Goal: Task Accomplishment & Management: Complete application form

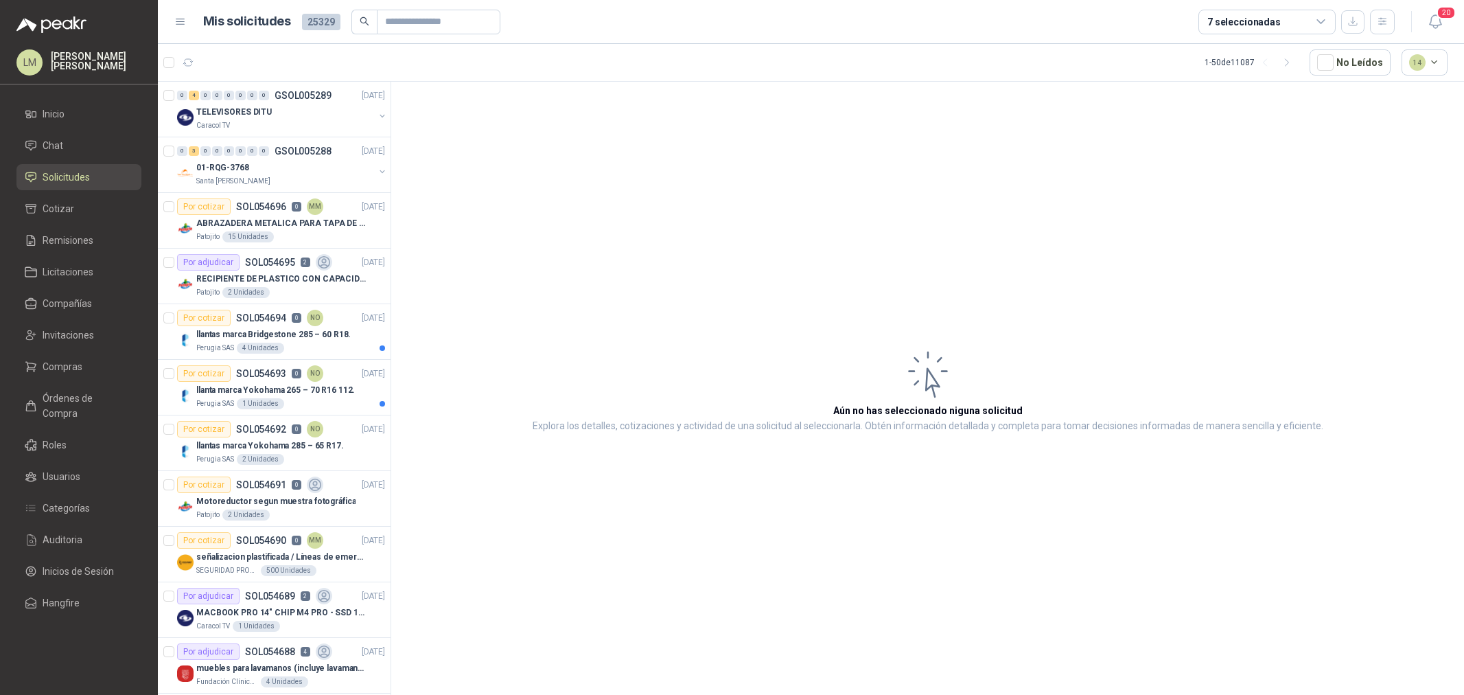
click at [59, 365] on span "Compras" at bounding box center [63, 366] width 40 height 15
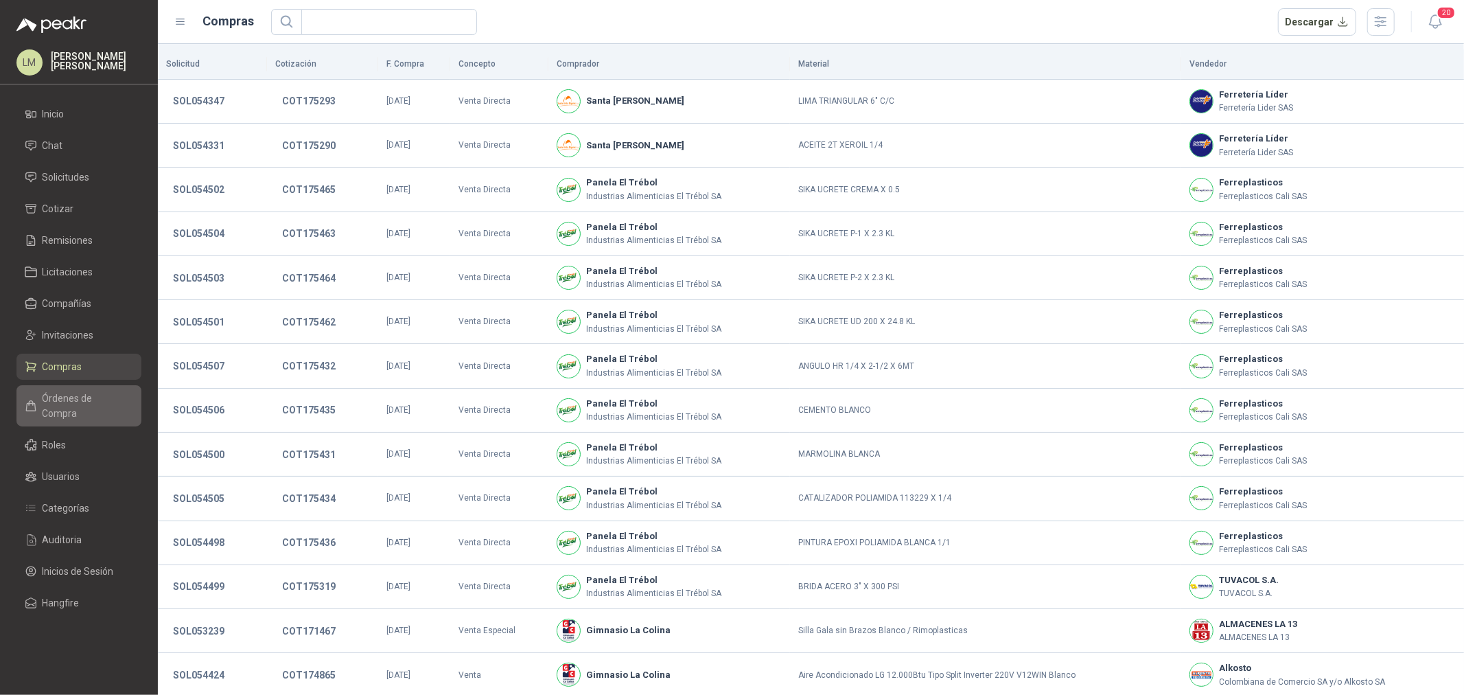
click at [67, 392] on span "Órdenes de Compra" at bounding box center [86, 406] width 86 height 30
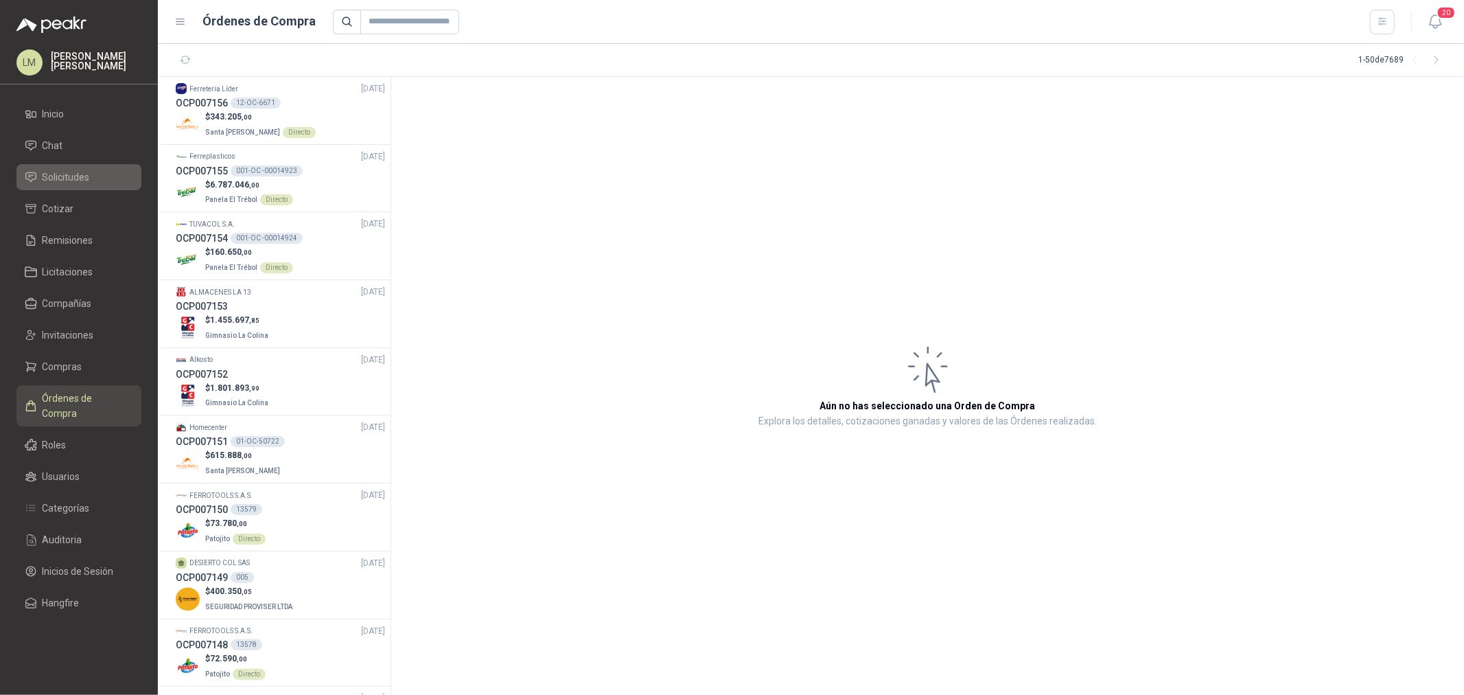
click at [54, 180] on span "Solicitudes" at bounding box center [66, 177] width 47 height 15
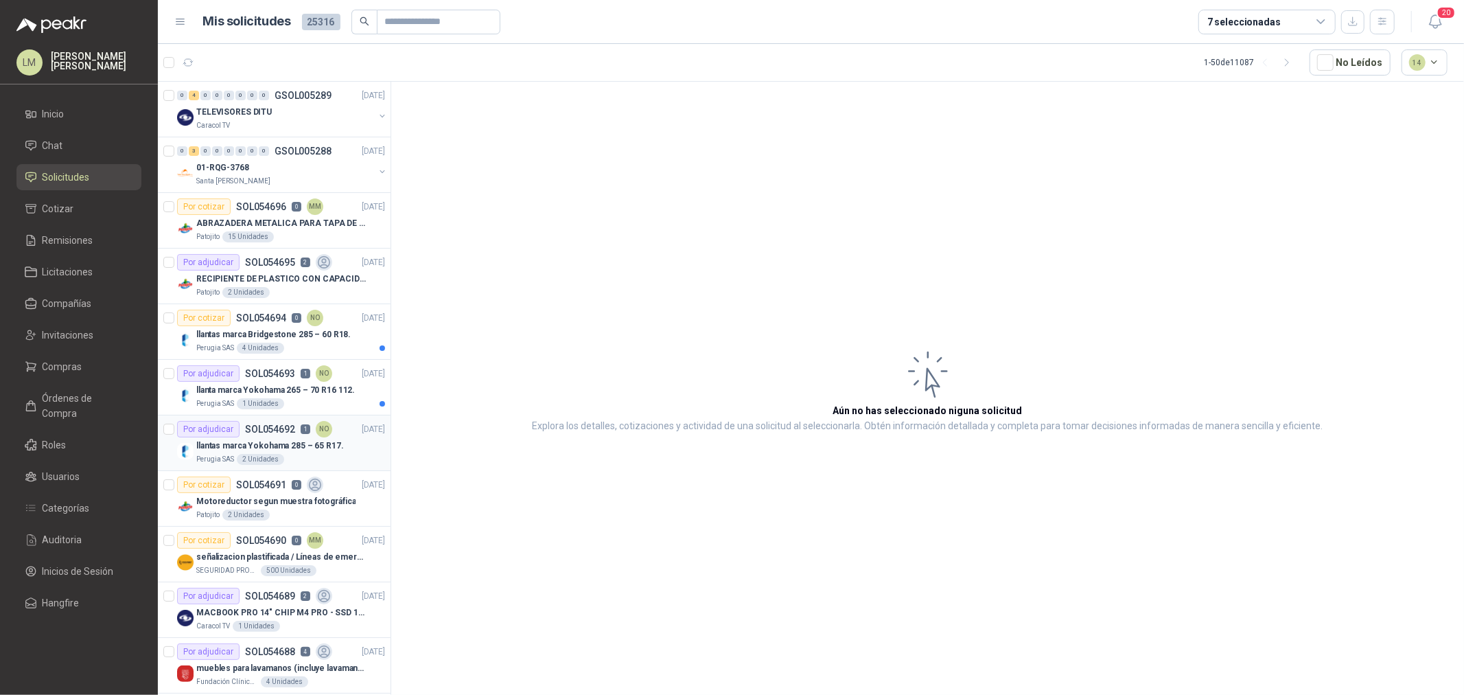
click at [258, 415] on article "Por adjudicar SOL054692 1 NO 03/09/25 llantas marca Yokohama 285 – 65 R17. Peru…" at bounding box center [274, 443] width 233 height 56
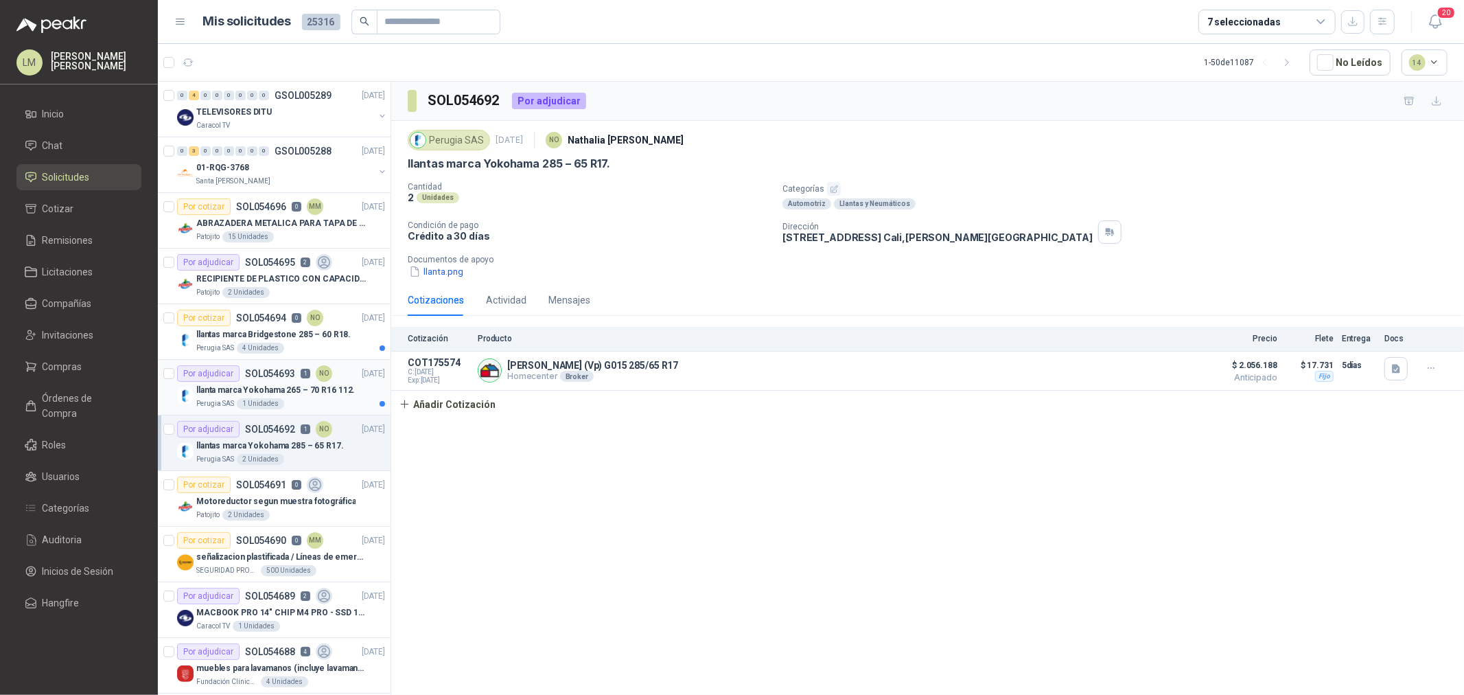
click at [268, 382] on div "llanta marca Yokohama 265 – 70 R16 112." at bounding box center [290, 390] width 189 height 16
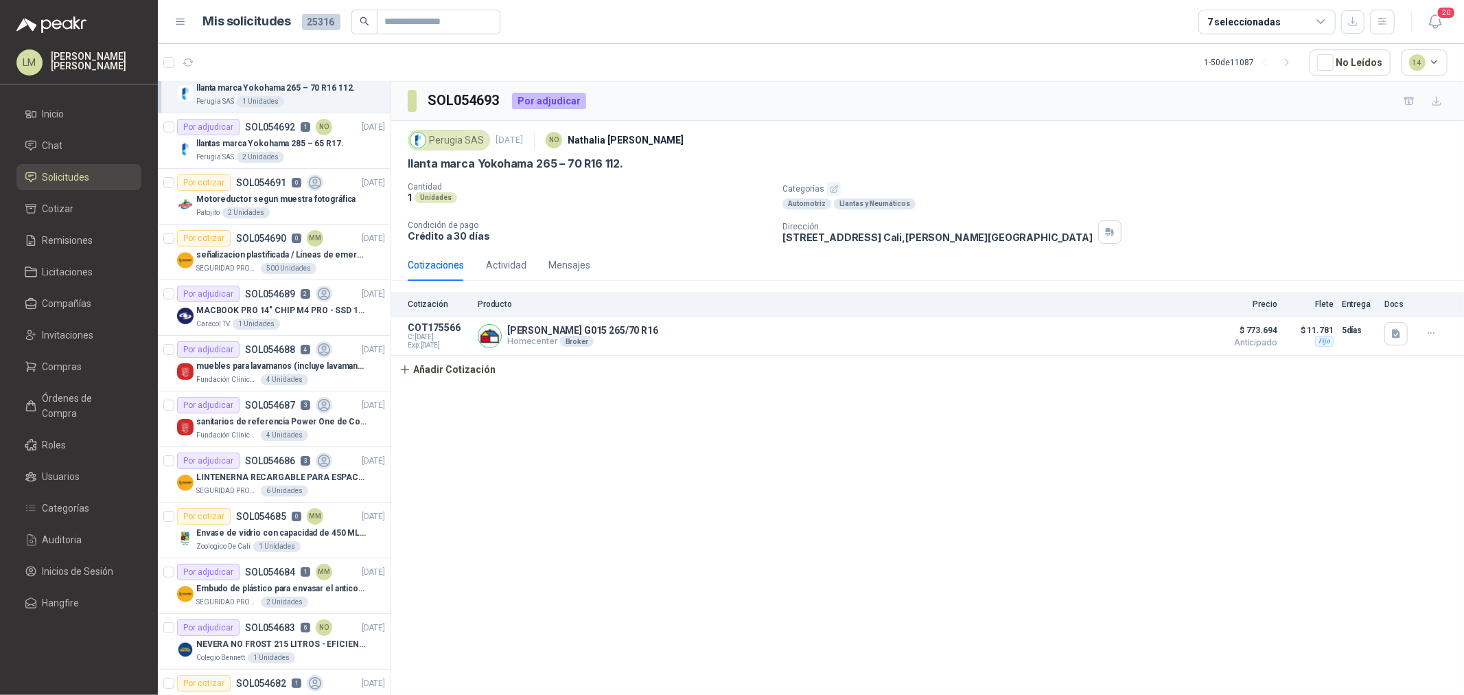
scroll to position [305, 0]
click at [240, 292] on div "Por adjudicar SOL054689 2" at bounding box center [254, 291] width 155 height 16
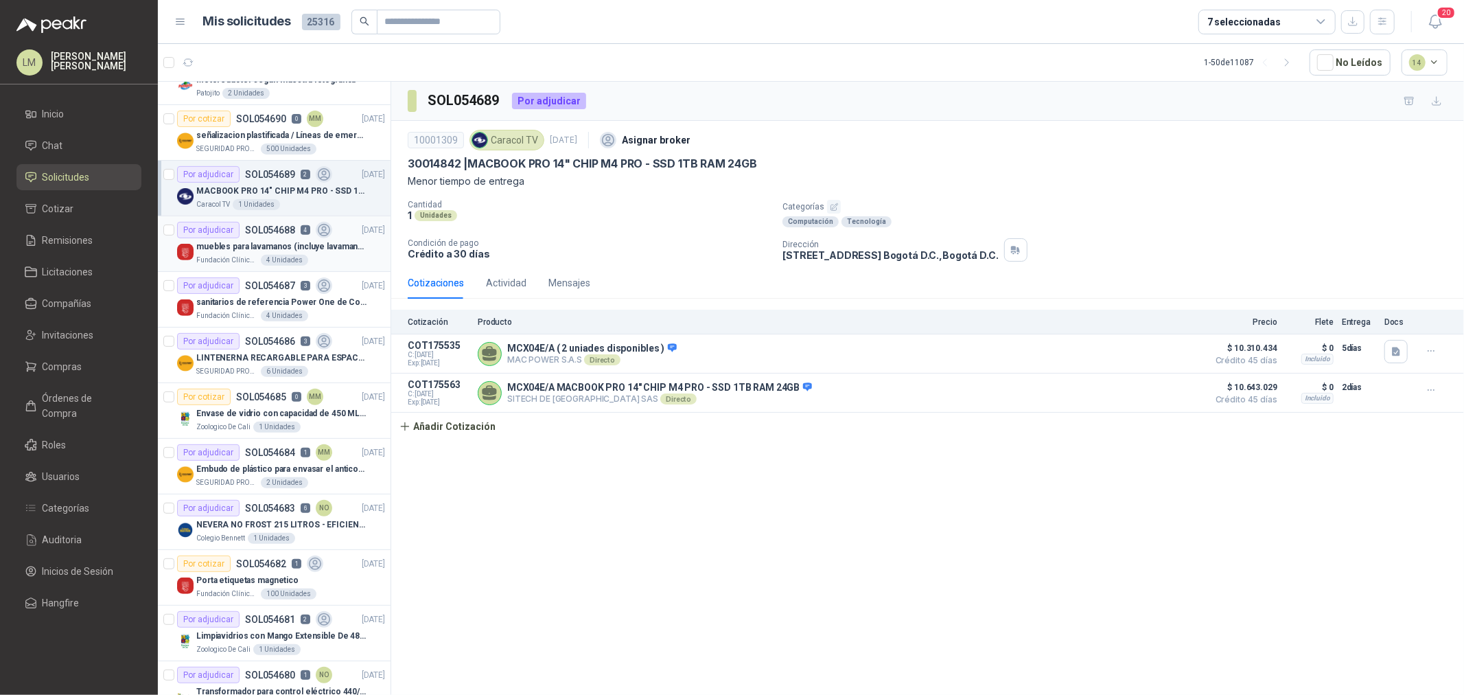
scroll to position [457, 0]
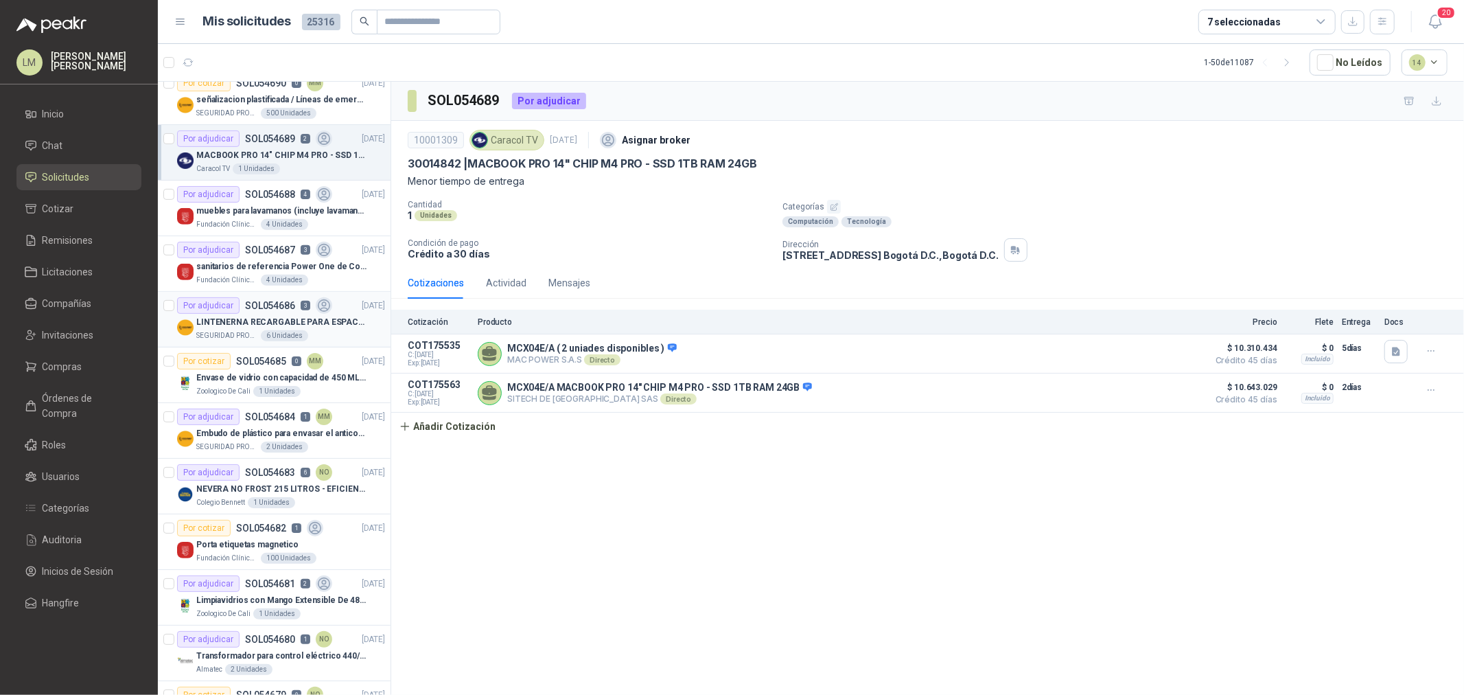
click at [242, 320] on p "LINTENERNA RECARGABLE PARA ESPACIOS ABIERTOS 100-120MTS" at bounding box center [281, 322] width 171 height 13
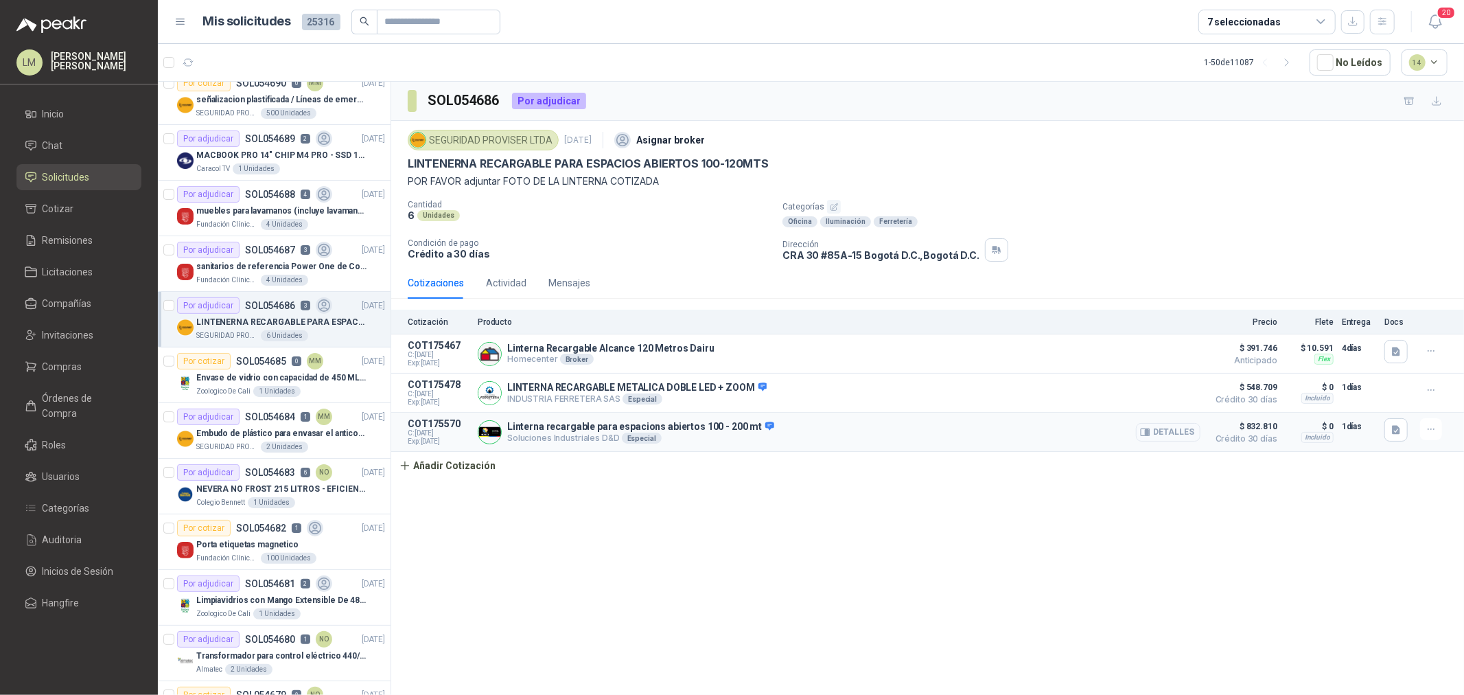
click at [1155, 434] on button "Detalles" at bounding box center [1168, 432] width 65 height 19
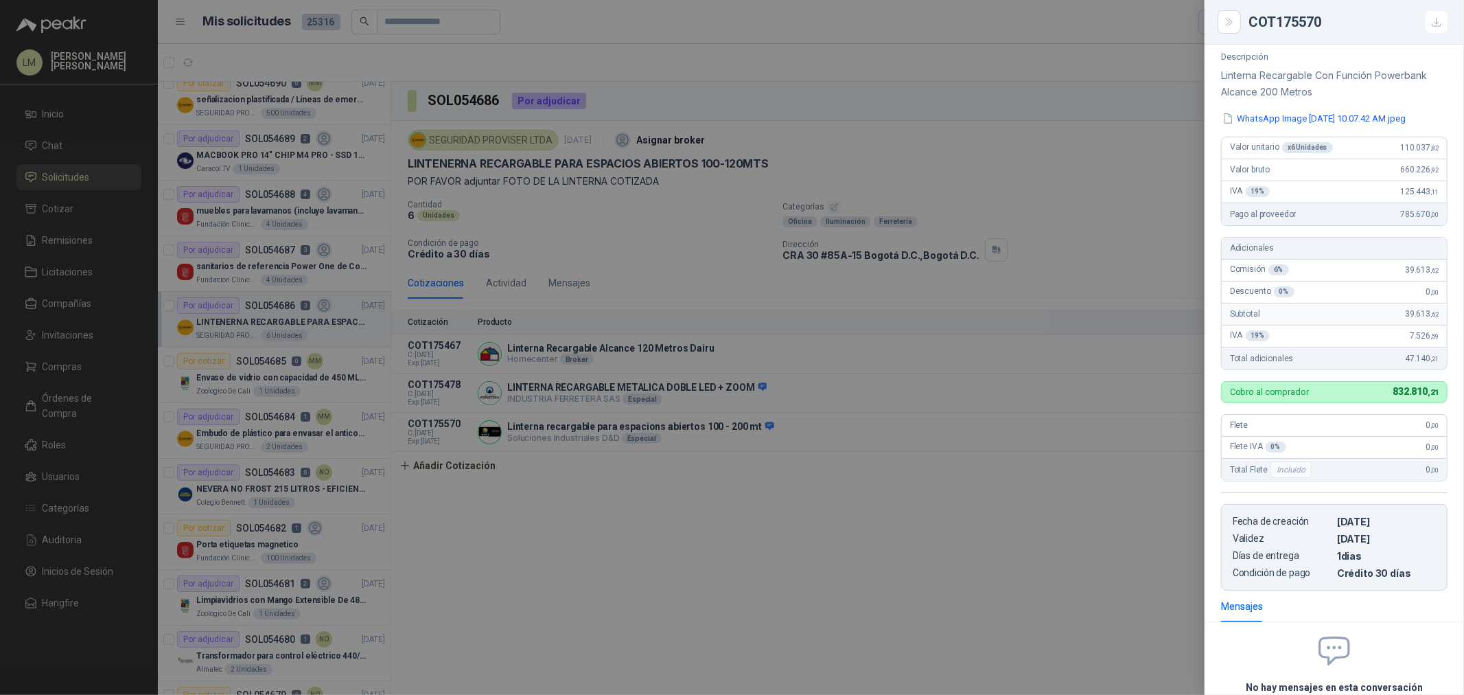
scroll to position [176, 0]
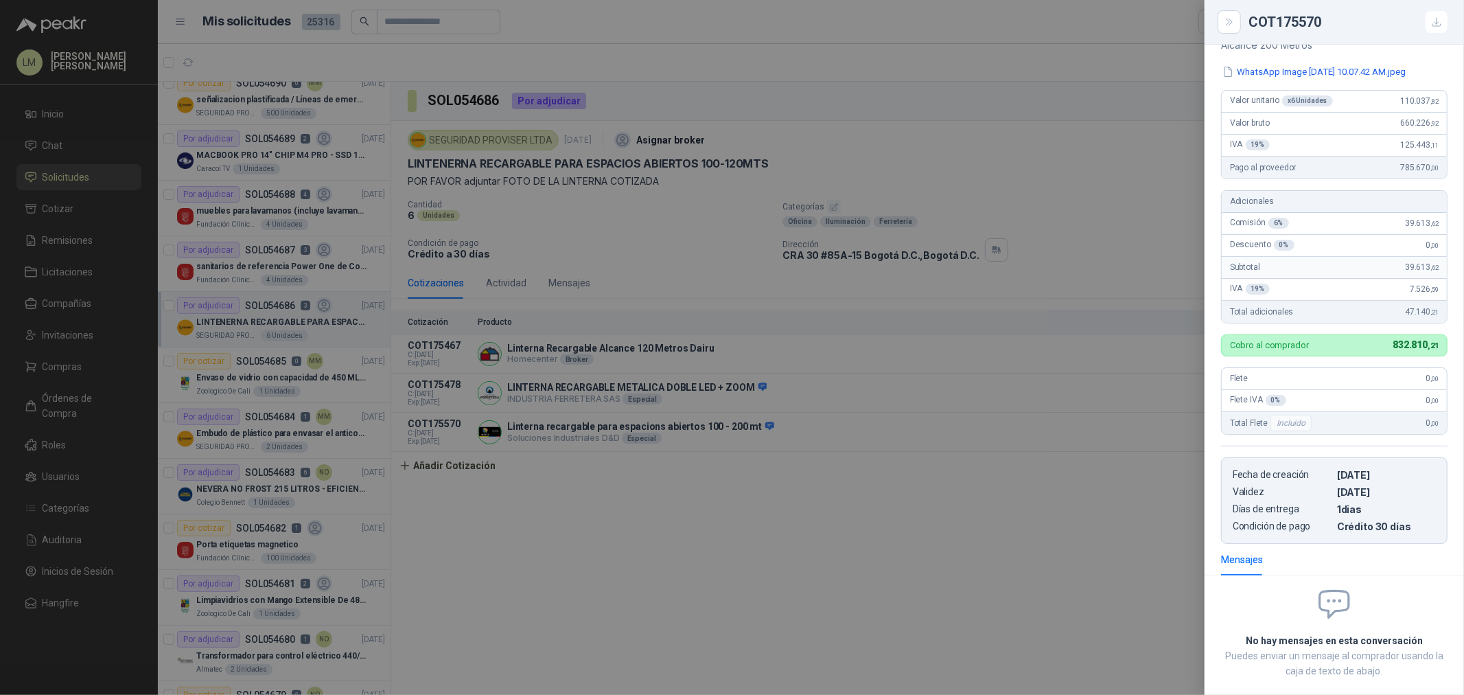
click at [881, 504] on div at bounding box center [732, 347] width 1464 height 695
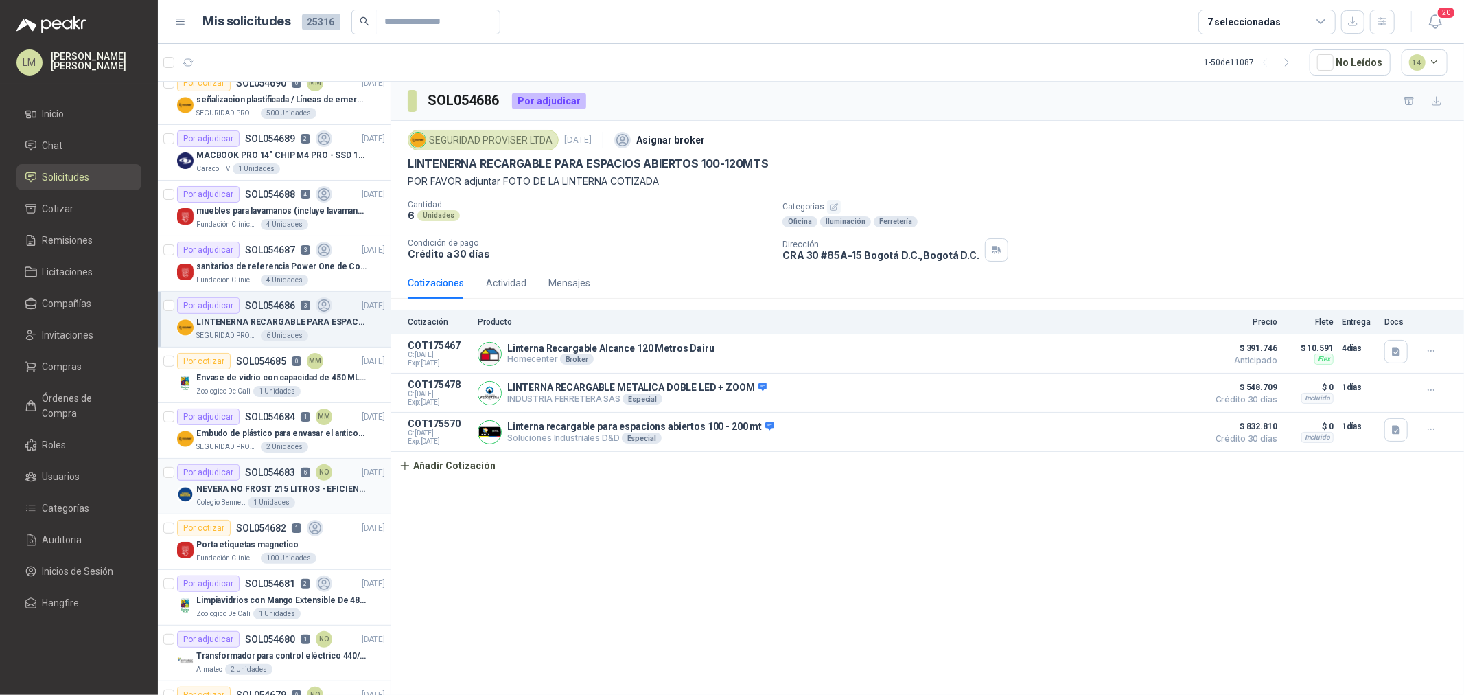
click at [258, 490] on p "NEVERA NO FROST 215 LITROS - EFICIENCIA ENERGETICA A" at bounding box center [281, 489] width 171 height 13
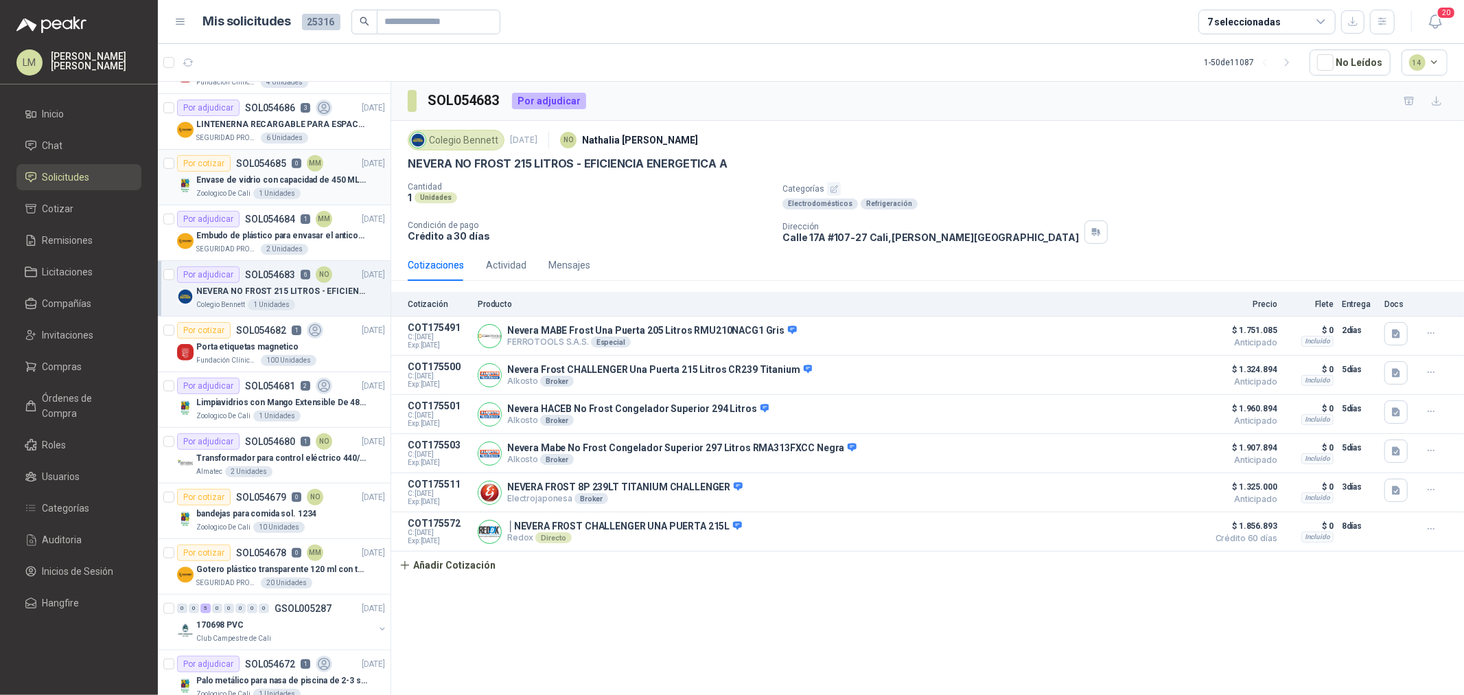
scroll to position [687, 0]
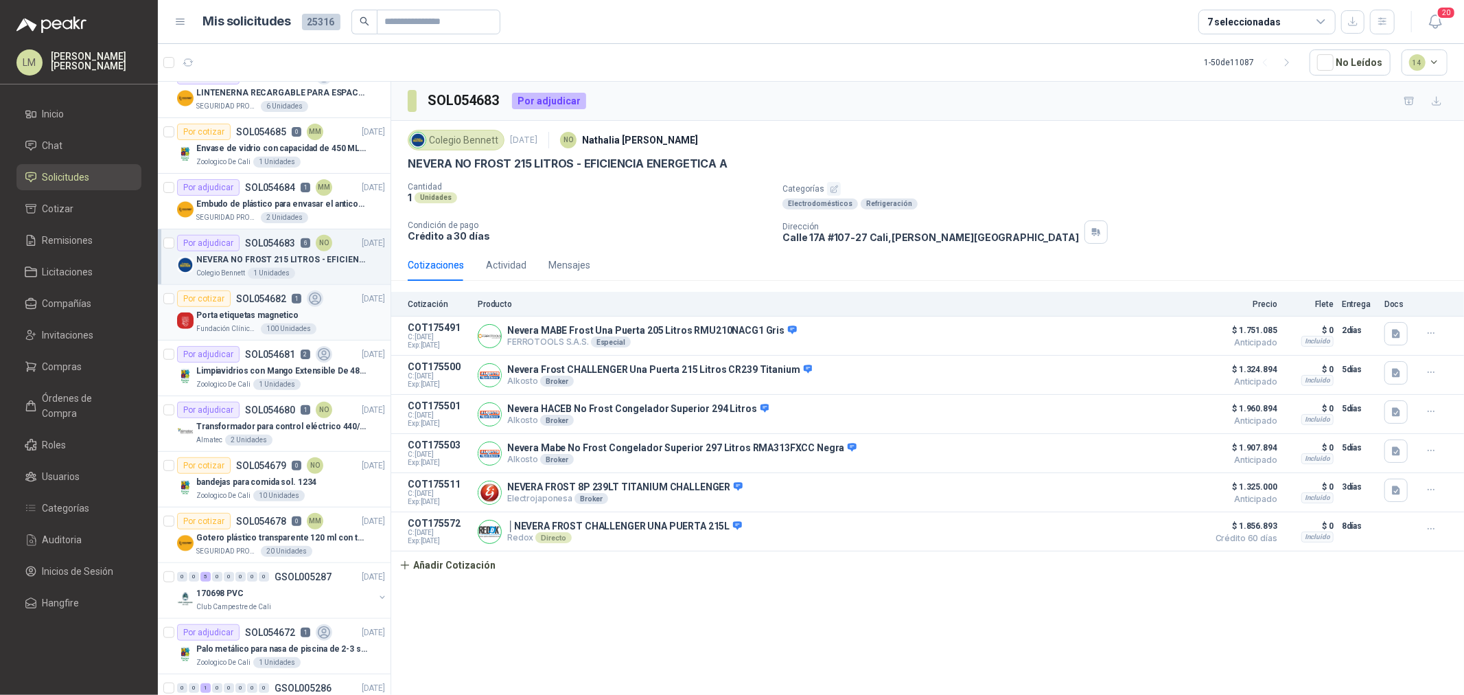
click at [235, 320] on p "Porta etiquetas magnetico" at bounding box center [247, 315] width 102 height 13
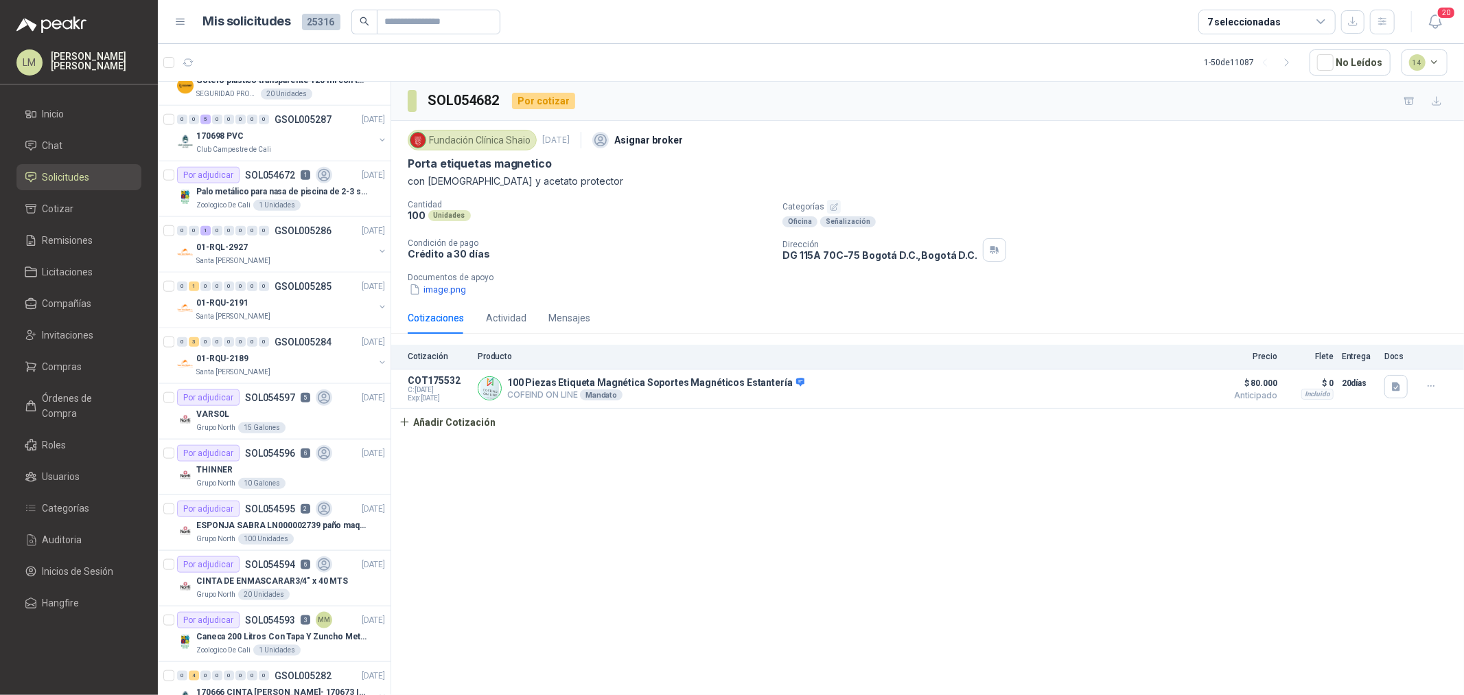
scroll to position [1449, 0]
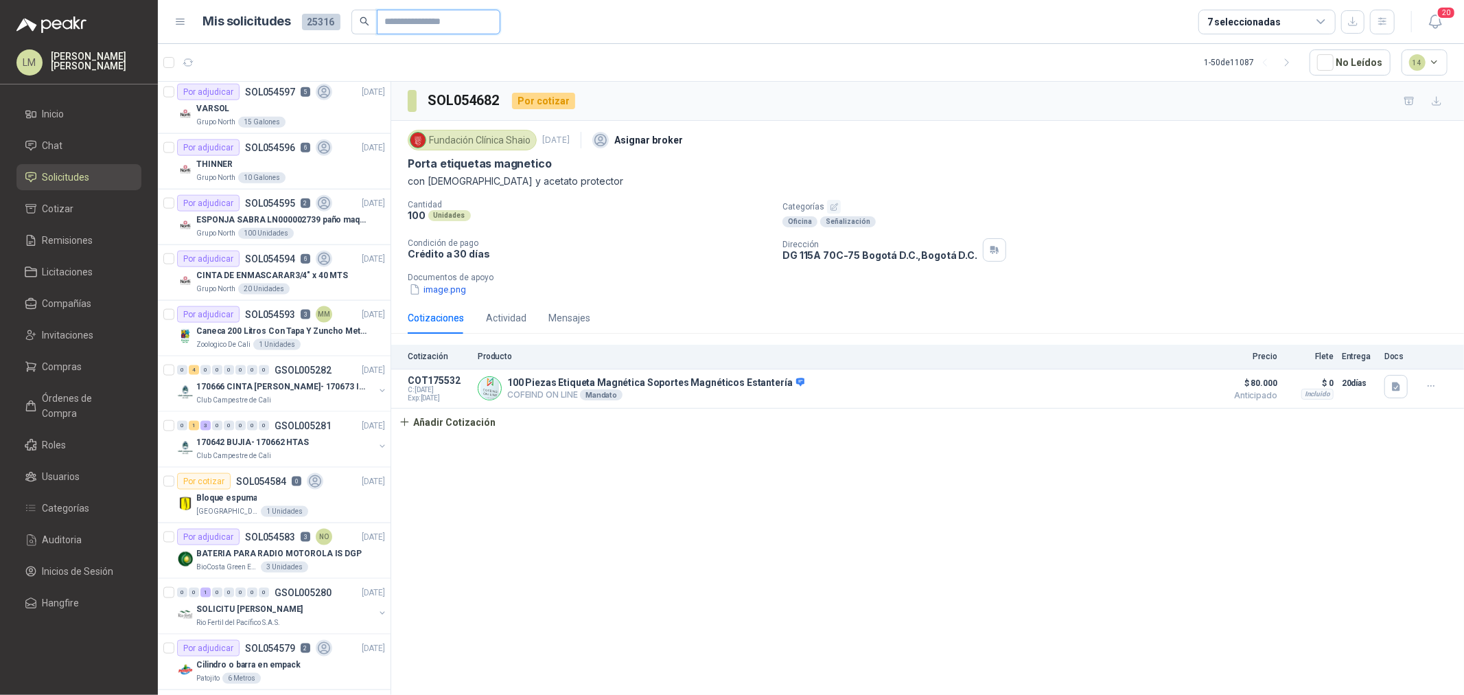
click at [400, 16] on input "text" at bounding box center [433, 21] width 96 height 23
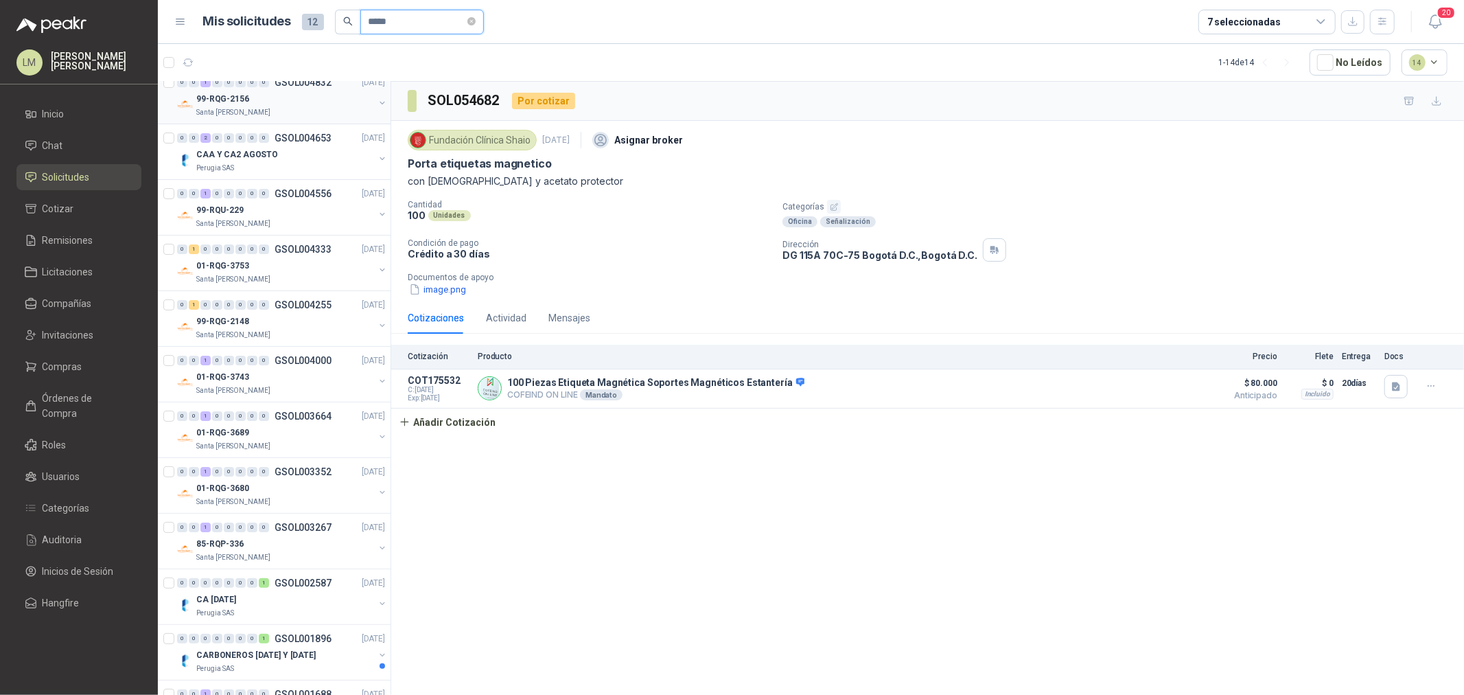
scroll to position [0, 0]
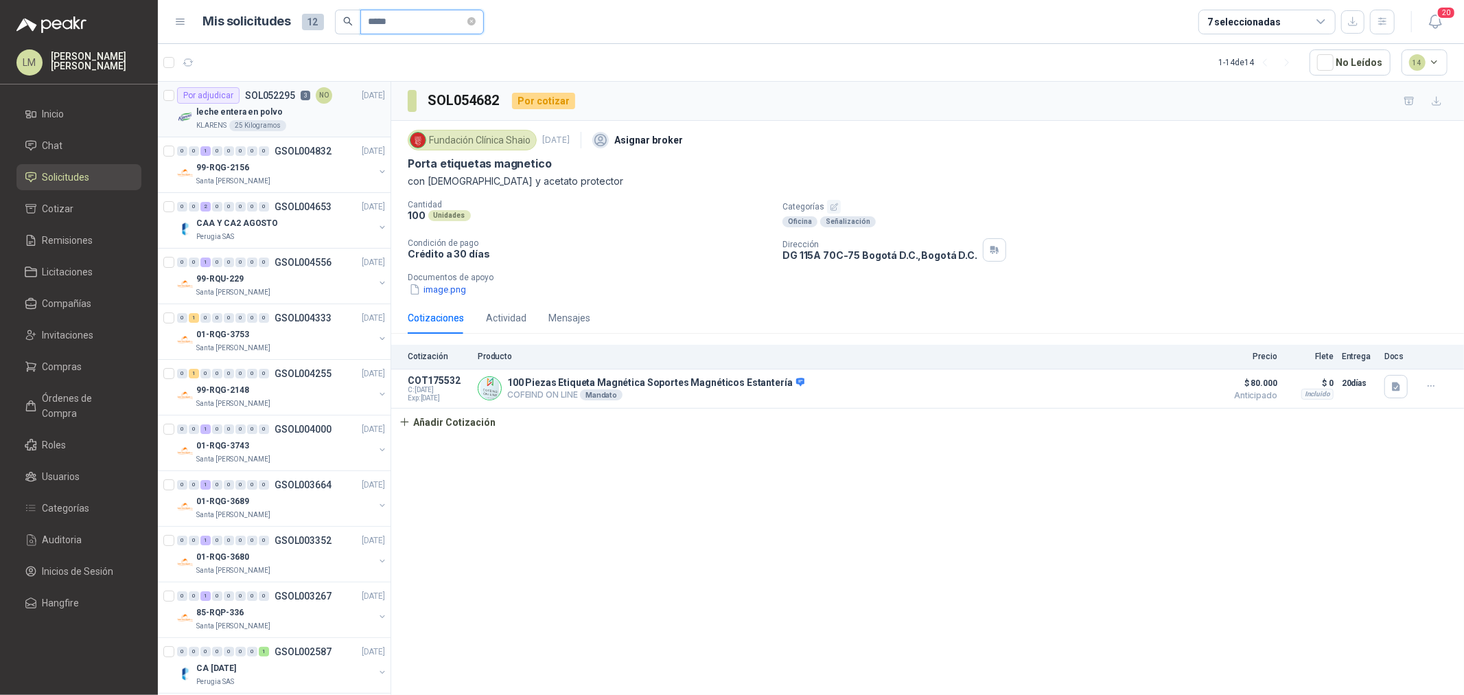
type input "*****"
click at [286, 106] on div "leche entera en polvo" at bounding box center [290, 112] width 189 height 16
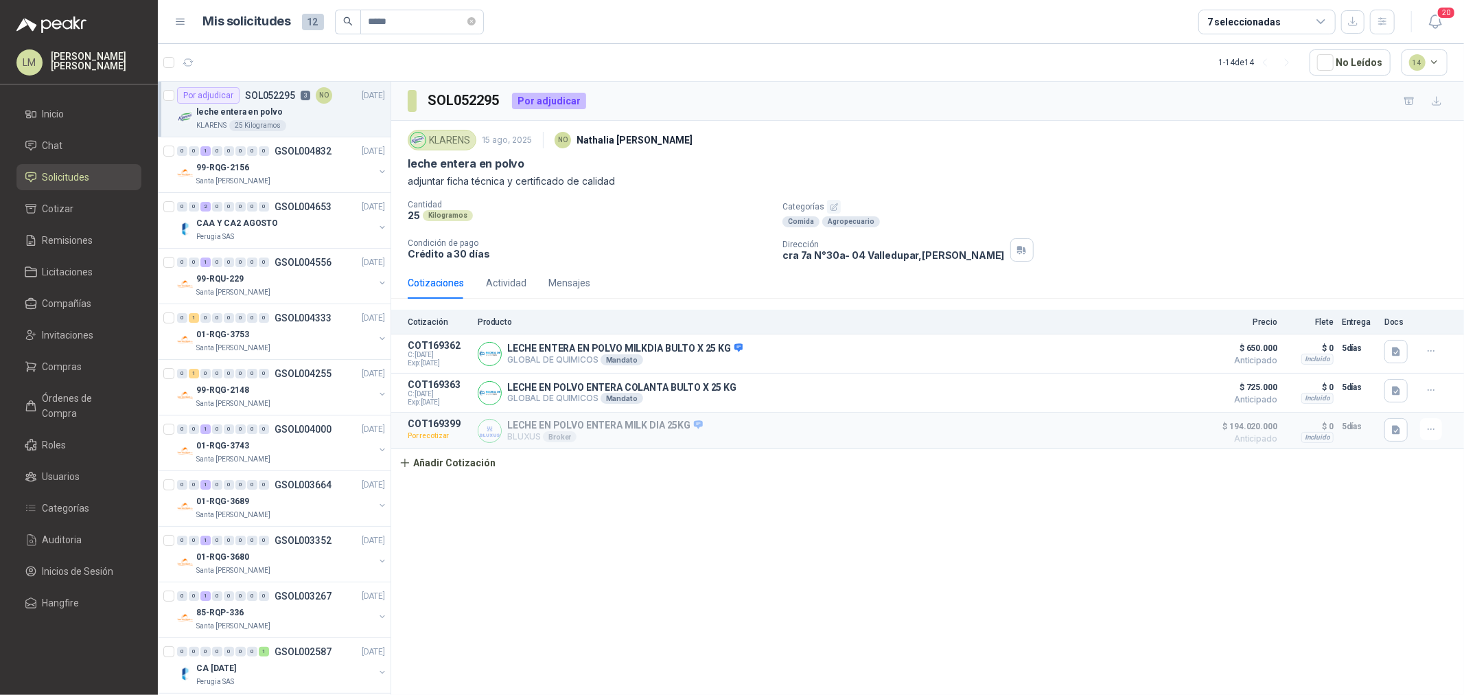
click at [671, 572] on div "SOL052295 Por adjudicar KLARENS 15 ago, 2025 NO Nathalia Ortega leche entera en…" at bounding box center [927, 391] width 1073 height 618
click at [66, 314] on link "Compañías" at bounding box center [78, 303] width 125 height 26
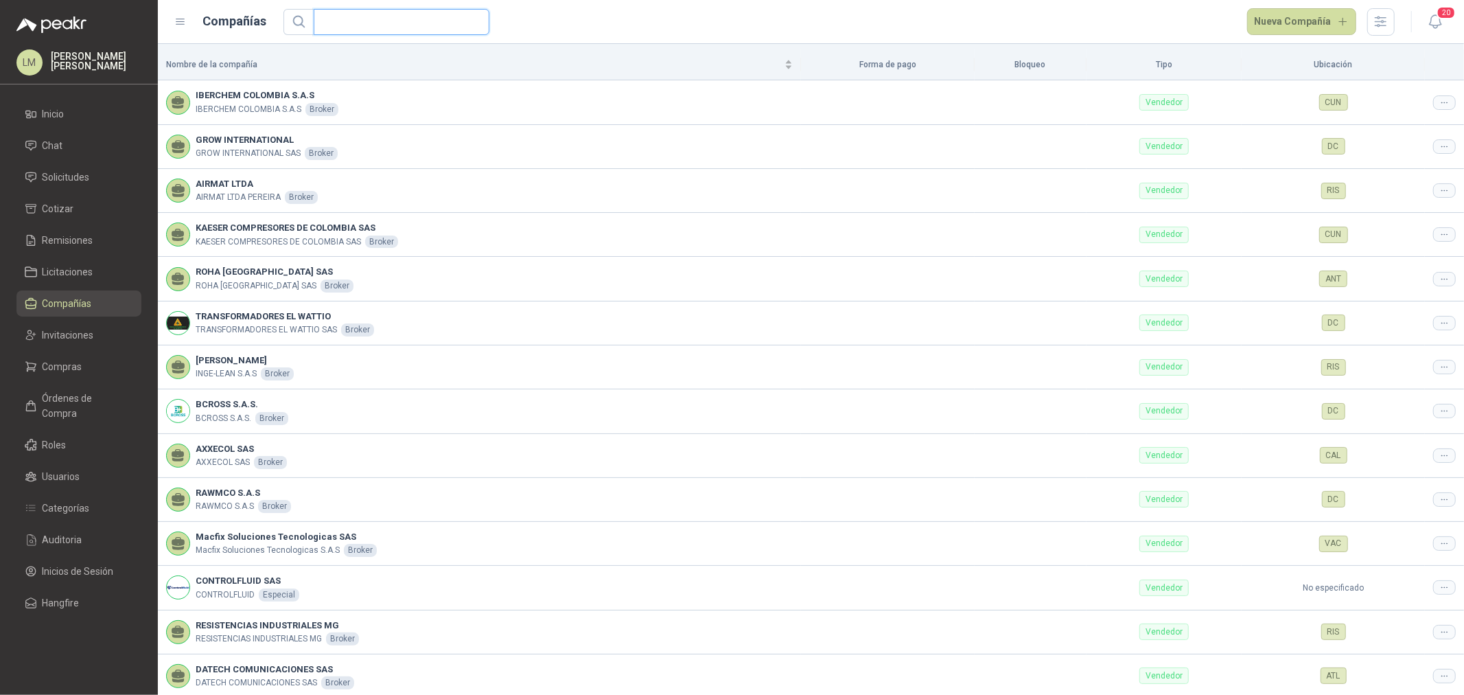
click at [380, 22] on input "text" at bounding box center [396, 22] width 148 height 25
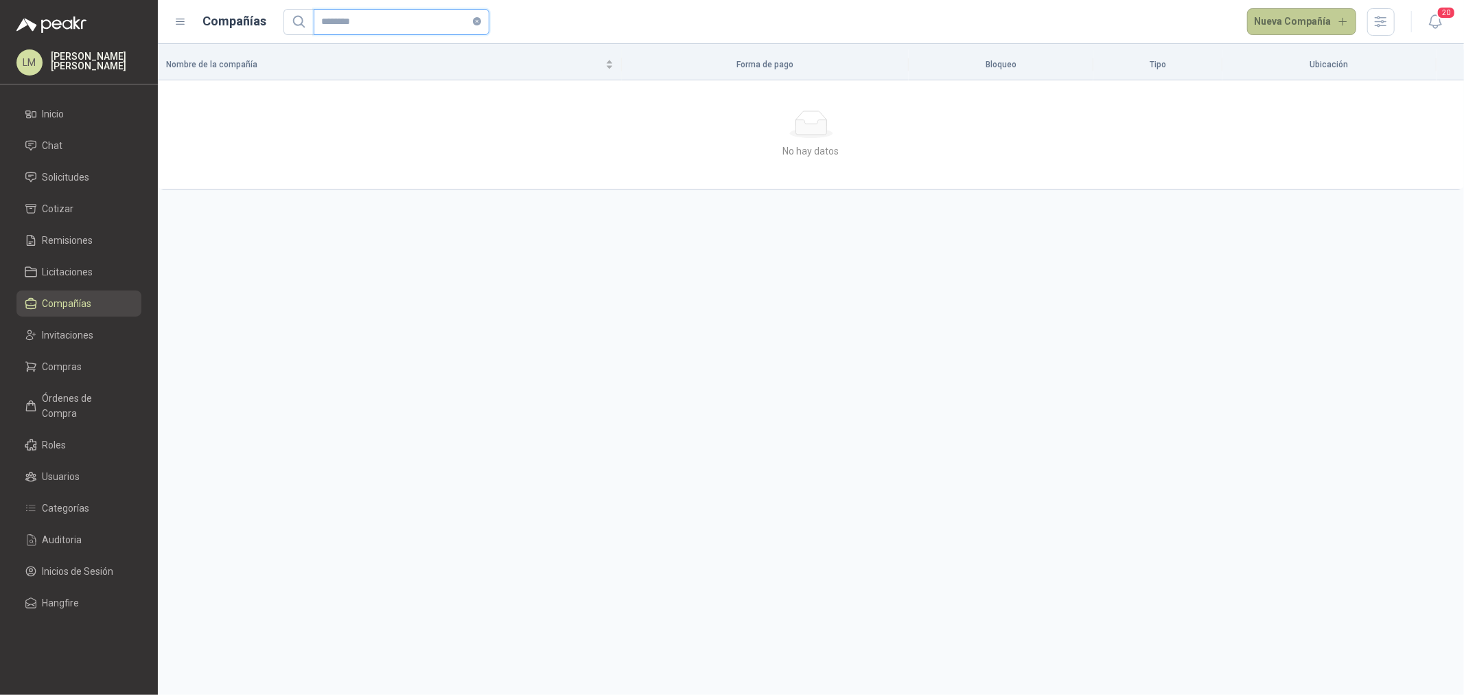
type input "********"
click at [1328, 24] on button "Nueva Compañía" at bounding box center [1302, 21] width 110 height 27
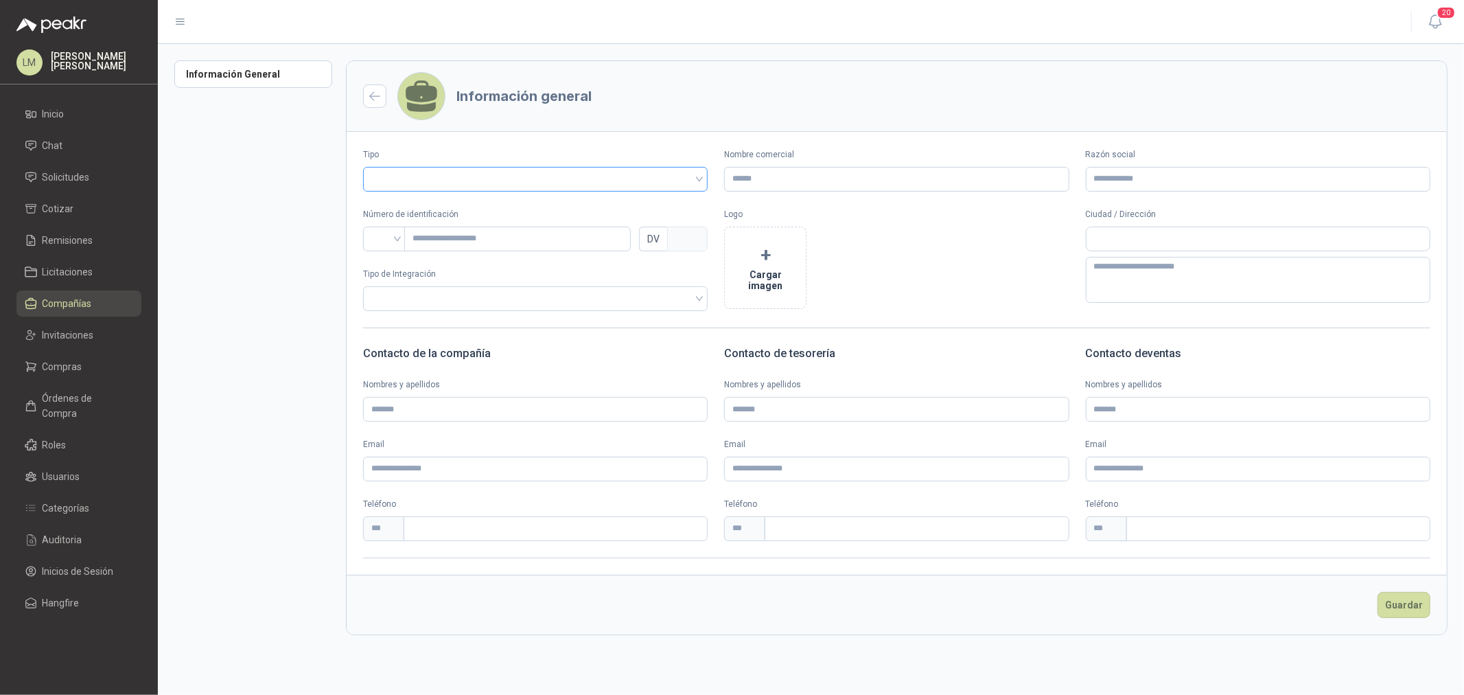
click at [520, 189] on span at bounding box center [535, 179] width 328 height 23
click at [433, 232] on div "Vendedor" at bounding box center [535, 229] width 323 height 15
click at [755, 190] on input "Nombre comercial" at bounding box center [896, 179] width 345 height 25
type input "**********"
click at [373, 239] on input "search" at bounding box center [384, 237] width 26 height 21
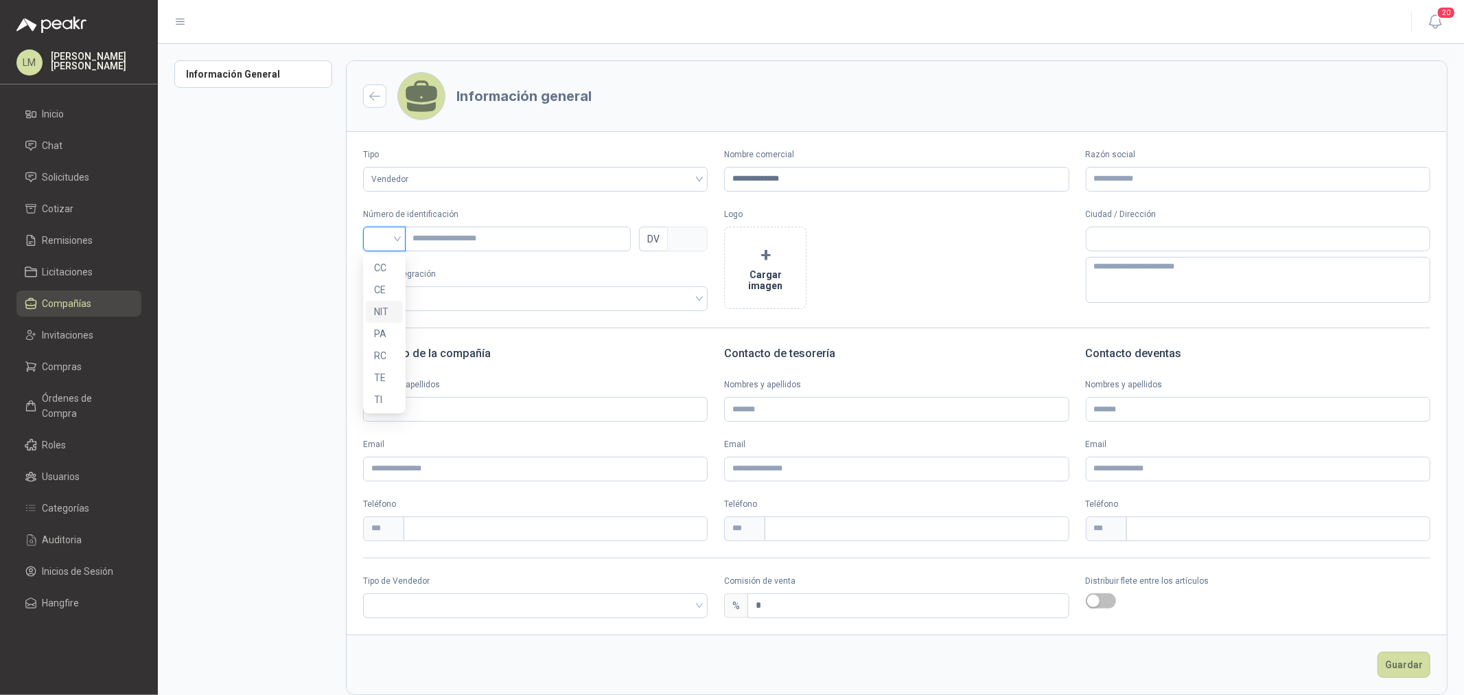
click at [382, 309] on div "NIT" at bounding box center [384, 311] width 21 height 15
click at [450, 244] on input "text" at bounding box center [517, 239] width 227 height 25
paste input "*********"
type input "*********"
type input "*"
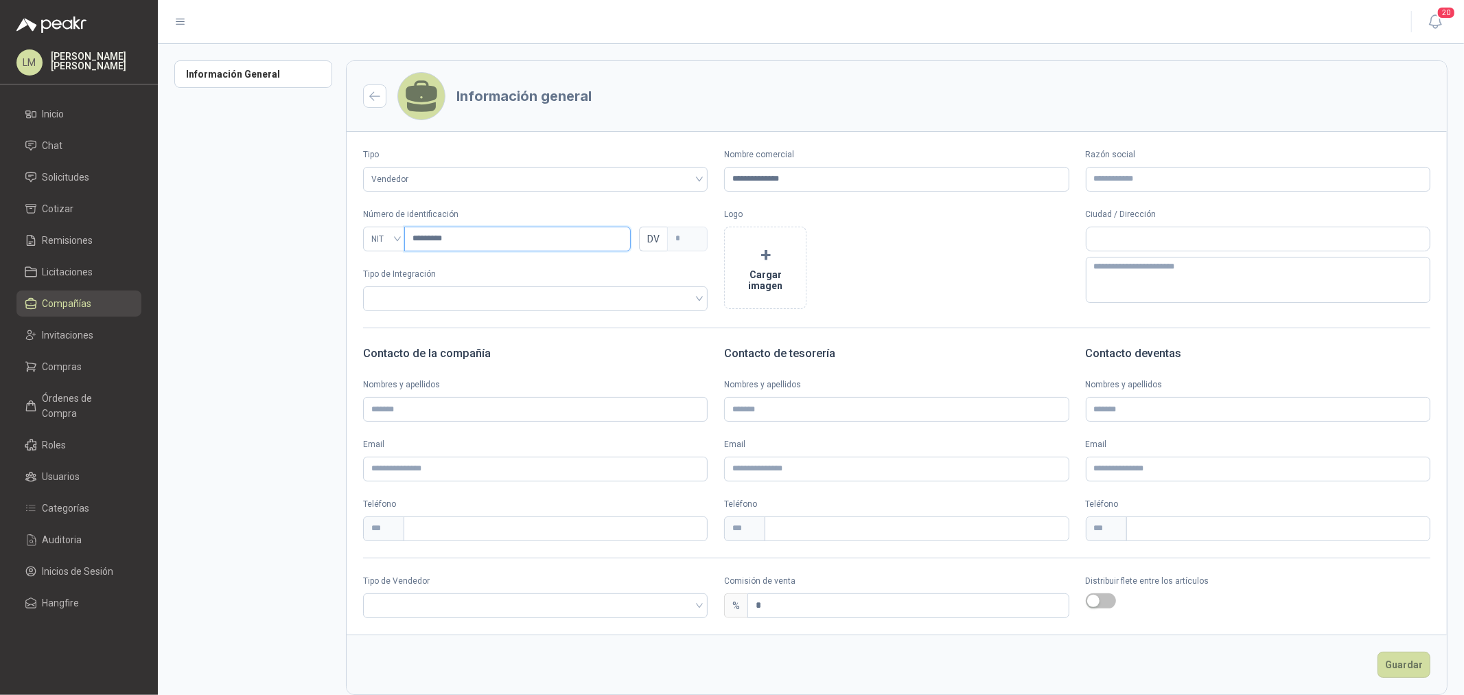
type input "*********"
click at [433, 606] on input "search" at bounding box center [535, 604] width 328 height 21
click at [427, 661] on div "Broker" at bounding box center [533, 656] width 319 height 15
drag, startPoint x: 773, startPoint y: 604, endPoint x: 730, endPoint y: 608, distance: 43.4
click at [731, 608] on div "% *" at bounding box center [896, 605] width 345 height 25
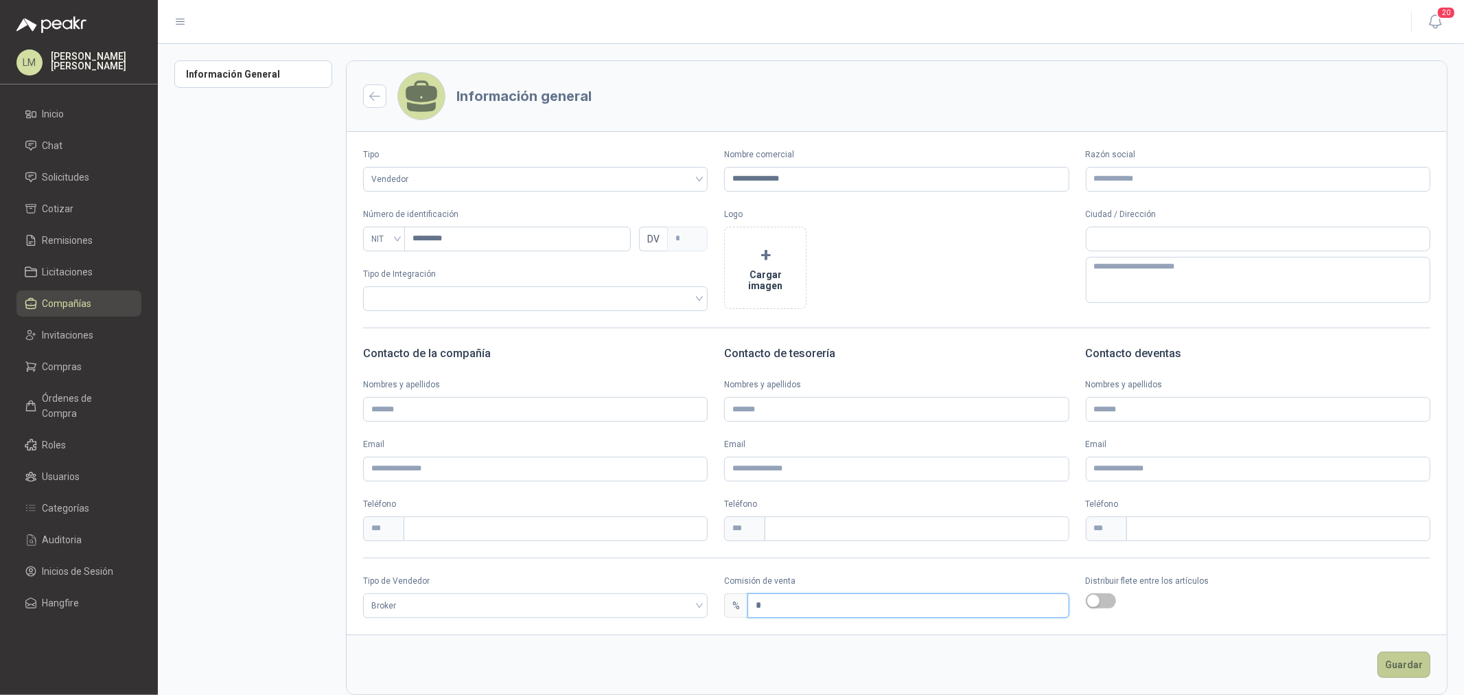
type input "*"
click at [1406, 666] on button "Guardar" at bounding box center [1404, 665] width 53 height 26
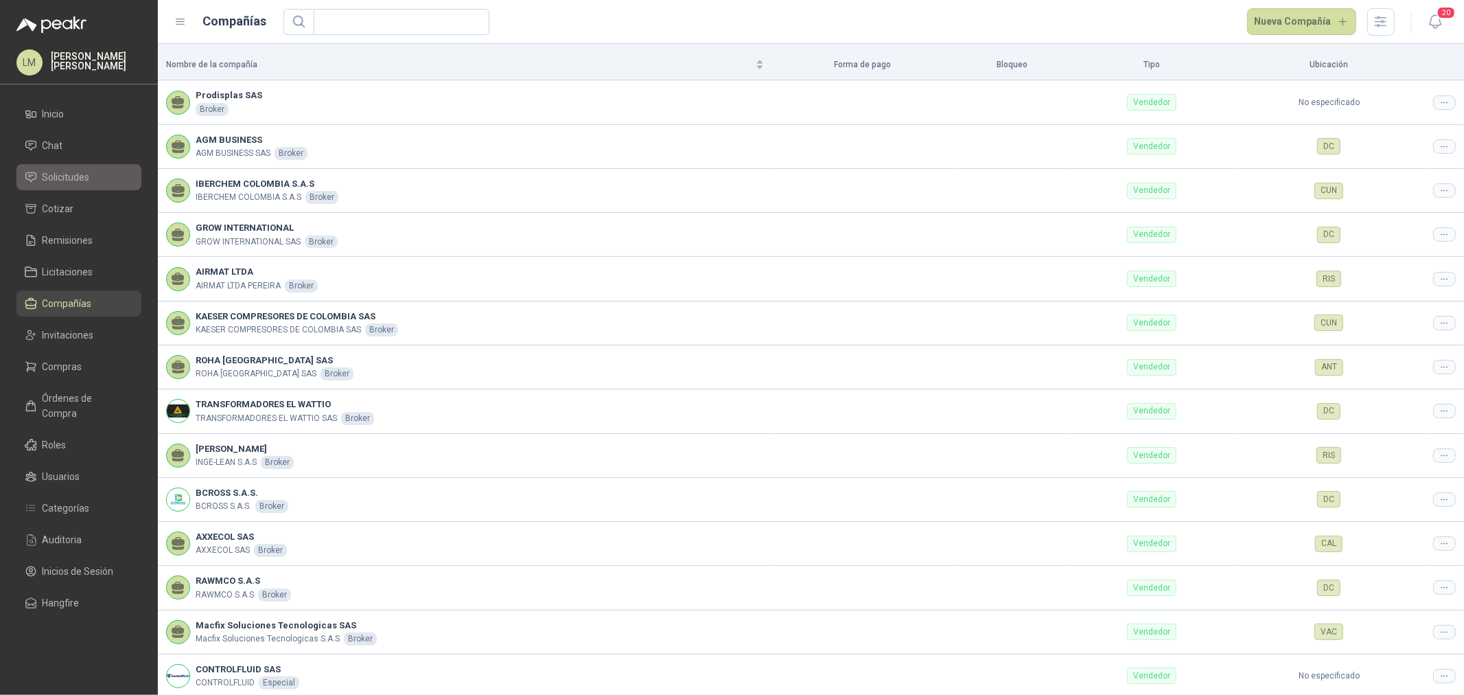
click at [54, 179] on span "Solicitudes" at bounding box center [66, 177] width 47 height 15
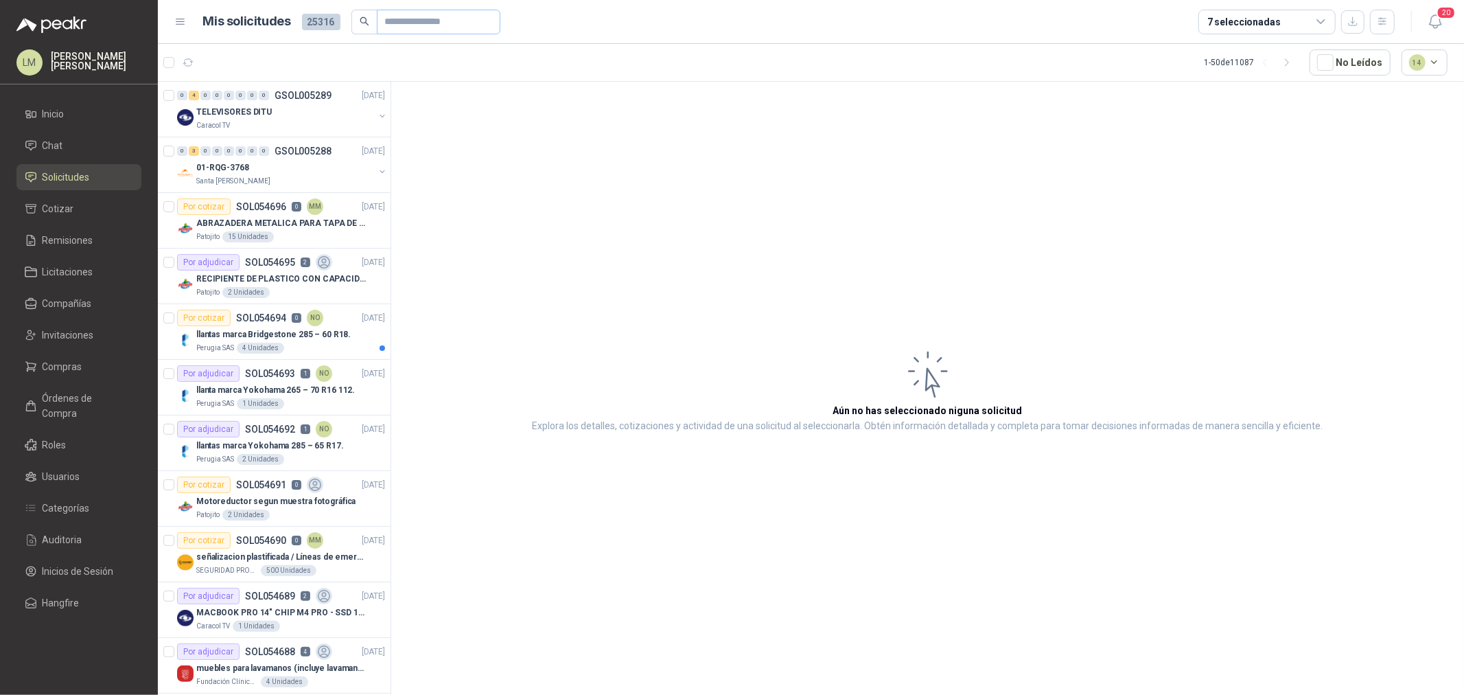
click at [377, 22] on span at bounding box center [439, 22] width 124 height 25
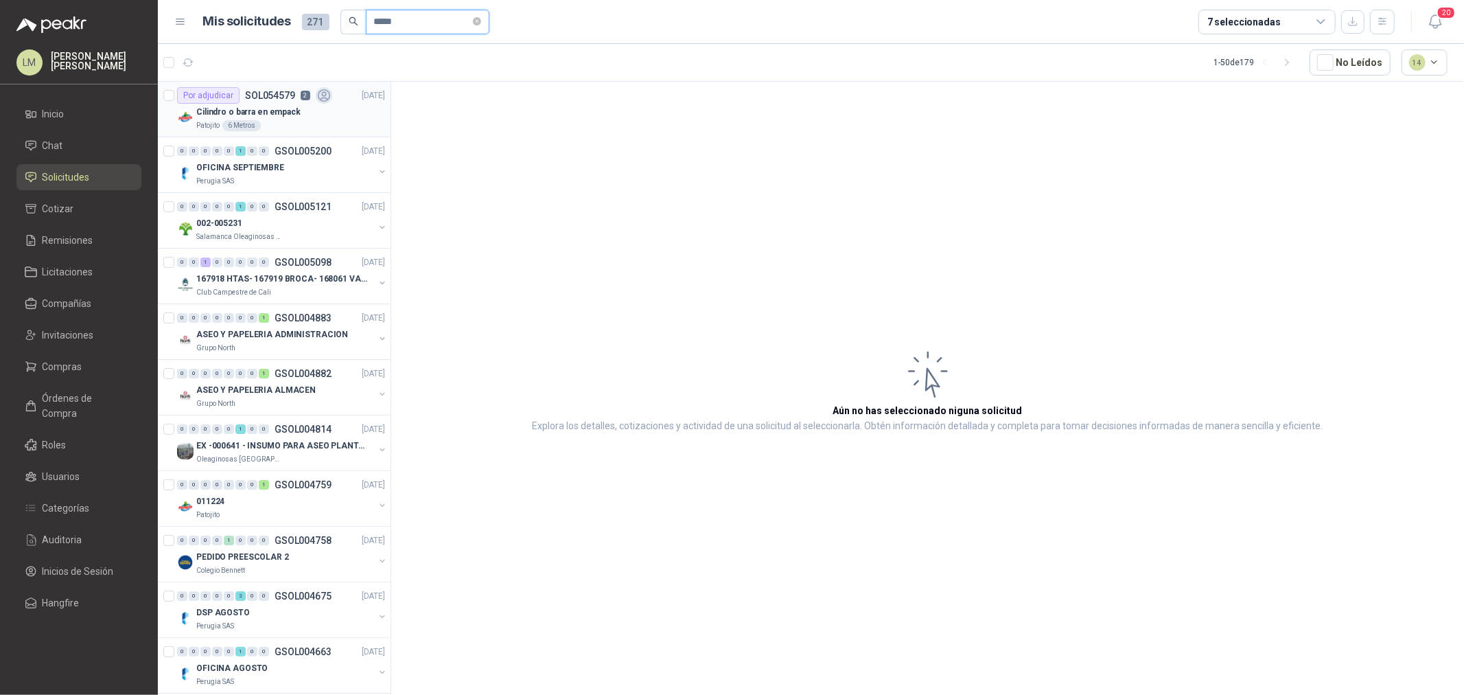
type input "*****"
click at [284, 106] on p "Cilindro o barra en empack" at bounding box center [248, 112] width 104 height 13
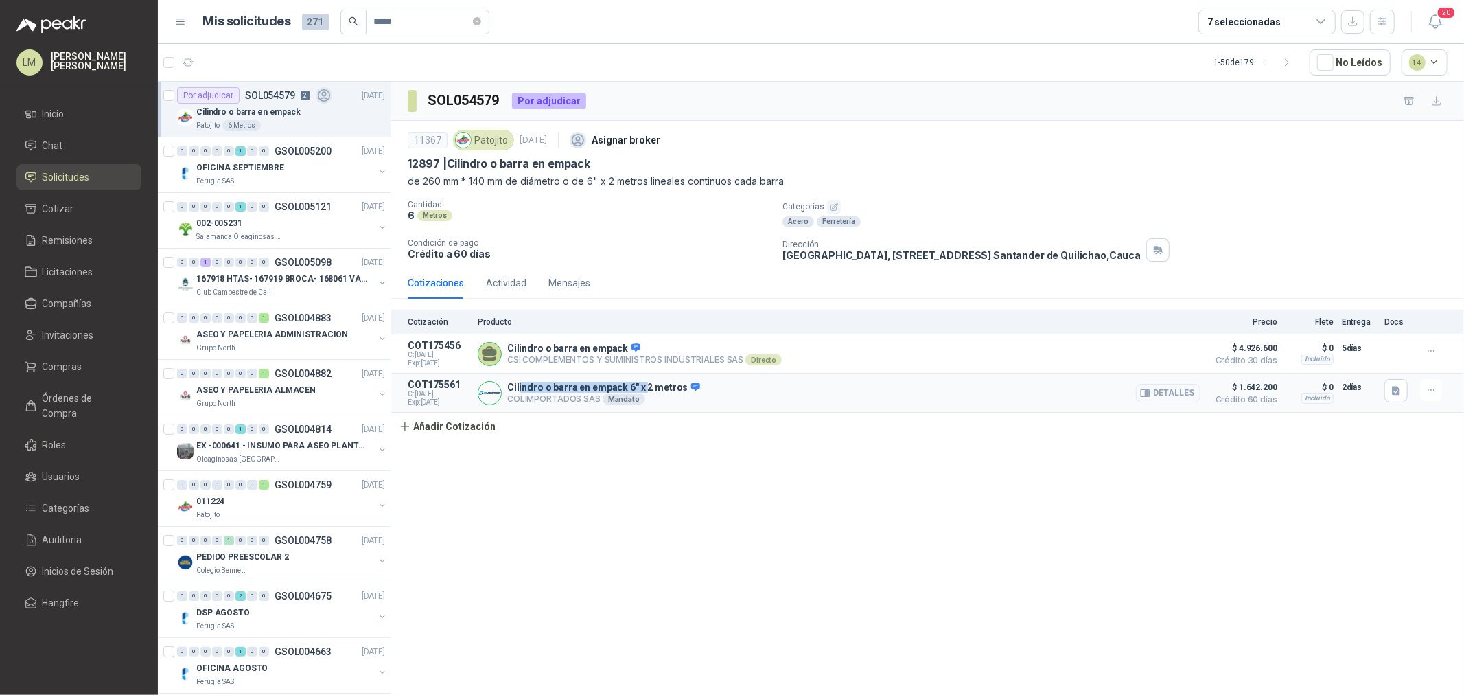
drag, startPoint x: 519, startPoint y: 382, endPoint x: 643, endPoint y: 382, distance: 123.6
click at [643, 382] on p "Cilindro o barra en empack 6" x 2 metros" at bounding box center [603, 388] width 193 height 12
click at [1396, 402] on button "button" at bounding box center [1396, 390] width 23 height 23
click at [1281, 360] on button "WhatsApp Image 2025-09-03 at 9.57.29 AM.jpeg" at bounding box center [1308, 361] width 181 height 14
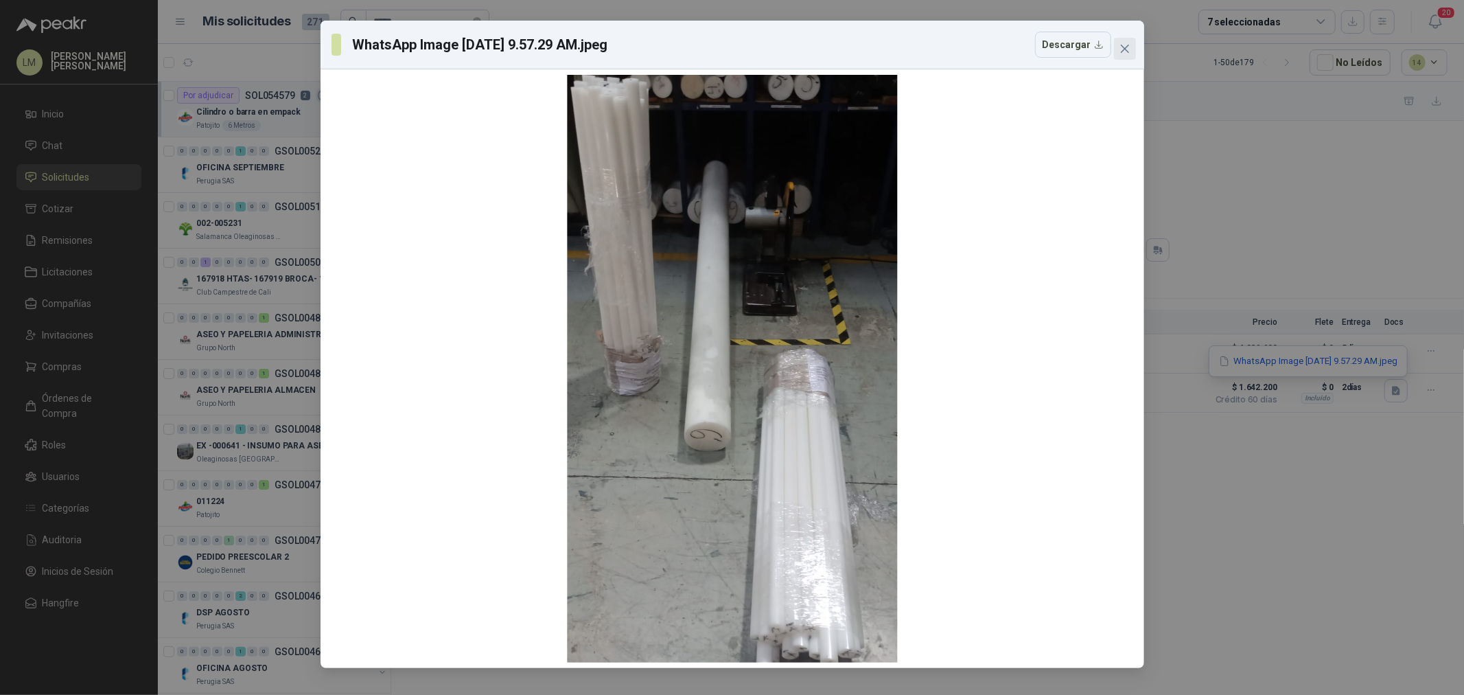
click at [1133, 48] on span "Close" at bounding box center [1125, 48] width 22 height 11
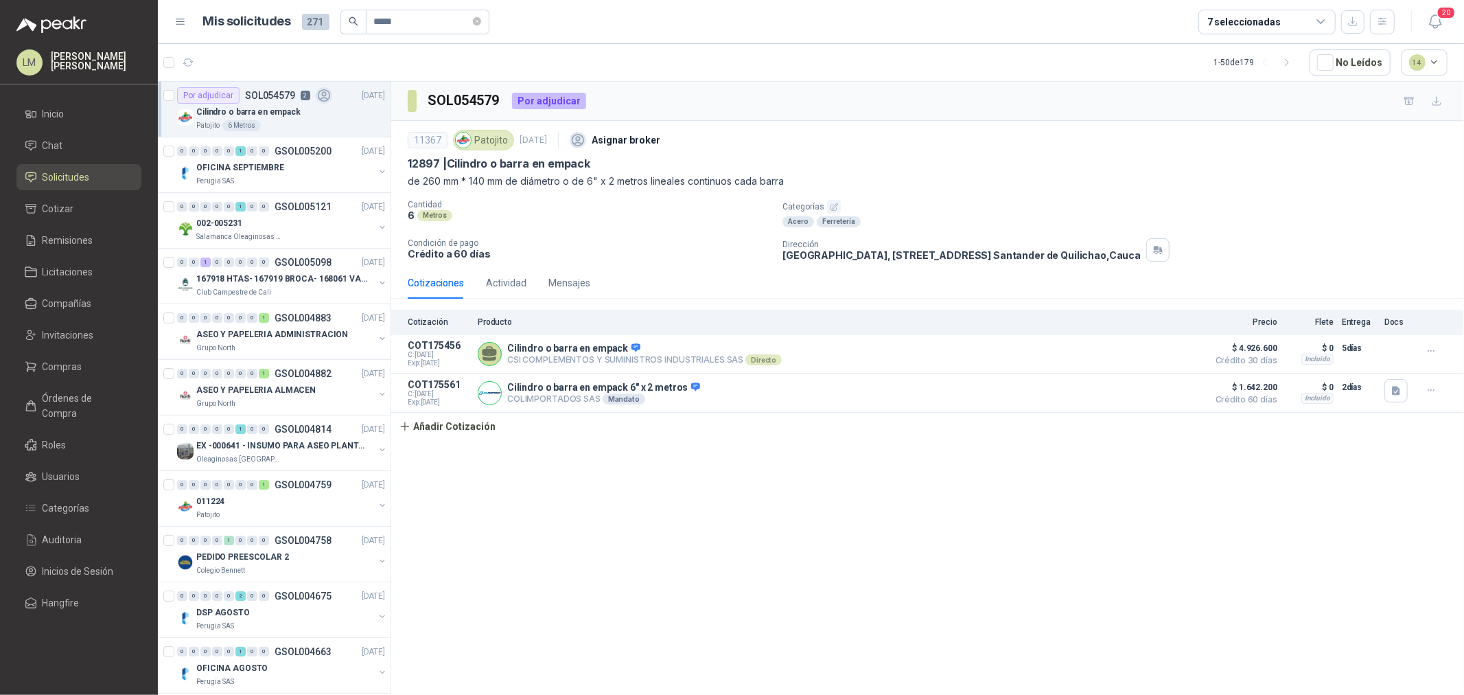
drag, startPoint x: 632, startPoint y: 180, endPoint x: 757, endPoint y: 168, distance: 125.6
click at [757, 168] on div "11367 Patojito 2 sept, 2025 Asignar broker 12897 | Cilindro o barra en empack d…" at bounding box center [928, 157] width 1040 height 62
click at [757, 168] on div "12897 | Cilindro o barra en empack" at bounding box center [928, 164] width 1040 height 14
click at [475, 426] on button "Añadir Cotización" at bounding box center [447, 426] width 113 height 27
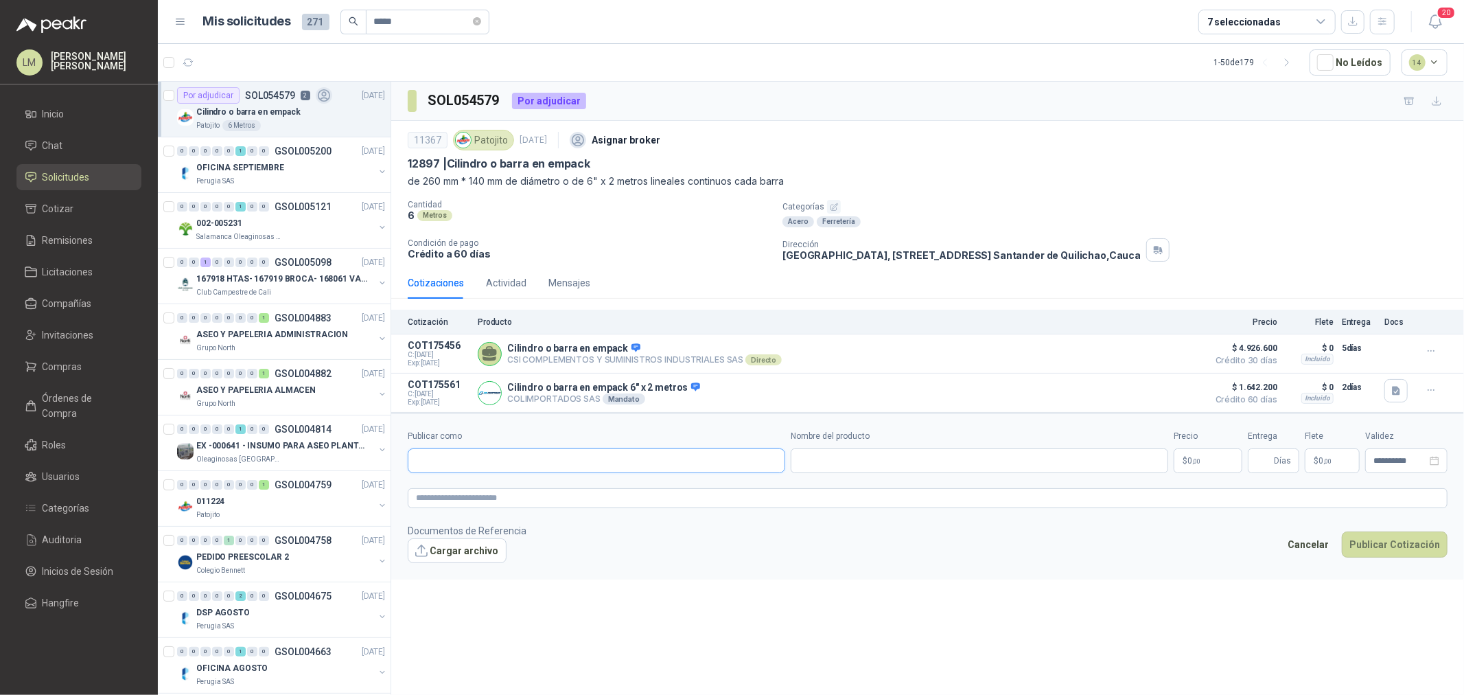
click at [456, 456] on input "Publicar como" at bounding box center [596, 460] width 376 height 23
type input "**"
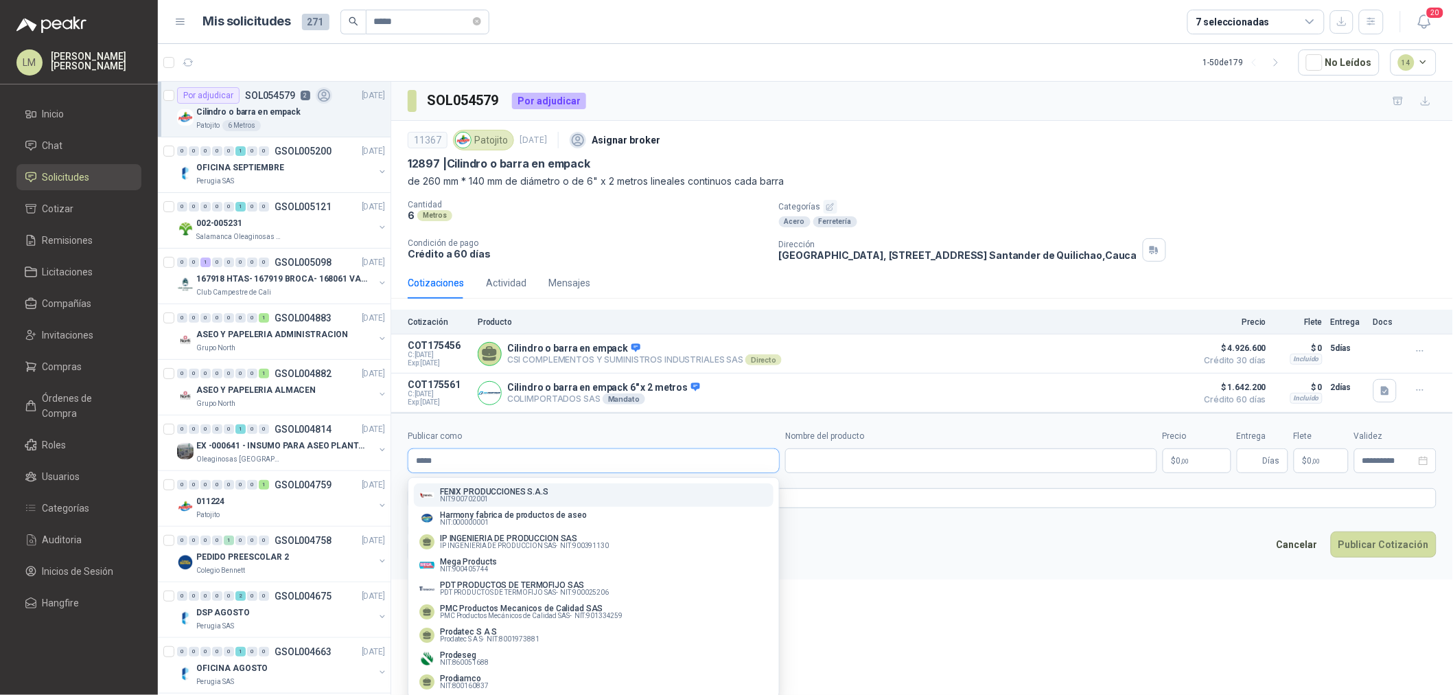
type input "******"
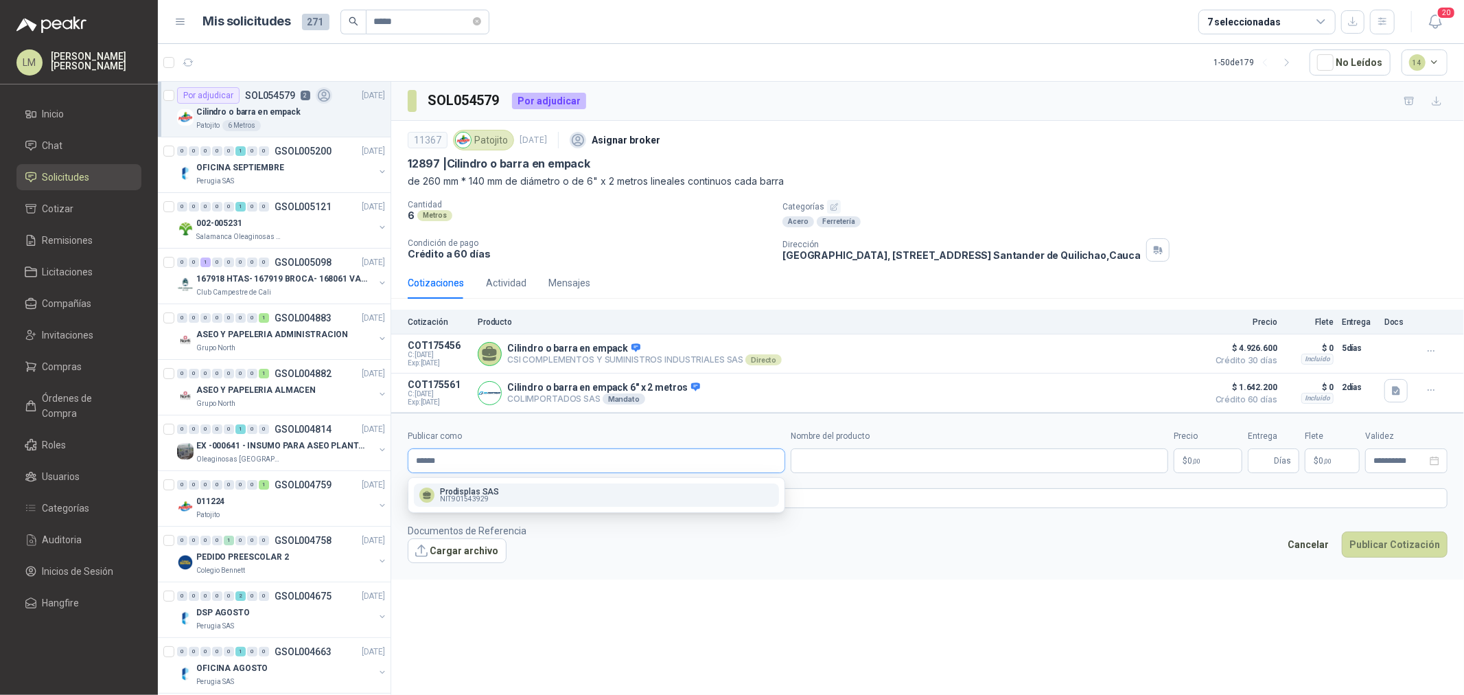
type input "******"
click at [456, 493] on p "Prodisplas SAS" at bounding box center [469, 491] width 59 height 8
type input "**********"
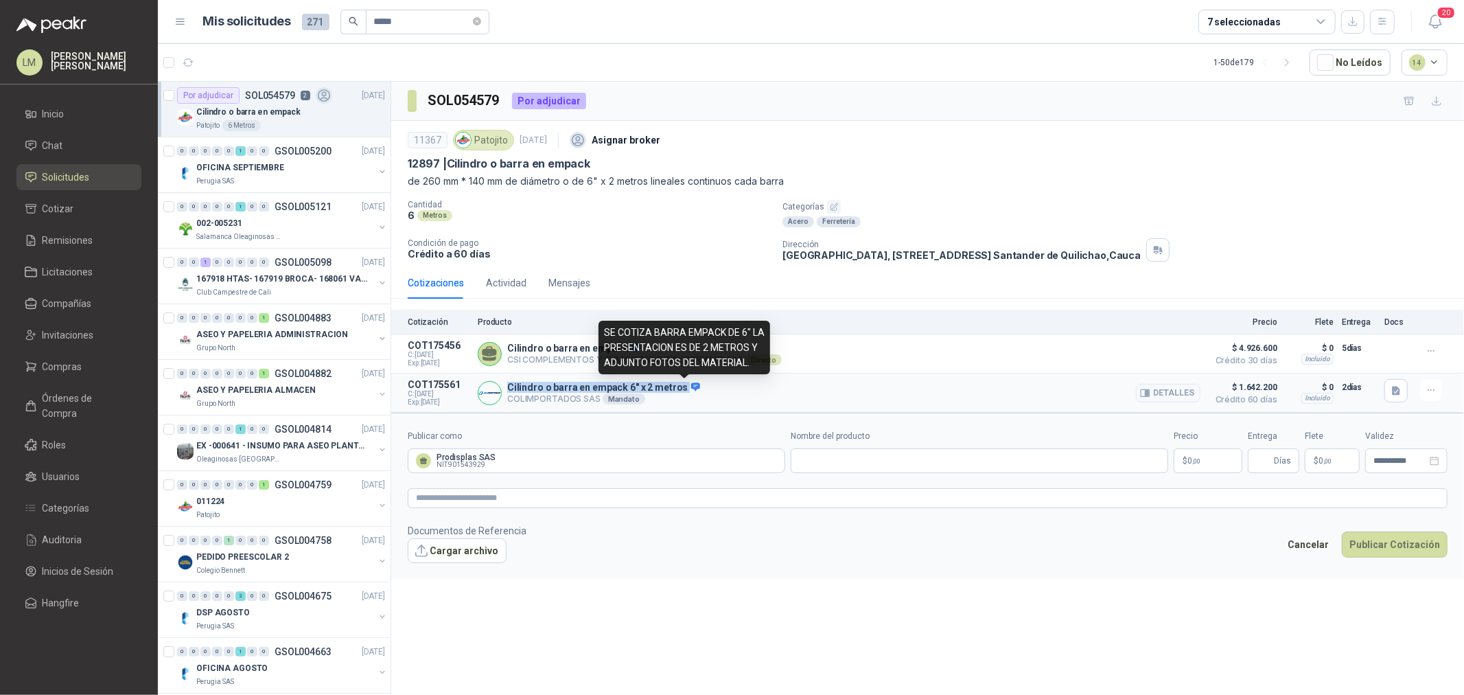
drag, startPoint x: 507, startPoint y: 384, endPoint x: 680, endPoint y: 387, distance: 173.0
click at [680, 387] on p "Cilindro o barra en empack 6" x 2 metros" at bounding box center [603, 388] width 193 height 12
copy p "Cilindro o barra en empack 6" x 2 metros"
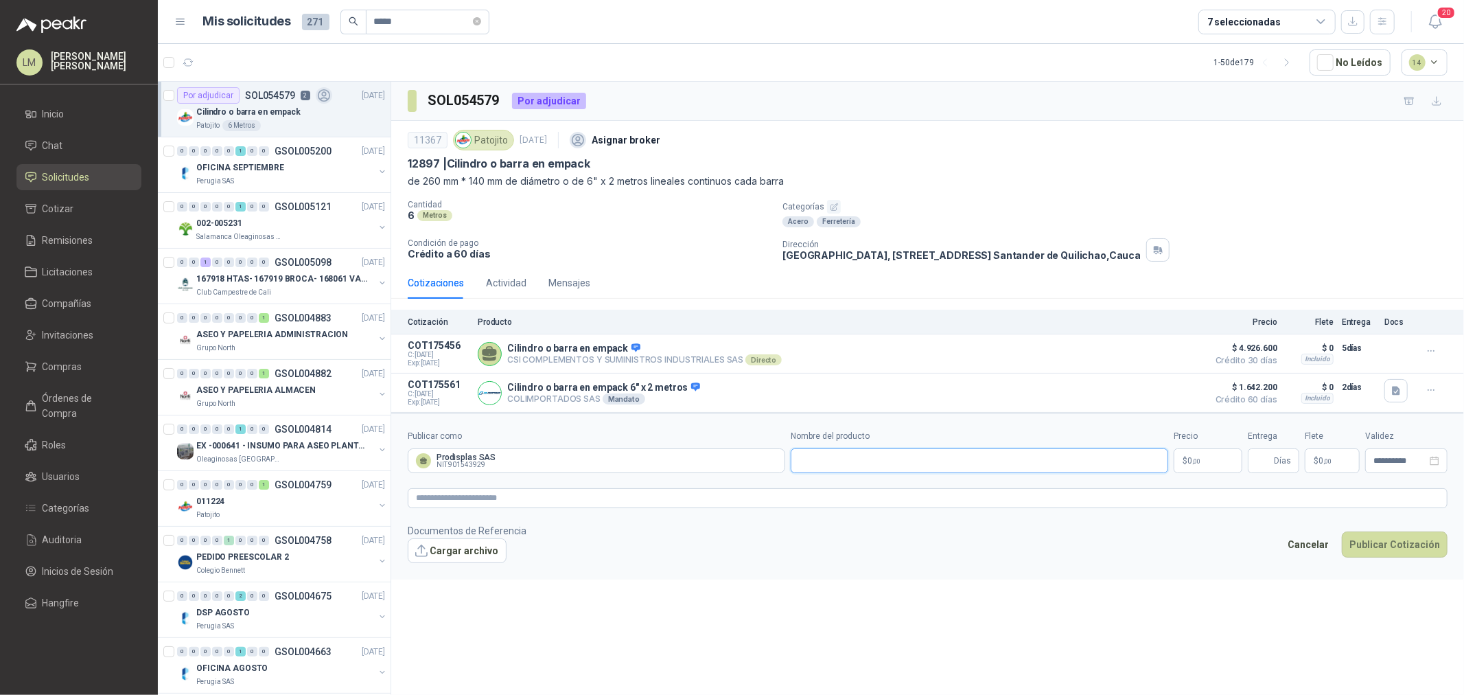
click at [836, 457] on input "Nombre del producto" at bounding box center [980, 460] width 378 height 25
paste input "**********"
type input "**********"
click at [1203, 454] on body "LM Luis Miguel Martinez Inicio Chat Solicitudes Cotizar Remisiones Licitaciones…" at bounding box center [732, 347] width 1464 height 695
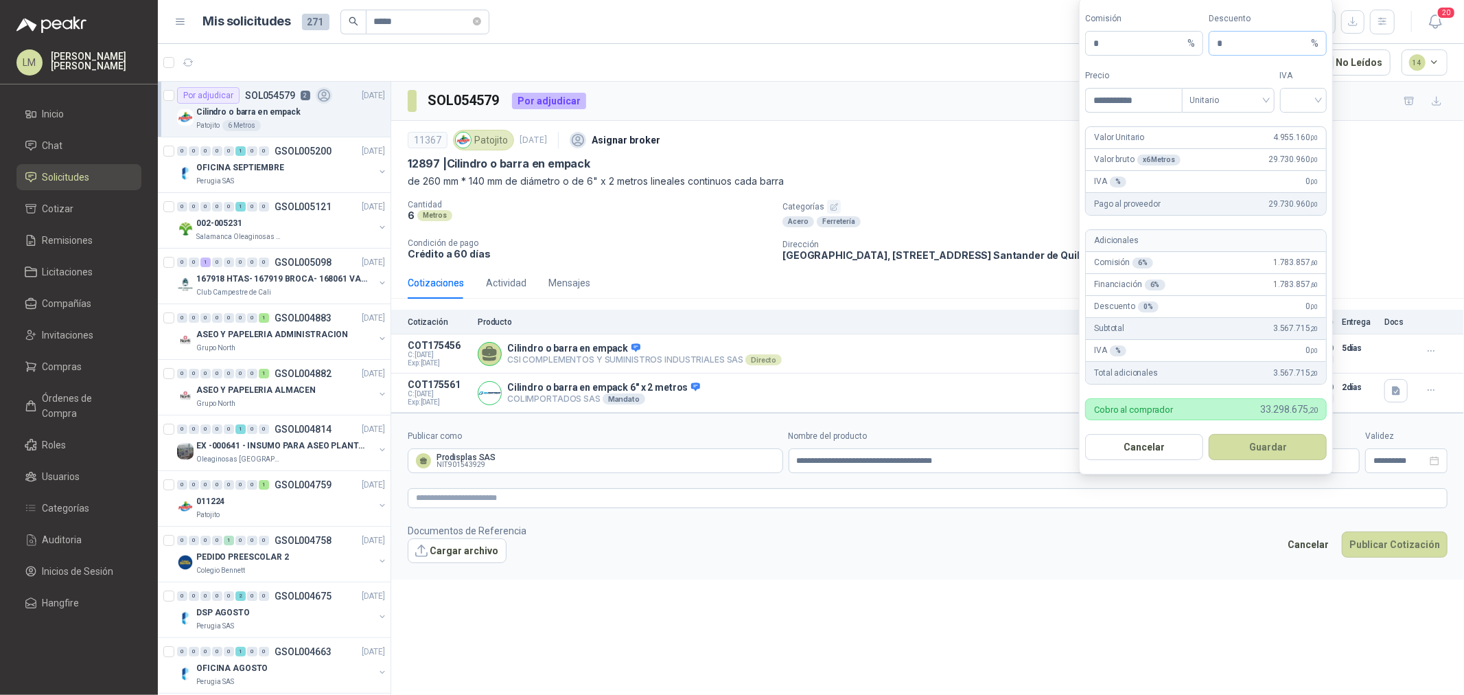
type input "**********"
drag, startPoint x: 1234, startPoint y: 32, endPoint x: 1224, endPoint y: 37, distance: 10.7
click at [1225, 37] on input "*" at bounding box center [1262, 43] width 91 height 23
drag, startPoint x: 1228, startPoint y: 42, endPoint x: 1173, endPoint y: 58, distance: 57.1
click at [1186, 55] on div "Comisión * % Descuento * %" at bounding box center [1206, 33] width 242 height 43
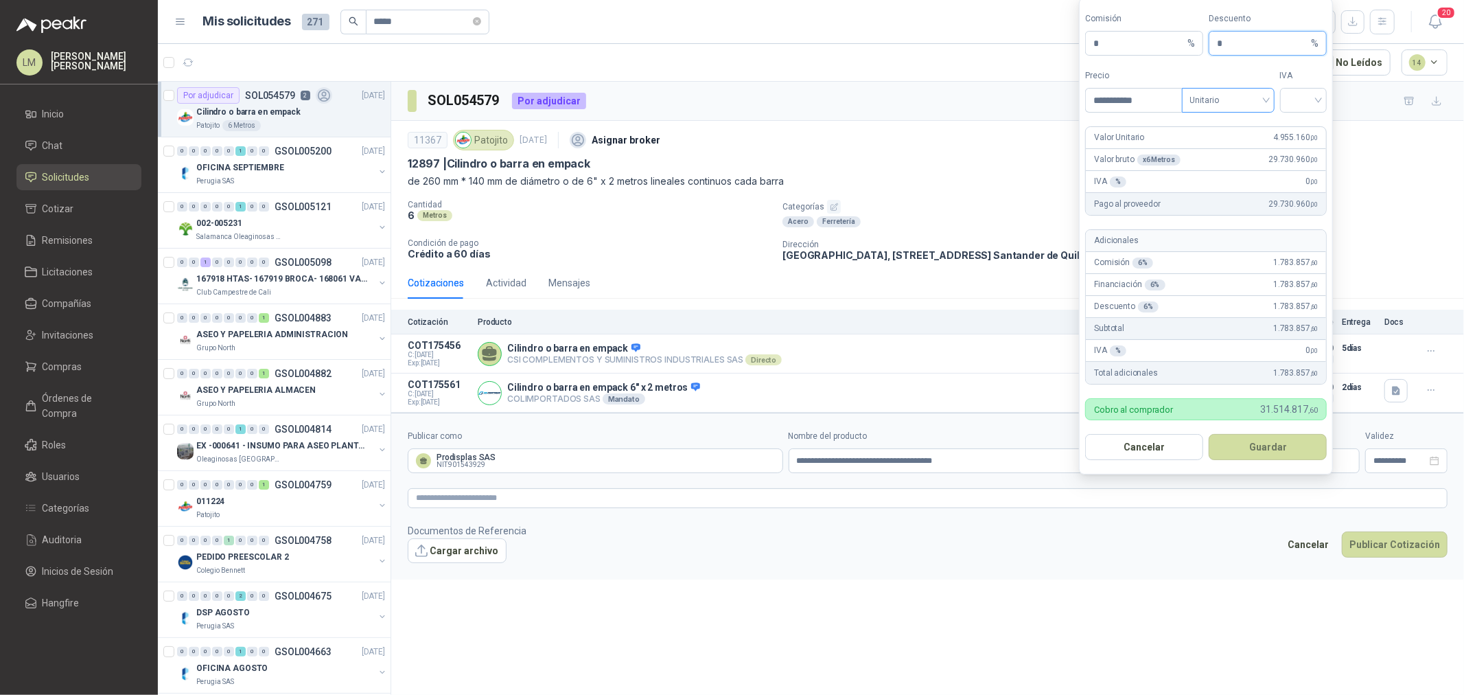
click at [1231, 100] on span "Unitario" at bounding box center [1228, 100] width 76 height 21
type input "*"
click at [1217, 149] on div "Unitario con IVA" at bounding box center [1228, 150] width 71 height 15
click at [1295, 106] on input "search" at bounding box center [1304, 99] width 31 height 21
click at [1295, 124] on div "19%" at bounding box center [1303, 128] width 25 height 15
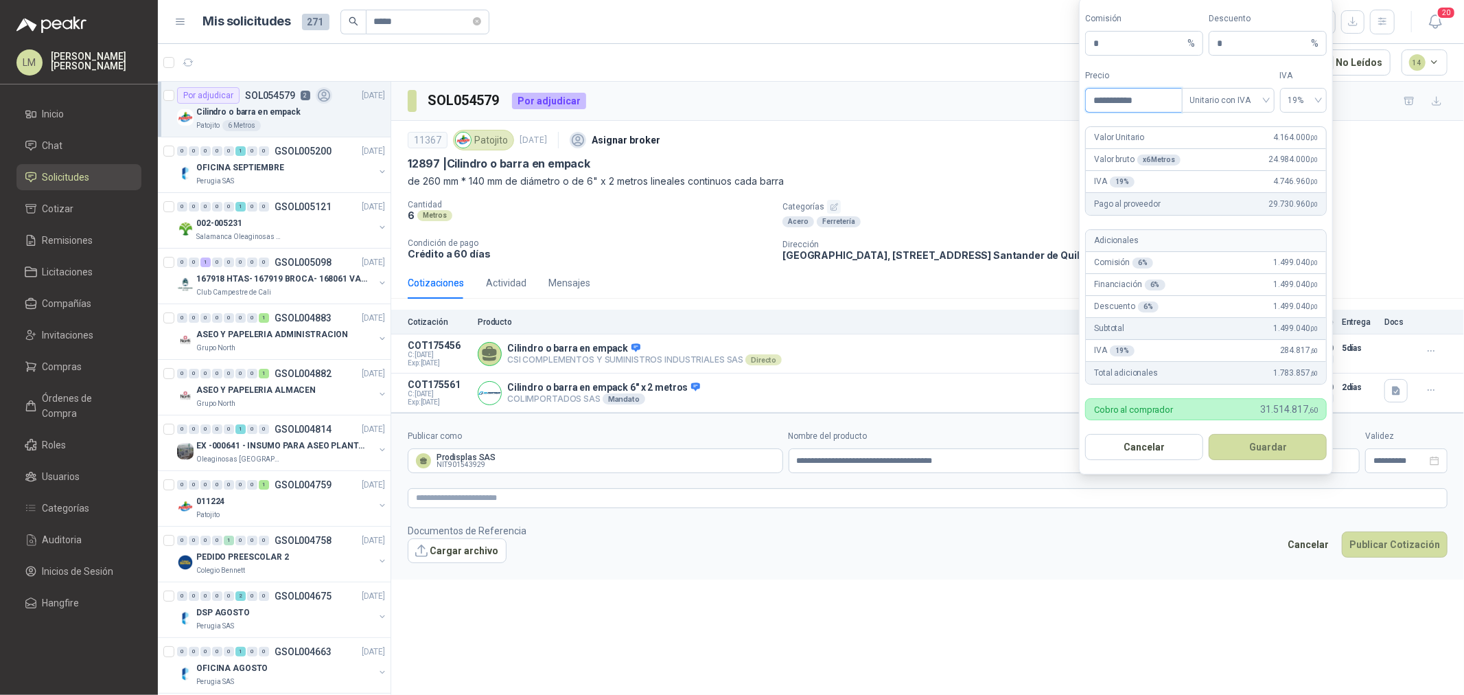
drag, startPoint x: 1152, startPoint y: 100, endPoint x: 990, endPoint y: 111, distance: 162.4
click at [986, 108] on body "LM Luis Miguel Martinez Inicio Chat Solicitudes Cotizar Remisiones Licitaciones…" at bounding box center [732, 347] width 1464 height 695
type input "*********"
click at [1230, 41] on input "*" at bounding box center [1264, 43] width 91 height 23
click at [1259, 440] on button "Guardar" at bounding box center [1270, 447] width 118 height 26
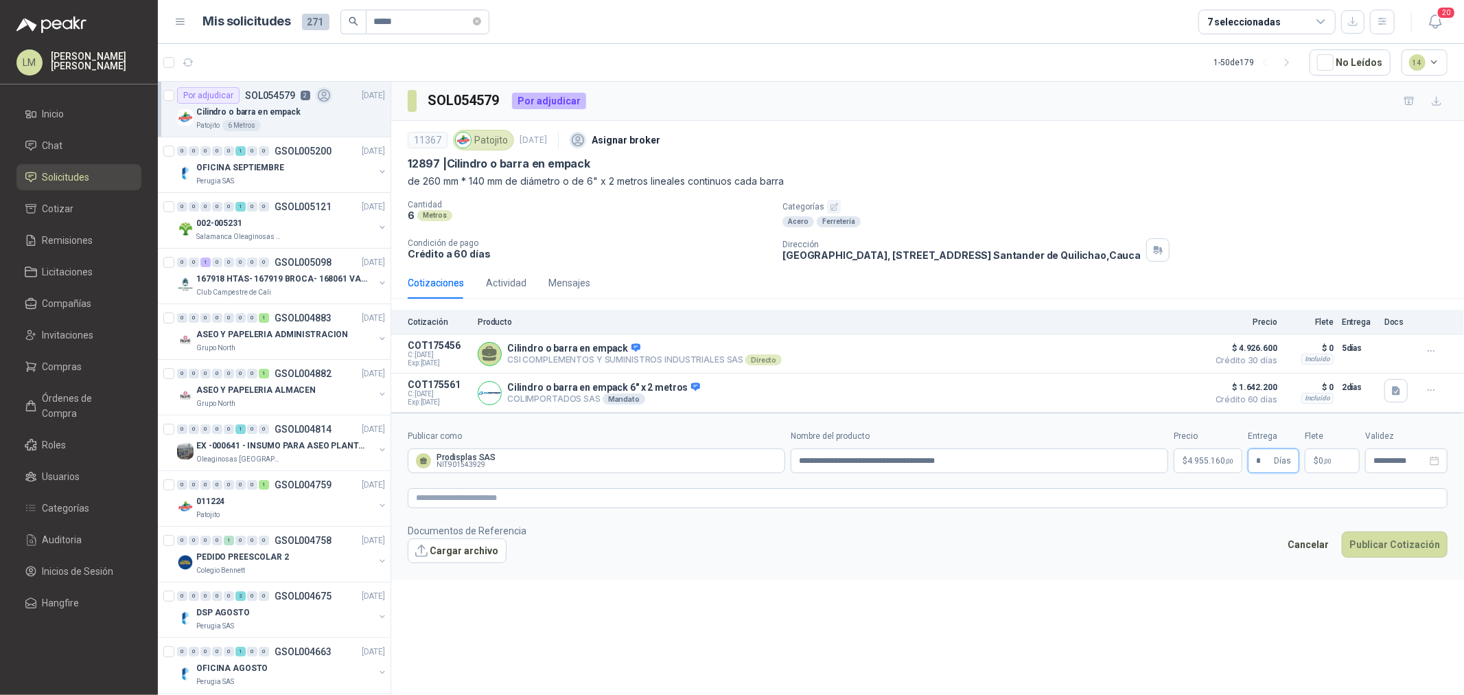
type input "*"
click at [1325, 454] on p "$ 0 ,00" at bounding box center [1332, 460] width 55 height 25
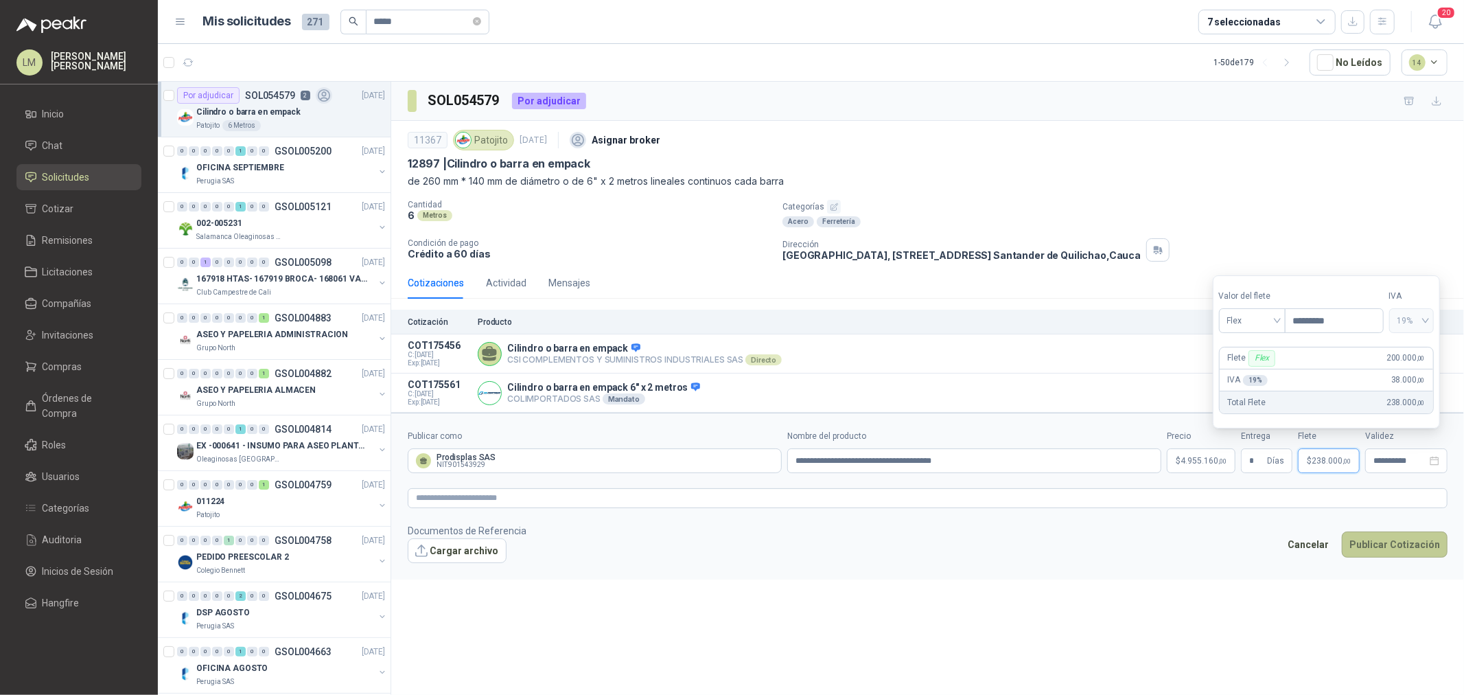
type input "*********"
click at [1368, 540] on button "Publicar Cotización" at bounding box center [1395, 544] width 106 height 26
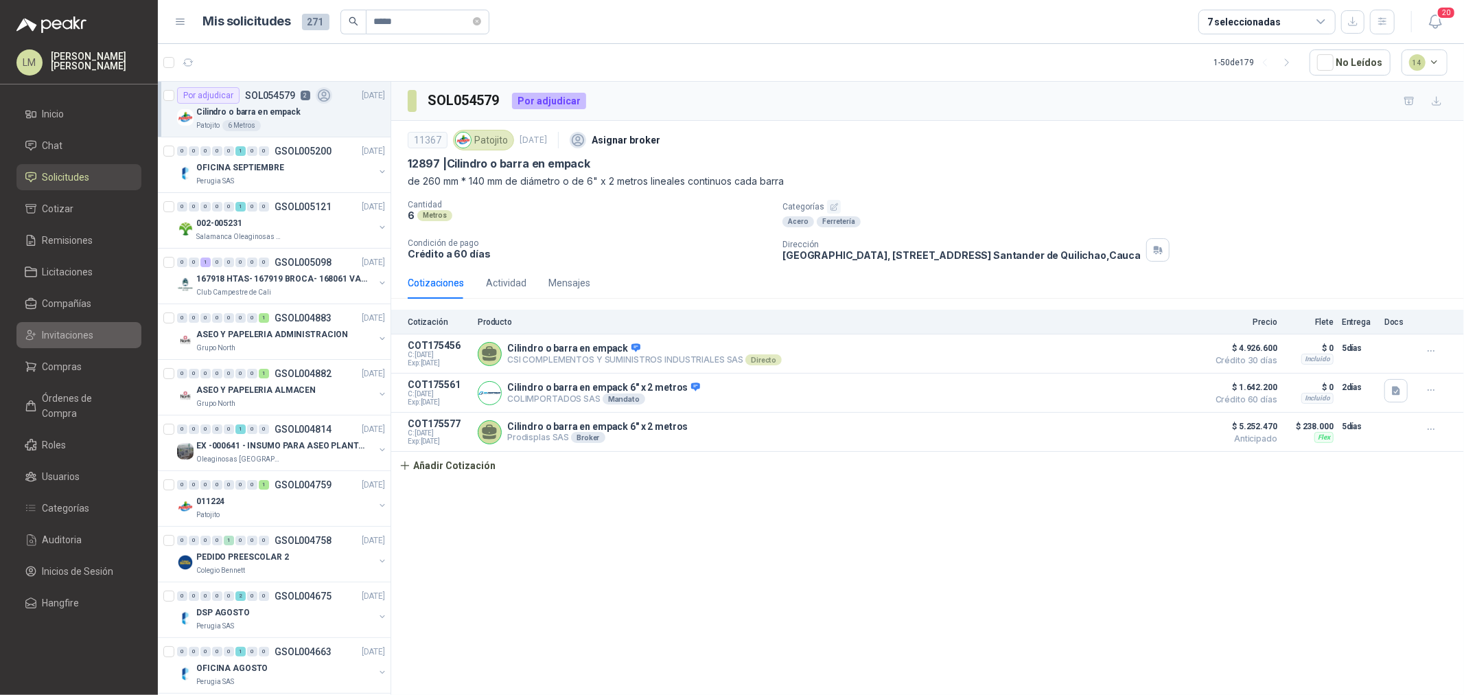
click at [58, 324] on link "Invitaciones" at bounding box center [78, 335] width 125 height 26
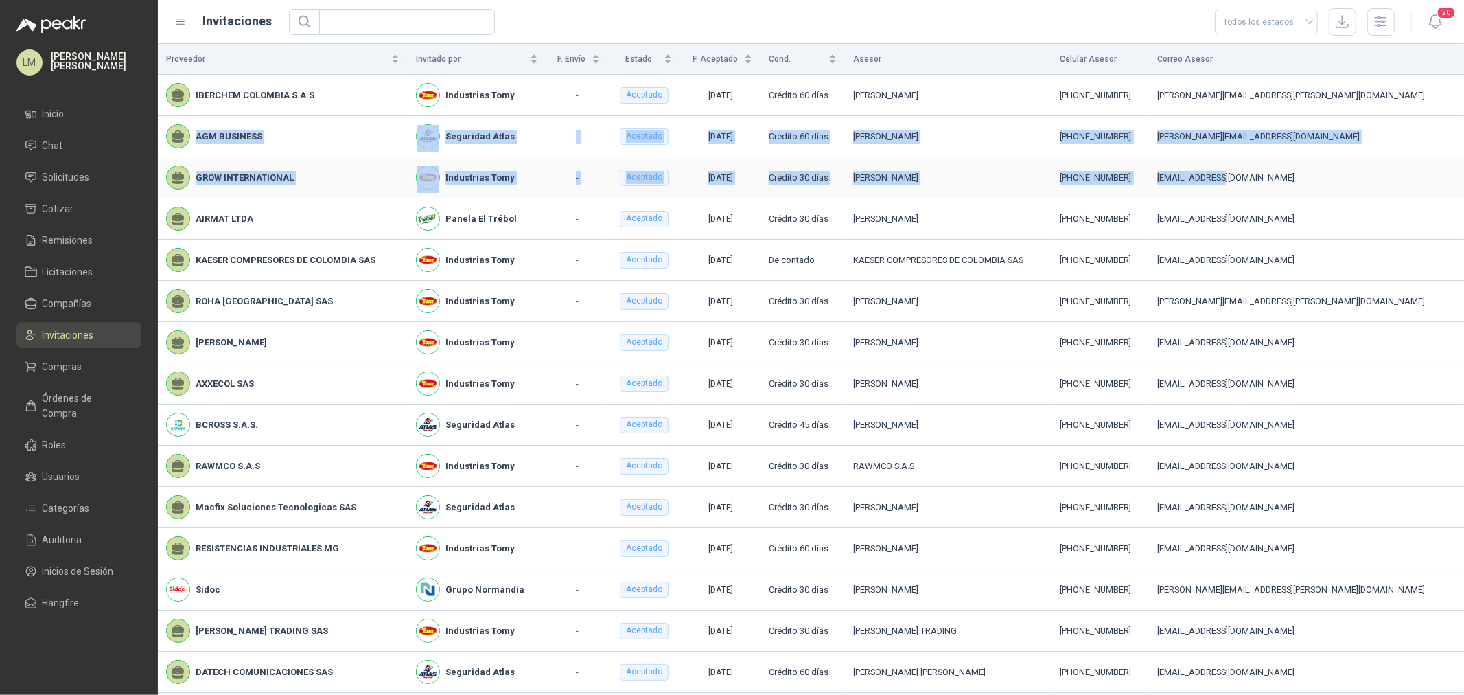
drag, startPoint x: 181, startPoint y: 131, endPoint x: 1298, endPoint y: 160, distance: 1118.1
click at [1300, 160] on tbody "IBERCHEM COLOMBIA S.A.S Industrias Tomy - Aceptado 03/09/2025 Crédito 60 días N…" at bounding box center [811, 384] width 1306 height 618
click at [78, 303] on span "Compañías" at bounding box center [67, 303] width 49 height 15
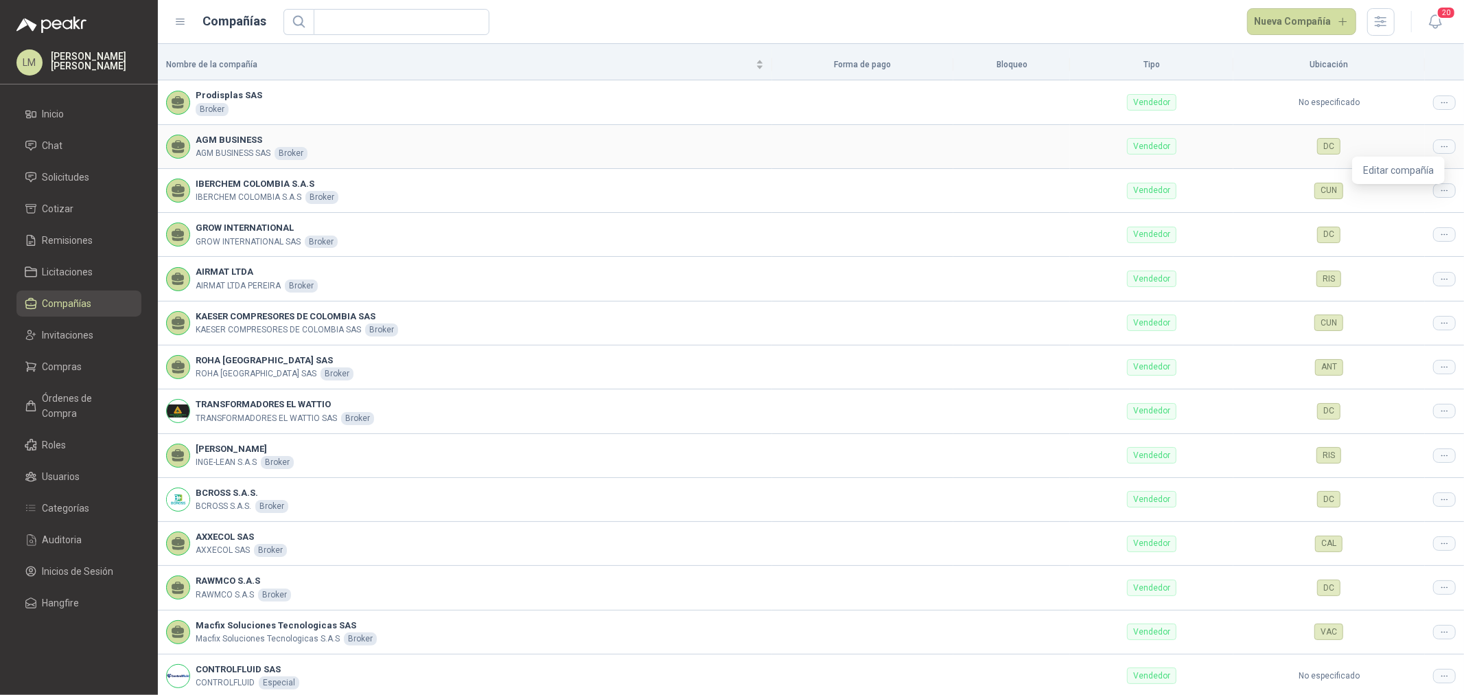
click at [1440, 151] on icon at bounding box center [1445, 146] width 10 height 10
click at [1424, 176] on span "Editar compañía" at bounding box center [1398, 170] width 71 height 15
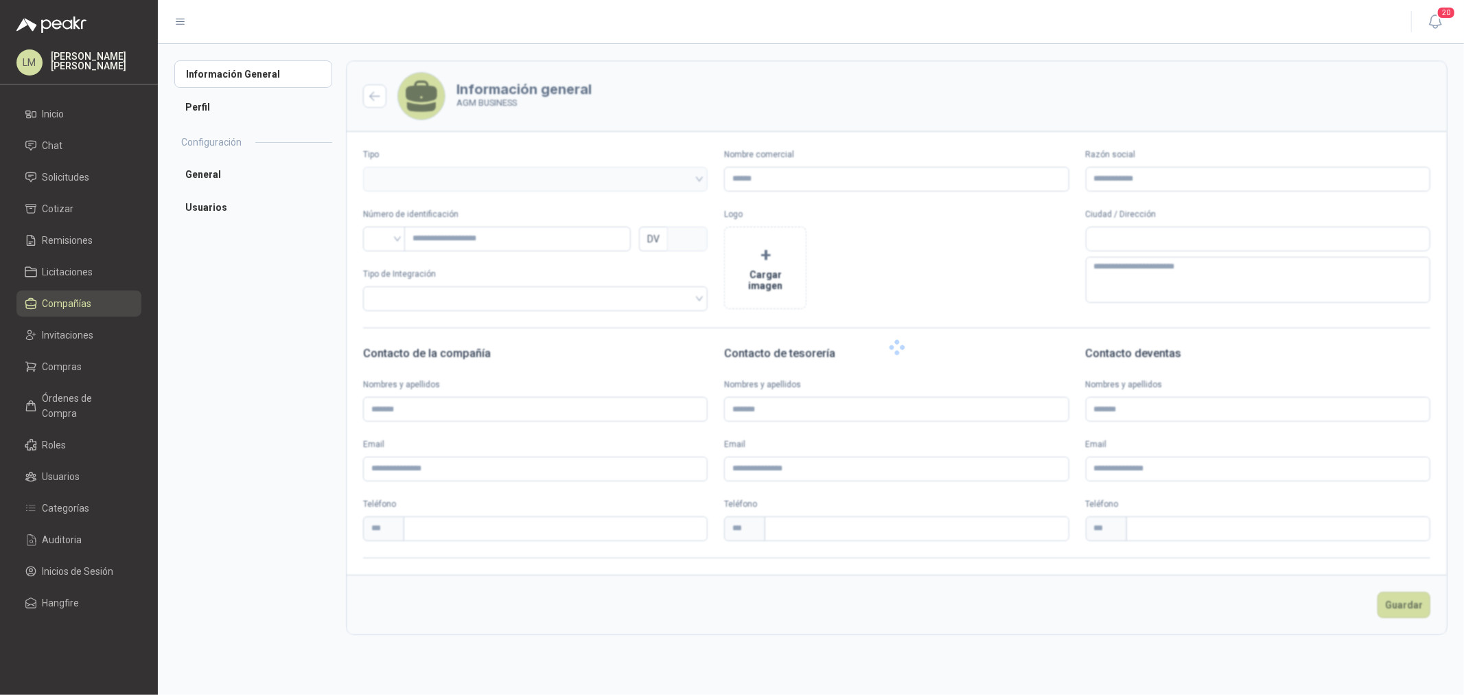
type input "**********"
type input "*"
type textarea "**********"
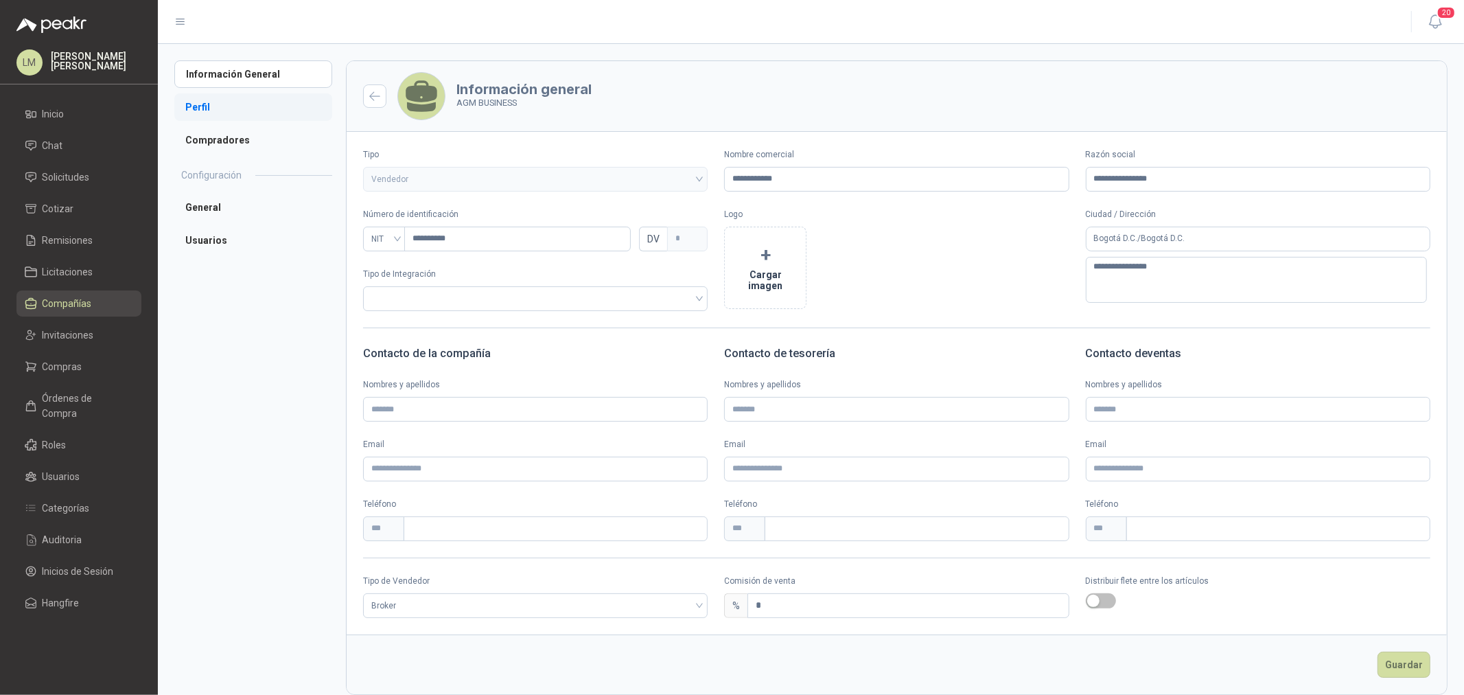
click at [224, 111] on li "Perfil" at bounding box center [253, 106] width 158 height 27
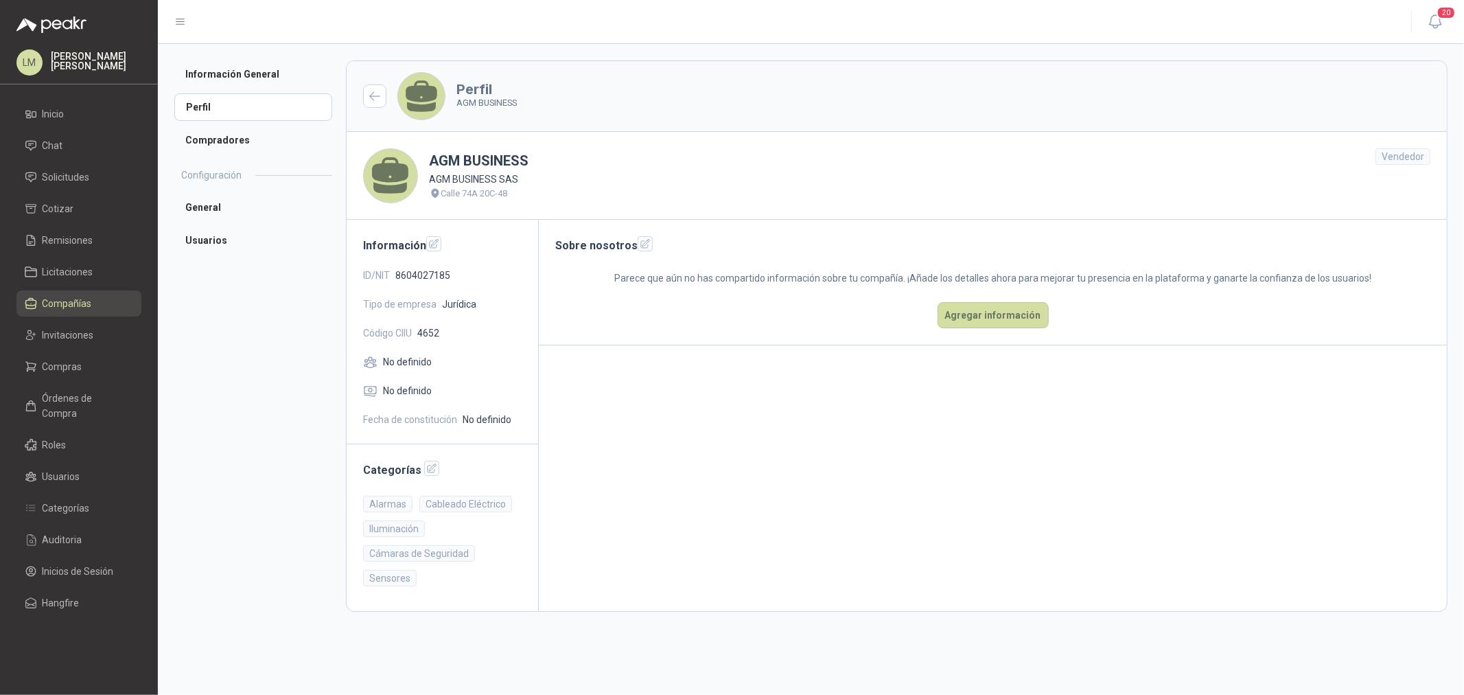
click at [78, 306] on span "Compañías" at bounding box center [67, 303] width 49 height 15
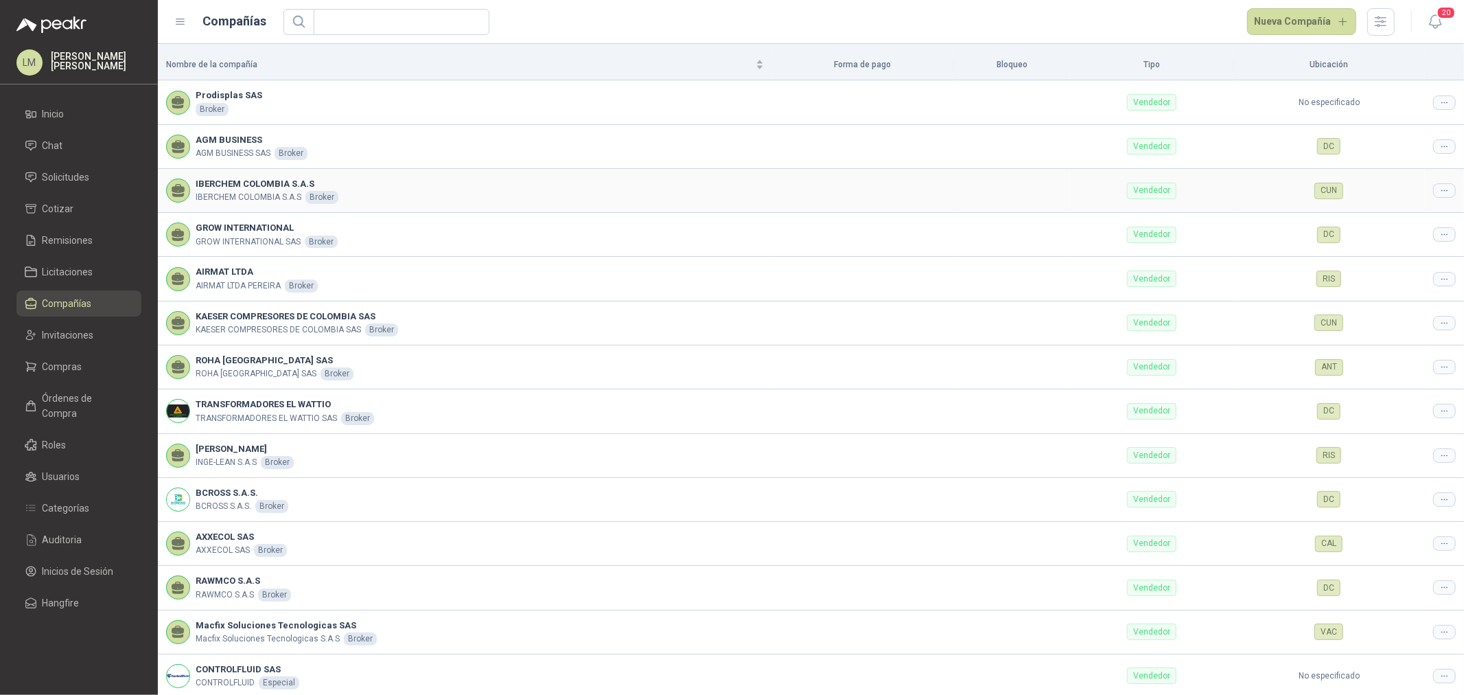
click at [1437, 196] on div at bounding box center [1444, 190] width 23 height 14
click at [1409, 209] on span "Editar compañía" at bounding box center [1398, 214] width 71 height 15
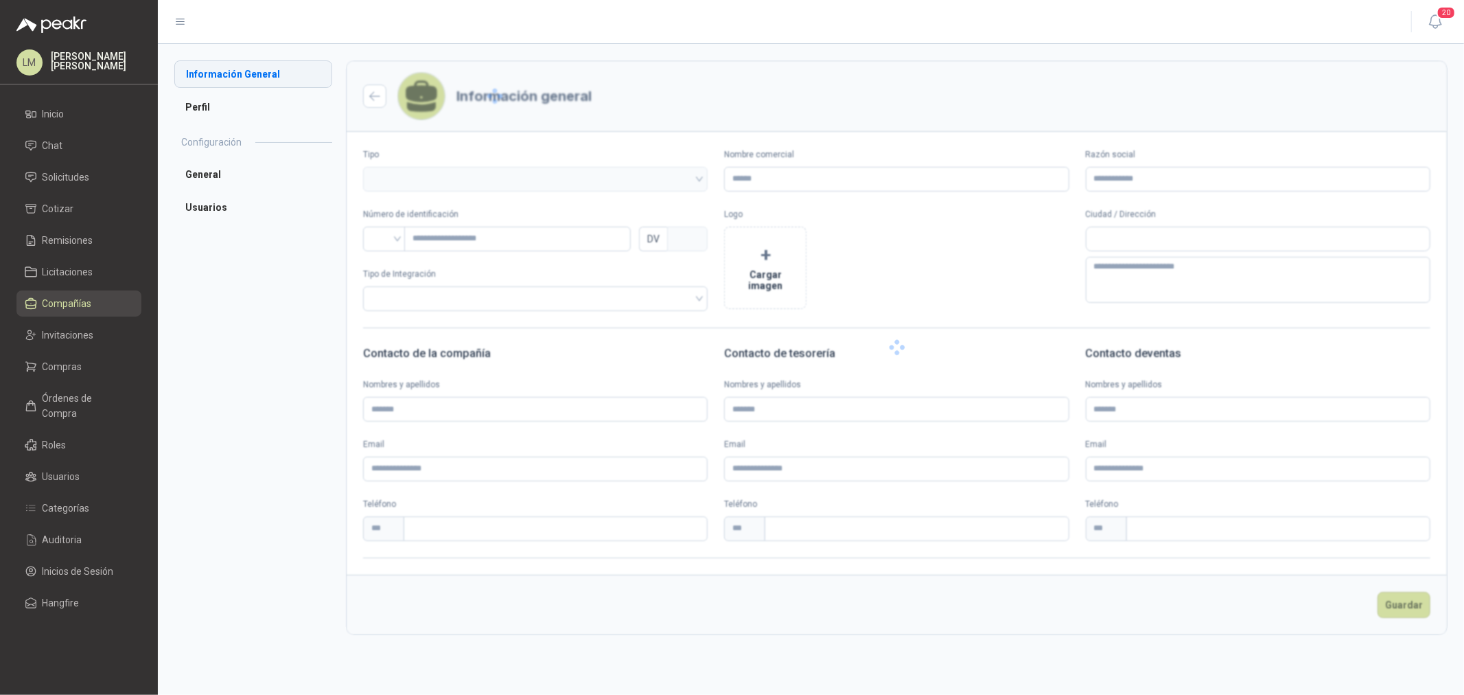
type input "**********"
type input "*********"
type input "*"
type textarea "**********"
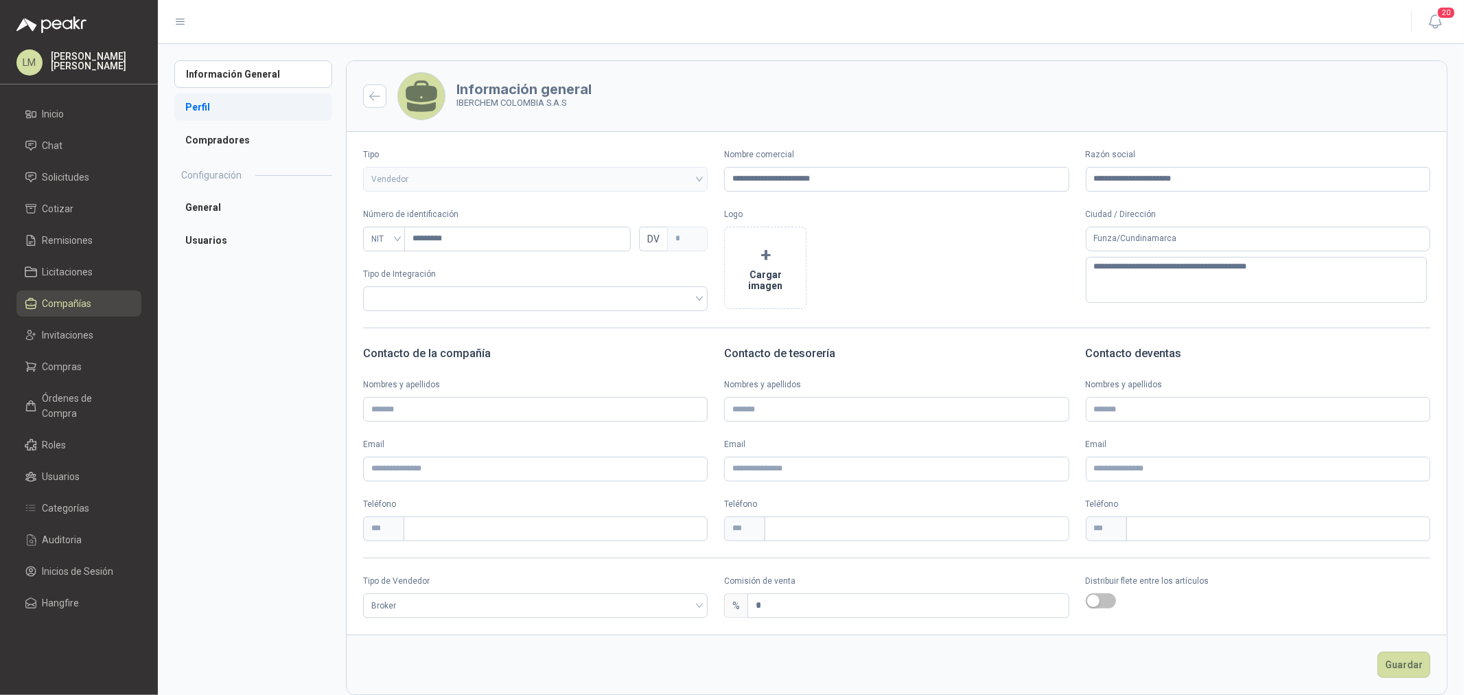
click at [220, 102] on li "Perfil" at bounding box center [253, 106] width 158 height 27
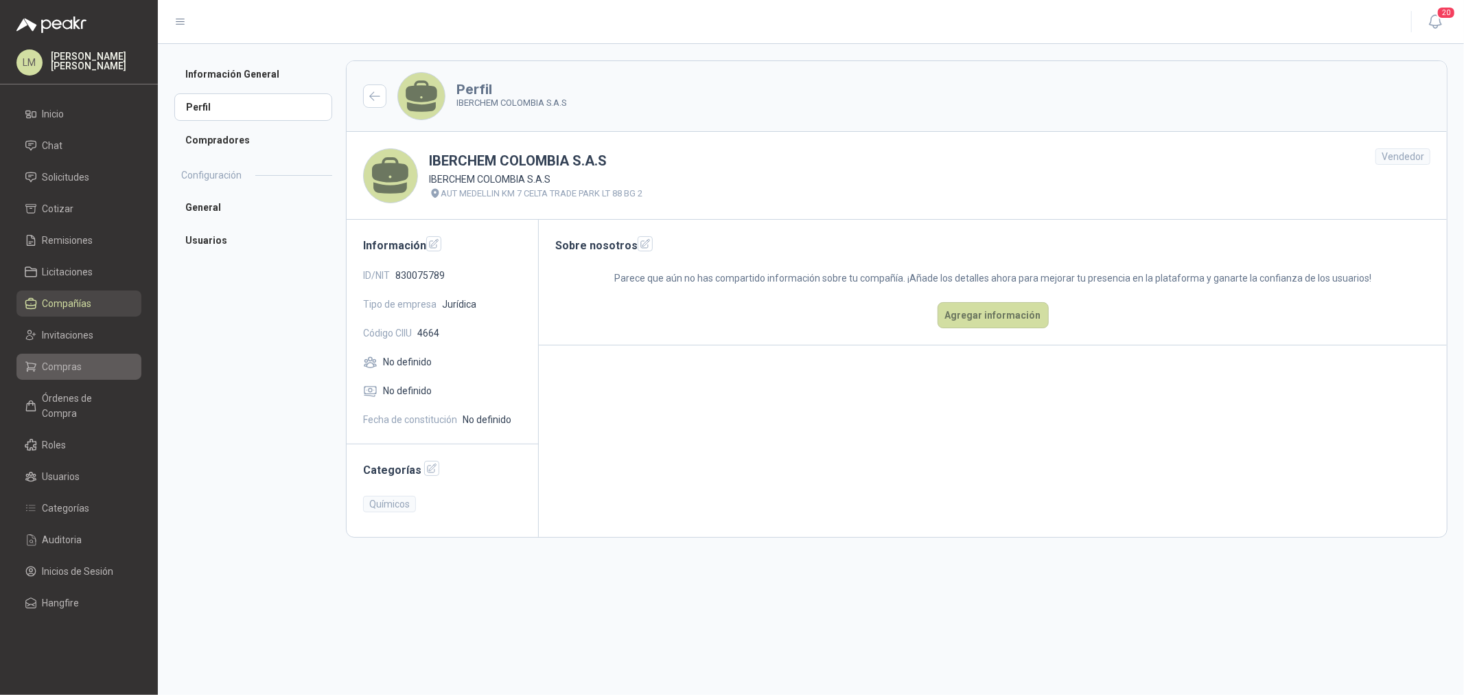
click at [64, 360] on span "Compras" at bounding box center [63, 366] width 40 height 15
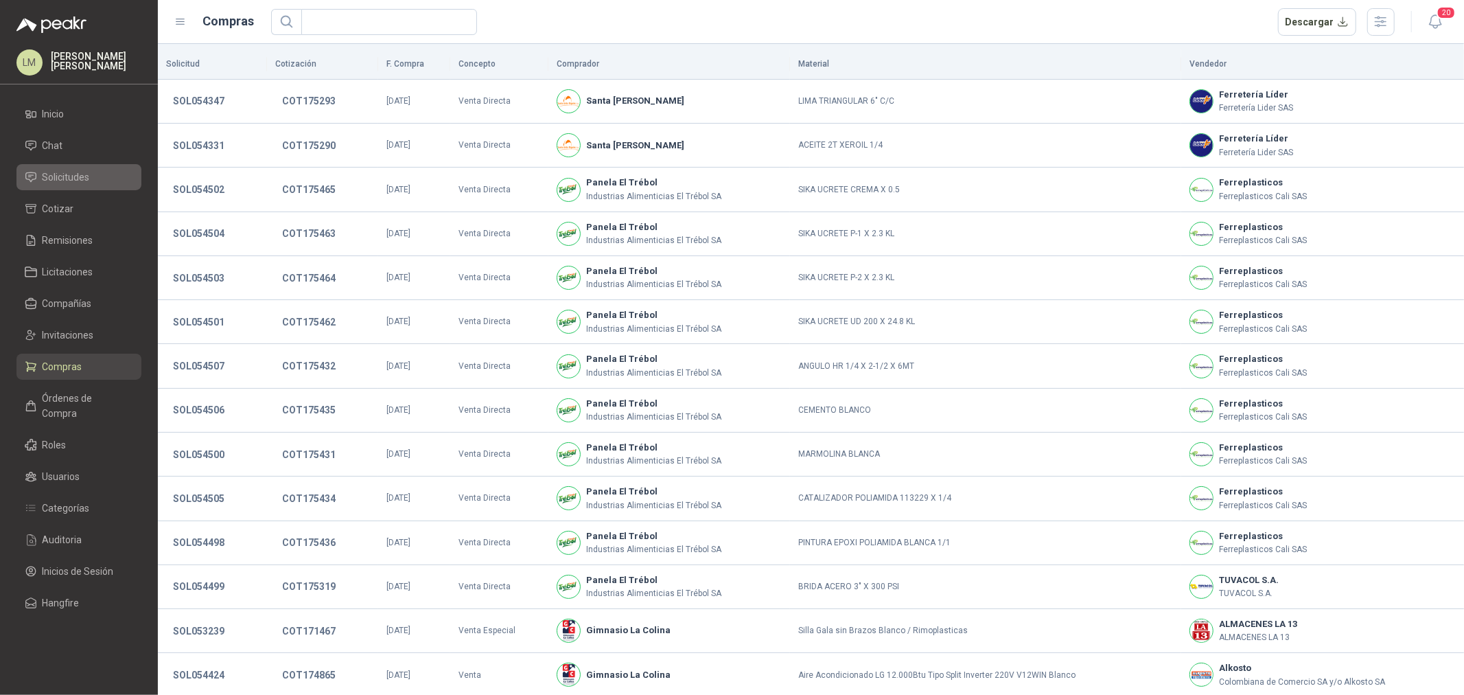
click at [67, 173] on span "Solicitudes" at bounding box center [66, 177] width 47 height 15
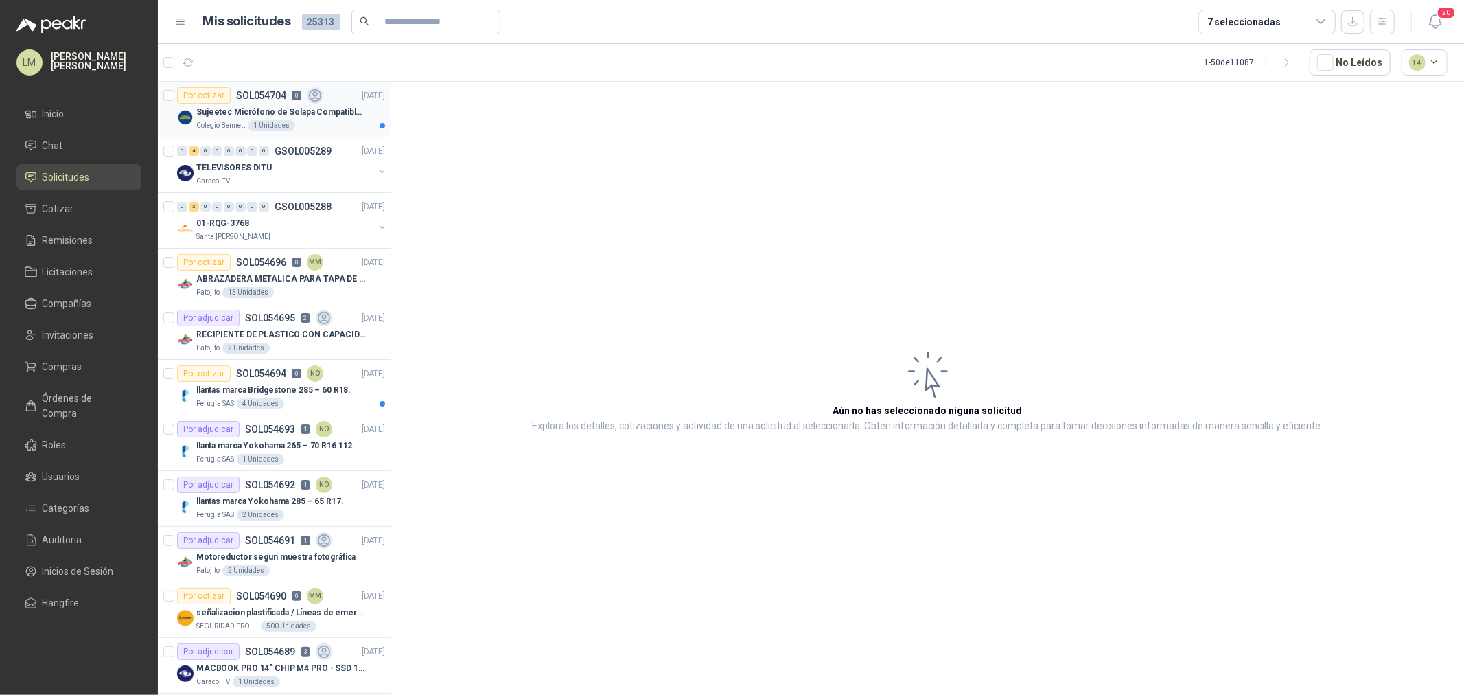
click at [190, 111] on img at bounding box center [185, 117] width 16 height 16
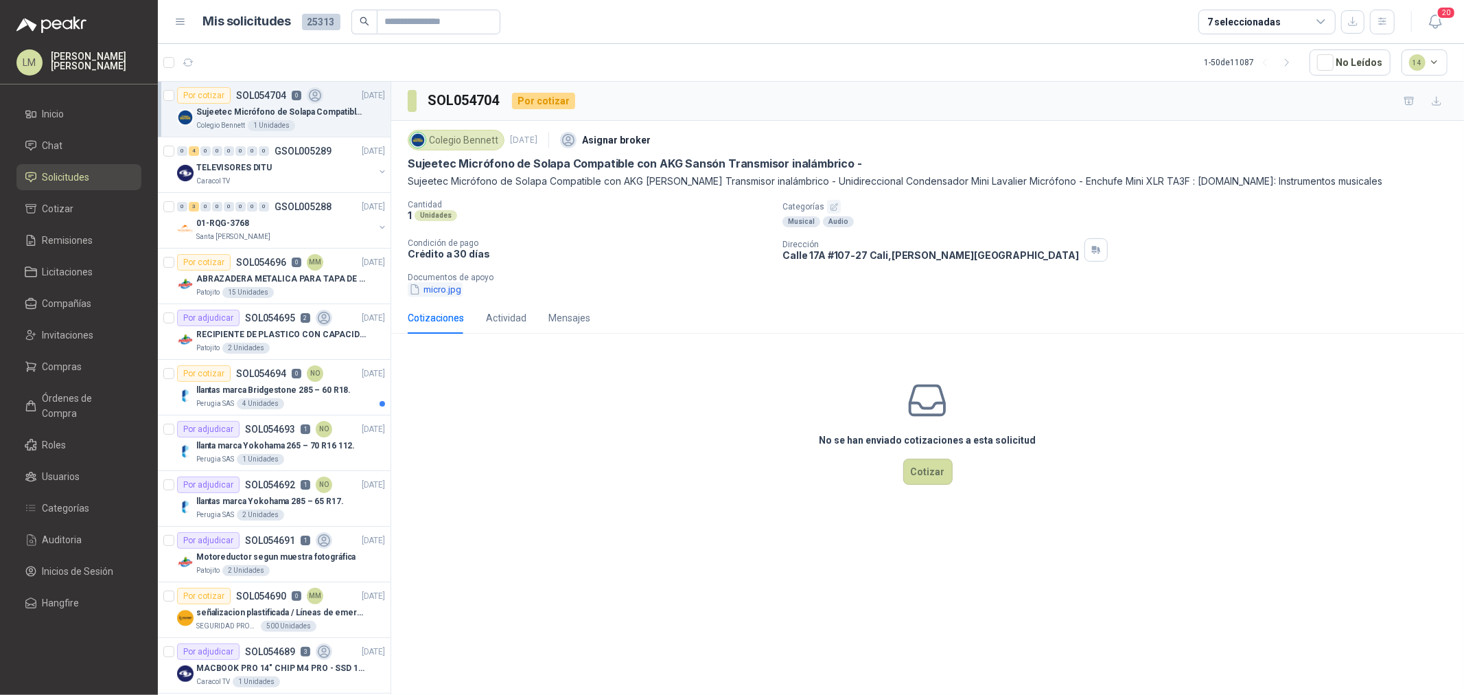
click at [438, 290] on button "micro.jpg" at bounding box center [435, 289] width 55 height 14
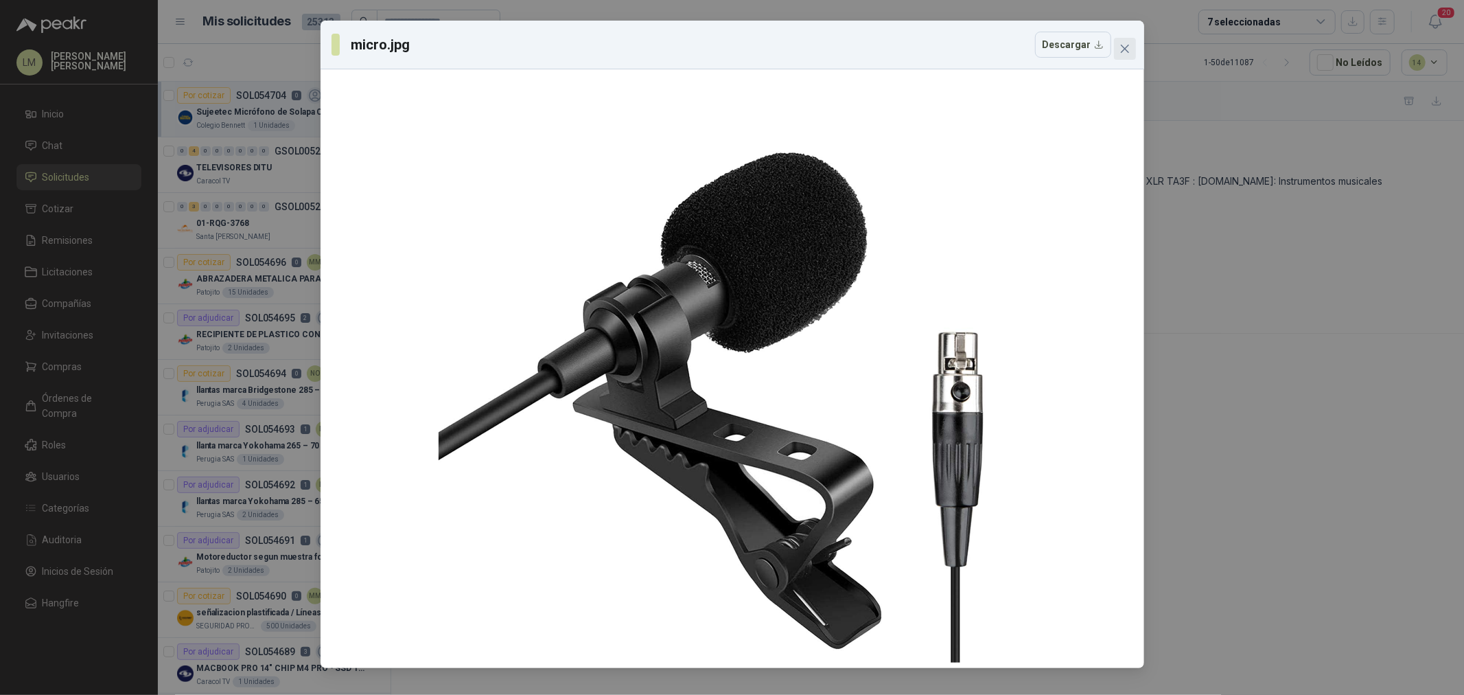
click at [1123, 49] on icon "close" at bounding box center [1124, 49] width 8 height 8
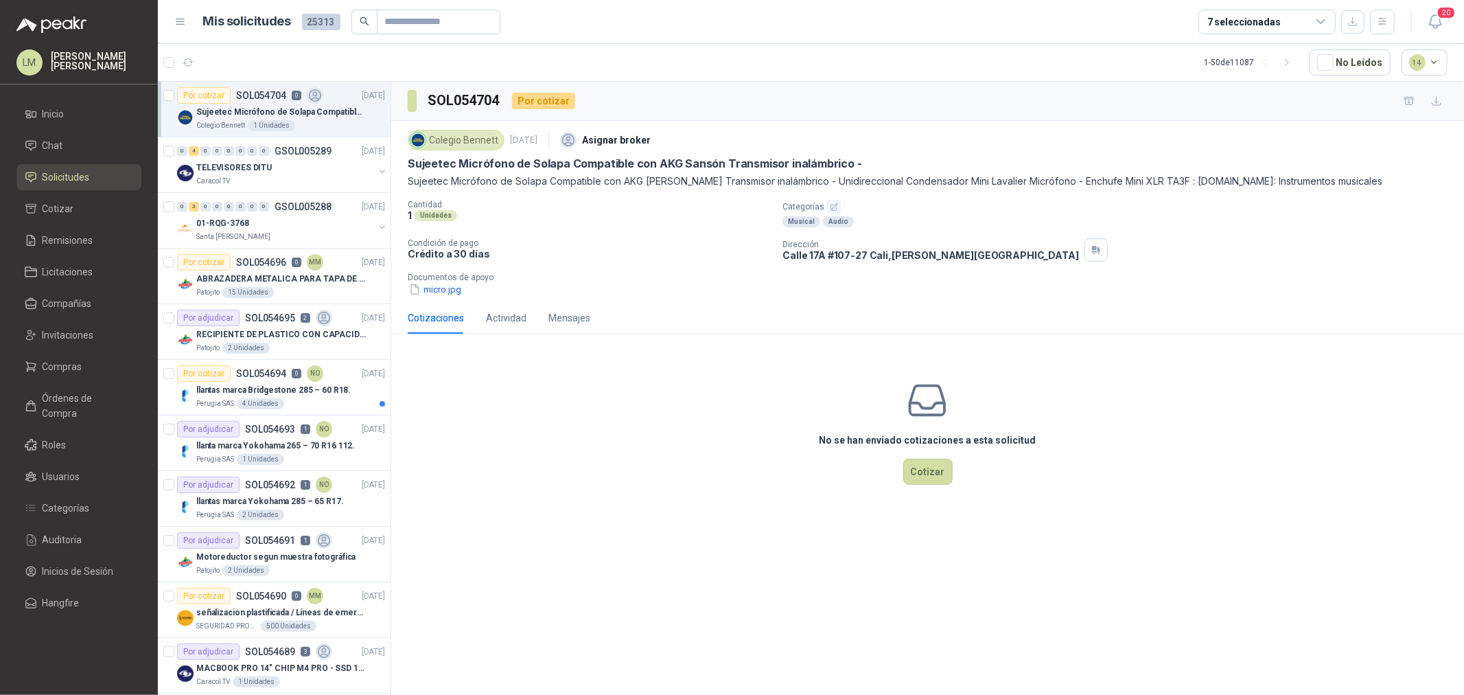
click at [830, 204] on icon "button" at bounding box center [834, 207] width 9 height 9
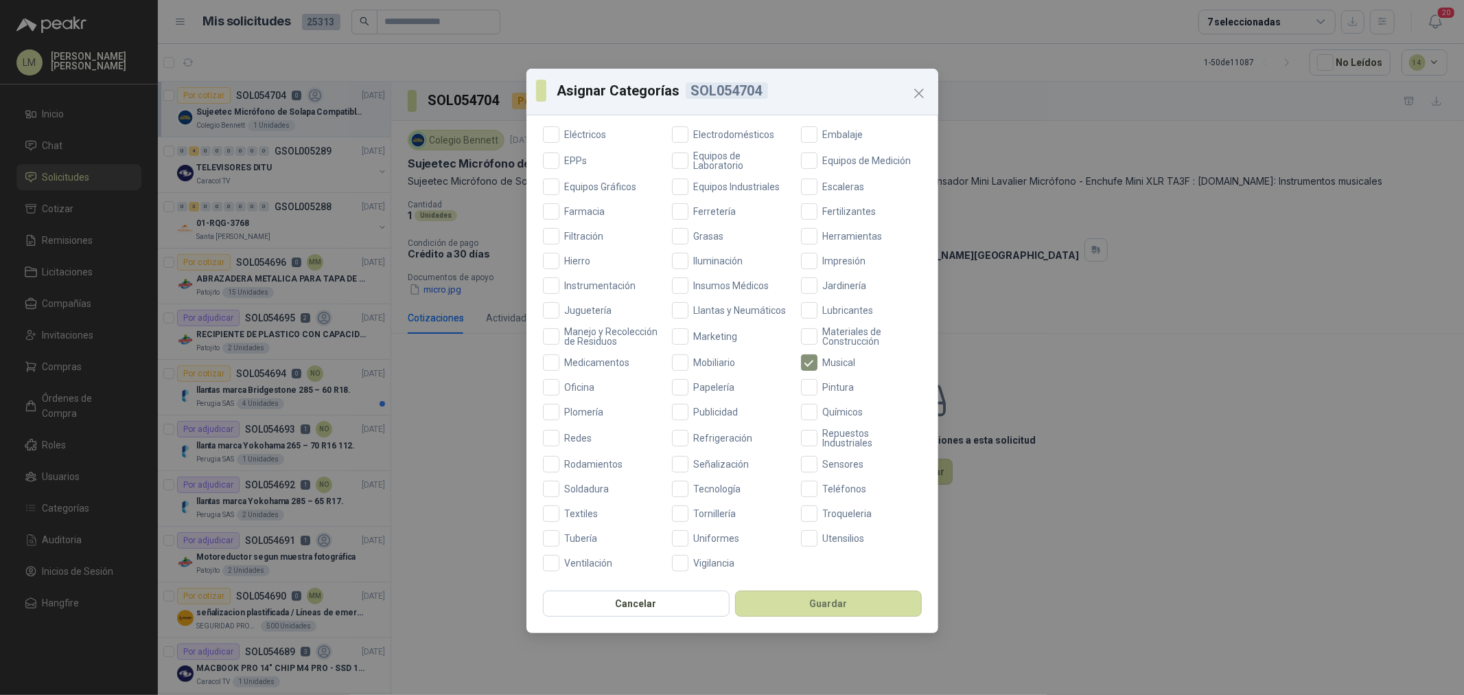
scroll to position [324, 0]
click at [713, 495] on label "Tecnología" at bounding box center [732, 489] width 121 height 16
click at [820, 607] on button "Guardar" at bounding box center [828, 603] width 187 height 26
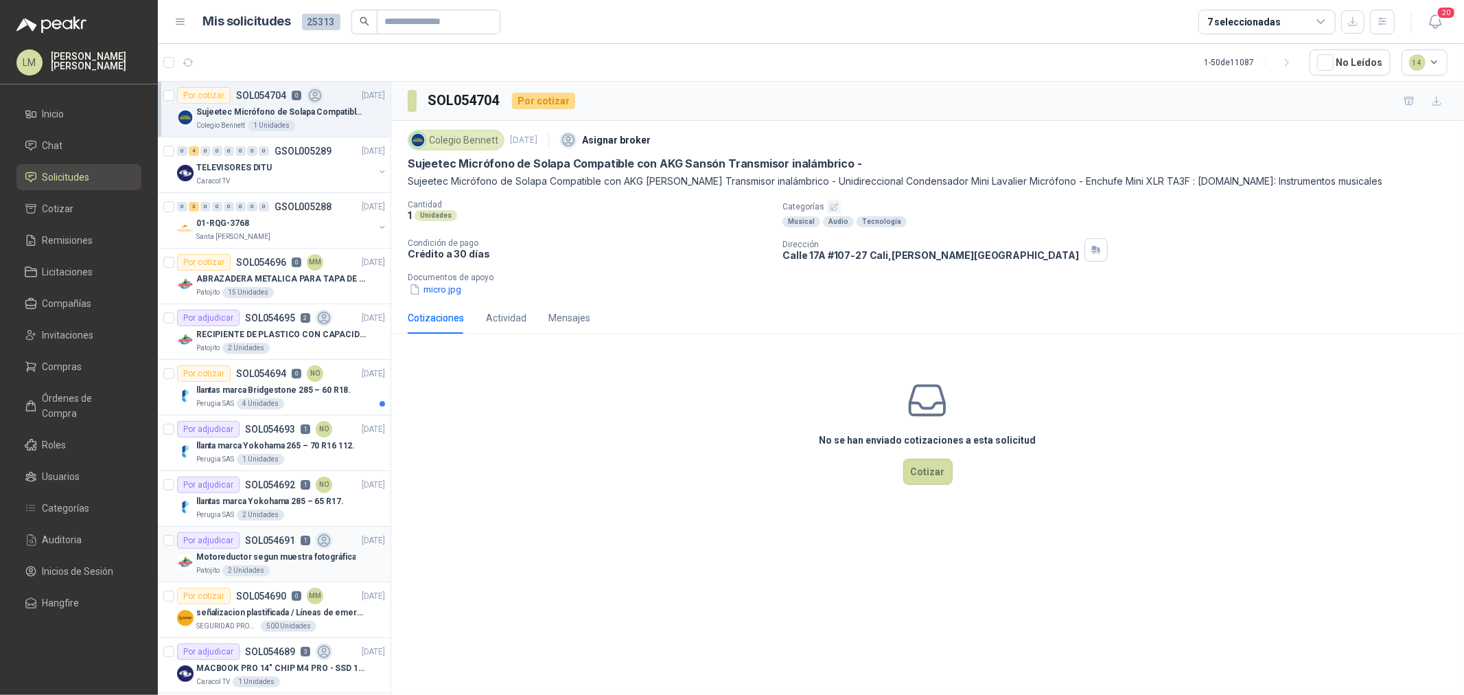
click at [279, 557] on p "Motoreductor segun muestra fotográfica" at bounding box center [275, 557] width 159 height 13
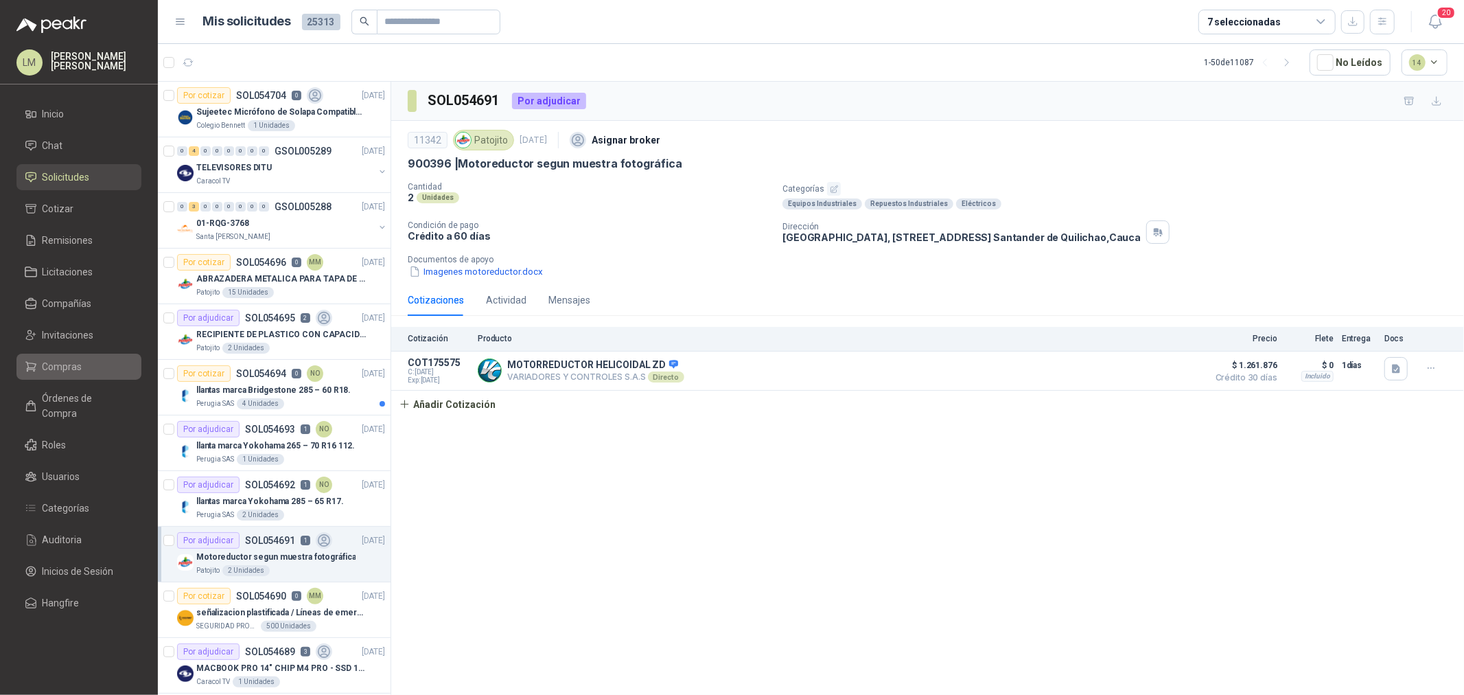
click at [93, 369] on li "Compras" at bounding box center [79, 366] width 108 height 15
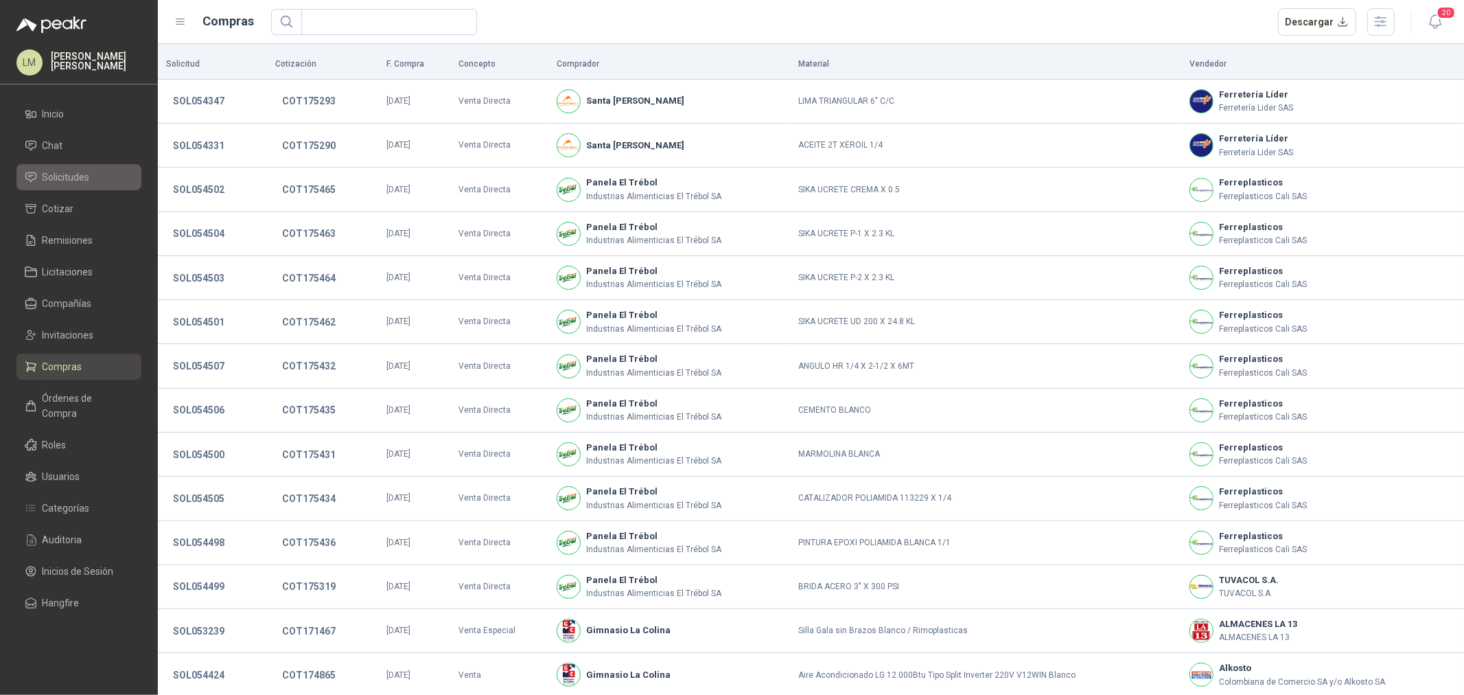
click at [56, 174] on span "Solicitudes" at bounding box center [66, 177] width 47 height 15
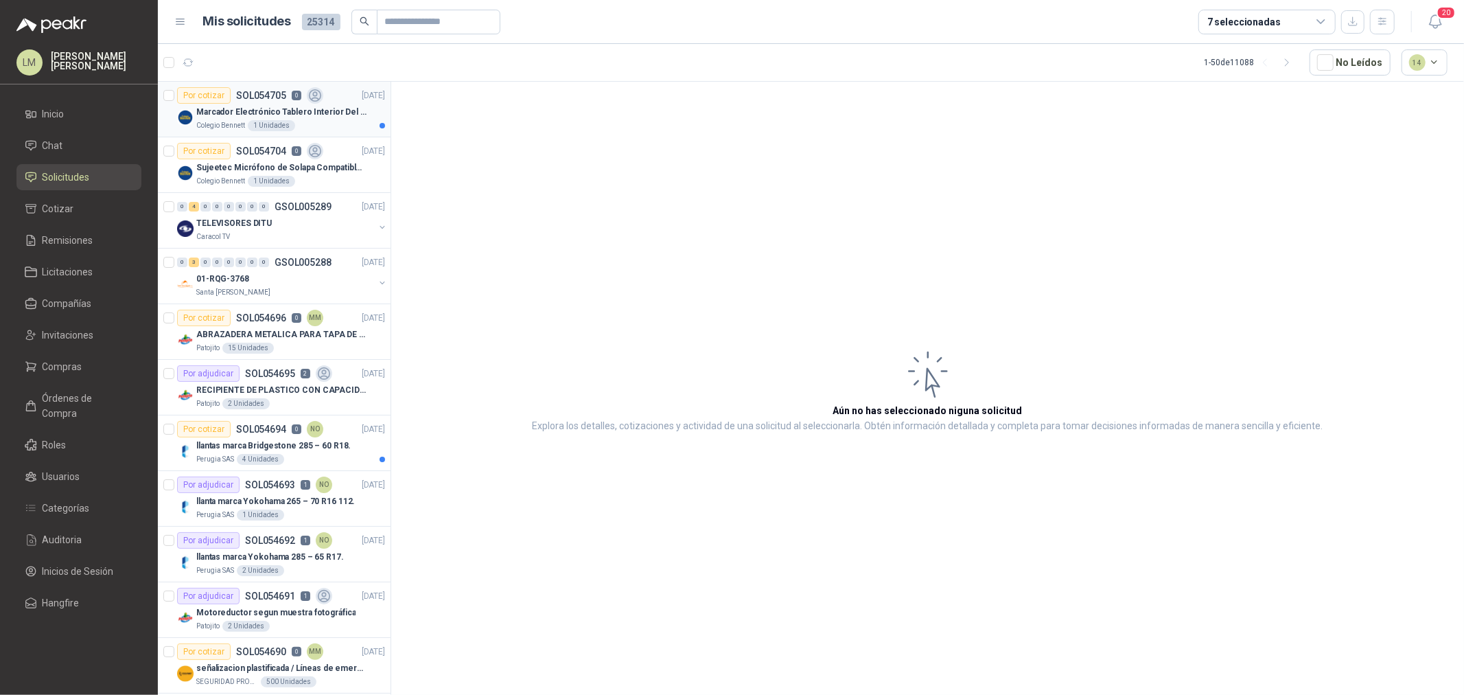
click at [254, 122] on div "1 Unidades" at bounding box center [271, 125] width 47 height 11
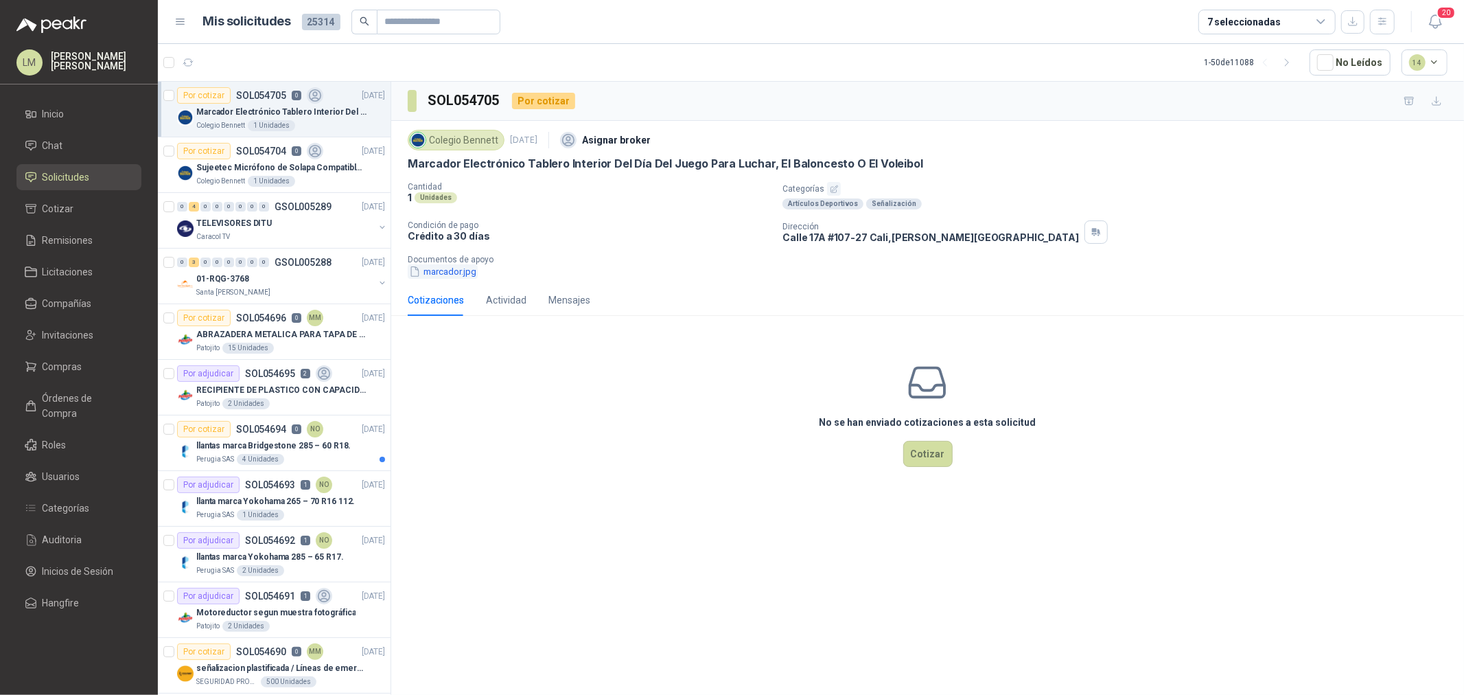
click at [465, 273] on button "marcador.jpg" at bounding box center [443, 271] width 70 height 14
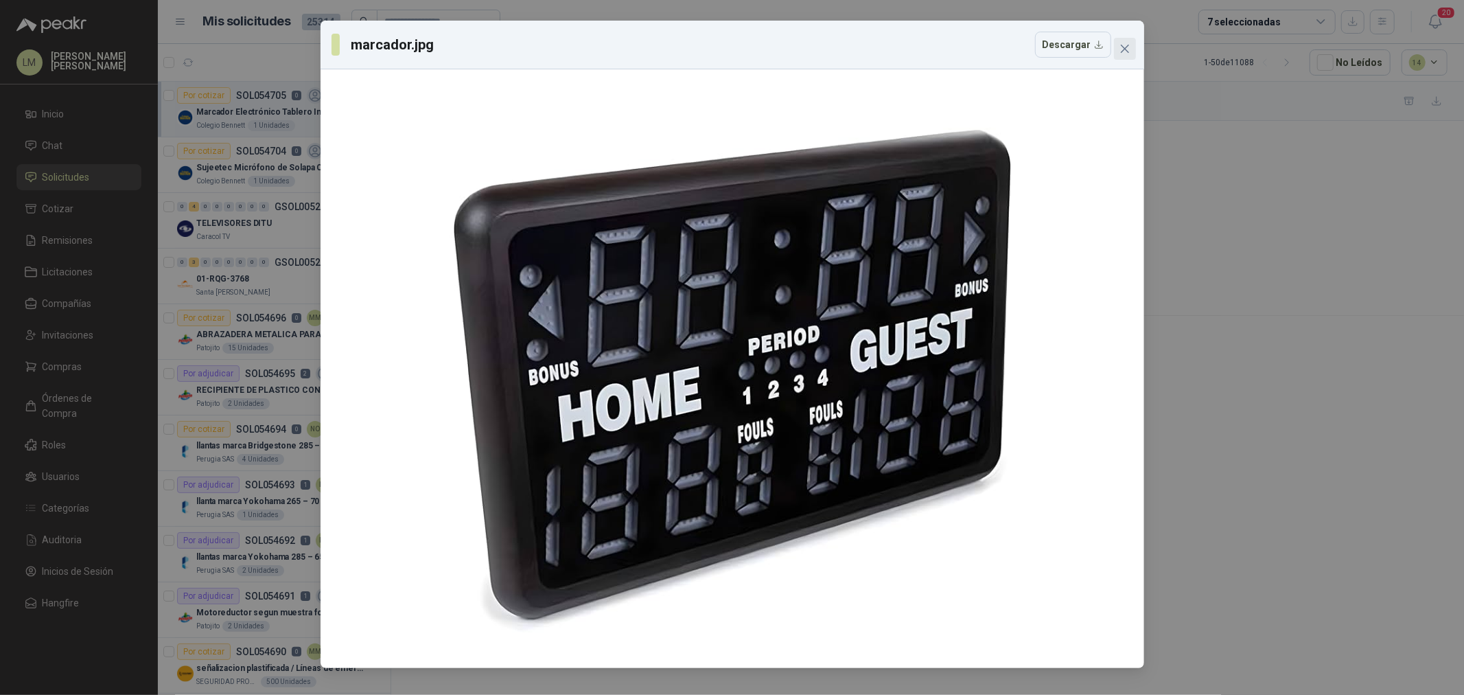
click at [1122, 43] on icon "close" at bounding box center [1125, 48] width 11 height 11
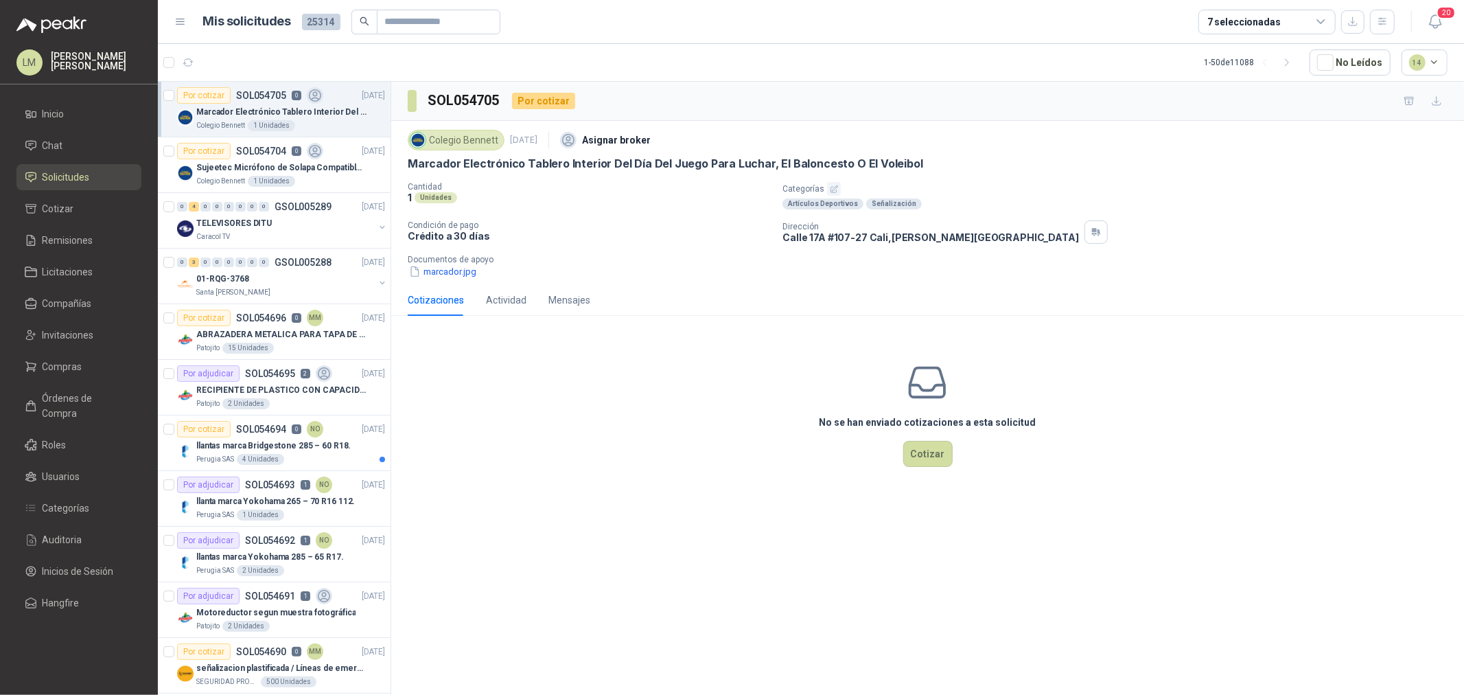
click at [830, 185] on icon "button" at bounding box center [834, 189] width 9 height 9
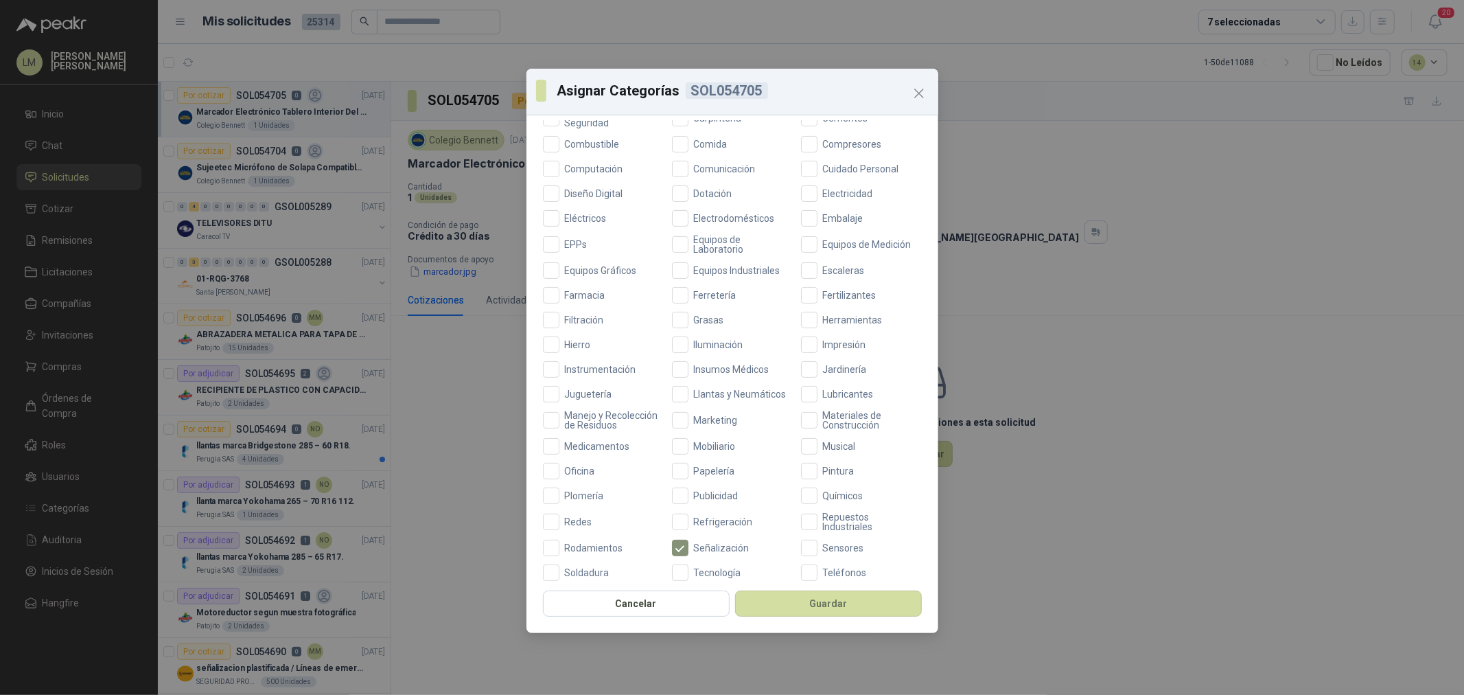
scroll to position [305, 0]
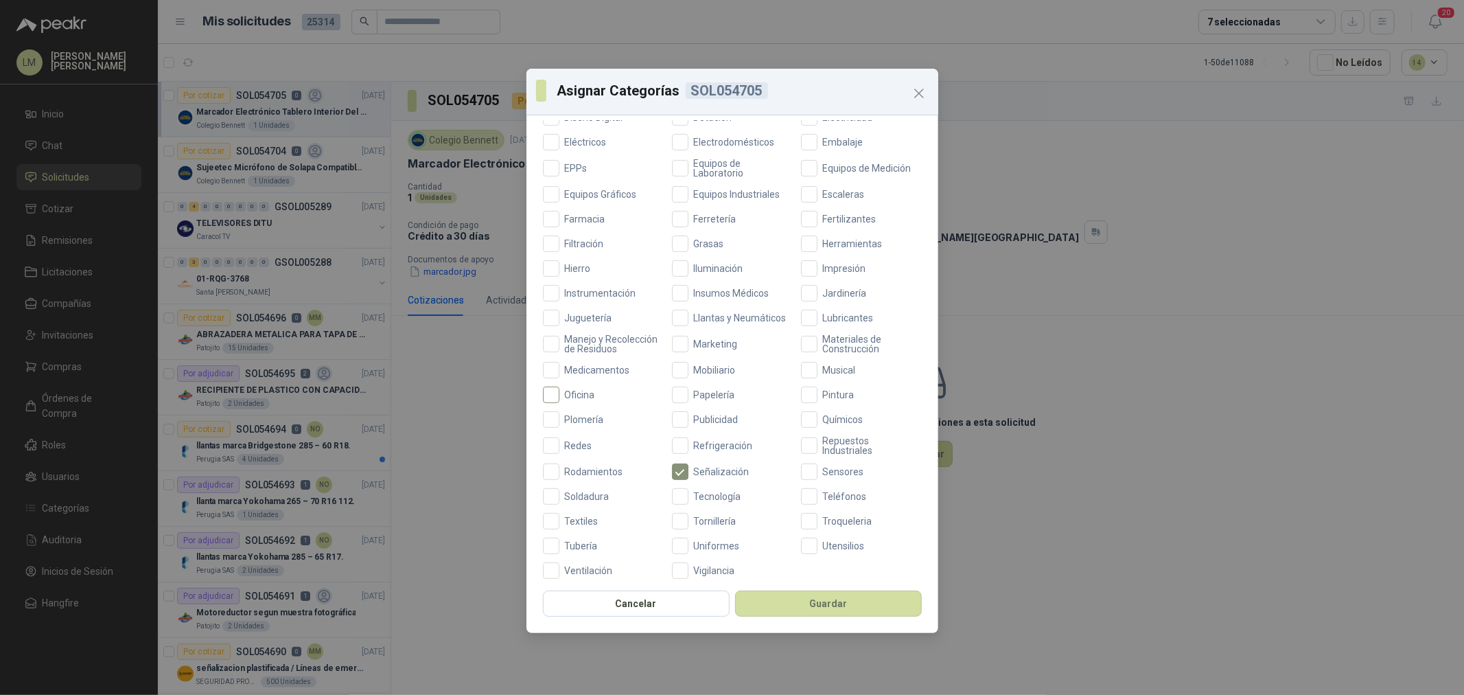
click at [568, 400] on span "Oficina" at bounding box center [580, 395] width 41 height 10
click at [706, 362] on span "Mobiliario" at bounding box center [715, 363] width 53 height 10
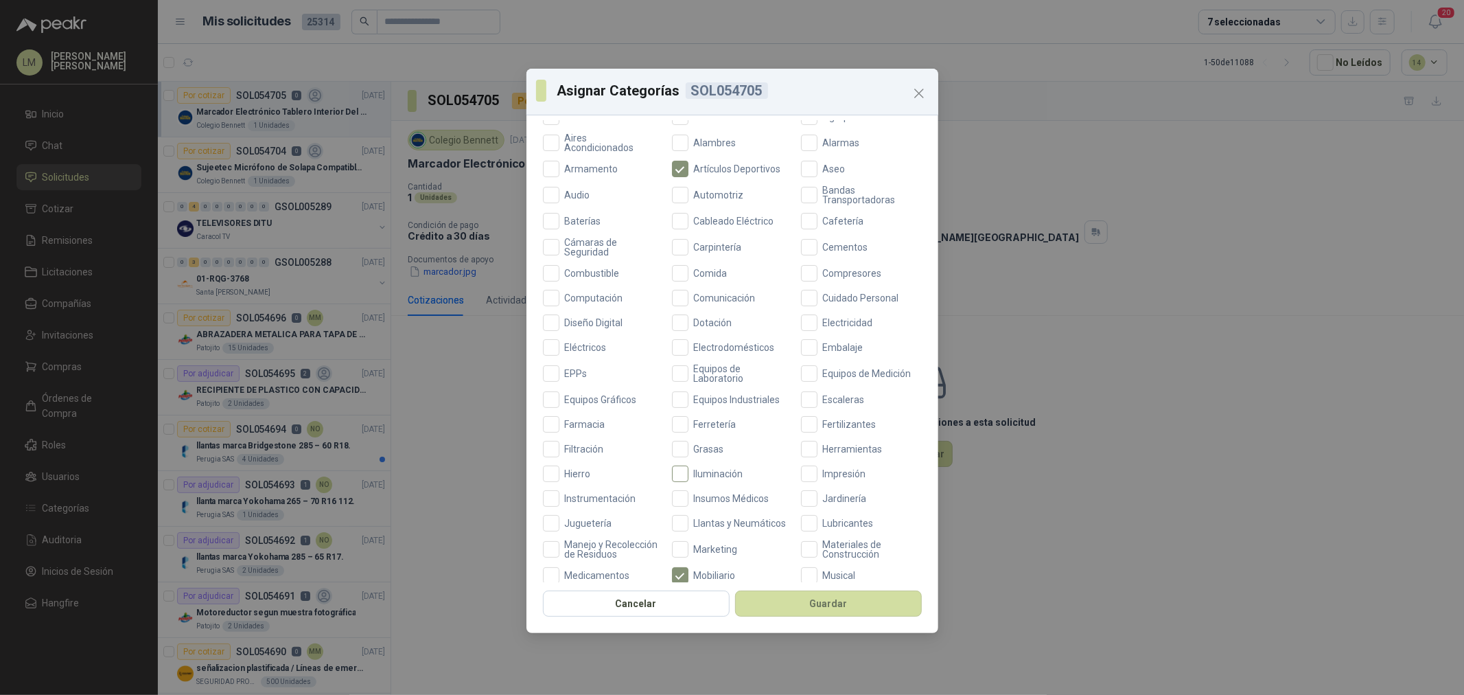
scroll to position [95, 0]
click at [807, 601] on button "Guardar" at bounding box center [828, 603] width 187 height 26
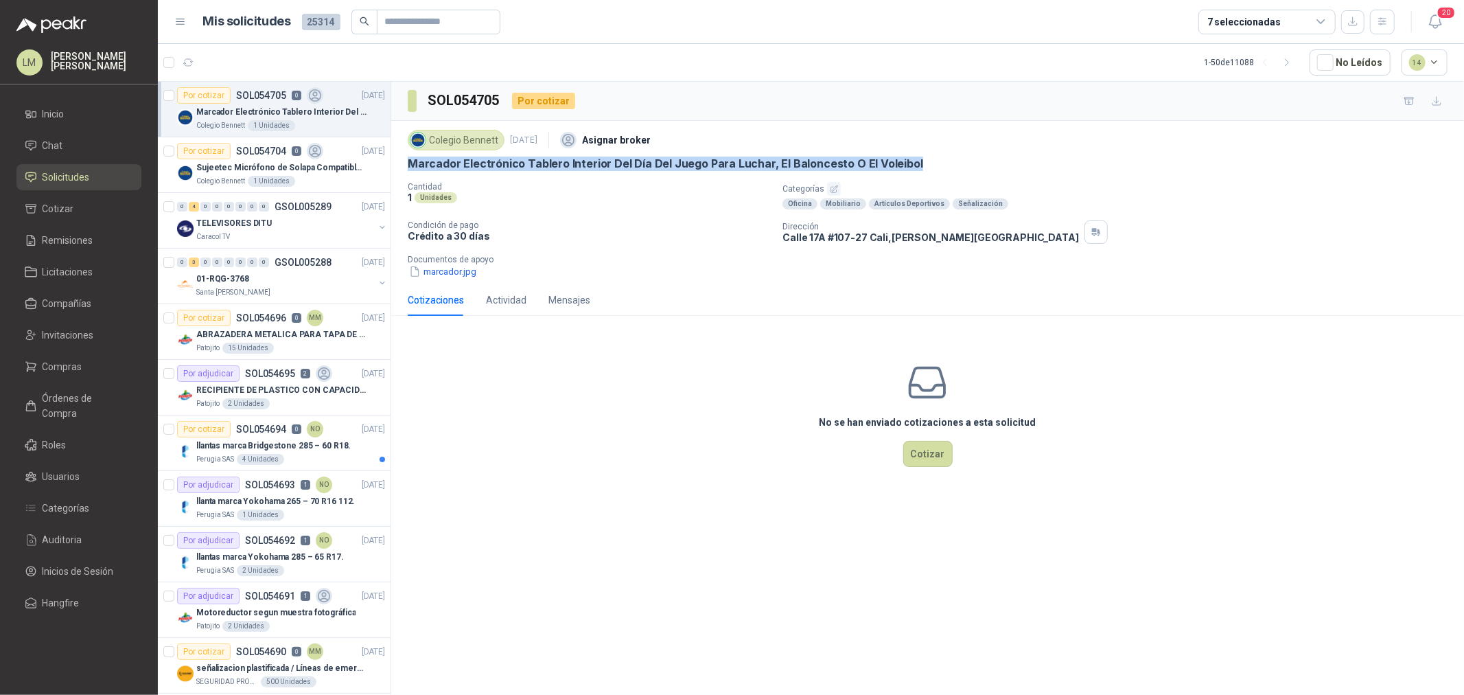
drag, startPoint x: 403, startPoint y: 163, endPoint x: 929, endPoint y: 168, distance: 525.9
click at [929, 168] on div "Colegio Bennett 3 sept, 2025 Asignar broker Marcador Electrónico Tablero Interi…" at bounding box center [927, 202] width 1073 height 163
copy p "Marcador Electrónico Tablero Interior Del Día Del Juego Para Luchar, El Balonce…"
click at [82, 369] on li "Compras" at bounding box center [79, 366] width 108 height 15
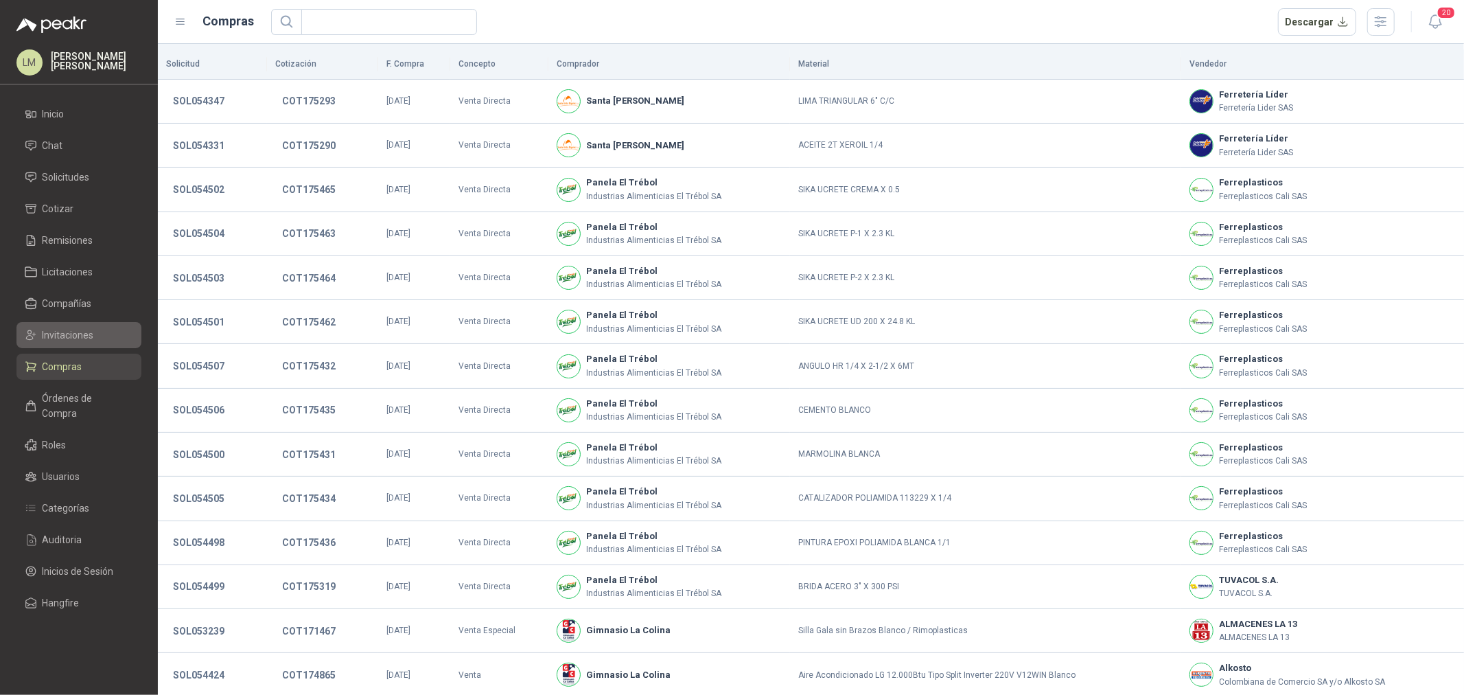
click at [72, 334] on span "Invitaciones" at bounding box center [68, 334] width 51 height 15
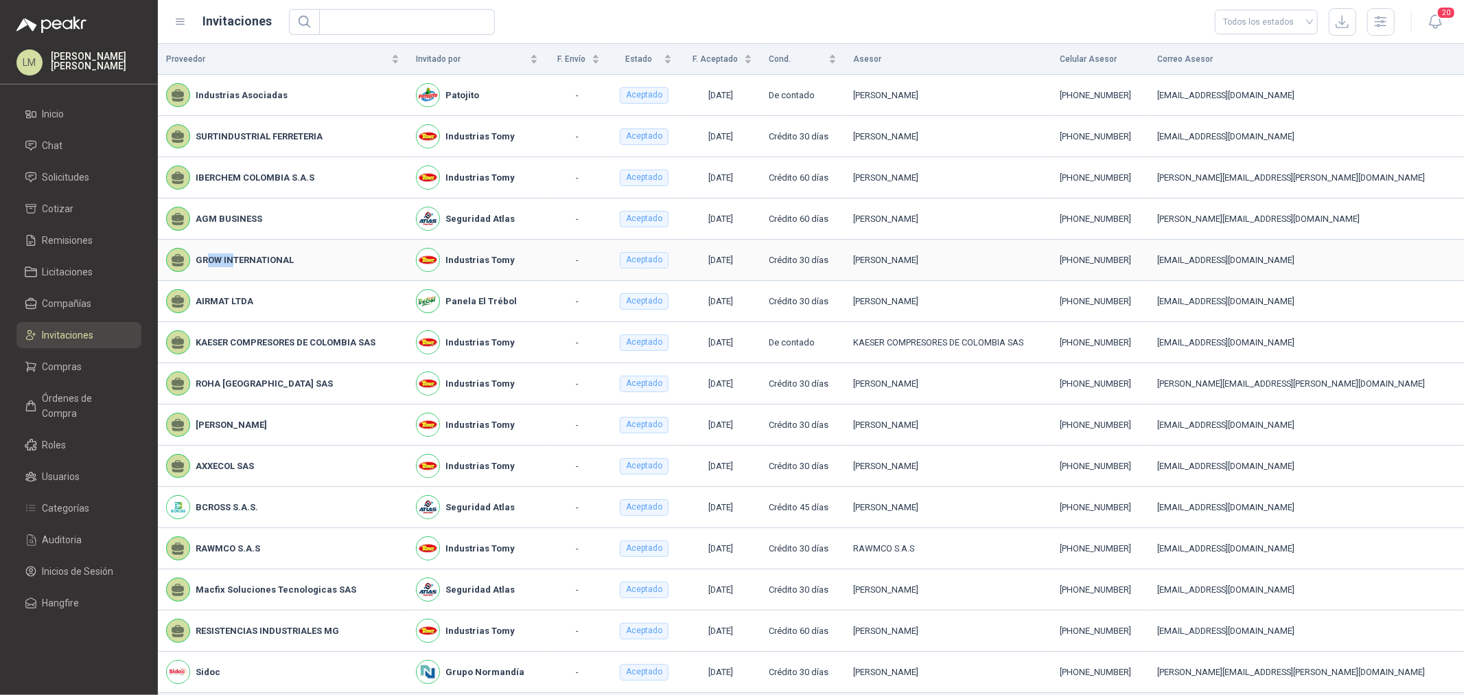
drag, startPoint x: 207, startPoint y: 263, endPoint x: 235, endPoint y: 263, distance: 28.1
click at [234, 263] on b "GROW INTERNATIONAL" at bounding box center [245, 260] width 98 height 14
click at [71, 368] on span "Compras" at bounding box center [63, 366] width 40 height 15
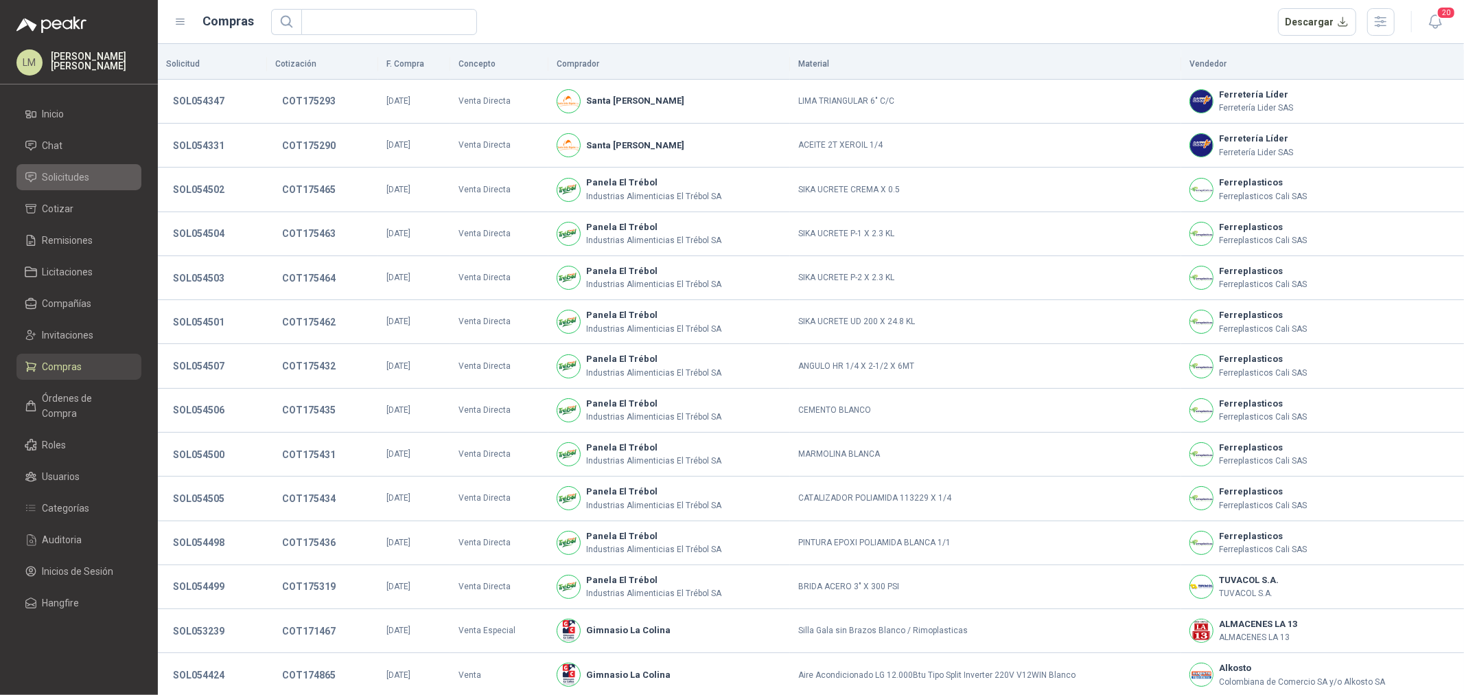
click at [71, 179] on span "Solicitudes" at bounding box center [66, 177] width 47 height 15
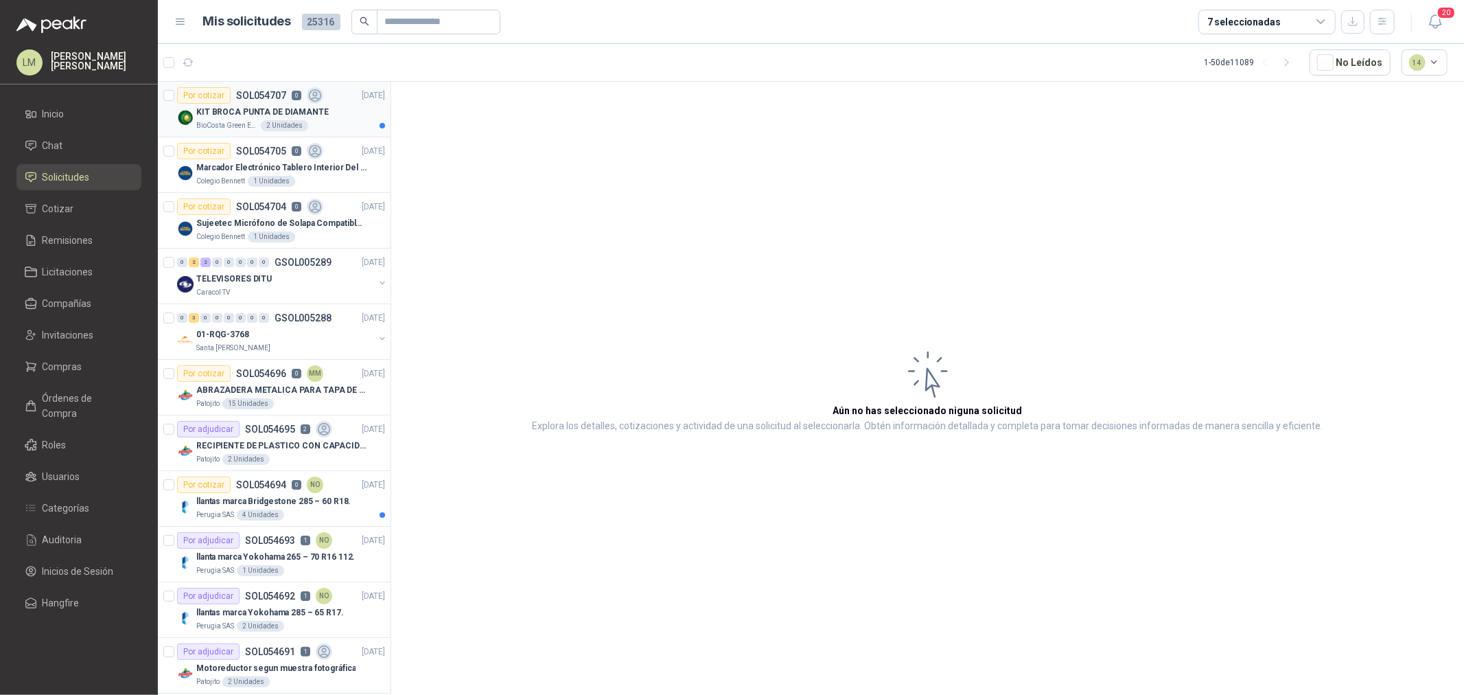
click at [265, 110] on p "KIT BROCA PUNTA DE DIAMANTE" at bounding box center [262, 112] width 133 height 13
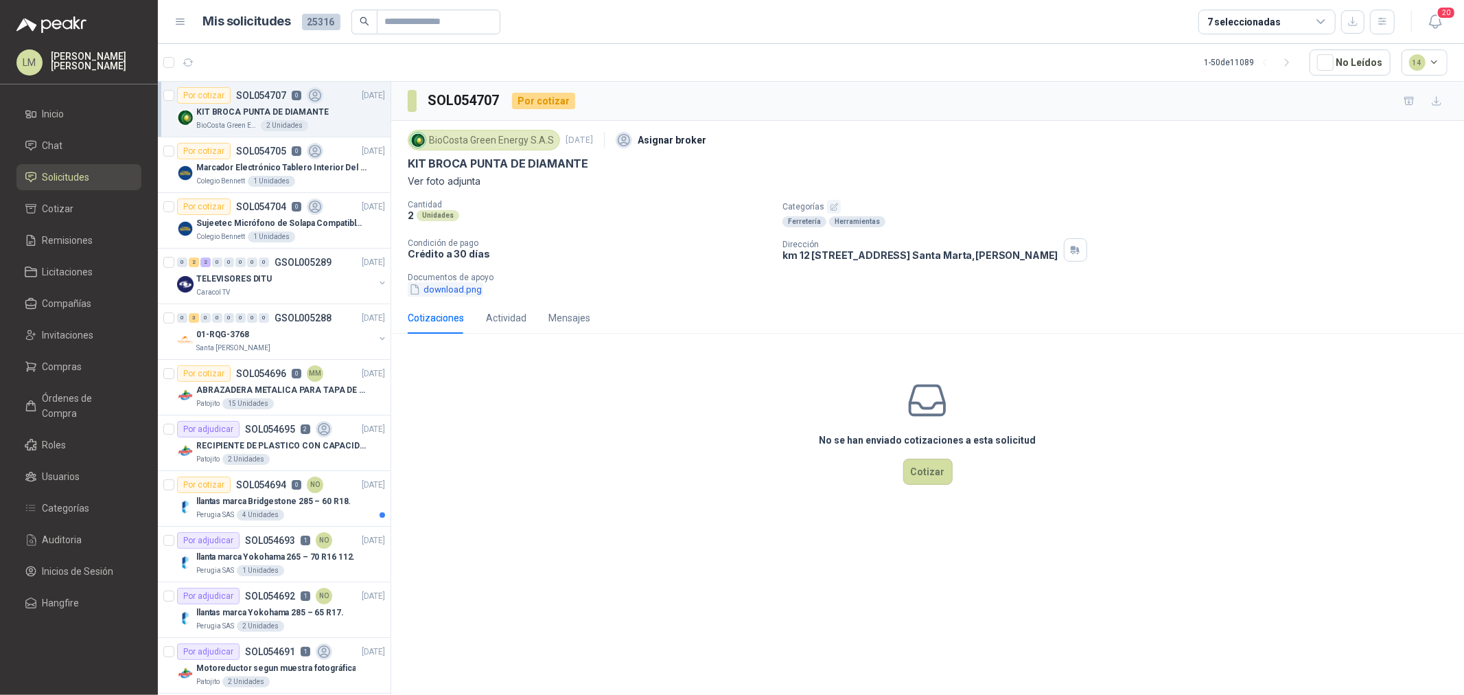
click at [458, 288] on button "download.png" at bounding box center [446, 289] width 76 height 14
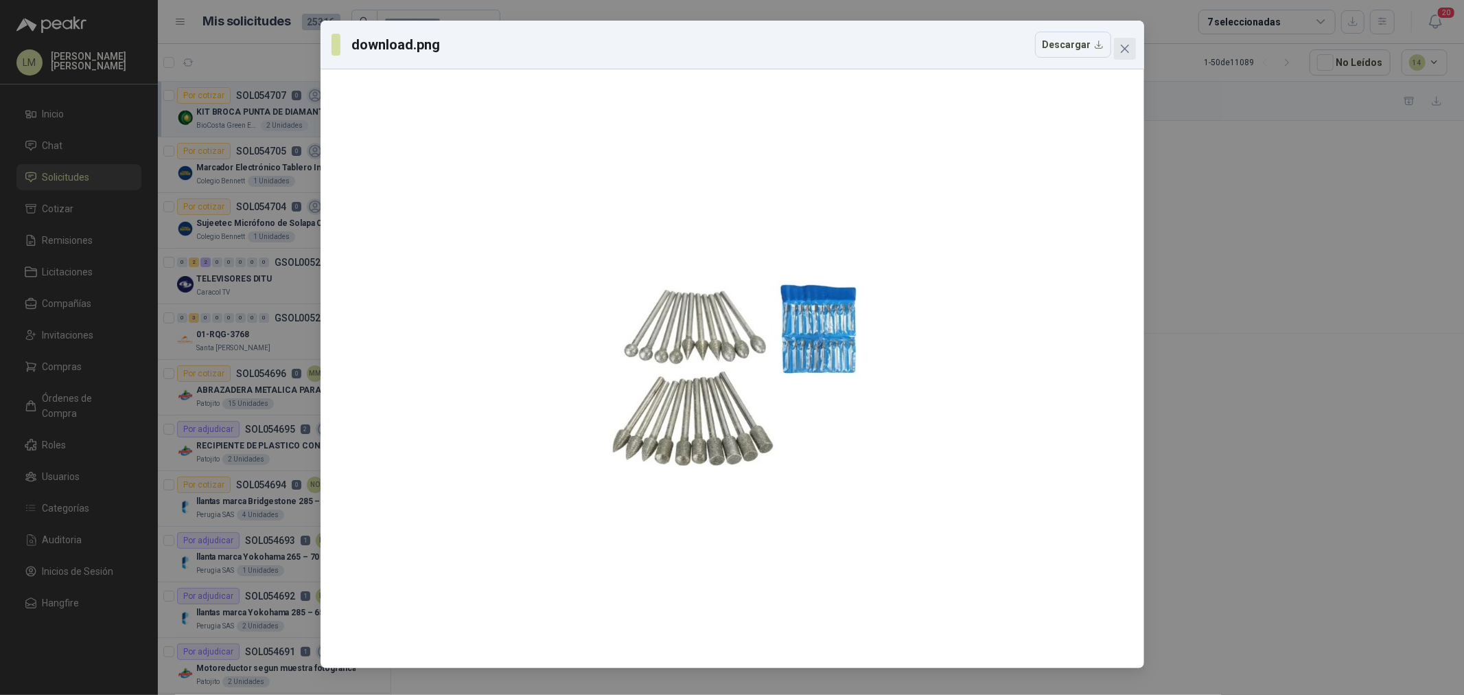
click at [1122, 45] on icon "close" at bounding box center [1125, 48] width 11 height 11
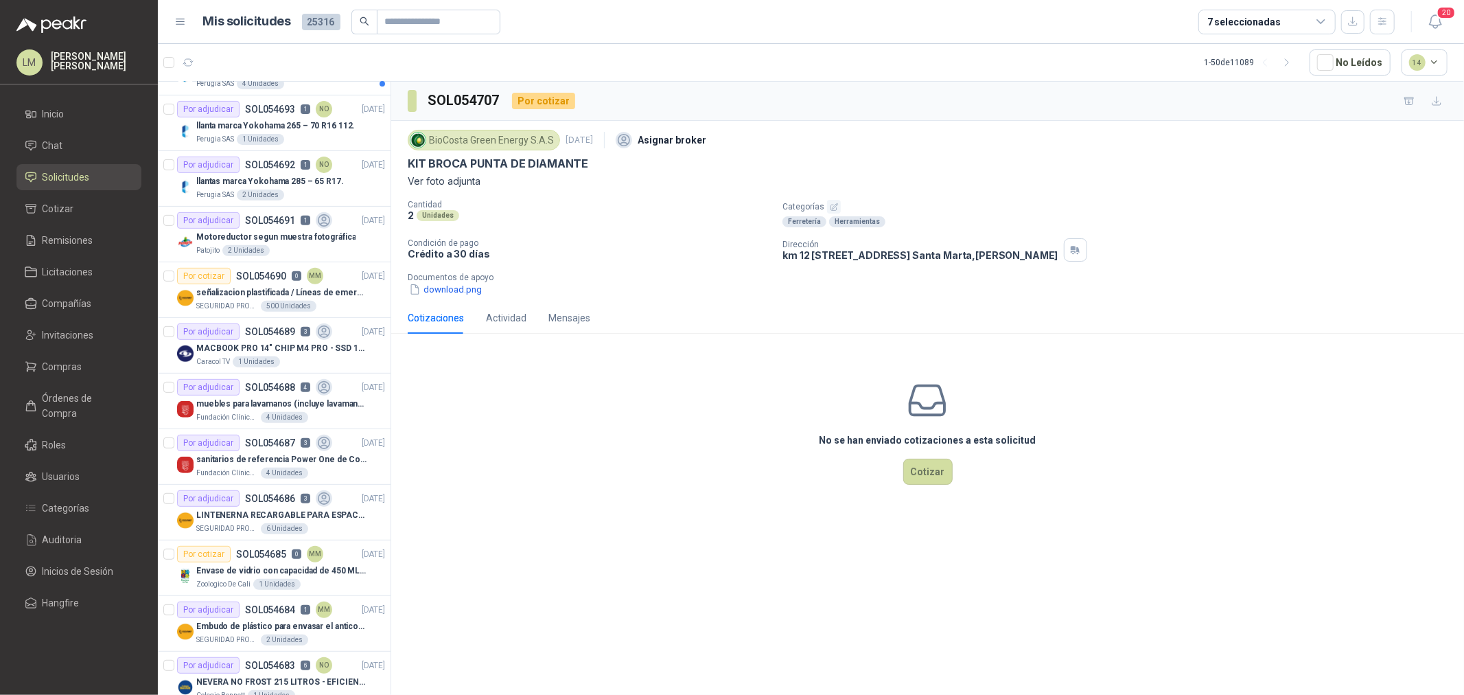
scroll to position [457, 0]
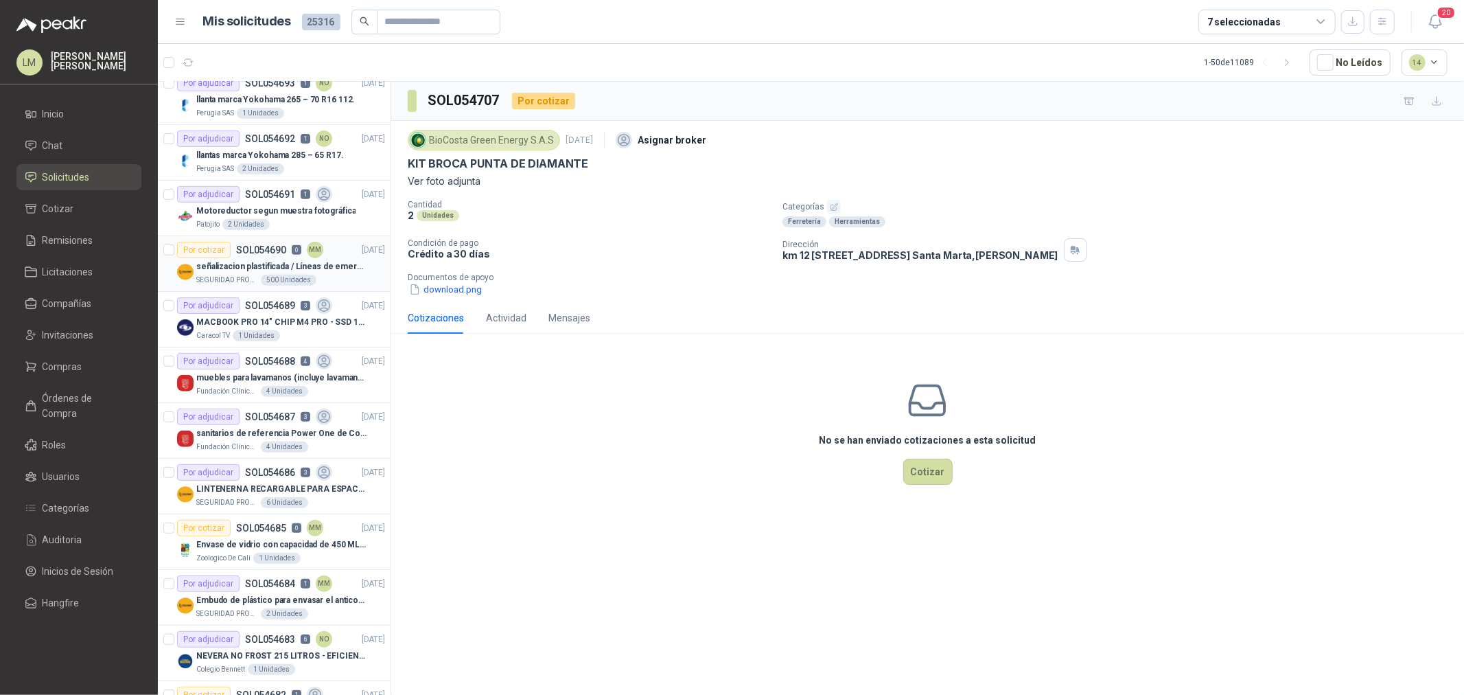
click at [264, 290] on article "Por cotizar SOL054690 0 MM 02/09/25 señalizacion plastificada / Líneas de emerg…" at bounding box center [274, 264] width 233 height 56
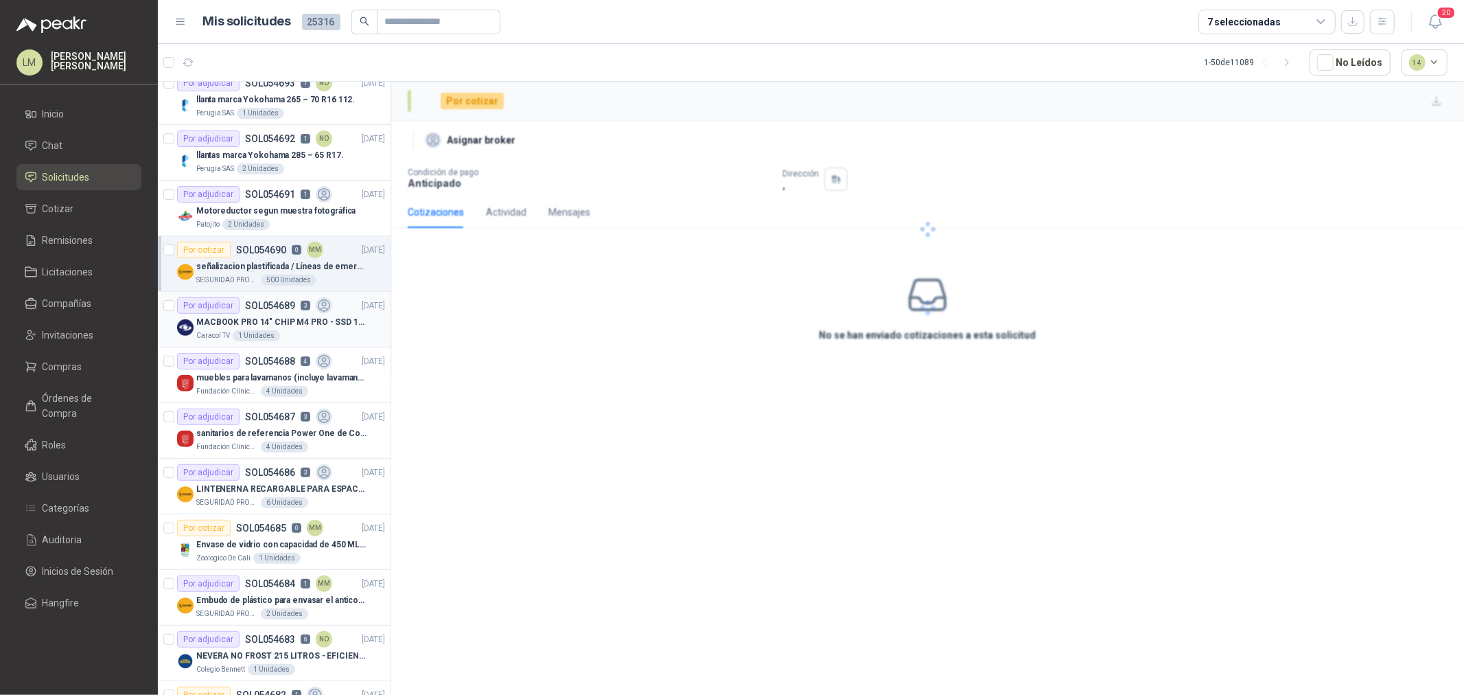
click at [264, 312] on div "Por adjudicar SOL054689 3" at bounding box center [254, 305] width 155 height 16
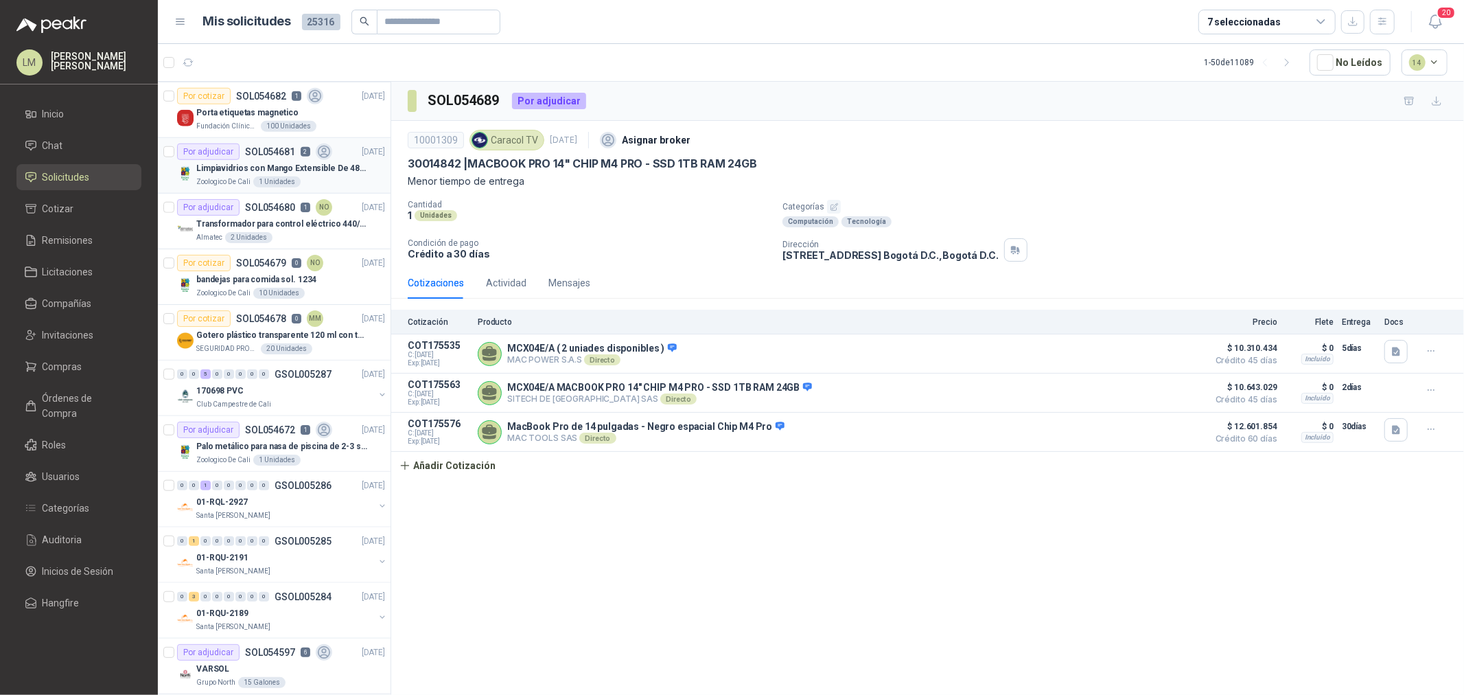
scroll to position [1068, 0]
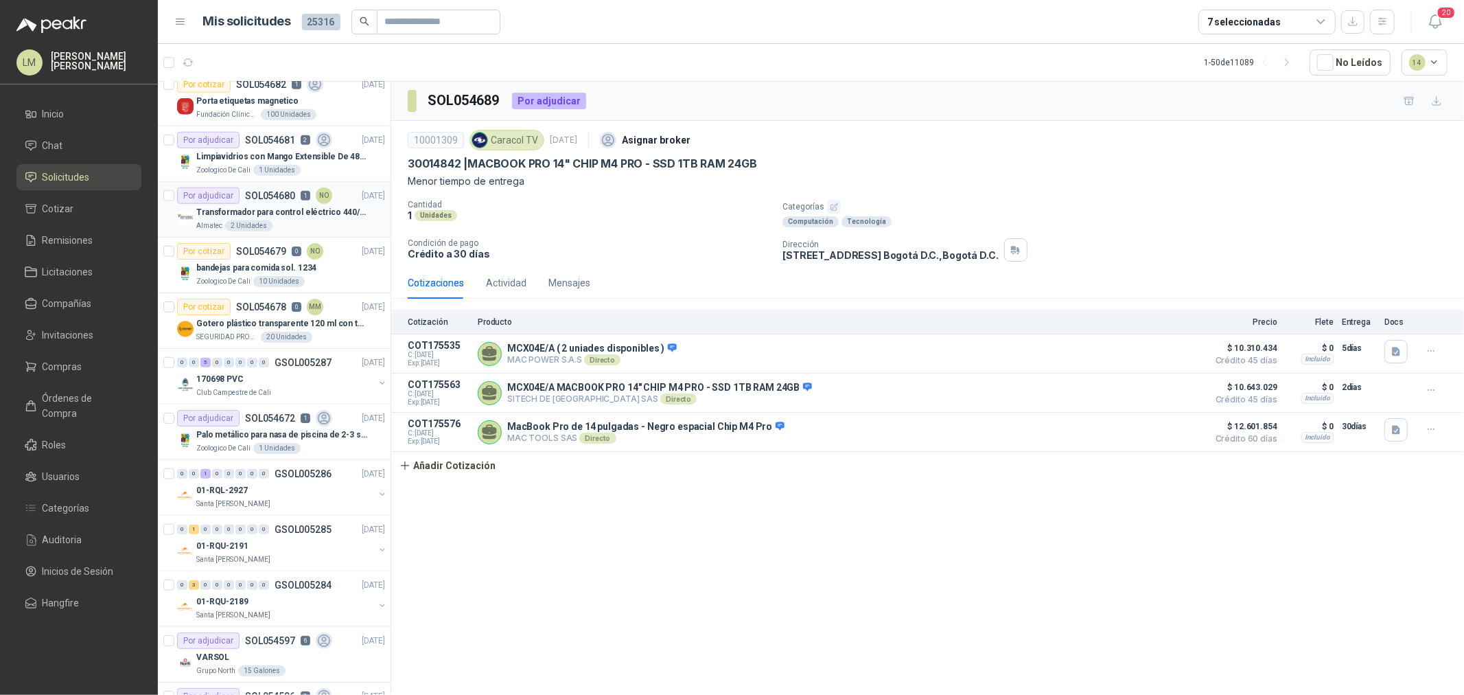
click at [244, 207] on p "Transformador para control eléctrico 440/220/110 - 45O VA." at bounding box center [281, 212] width 171 height 13
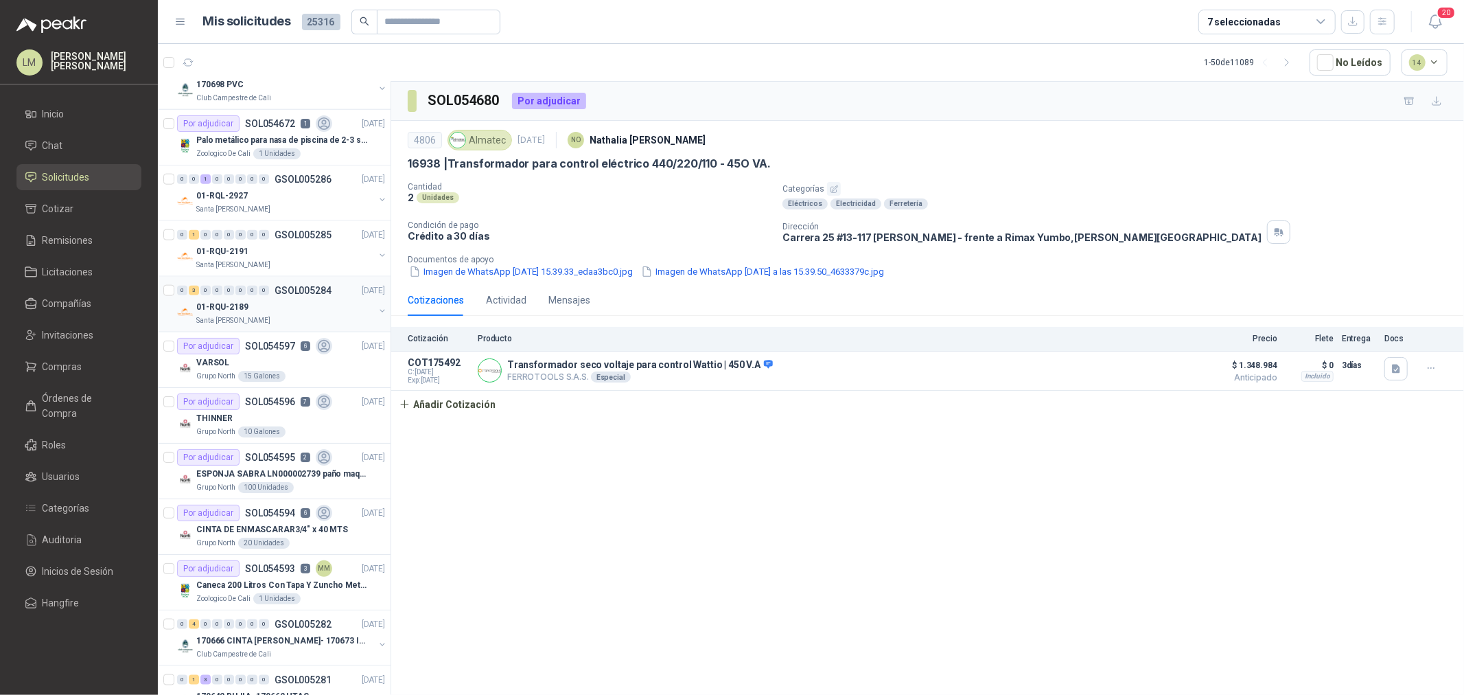
scroll to position [1449, 0]
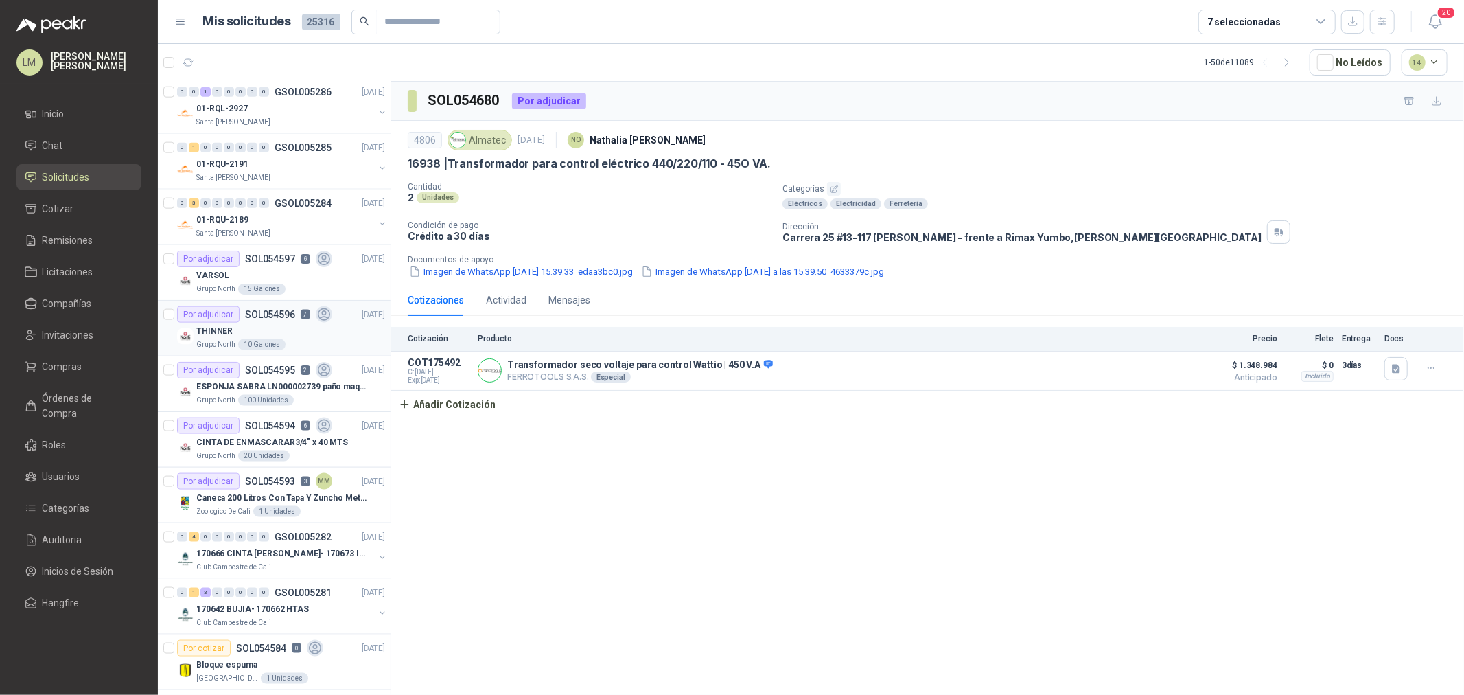
click at [251, 347] on div "10 Galones" at bounding box center [261, 344] width 47 height 11
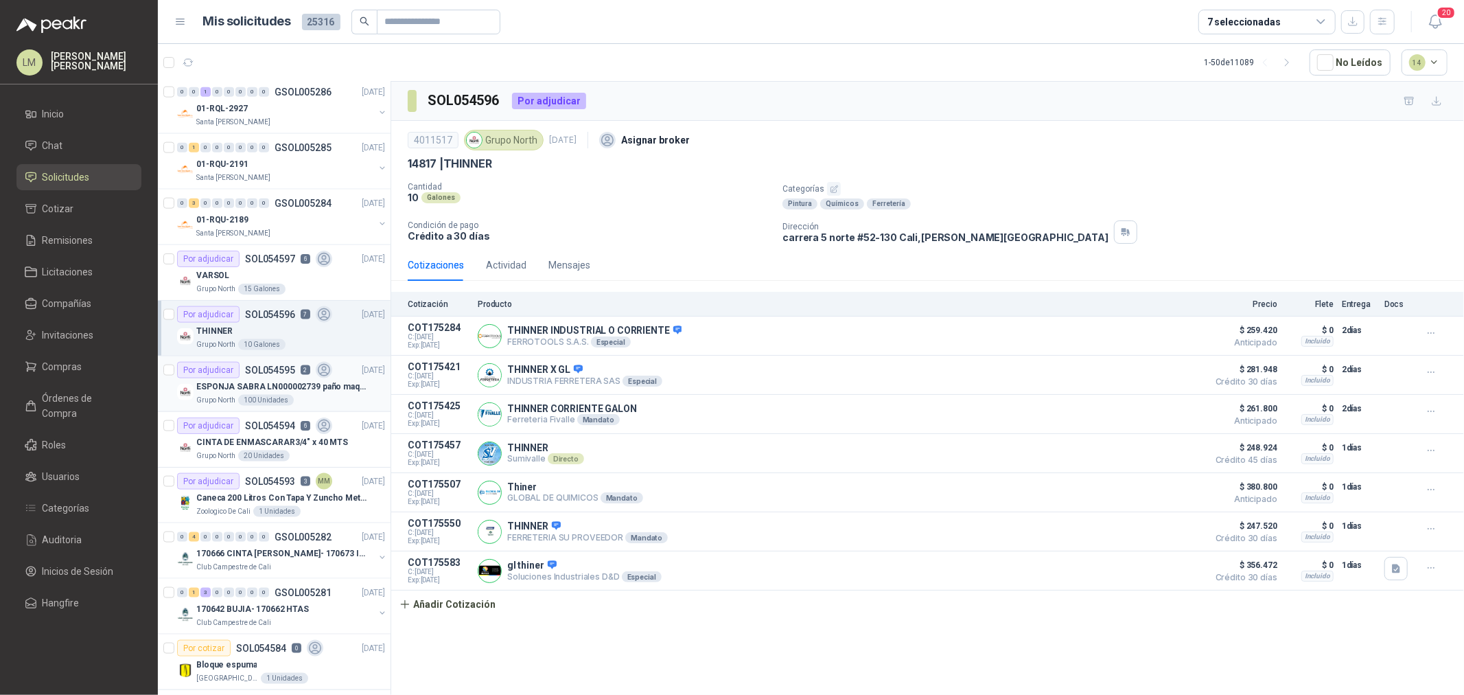
click at [250, 379] on div "ESPONJA SABRA LN000002739 paño maquina 3m 14cm x10 m" at bounding box center [290, 386] width 189 height 16
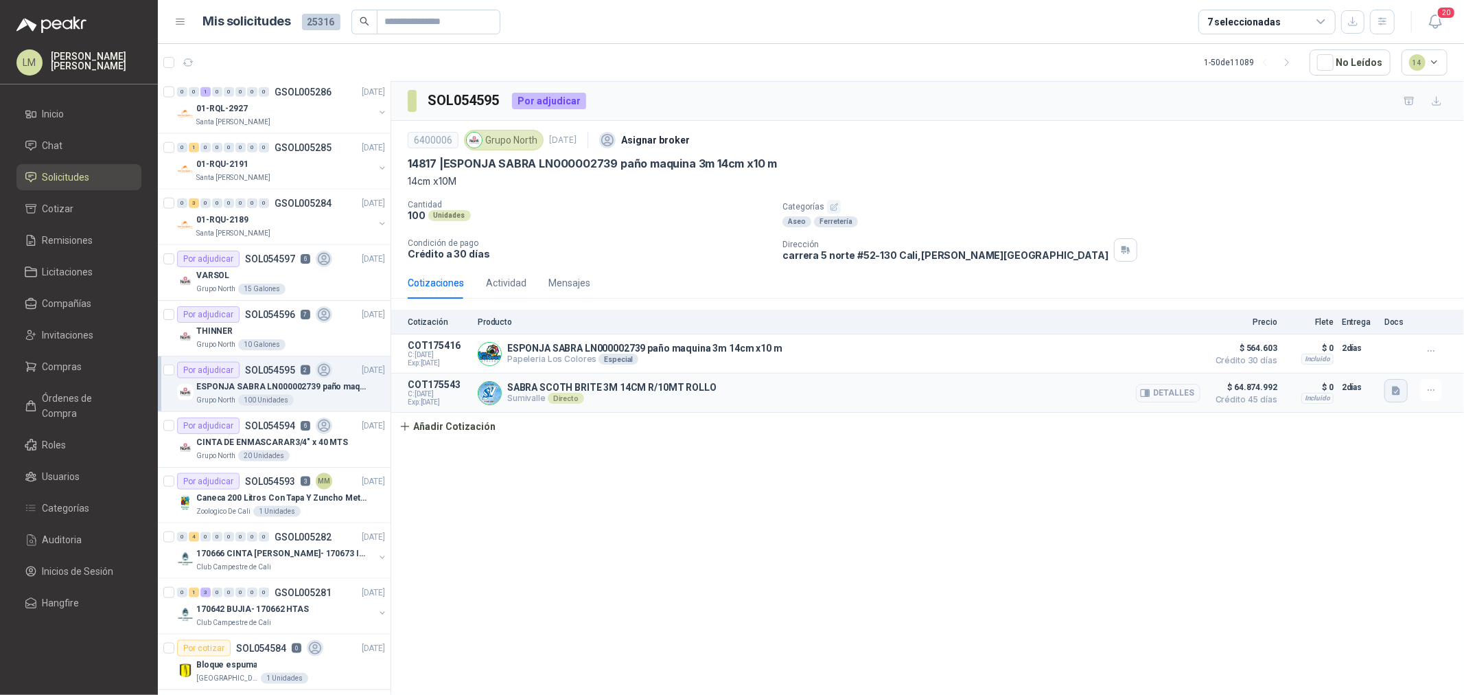
click at [1392, 390] on icon "button" at bounding box center [1396, 391] width 8 height 9
click at [1381, 354] on button "image.png" at bounding box center [1369, 361] width 60 height 14
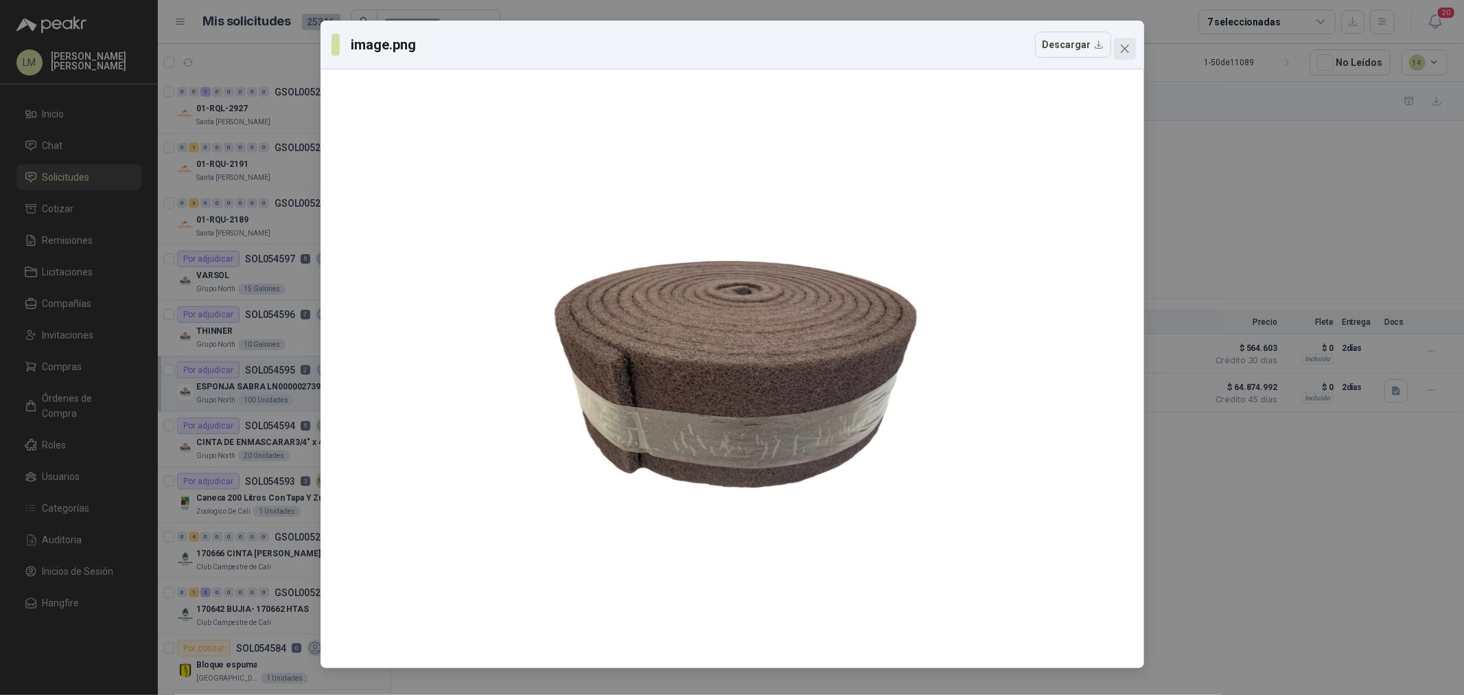
click at [1127, 49] on icon "close" at bounding box center [1125, 48] width 11 height 11
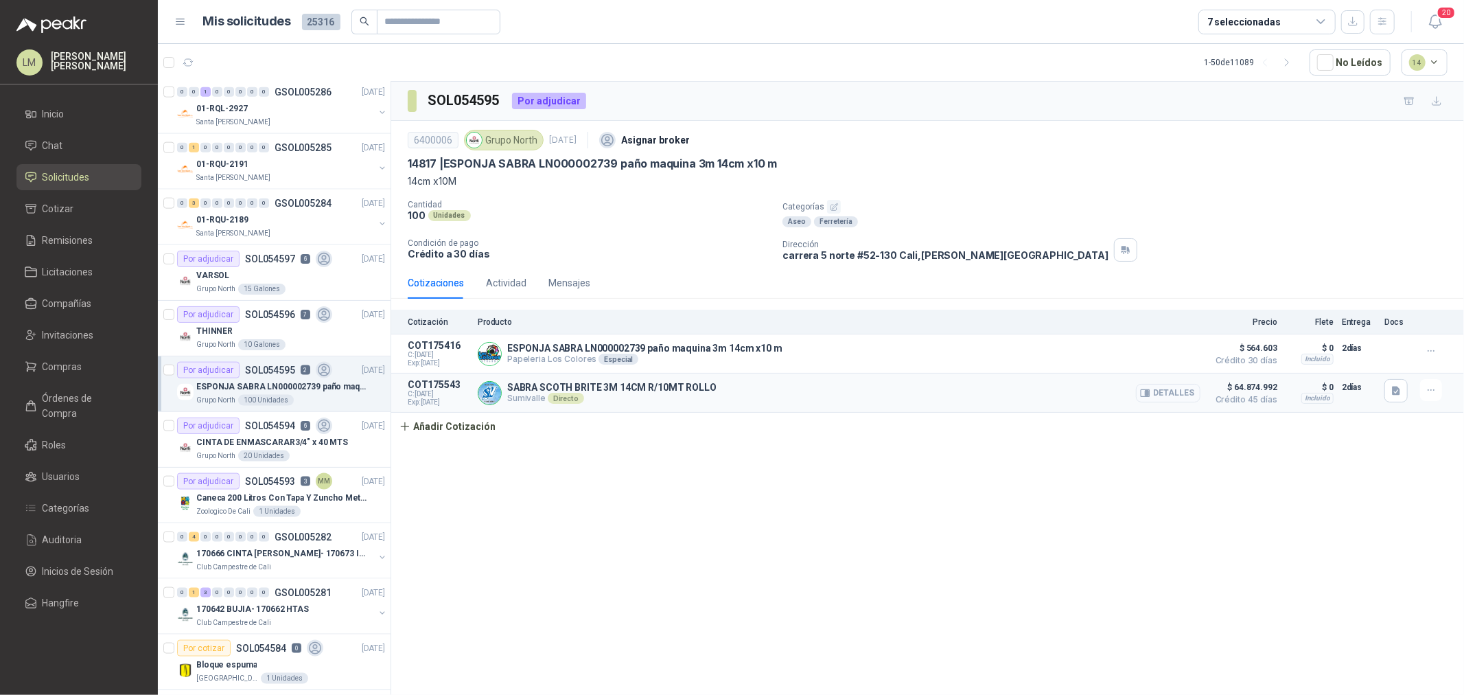
click at [1177, 387] on button "Detalles" at bounding box center [1168, 393] width 65 height 19
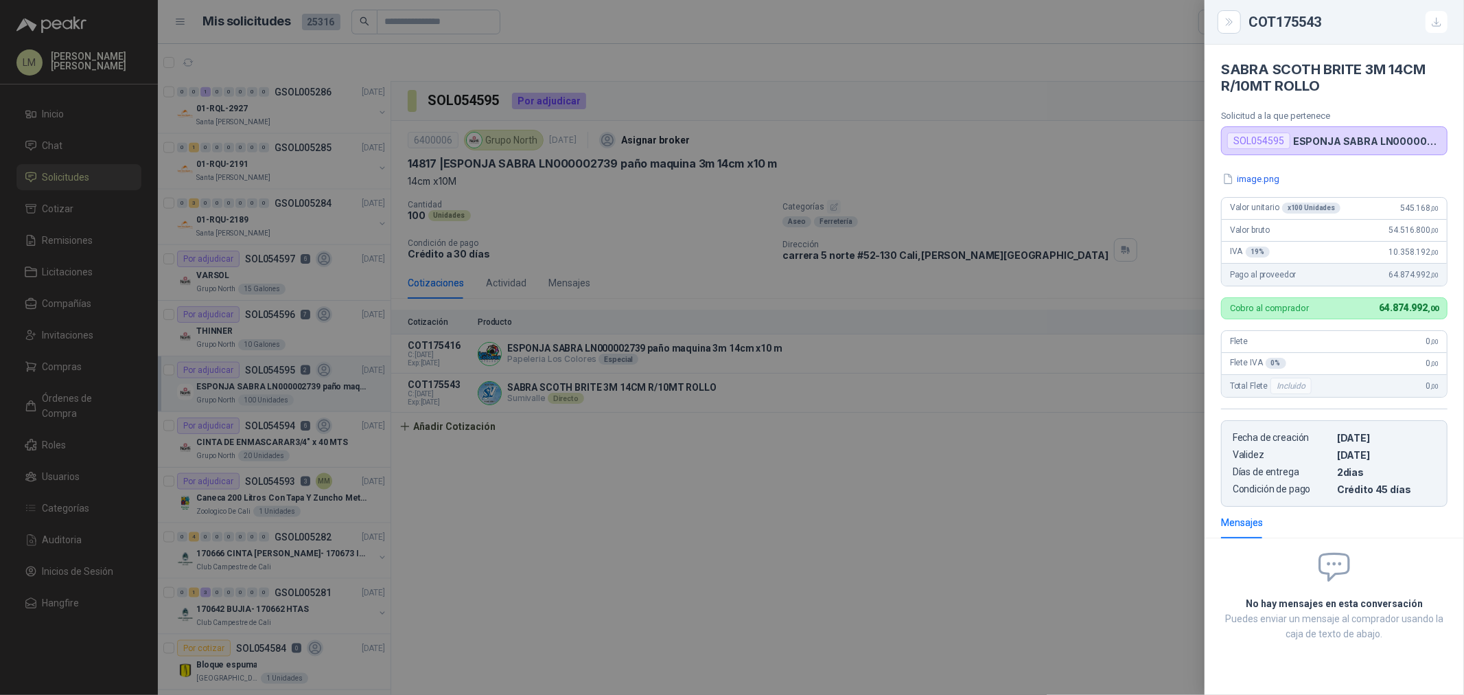
click at [781, 389] on div at bounding box center [732, 347] width 1464 height 695
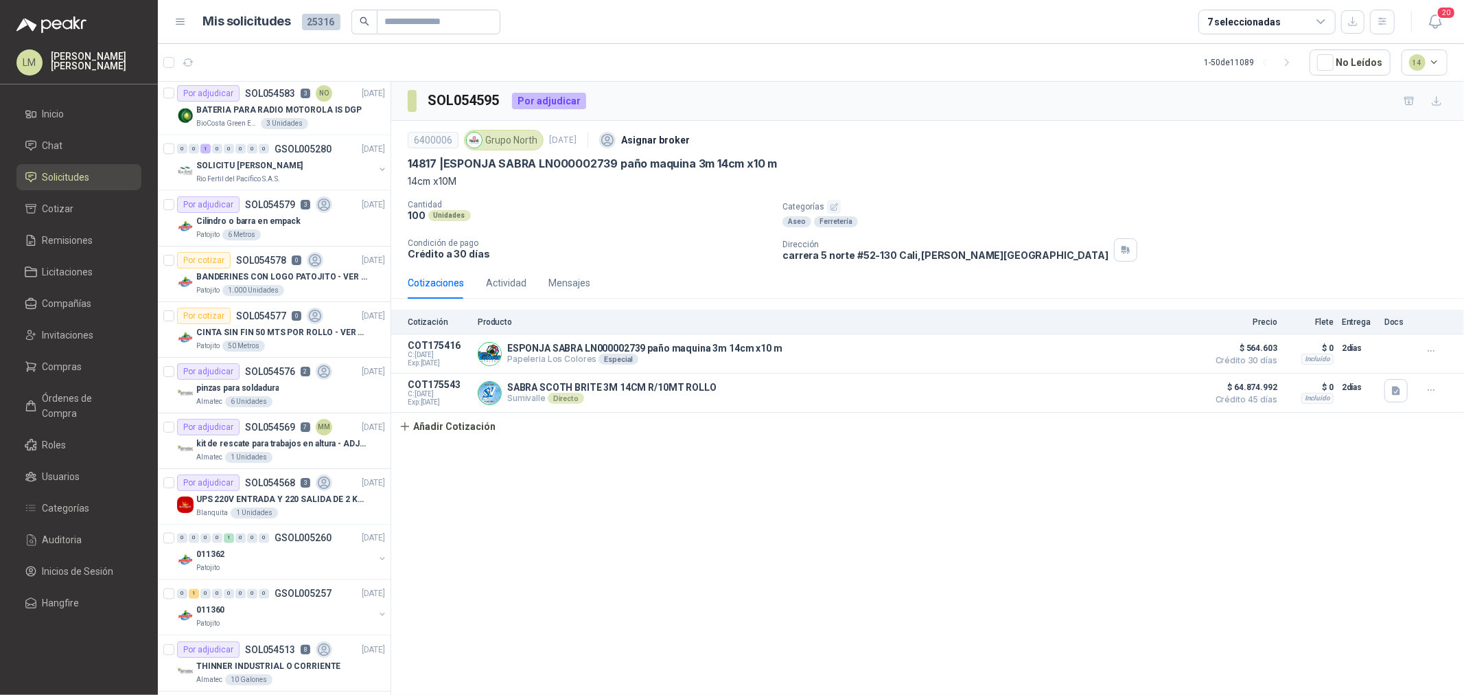
scroll to position [2193, 0]
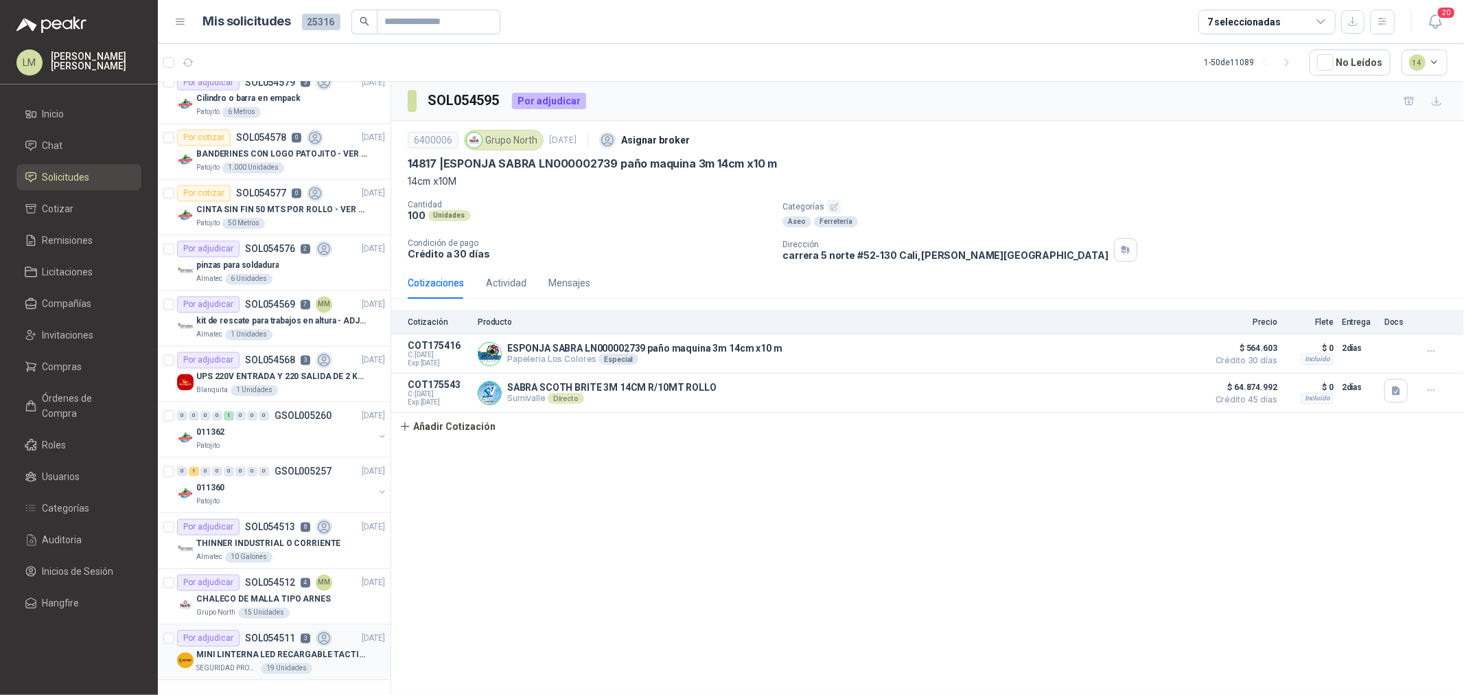
click at [245, 663] on p "SEGURIDAD PROVISER LTDA" at bounding box center [227, 668] width 62 height 11
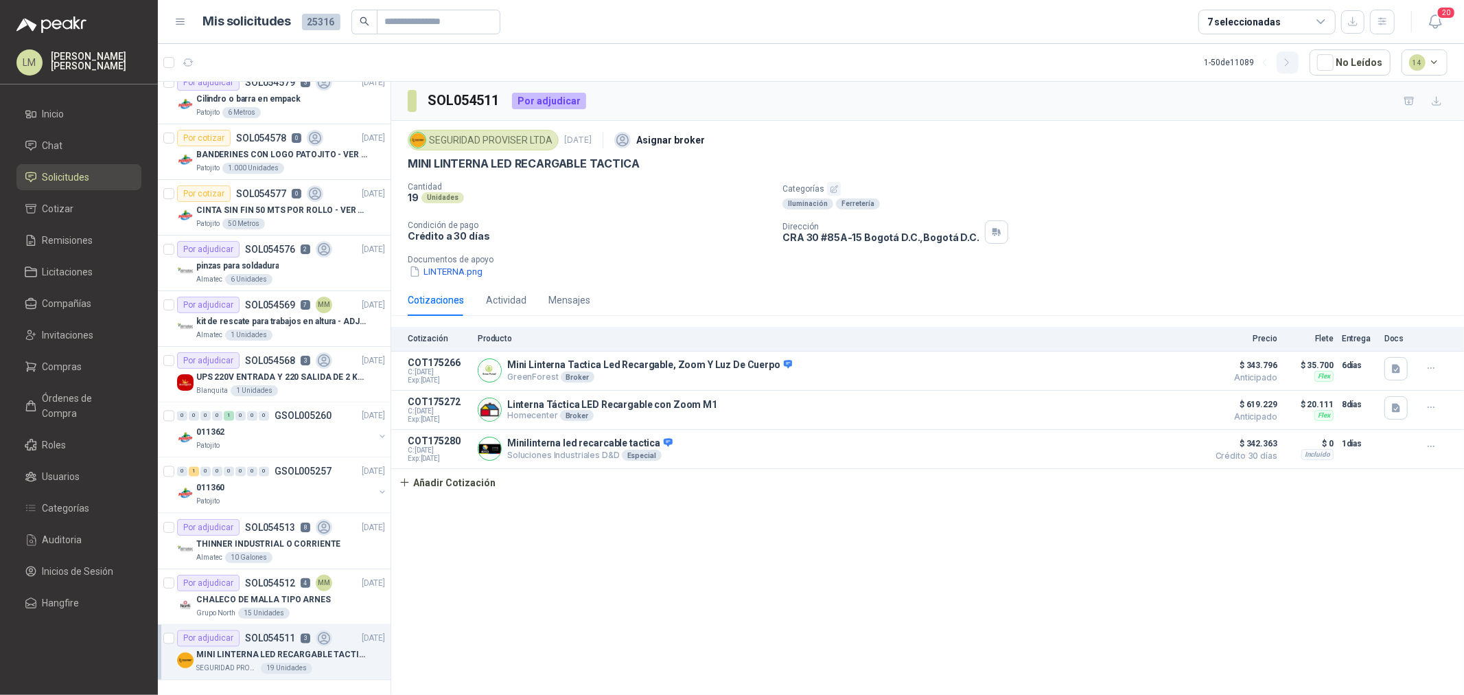
click at [1287, 59] on icon "button" at bounding box center [1288, 63] width 12 height 12
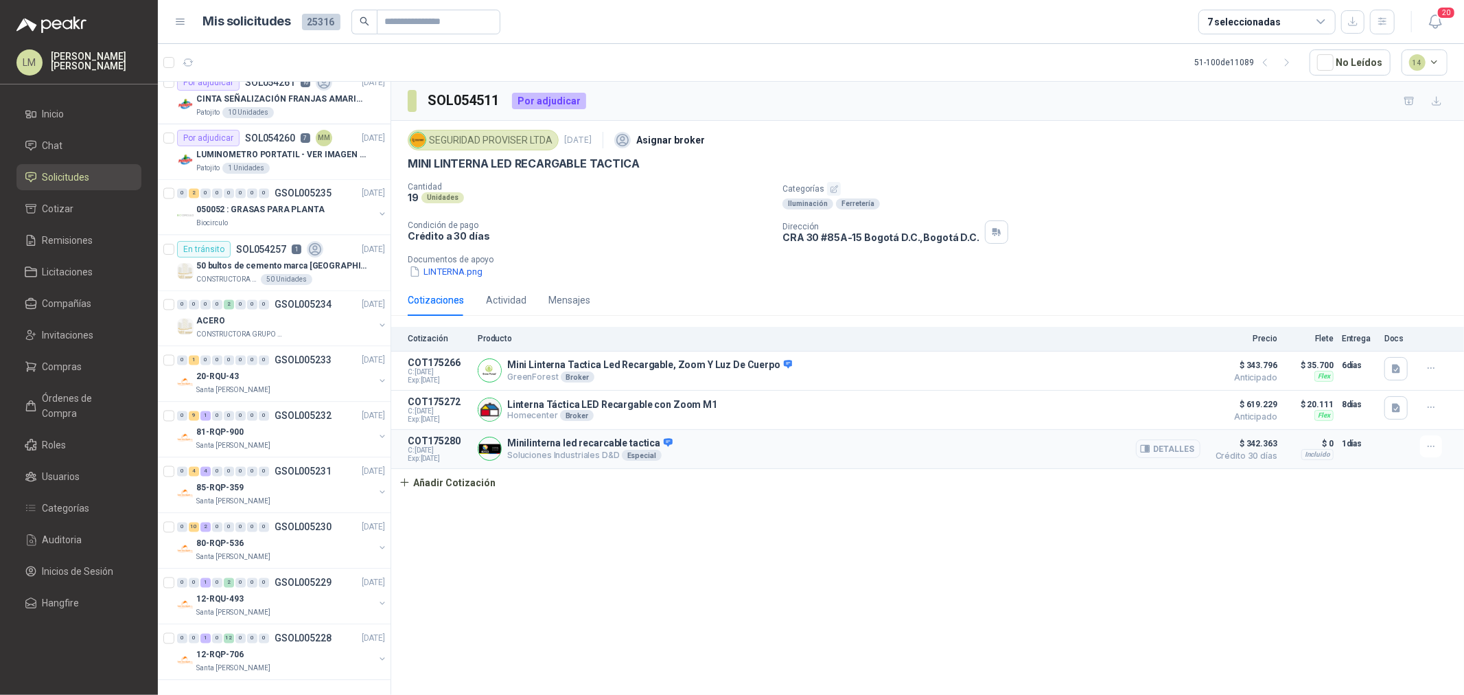
click at [1189, 448] on button "Detalles" at bounding box center [1168, 448] width 65 height 19
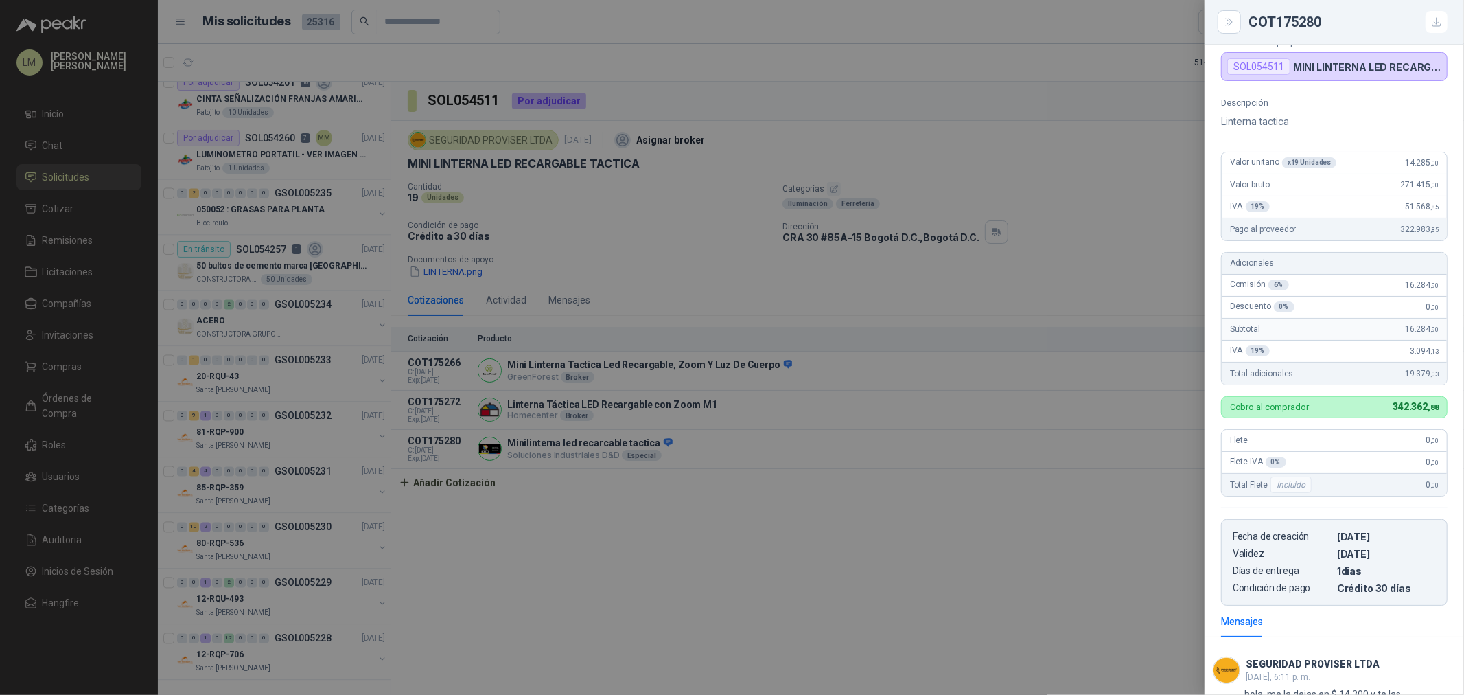
scroll to position [89, 0]
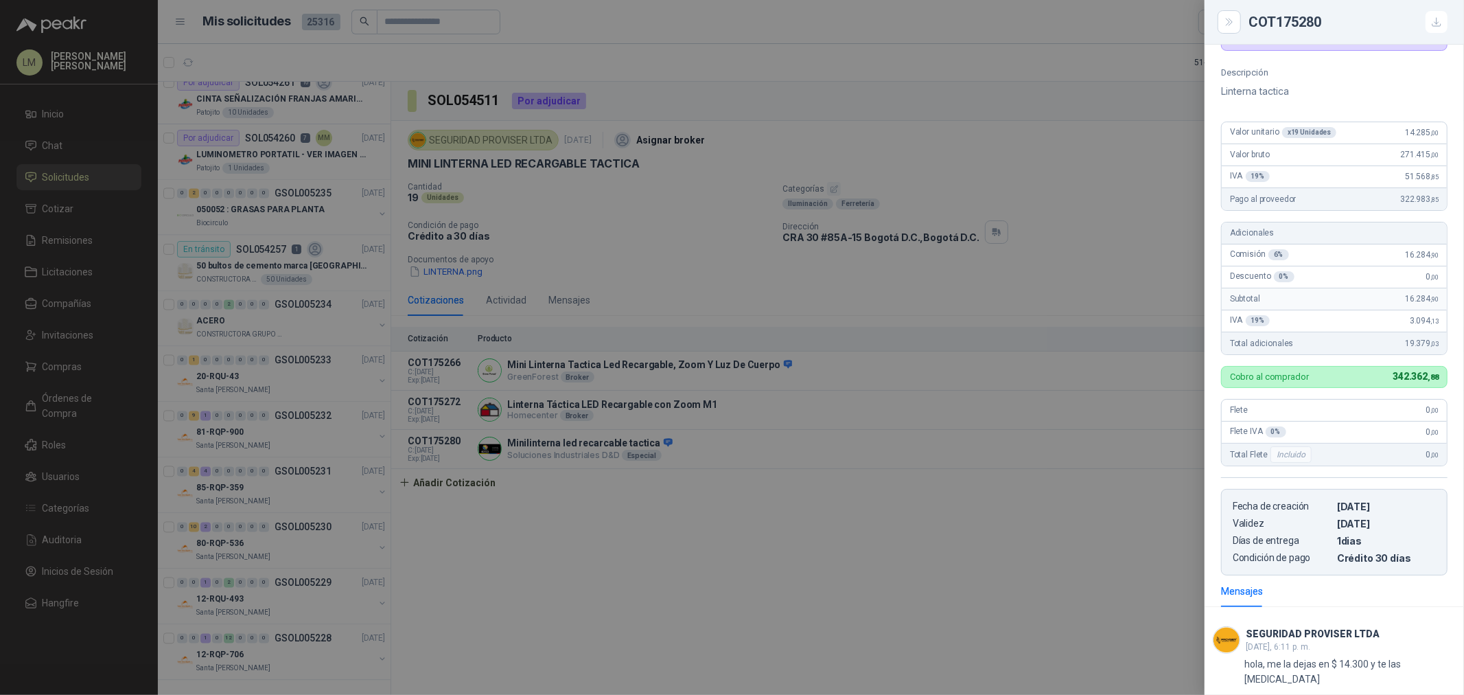
click at [833, 467] on div at bounding box center [732, 347] width 1464 height 695
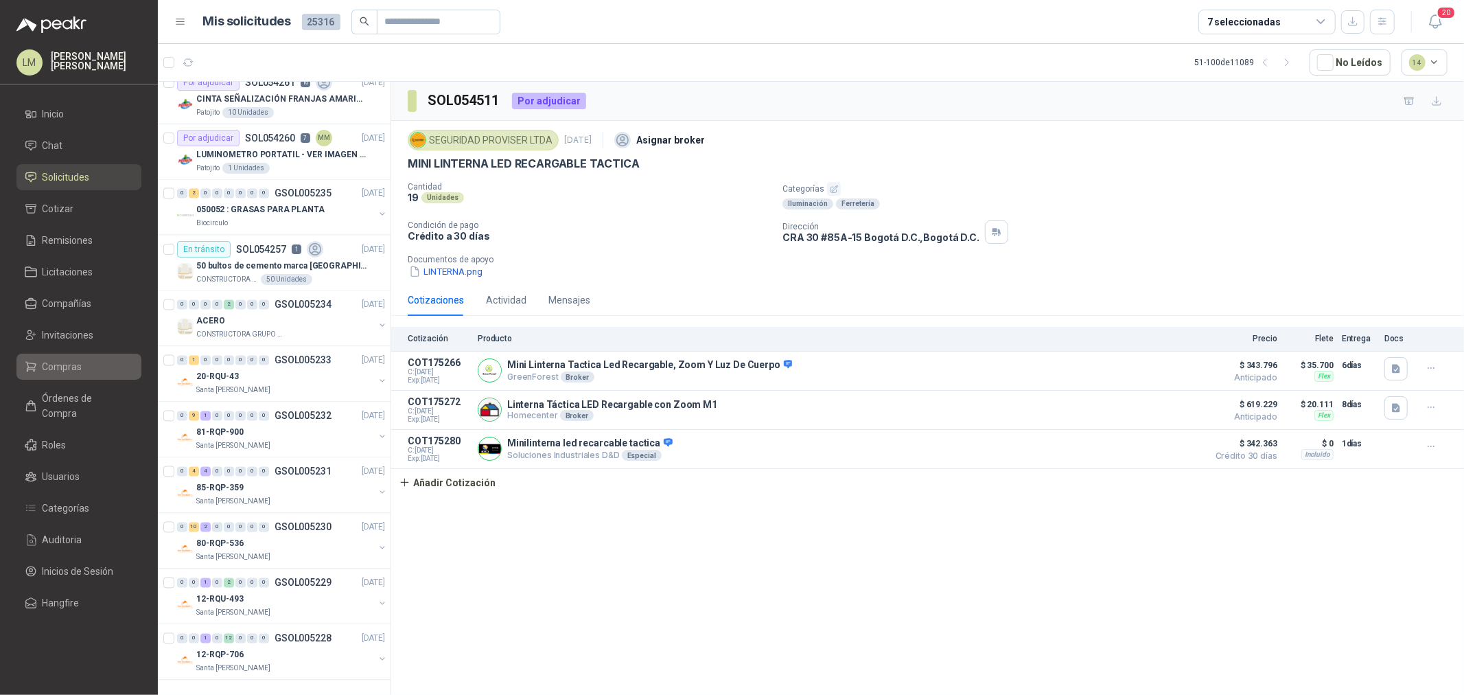
click at [67, 359] on span "Compras" at bounding box center [63, 366] width 40 height 15
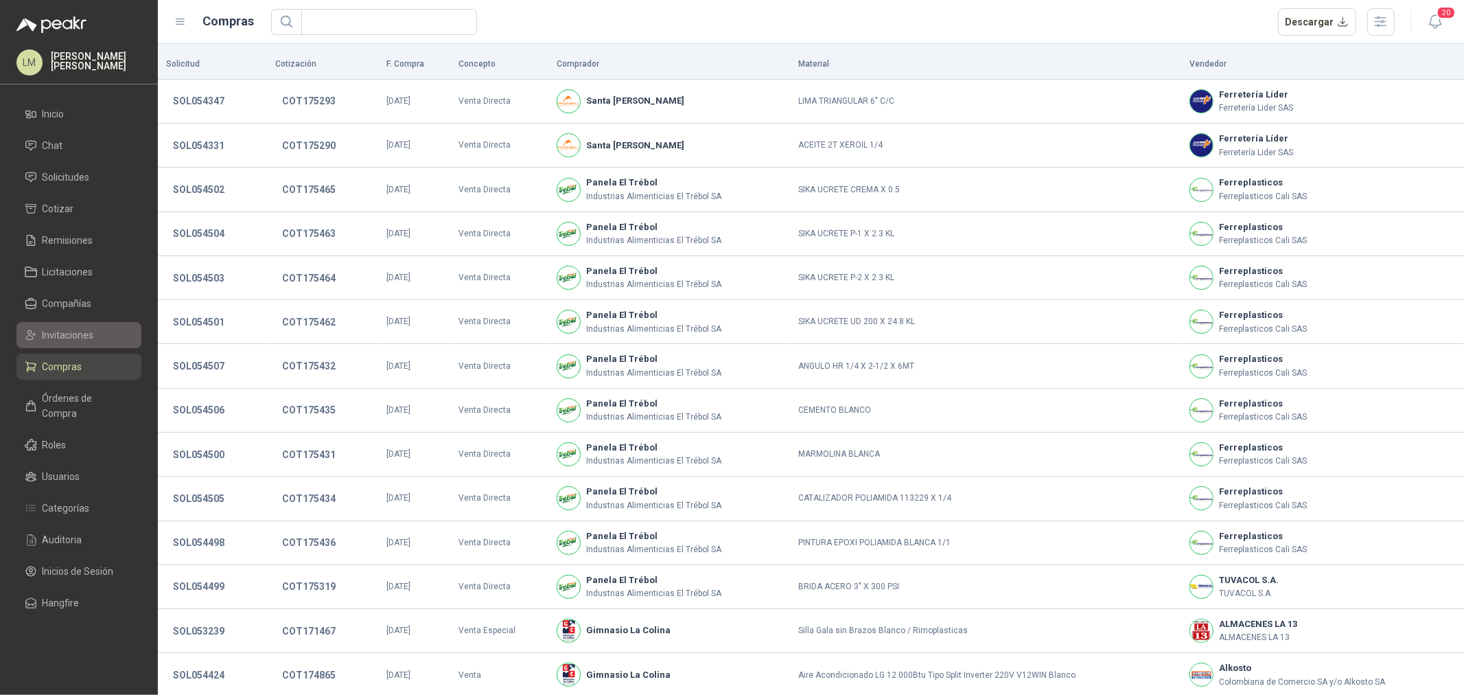
click at [84, 330] on span "Invitaciones" at bounding box center [68, 334] width 51 height 15
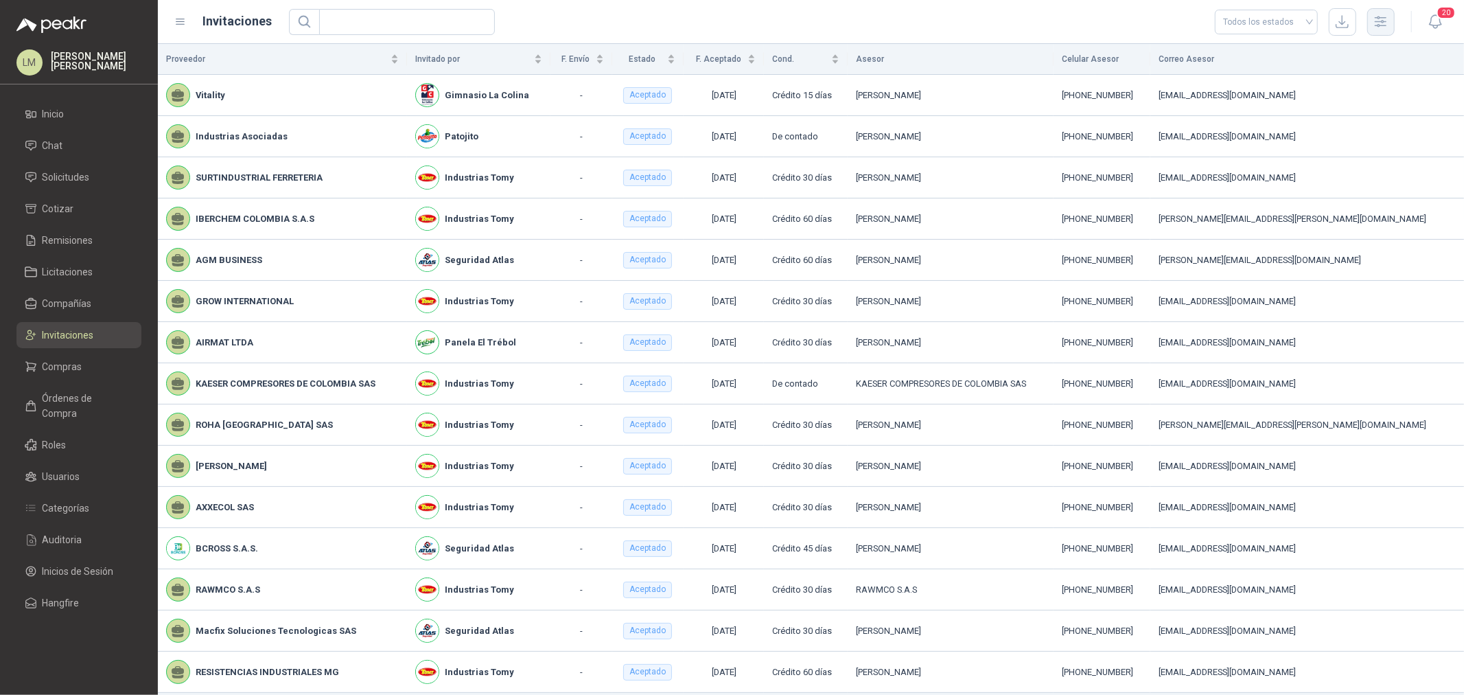
click at [1374, 28] on icon "button" at bounding box center [1381, 22] width 16 height 16
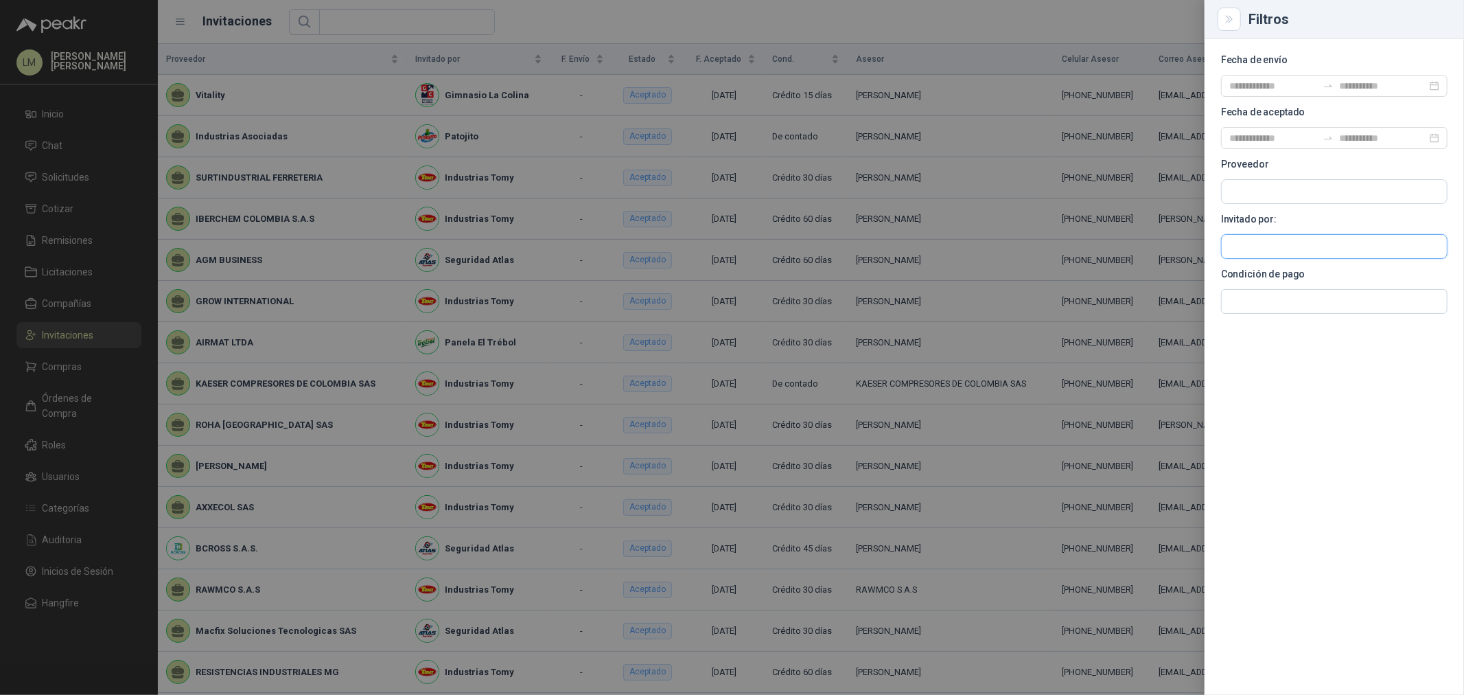
click at [1253, 239] on input "text" at bounding box center [1334, 246] width 225 height 23
type input "******"
click at [1255, 284] on span "NIT : 890324022" at bounding box center [1278, 283] width 49 height 7
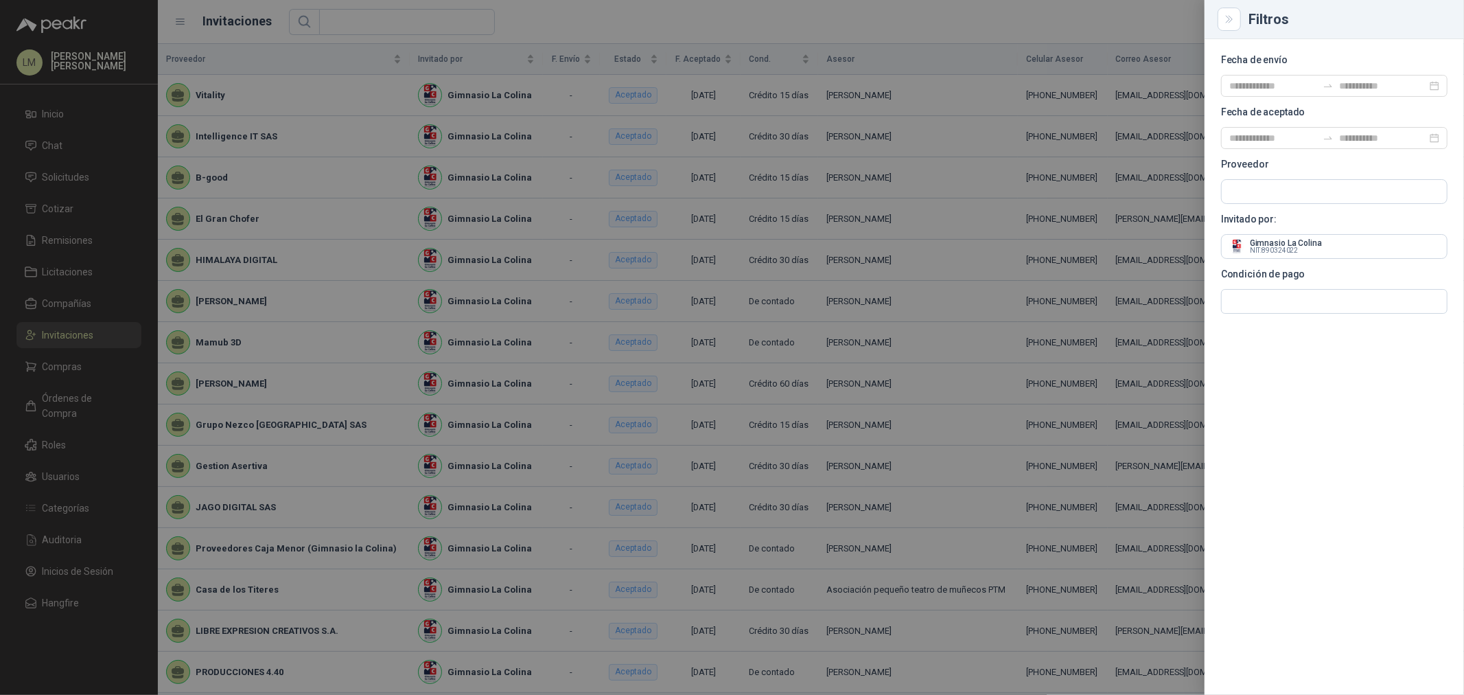
click at [395, 220] on div at bounding box center [732, 347] width 1464 height 695
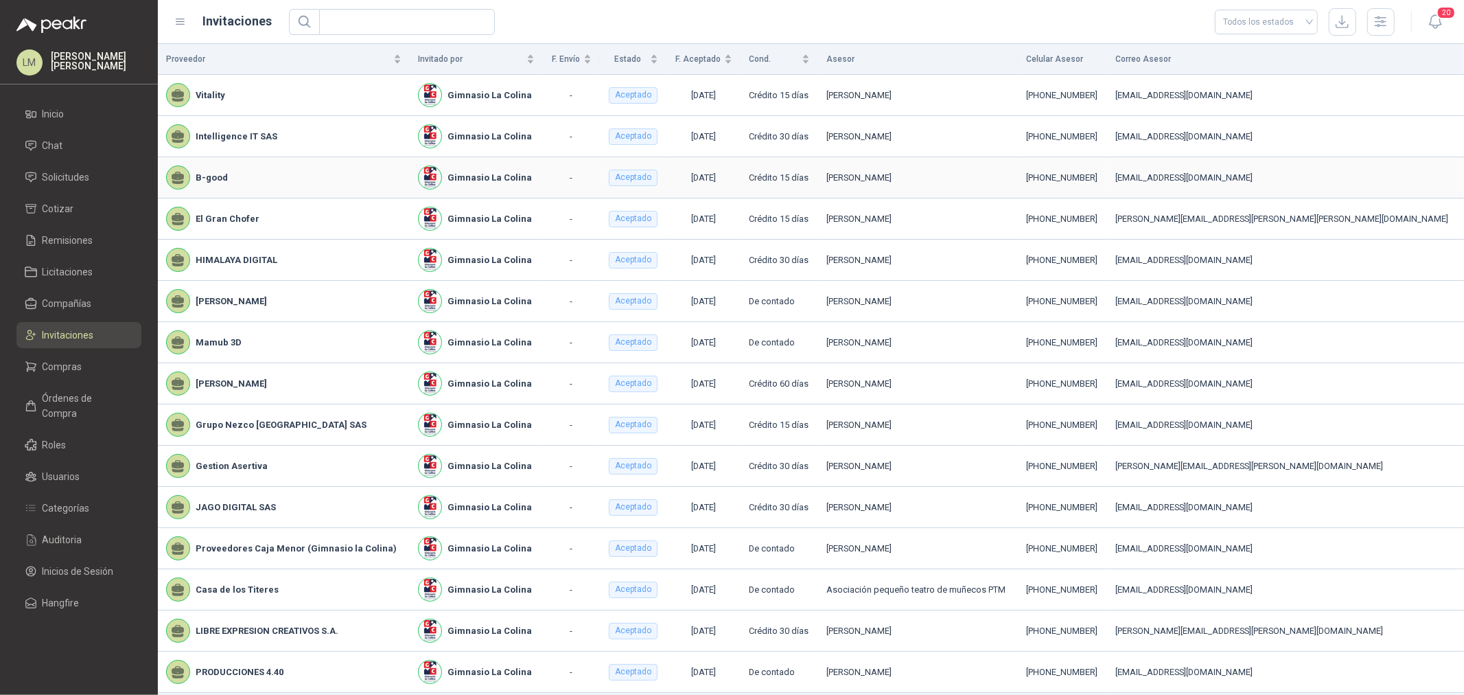
scroll to position [45, 0]
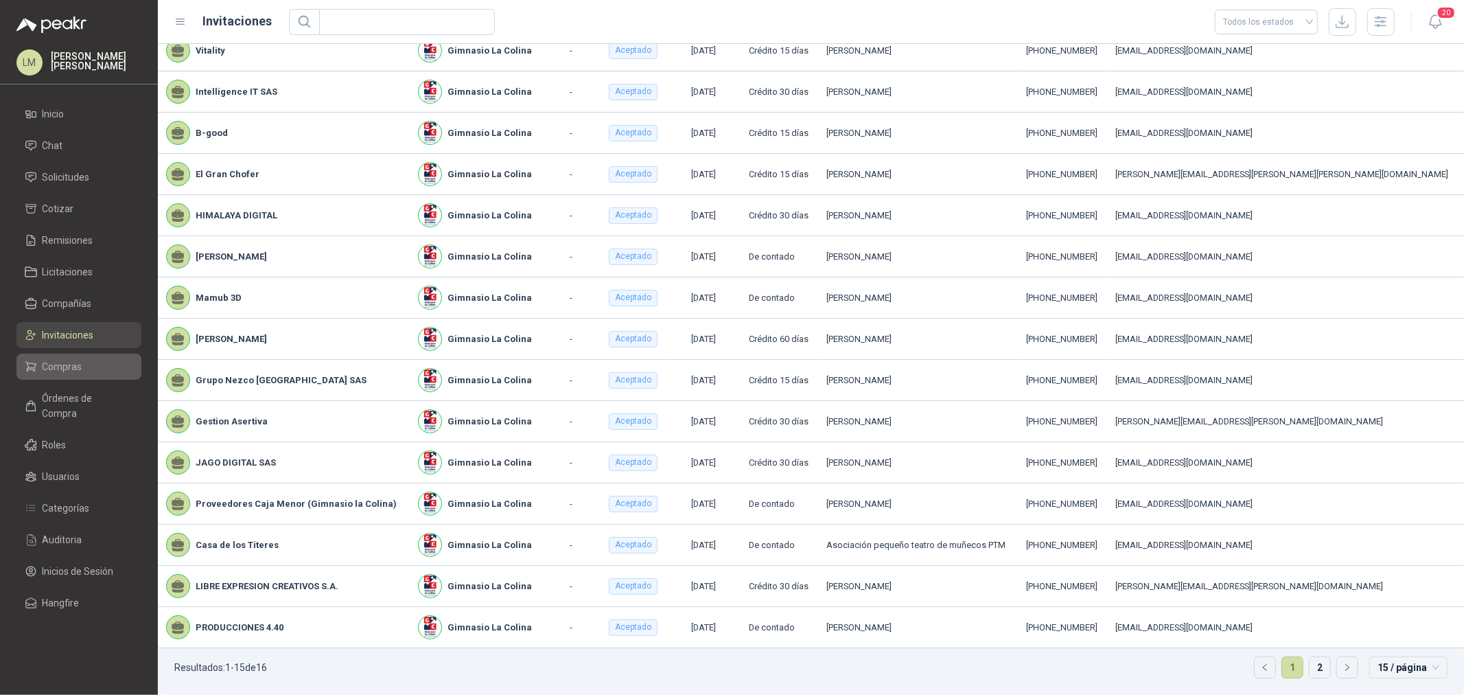
click at [58, 357] on link "Compras" at bounding box center [78, 367] width 125 height 26
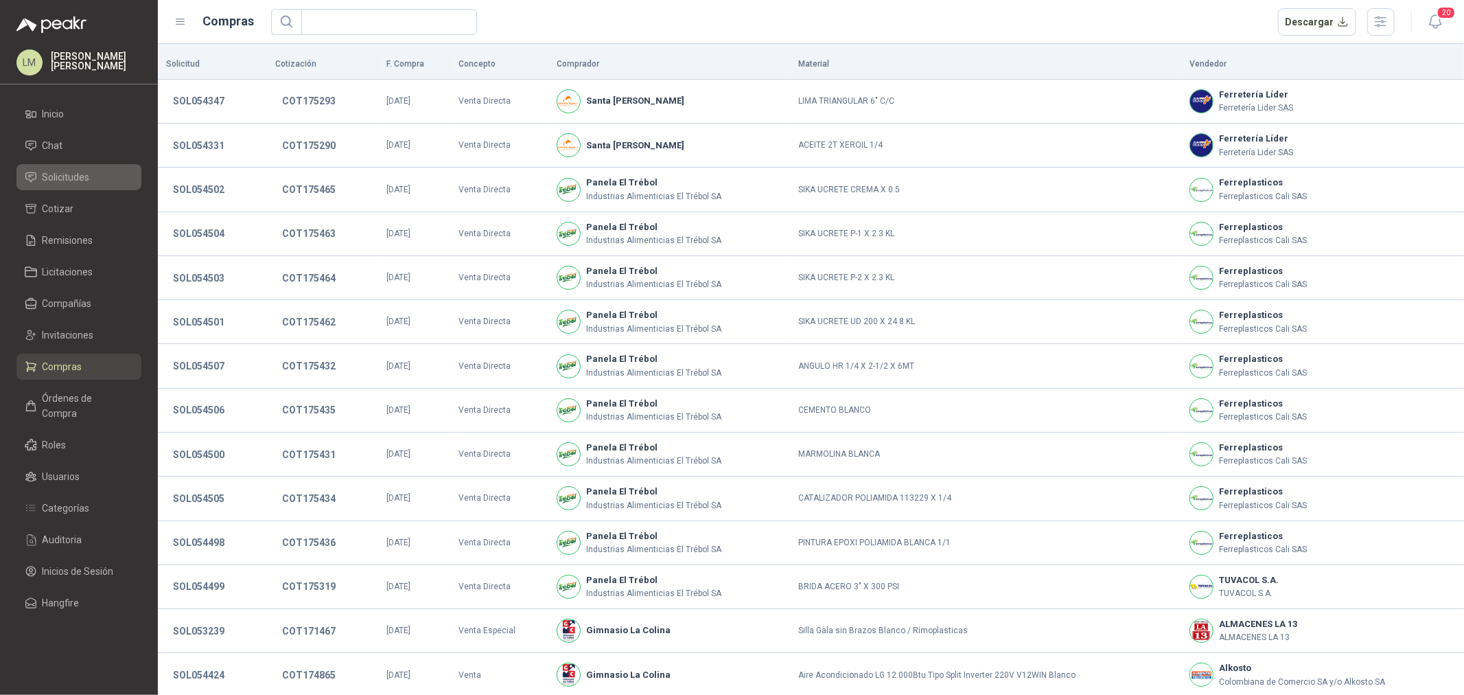
click at [60, 176] on span "Solicitudes" at bounding box center [66, 177] width 47 height 15
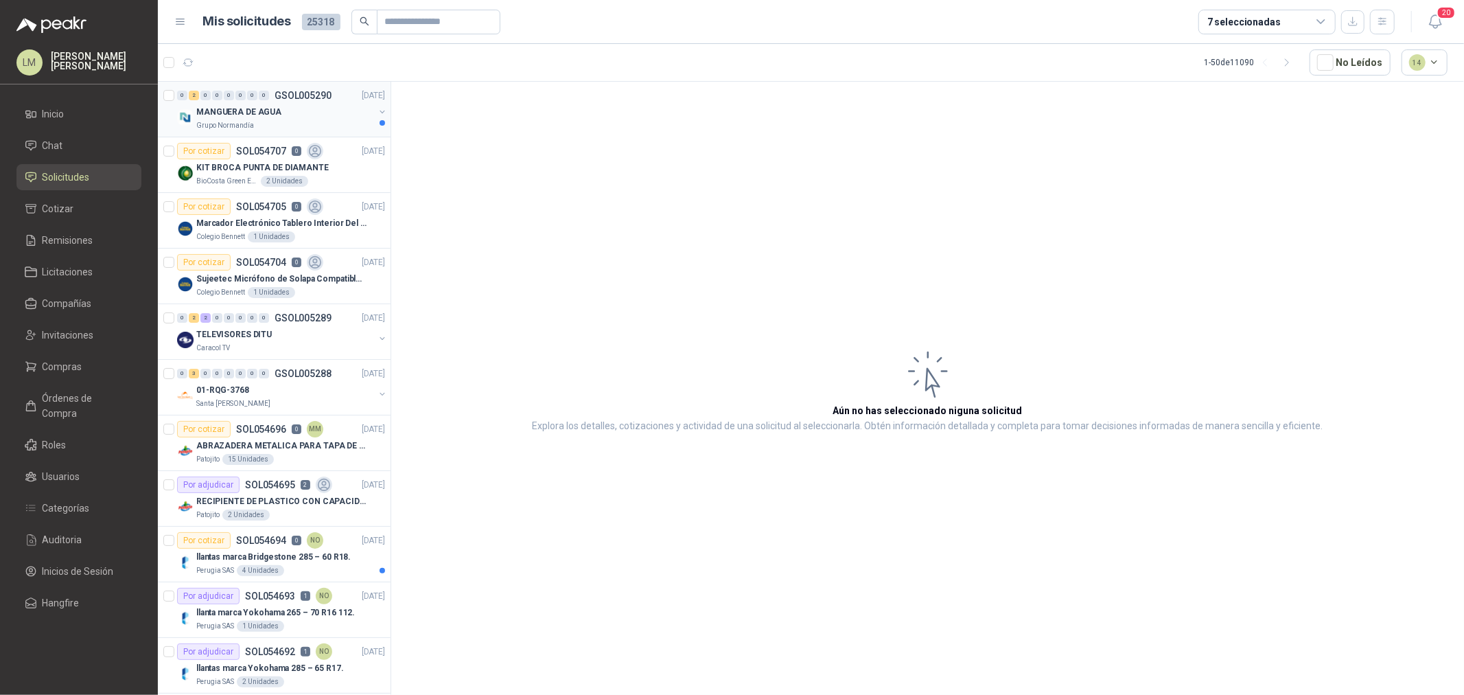
click at [377, 110] on button "button" at bounding box center [382, 111] width 11 height 11
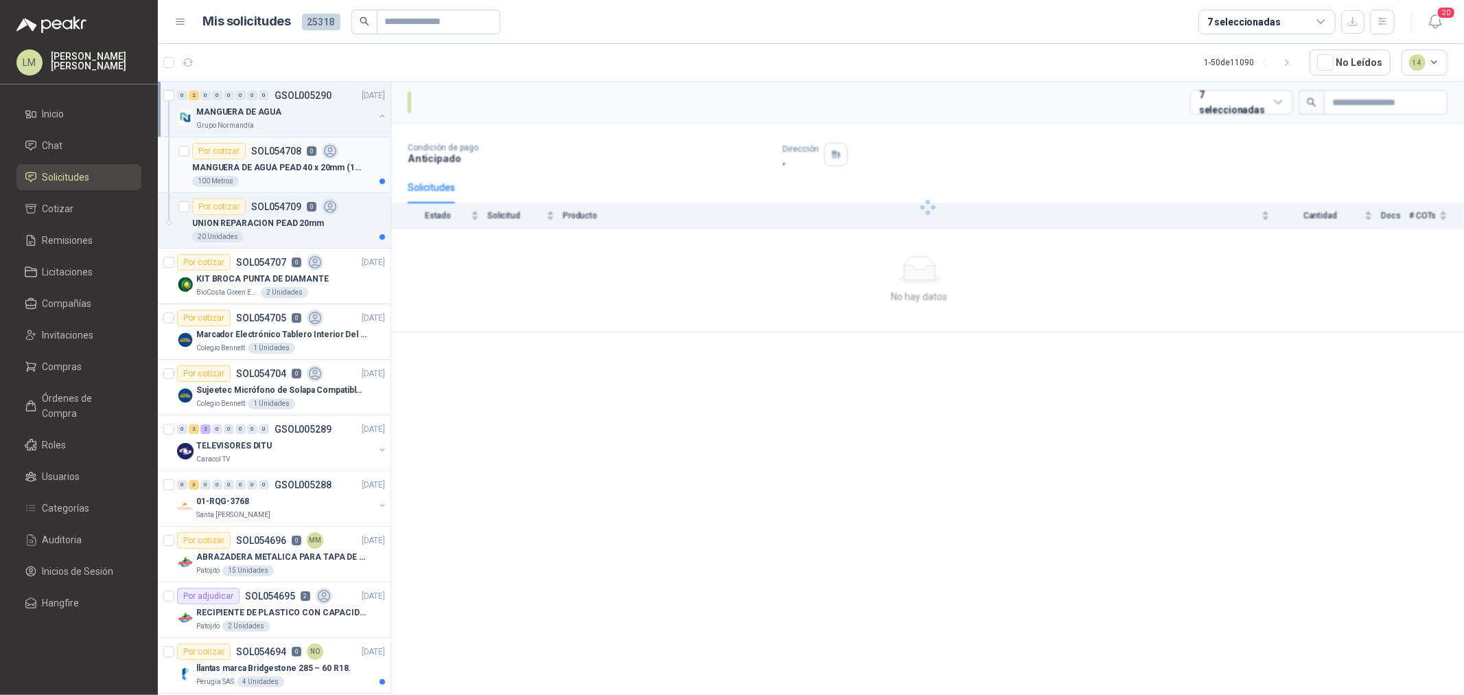
click at [292, 152] on p "SOL054708" at bounding box center [276, 151] width 50 height 10
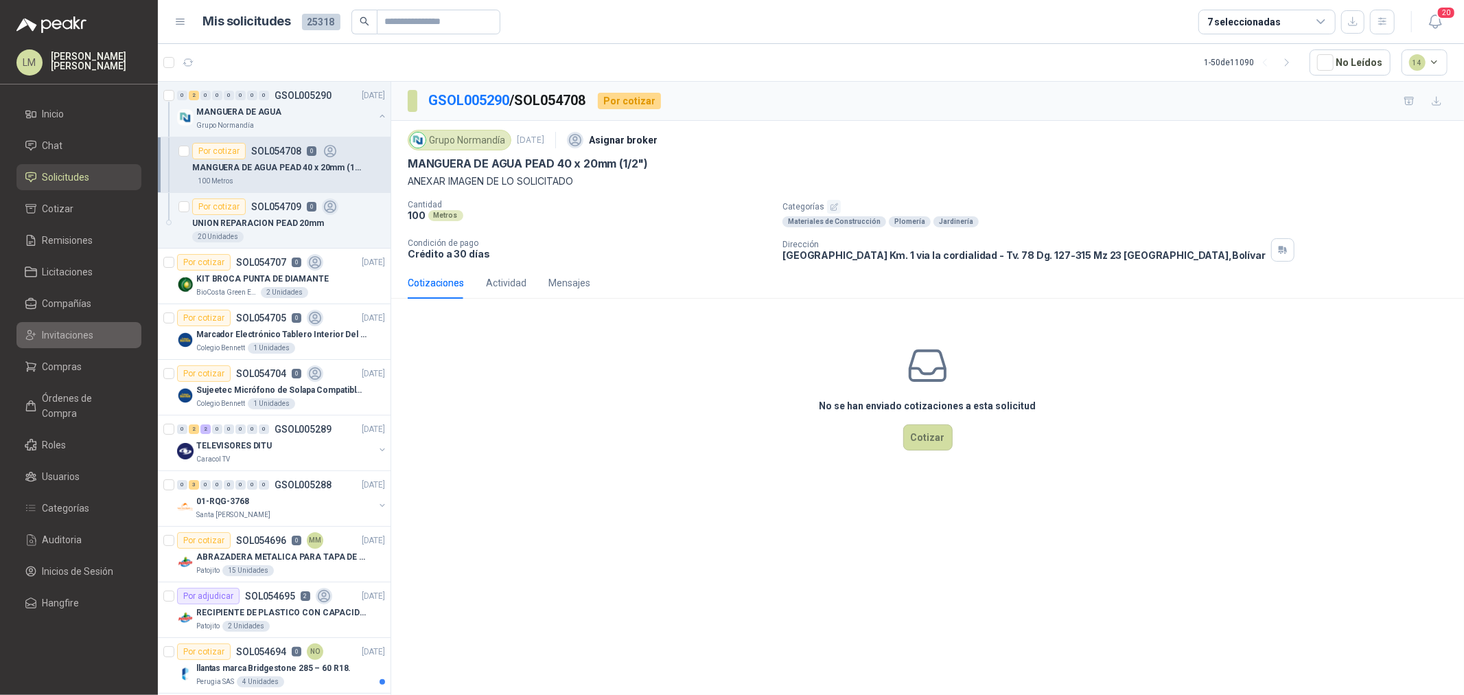
click at [52, 336] on span "Invitaciones" at bounding box center [68, 334] width 51 height 15
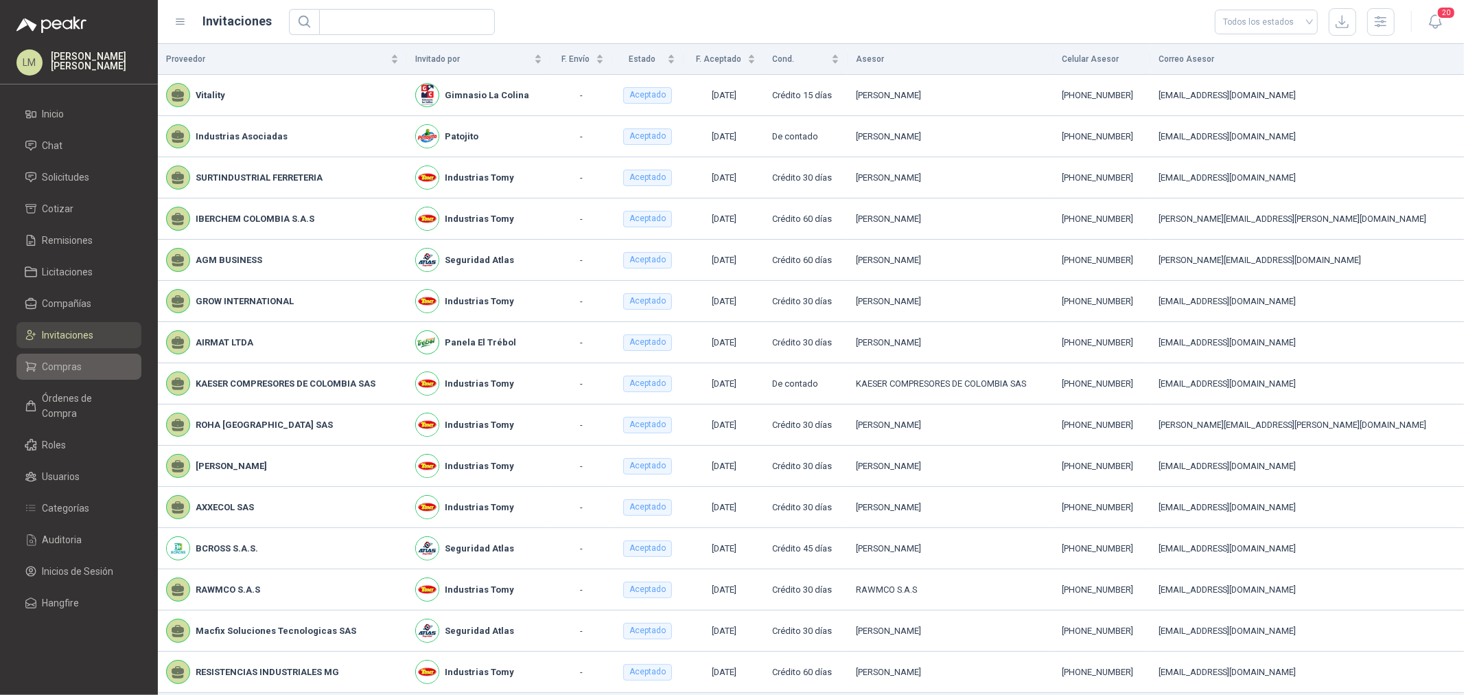
click at [56, 365] on span "Compras" at bounding box center [63, 366] width 40 height 15
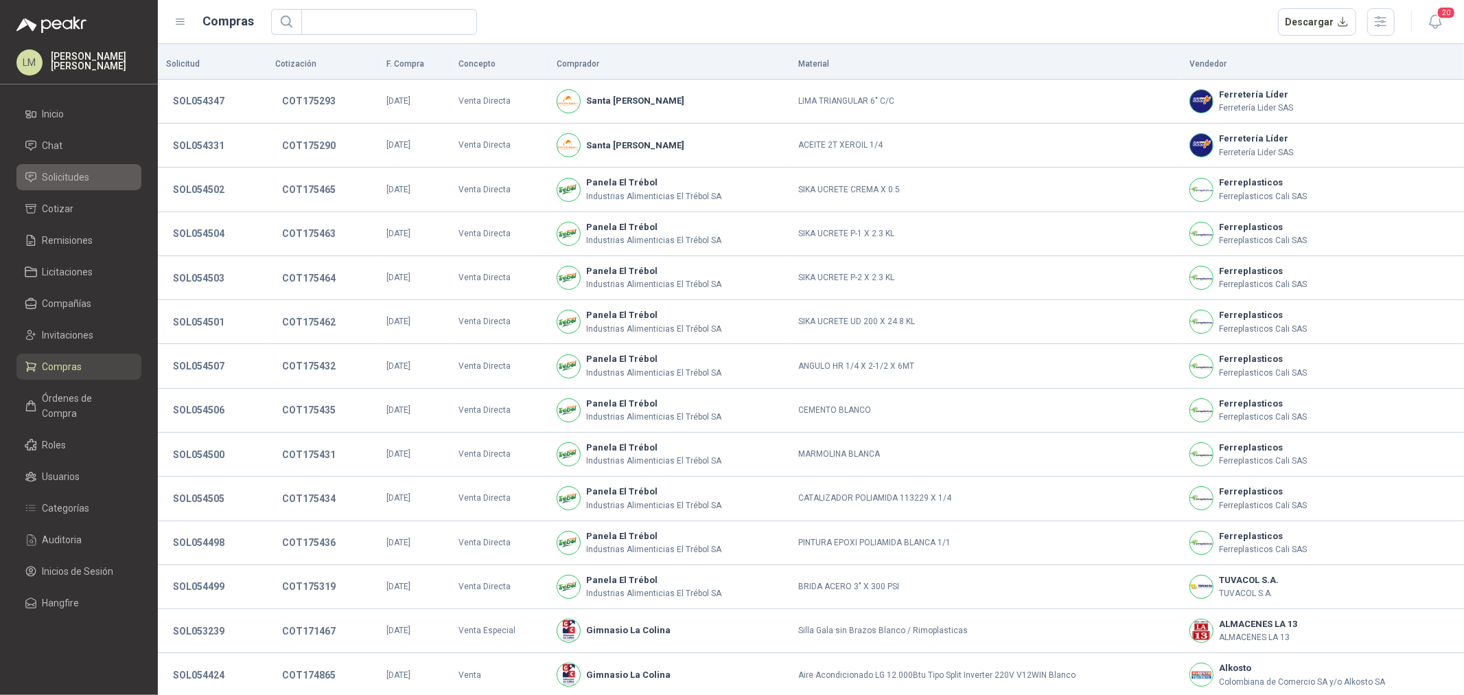
click at [65, 174] on span "Solicitudes" at bounding box center [66, 177] width 47 height 15
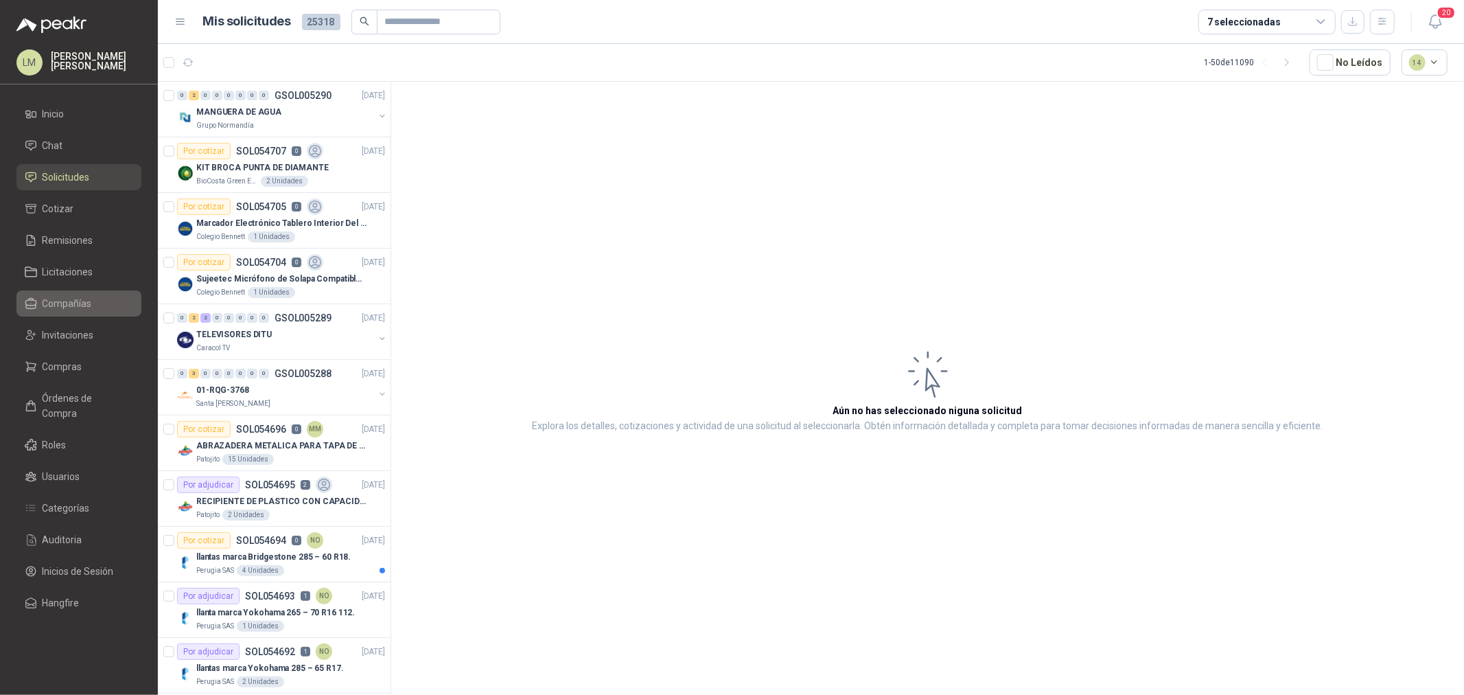
click at [59, 308] on span "Compañías" at bounding box center [67, 303] width 49 height 15
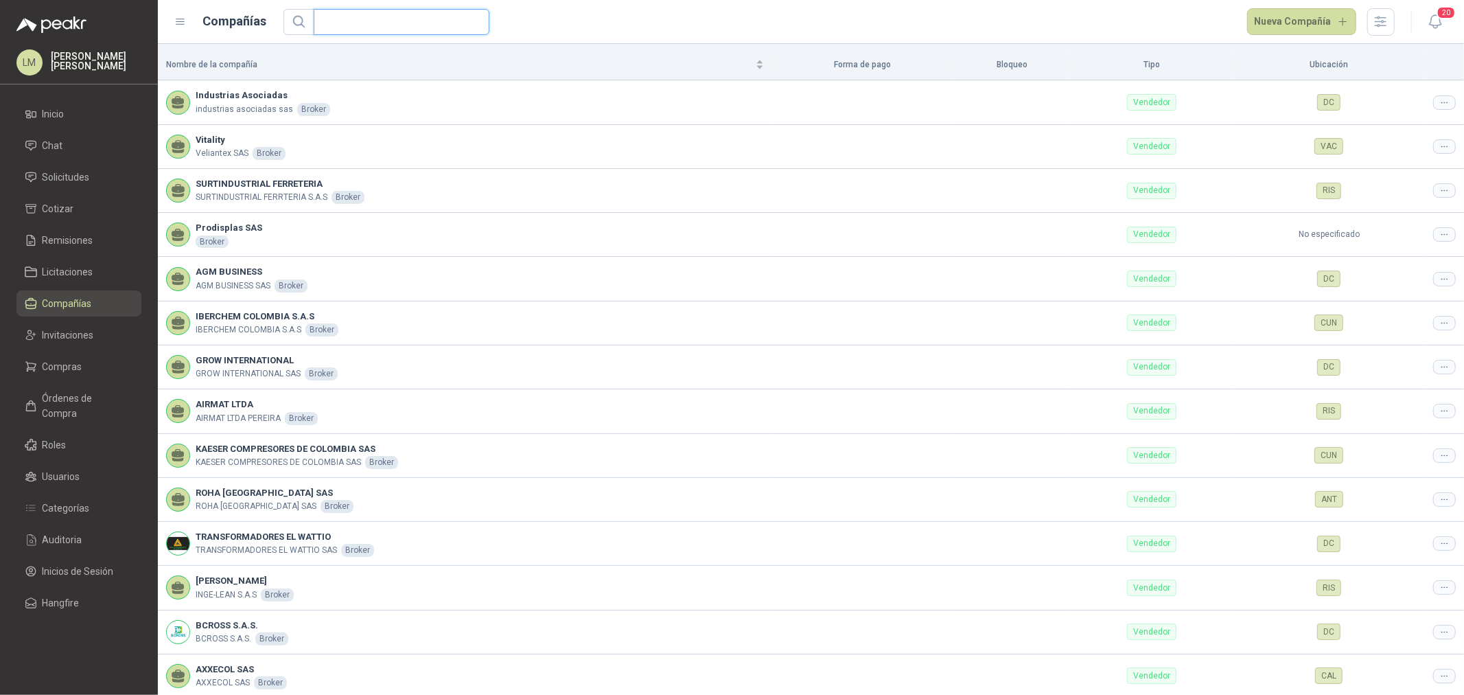
click at [337, 22] on input "text" at bounding box center [396, 22] width 148 height 25
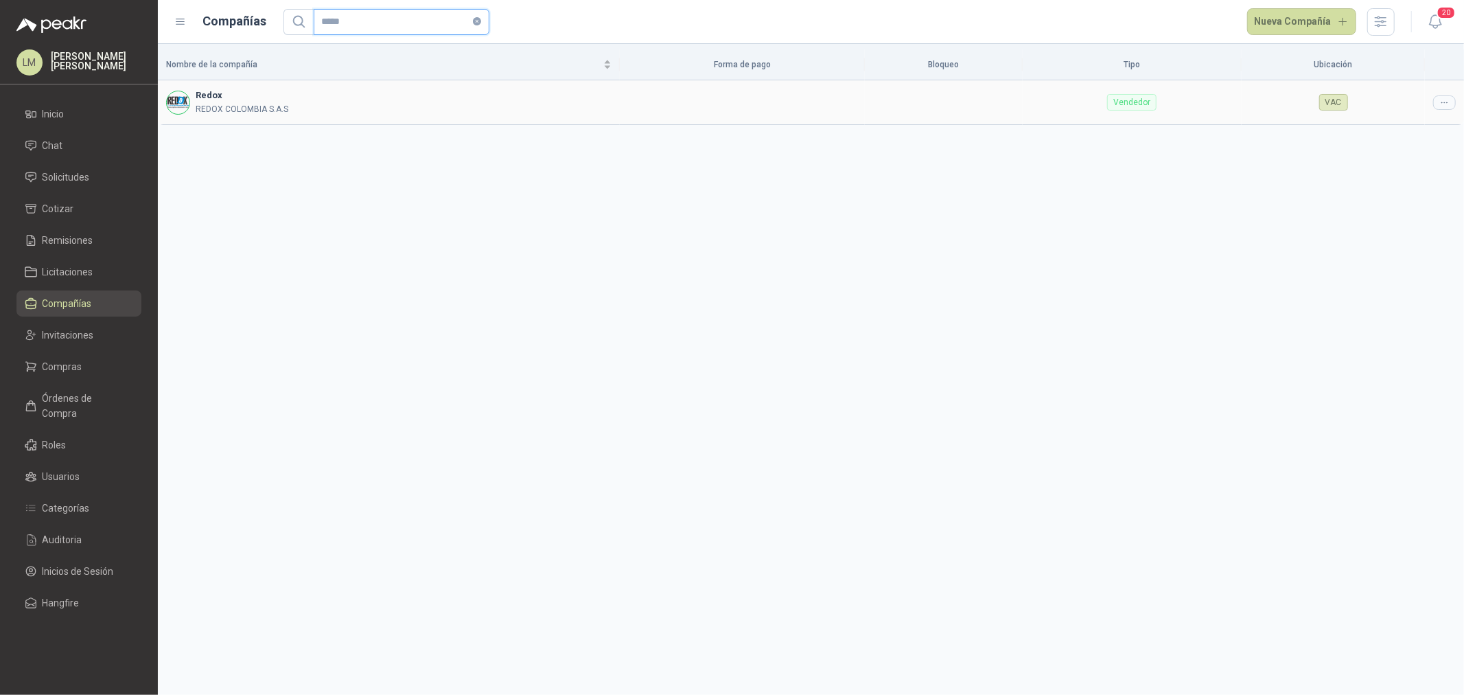
type input "*****"
click at [1442, 106] on icon at bounding box center [1445, 102] width 10 height 10
click at [1402, 133] on div "Nombre de la compañía Forma de pago Bloqueo Tipo Ubicación Redox REDOX COLOMBIA…" at bounding box center [811, 369] width 1306 height 651
click at [1436, 97] on div at bounding box center [1444, 102] width 23 height 14
click at [1431, 125] on span "Editar compañía" at bounding box center [1409, 126] width 71 height 15
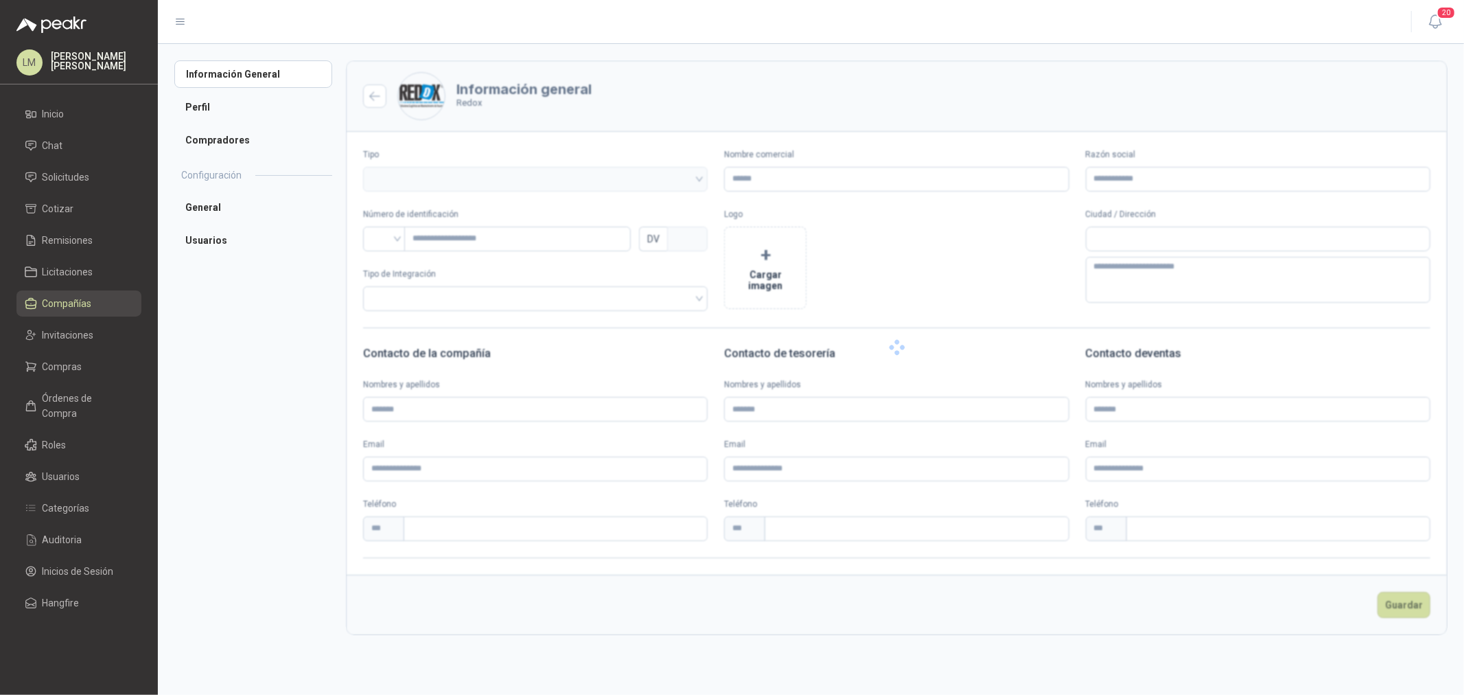
type input "*****"
type input "**********"
type input "*********"
type input "*"
type textarea "**********"
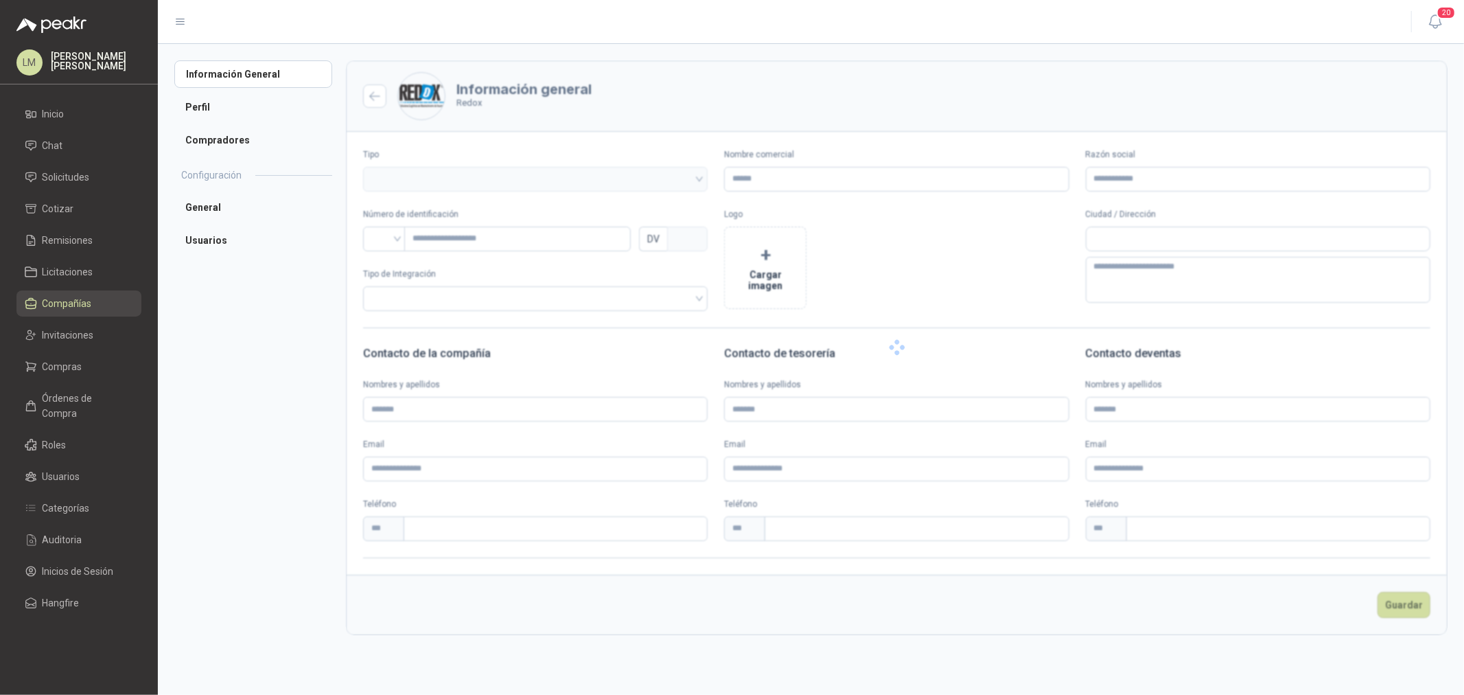
type input "**********"
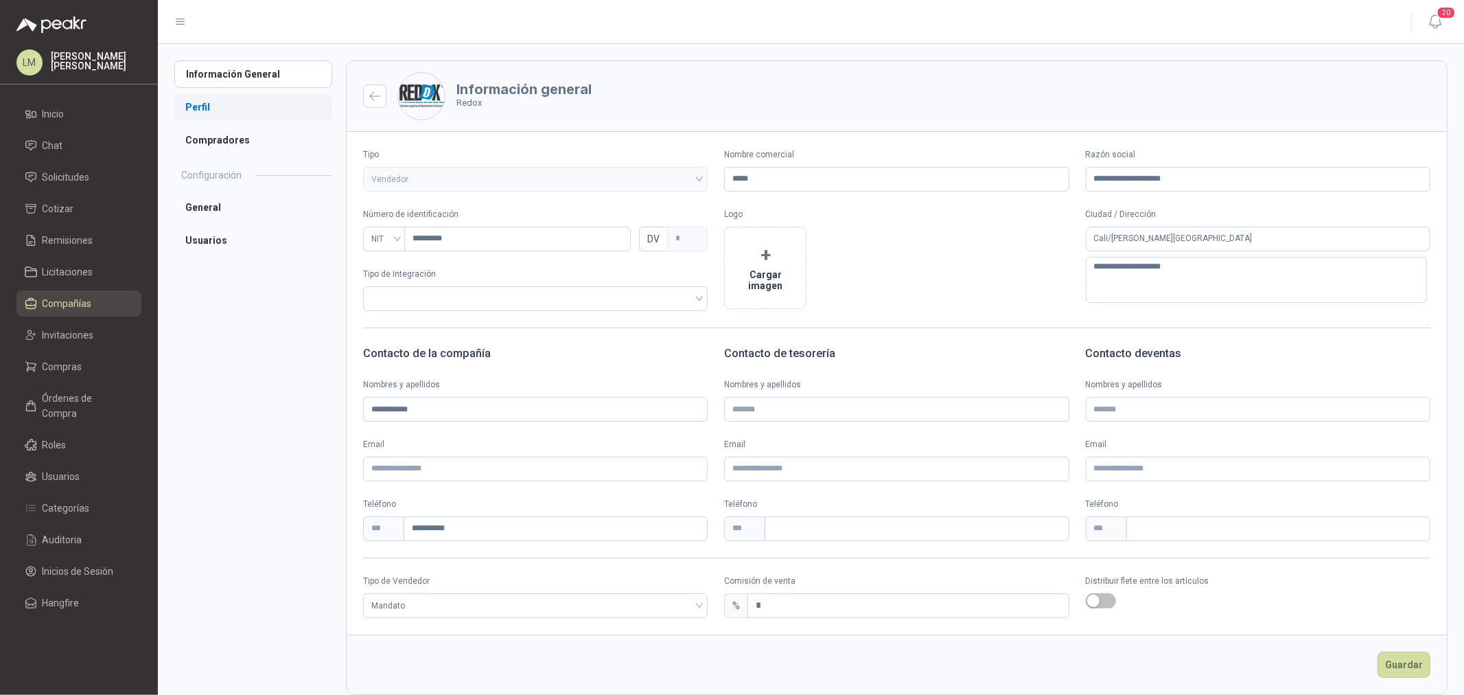
click at [207, 106] on li "Perfil" at bounding box center [253, 106] width 158 height 27
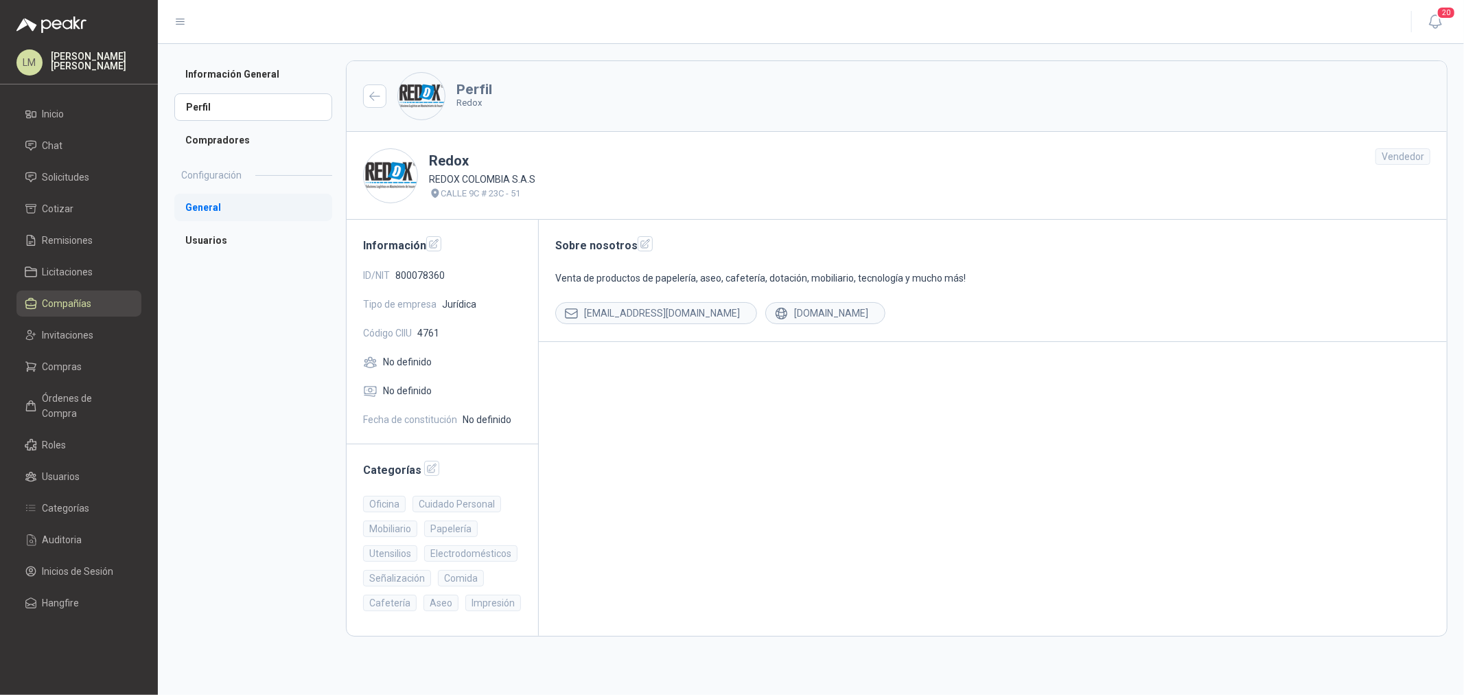
click at [209, 204] on li "General" at bounding box center [253, 207] width 158 height 27
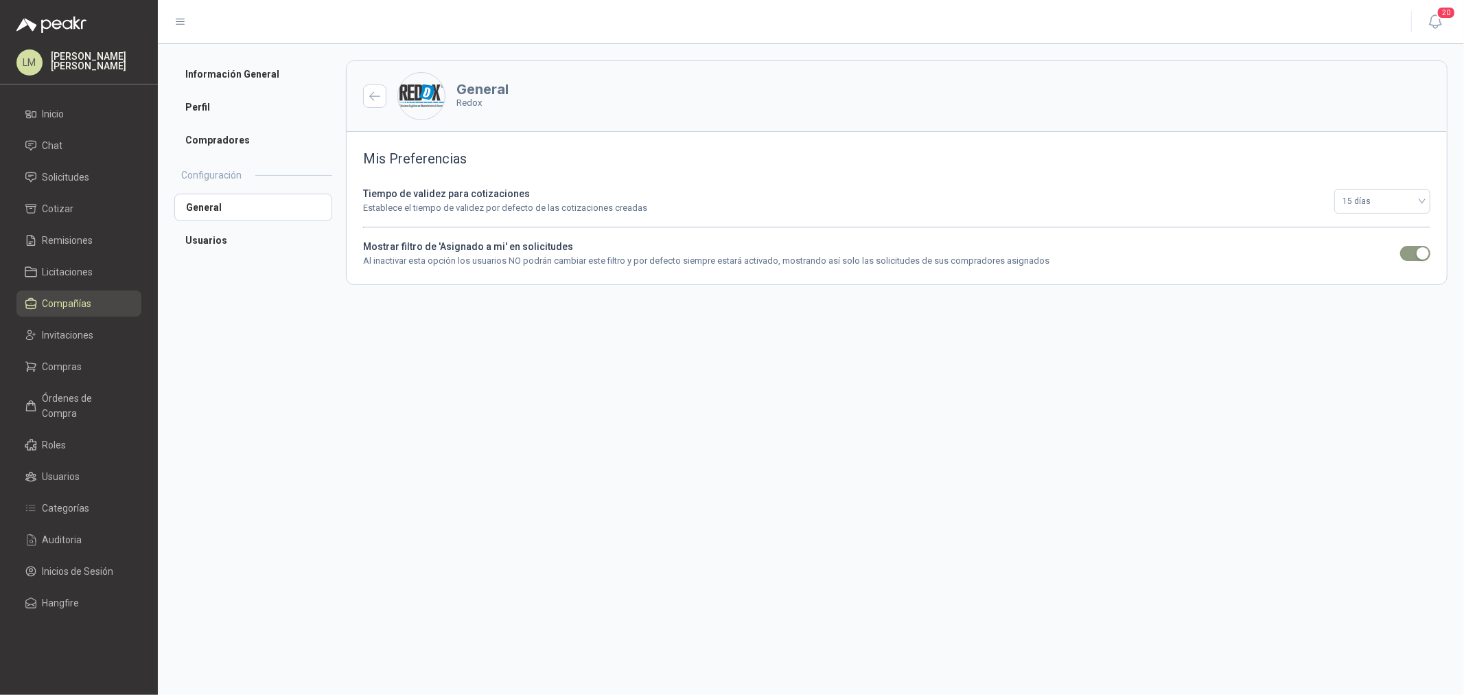
click at [1407, 252] on span "button" at bounding box center [1416, 253] width 30 height 15
drag, startPoint x: 361, startPoint y: 263, endPoint x: 812, endPoint y: 268, distance: 451.1
click at [811, 268] on div "Mis Preferencias Tiempo de validez para cotizaciones Establece el tiempo de val…" at bounding box center [897, 208] width 1101 height 152
click at [812, 268] on p "Al inactivar esta opción los usuarios NO podrán cambiar este filtro y por defec…" at bounding box center [877, 261] width 1029 height 14
click at [72, 369] on span "Compras" at bounding box center [63, 366] width 40 height 15
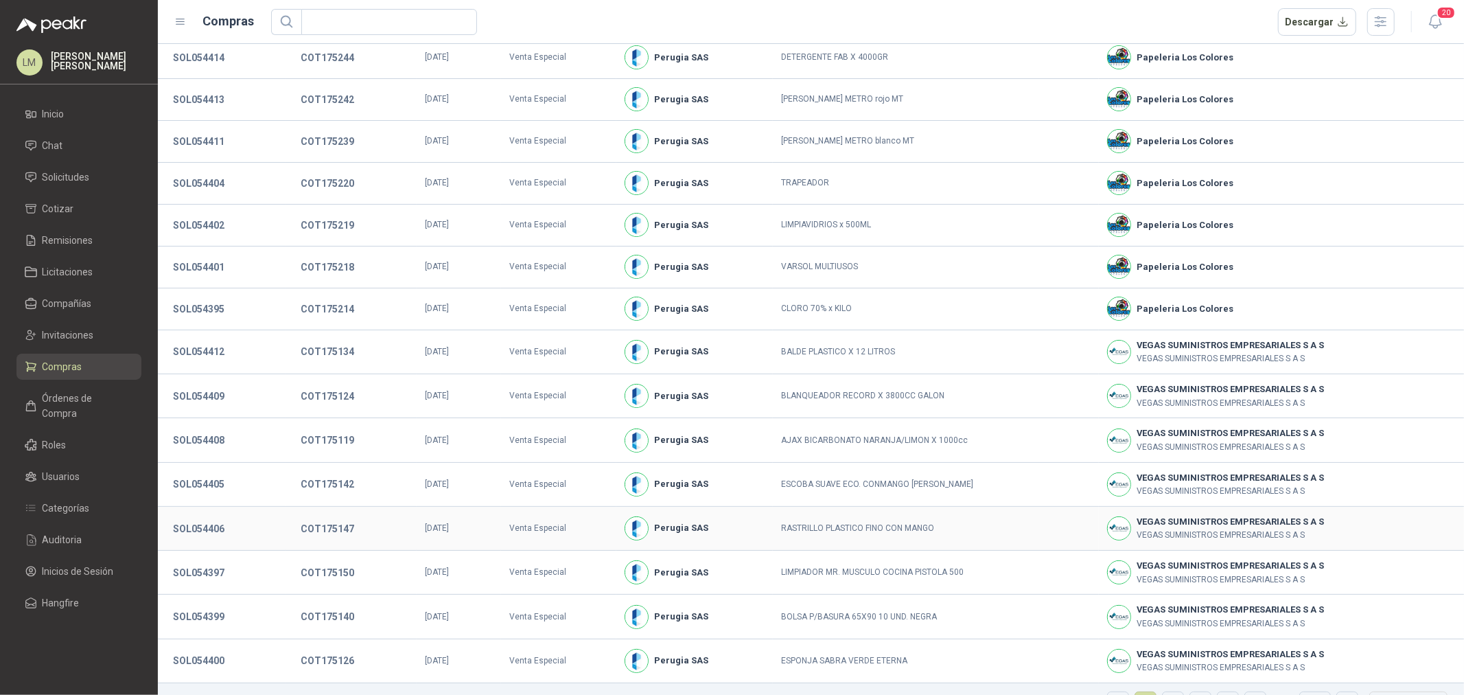
scroll to position [81, 0]
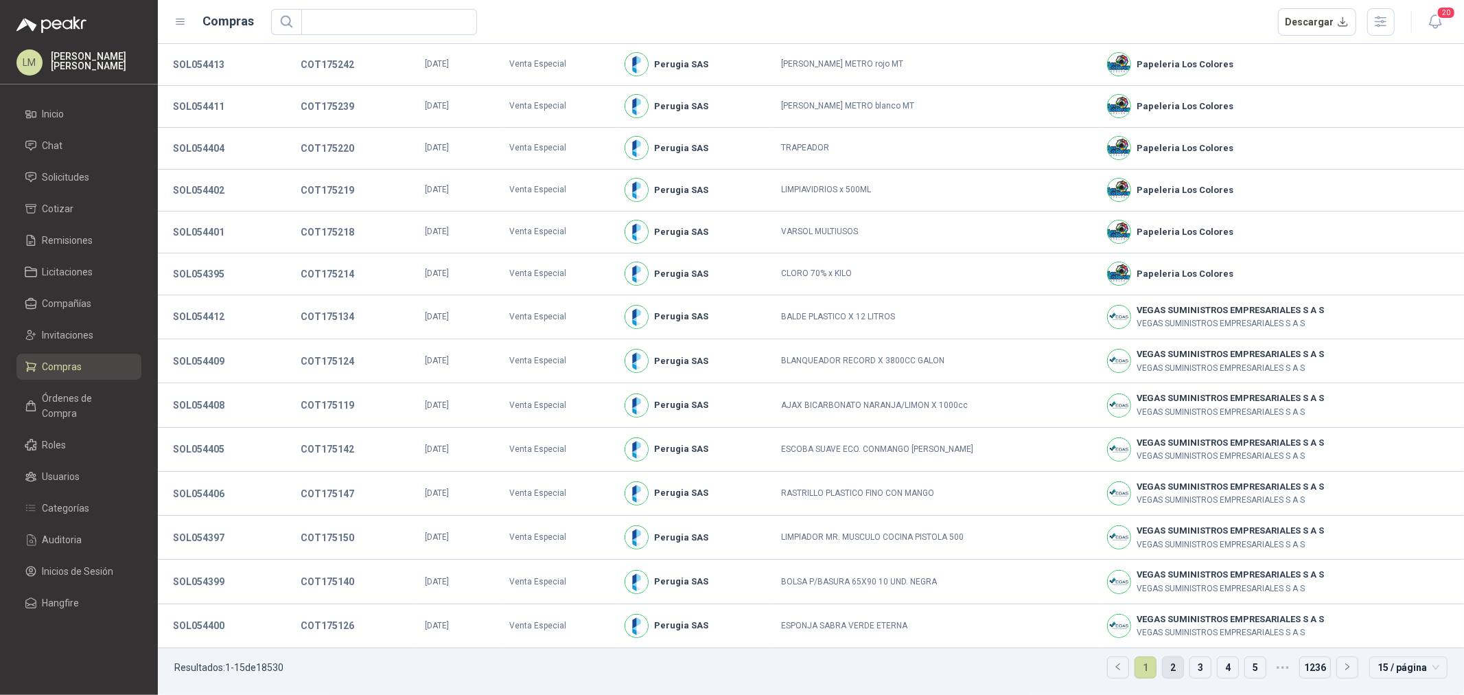
click at [1167, 668] on link "2" at bounding box center [1173, 667] width 21 height 21
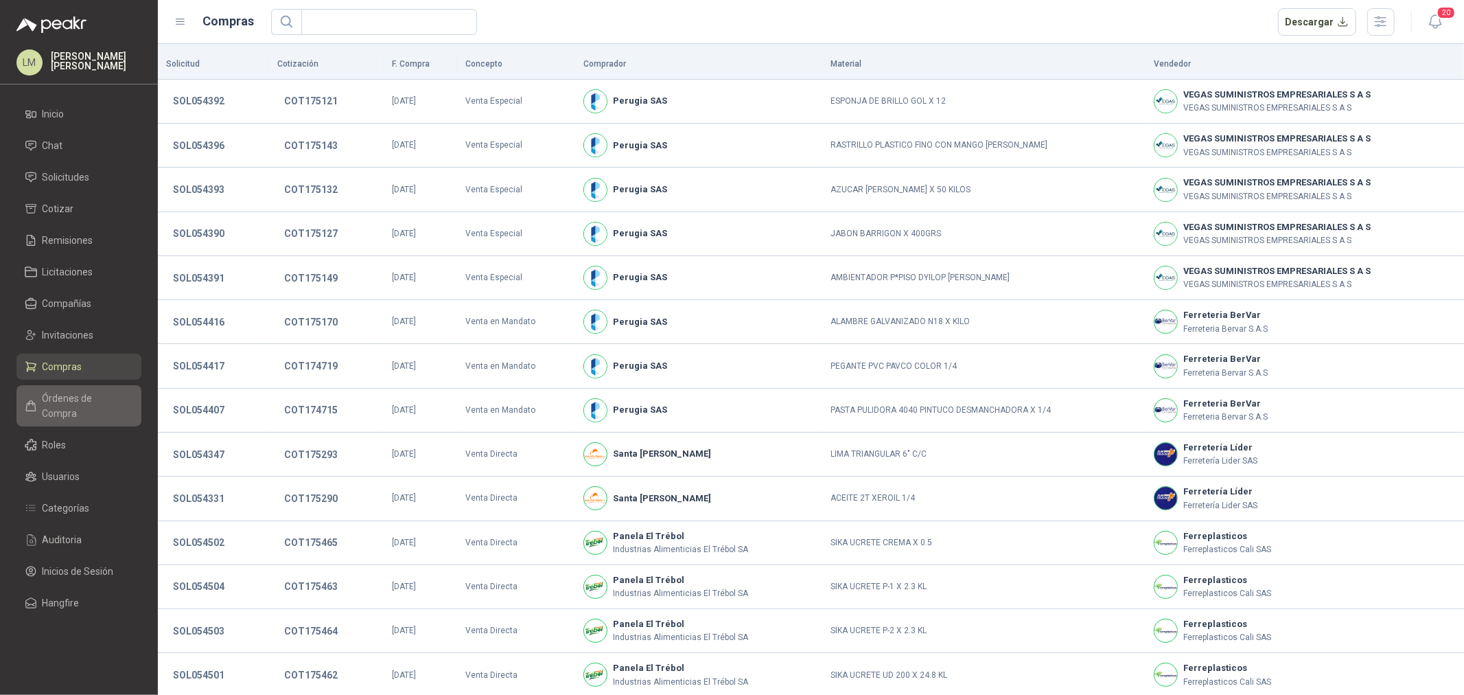
click at [104, 399] on span "Órdenes de Compra" at bounding box center [86, 406] width 86 height 30
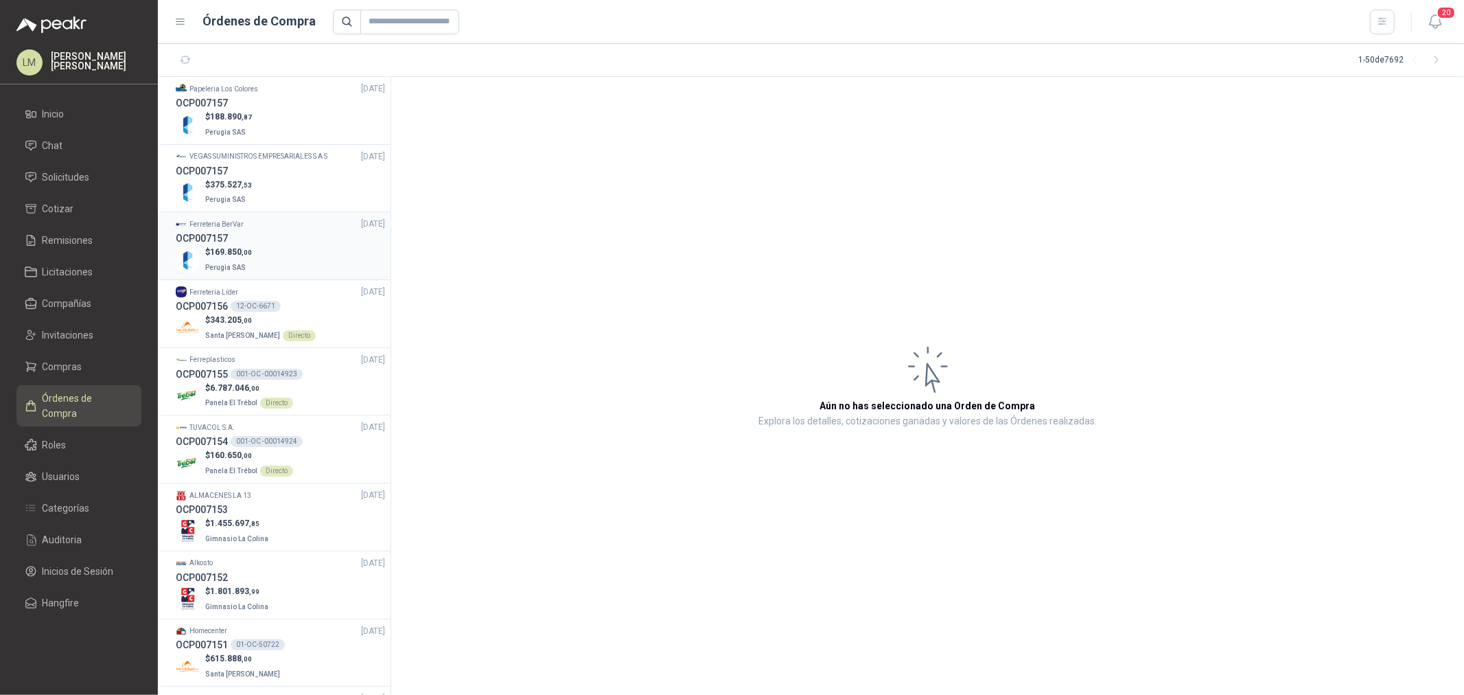
click at [229, 242] on div "OCP007157" at bounding box center [280, 238] width 209 height 15
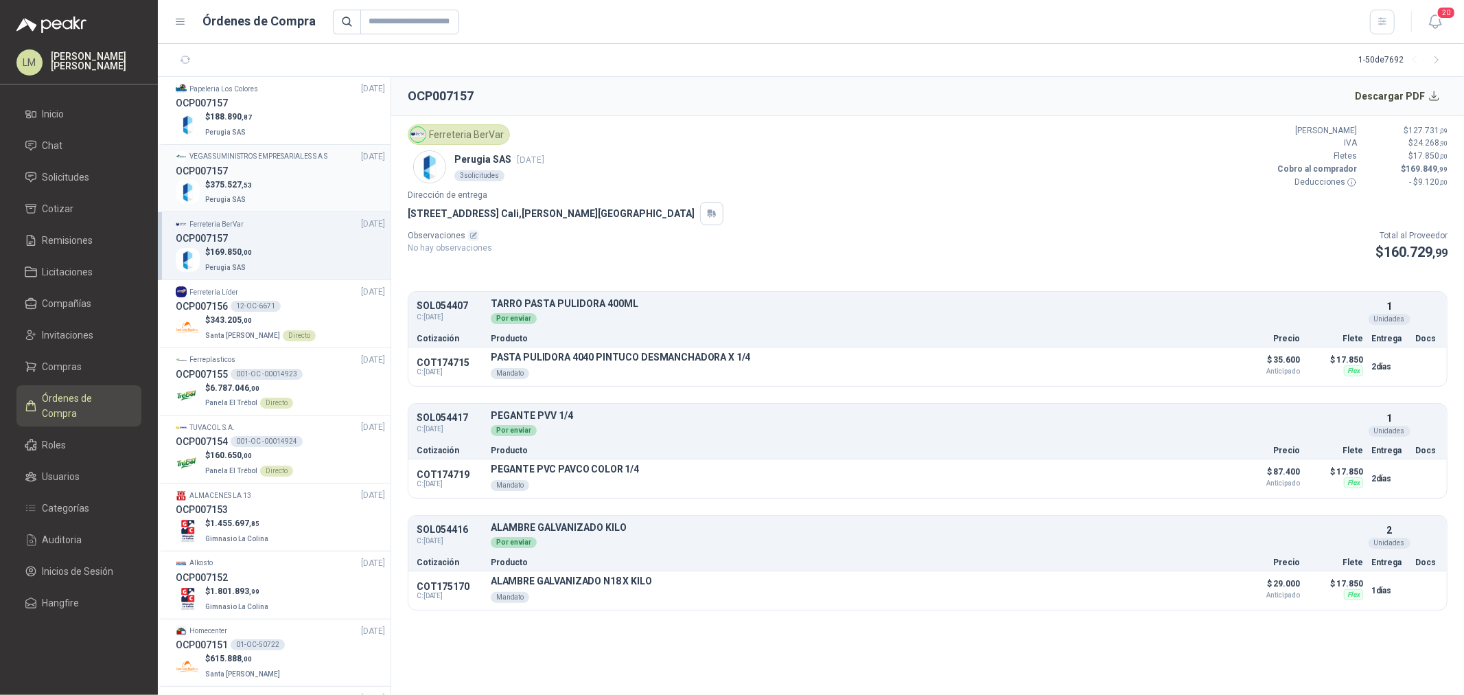
click at [268, 196] on div "$ 375.527 ,53 Perugia SAS" at bounding box center [280, 193] width 209 height 28
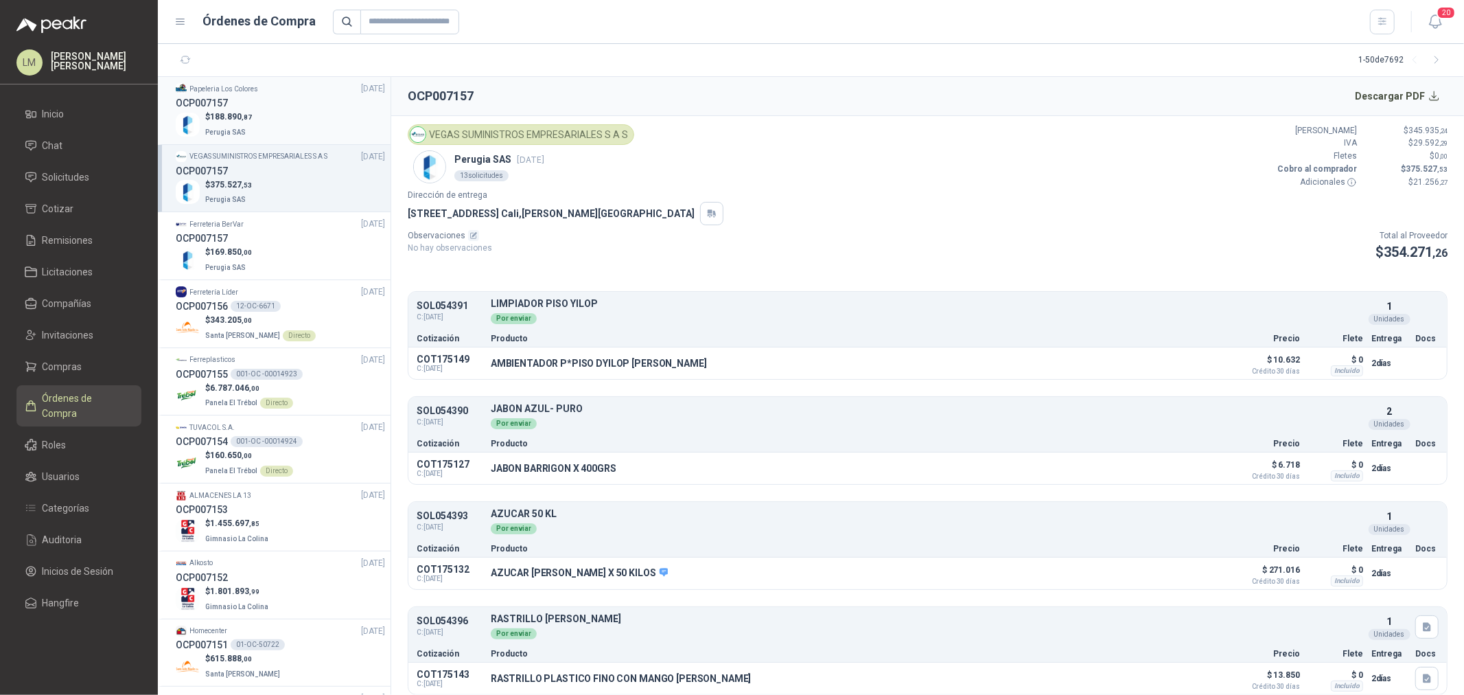
click at [268, 131] on div "$ 188.890 ,87 Perugia SAS" at bounding box center [280, 125] width 209 height 28
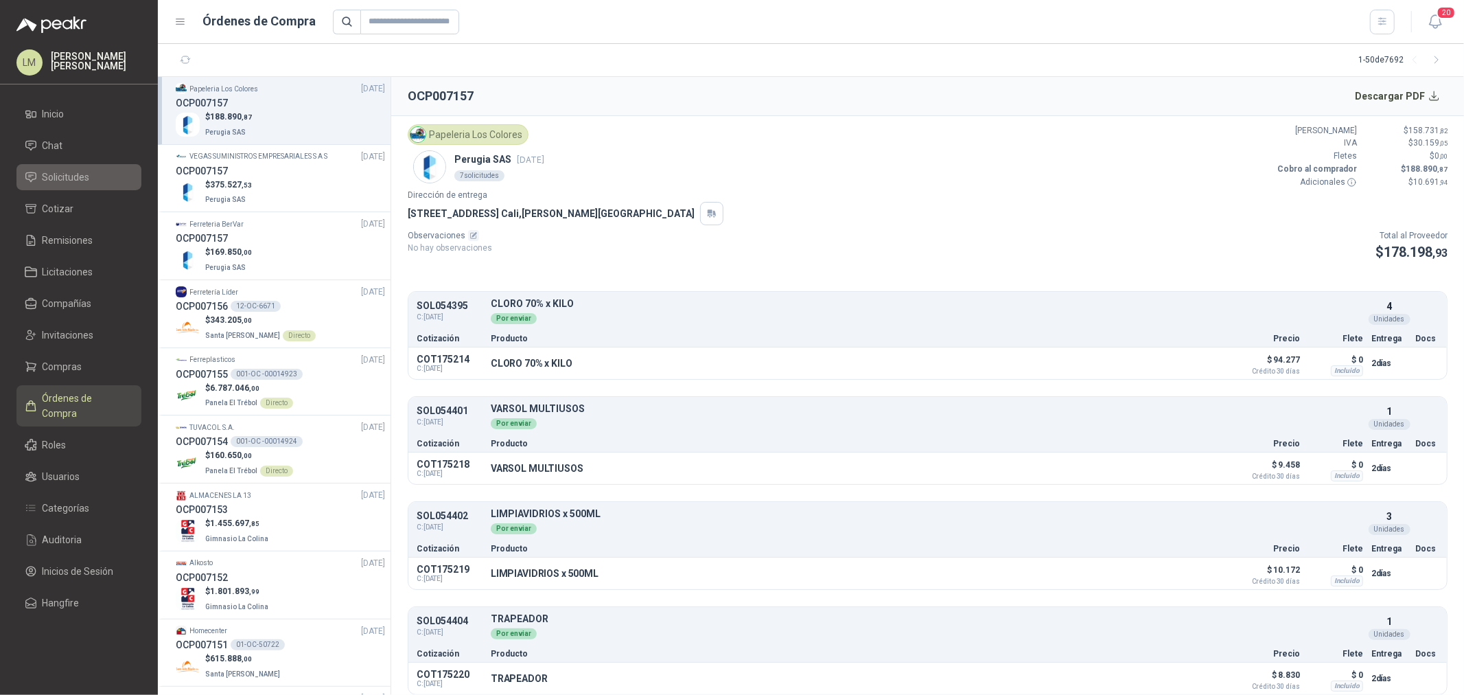
click at [60, 166] on link "Solicitudes" at bounding box center [78, 177] width 125 height 26
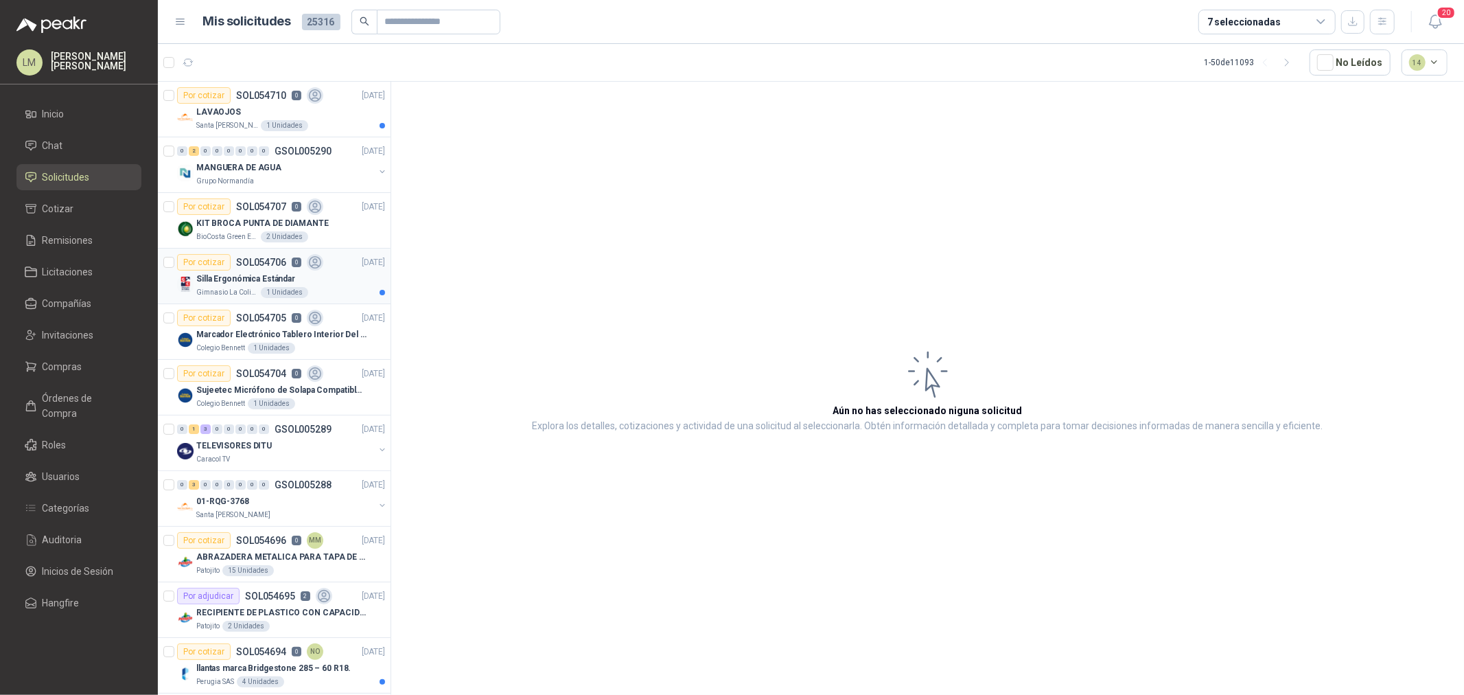
click at [244, 280] on p "Silla Ergonómica Estándar" at bounding box center [245, 279] width 99 height 13
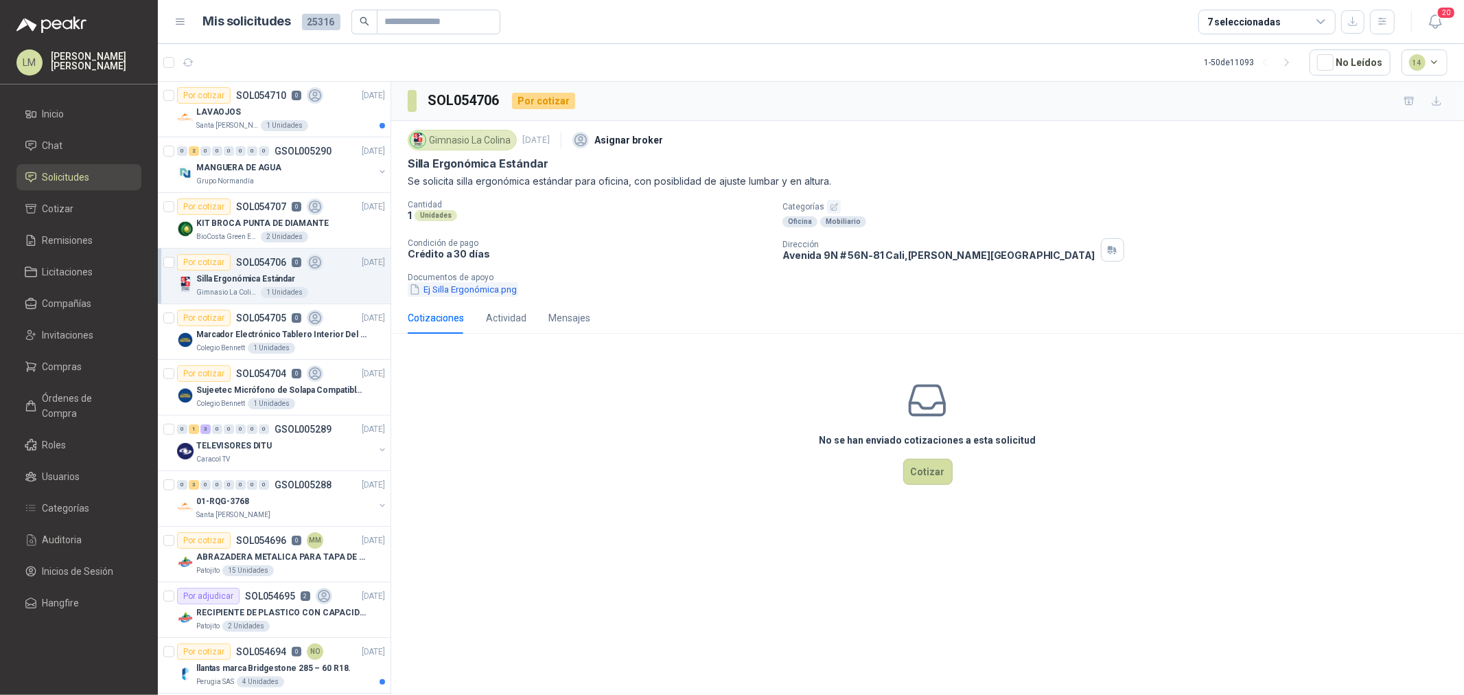
click at [514, 289] on button "Ej Silla Ergonómica.png" at bounding box center [463, 289] width 111 height 14
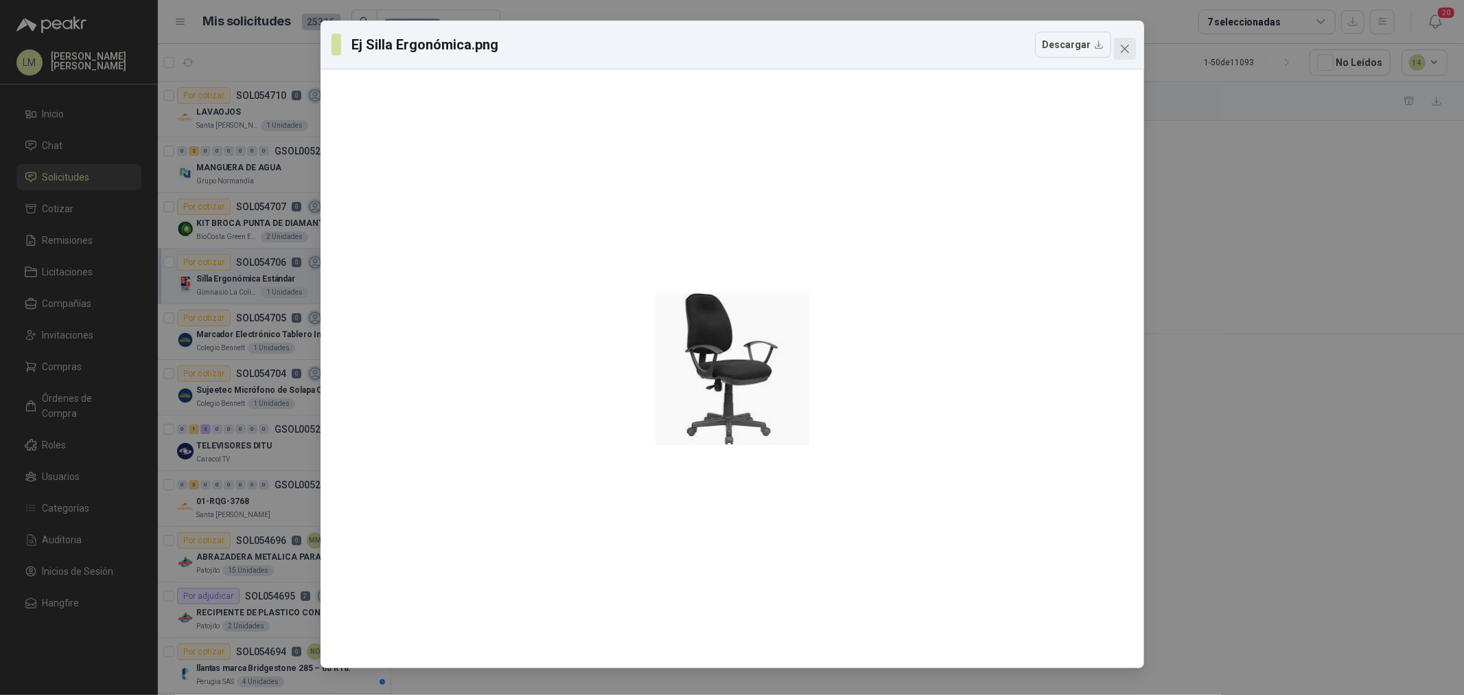
click at [1123, 52] on icon "close" at bounding box center [1125, 48] width 11 height 11
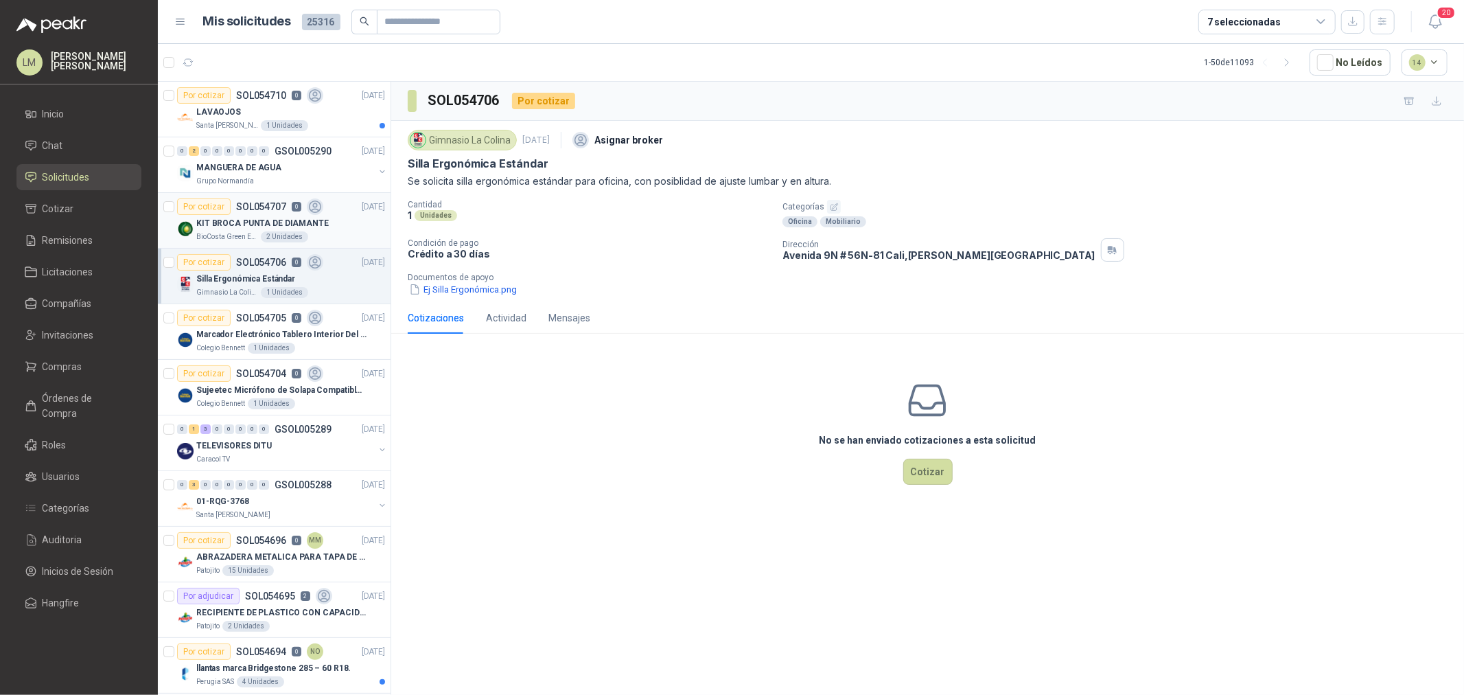
click at [251, 229] on p "KIT BROCA PUNTA DE DIAMANTE" at bounding box center [262, 223] width 133 height 13
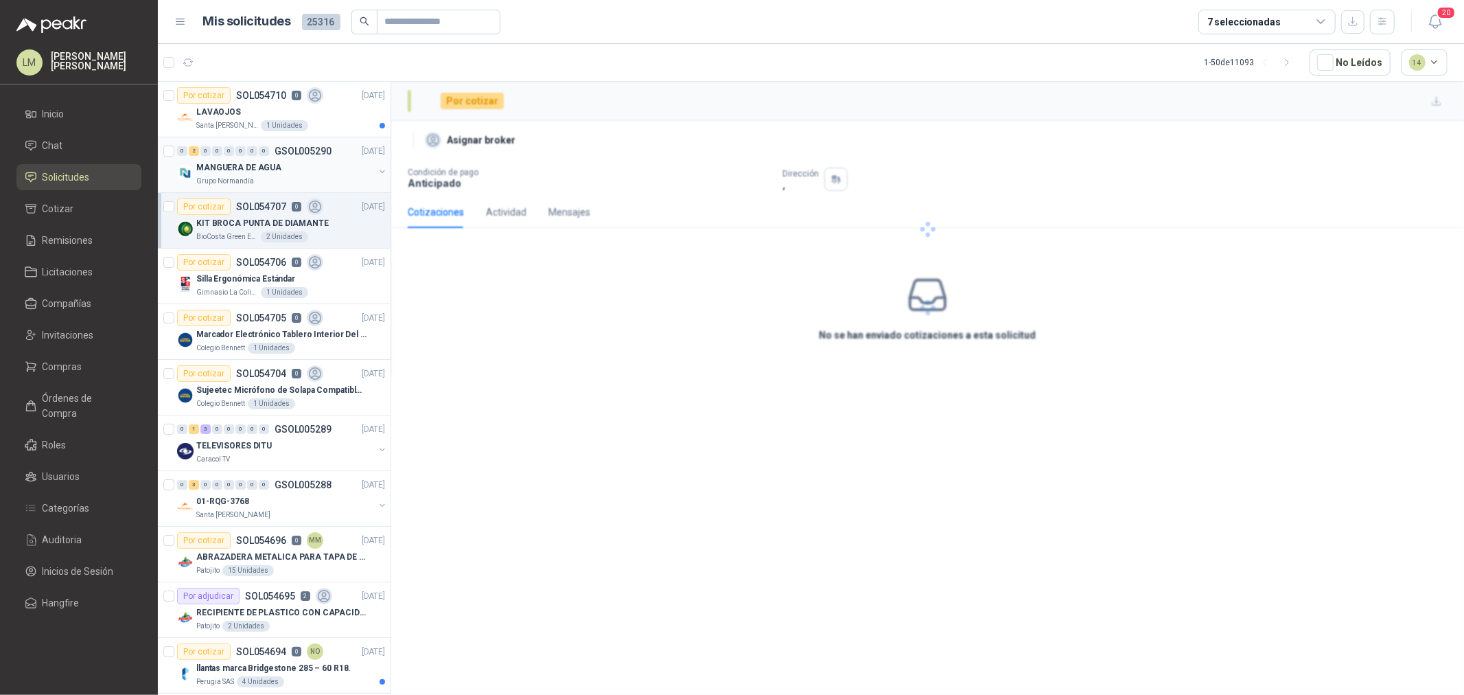
click at [243, 181] on p "Grupo Normandía" at bounding box center [225, 181] width 58 height 11
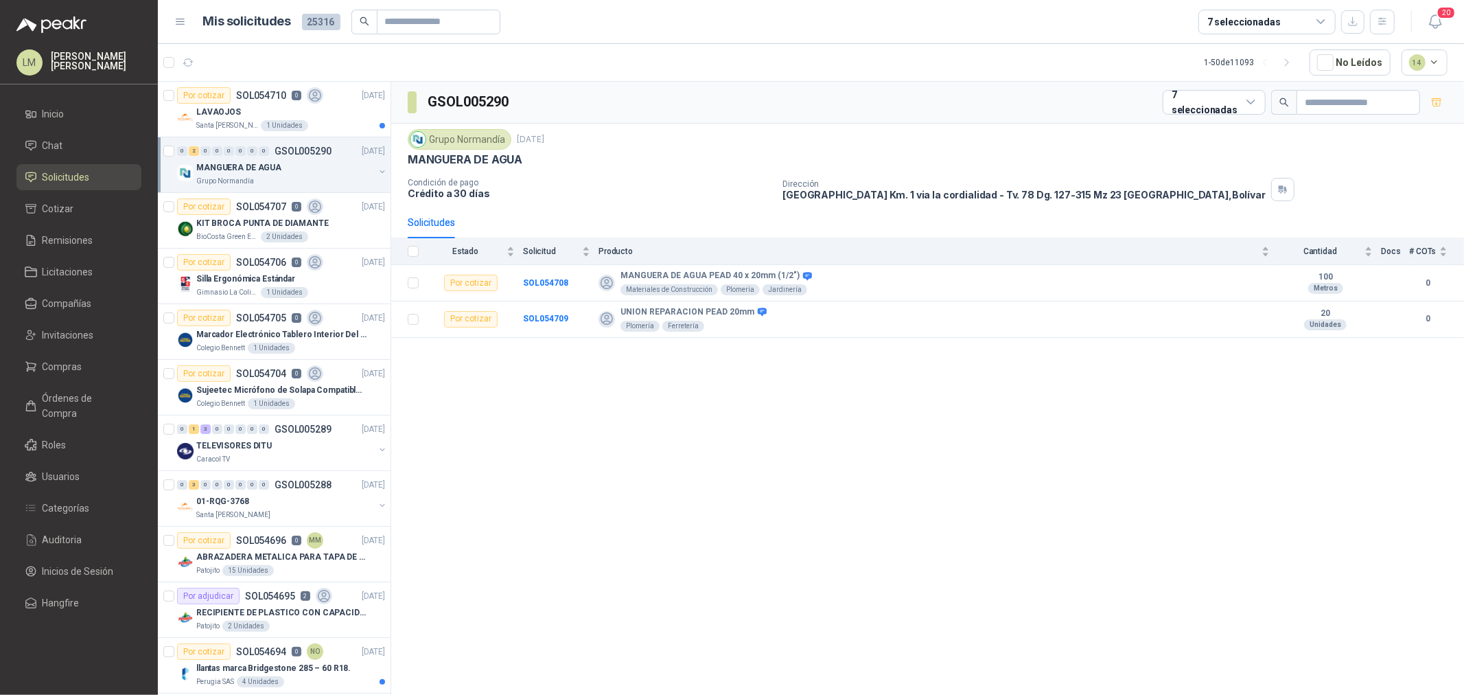
click at [1265, 25] on div "7 seleccionadas" at bounding box center [1244, 21] width 73 height 15
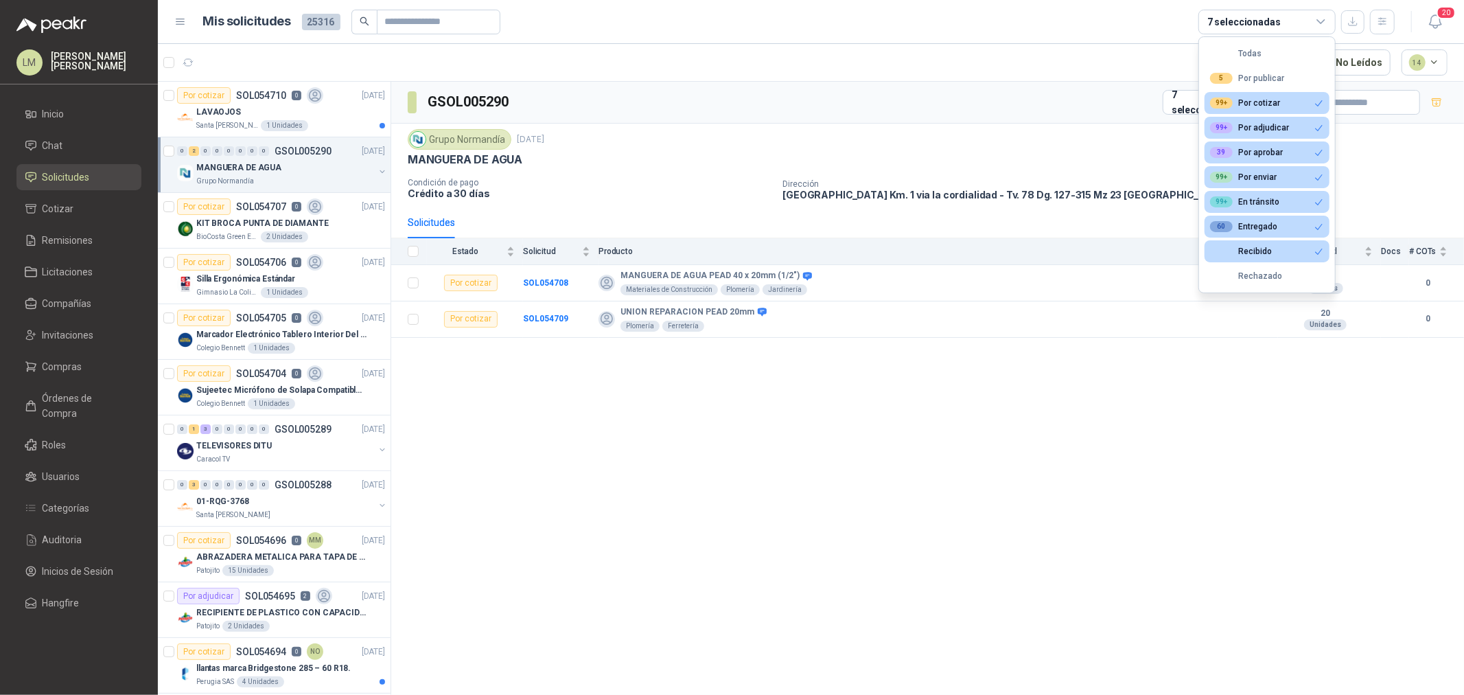
click at [1265, 25] on div "7 seleccionadas" at bounding box center [1244, 21] width 73 height 15
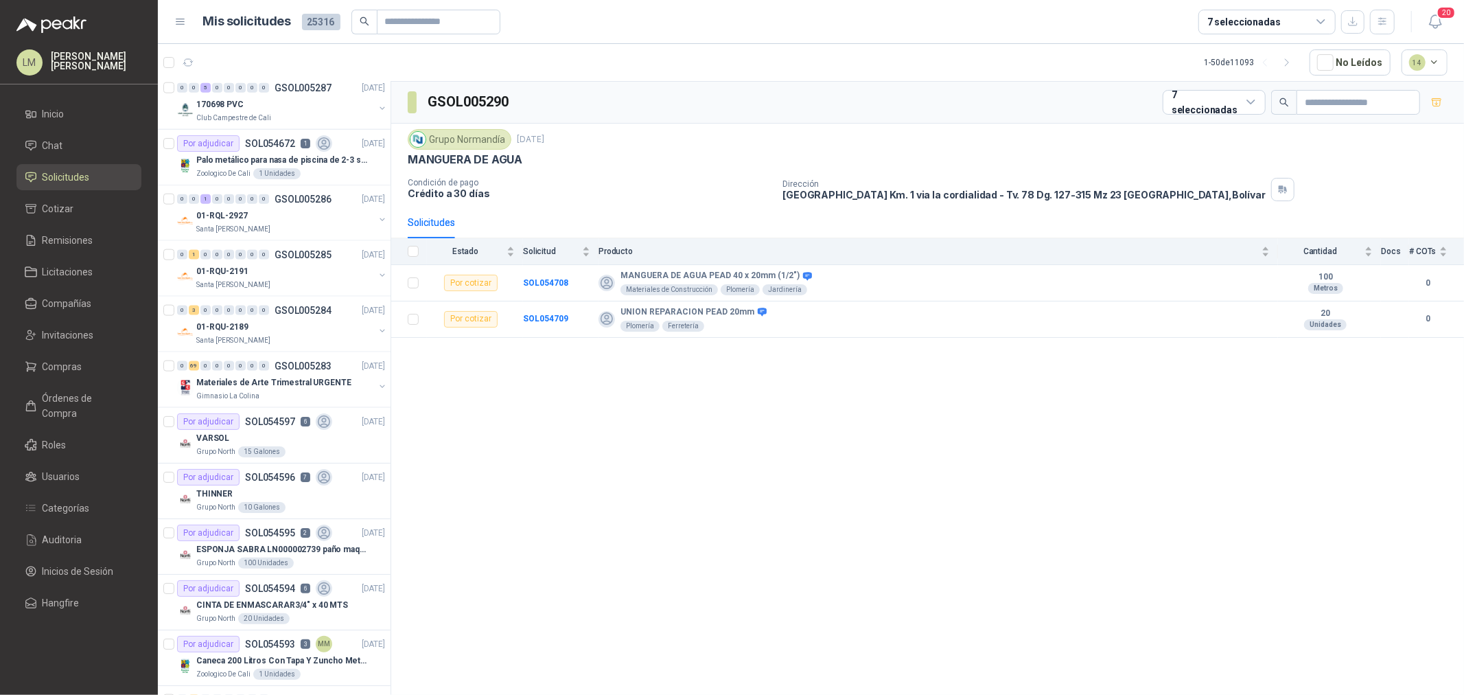
scroll to position [1525, 0]
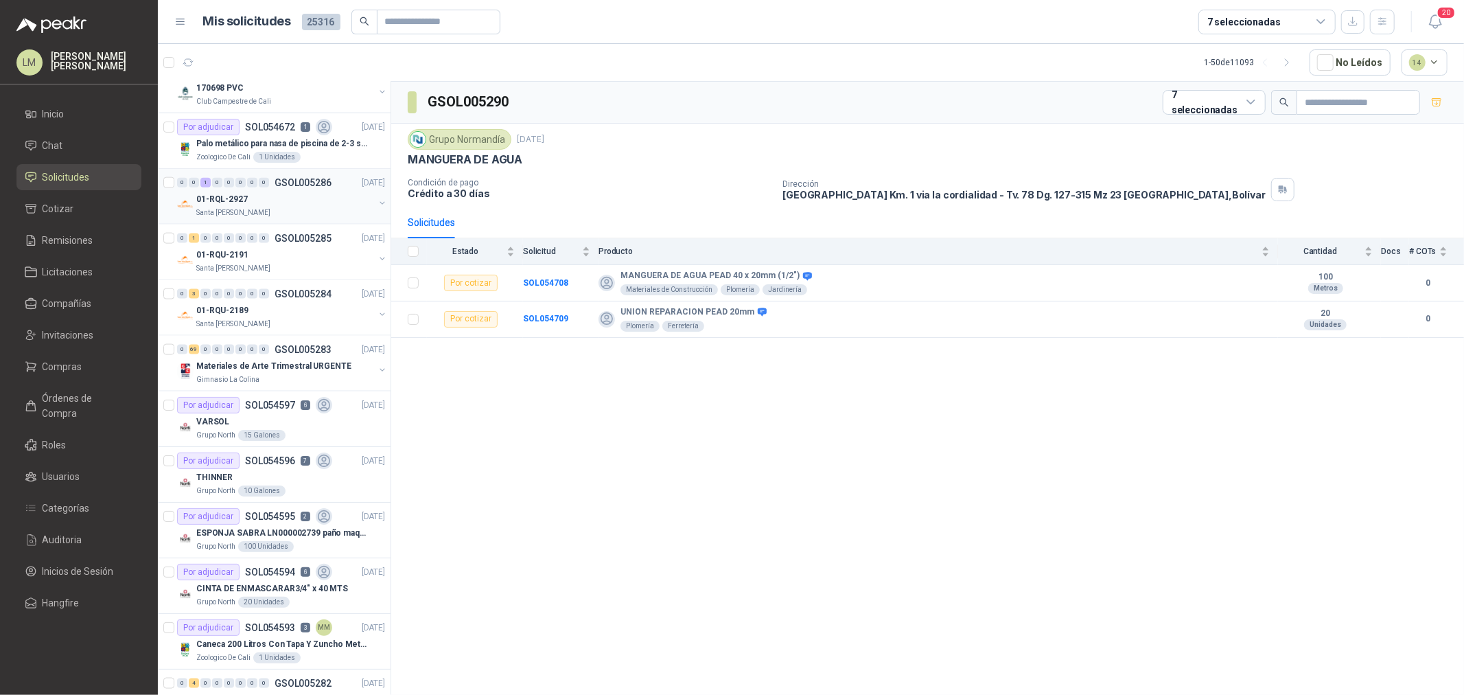
click at [234, 205] on p "01-RQL-2927" at bounding box center [221, 199] width 51 height 13
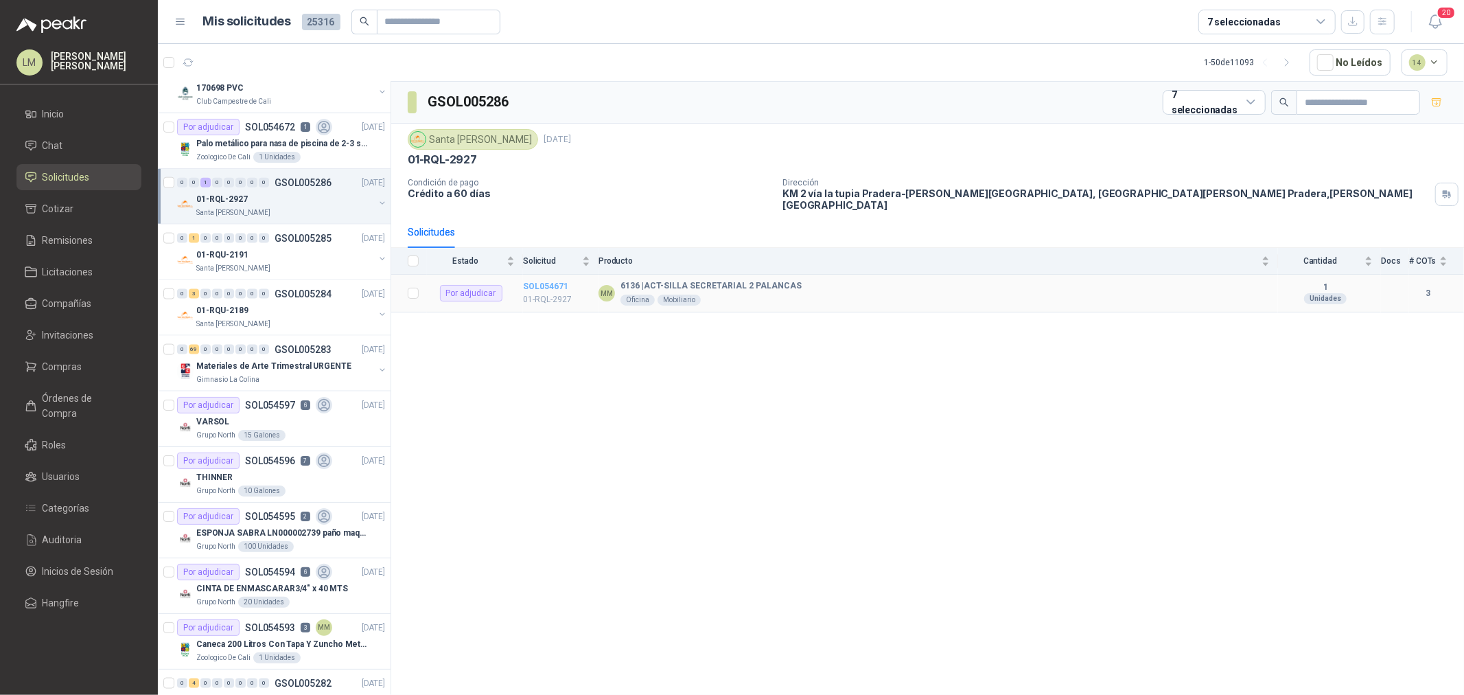
click at [538, 281] on b "SOL054671" at bounding box center [545, 286] width 45 height 10
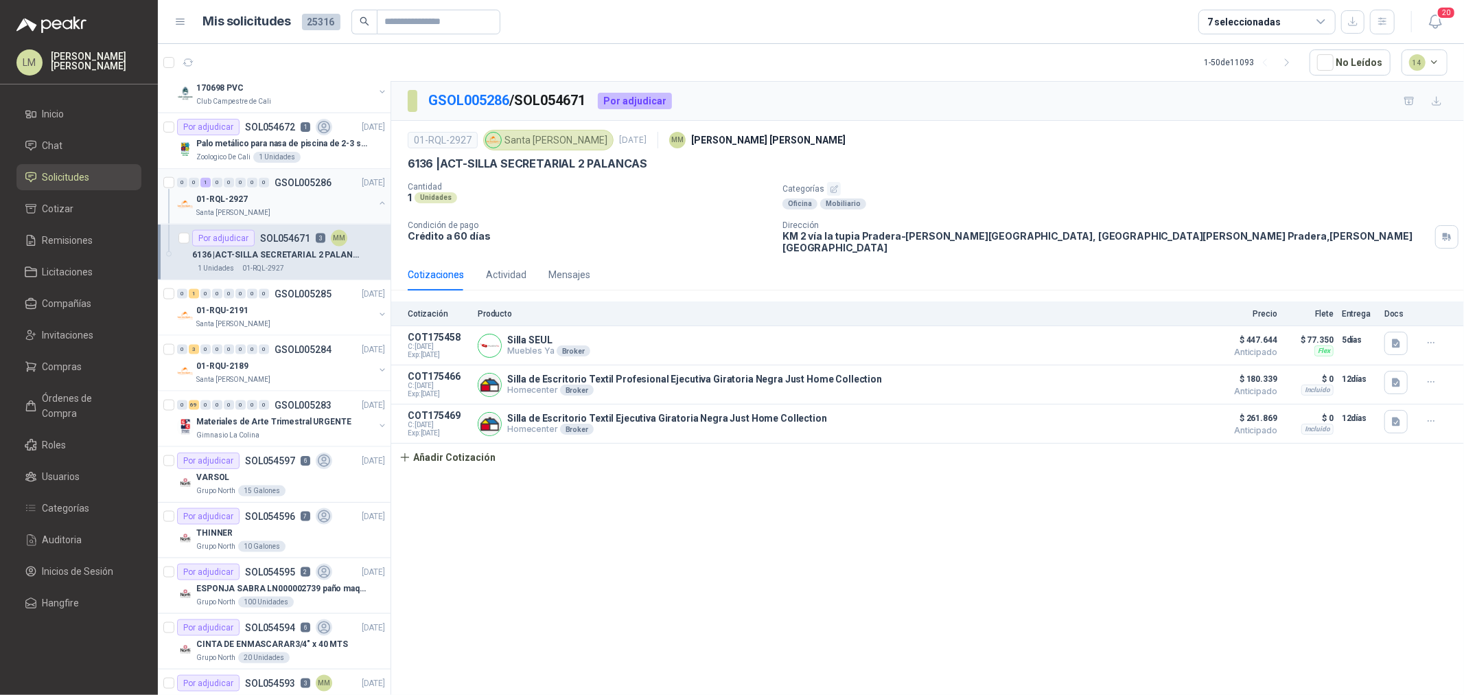
click at [377, 207] on button "button" at bounding box center [382, 203] width 11 height 11
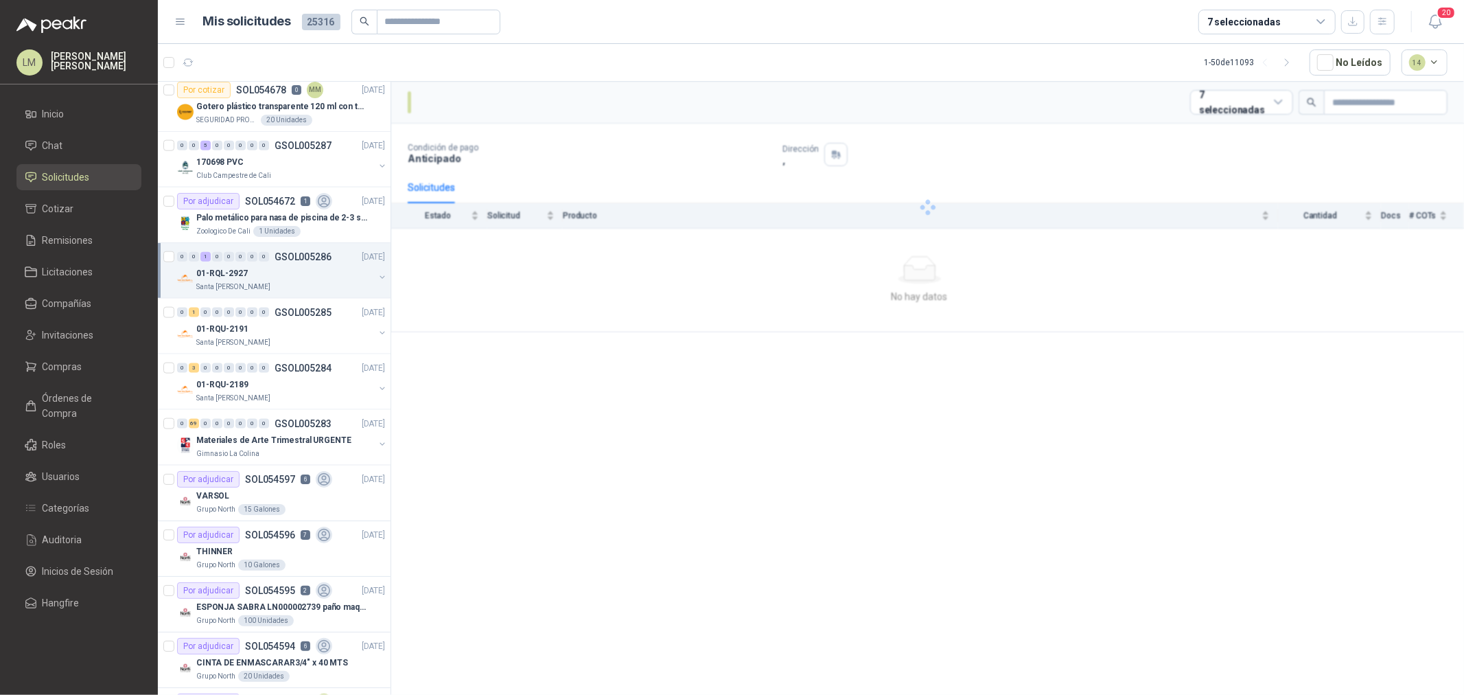
scroll to position [1449, 0]
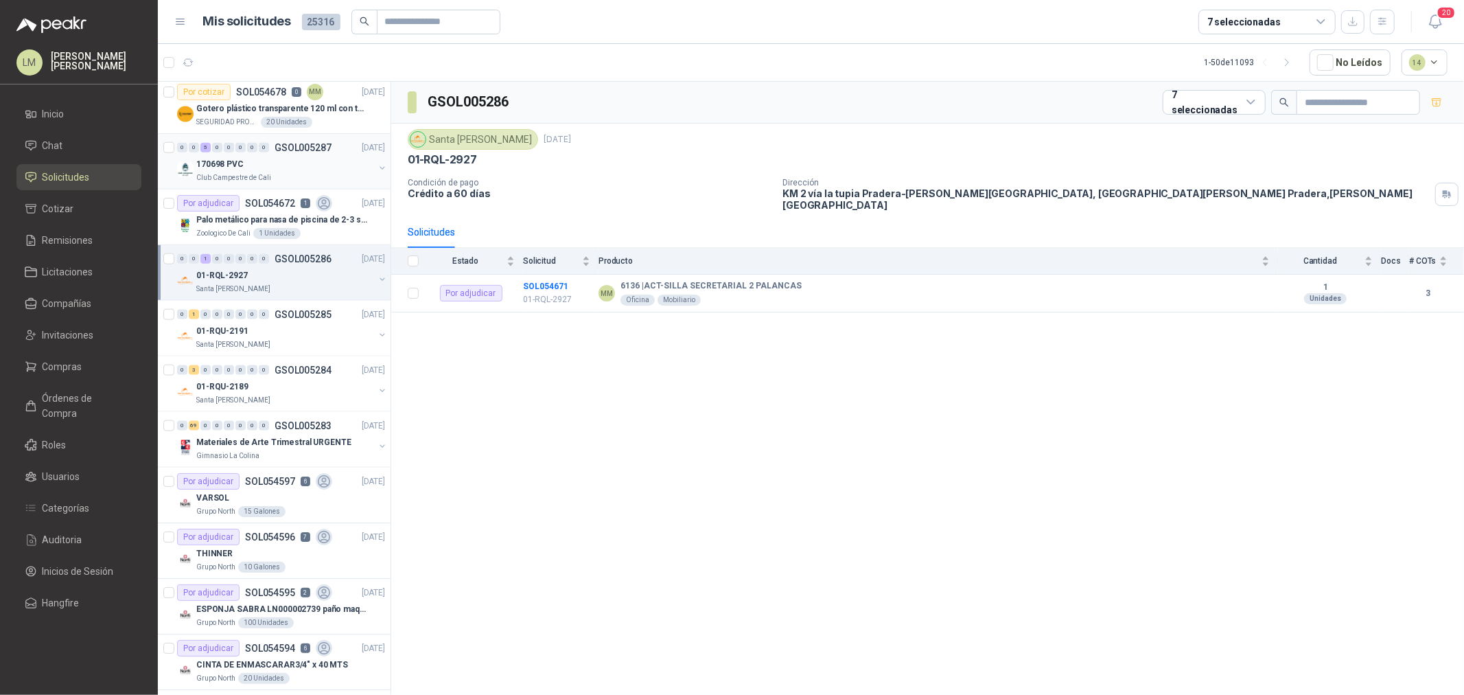
click at [266, 183] on p "Club Campestre de Cali" at bounding box center [233, 177] width 75 height 11
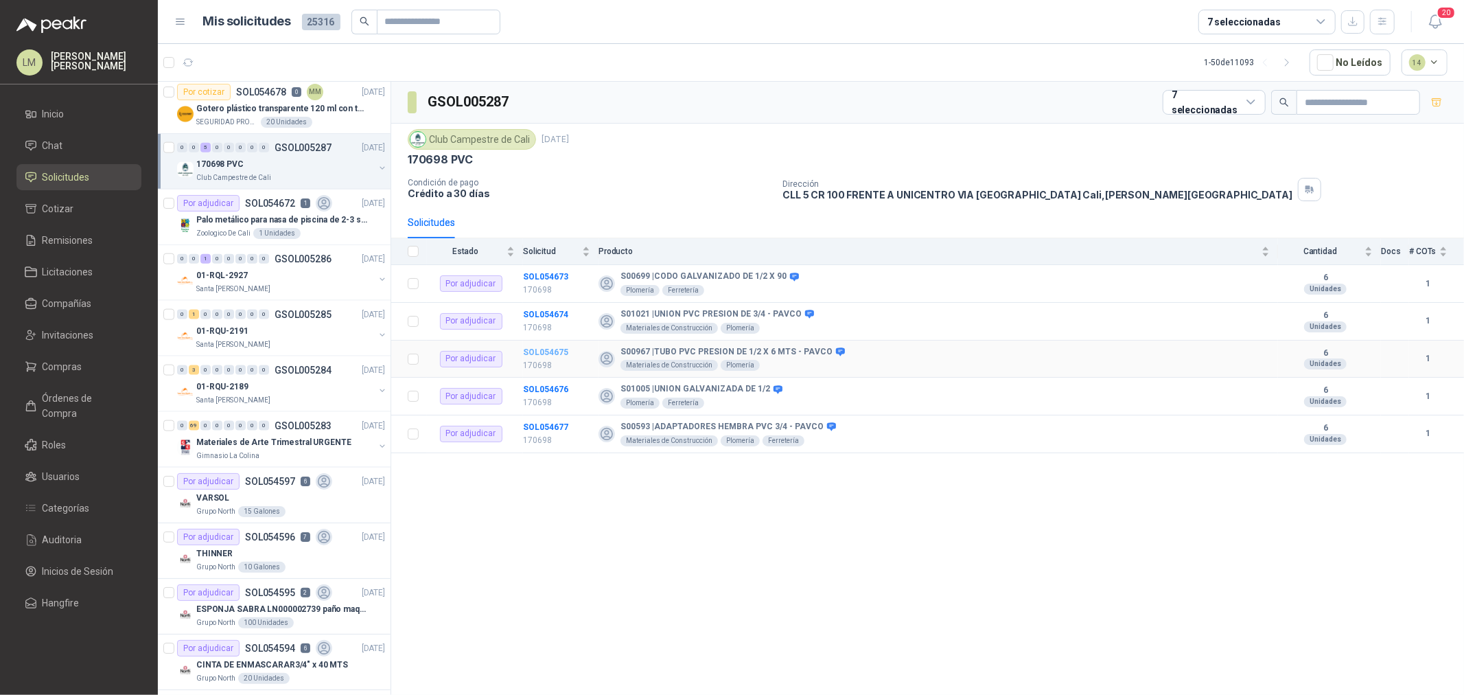
click at [538, 350] on b "SOL054675" at bounding box center [545, 352] width 45 height 10
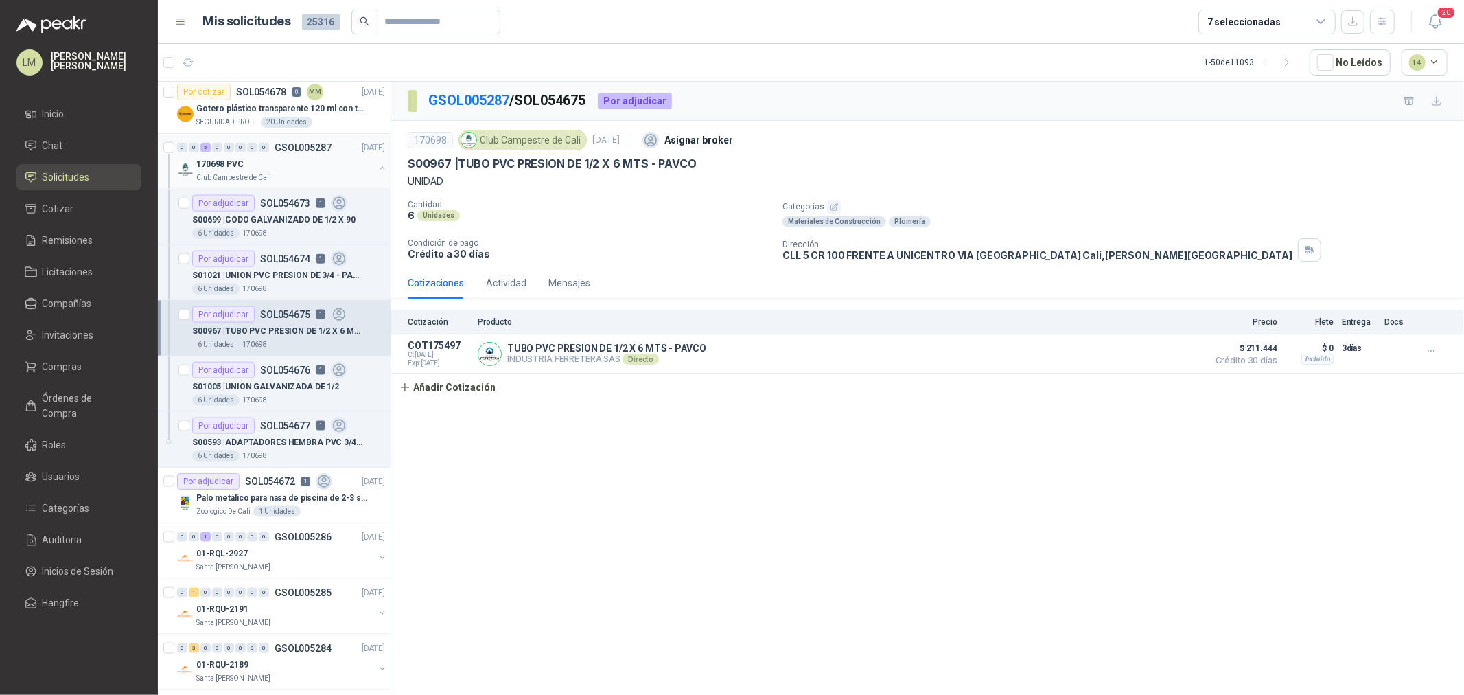
click at [377, 168] on button "button" at bounding box center [382, 168] width 11 height 11
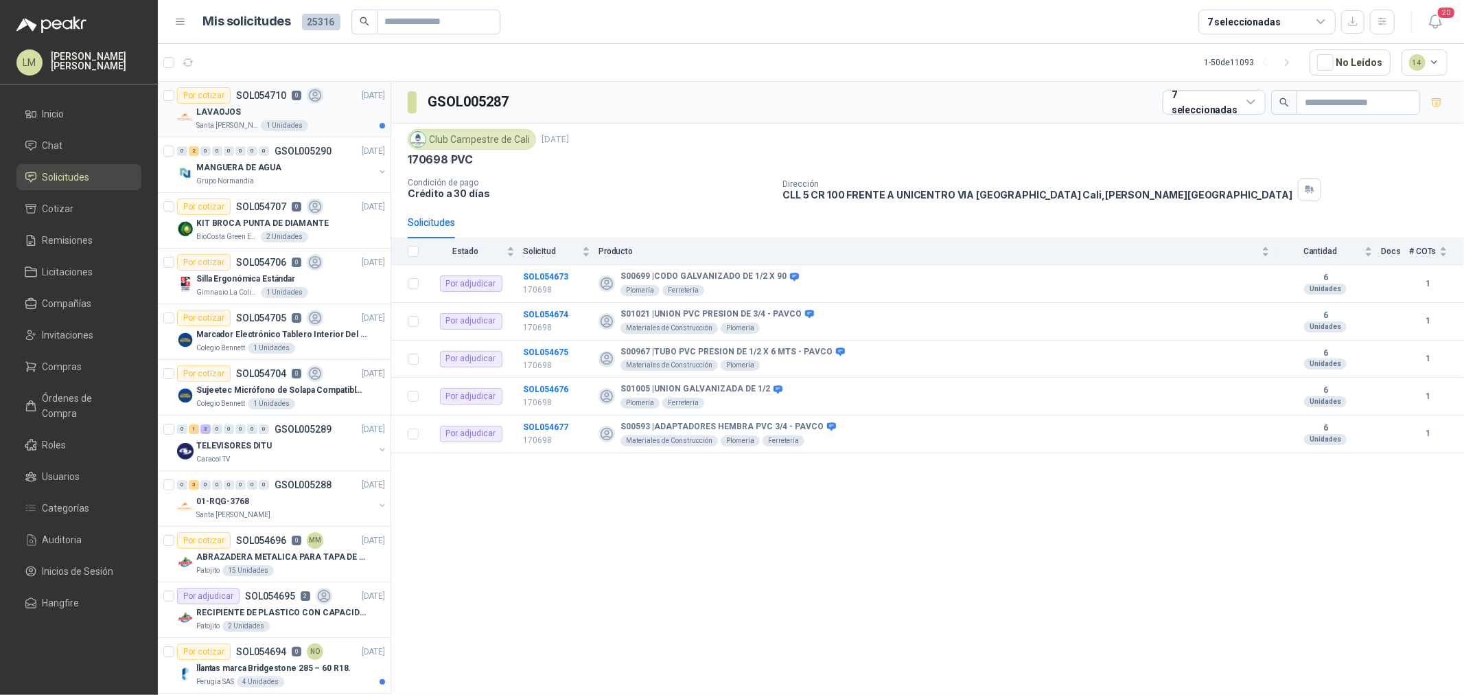
click at [243, 106] on div "LAVAOJOS" at bounding box center [290, 112] width 189 height 16
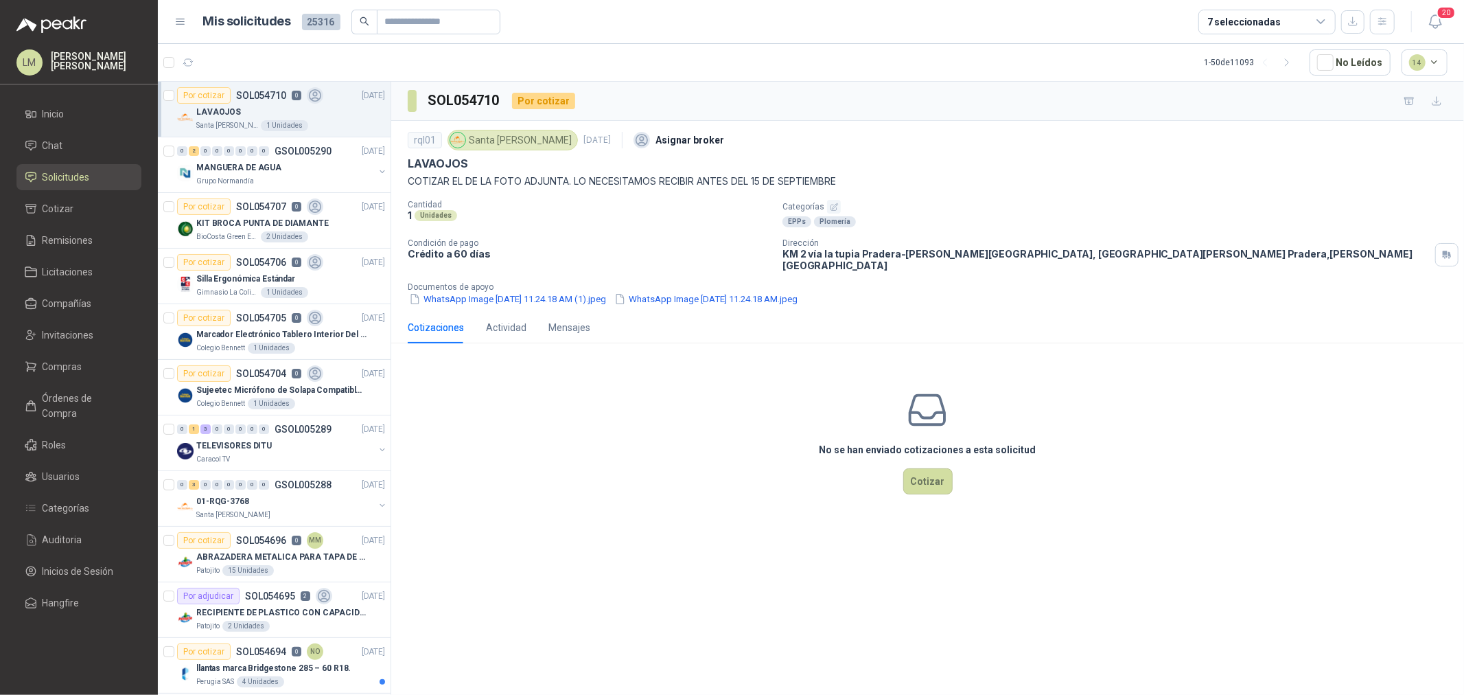
click at [553, 282] on p "Documentos de apoyo" at bounding box center [933, 287] width 1051 height 10
click at [557, 293] on button "WhatsApp Image 2025-09-03 at 11.24.18 AM (1).jpeg" at bounding box center [508, 299] width 200 height 14
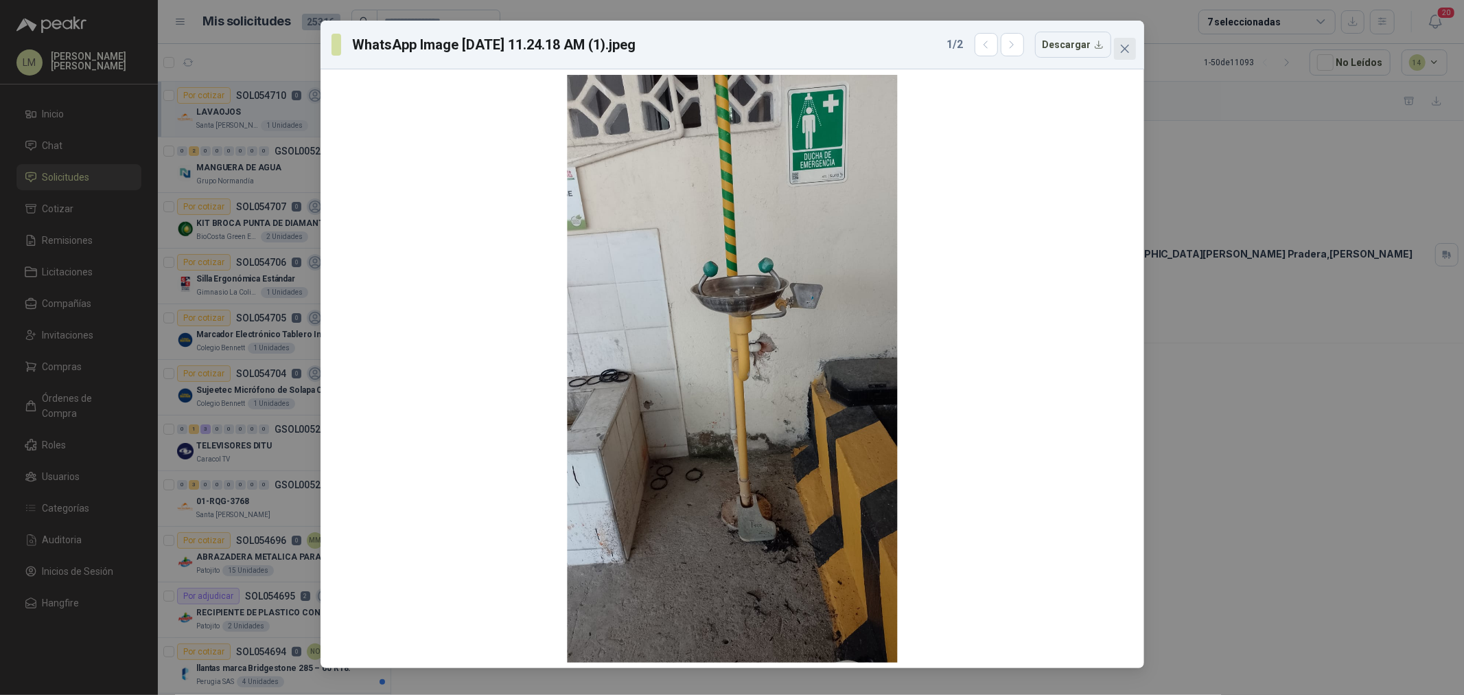
click at [1124, 43] on icon "close" at bounding box center [1125, 48] width 11 height 11
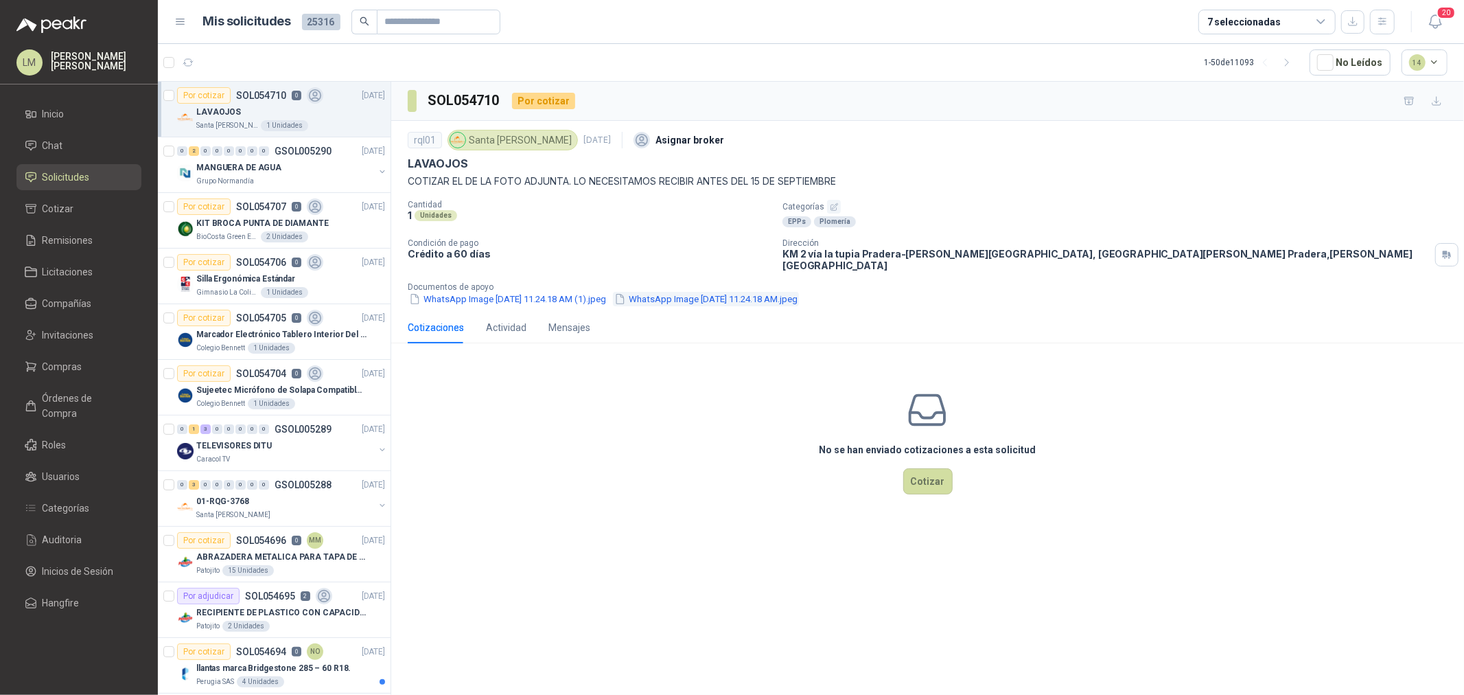
click at [799, 292] on button "WhatsApp Image 2025-09-03 at 11.24.18 AM.jpeg" at bounding box center [706, 299] width 186 height 14
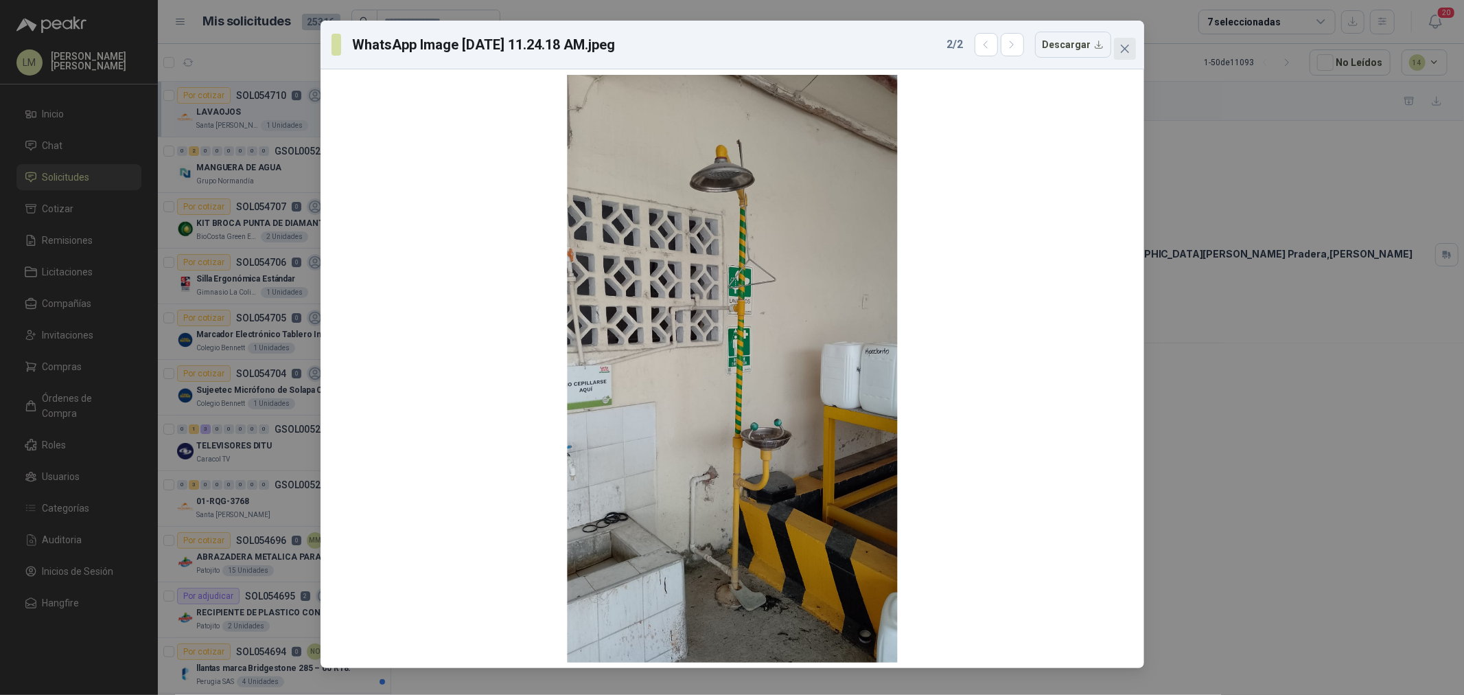
click at [1130, 52] on span "Close" at bounding box center [1125, 48] width 22 height 11
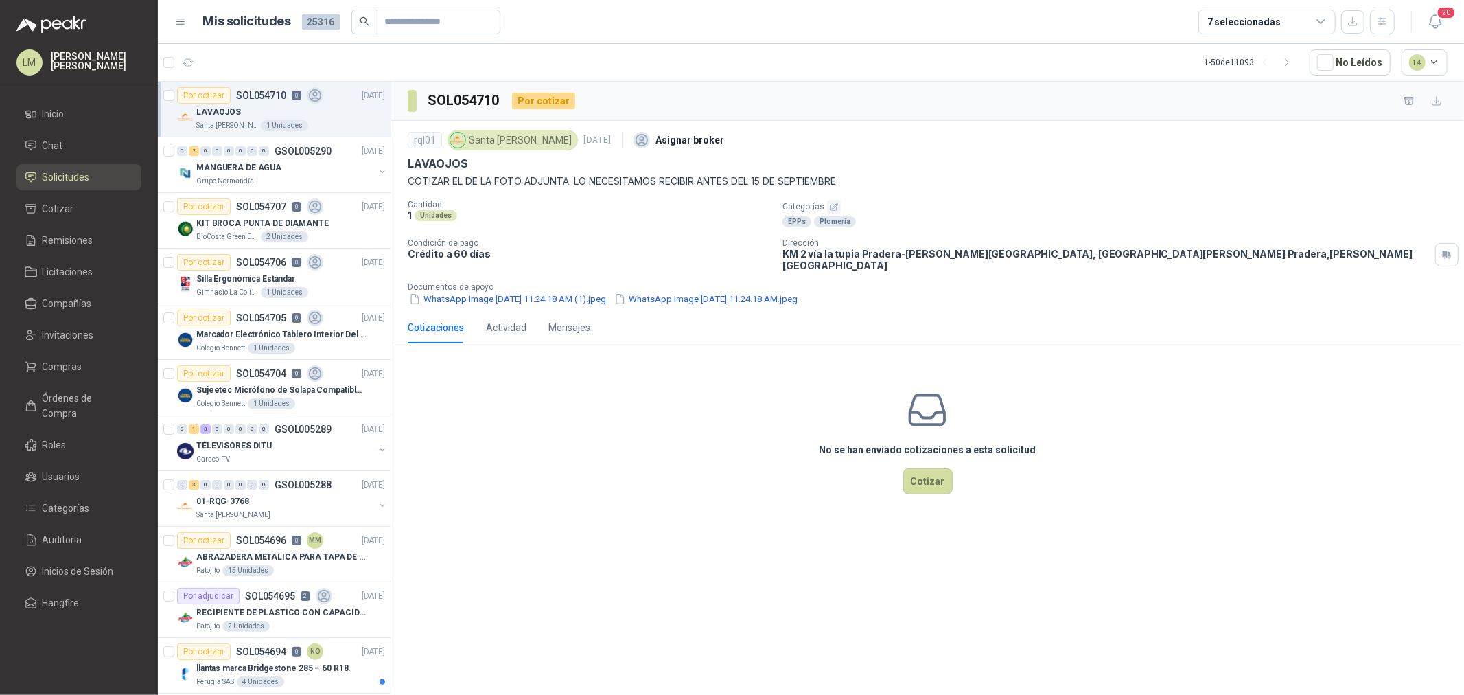
click at [830, 203] on icon "button" at bounding box center [834, 207] width 9 height 9
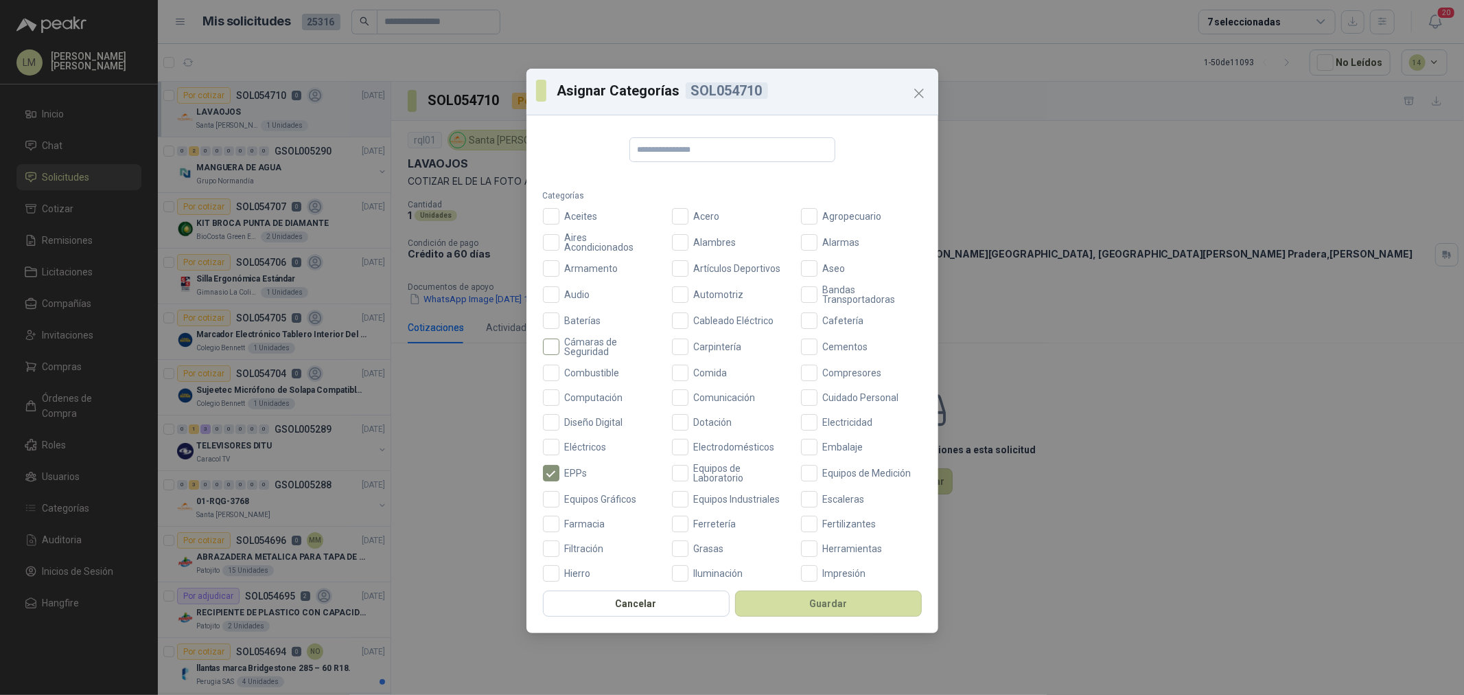
scroll to position [76, 0]
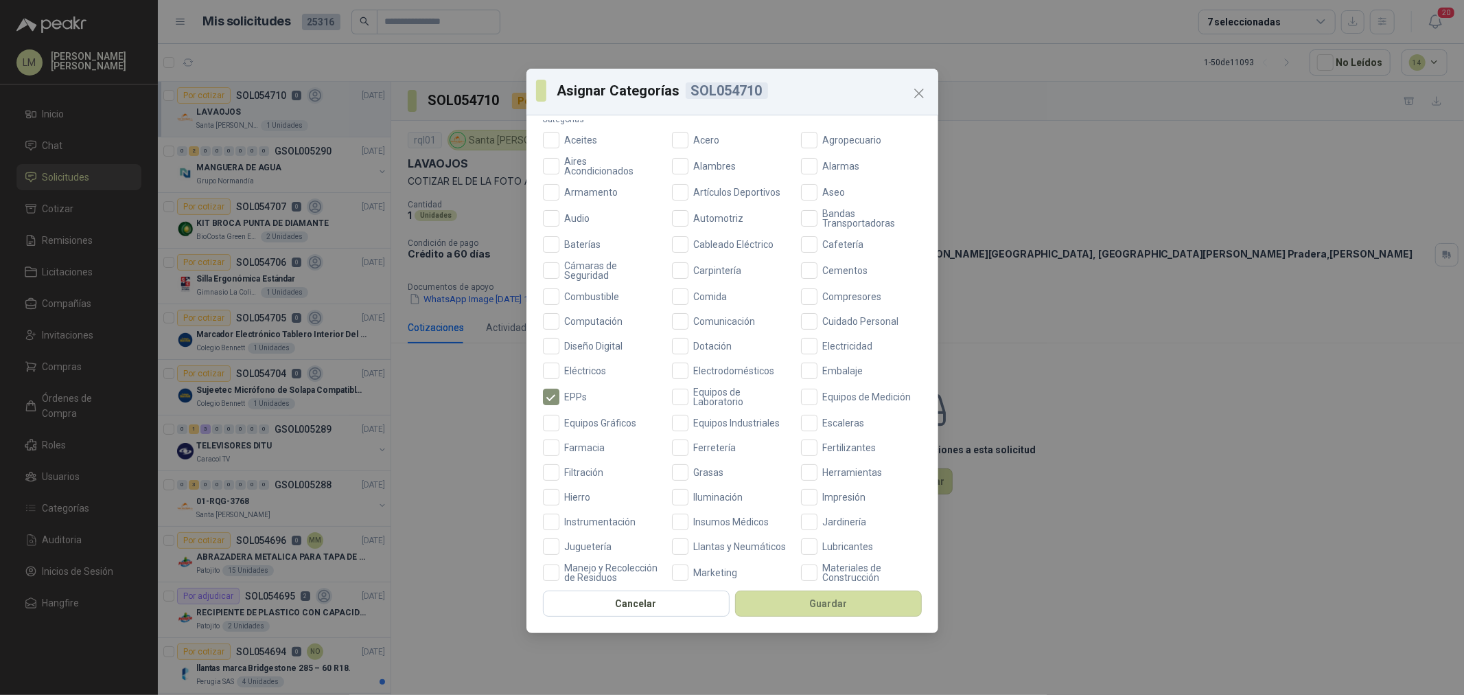
click at [697, 435] on div "Aceites Acero Agropecuario Aires Acondicionados Alambres Alarmas Armamento Artí…" at bounding box center [732, 470] width 379 height 676
click at [697, 440] on label "Ferretería" at bounding box center [732, 447] width 121 height 16
click at [808, 608] on button "Guardar" at bounding box center [828, 603] width 187 height 26
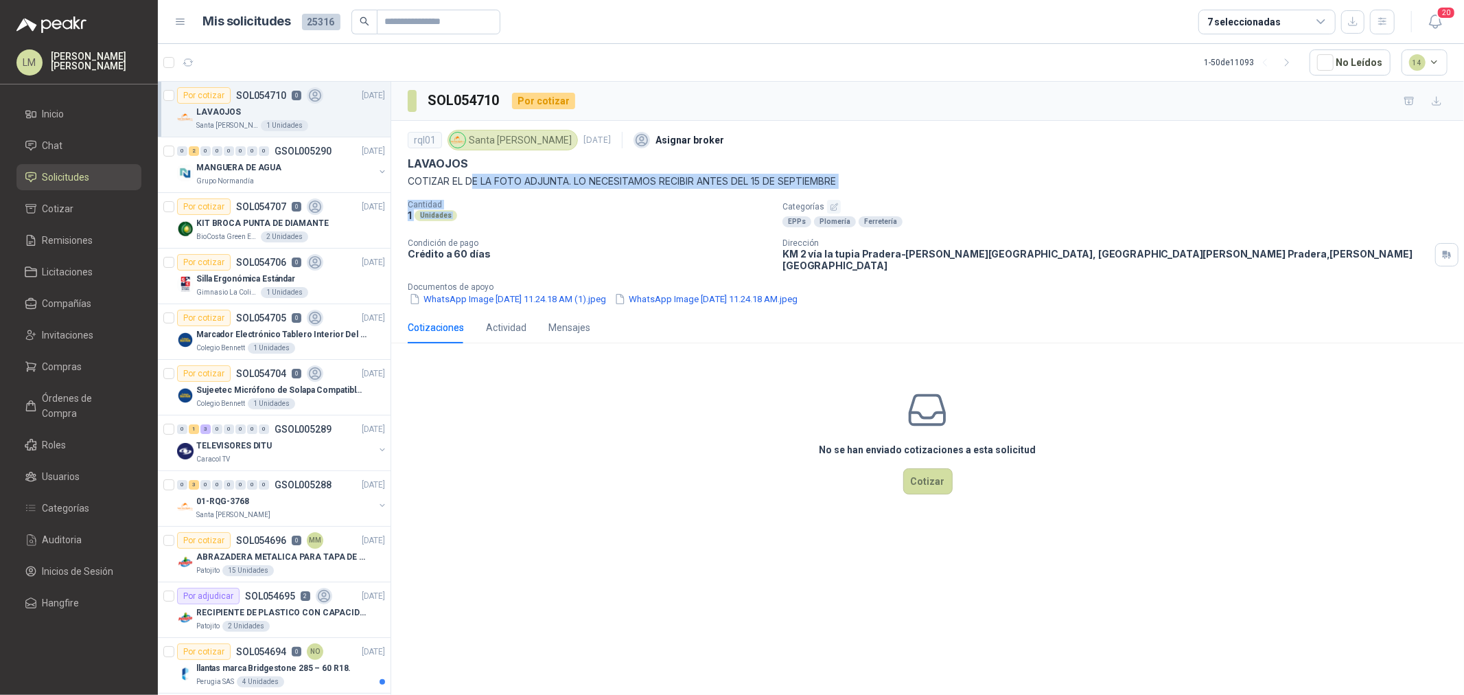
drag, startPoint x: 474, startPoint y: 179, endPoint x: 802, endPoint y: 199, distance: 328.8
click at [801, 199] on div "rql01 Santa Anita Napoles 3 sept, 2025 Asignar broker LAVAOJOS COTIZAR EL DE LA…" at bounding box center [928, 216] width 1040 height 180
click at [802, 199] on div "rql01 Santa Anita Napoles 3 sept, 2025 Asignar broker LAVAOJOS COTIZAR EL DE LA…" at bounding box center [928, 216] width 1040 height 180
drag, startPoint x: 671, startPoint y: 181, endPoint x: 881, endPoint y: 190, distance: 209.6
click at [880, 190] on div "rql01 Santa Anita Napoles 3 sept, 2025 Asignar broker LAVAOJOS COTIZAR EL DE LA…" at bounding box center [928, 216] width 1040 height 180
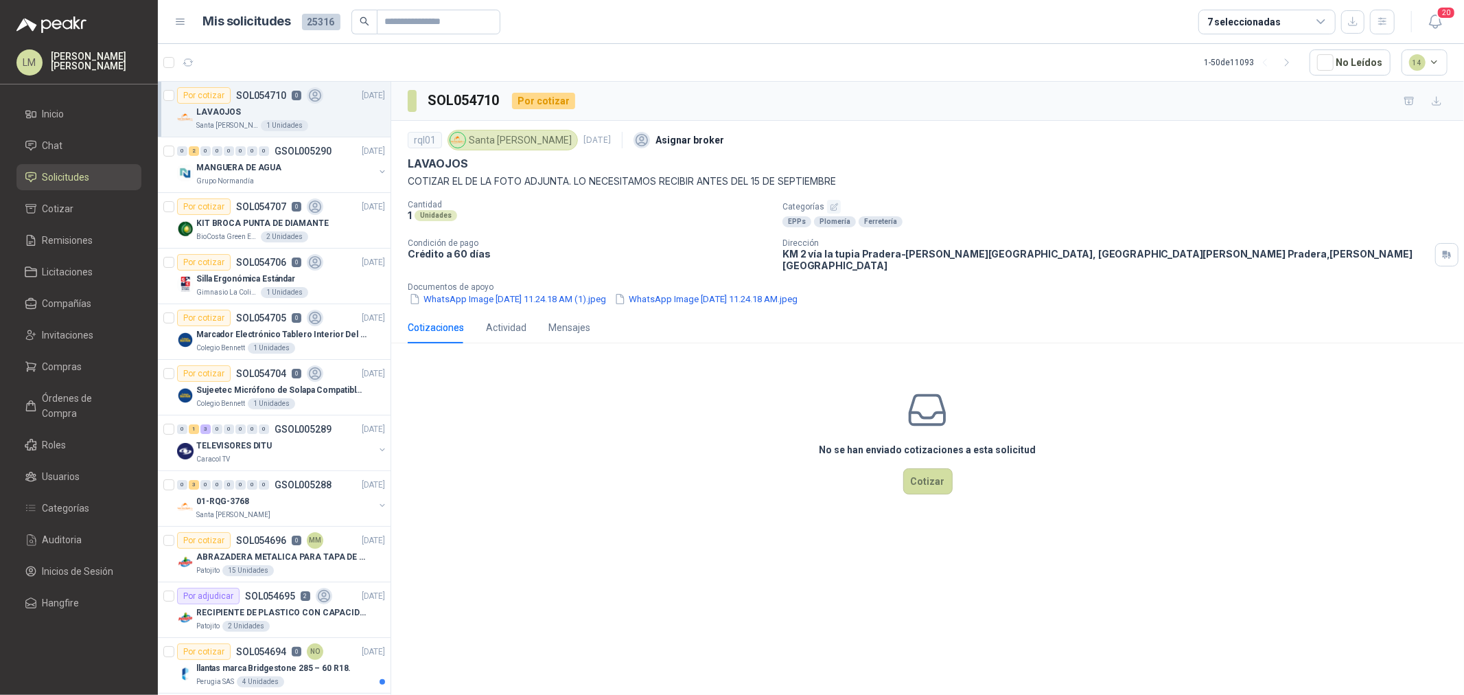
click at [632, 207] on p "Cantidad" at bounding box center [590, 205] width 364 height 10
click at [377, 169] on button "button" at bounding box center [382, 171] width 11 height 11
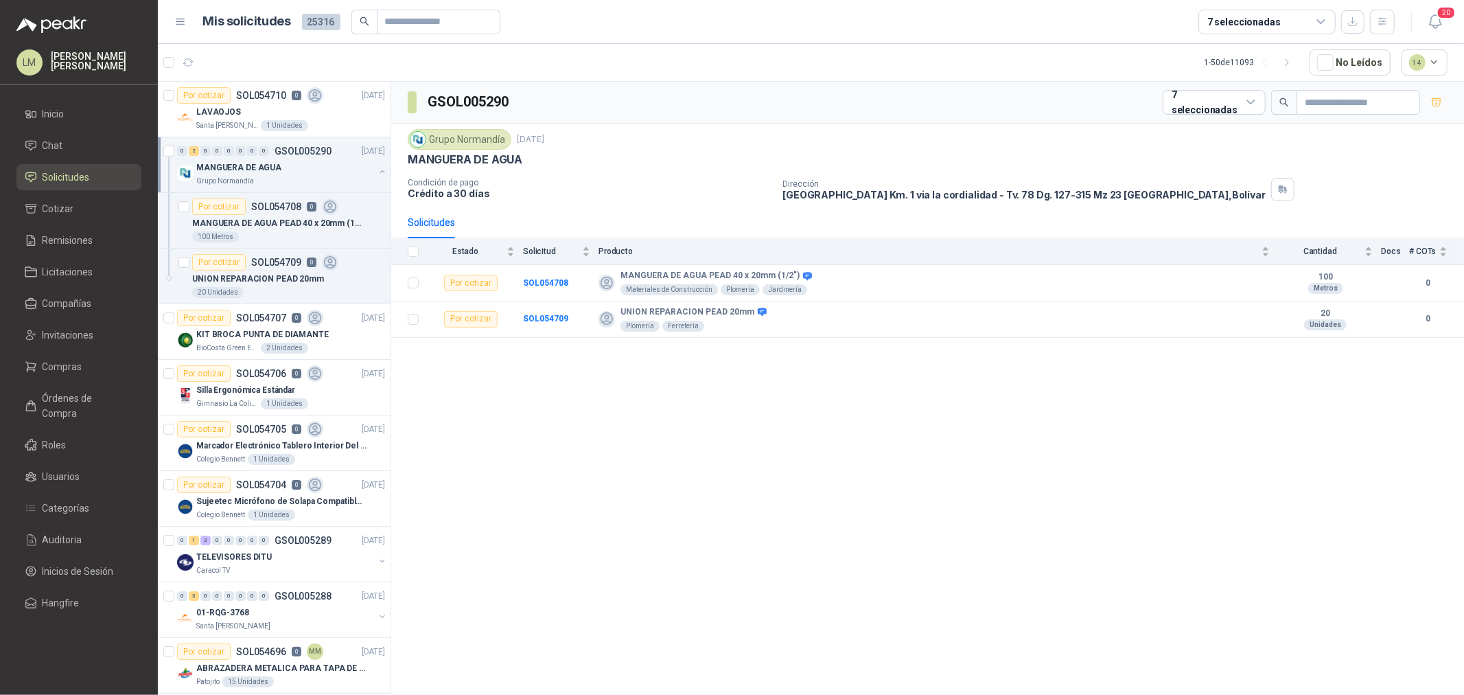
click at [377, 169] on button "button" at bounding box center [382, 171] width 11 height 11
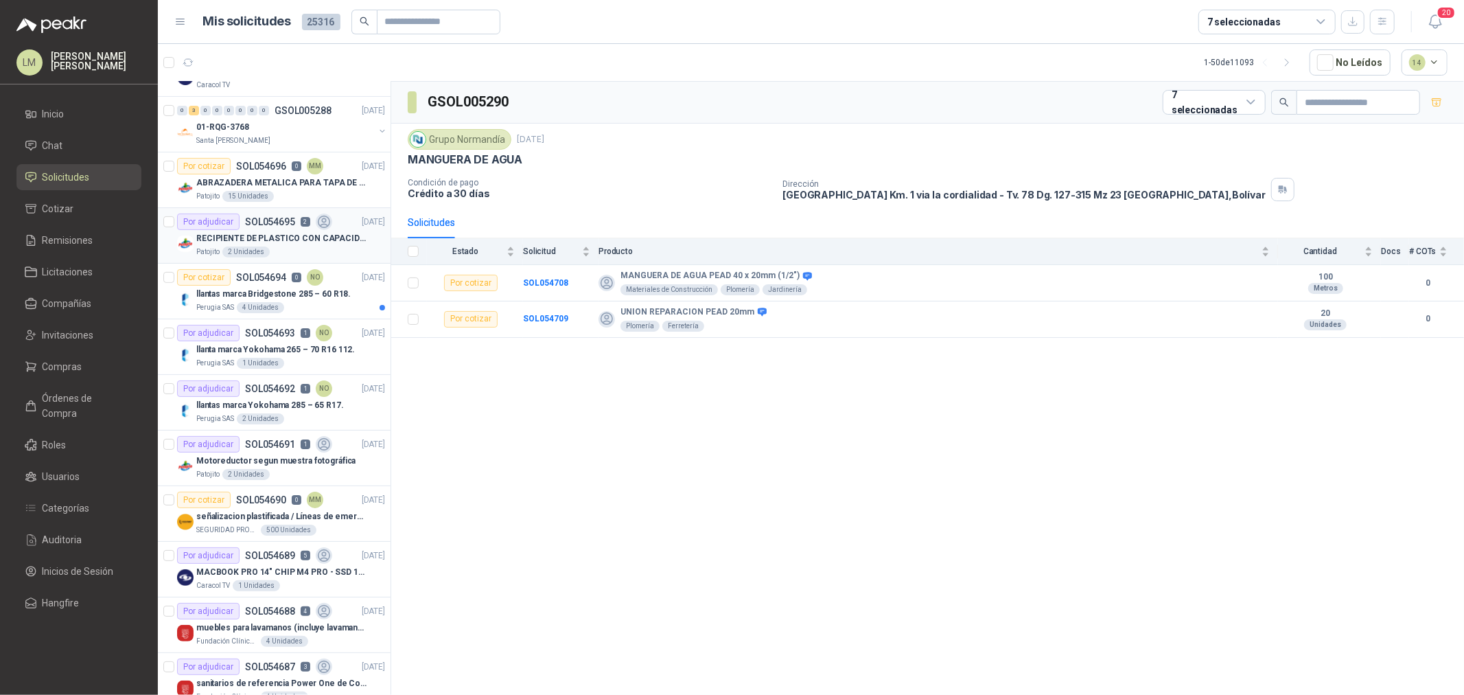
scroll to position [381, 0]
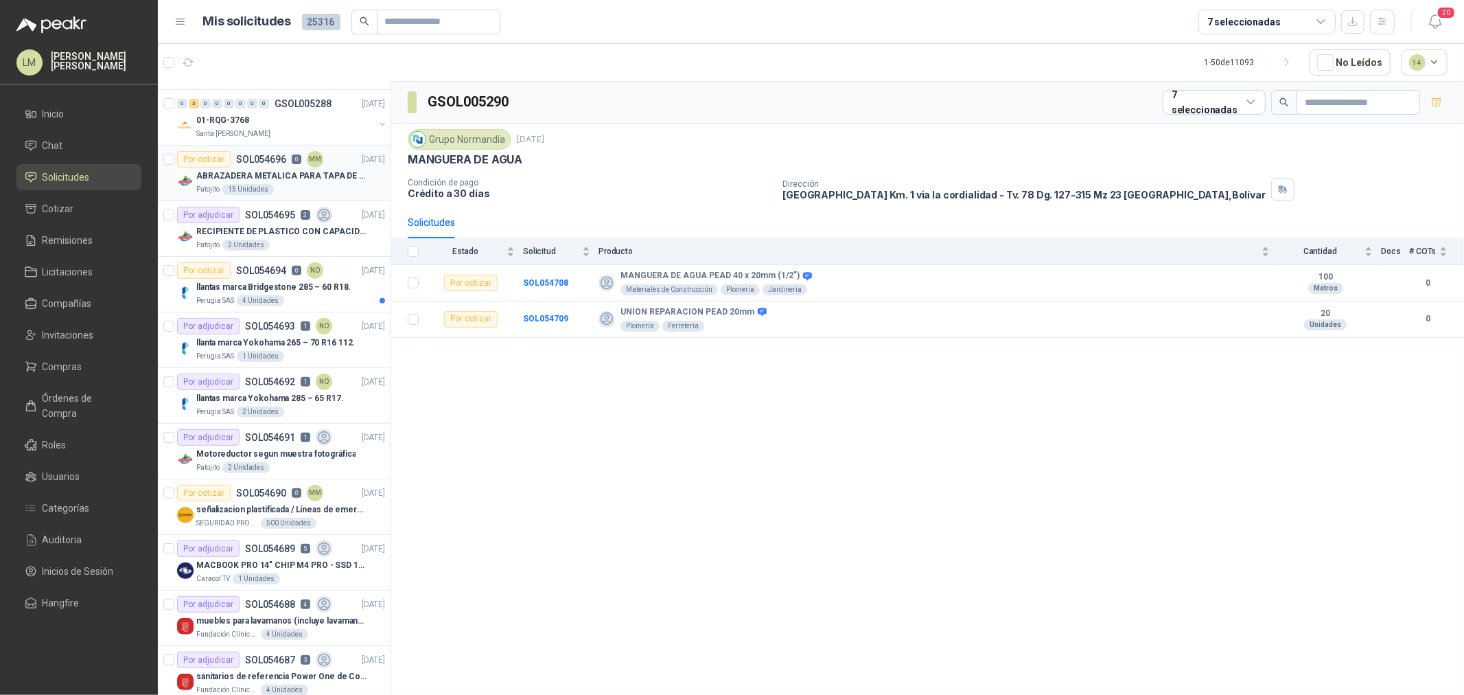
click at [255, 174] on p "ABRAZADERA METALICA PARA TAPA DE TAMBOR DE PLASTICO DE 50 LT" at bounding box center [281, 176] width 171 height 13
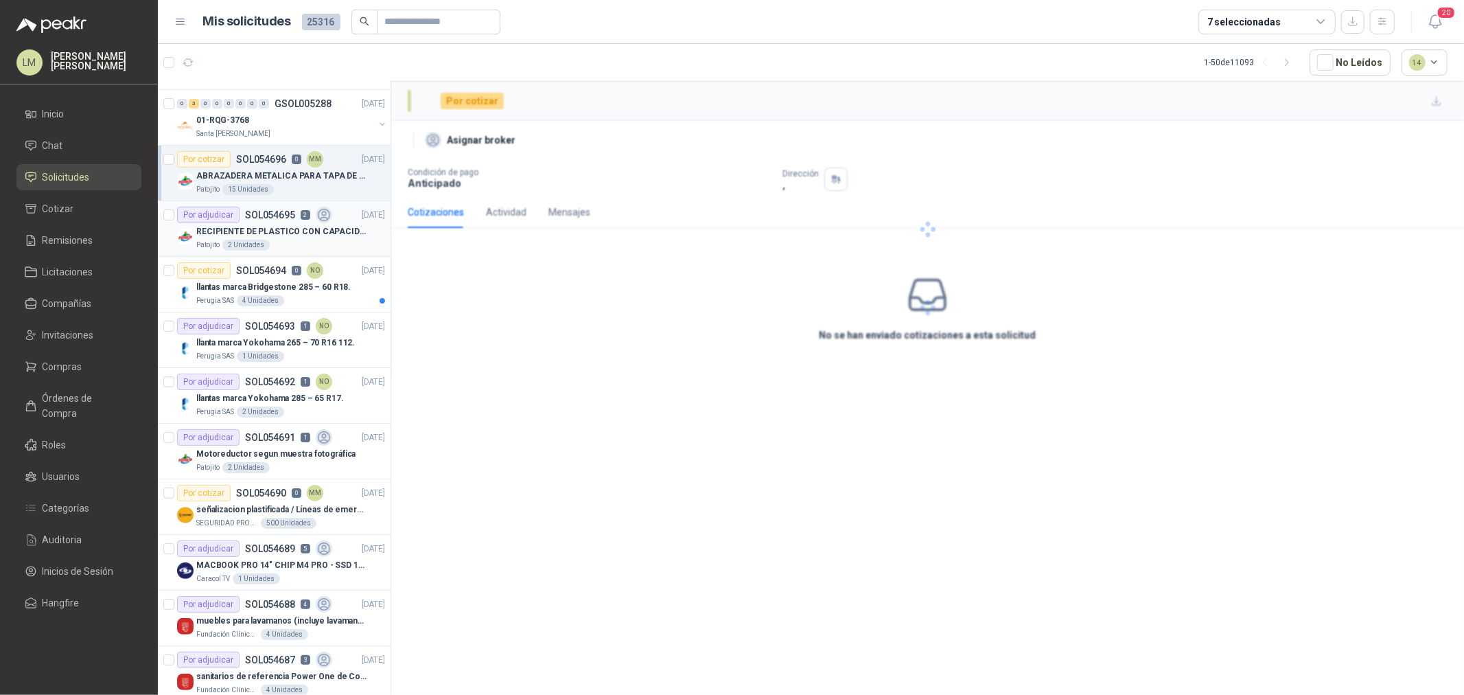
click at [238, 223] on div "RECIPIENTE DE PLASTICO CON CAPACIDAD DE 1.8 LT PARA LA EXTRACCIÓN MANUAL DE LIQ…" at bounding box center [290, 231] width 189 height 16
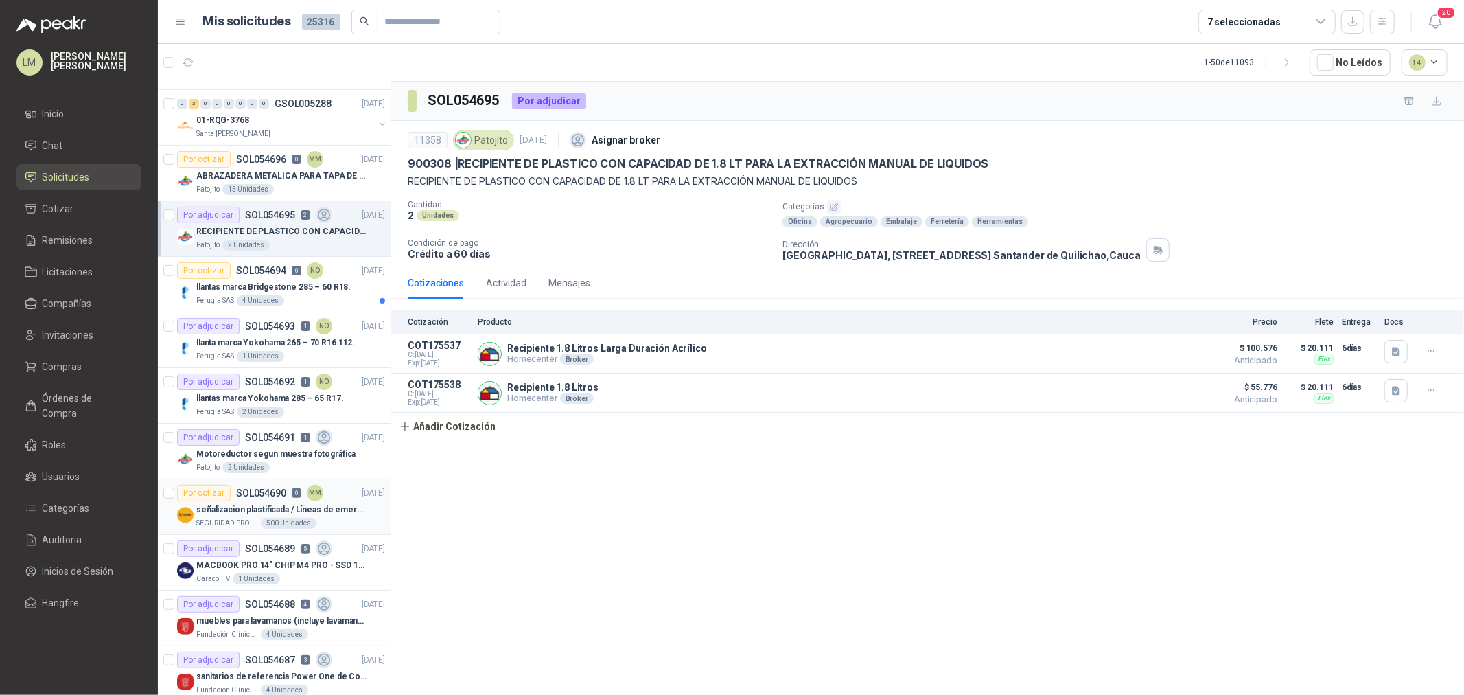
click at [279, 515] on p "señalizacion plastificada / Líneas de emergencia" at bounding box center [281, 509] width 171 height 13
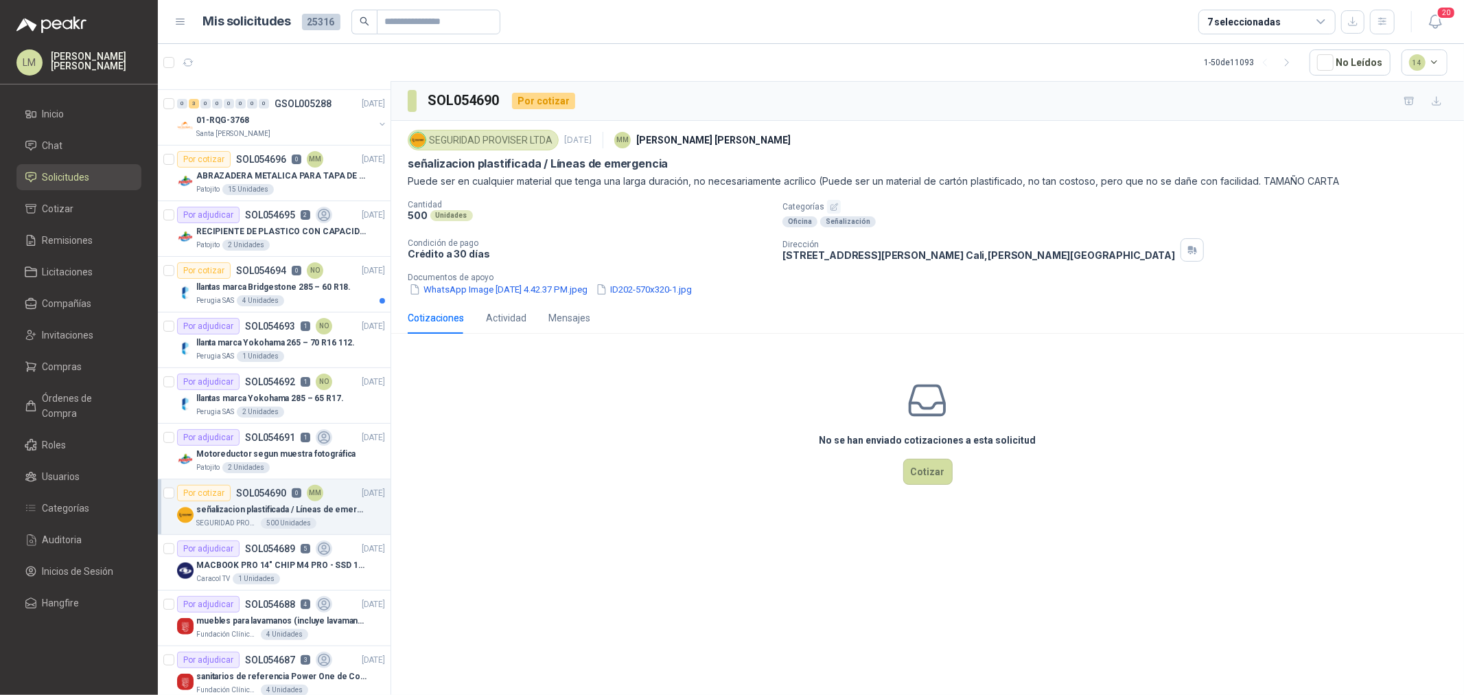
click at [832, 209] on icon "button" at bounding box center [834, 207] width 9 height 9
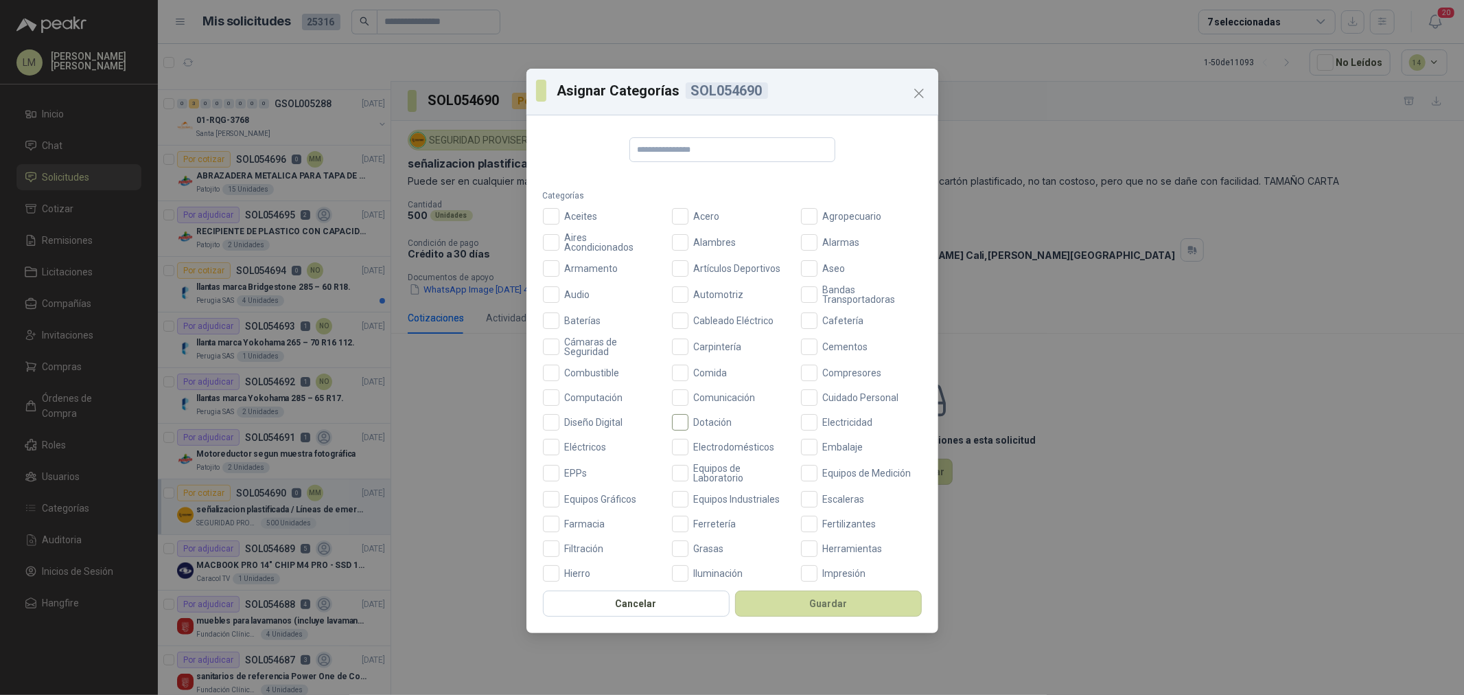
scroll to position [76, 0]
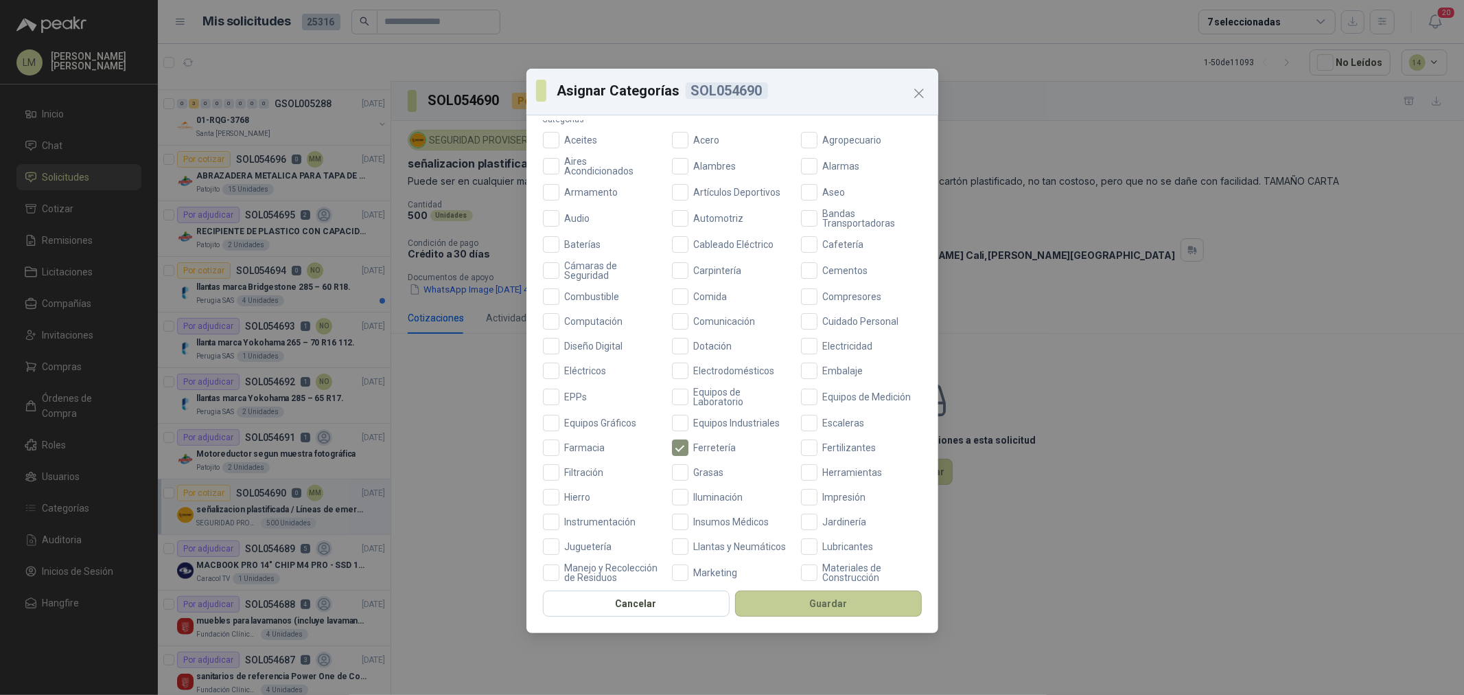
click at [805, 606] on button "Guardar" at bounding box center [828, 603] width 187 height 26
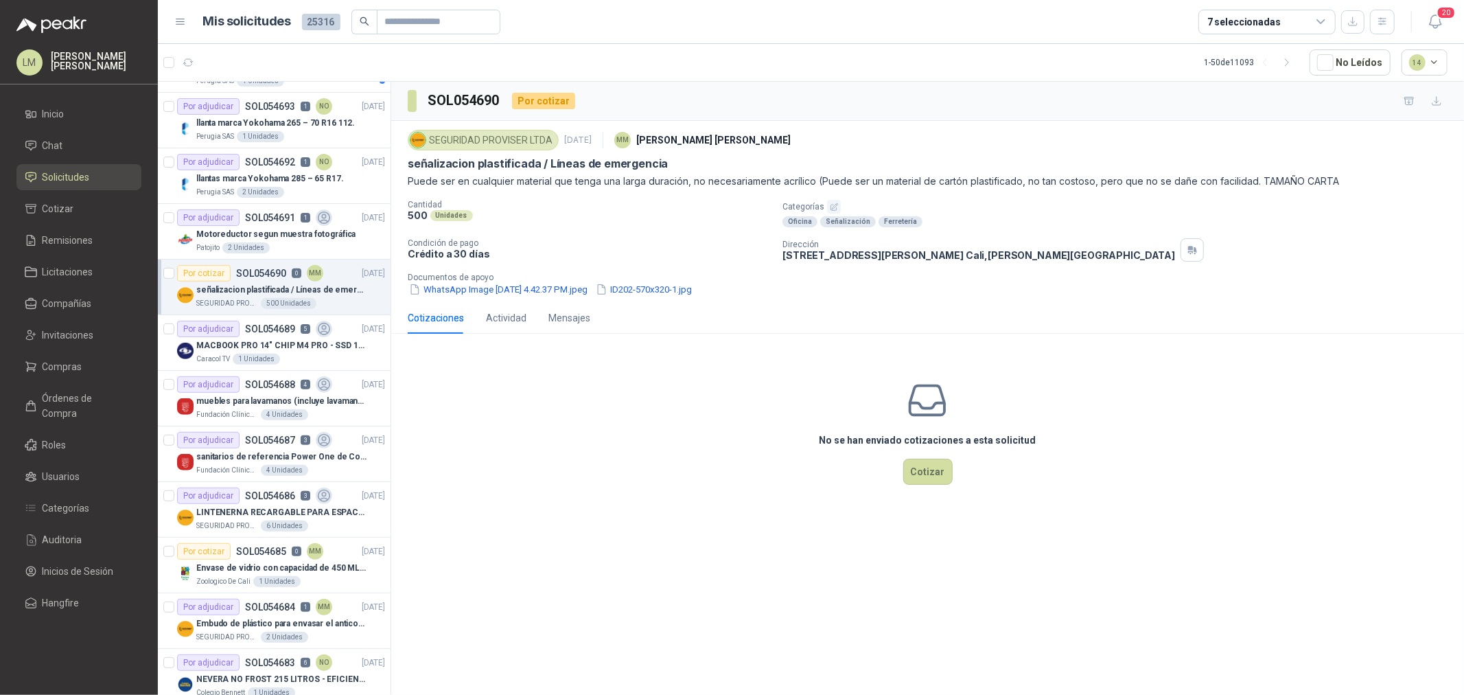
scroll to position [610, 0]
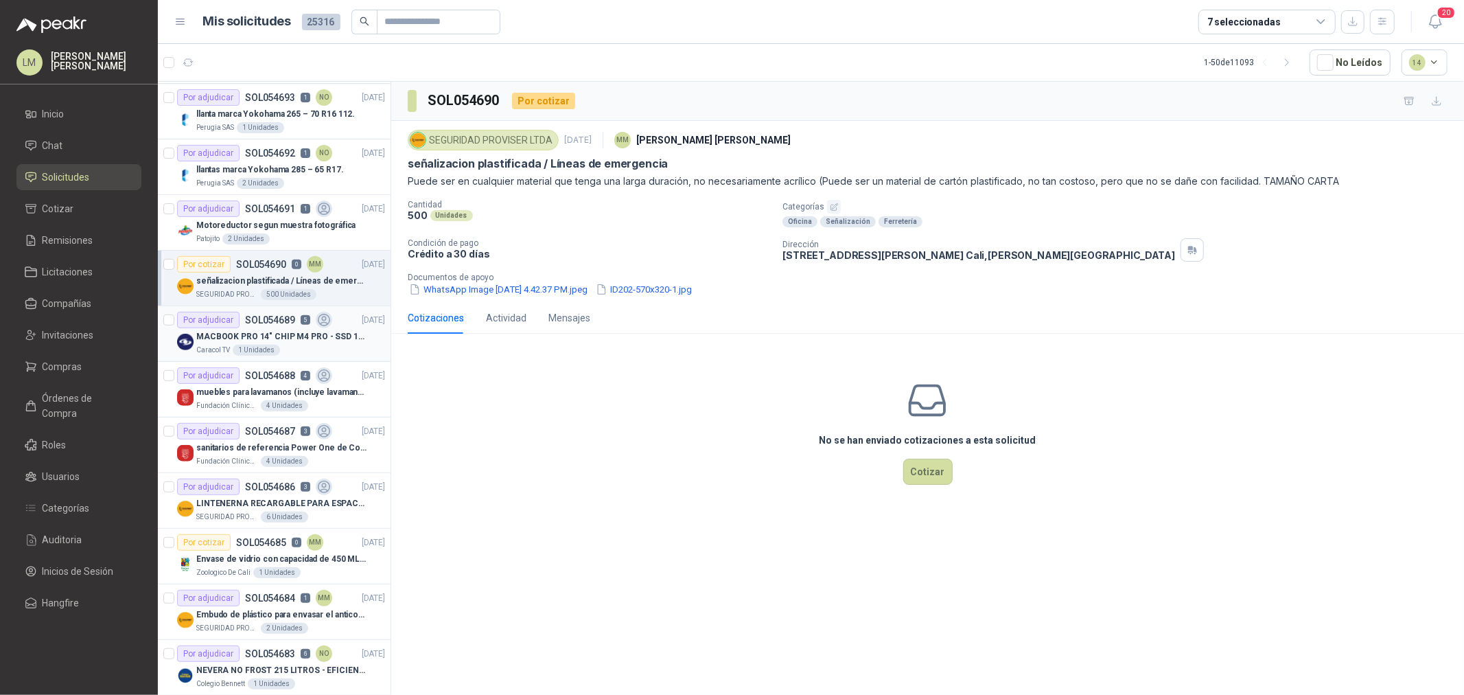
click at [264, 339] on p "MACBOOK PRO 14" CHIP M4 PRO - SSD 1TB RAM 24GB" at bounding box center [281, 336] width 171 height 13
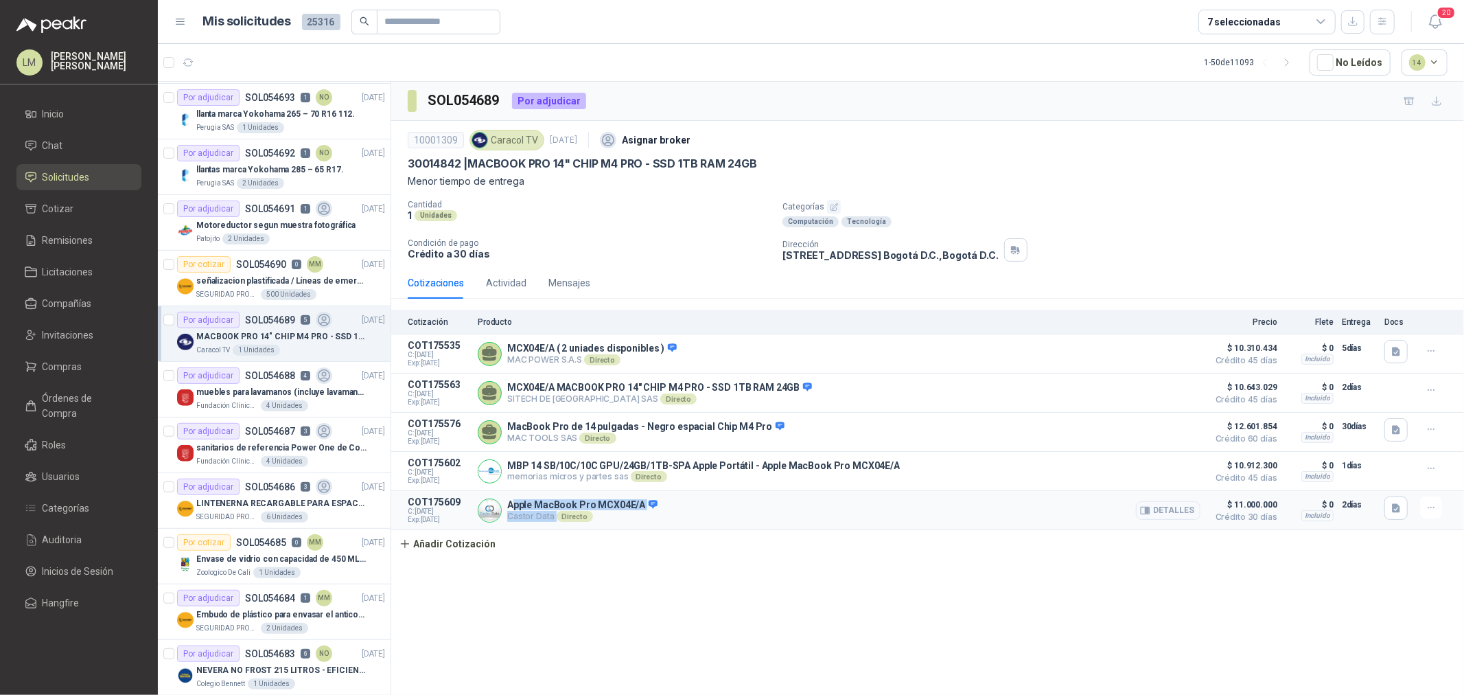
drag, startPoint x: 513, startPoint y: 505, endPoint x: 570, endPoint y: 512, distance: 57.5
click at [568, 512] on div "Apple MacBook Pro MCX04E/A Castor Data Directo Detalles" at bounding box center [582, 510] width 150 height 23
click at [752, 520] on div "Apple MacBook Pro MCX04E/A Castor Data Directo Detalles" at bounding box center [839, 509] width 723 height 27
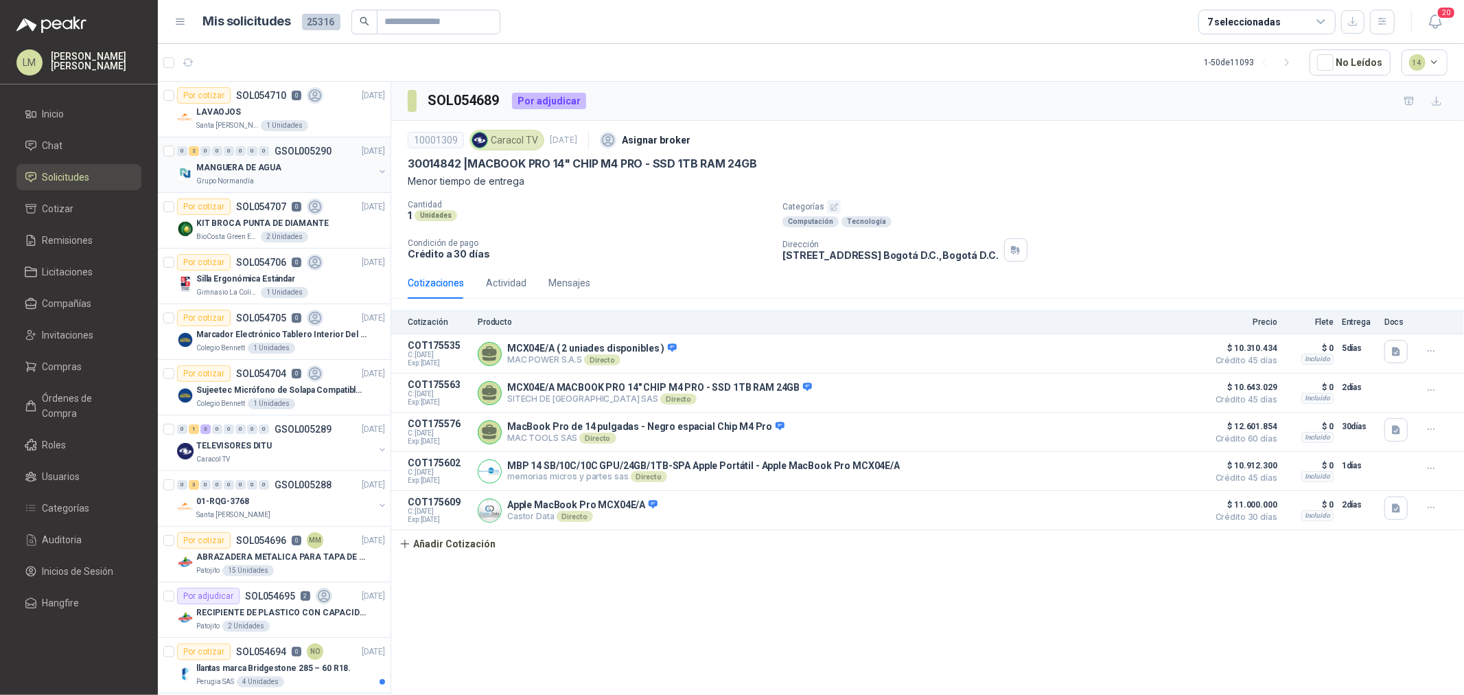
click at [304, 159] on div "MANGUERA DE AGUA" at bounding box center [285, 167] width 178 height 16
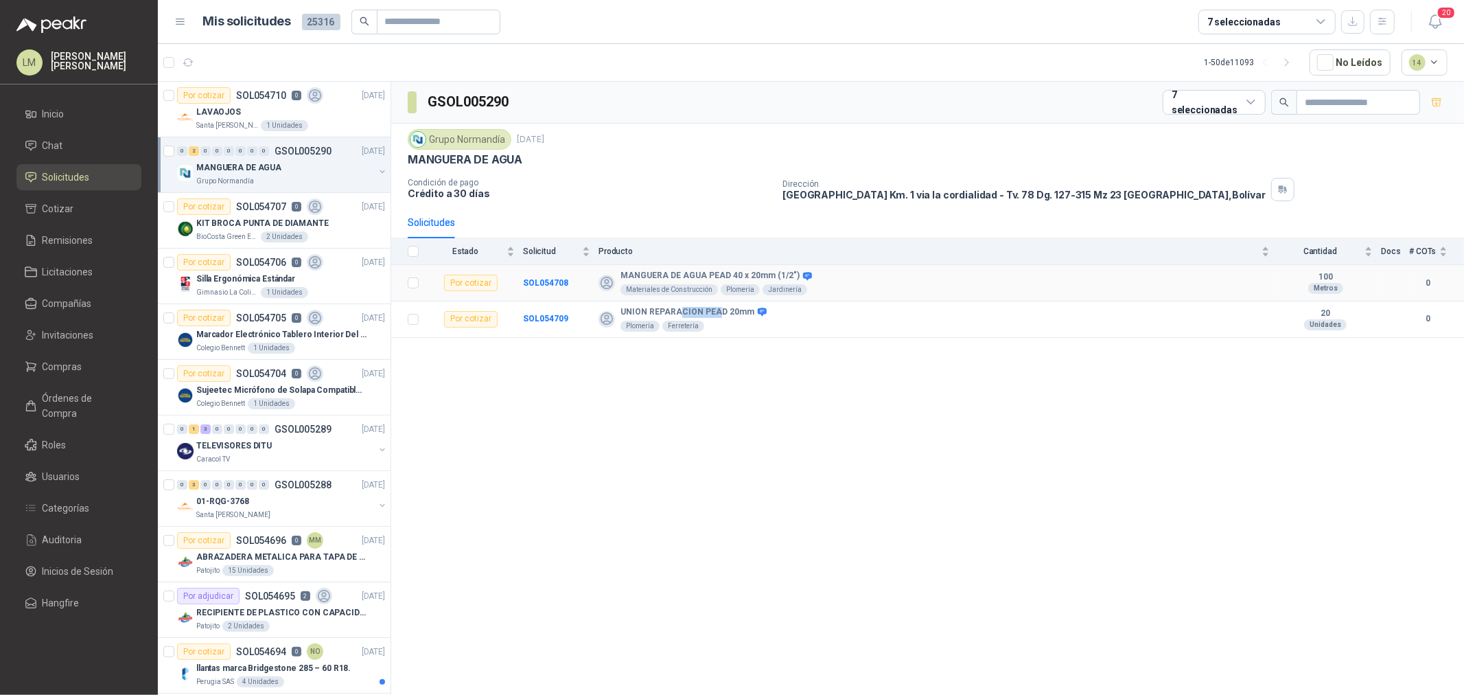
drag, startPoint x: 695, startPoint y: 312, endPoint x: 731, endPoint y: 317, distance: 36.0
click at [728, 316] on td "UNION REPARACION PEAD 20mm Plomería Ferretería" at bounding box center [939, 319] width 680 height 36
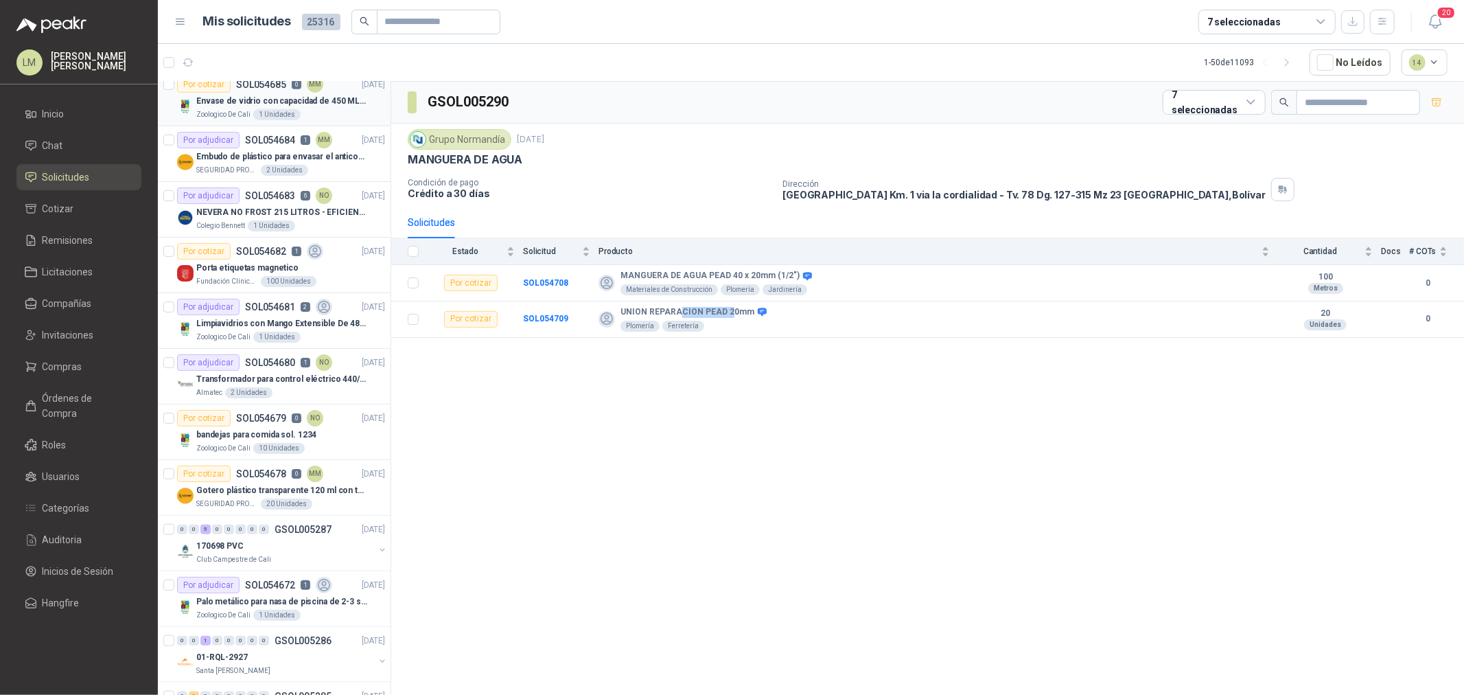
scroll to position [1144, 0]
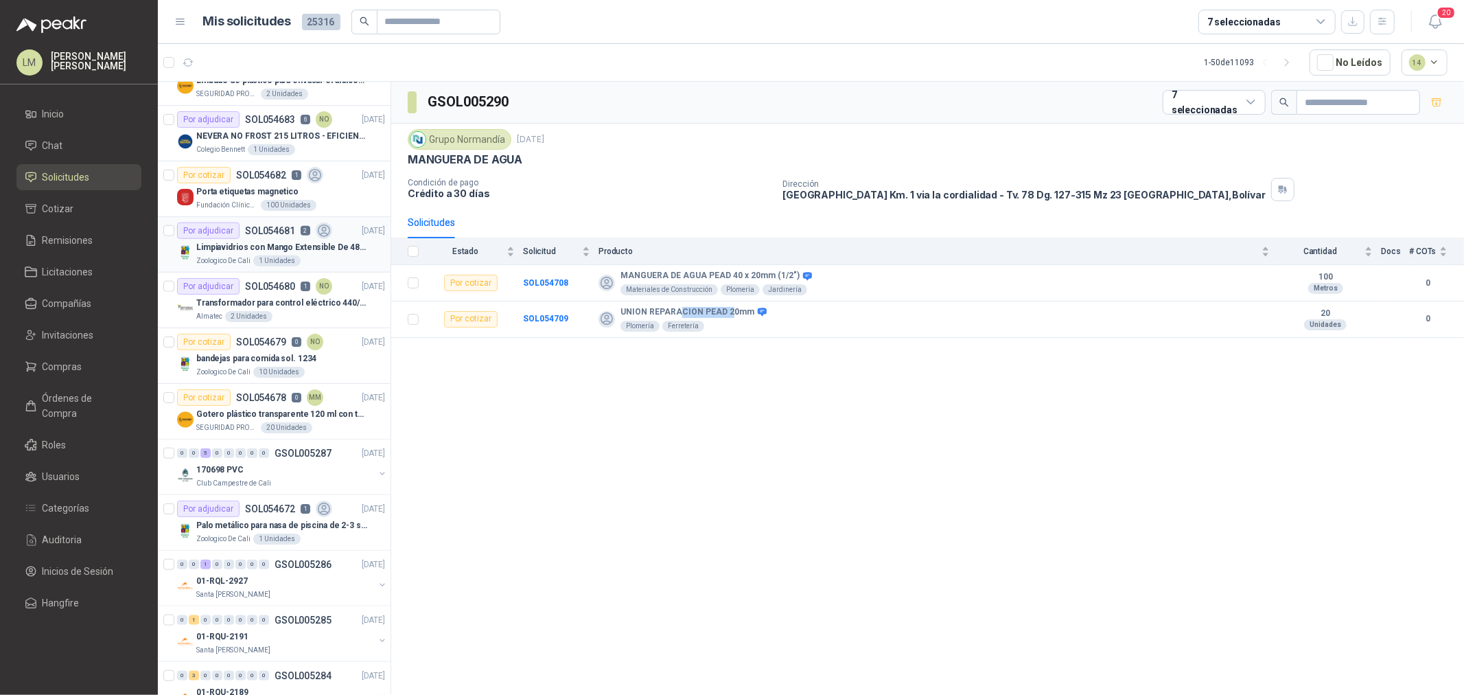
click at [243, 249] on p "Limpiavidrios con Mango Extensible De 48 a 78 cm" at bounding box center [281, 247] width 171 height 13
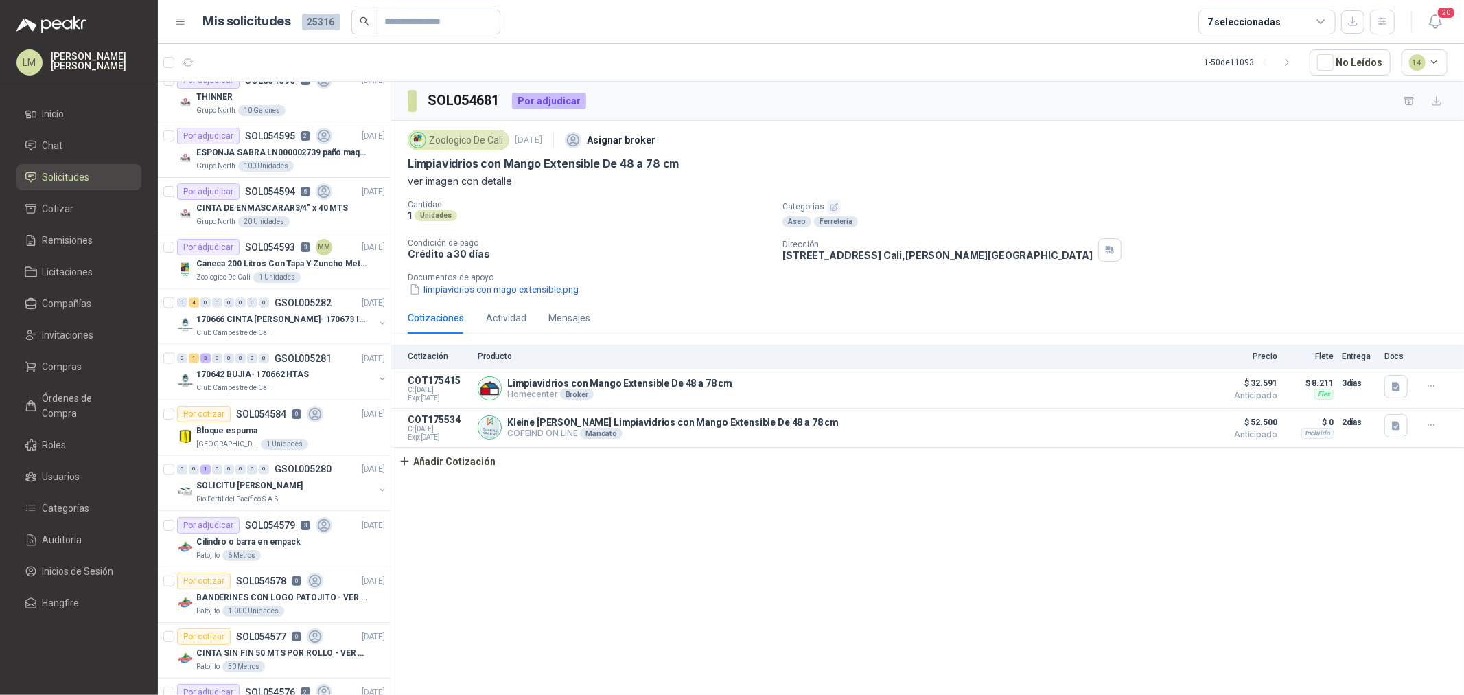
scroll to position [1907, 0]
click at [1381, 23] on icon "button" at bounding box center [1383, 21] width 8 height 7
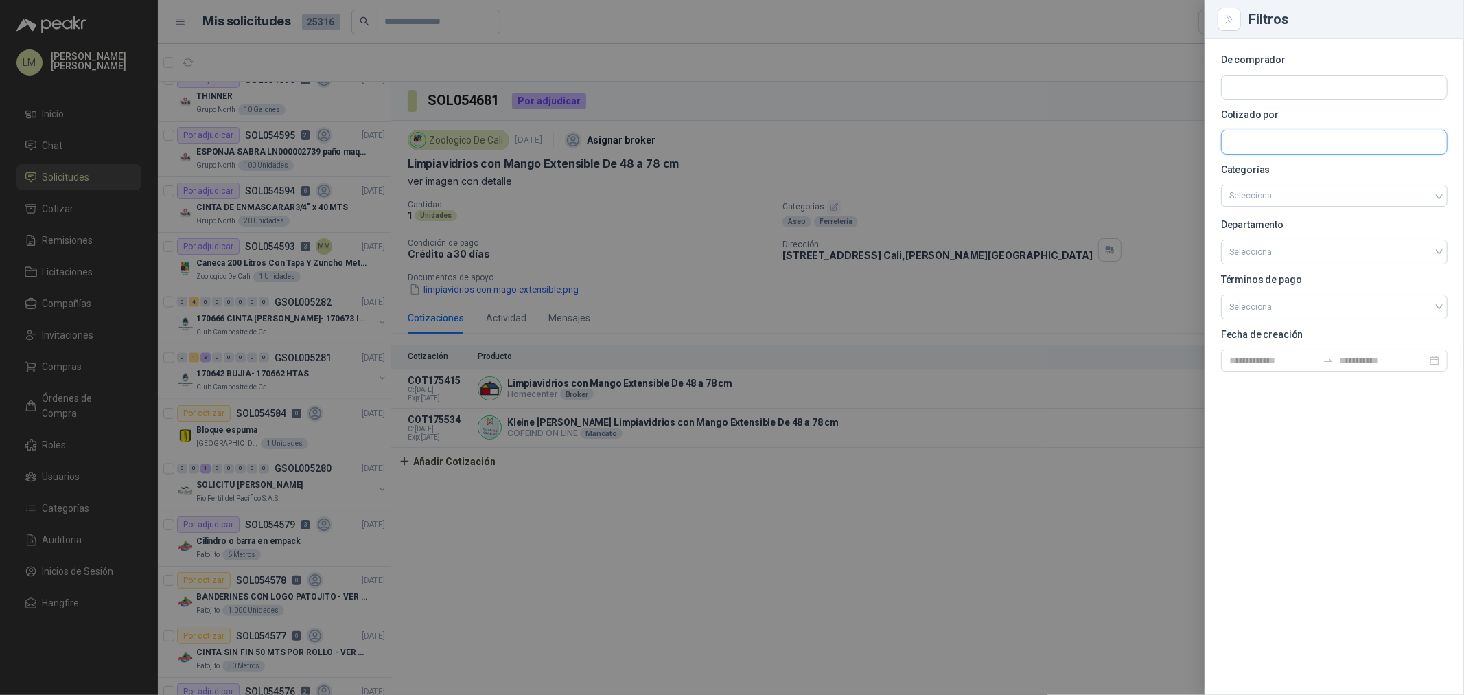
click at [1247, 99] on input "text" at bounding box center [1334, 87] width 225 height 23
click at [1241, 88] on input "text" at bounding box center [1334, 87] width 225 height 23
type input "****"
click at [1292, 117] on p "Zoologico De Cali" at bounding box center [1287, 117] width 66 height 8
click at [939, 106] on div at bounding box center [732, 347] width 1464 height 695
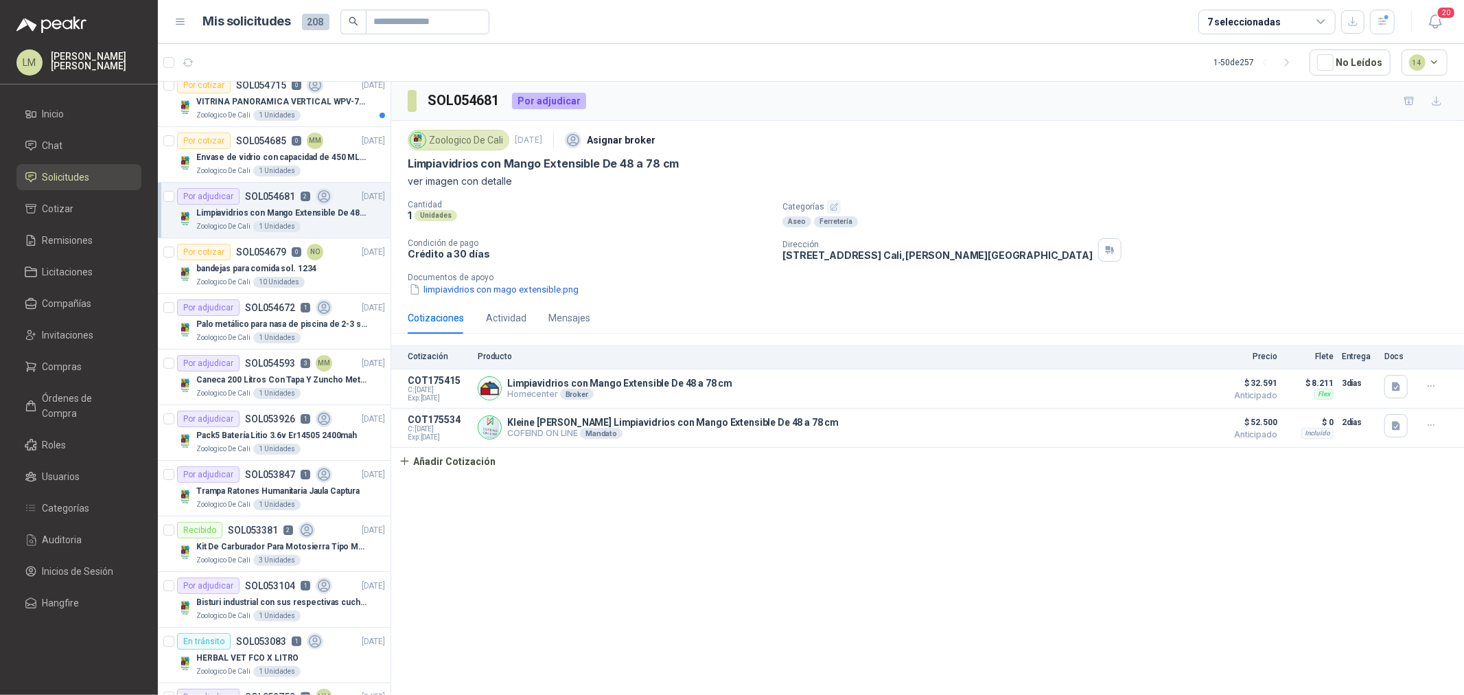
scroll to position [0, 0]
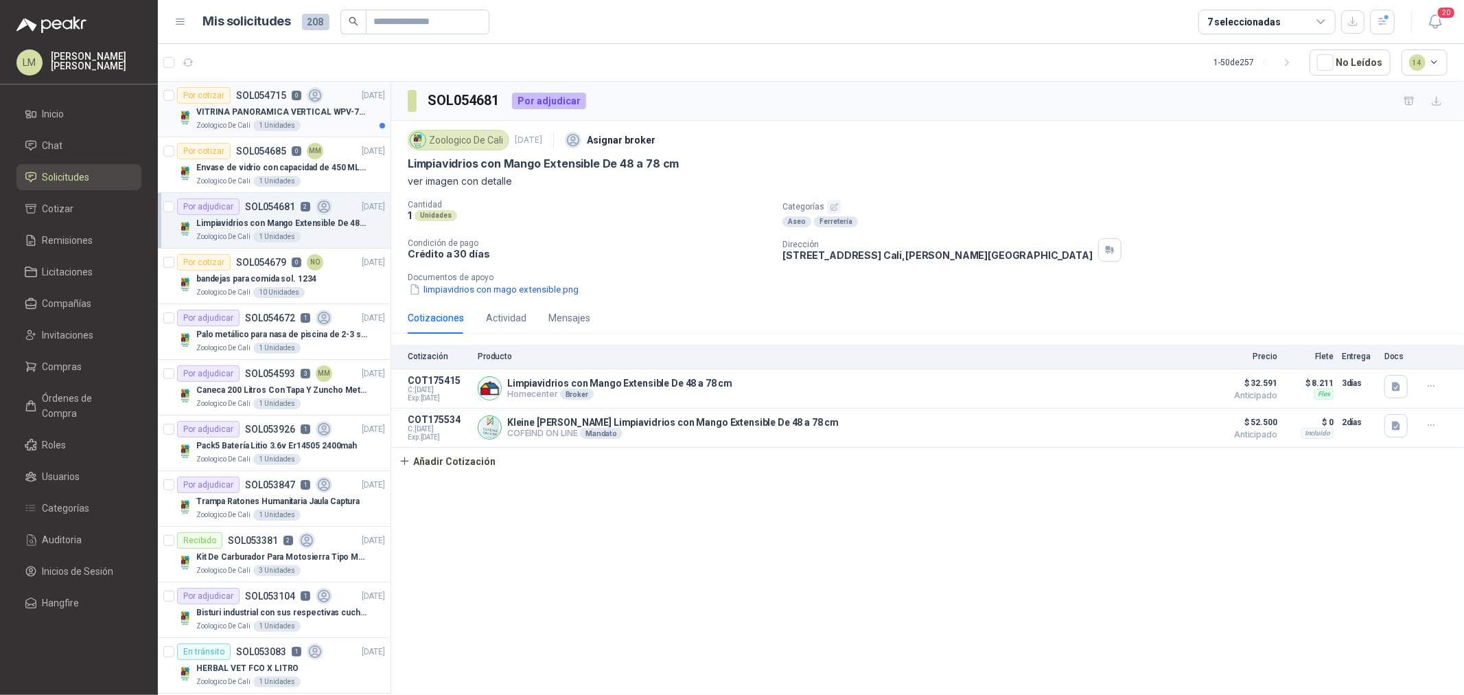
click at [258, 104] on div "VITRINA PANORAMICA VERTICAL WPV-700FA" at bounding box center [290, 112] width 189 height 16
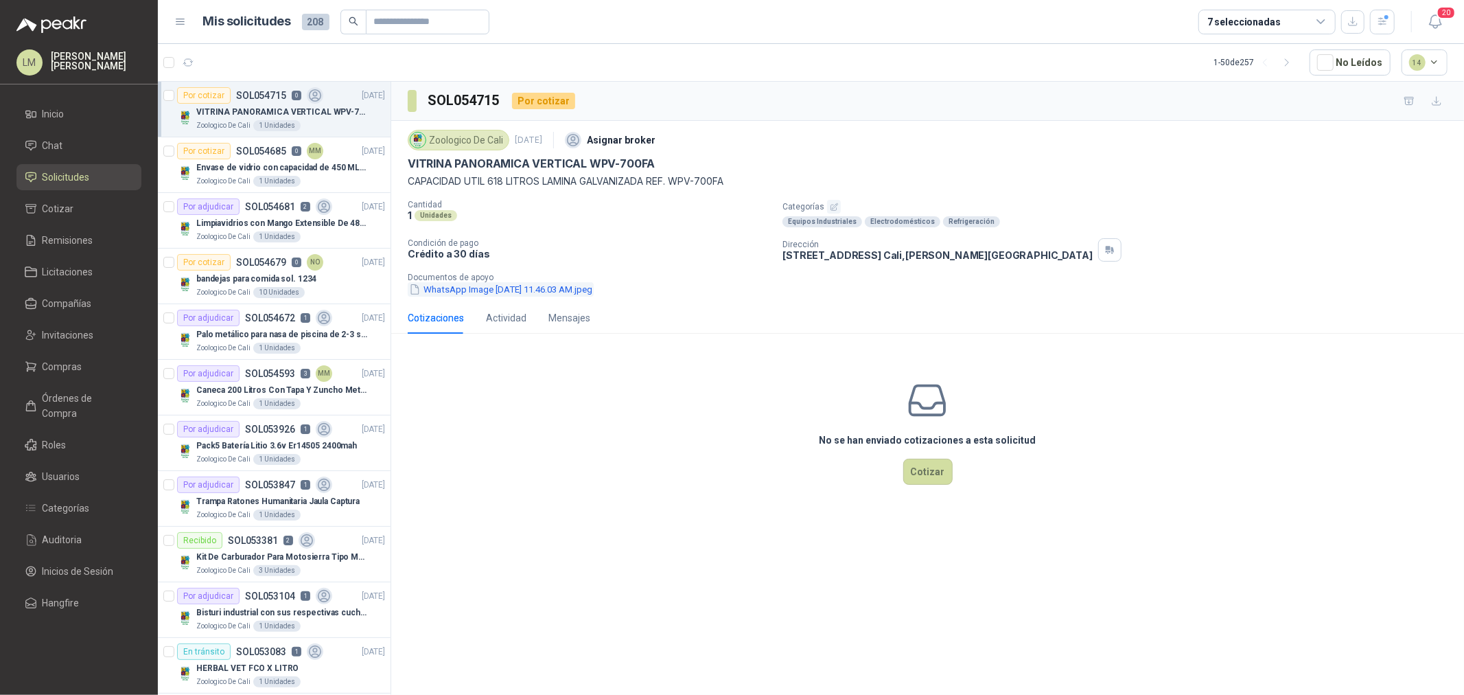
click at [505, 288] on button "WhatsApp Image 2025-09-03 at 11.46.03 AM.jpeg" at bounding box center [501, 289] width 186 height 14
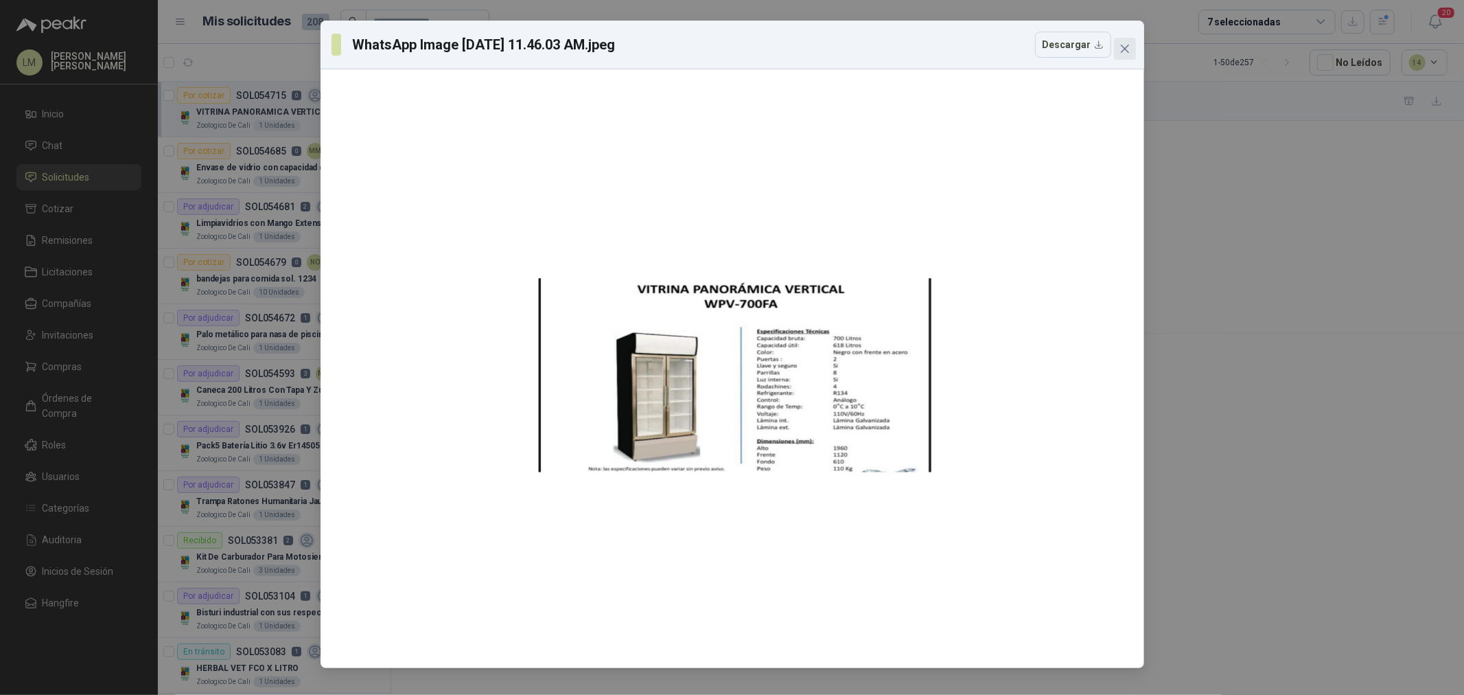
click at [1122, 52] on icon "close" at bounding box center [1125, 48] width 11 height 11
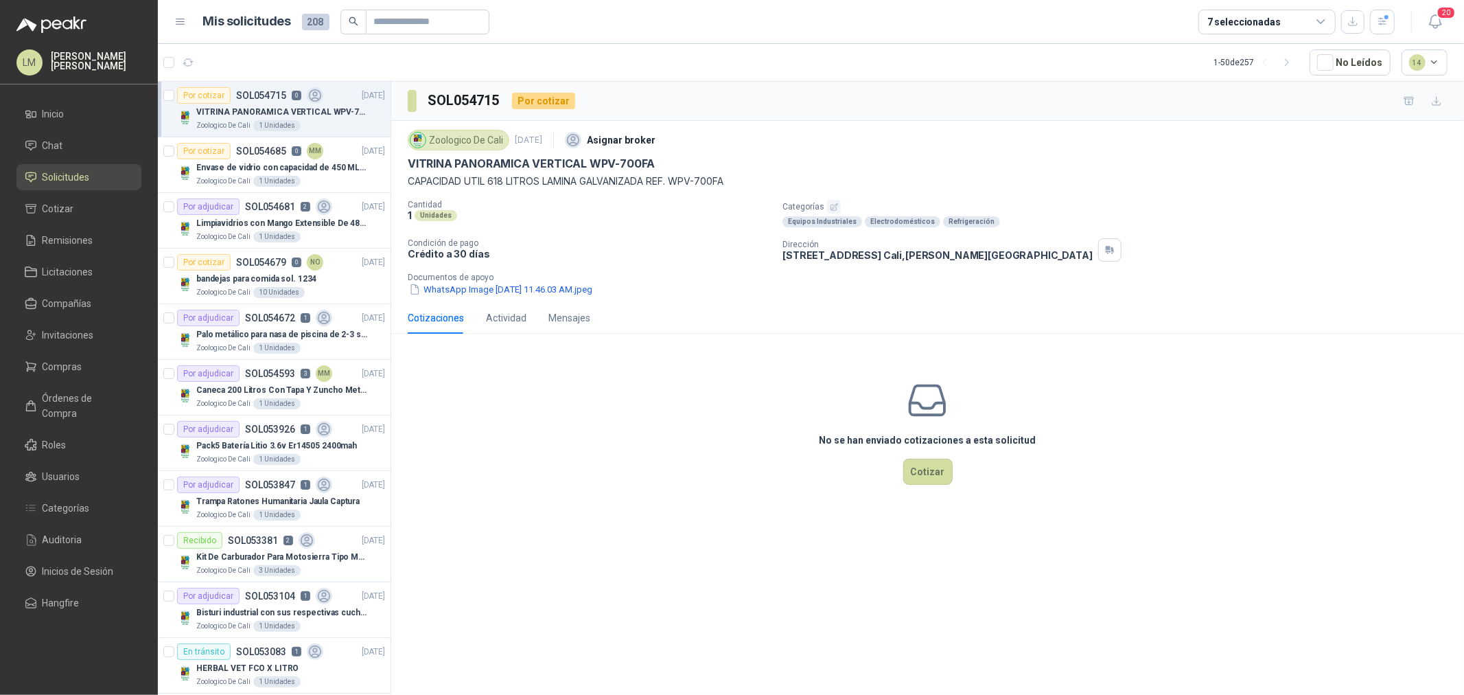
click at [582, 244] on p "Condición de pago" at bounding box center [590, 243] width 364 height 10
click at [430, 23] on input "text" at bounding box center [422, 21] width 96 height 23
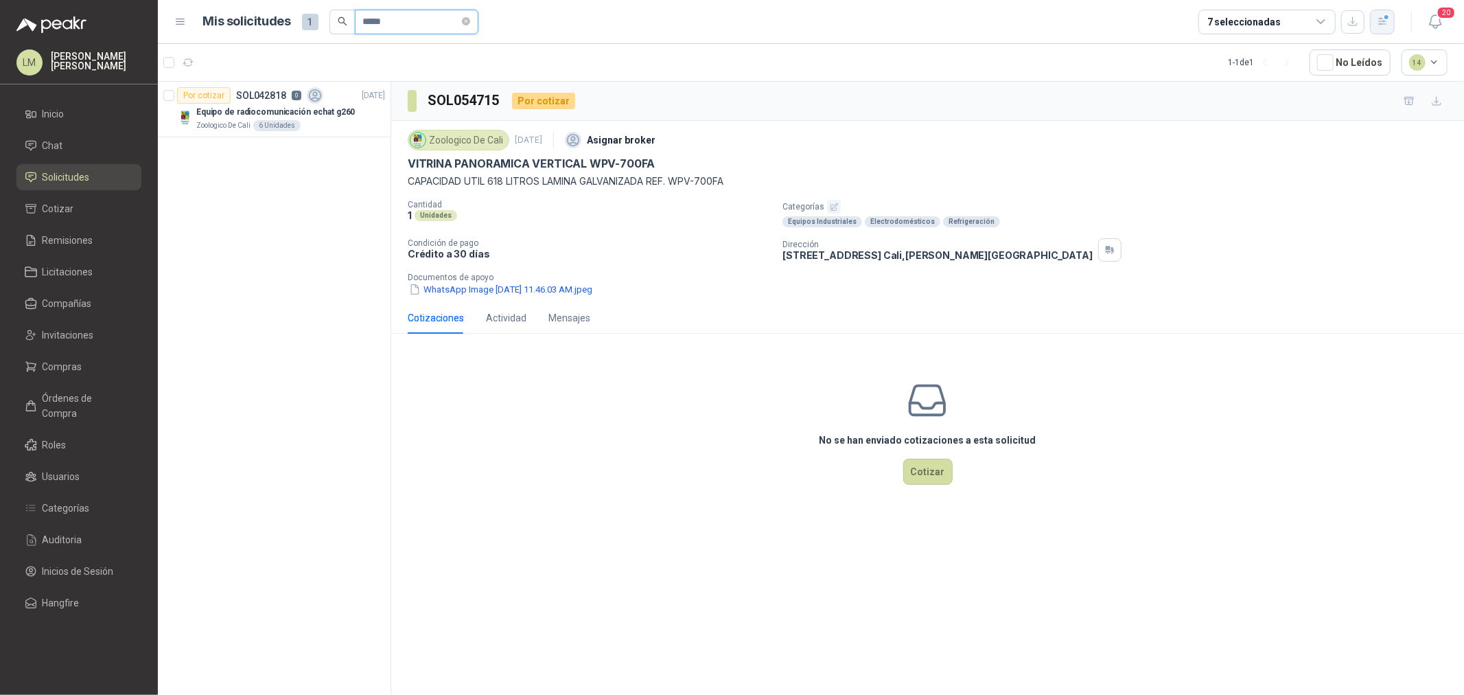
type input "*****"
click at [1383, 24] on icon "button" at bounding box center [1383, 21] width 8 height 7
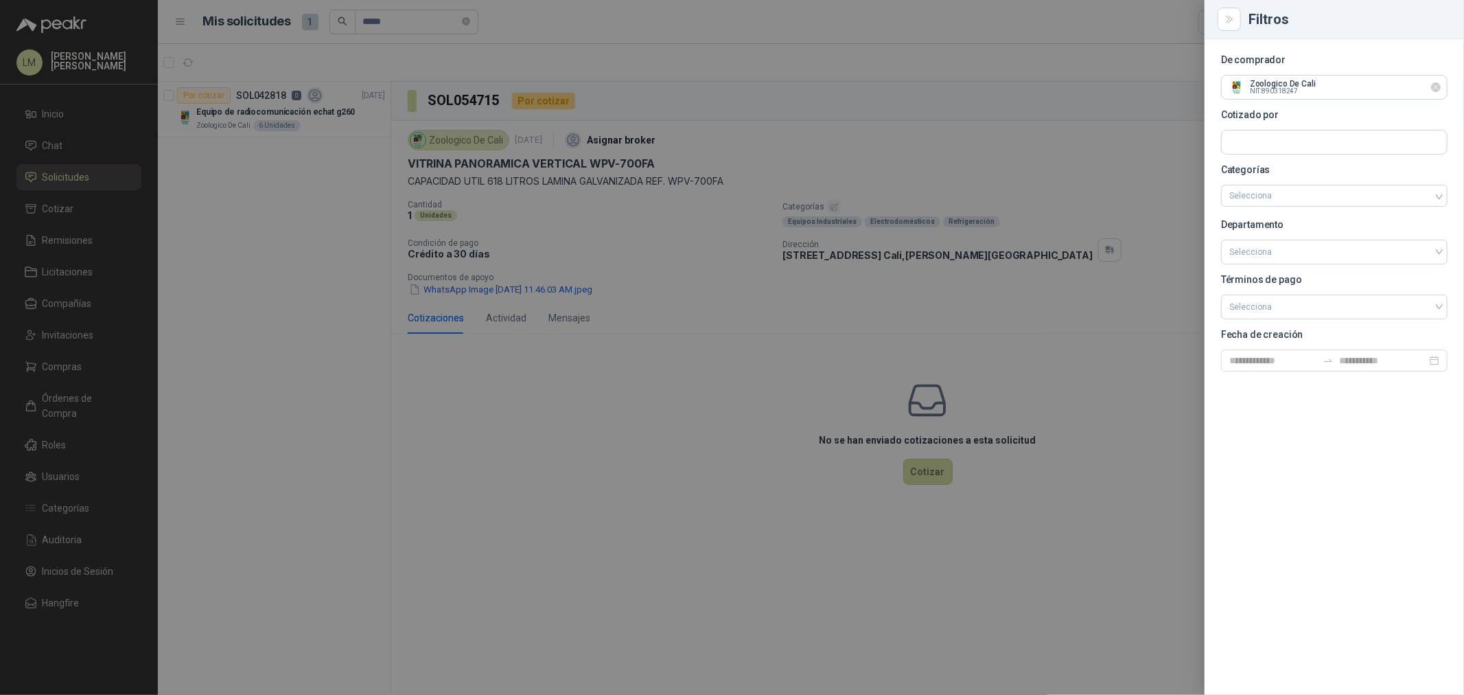
click at [1436, 87] on icon "Limpiar" at bounding box center [1435, 86] width 5 height 5
click at [546, 49] on div at bounding box center [732, 347] width 1464 height 695
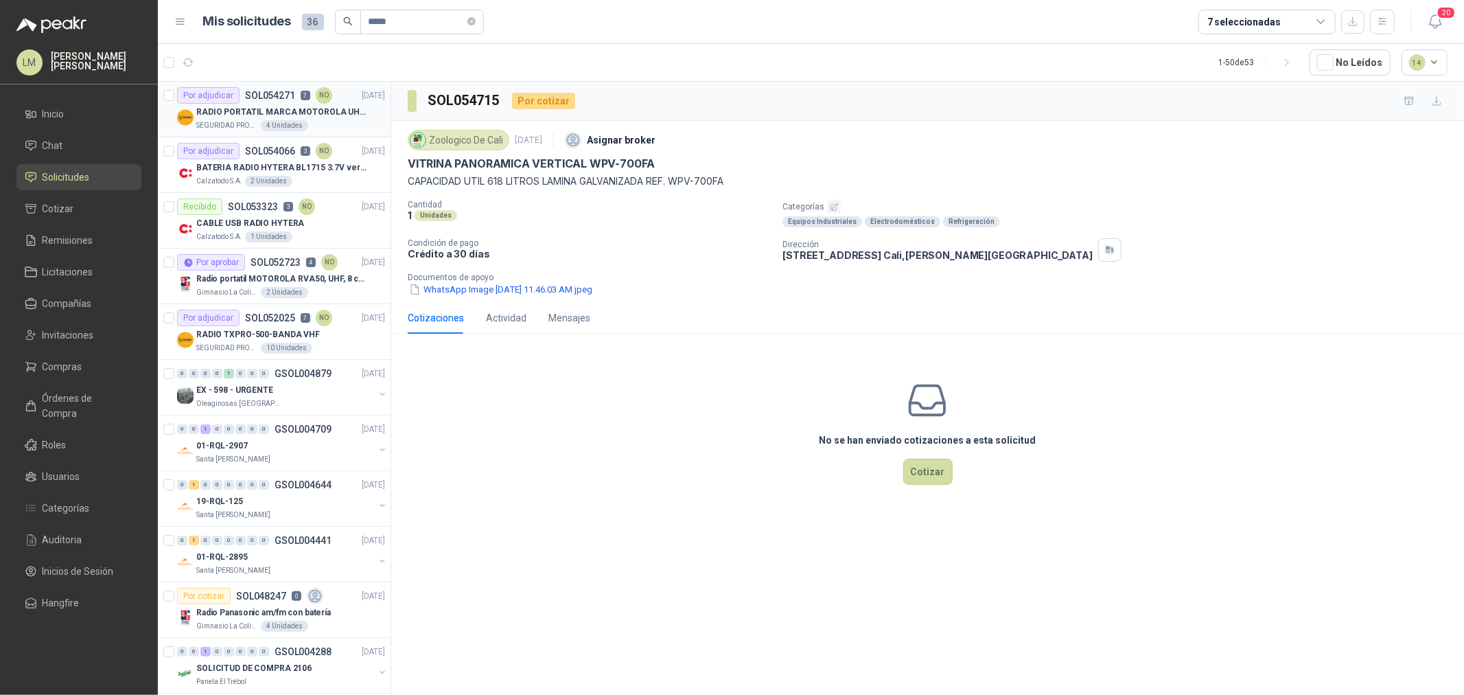
click at [272, 106] on p "RADIO PORTATIL MARCA MOTOROLA UHF SIN PANTALLA CON GPS, INCLUYE: ANTENA, BATERI…" at bounding box center [281, 112] width 171 height 13
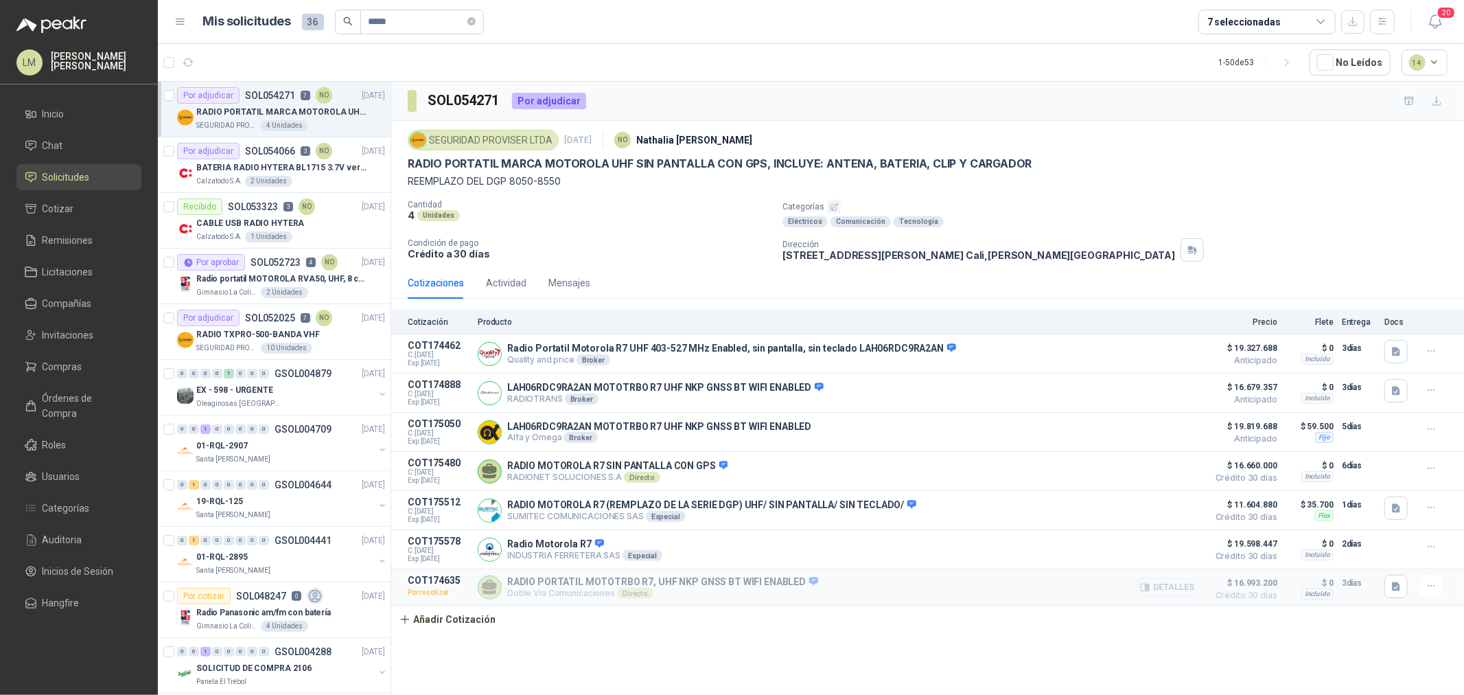
drag, startPoint x: 519, startPoint y: 592, endPoint x: 597, endPoint y: 588, distance: 78.4
click at [597, 588] on div "RADIO PORTATIL MOTOTRBO R7, UHF NKP GNSS BT WIFI ENABLED Doble Via Comunicacion…" at bounding box center [662, 587] width 311 height 23
drag, startPoint x: 564, startPoint y: 554, endPoint x: 606, endPoint y: 551, distance: 42.7
click at [606, 551] on div "Radio Motorola R7 INDUSTRIA FERRETERA SAS Especial Detalles" at bounding box center [584, 549] width 155 height 23
click at [586, 471] on div "RADIO MOTOROLA R7 SIN PANTALLA CON GPS RADIONET SOLUCIONES S.A Directo Detalles" at bounding box center [617, 471] width 220 height 23
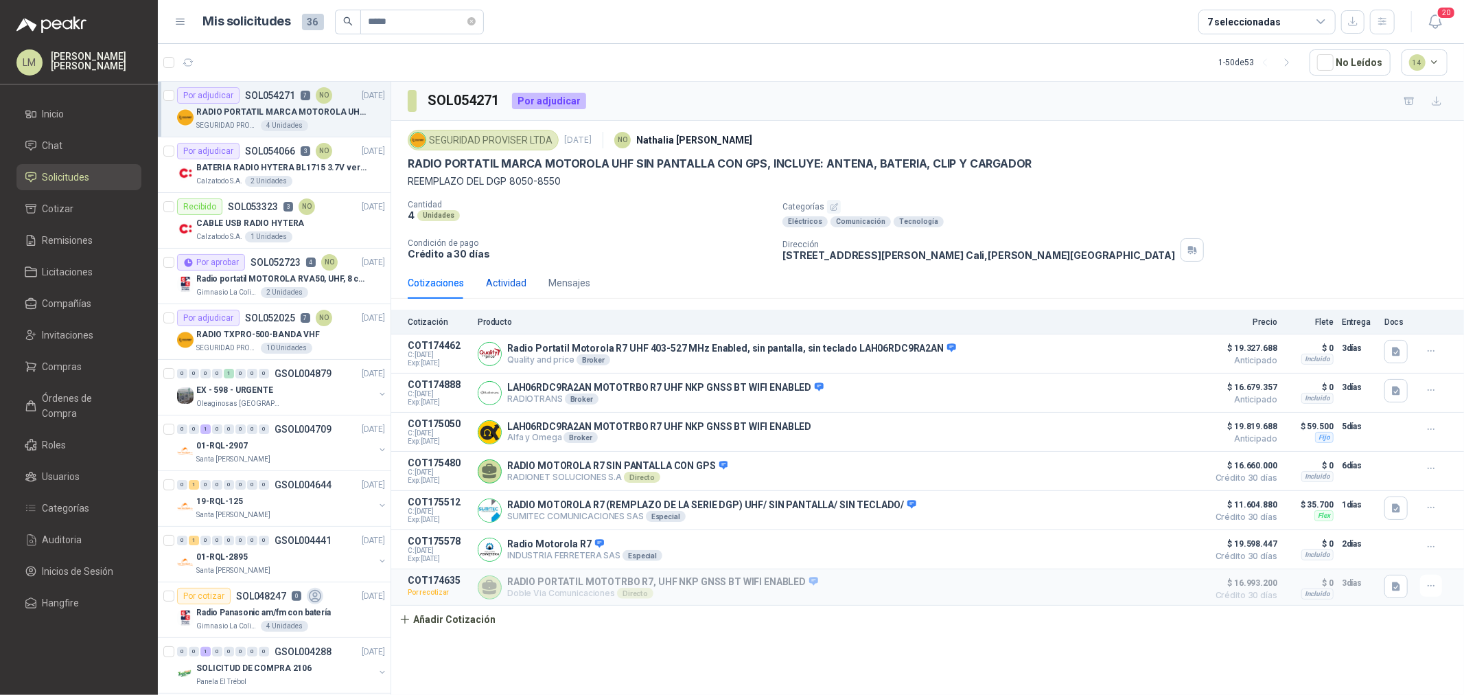
click at [503, 286] on div "Actividad" at bounding box center [506, 282] width 41 height 15
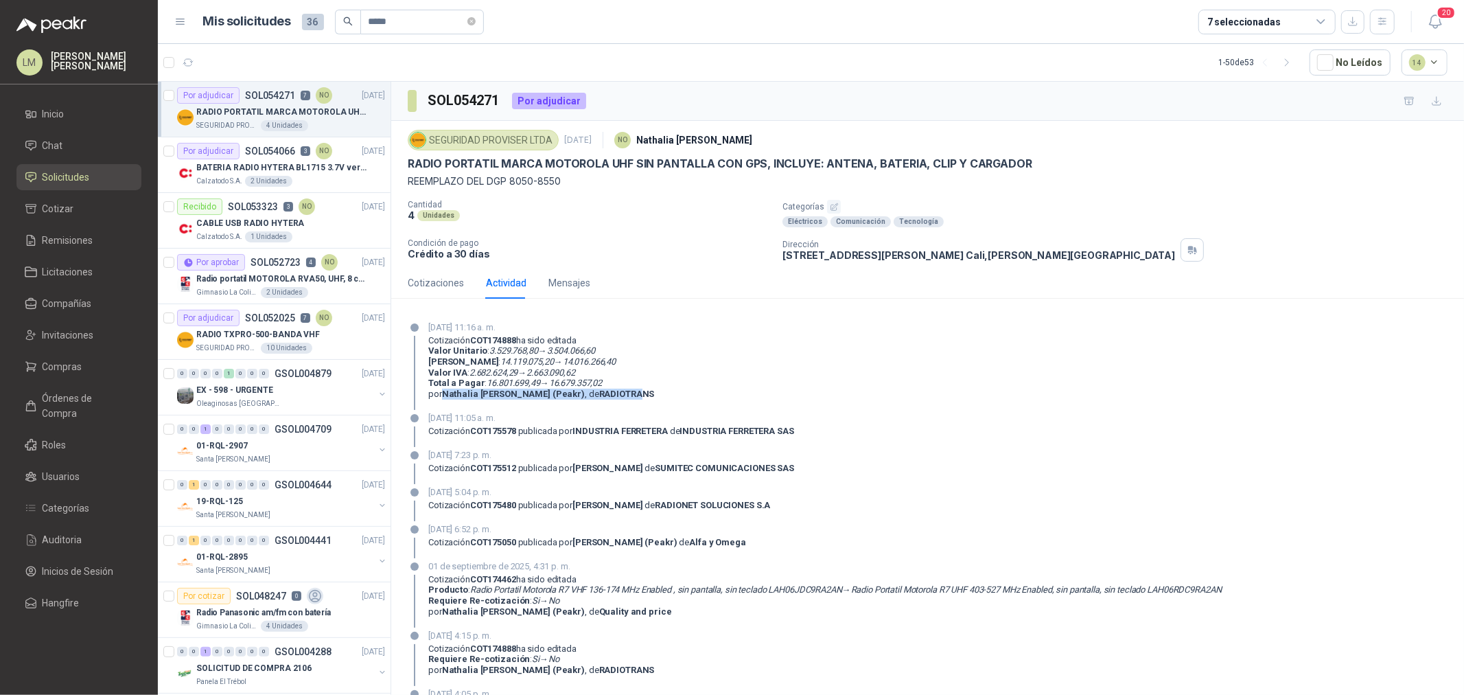
drag, startPoint x: 446, startPoint y: 395, endPoint x: 597, endPoint y: 392, distance: 151.1
click at [597, 392] on div "Cotización COT174888 ha sido editada Valor Unitario : 3.529.768,80 → 3.504.066,…" at bounding box center [541, 367] width 226 height 65
drag, startPoint x: 733, startPoint y: 500, endPoint x: 801, endPoint y: 501, distance: 67.3
click at [770, 501] on strong "RADIONET SOLUCIONES S.A" at bounding box center [712, 505] width 115 height 10
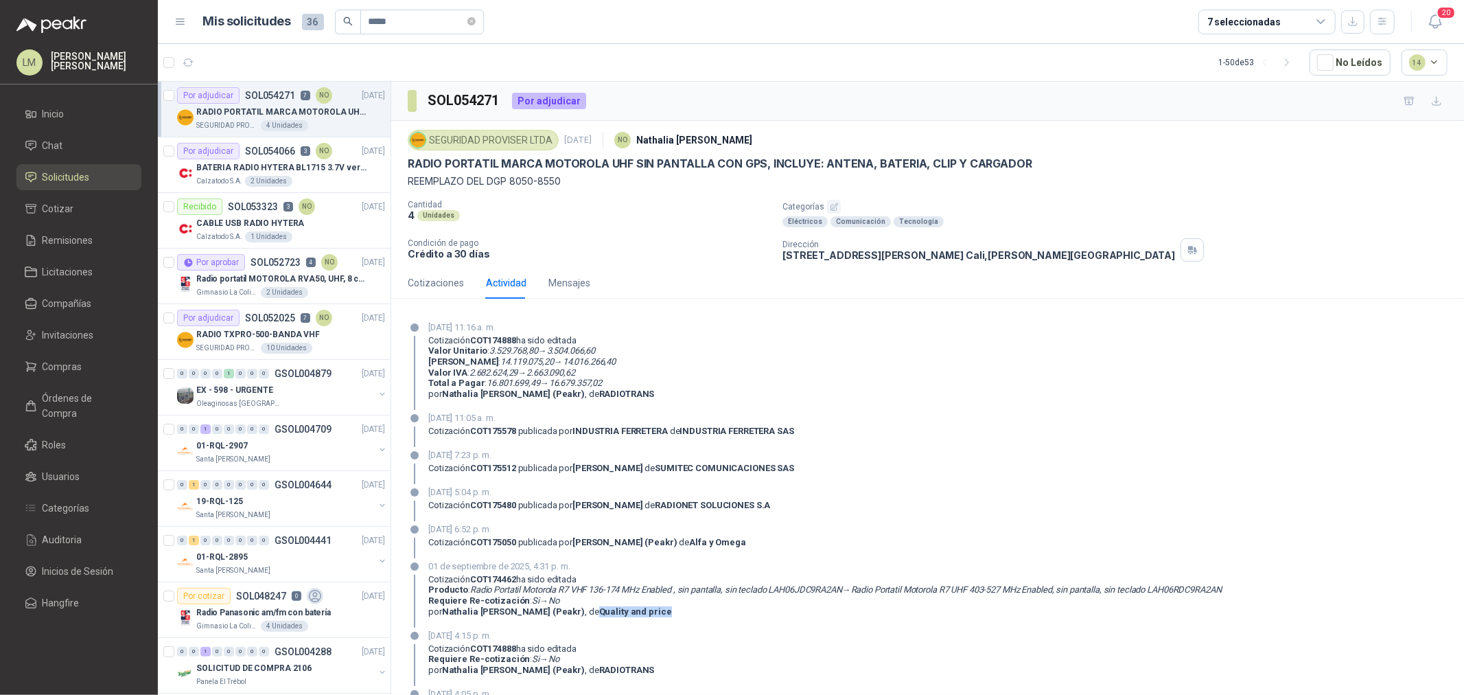
drag, startPoint x: 551, startPoint y: 613, endPoint x: 625, endPoint y: 611, distance: 73.5
click at [625, 611] on div "Cotización COT174462 ha sido editada Producto : Radio Portatil Motorola R7 VHF …" at bounding box center [825, 595] width 794 height 43
drag, startPoint x: 833, startPoint y: 500, endPoint x: 433, endPoint y: 503, distance: 400.3
click at [433, 503] on div "Cotización COT175480 publicada por BRAHIAN QUIÑONES RODRIGUEZ de RADIONET SOLUC…" at bounding box center [599, 505] width 342 height 11
click at [436, 284] on div "Cotizaciones" at bounding box center [436, 282] width 56 height 15
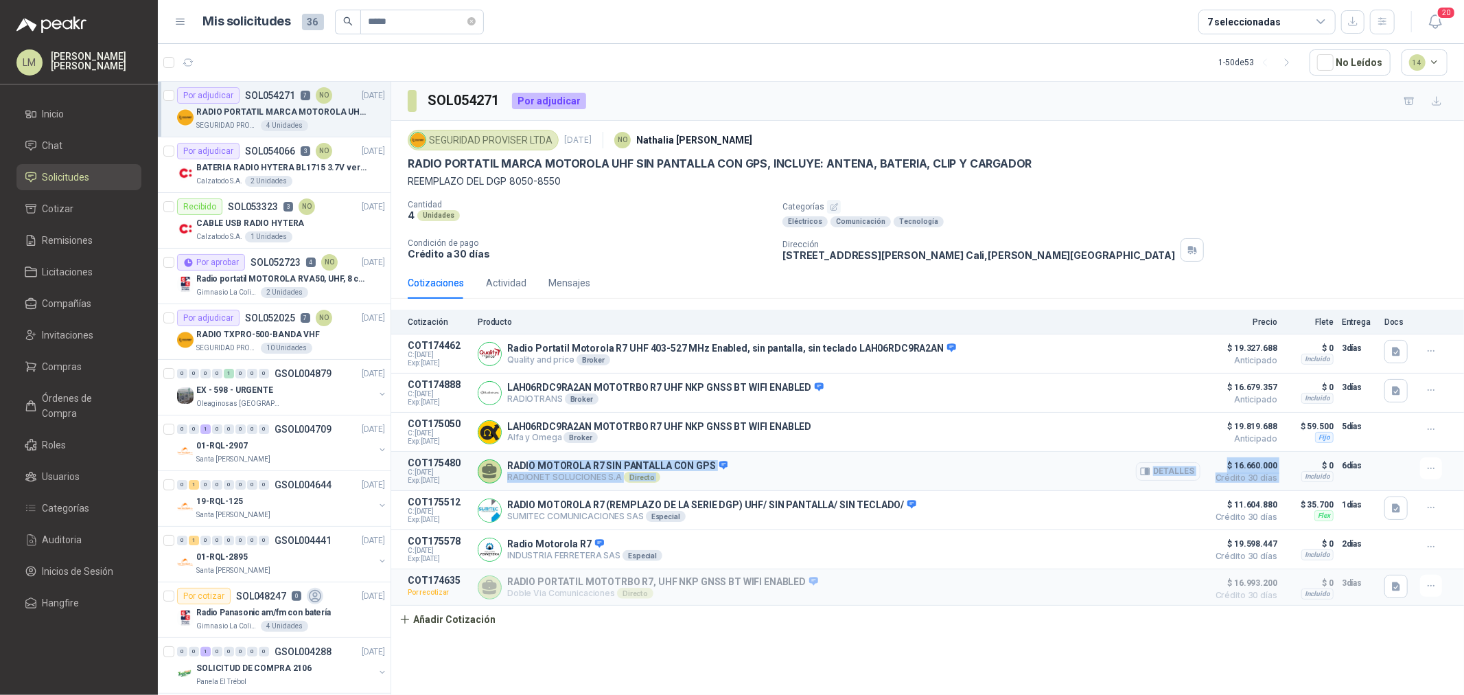
drag, startPoint x: 531, startPoint y: 468, endPoint x: 1285, endPoint y: 469, distance: 754.5
click at [1285, 469] on article "COT175480 C: 02/09/2025 Exp: 30/09/2025 RADIO MOTOROLA R7 SIN PANTALLA CON GPS …" at bounding box center [927, 471] width 1073 height 39
click at [800, 476] on div "RADIO MOTOROLA R7 SIN PANTALLA CON GPS RADIONET SOLUCIONES S.A Directo Detalles" at bounding box center [839, 470] width 723 height 27
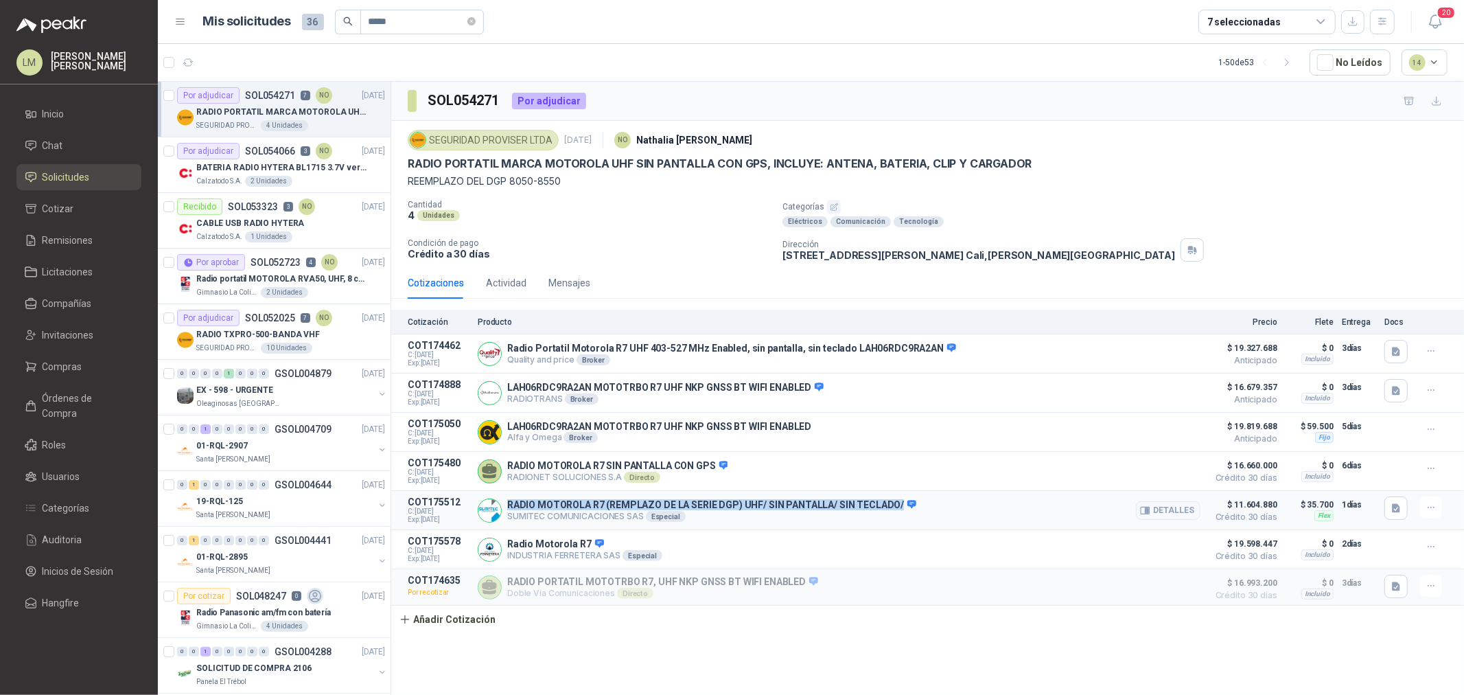
drag, startPoint x: 509, startPoint y: 503, endPoint x: 1023, endPoint y: 496, distance: 514.3
click at [1020, 496] on article "COT175512 C: 02/09/2025 Exp: 17/09/2025 RADIO MOTOROLA R7 (REMPLAZO DE LA SERIE…" at bounding box center [927, 510] width 1073 height 39
click at [1394, 517] on button "button" at bounding box center [1396, 507] width 23 height 23
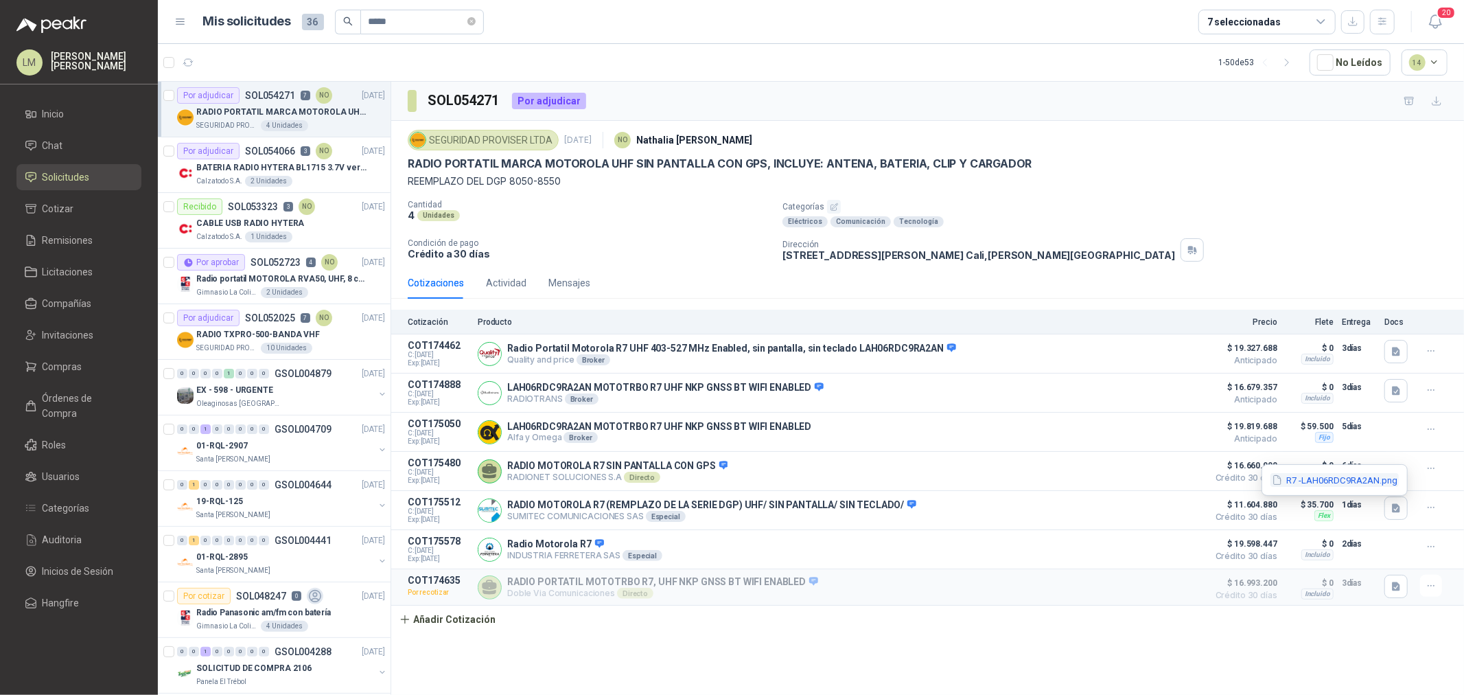
click at [1315, 478] on button "R7 -LAH06RDC9RA2AN.png" at bounding box center [1335, 480] width 128 height 14
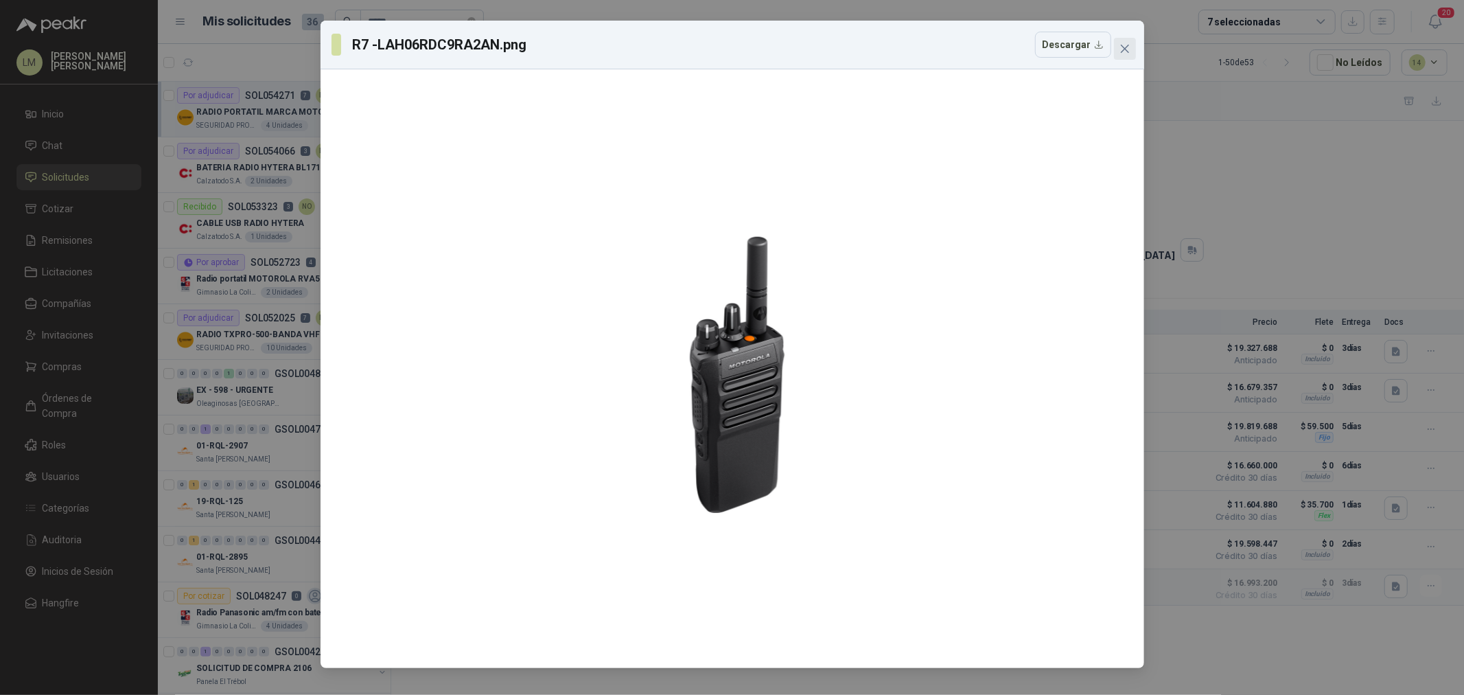
click at [1122, 51] on icon "close" at bounding box center [1124, 49] width 8 height 8
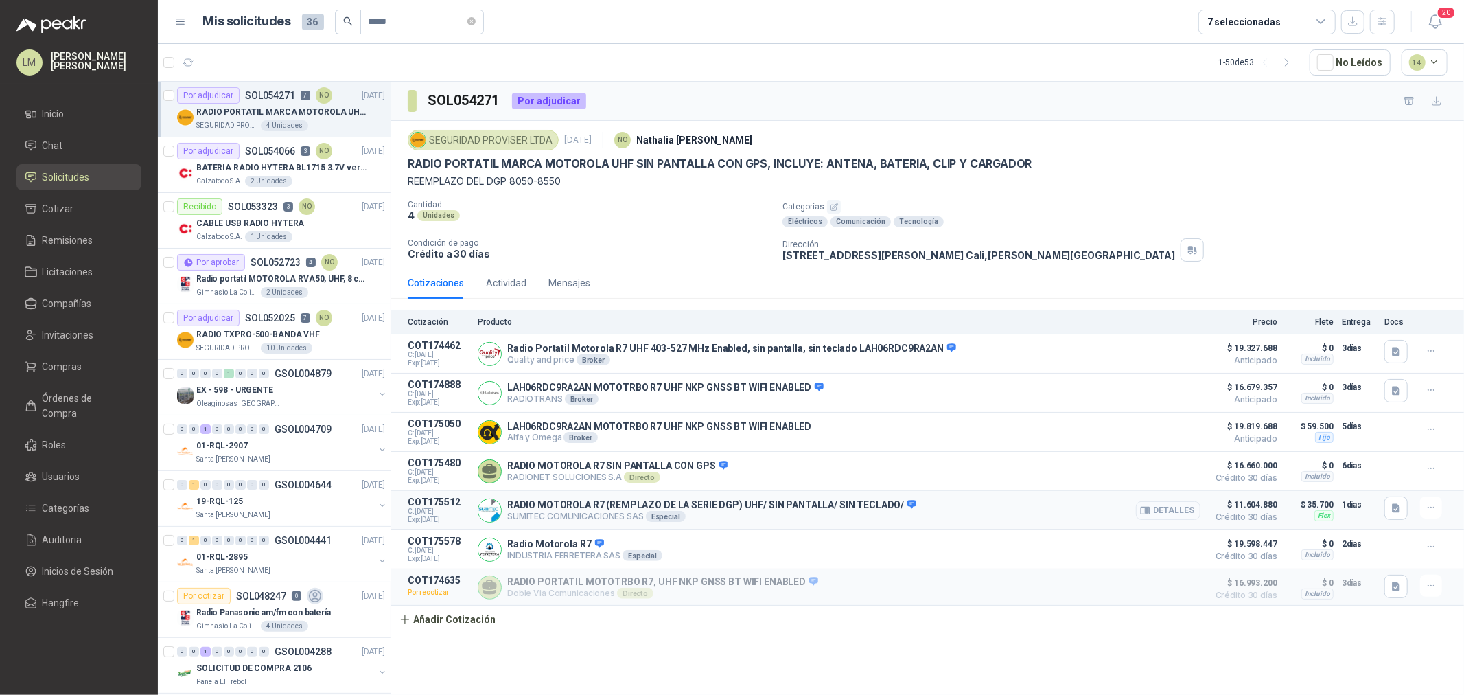
click at [1185, 511] on button "Detalles" at bounding box center [1168, 510] width 65 height 19
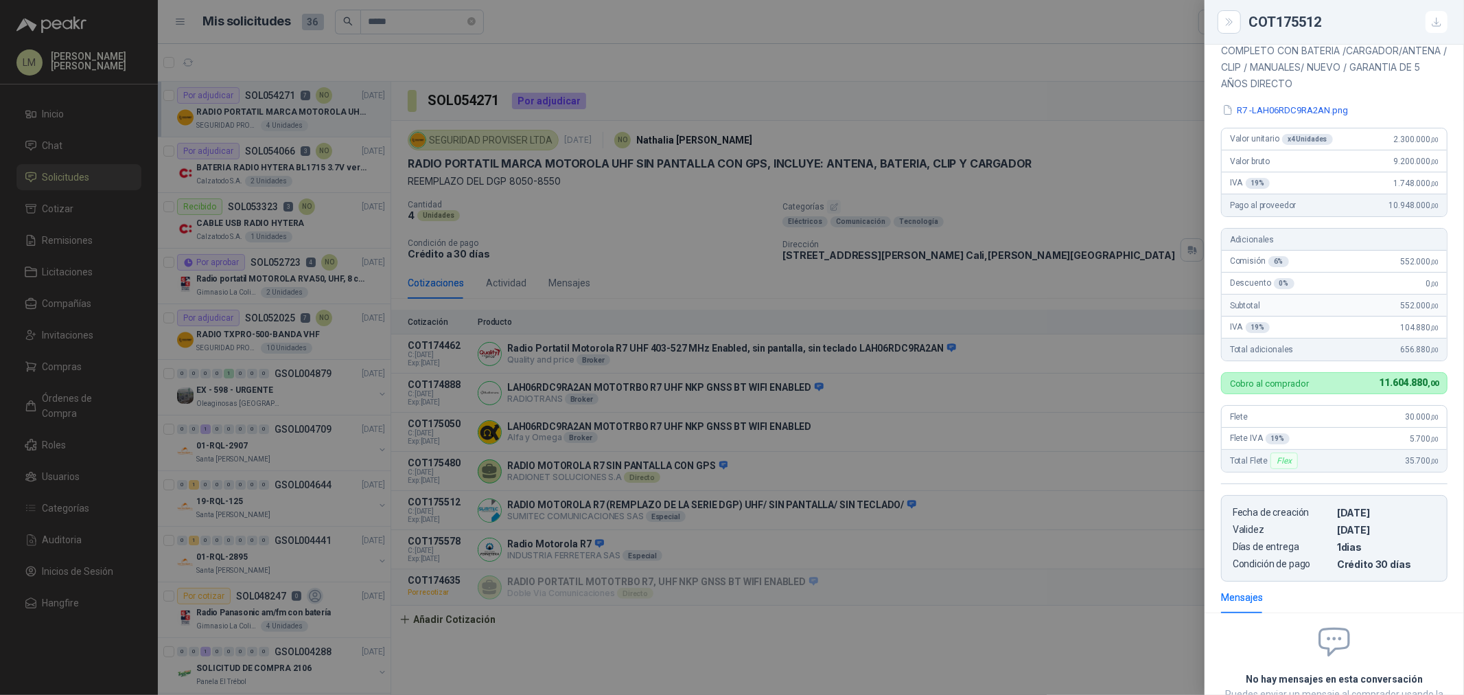
scroll to position [229, 0]
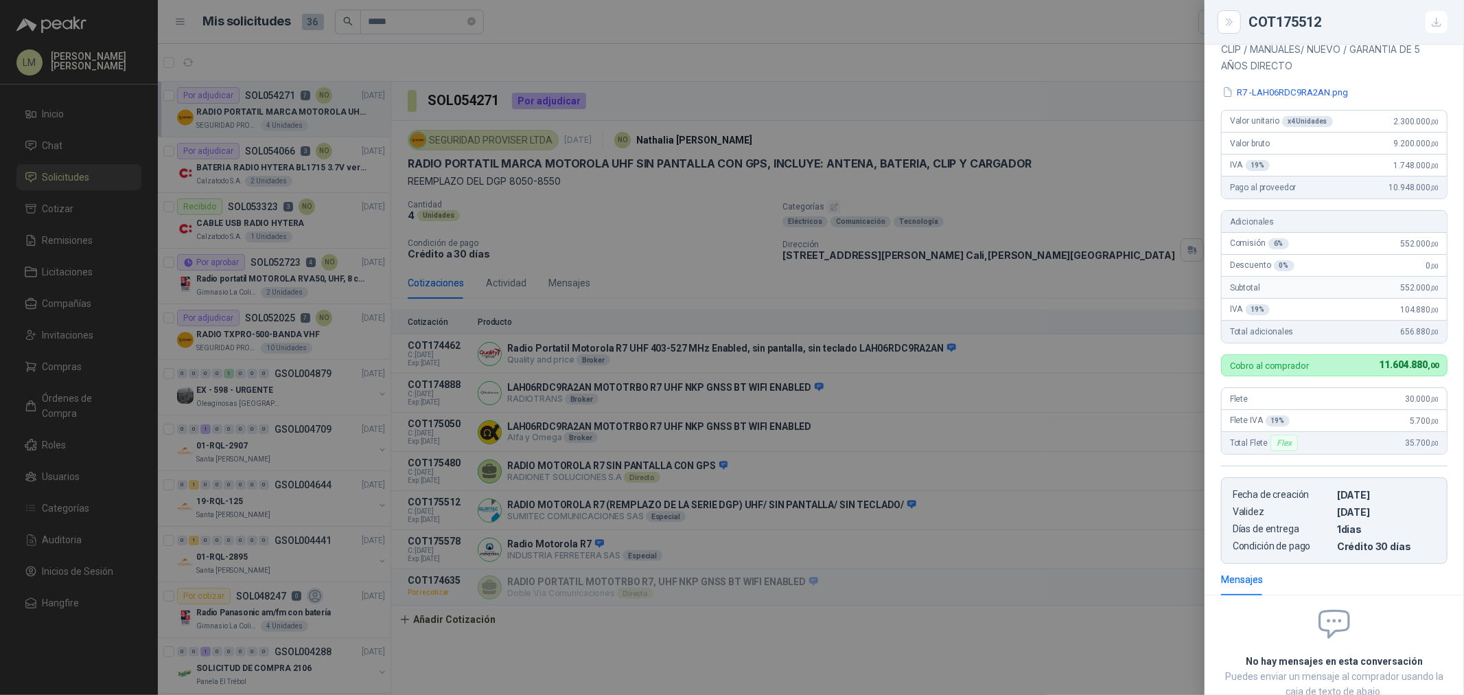
click at [967, 456] on div at bounding box center [732, 347] width 1464 height 695
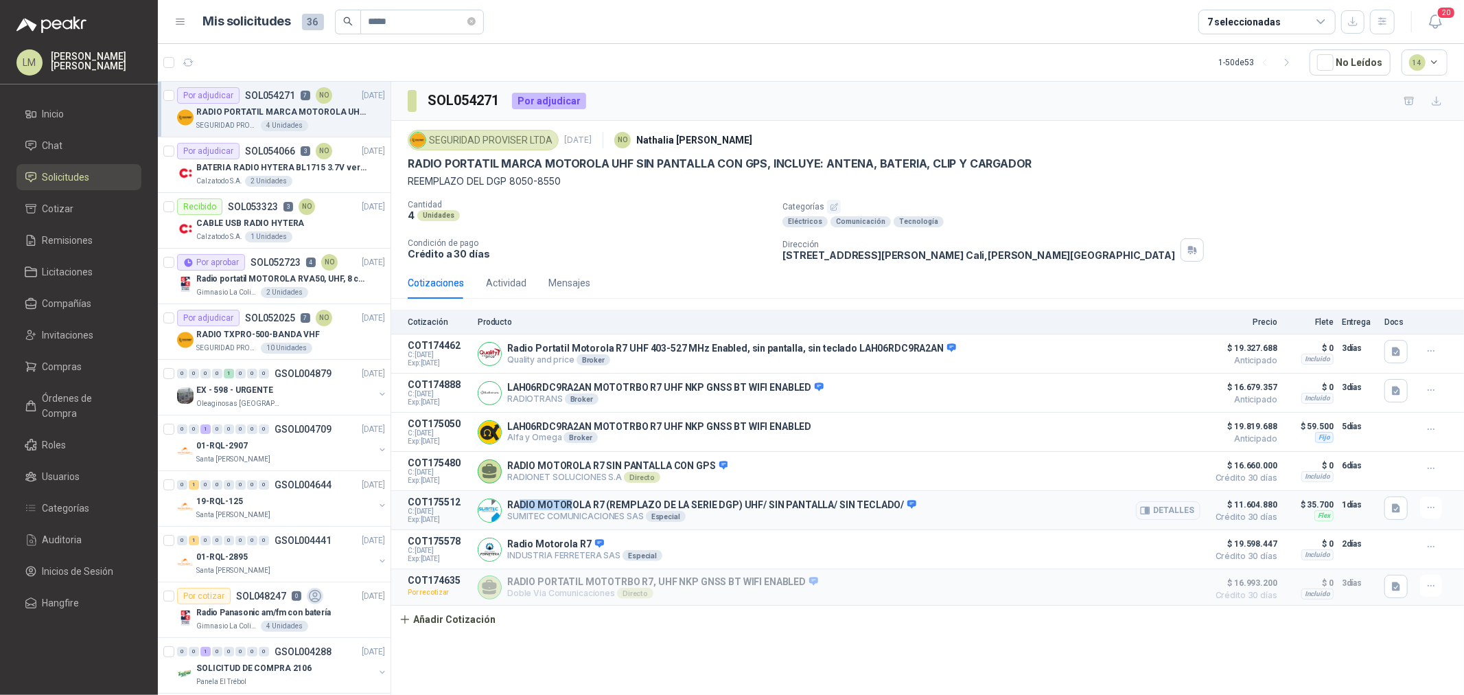
drag, startPoint x: 520, startPoint y: 507, endPoint x: 592, endPoint y: 507, distance: 72.1
click at [592, 507] on p "RADIO MOTOROLA R7 (REMPLAZO DE LA SERIE DGP) UHF/ SIN PANTALLA/ SIN TECLADO/" at bounding box center [711, 505] width 409 height 12
click at [265, 359] on article "Por adjudicar SOL052025 7 NO 13/08/25 RADIO TXPRO-500-BANDA VHF SEGURIDAD PROVI…" at bounding box center [274, 332] width 233 height 56
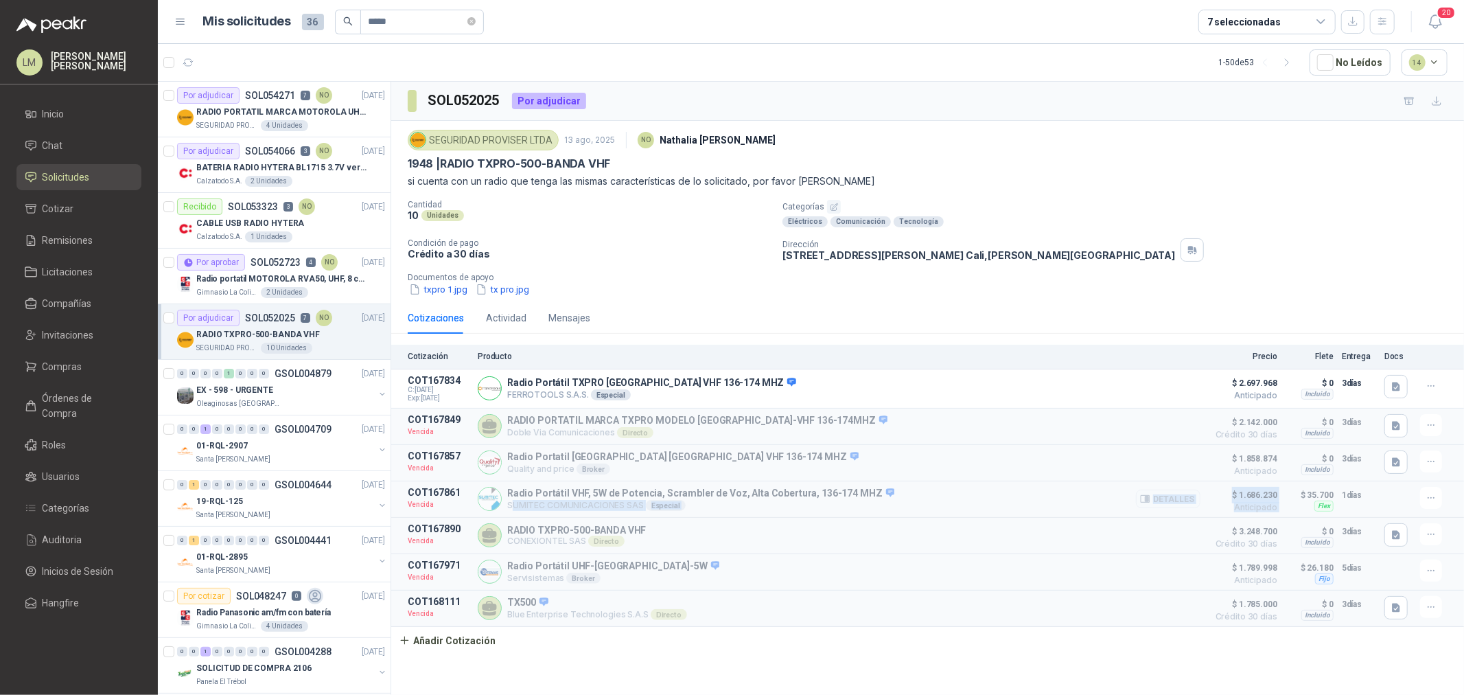
drag, startPoint x: 518, startPoint y: 506, endPoint x: 1288, endPoint y: 492, distance: 769.7
click at [1288, 492] on article "COT167861 Vencida Radio Portátil VHF, 5W de Potencia, Scrambler de Voz, Alta Co…" at bounding box center [927, 499] width 1073 height 36
drag, startPoint x: 491, startPoint y: 166, endPoint x: 529, endPoint y: 169, distance: 38.5
click at [529, 169] on p "1948 | RADIO TXPRO-500-BANDA VHF" at bounding box center [509, 164] width 203 height 14
click at [588, 235] on div "Cantidad 10 Unidades Categorías Eléctricos Comunicación Tecnología Condición de…" at bounding box center [928, 248] width 1040 height 97
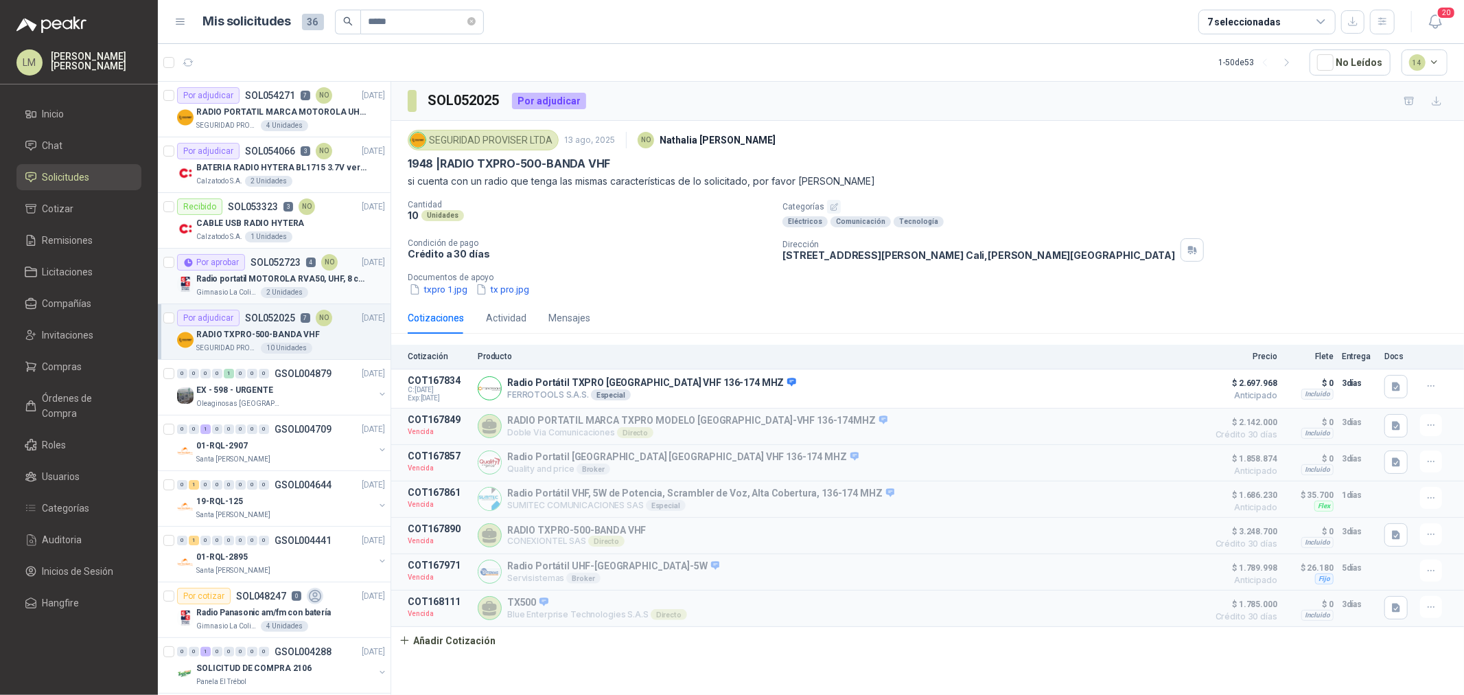
click at [216, 266] on div "Por aprobar" at bounding box center [211, 262] width 68 height 16
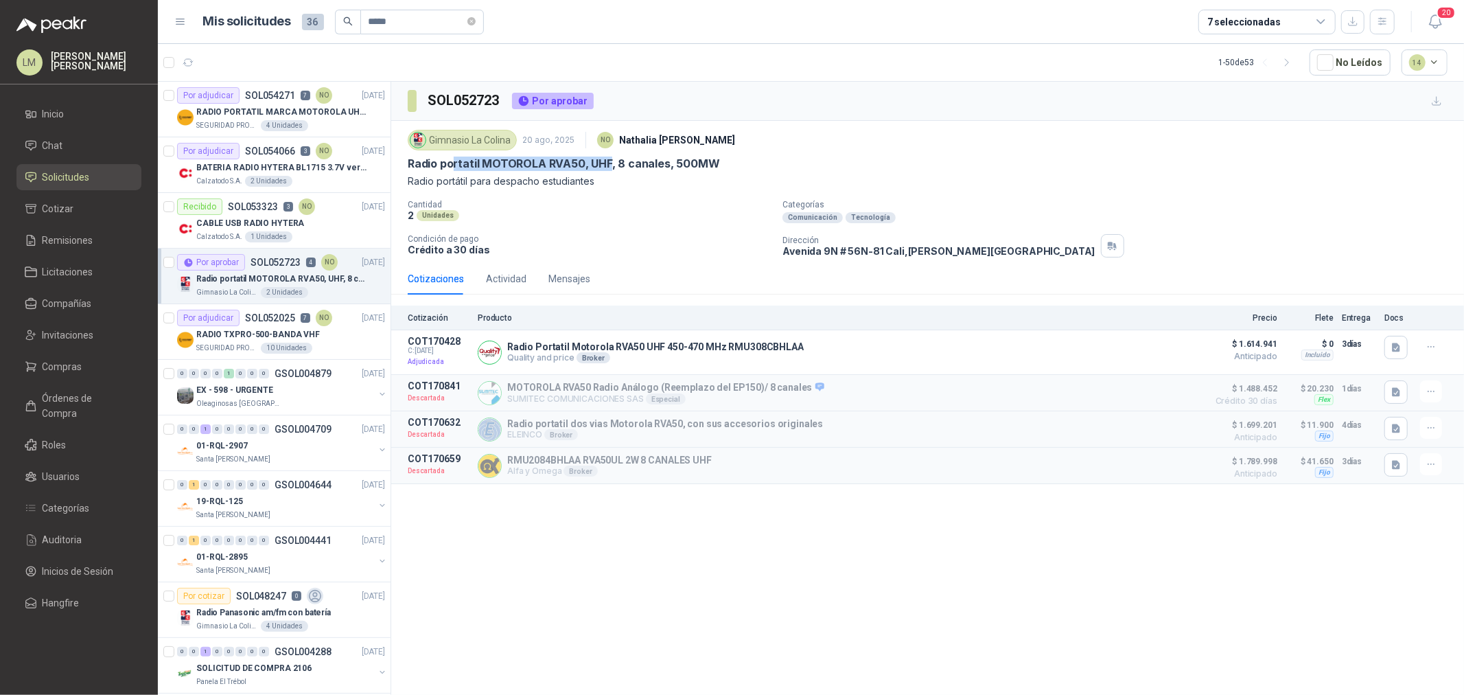
drag, startPoint x: 485, startPoint y: 163, endPoint x: 627, endPoint y: 172, distance: 142.4
click at [610, 170] on p "Radio portatil MOTOROLA RVA50, UHF, 8 canales, 500MW" at bounding box center [564, 164] width 312 height 14
click at [627, 172] on div "Gimnasio La Colina 20 ago, 2025 NO Nathalia Ortega Radio portatil MOTOROLA RVA5…" at bounding box center [928, 157] width 1040 height 62
click at [496, 272] on div "Actividad" at bounding box center [506, 278] width 41 height 15
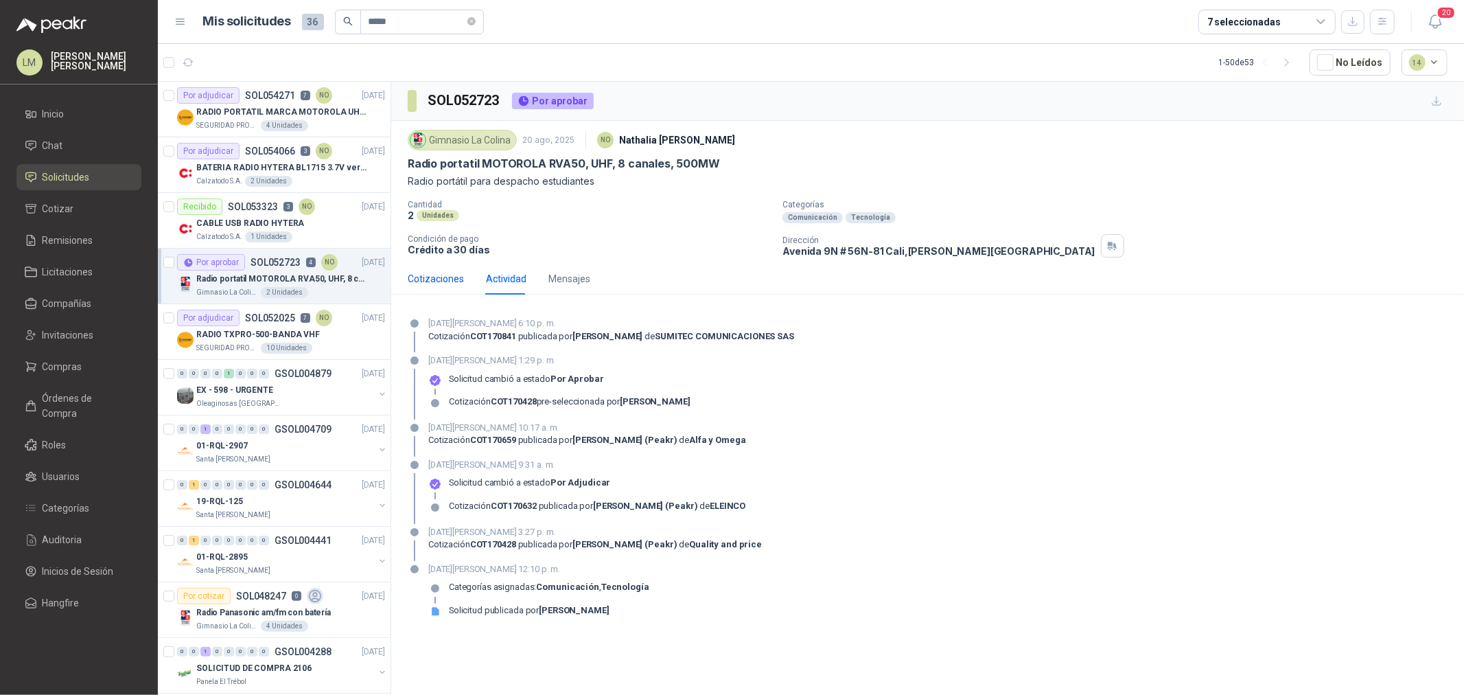
click at [440, 278] on div "Cotizaciones" at bounding box center [436, 278] width 56 height 15
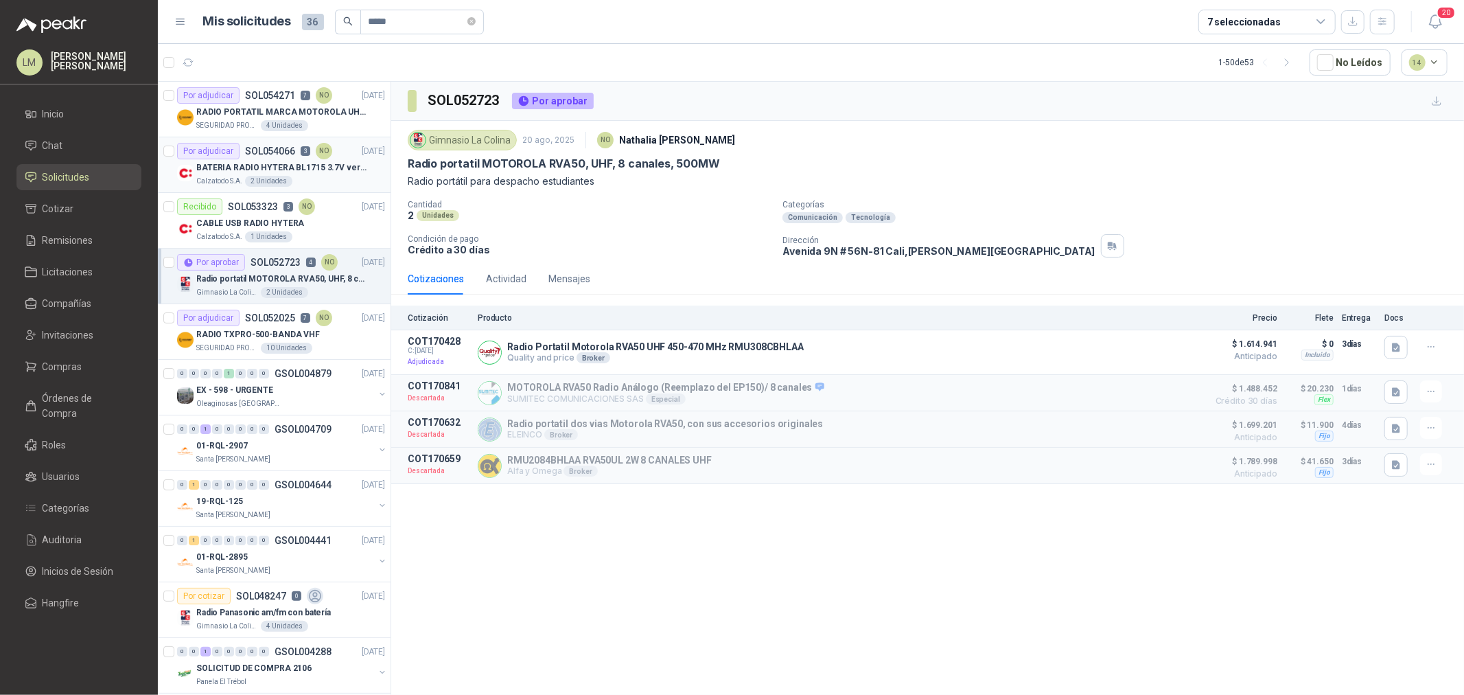
click at [224, 150] on div "Por adjudicar" at bounding box center [208, 151] width 62 height 16
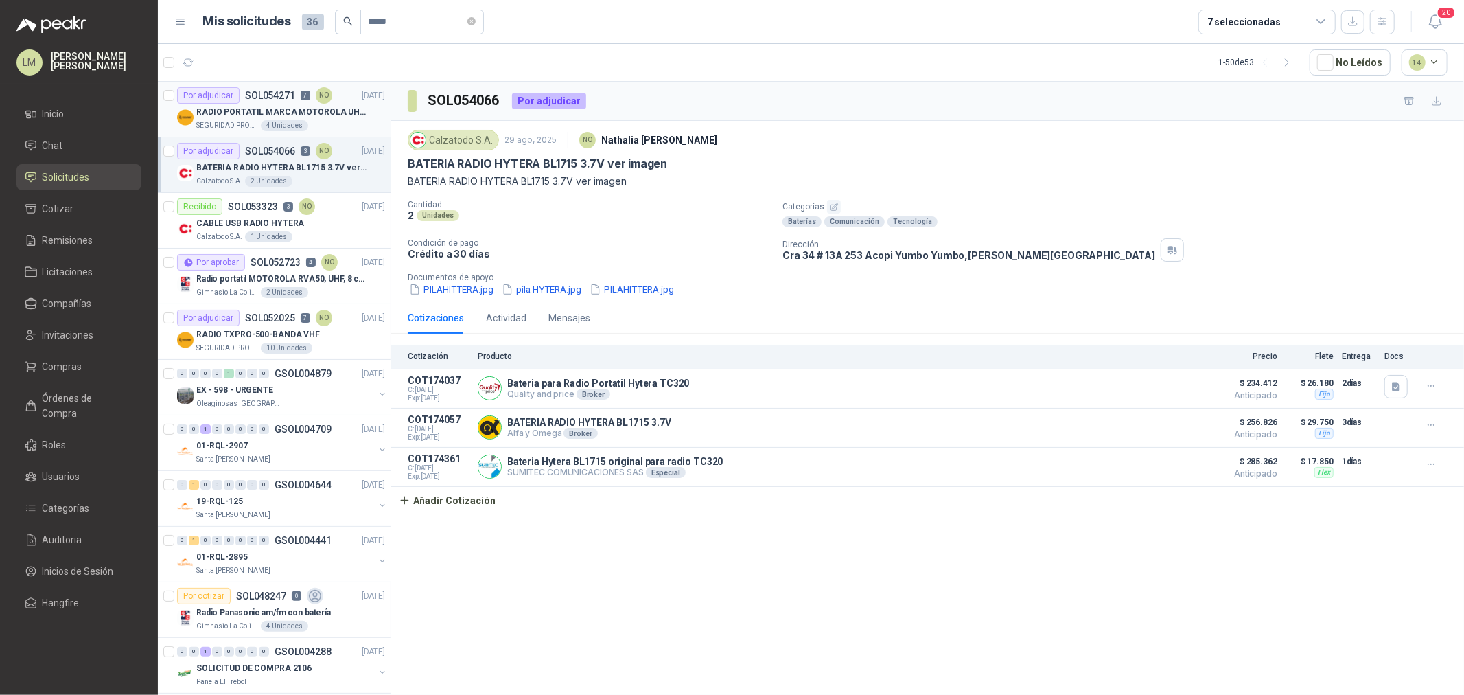
click at [238, 106] on p "RADIO PORTATIL MARCA MOTOROLA UHF SIN PANTALLA CON GPS, INCLUYE: ANTENA, BATERI…" at bounding box center [281, 112] width 171 height 13
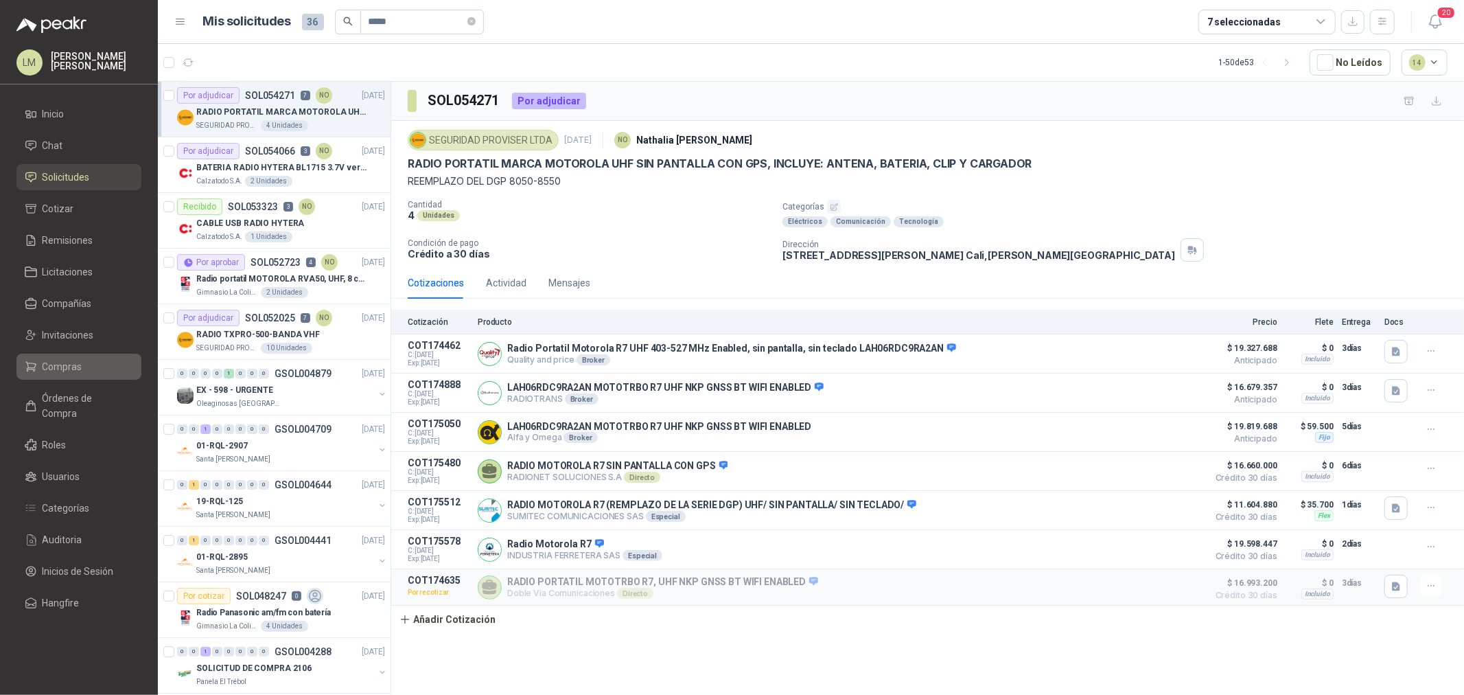
click at [73, 373] on span "Compras" at bounding box center [63, 366] width 40 height 15
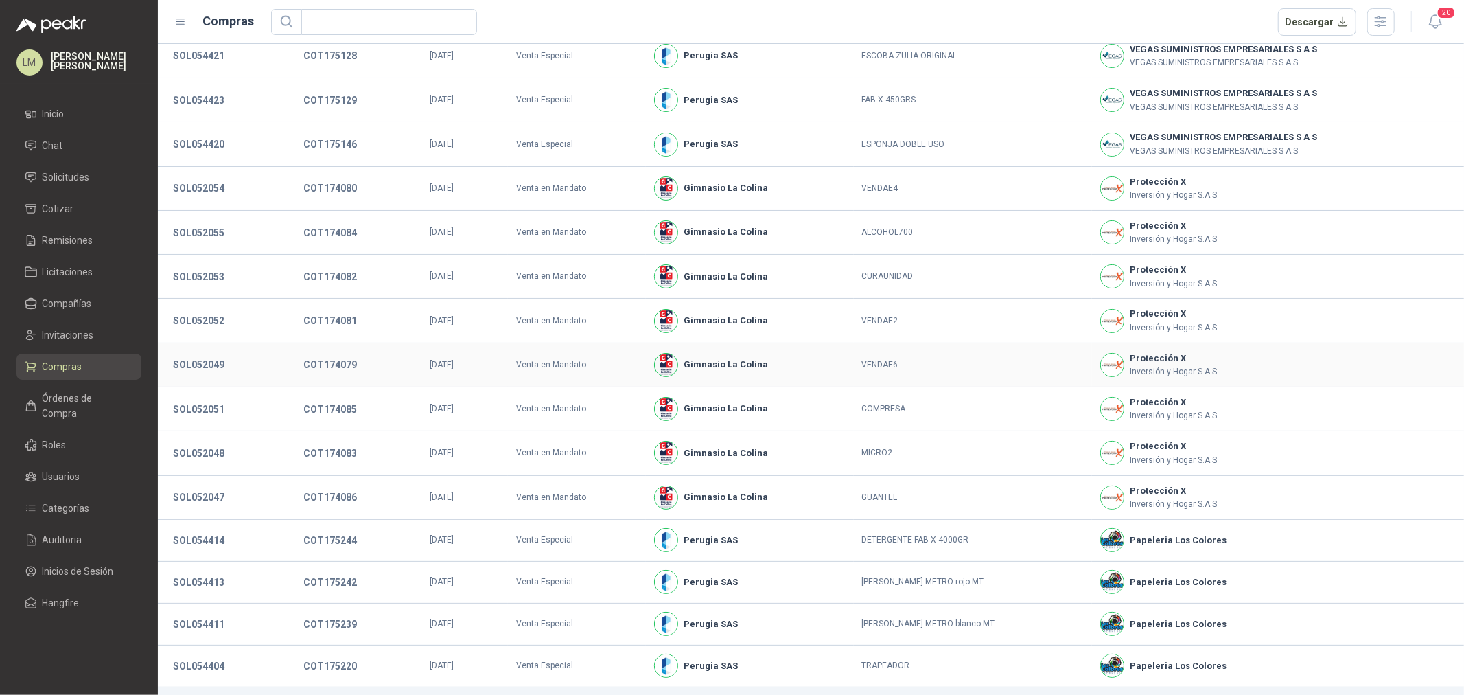
scroll to position [87, 0]
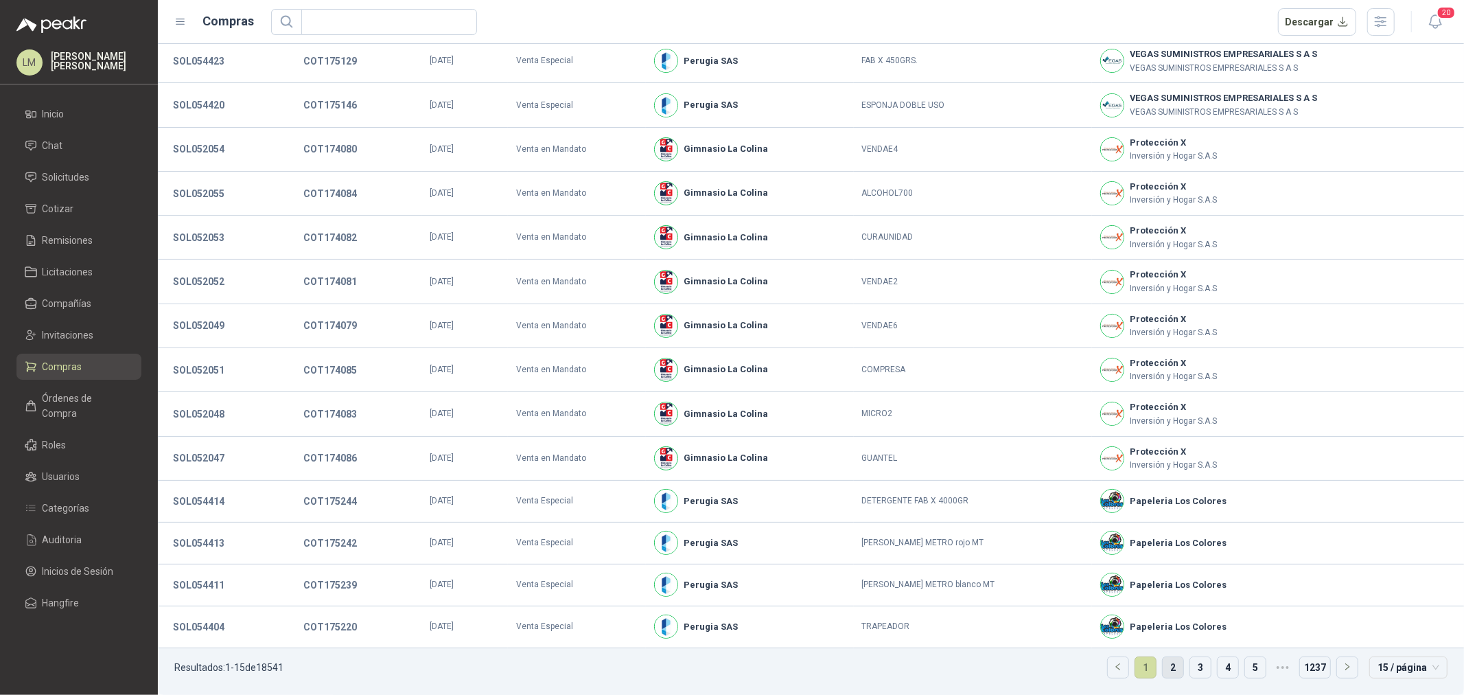
click at [1163, 667] on link "2" at bounding box center [1173, 667] width 21 height 21
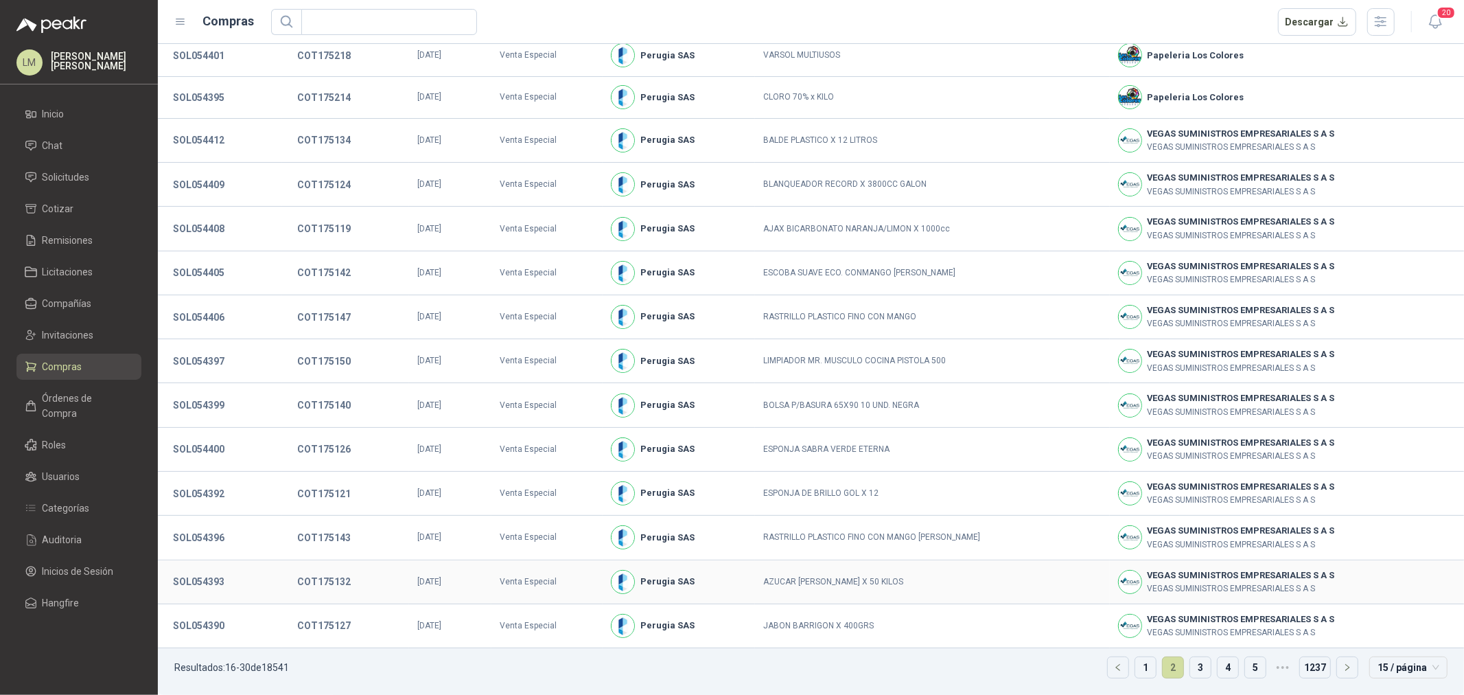
scroll to position [89, 0]
click at [1136, 670] on link "1" at bounding box center [1146, 667] width 21 height 21
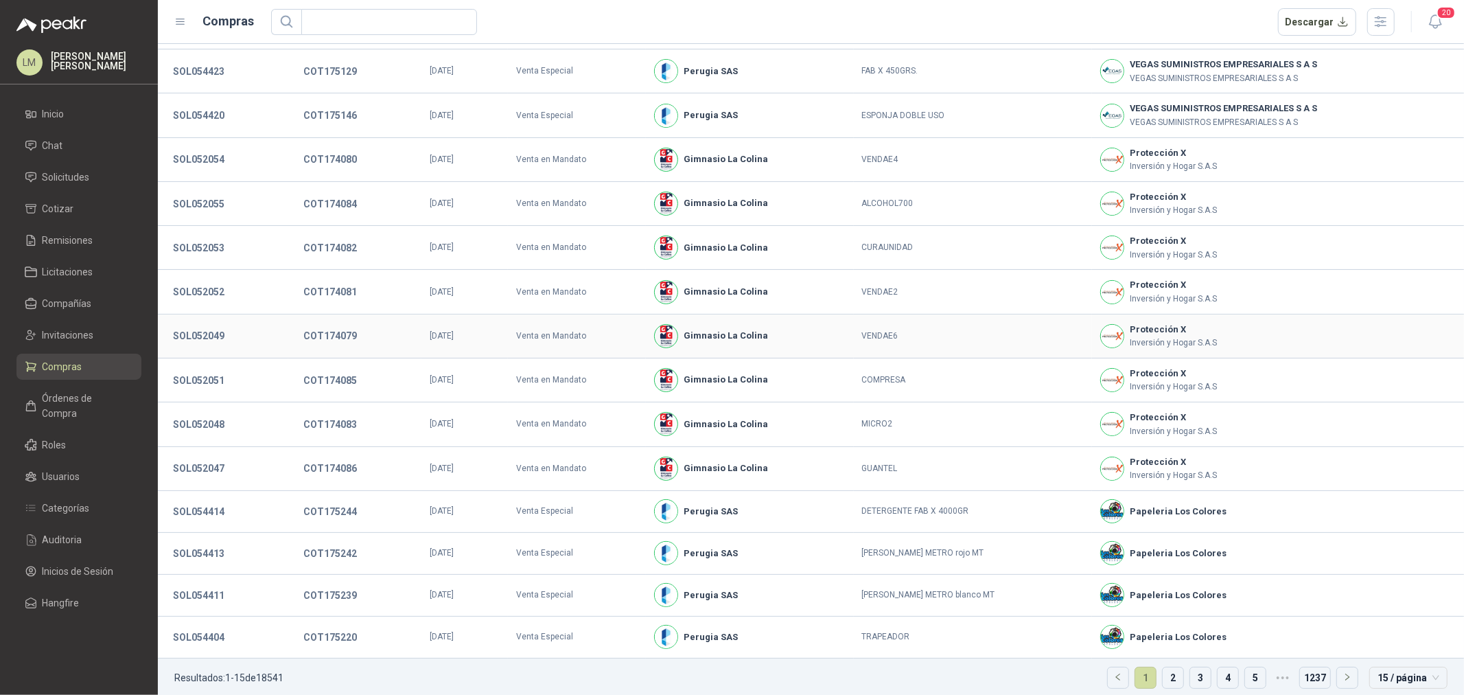
scroll to position [87, 0]
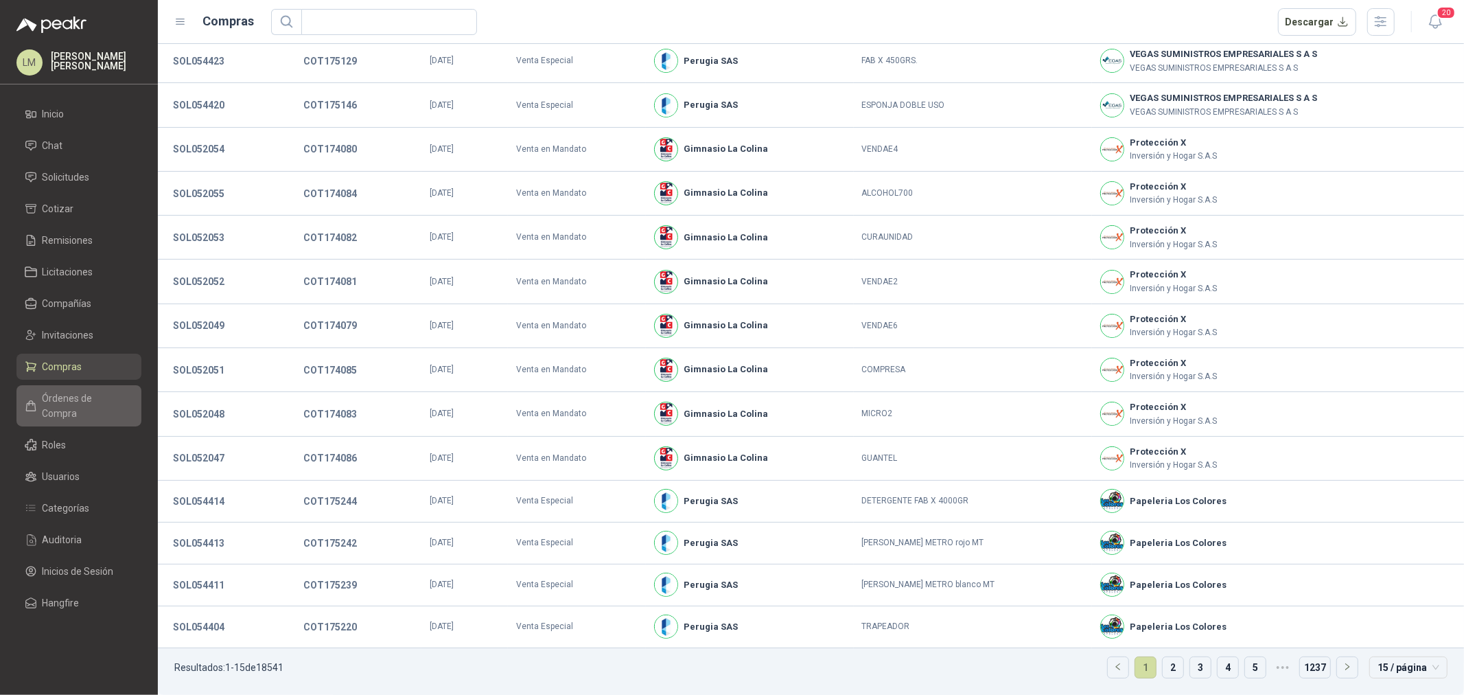
click at [72, 398] on span "Órdenes de Compra" at bounding box center [86, 406] width 86 height 30
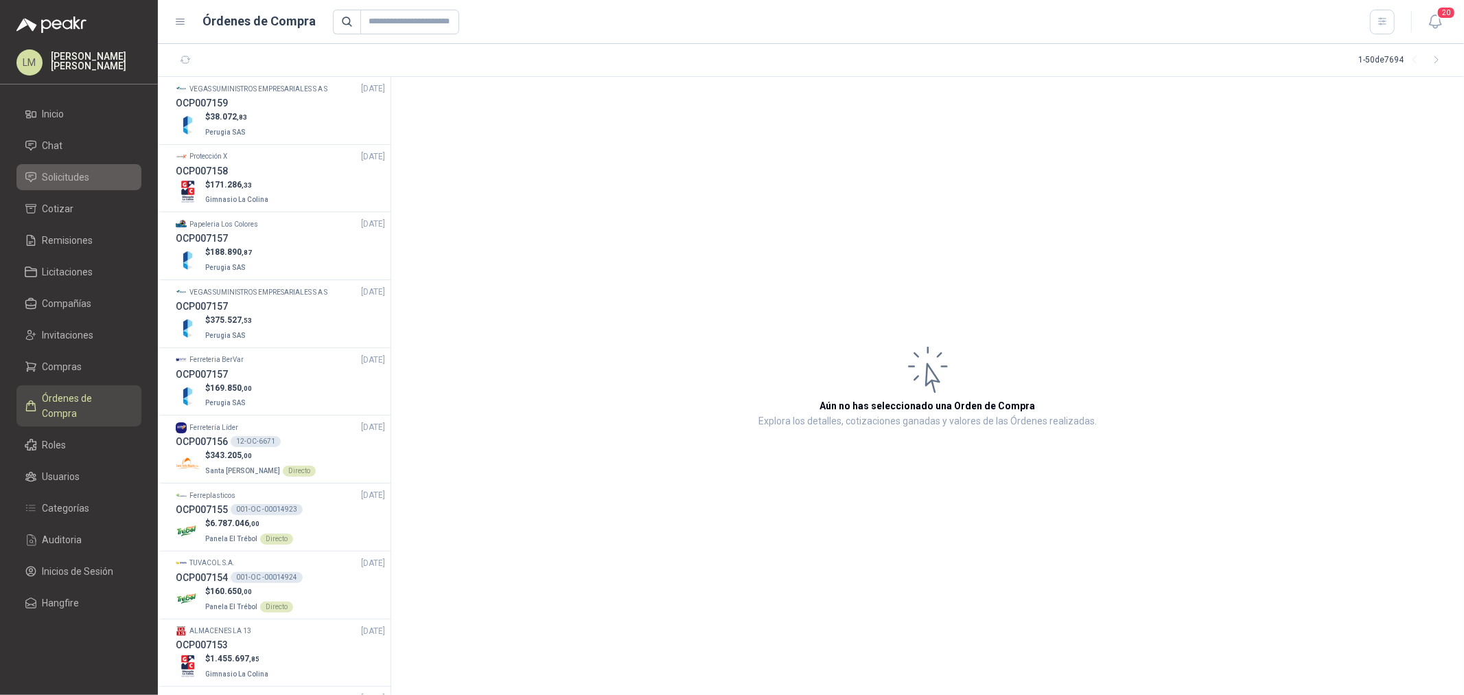
click at [76, 179] on span "Solicitudes" at bounding box center [66, 177] width 47 height 15
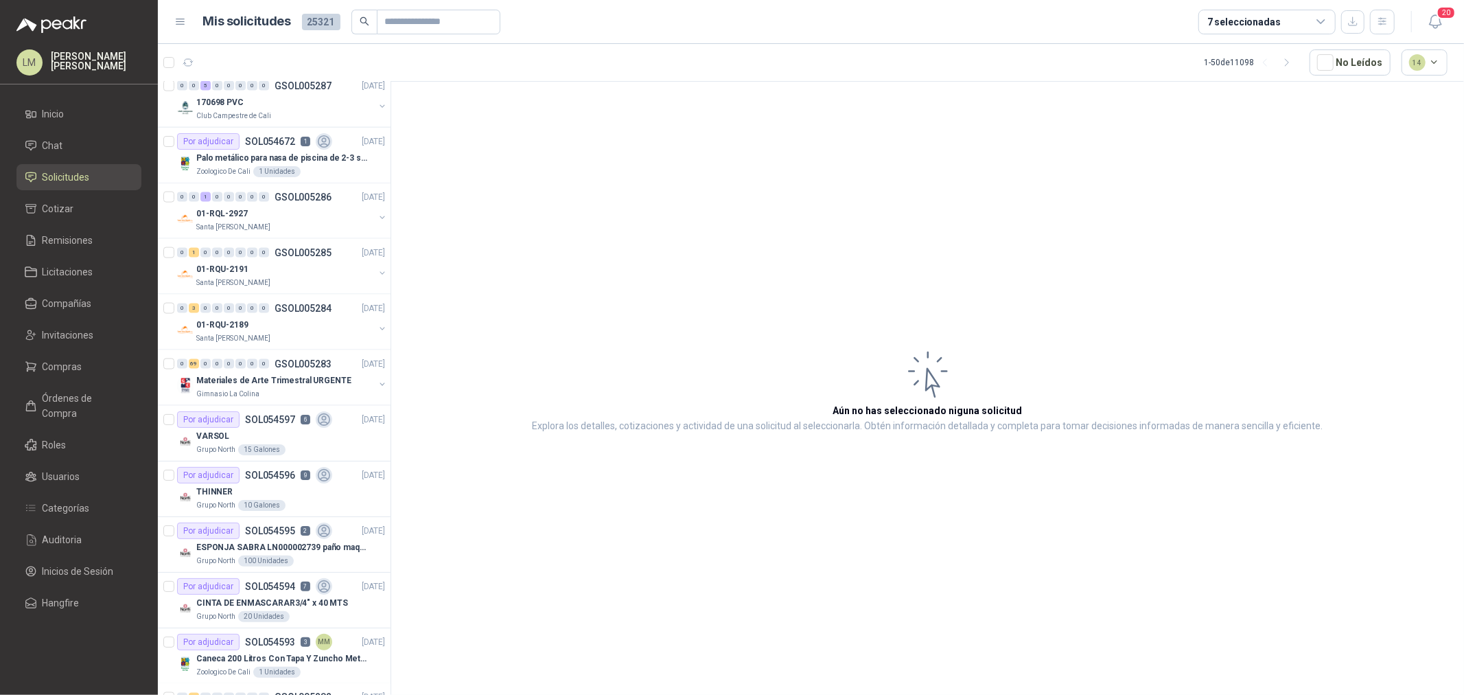
scroll to position [1907, 0]
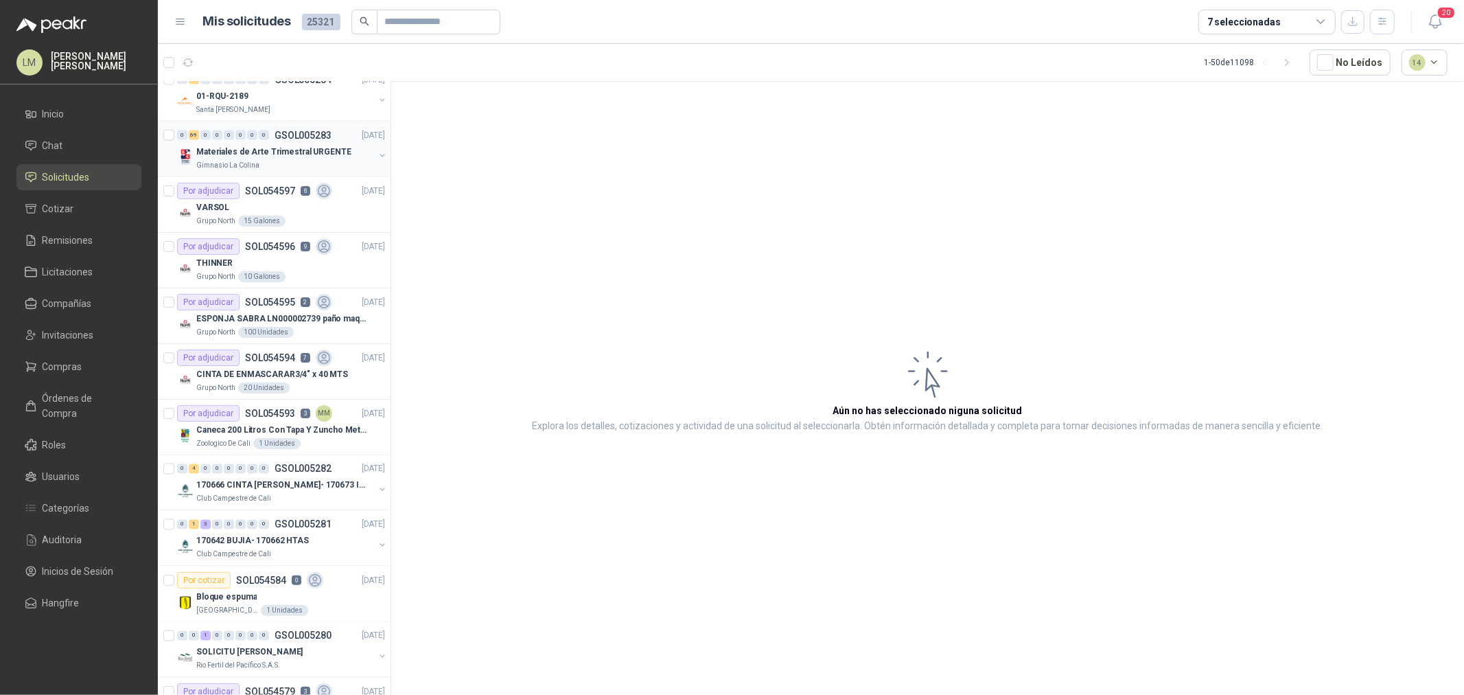
click at [283, 148] on p "Materiales de Arte Trimestral URGENTE" at bounding box center [273, 152] width 155 height 13
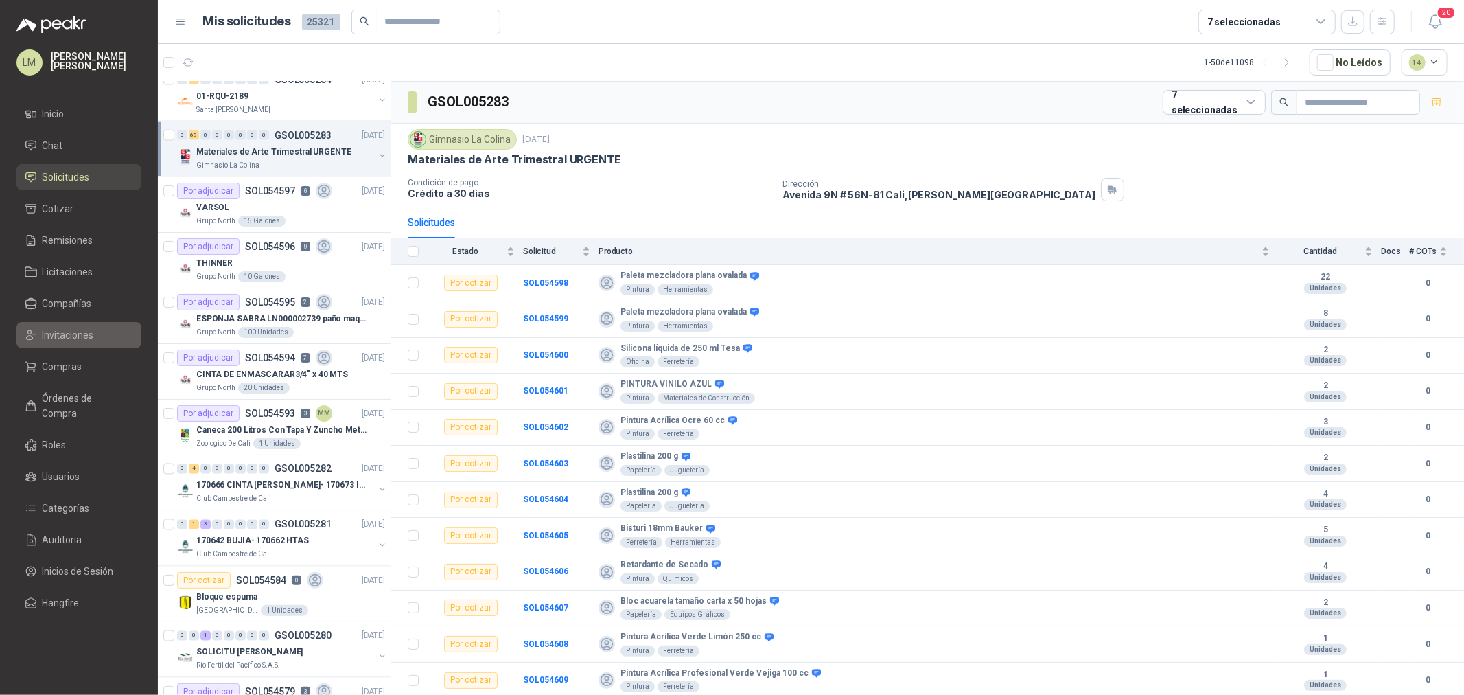
click at [64, 344] on link "Invitaciones" at bounding box center [78, 335] width 125 height 26
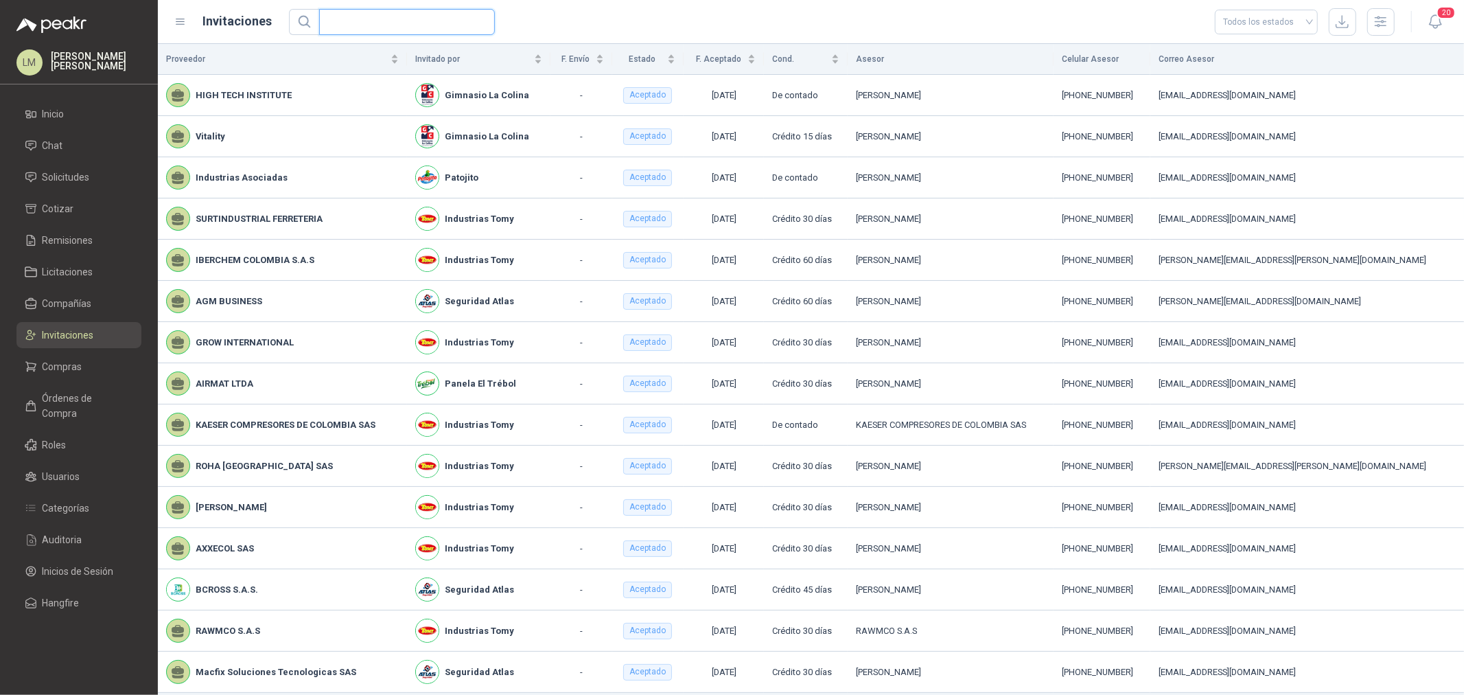
click at [413, 16] on input "text" at bounding box center [401, 22] width 148 height 25
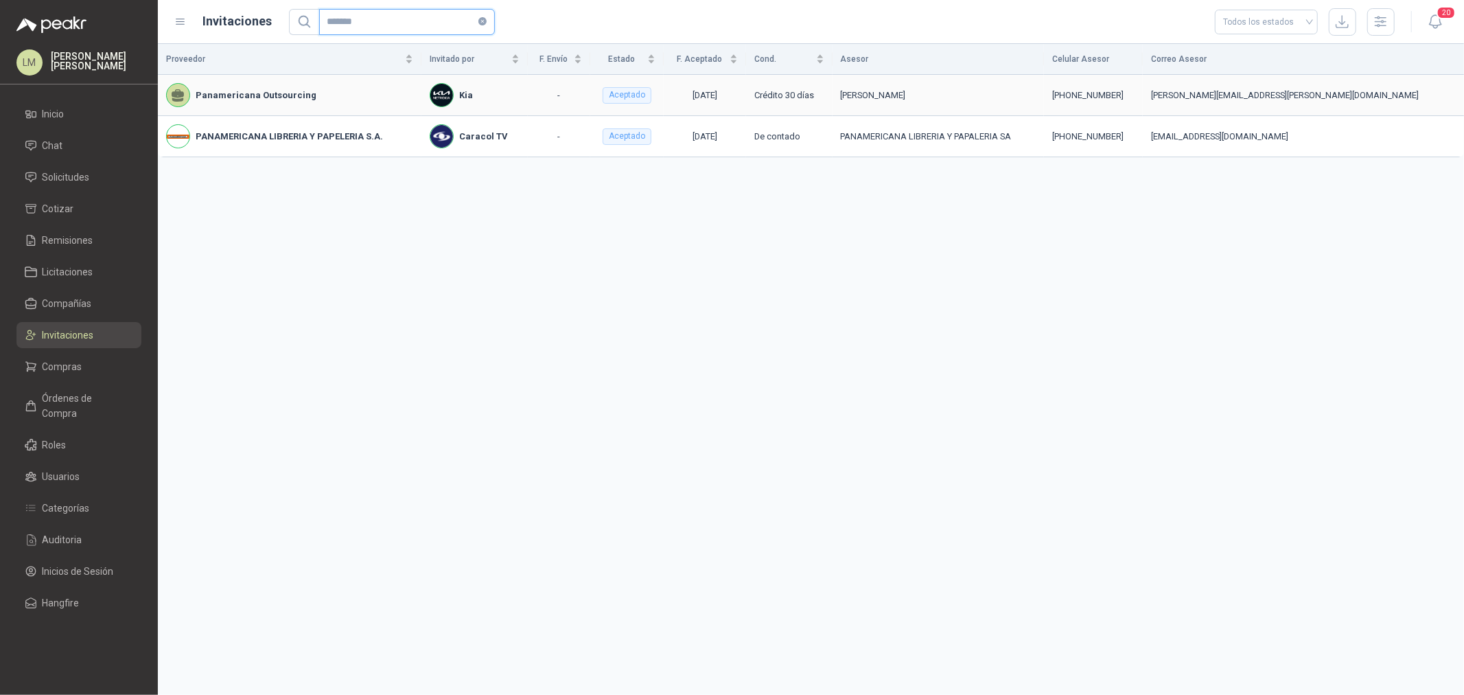
type input "*******"
drag, startPoint x: 237, startPoint y: 96, endPoint x: 279, endPoint y: 91, distance: 42.9
click at [277, 91] on b "Panamericana Outsourcing" at bounding box center [256, 96] width 121 height 14
drag, startPoint x: 295, startPoint y: 148, endPoint x: 503, endPoint y: 154, distance: 208.1
click at [468, 148] on tr "PANAMERICANA LIBRERIA Y PAPELERIA S.A. Caracol TV - Aceptado 29/04/2025 De cont…" at bounding box center [811, 136] width 1306 height 41
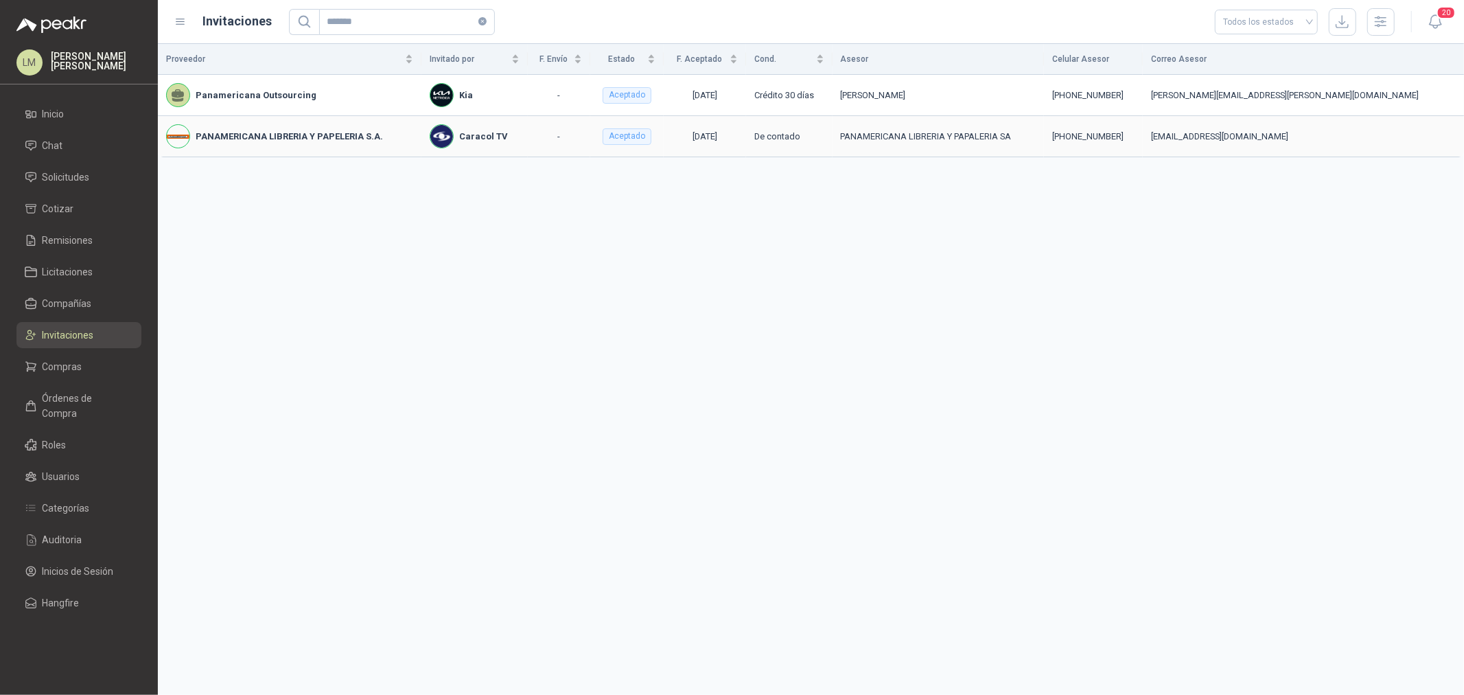
click at [985, 128] on td "PANAMERICANA LIBRERIA Y PAPALERIA SA" at bounding box center [938, 136] width 211 height 41
drag, startPoint x: 1189, startPoint y: 138, endPoint x: 1267, endPoint y: 136, distance: 77.6
click at [1250, 138] on tr "PANAMERICANA LIBRERIA Y PAPELERIA S.A. Caracol TV - Aceptado 29/04/2025 De cont…" at bounding box center [811, 136] width 1306 height 41
click at [1306, 130] on div "notificaciones@panamericana.com.co" at bounding box center [1303, 137] width 305 height 14
drag, startPoint x: 1312, startPoint y: 93, endPoint x: 948, endPoint y: 91, distance: 363.9
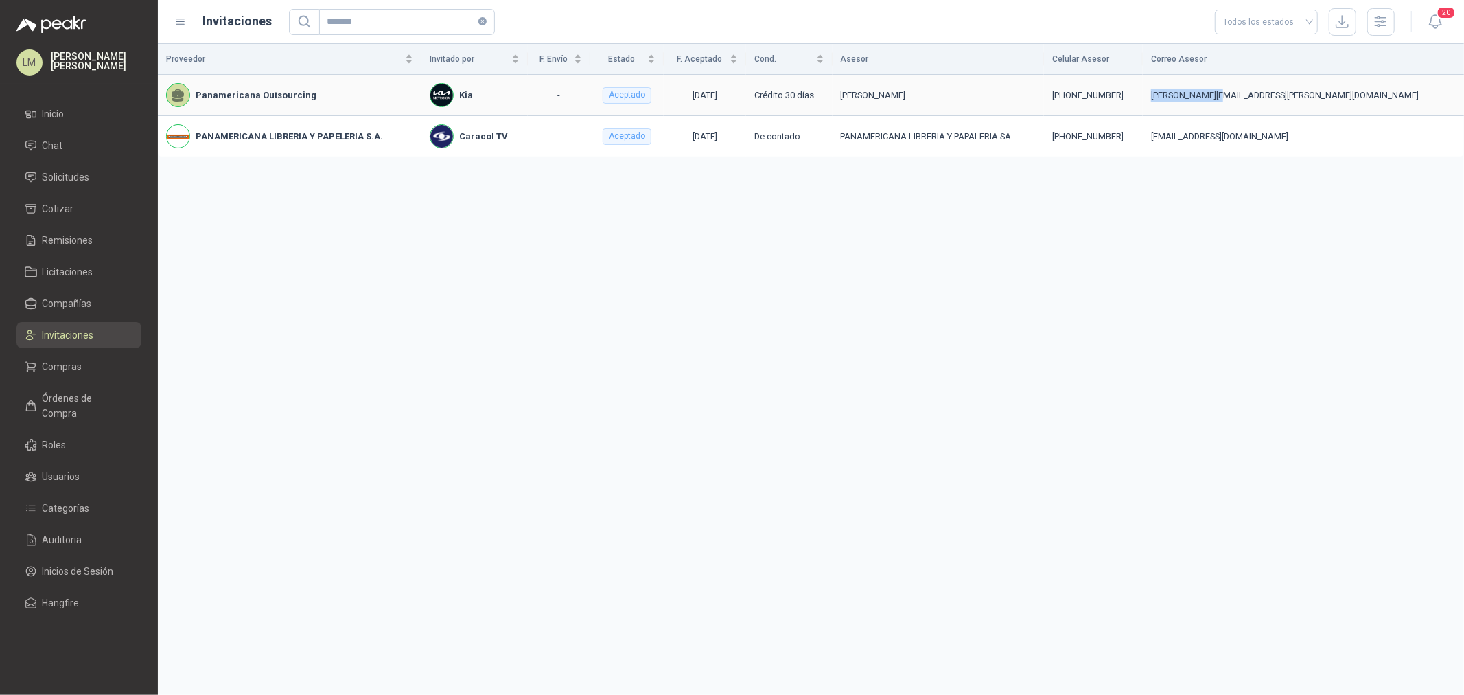
click at [998, 92] on tr "Panamericana Outsourcing Kia - Aceptado 20/08/2025 Crédito 30 días jonathan por…" at bounding box center [811, 95] width 1306 height 41
click at [528, 99] on td "Kia" at bounding box center [475, 95] width 106 height 41
click at [65, 170] on span "Solicitudes" at bounding box center [66, 177] width 47 height 15
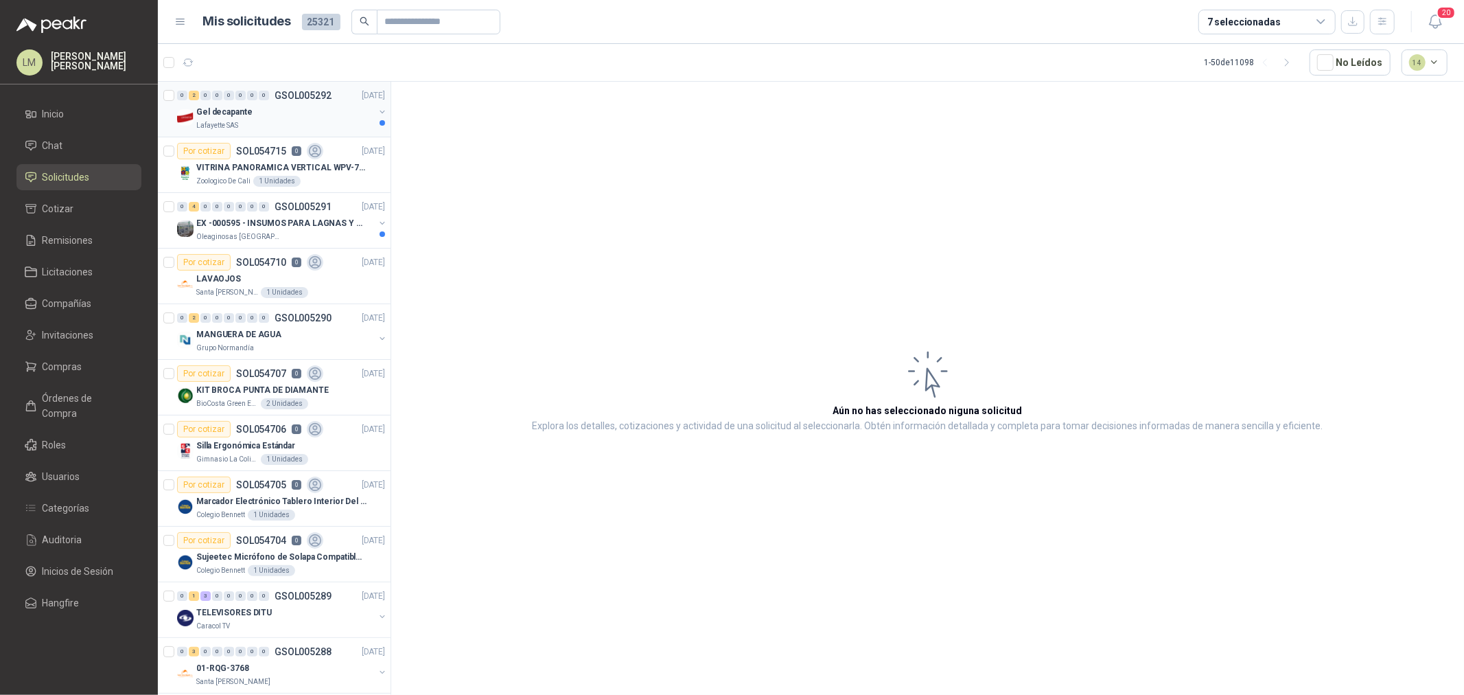
click at [377, 110] on button "button" at bounding box center [382, 111] width 11 height 11
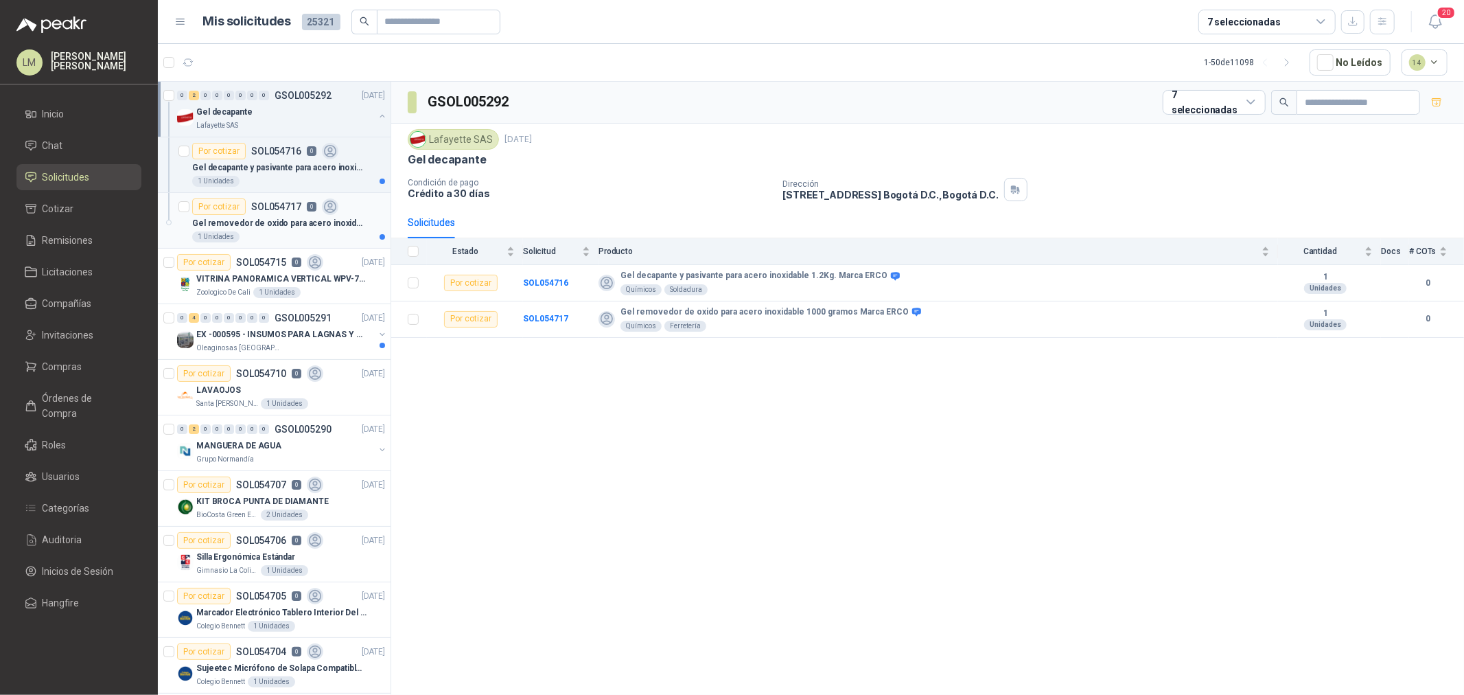
click at [254, 218] on p "Gel removedor de oxido para acero inoxidable 1000 gramos Marca ERCO" at bounding box center [277, 223] width 171 height 13
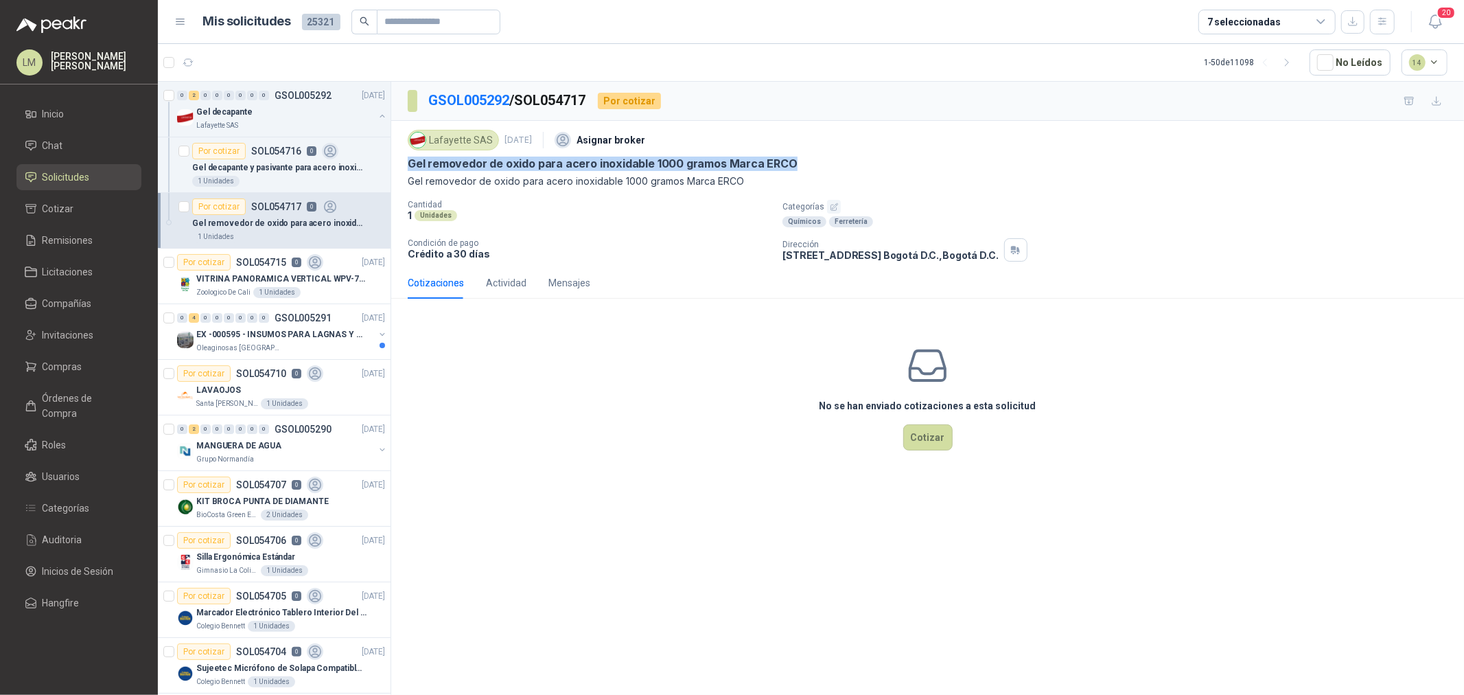
drag, startPoint x: 441, startPoint y: 161, endPoint x: 797, endPoint y: 159, distance: 355.6
click at [797, 159] on div "Lafayette SAS 3 sept, 2025 Asignar broker Gel removedor de oxido para acero ino…" at bounding box center [927, 194] width 1073 height 146
copy p "Gel removedor de oxido para acero inoxidable 1000 gramos Marca ERCO"
click at [1371, 21] on button "button" at bounding box center [1382, 22] width 25 height 25
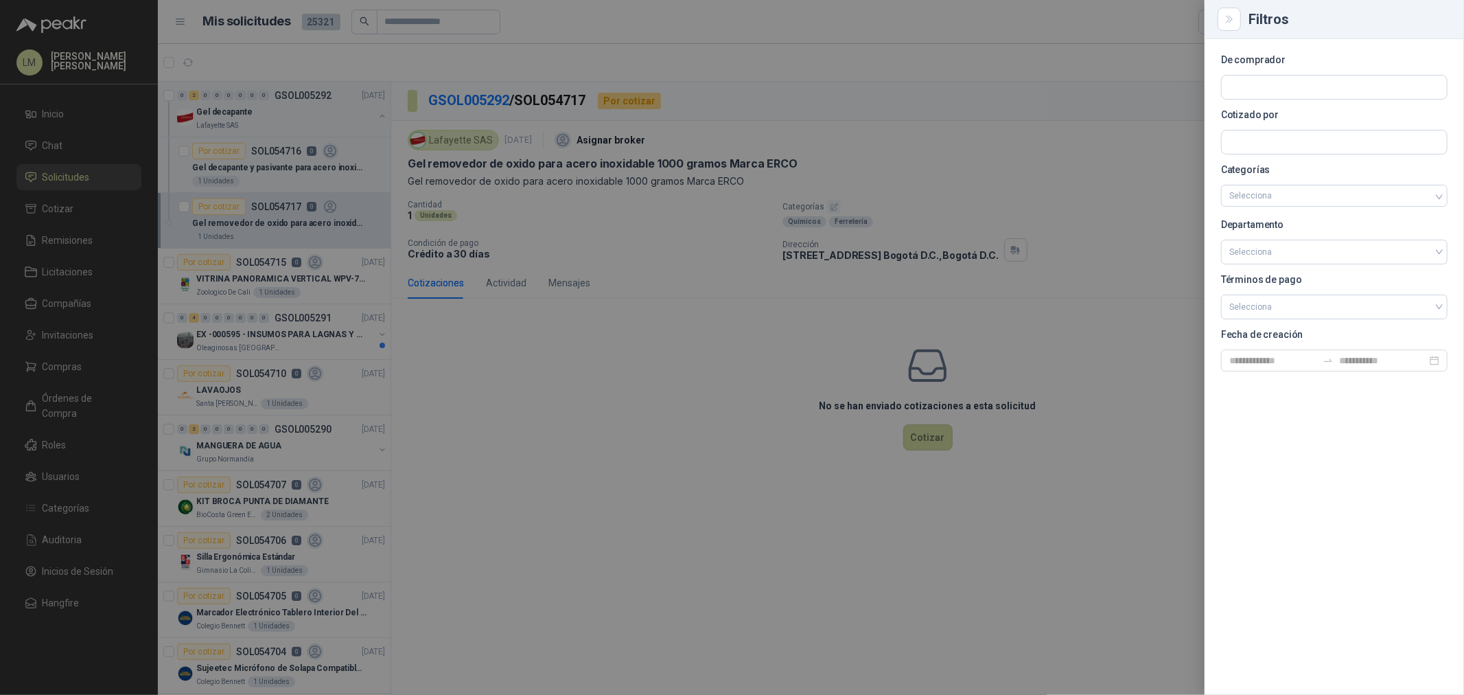
click at [1292, 73] on section "De comprador Cotizado por Categorías Selecciona Departamento Selecciona Término…" at bounding box center [1334, 214] width 227 height 316
click at [1285, 86] on input "text" at bounding box center [1334, 87] width 225 height 23
type input "*"
type input "******"
drag, startPoint x: 1285, startPoint y: 124, endPoint x: 1087, endPoint y: 163, distance: 201.7
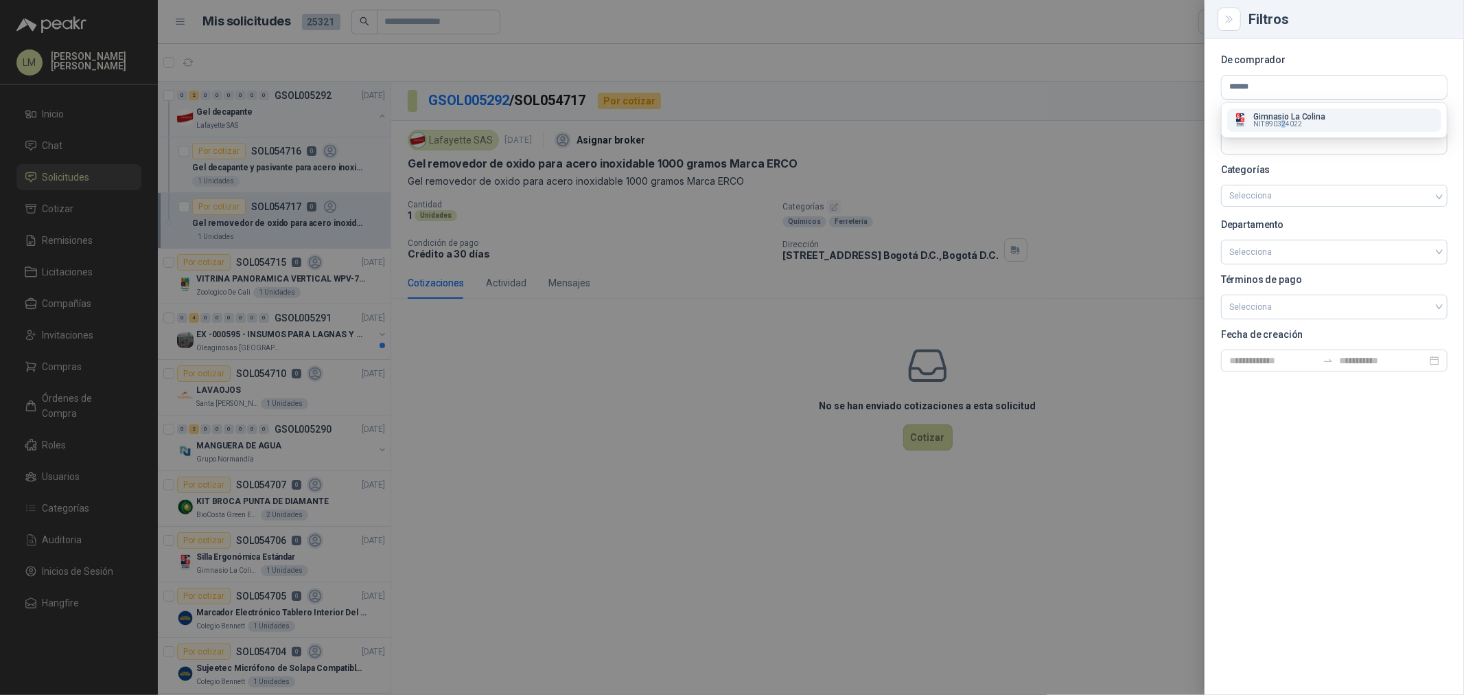
click at [1285, 124] on span "NIT : 890324022" at bounding box center [1278, 124] width 49 height 7
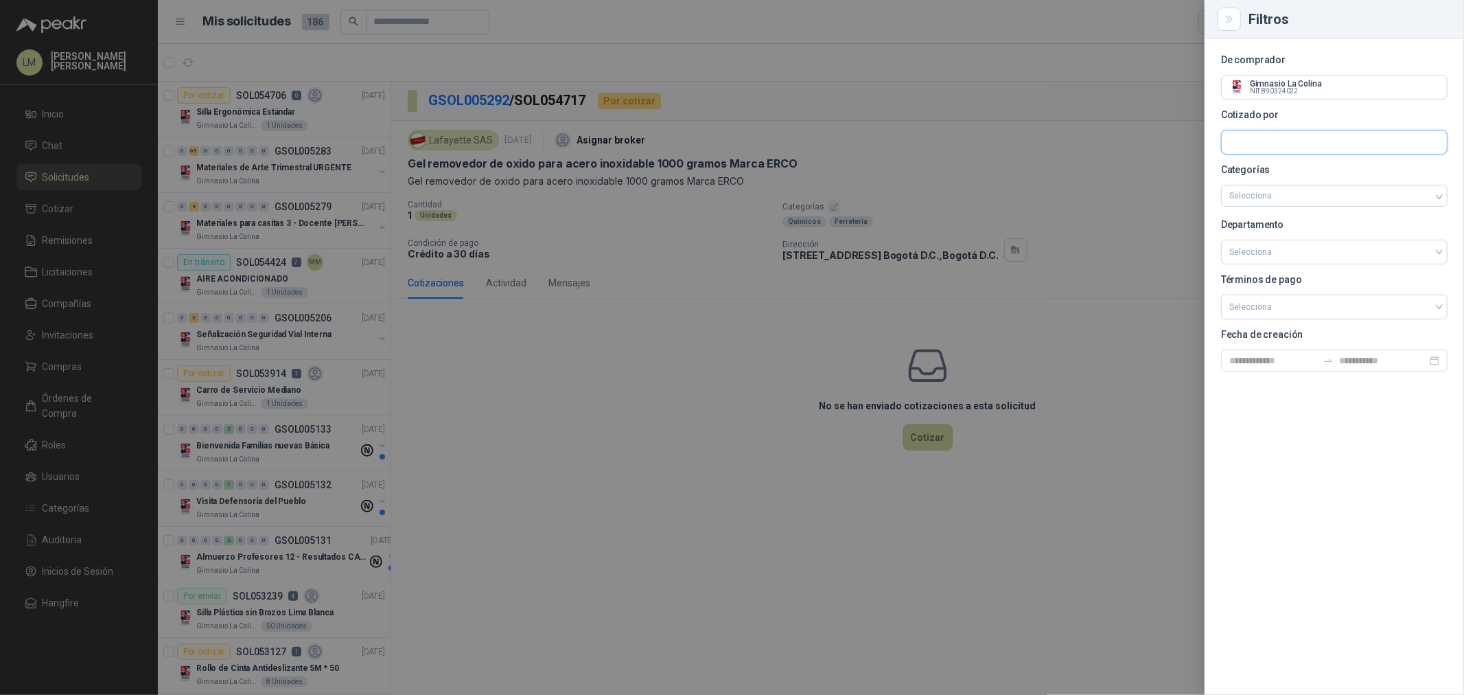
click at [1267, 141] on input "text" at bounding box center [1334, 141] width 225 height 23
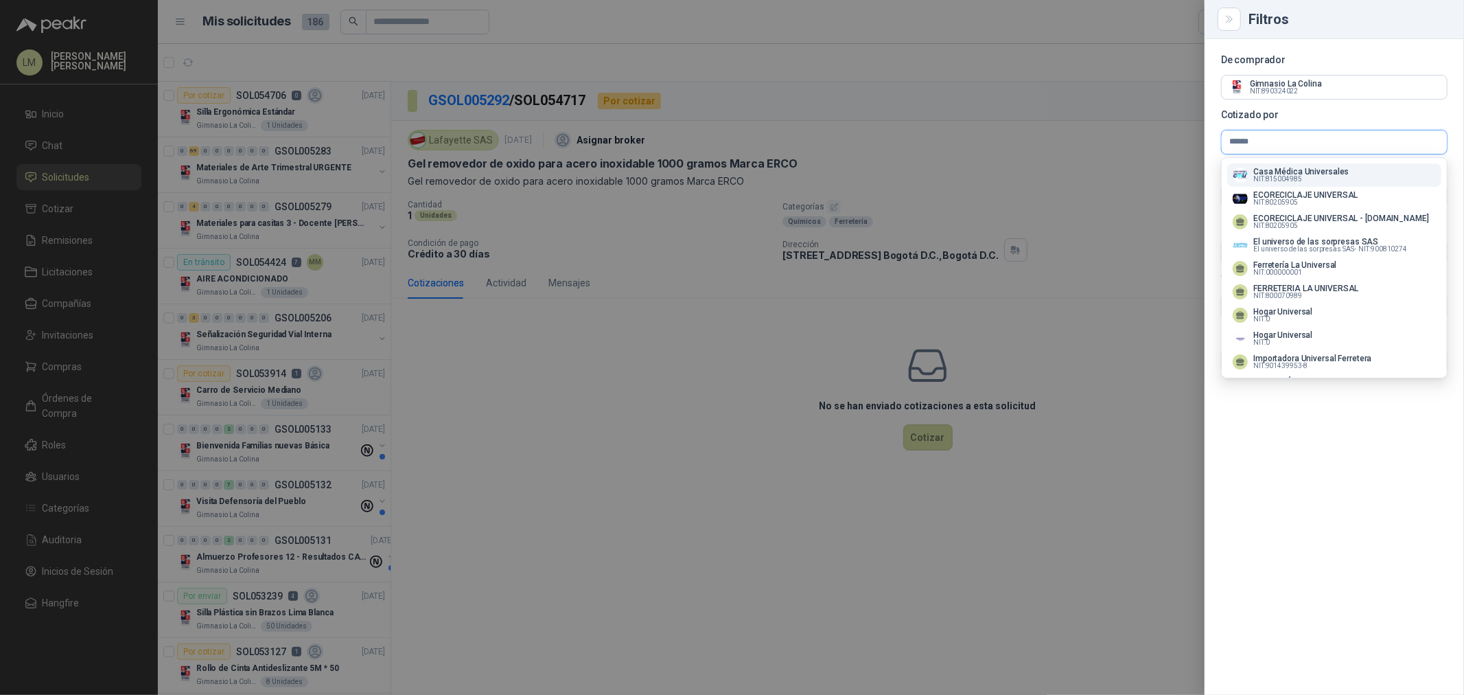
type input "******"
click at [1267, 169] on p "Casa Médica Universales" at bounding box center [1301, 172] width 95 height 8
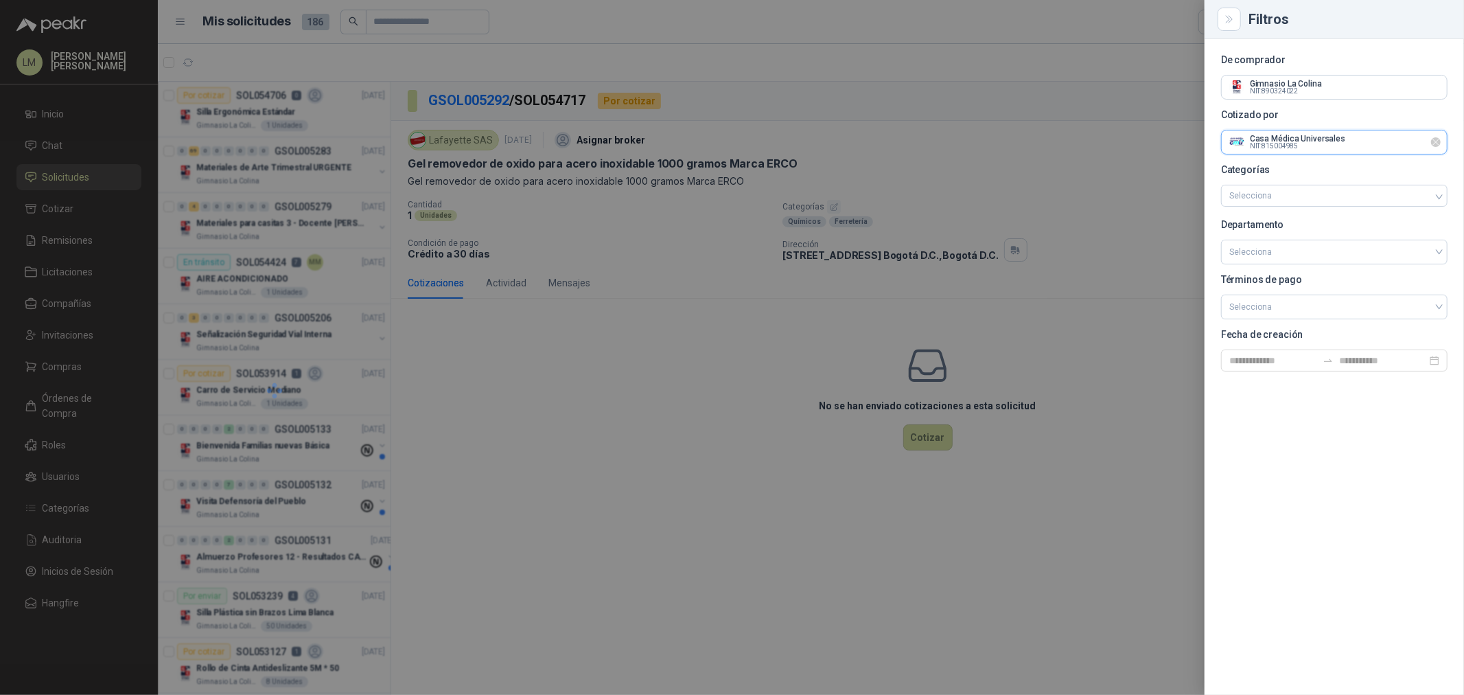
click at [1272, 99] on input "text" at bounding box center [1334, 87] width 225 height 23
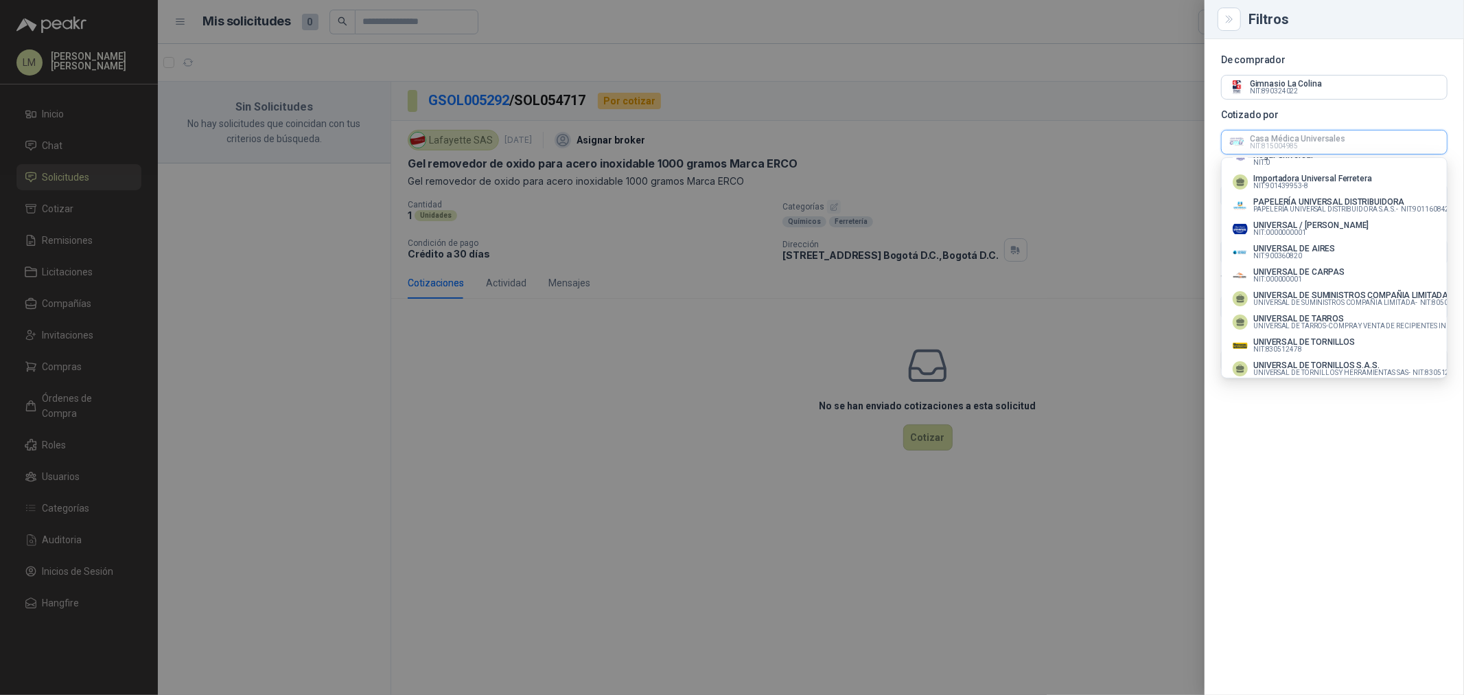
scroll to position [229, 0]
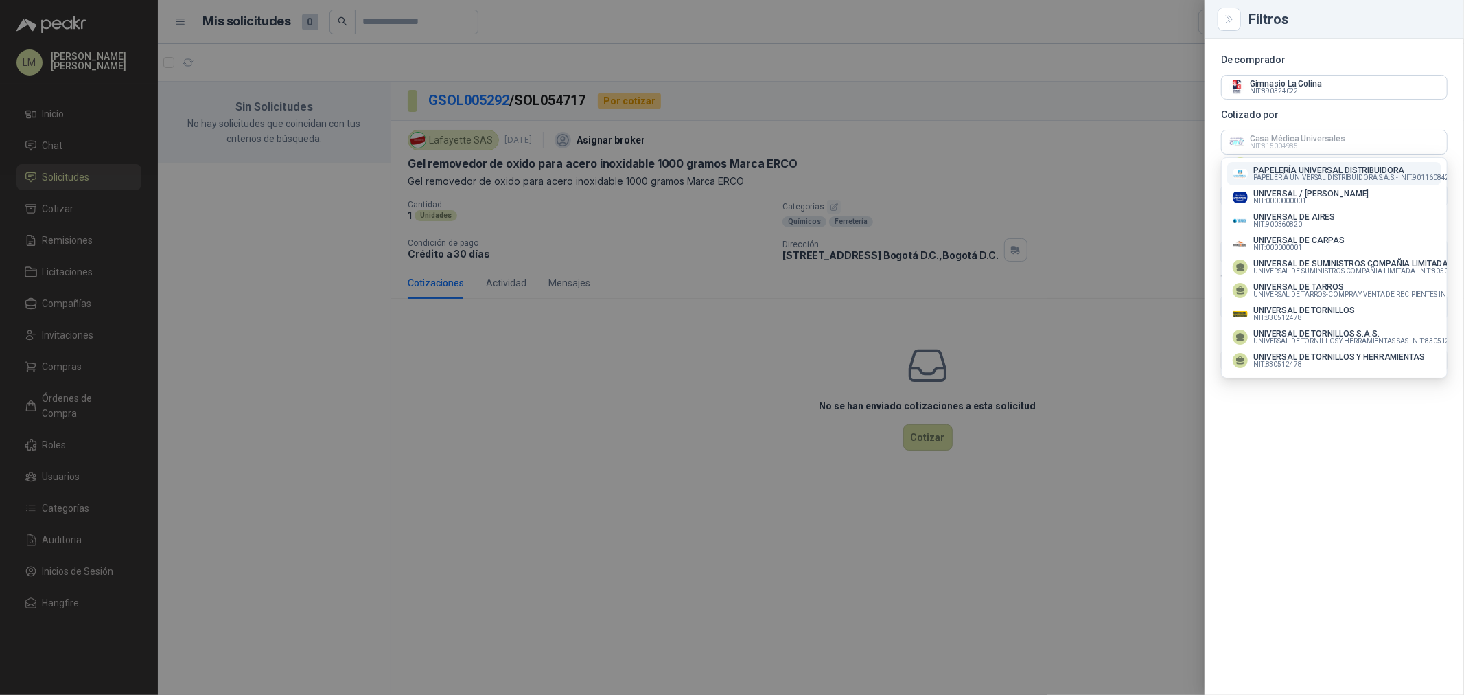
click at [1312, 166] on p "PAPELERÍA UNIVERSAL DISTRIBUIDORA" at bounding box center [1352, 170] width 196 height 8
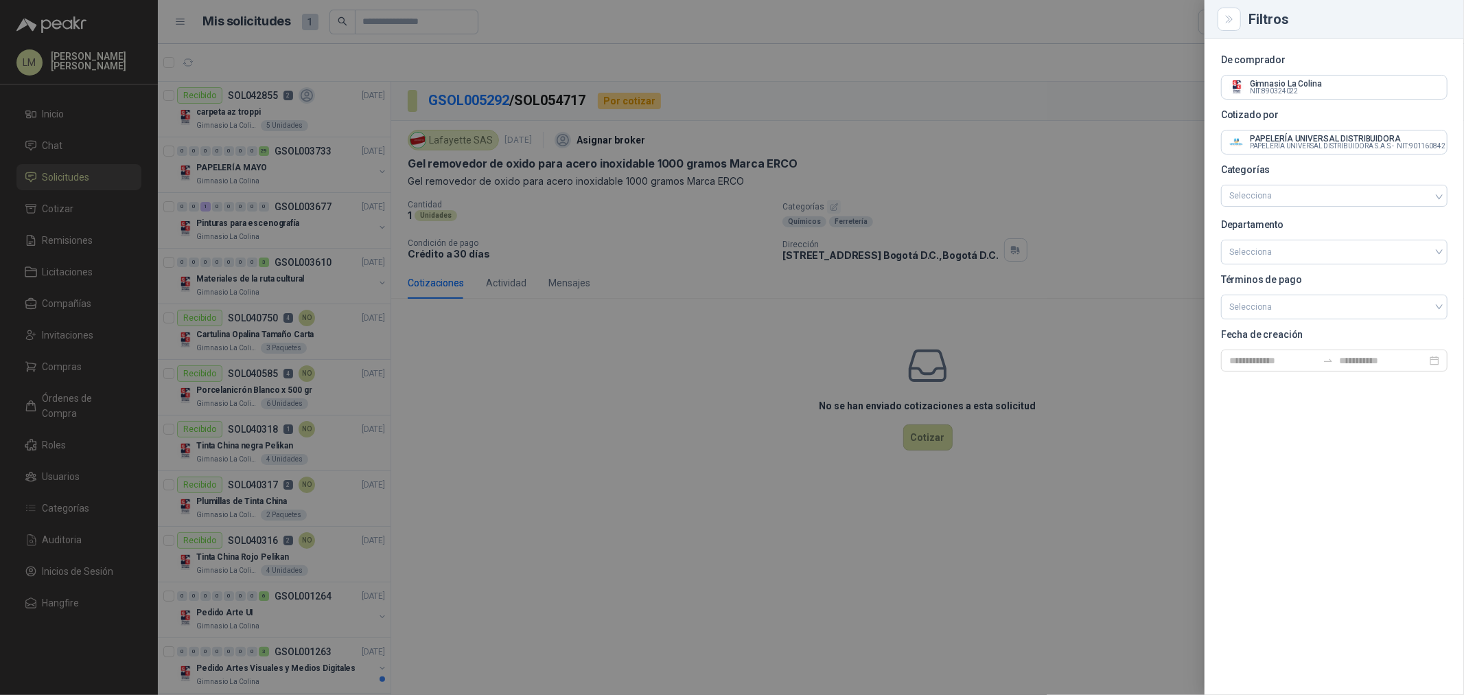
click at [1013, 162] on div at bounding box center [732, 347] width 1464 height 695
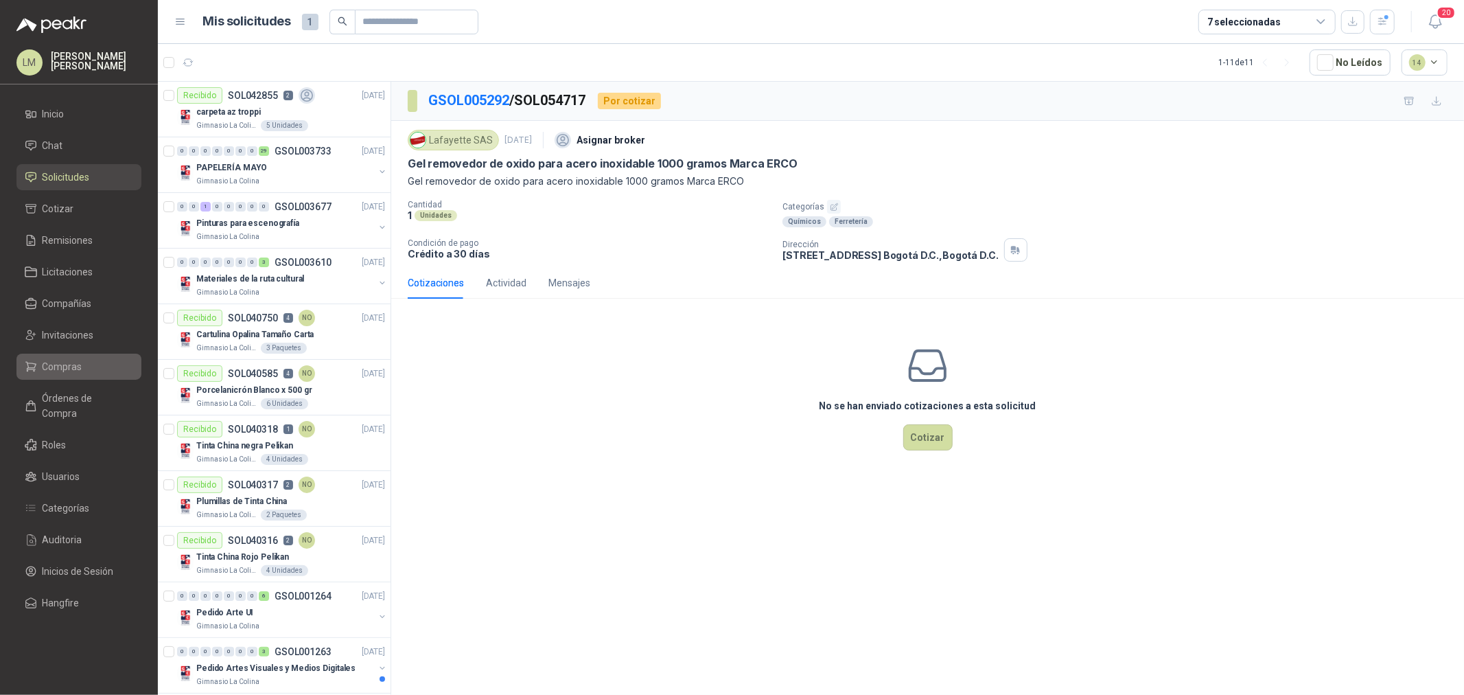
click at [67, 361] on span "Compras" at bounding box center [63, 366] width 40 height 15
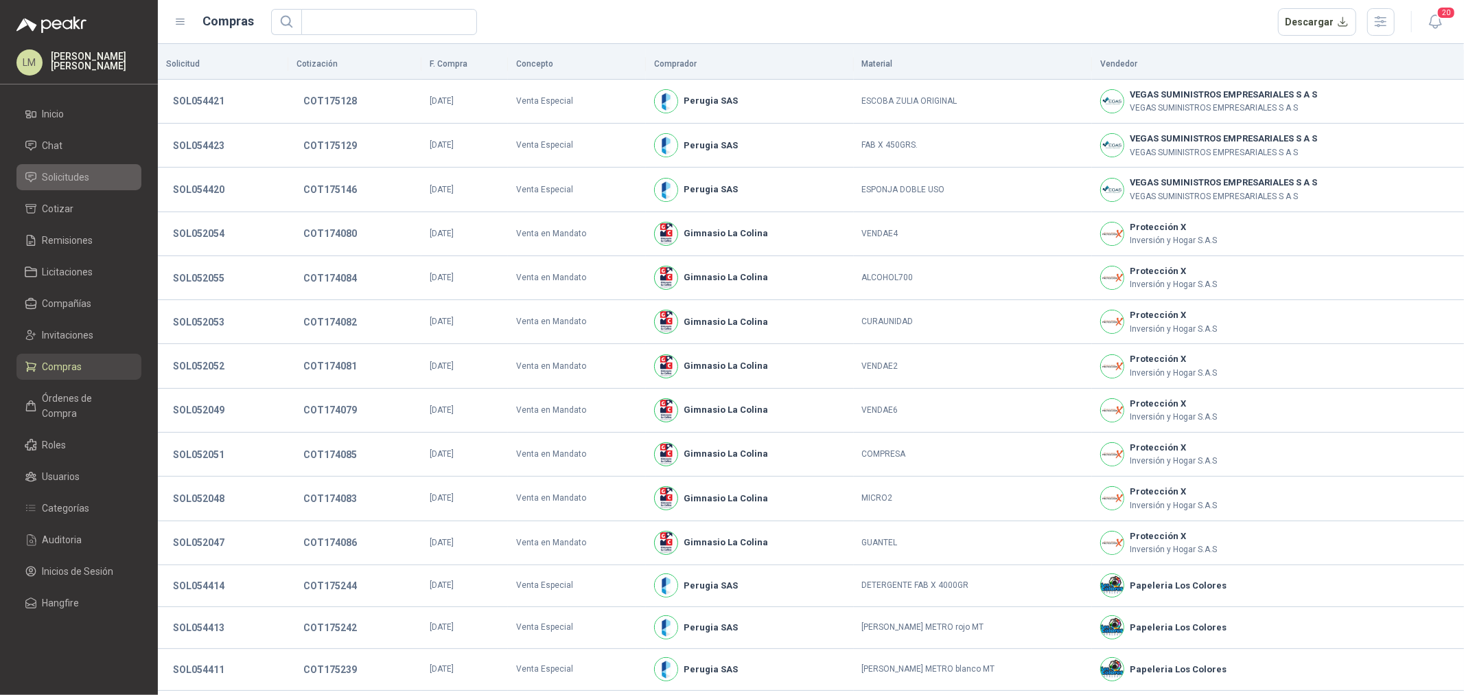
click at [53, 174] on span "Solicitudes" at bounding box center [66, 177] width 47 height 15
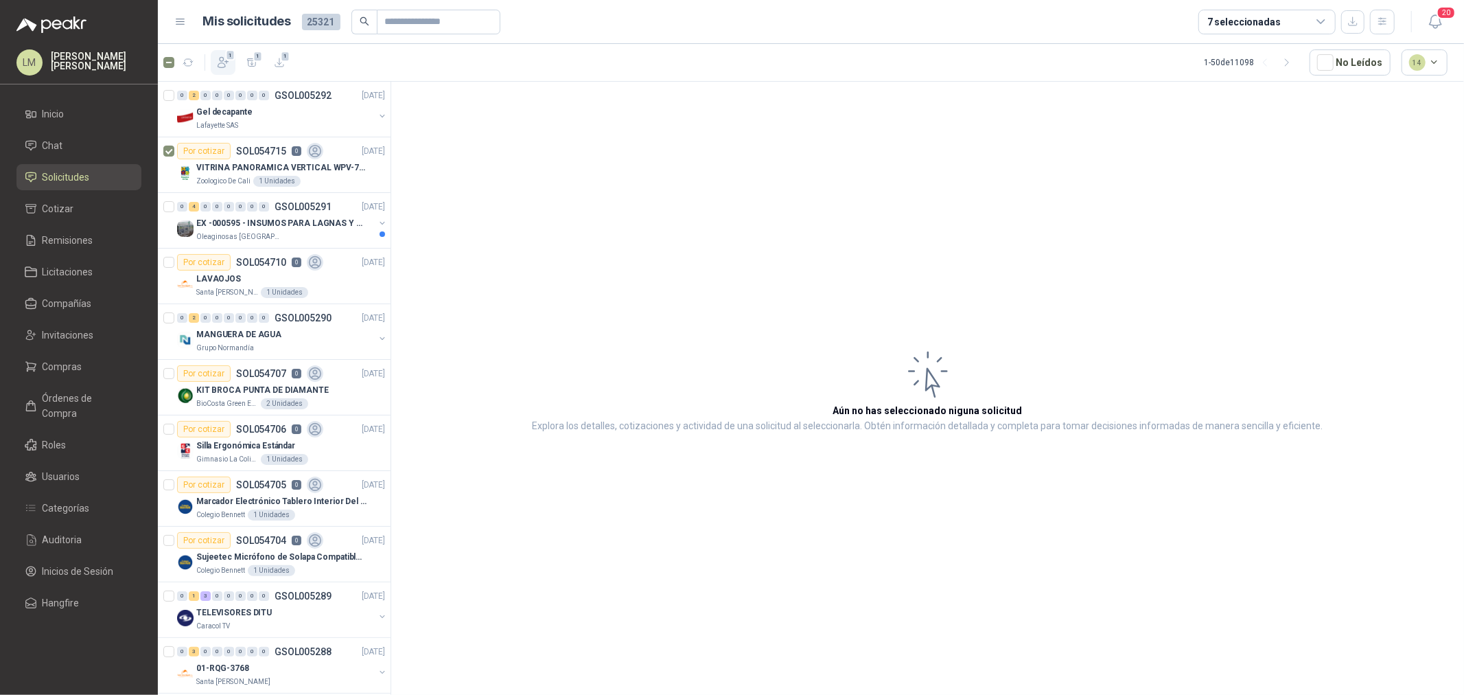
click at [228, 58] on span "1" at bounding box center [231, 54] width 10 height 11
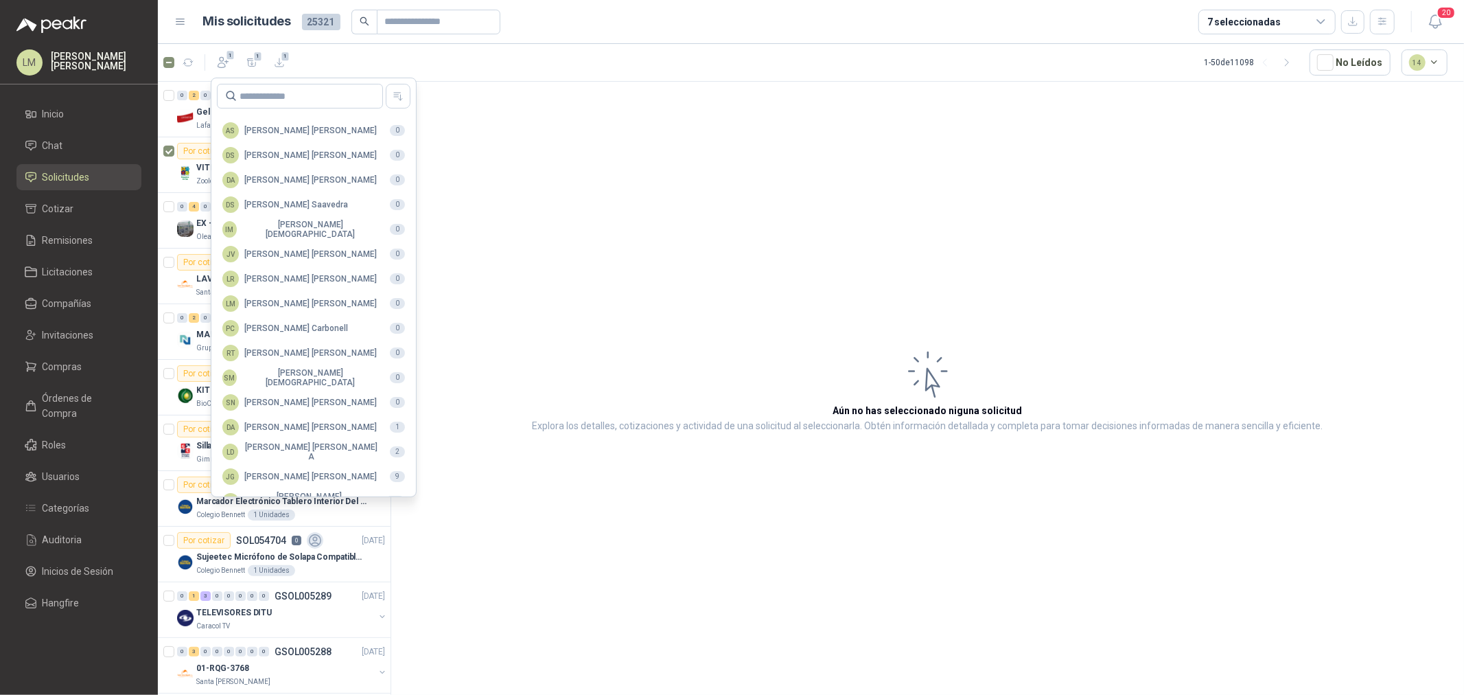
scroll to position [243, 0]
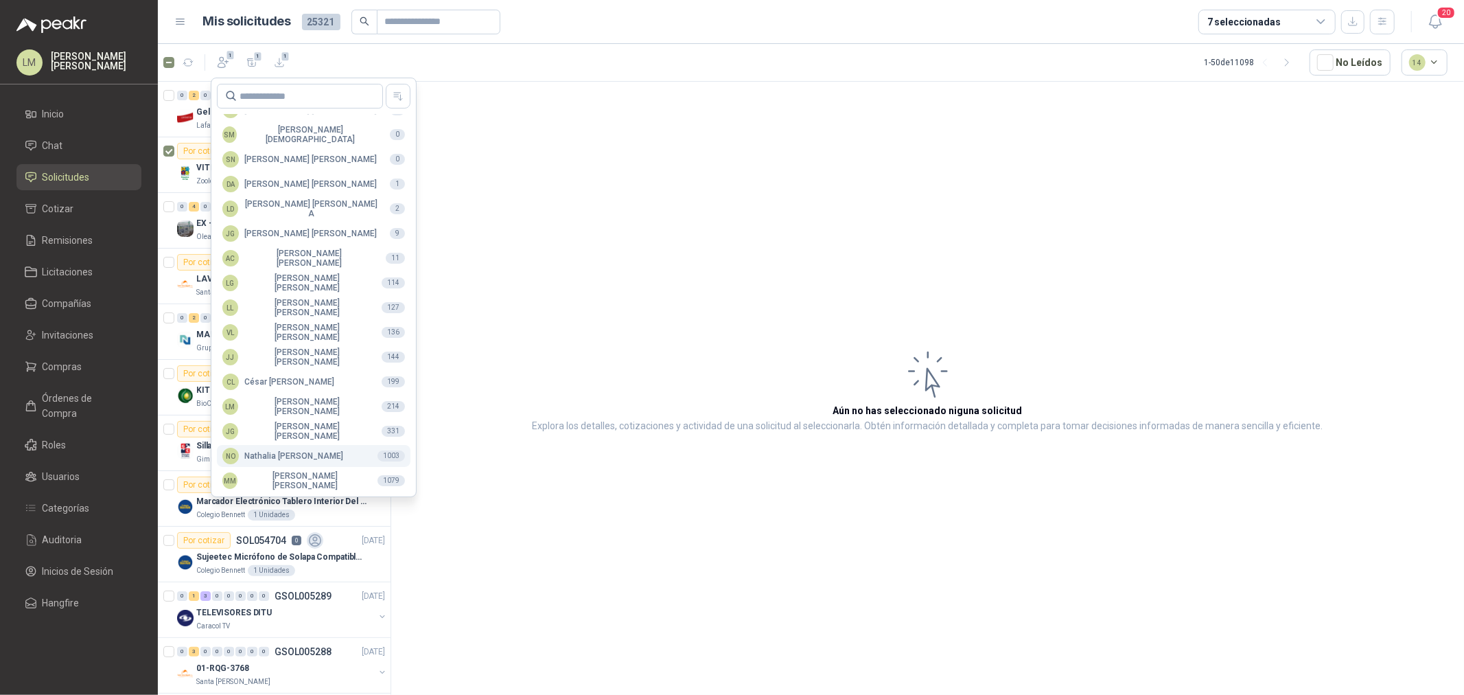
click at [286, 461] on div "NO Nathalia Ortega" at bounding box center [282, 456] width 121 height 16
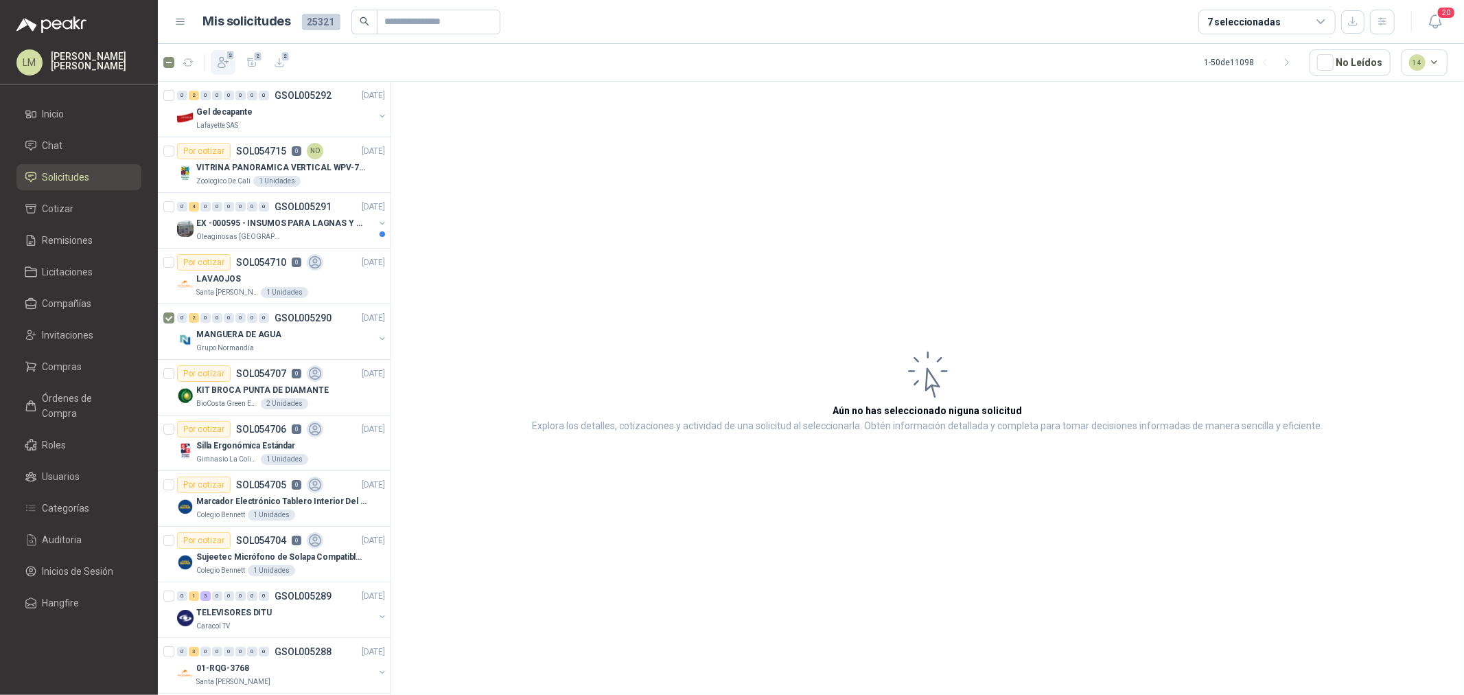
click at [223, 64] on icon "button" at bounding box center [223, 63] width 14 height 14
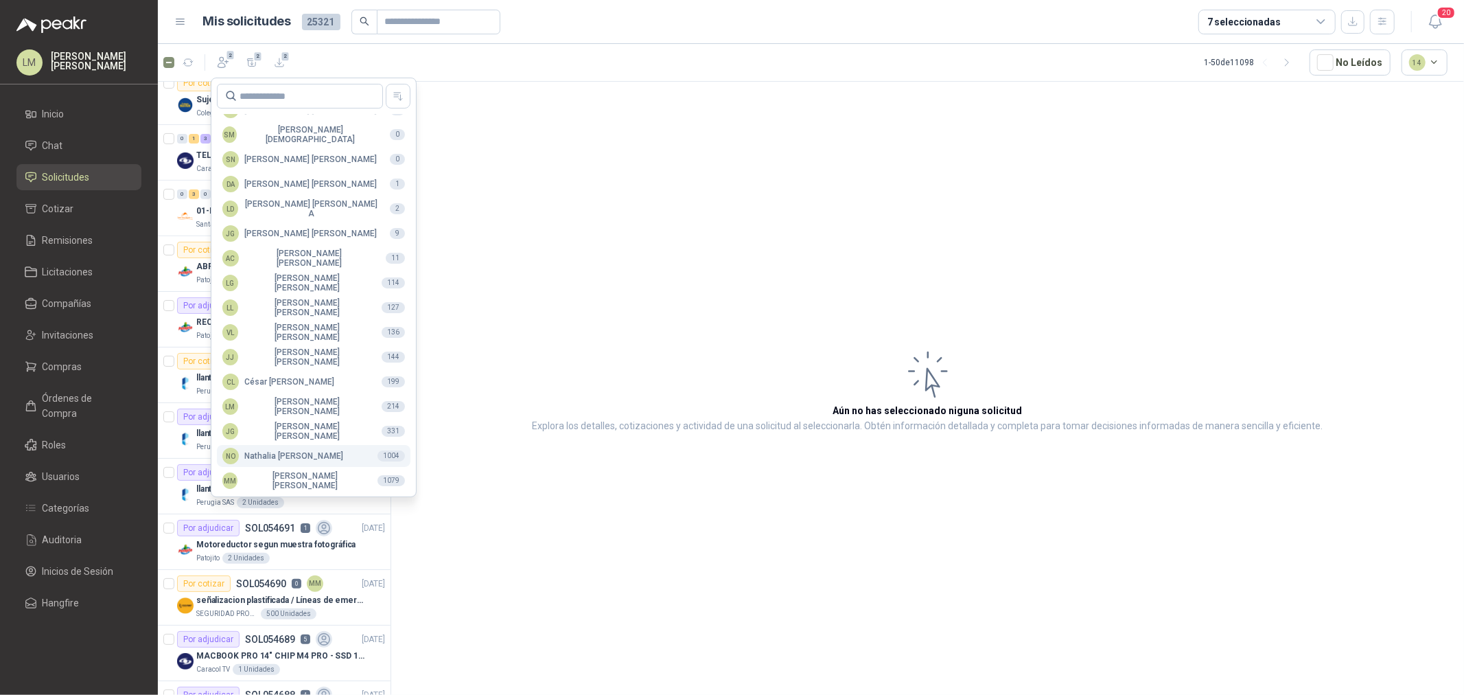
click at [277, 461] on div "NO Nathalia Ortega" at bounding box center [282, 456] width 121 height 16
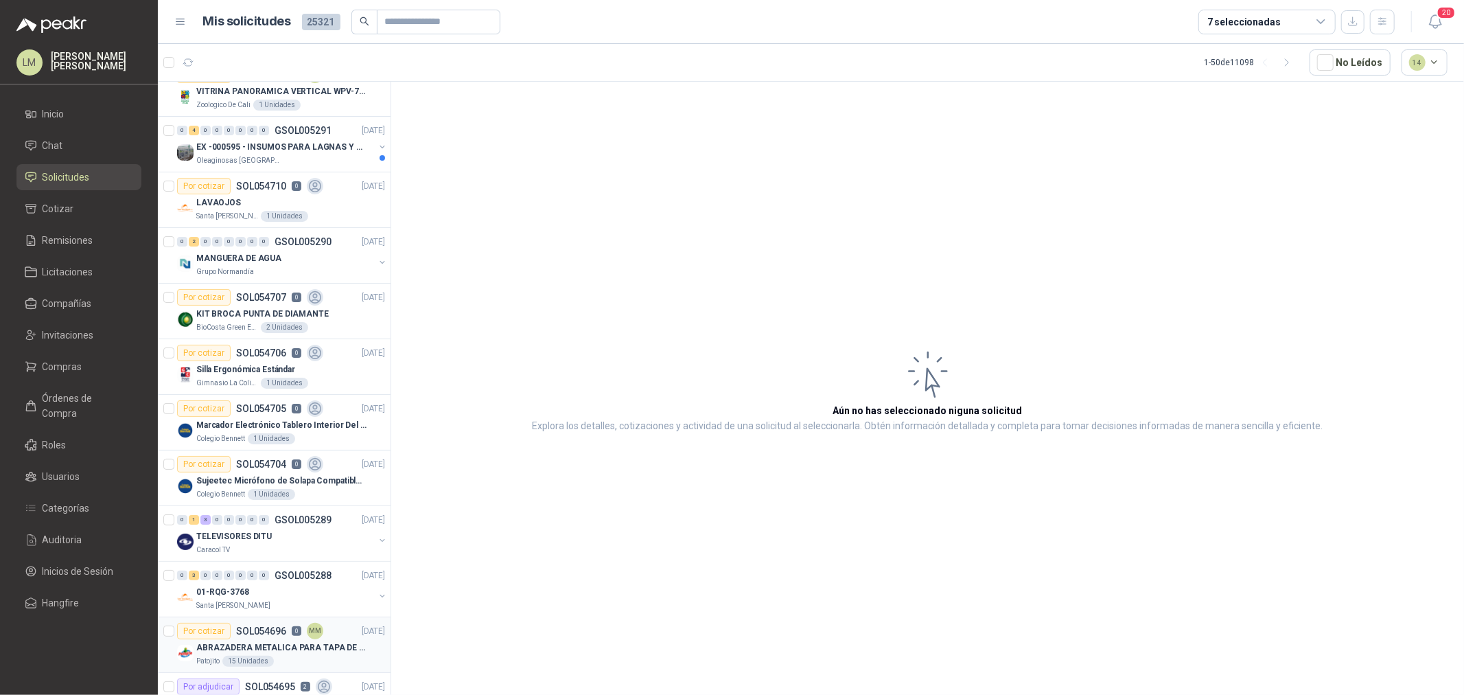
scroll to position [0, 0]
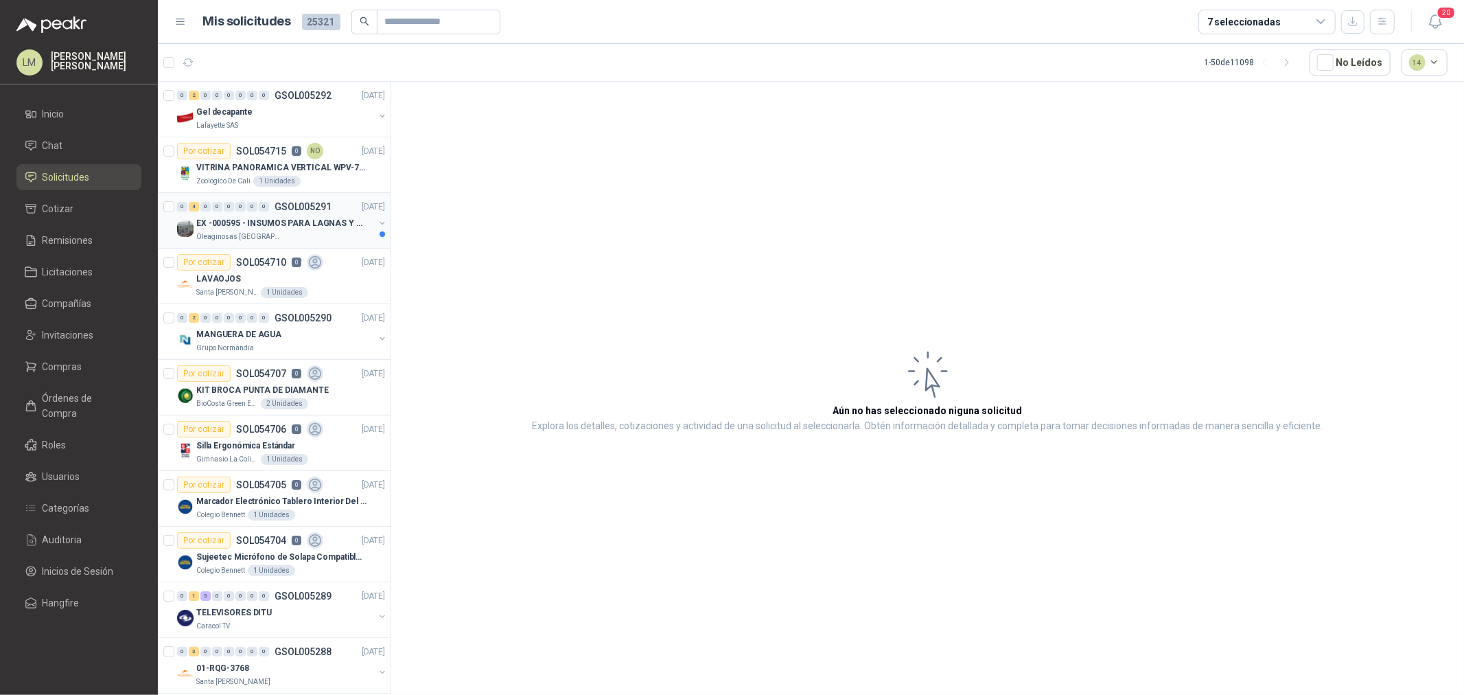
click at [311, 221] on p "EX -000595 - INSUMOS PARA LAGNAS Y OFICINAS PLANTA" at bounding box center [281, 223] width 171 height 13
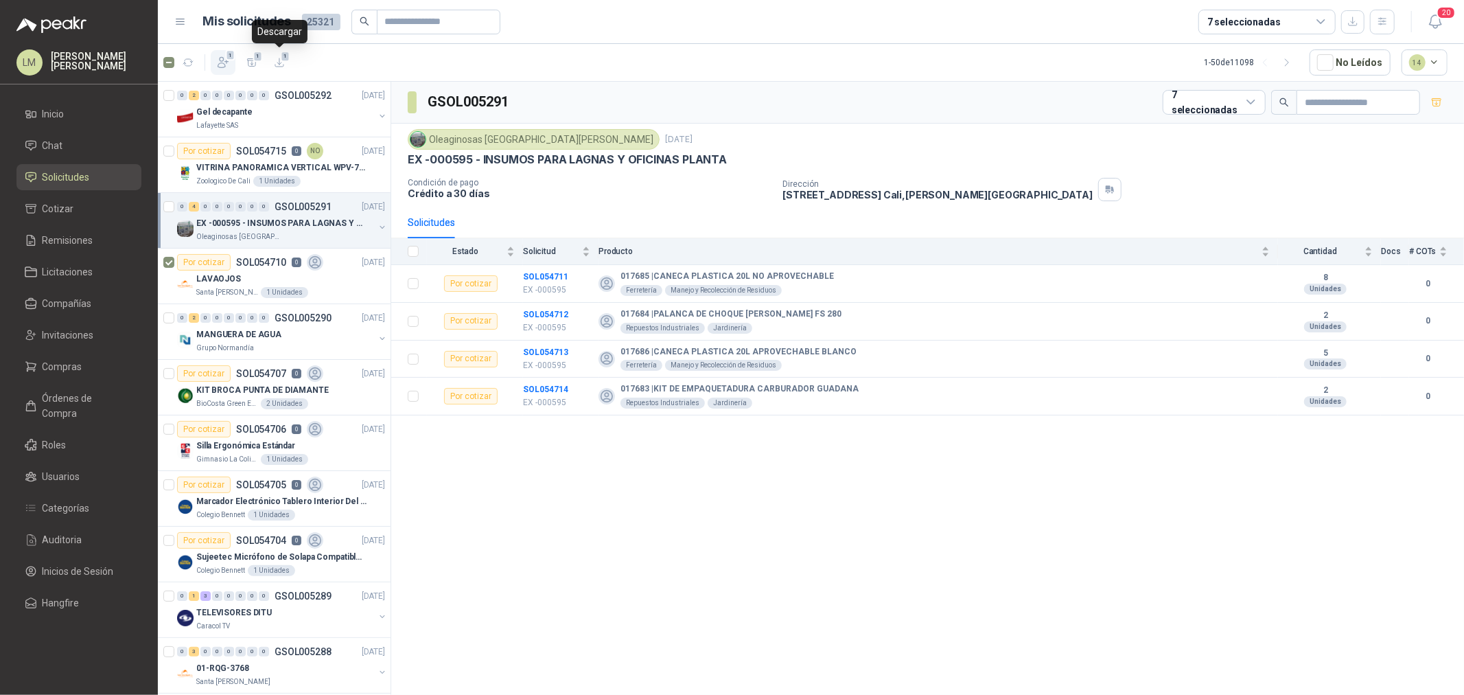
click at [229, 65] on icon "button" at bounding box center [223, 63] width 14 height 14
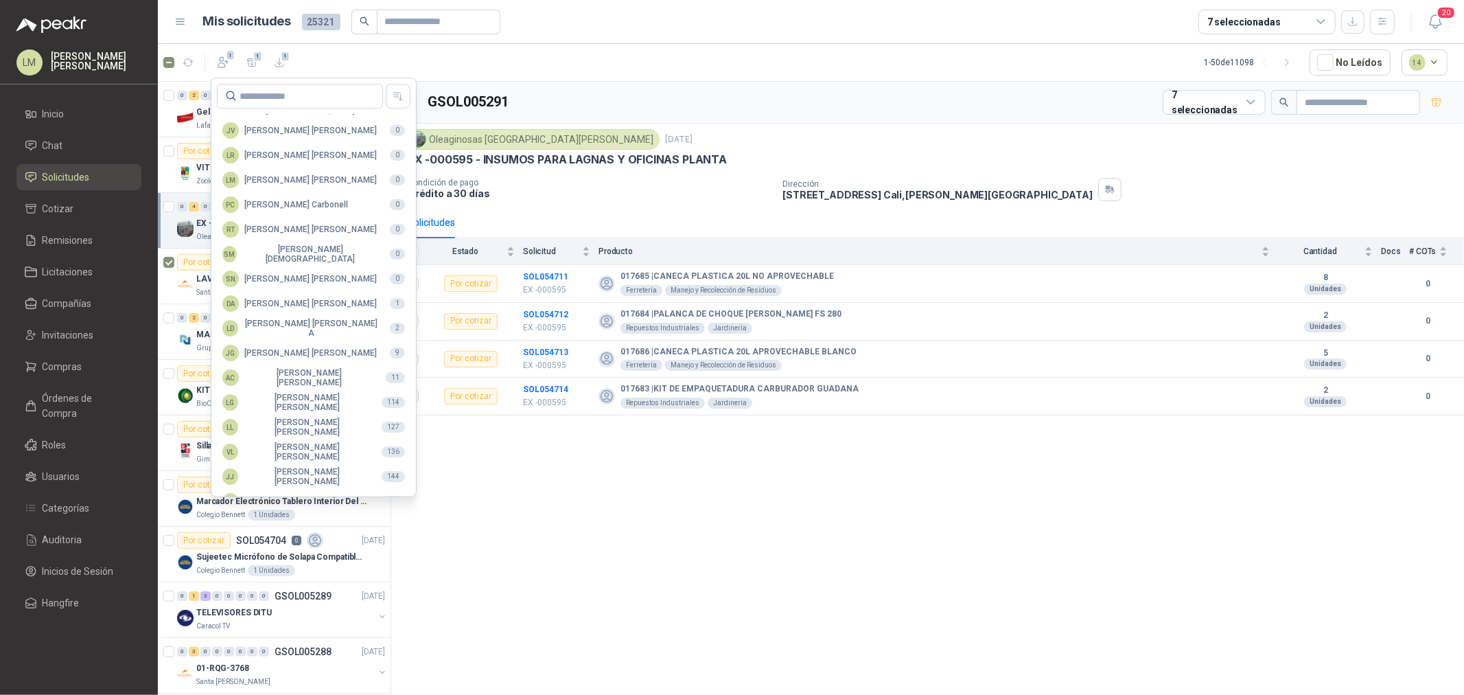
scroll to position [243, 0]
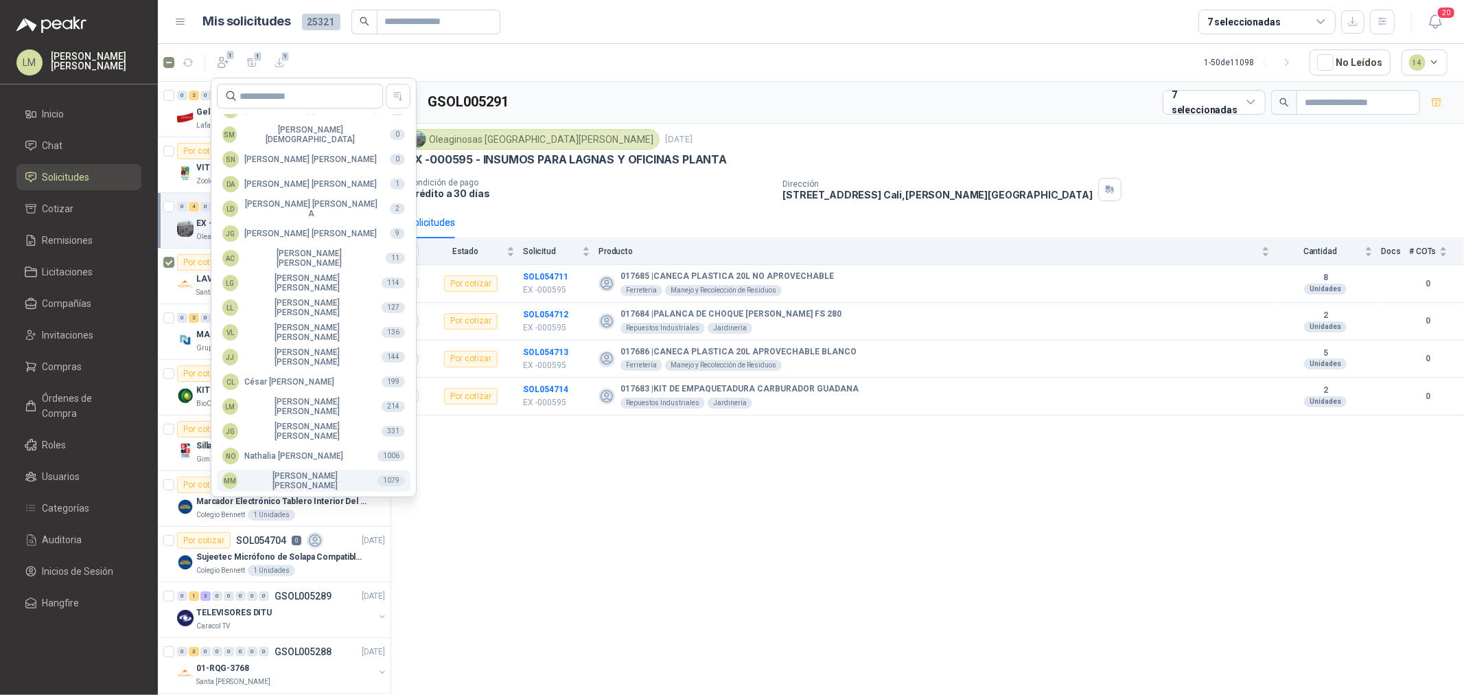
click at [287, 482] on div "MM Mauricio Martinez" at bounding box center [294, 480] width 144 height 19
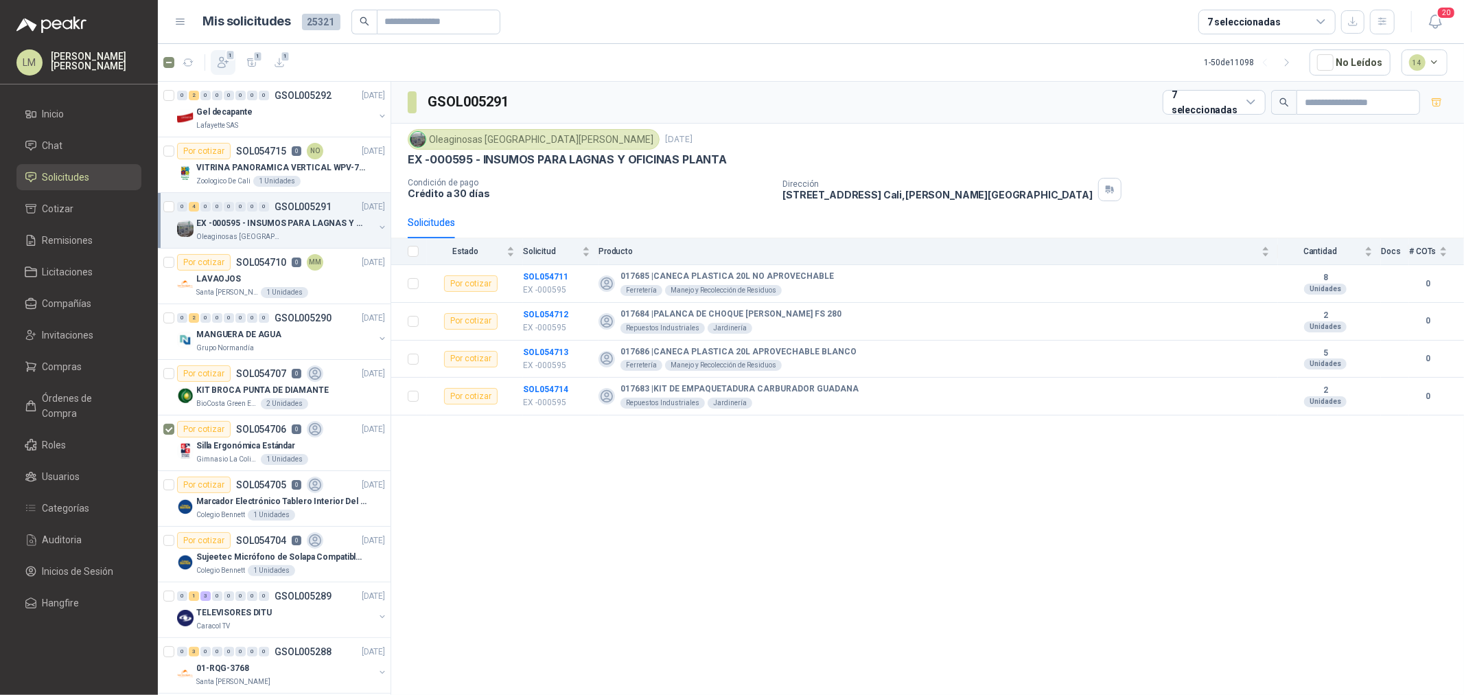
click at [224, 64] on icon "button" at bounding box center [223, 63] width 14 height 14
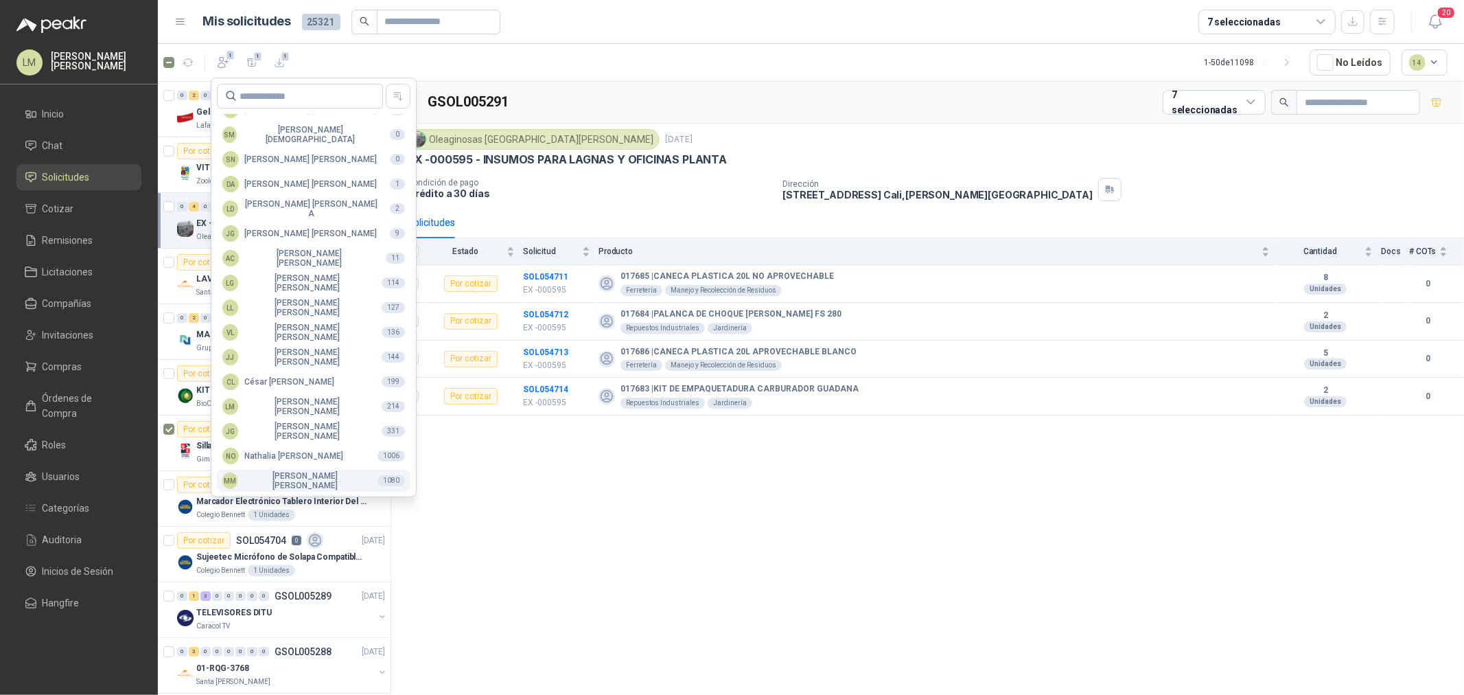
click at [284, 476] on div "MM Mauricio Martinez" at bounding box center [294, 480] width 144 height 19
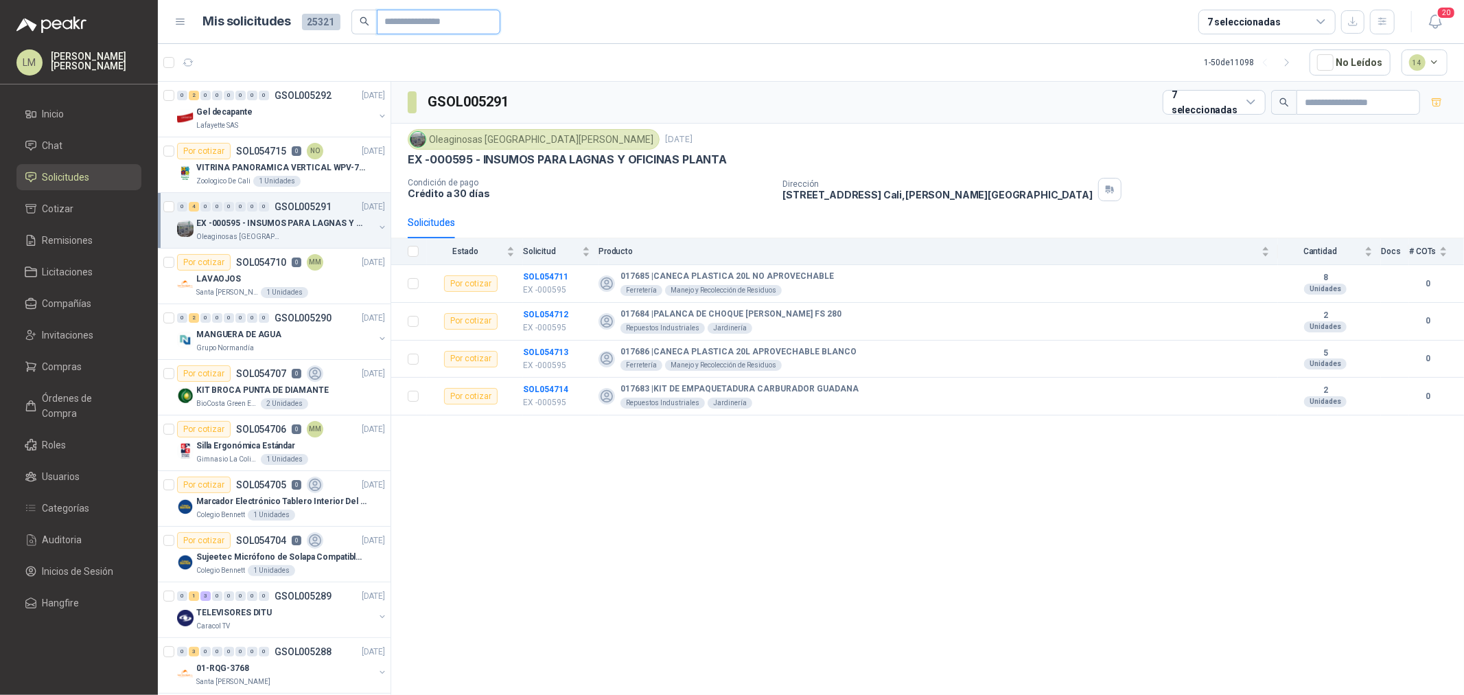
click at [437, 23] on input "text" at bounding box center [433, 21] width 96 height 23
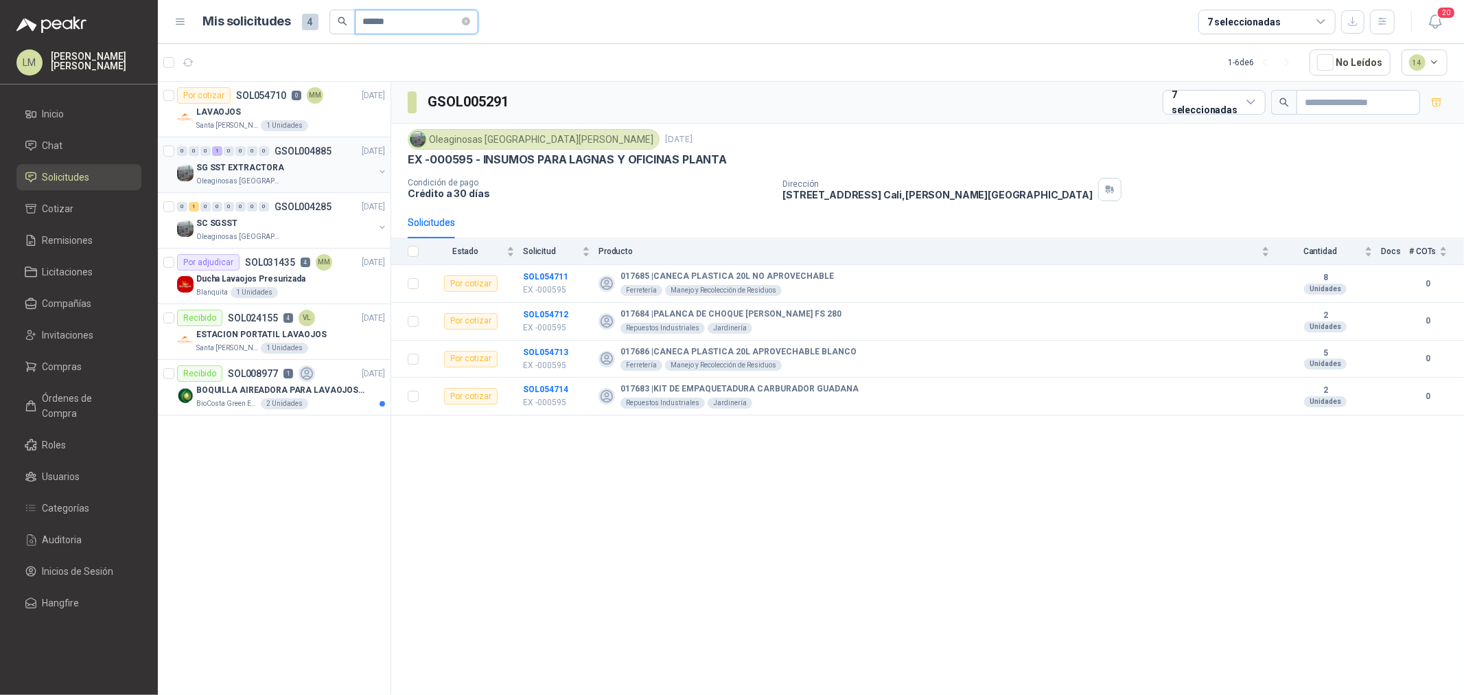
type input "******"
click at [384, 173] on button "button" at bounding box center [382, 171] width 11 height 11
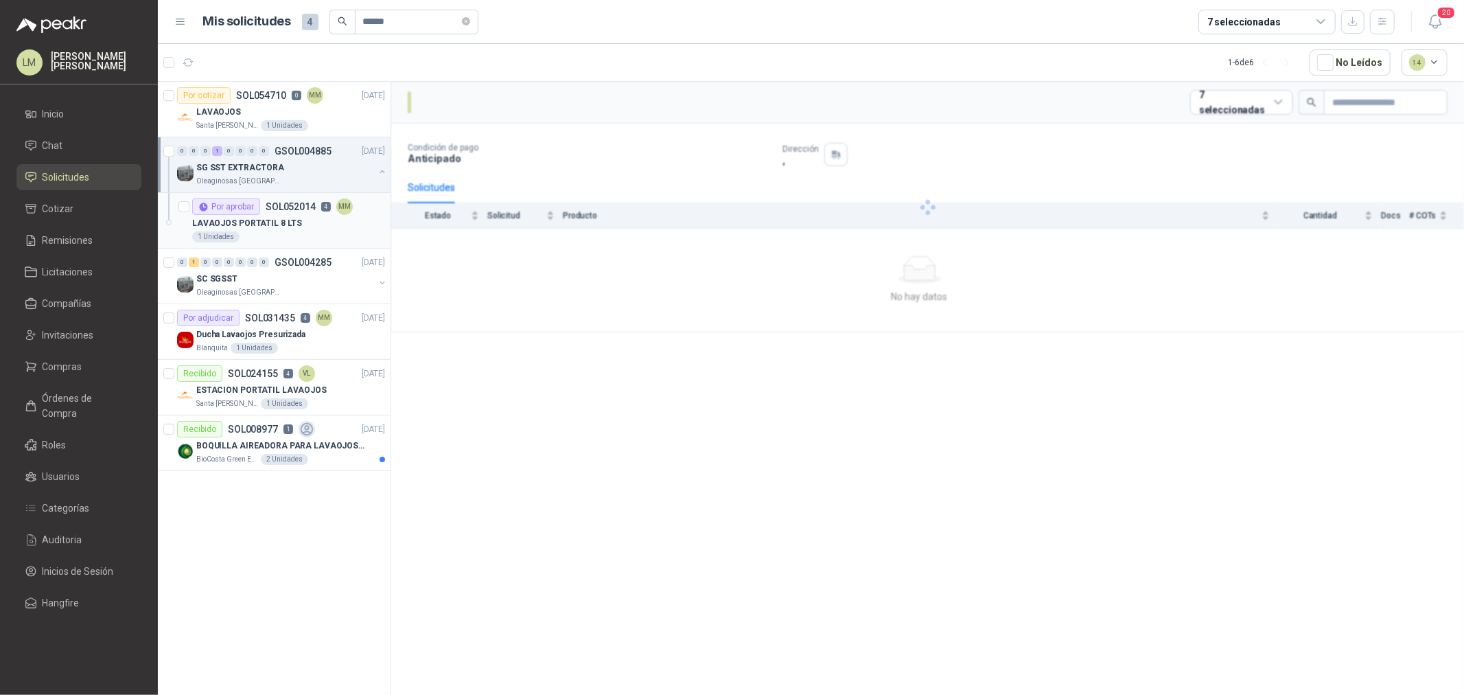
click at [319, 217] on div "LAVAOJOS PORTATIL 8 LTS" at bounding box center [288, 223] width 193 height 16
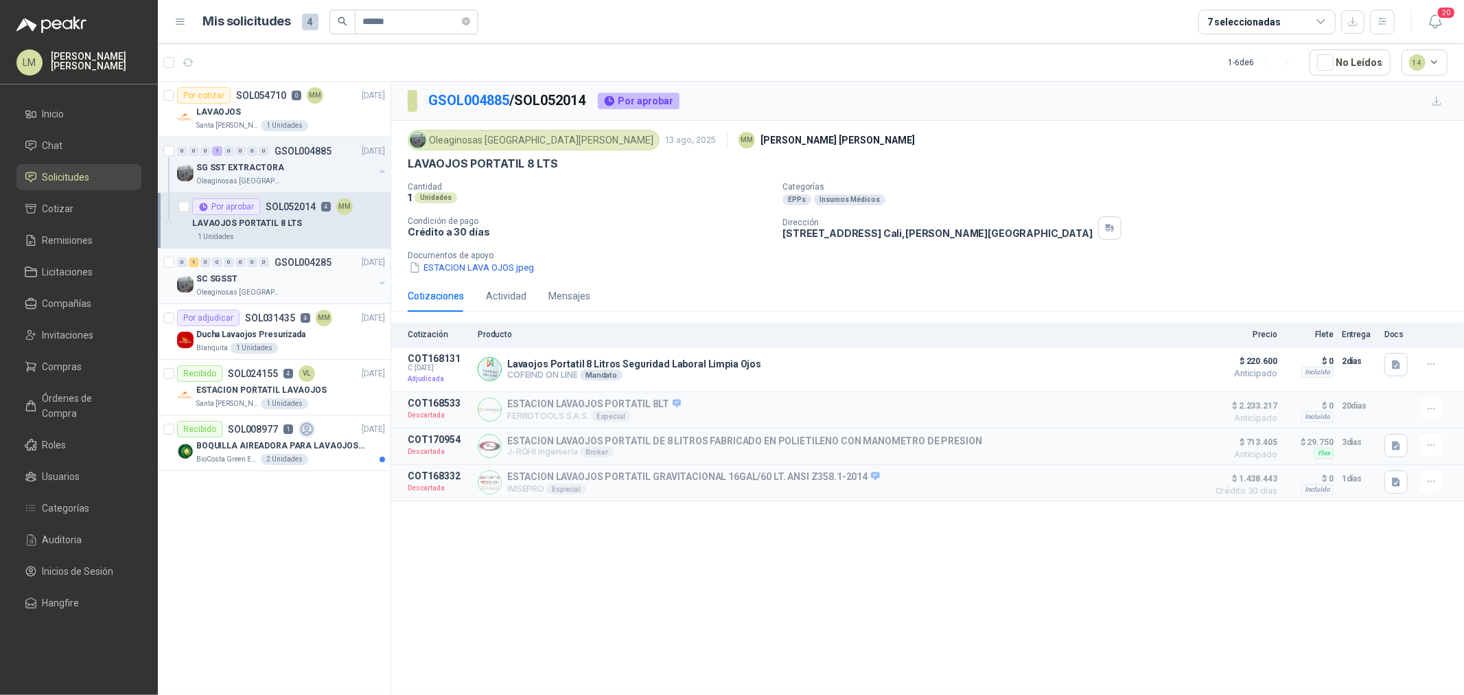
click at [383, 283] on button "button" at bounding box center [382, 282] width 11 height 11
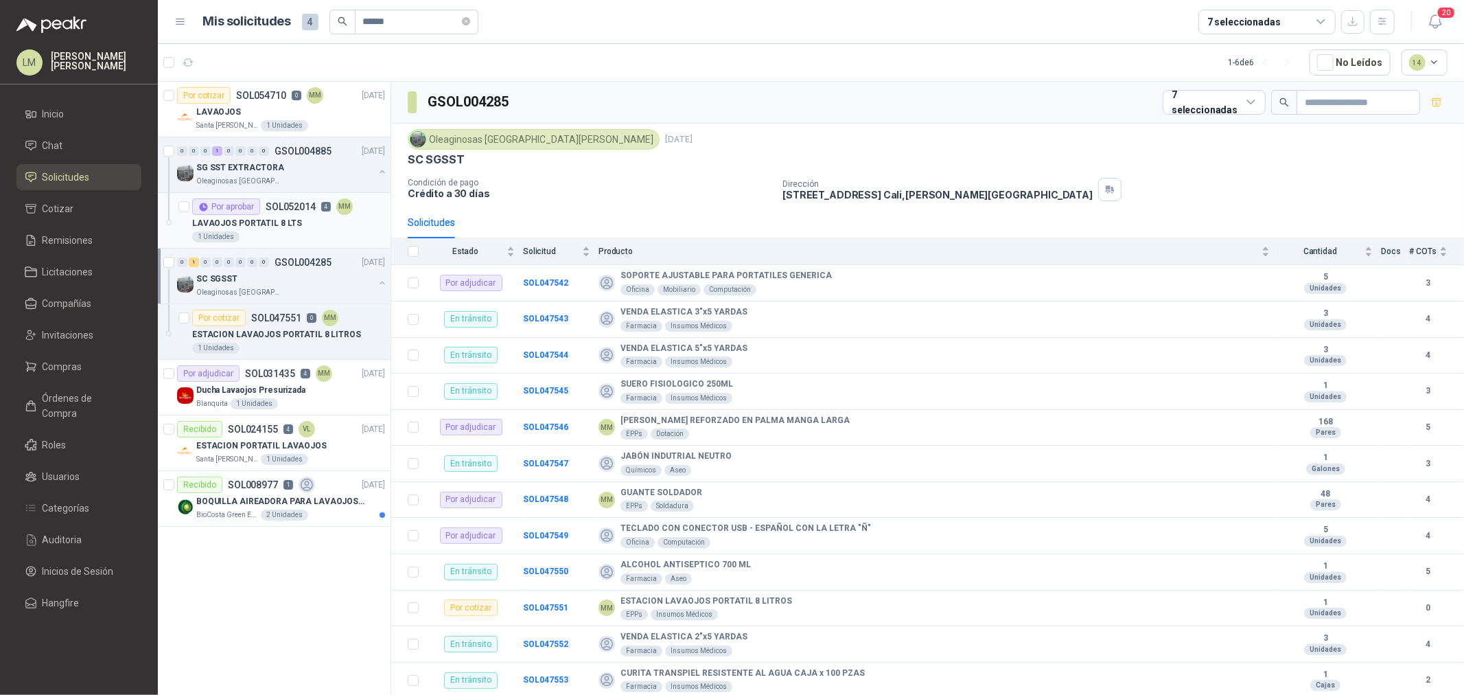
click at [282, 214] on div "Por aprobar SOL052014 4 MM" at bounding box center [272, 206] width 161 height 16
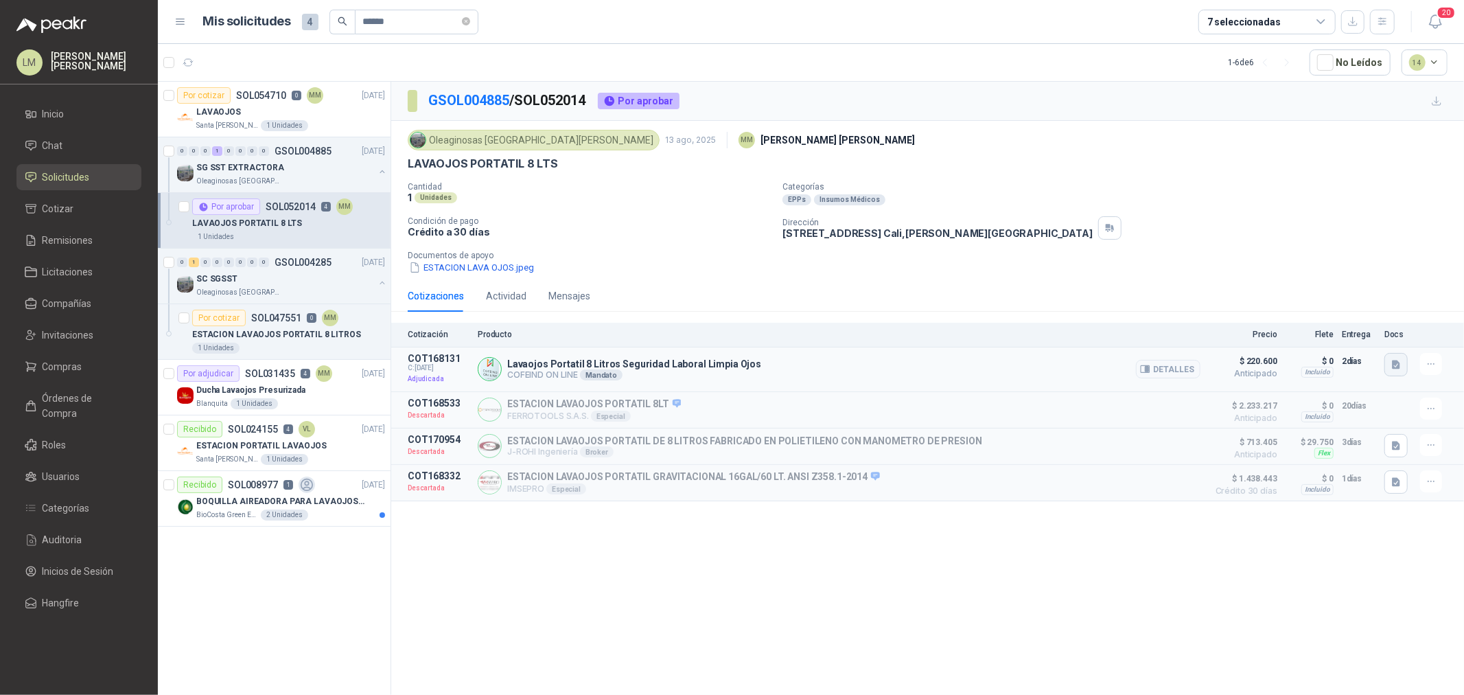
click at [1392, 369] on icon "button" at bounding box center [1397, 365] width 12 height 12
click at [1350, 318] on button "lavaojos.JPG" at bounding box center [1337, 321] width 70 height 14
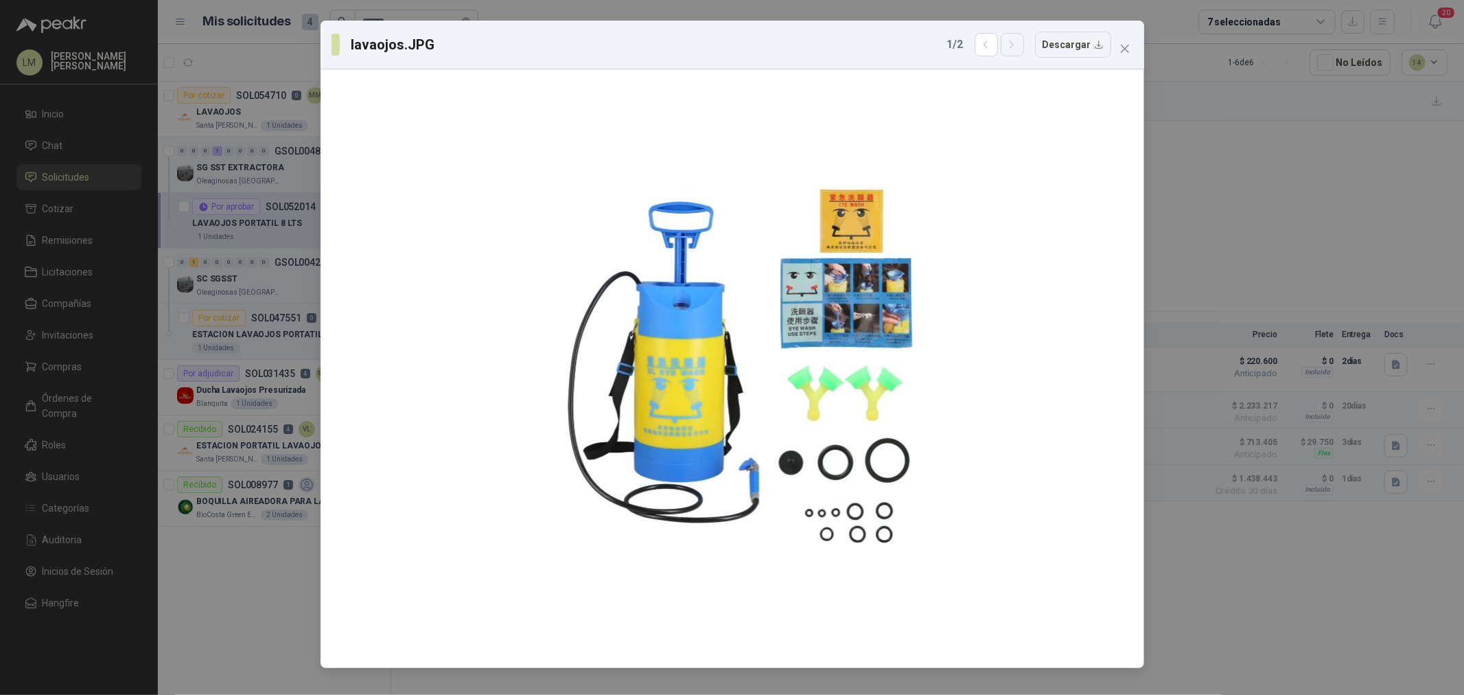
click at [1016, 39] on icon "button" at bounding box center [1012, 45] width 12 height 12
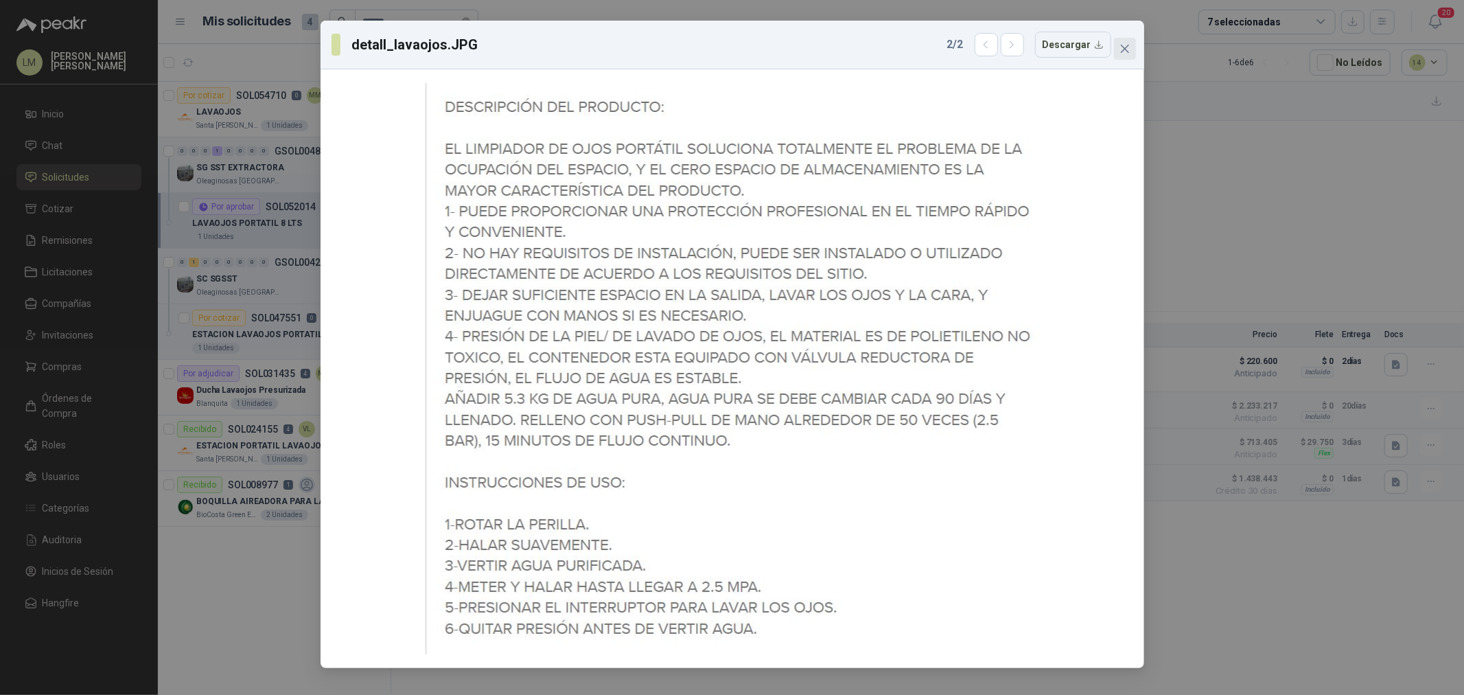
click at [1125, 47] on icon "close" at bounding box center [1125, 48] width 11 height 11
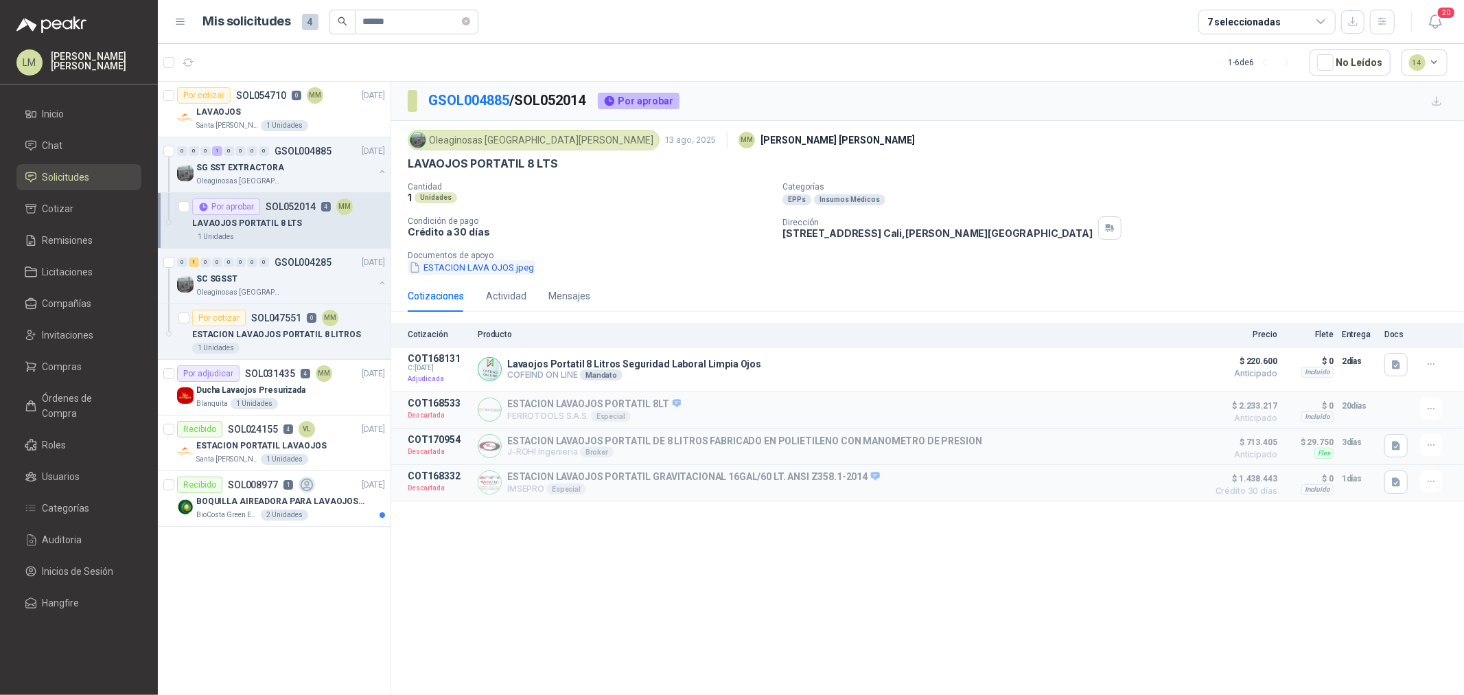
click at [487, 266] on button "ESTACION LAVA OJOS.jpeg" at bounding box center [472, 267] width 128 height 14
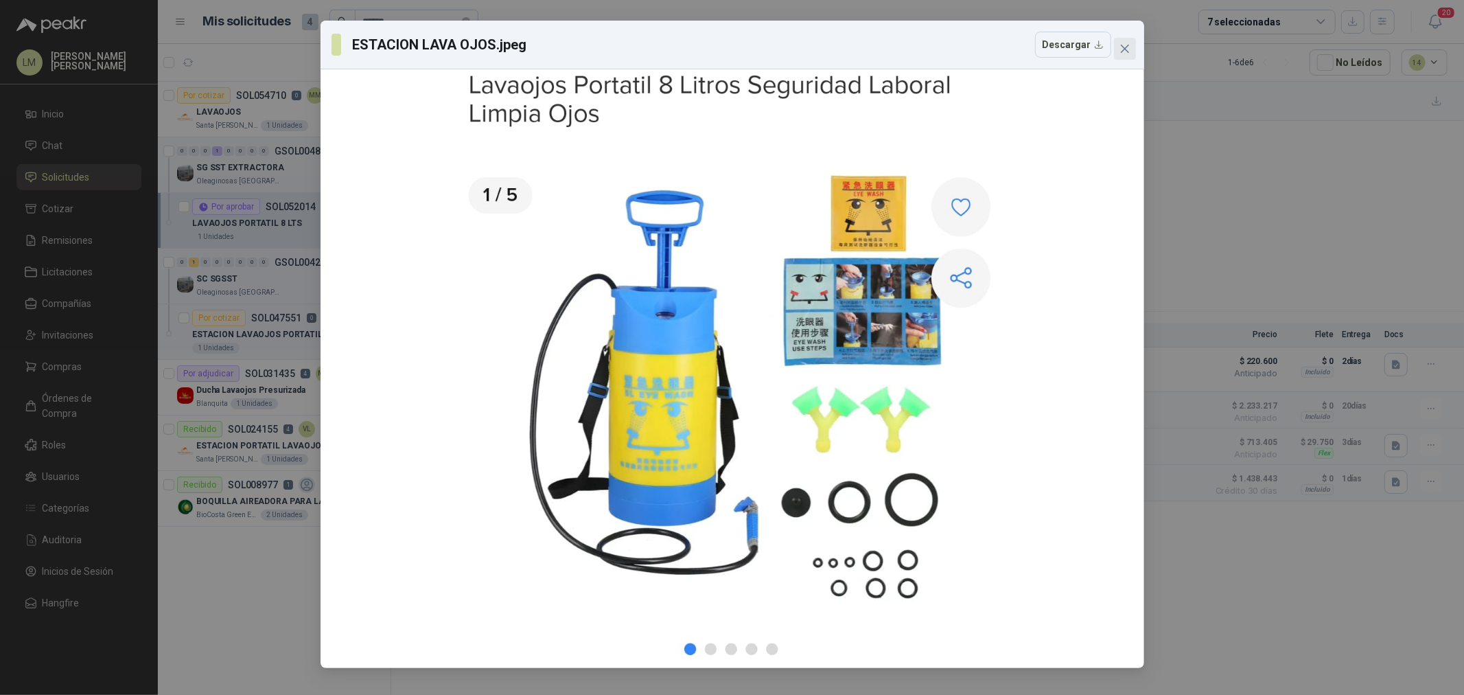
click at [1131, 47] on span "Close" at bounding box center [1125, 48] width 22 height 11
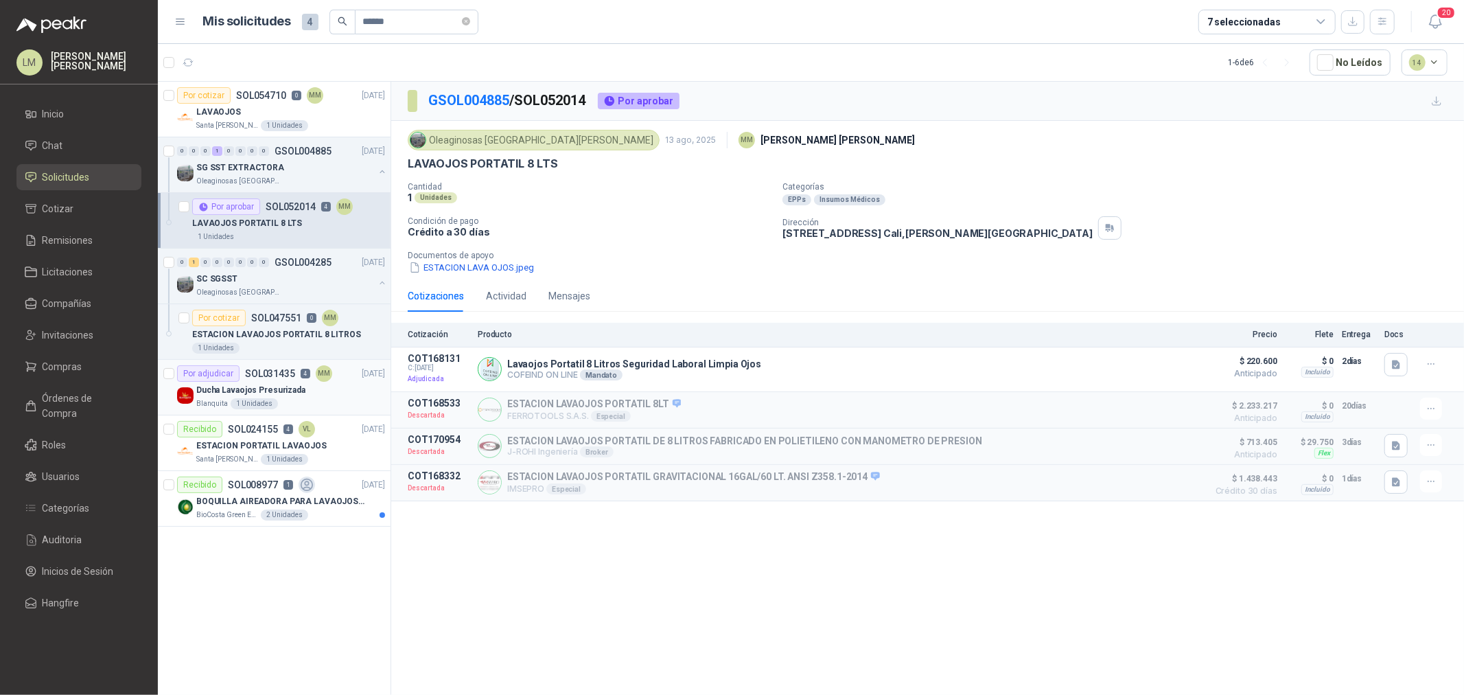
click at [255, 369] on p "SOL031435" at bounding box center [270, 374] width 50 height 10
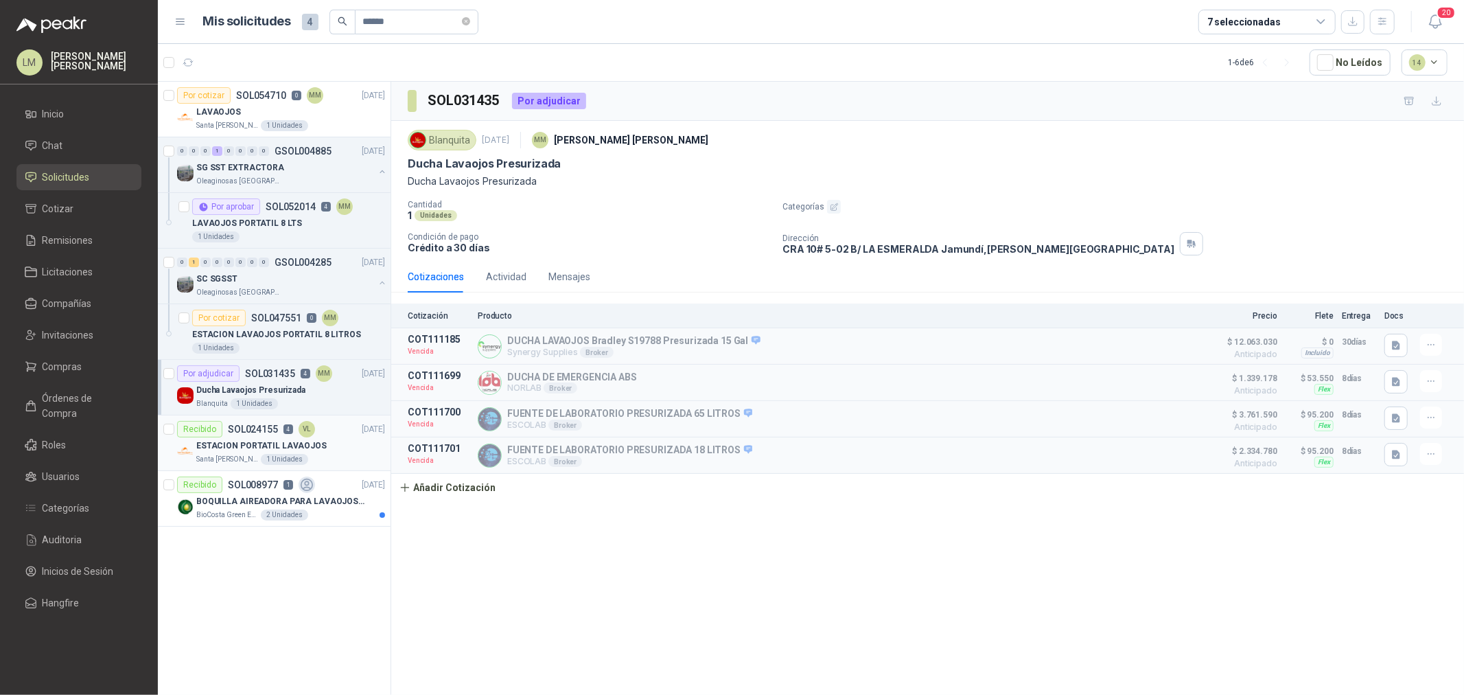
click at [270, 442] on p "ESTACION PORTATIL LAVAOJOS" at bounding box center [261, 445] width 130 height 13
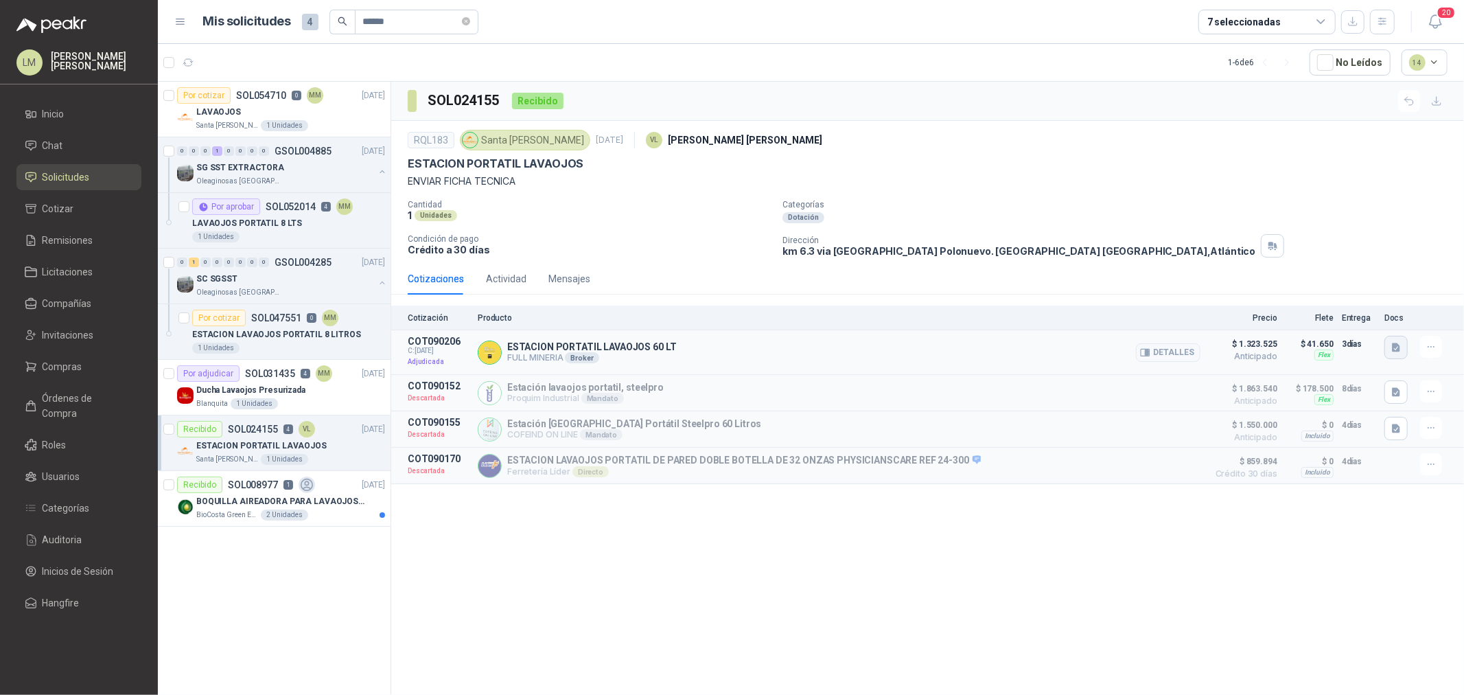
click at [1392, 341] on button "button" at bounding box center [1396, 347] width 23 height 23
click at [1377, 310] on div "ESTACION LAVA OJOS STEELPRO.pdf" at bounding box center [1314, 317] width 187 height 32
click at [1373, 316] on button "ESTACION LAVA OJOS STEELPRO.pdf" at bounding box center [1314, 317] width 169 height 14
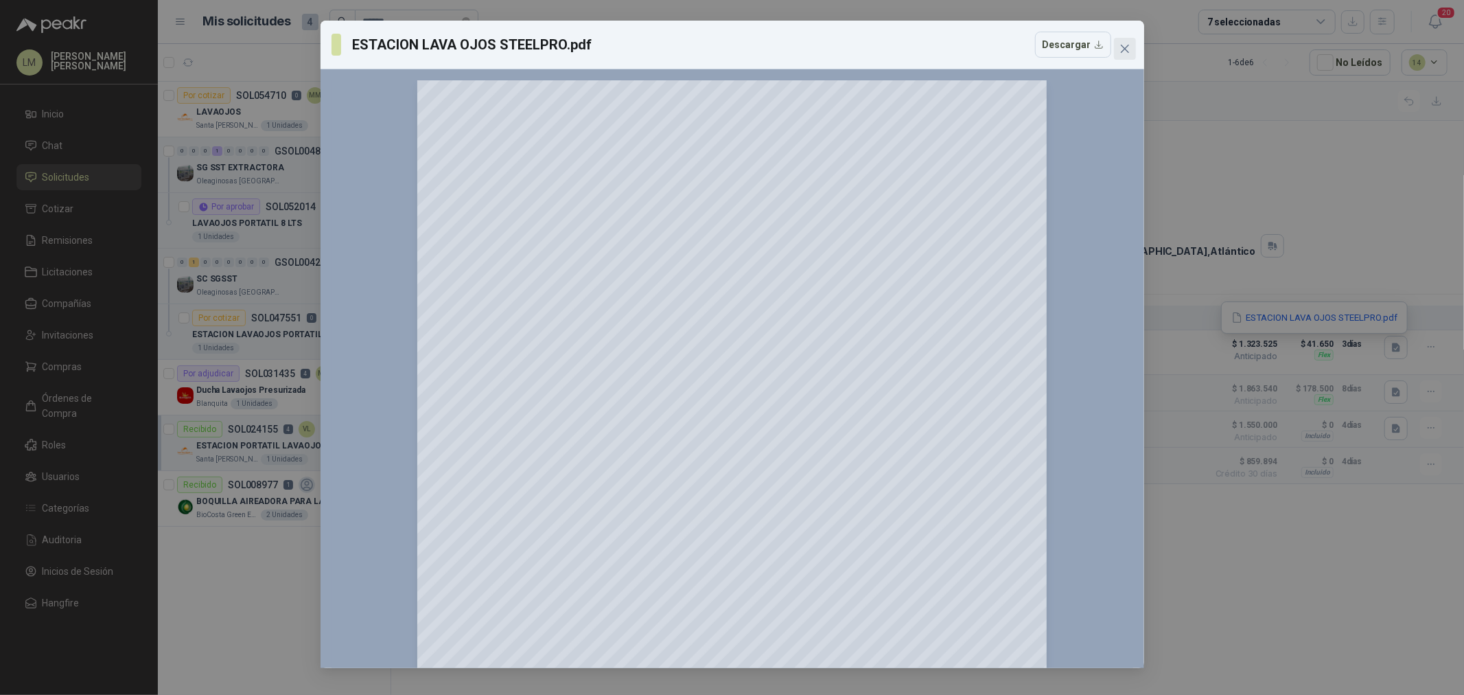
click at [1120, 46] on icon "close" at bounding box center [1125, 48] width 11 height 11
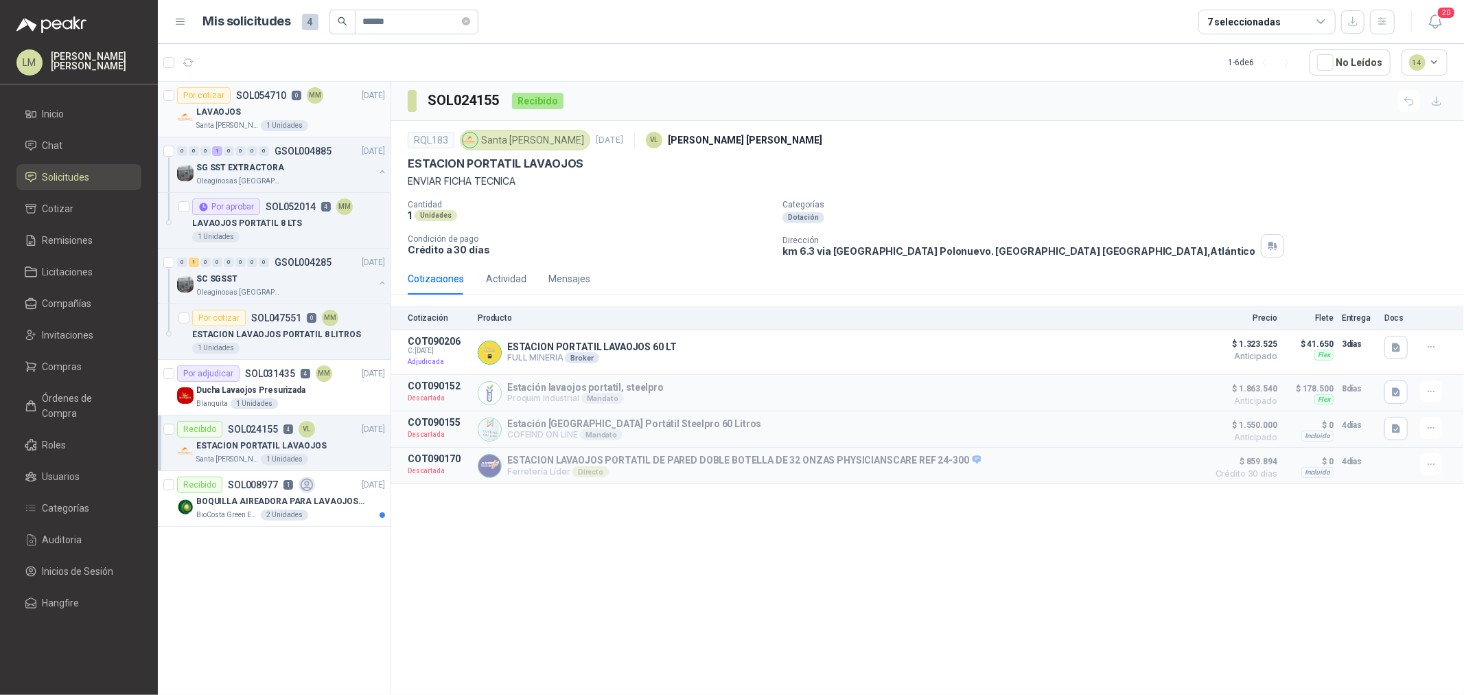
click at [258, 99] on p "SOL054710" at bounding box center [261, 96] width 50 height 10
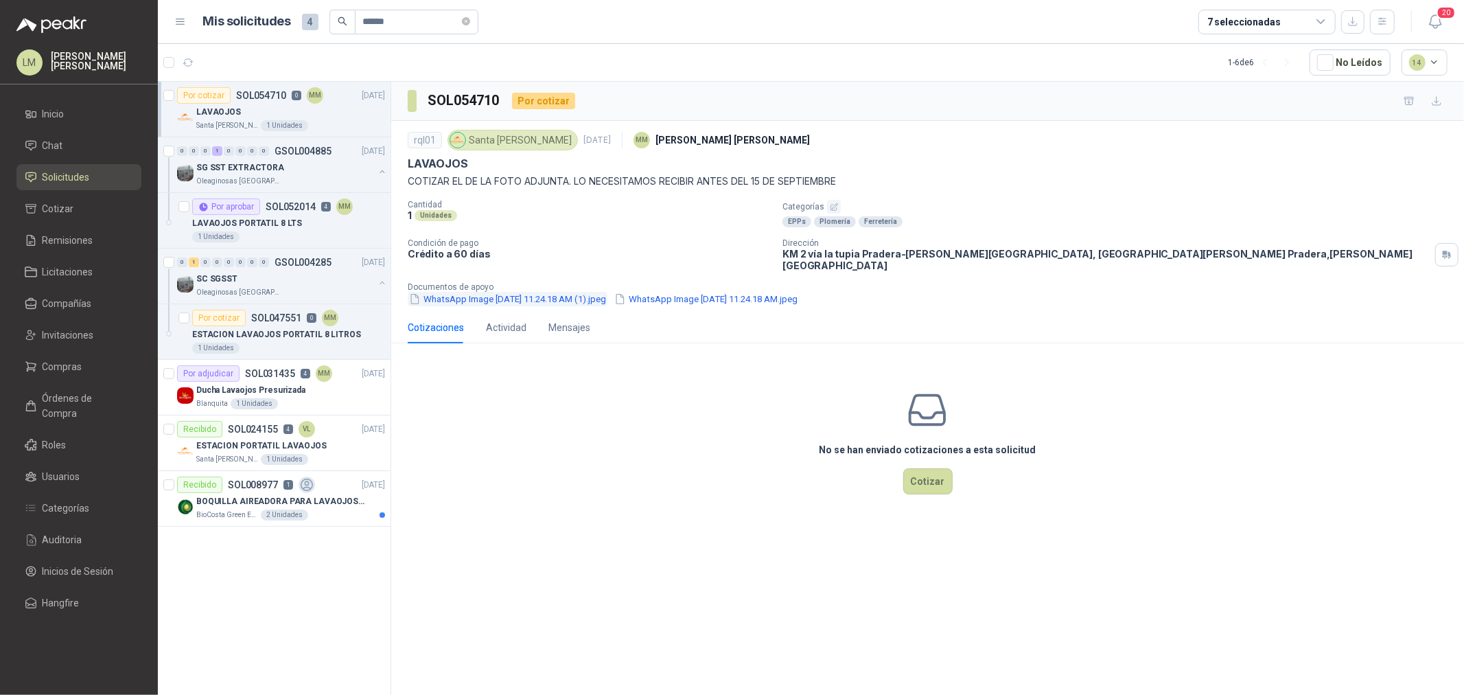
click at [461, 292] on button "WhatsApp Image 2025-09-03 at 11.24.18 AM (1).jpeg" at bounding box center [508, 299] width 200 height 14
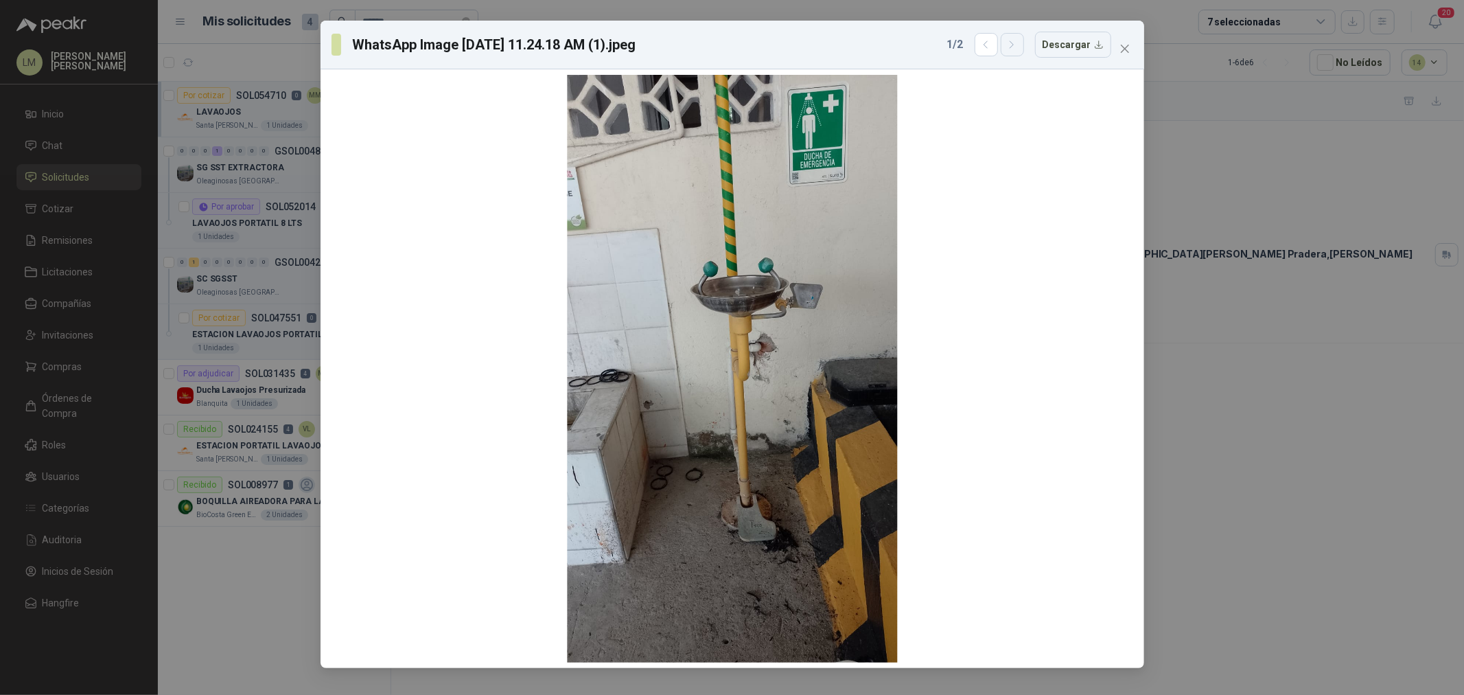
click at [1014, 45] on icon "button" at bounding box center [1012, 44] width 3 height 7
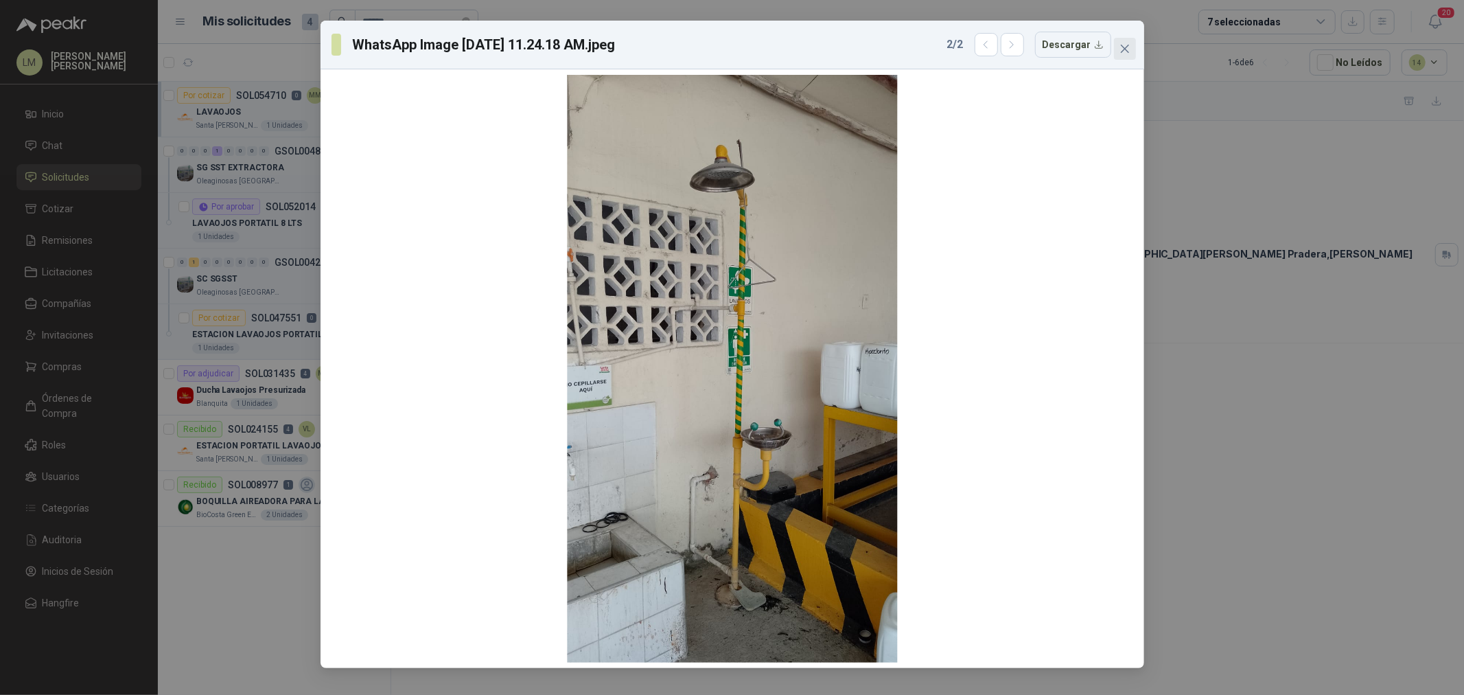
click at [1127, 45] on icon "close" at bounding box center [1125, 48] width 11 height 11
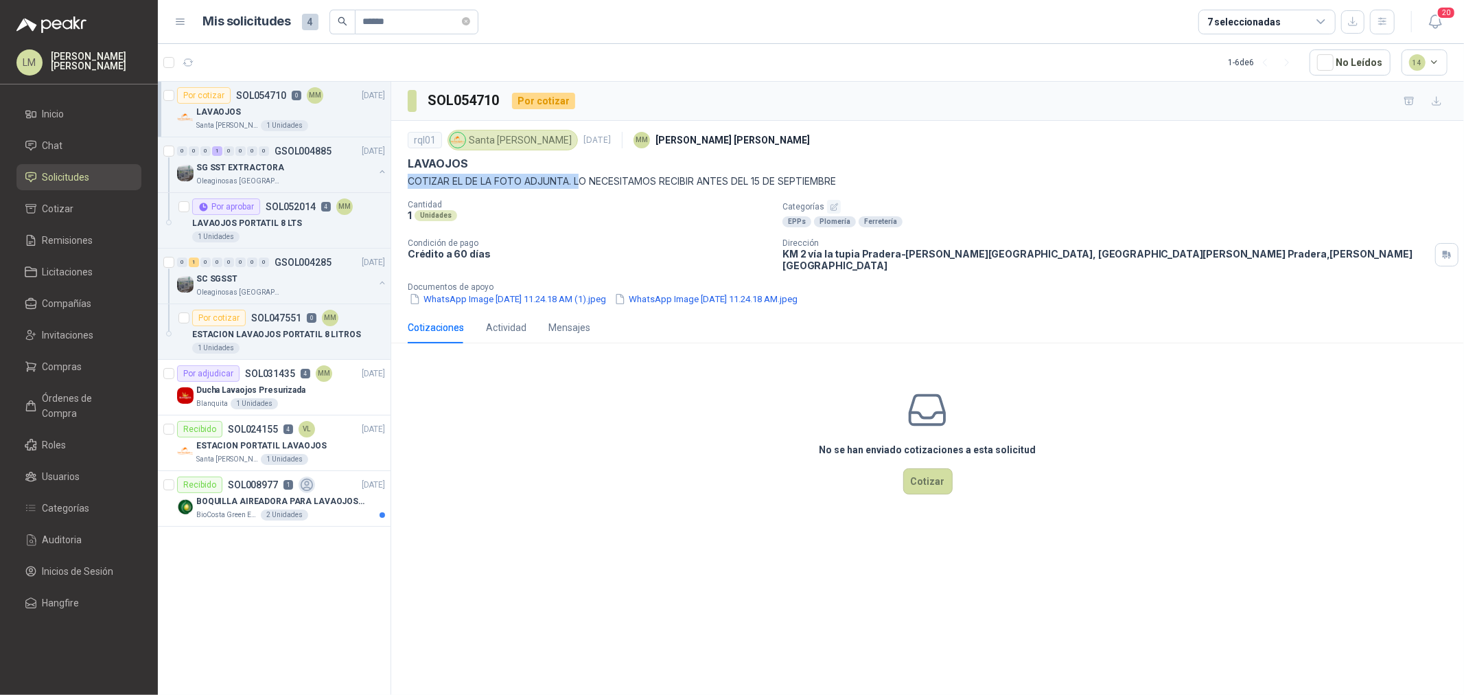
drag, startPoint x: 584, startPoint y: 176, endPoint x: 859, endPoint y: 169, distance: 274.7
click at [859, 169] on div "rql01 Santa Anita Napoles 3 sept, 2025 MM Mauricio Martinez LAVAOJOS COTIZAR EL…" at bounding box center [928, 157] width 1040 height 62
click at [839, 180] on p "COTIZAR EL DE LA FOTO ADJUNTA. LO NECESITAMOS RECIBIR ANTES DEL 15 DE SEPTIEMBRE" at bounding box center [928, 181] width 1040 height 15
click at [69, 365] on span "Compras" at bounding box center [63, 366] width 40 height 15
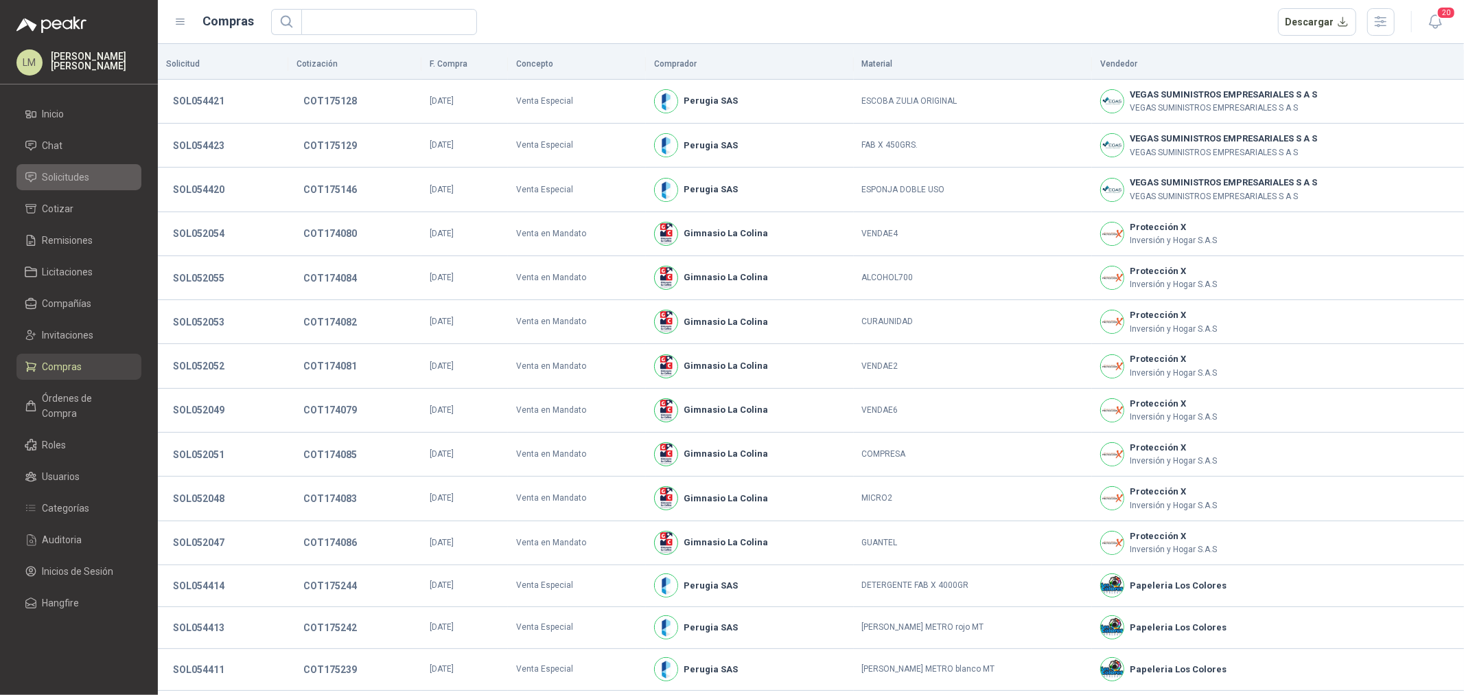
click at [69, 176] on span "Solicitudes" at bounding box center [66, 177] width 47 height 15
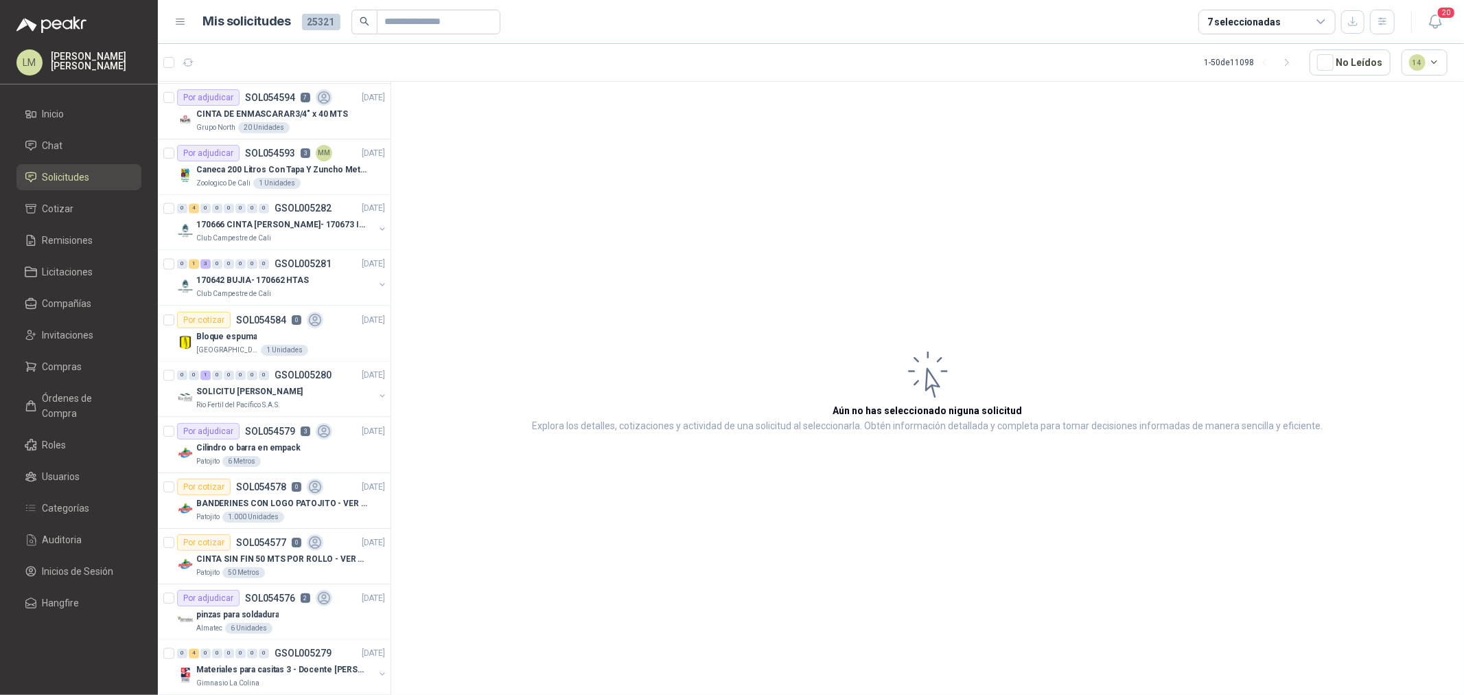
scroll to position [2193, 0]
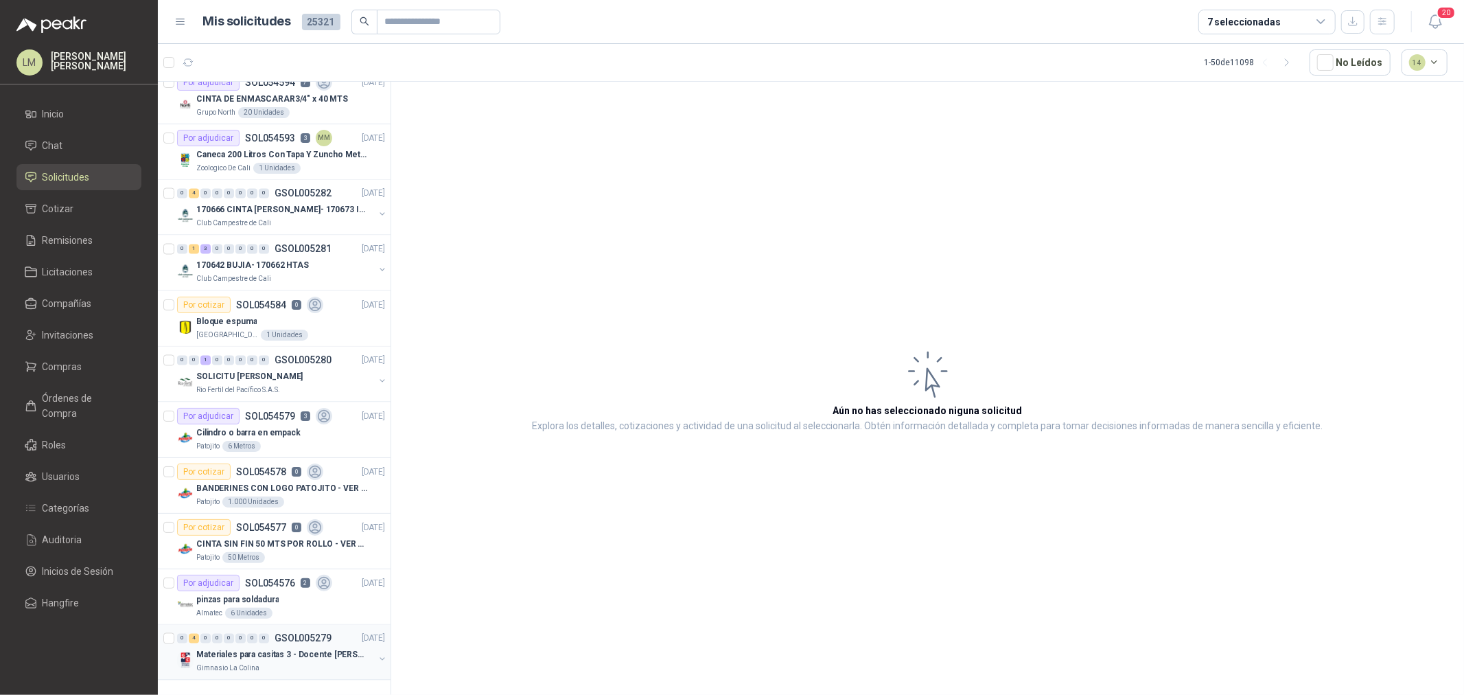
click at [275, 649] on p "Materiales para casitas 3 - Docente Mónica Rodas" at bounding box center [281, 655] width 171 height 13
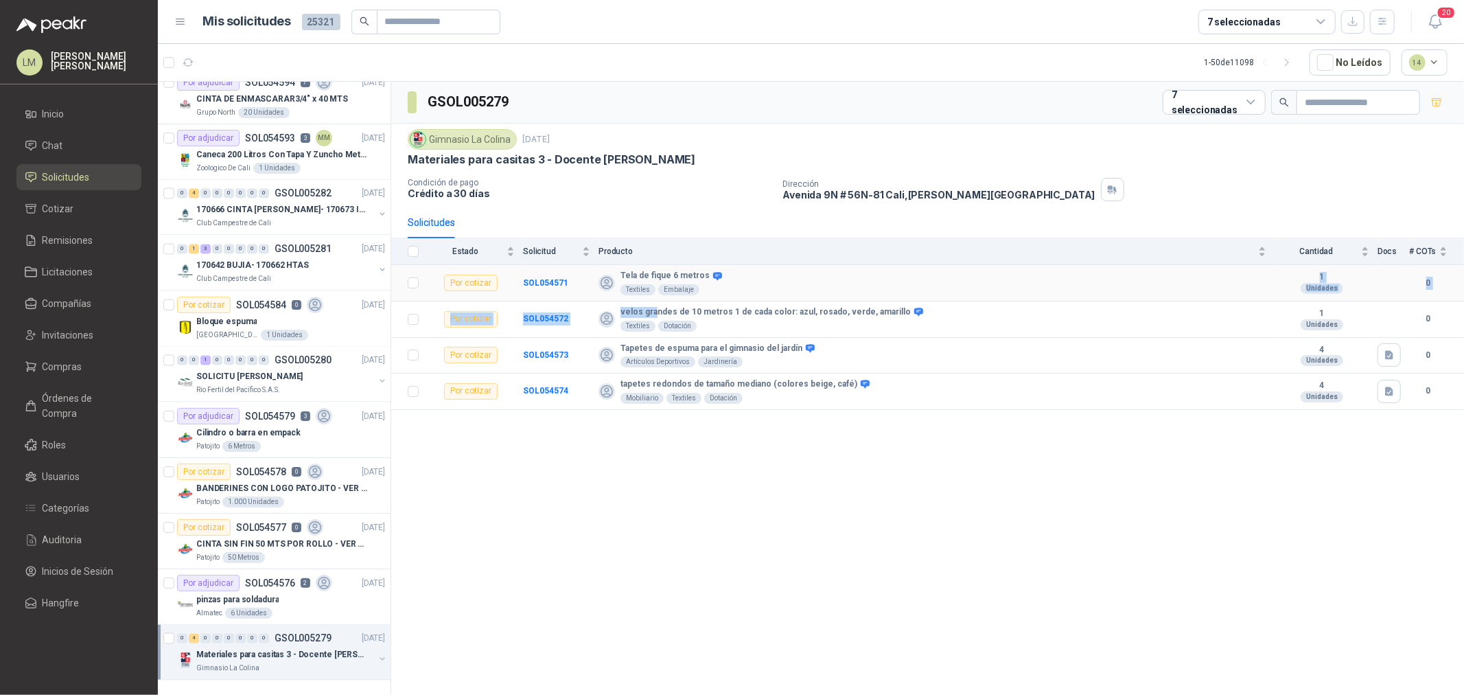
drag, startPoint x: 794, startPoint y: 298, endPoint x: 836, endPoint y: 303, distance: 42.2
click at [831, 301] on td "velos grandes de 10 metros 1 de cada color: azul, rosado, verde, amarillo Texti…" at bounding box center [937, 319] width 676 height 36
click at [1385, 354] on icon "button" at bounding box center [1389, 355] width 8 height 9
click at [1346, 327] on button "imagen (2).jpg" at bounding box center [1355, 325] width 76 height 14
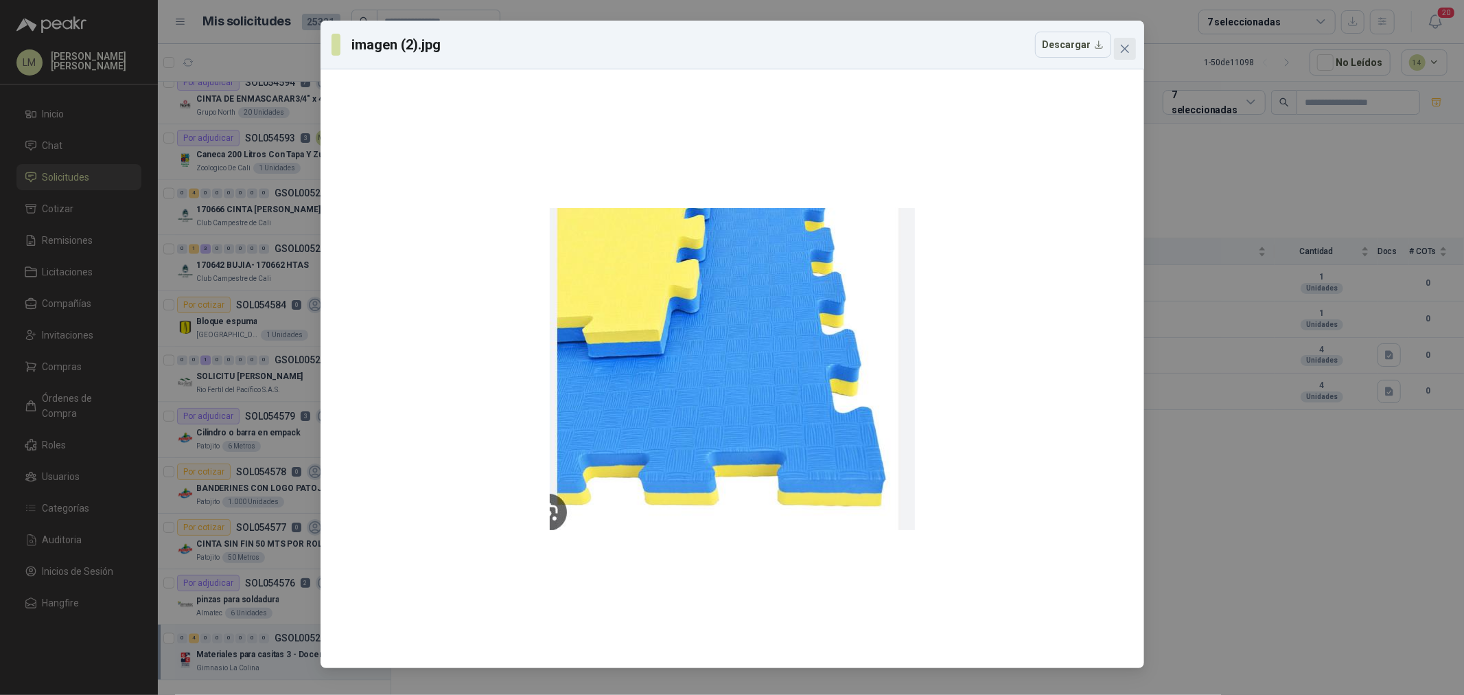
click at [1124, 43] on icon "close" at bounding box center [1125, 48] width 11 height 11
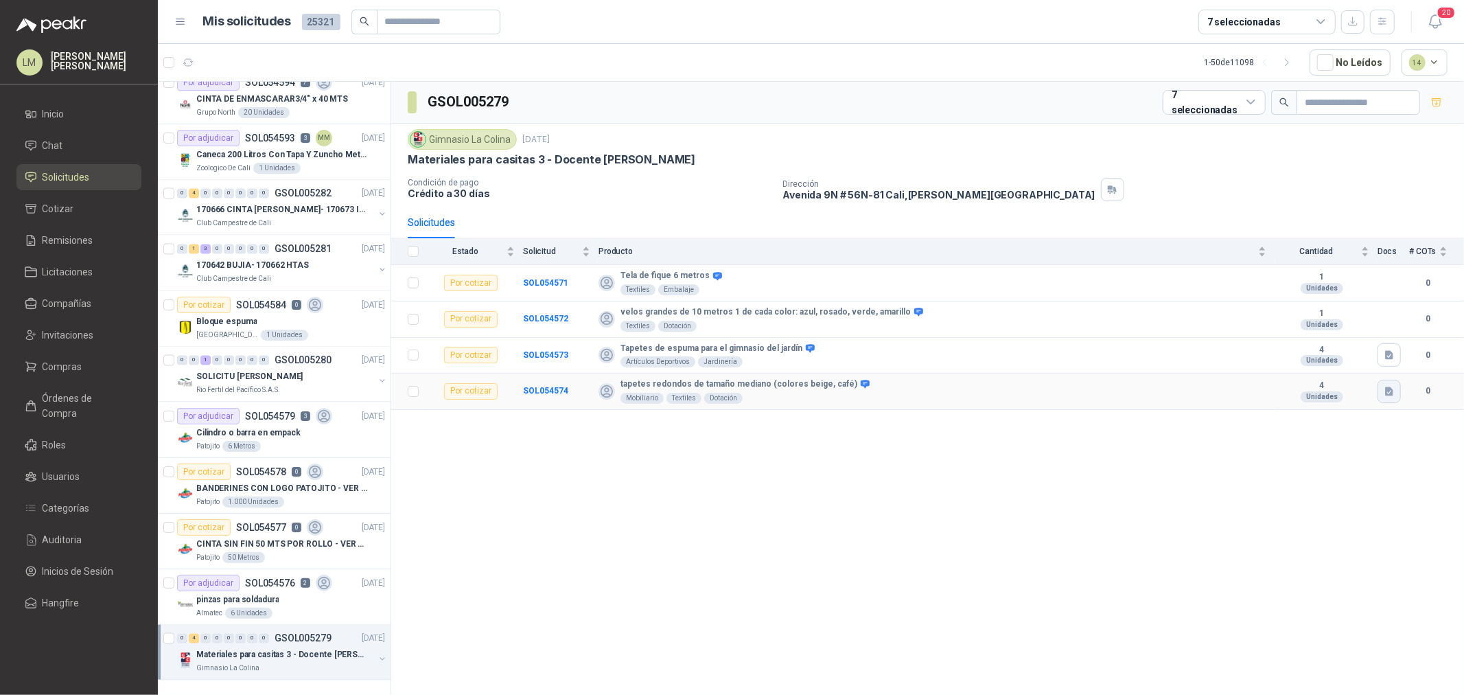
click at [1379, 390] on button "button" at bounding box center [1389, 391] width 23 height 23
click at [1335, 365] on button "imagen (5).png" at bounding box center [1353, 361] width 78 height 14
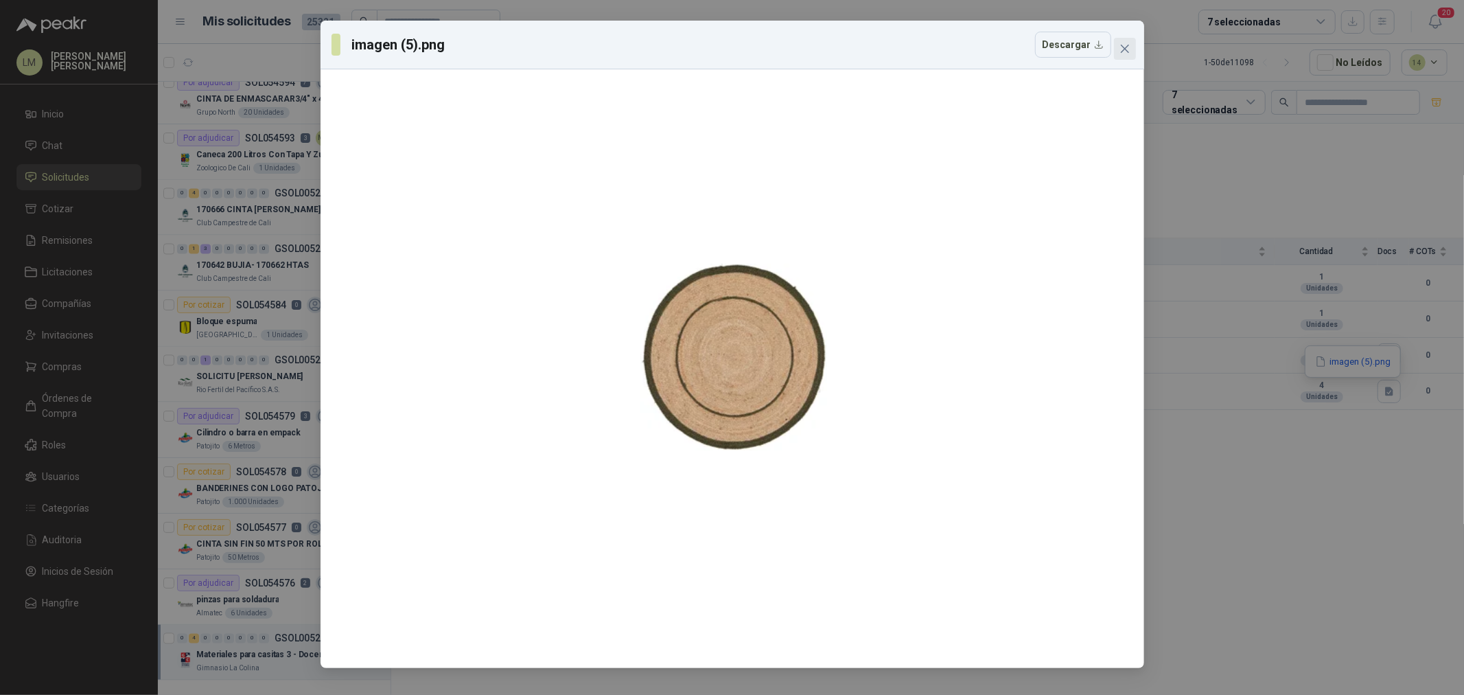
click at [1126, 54] on icon "close" at bounding box center [1125, 48] width 11 height 11
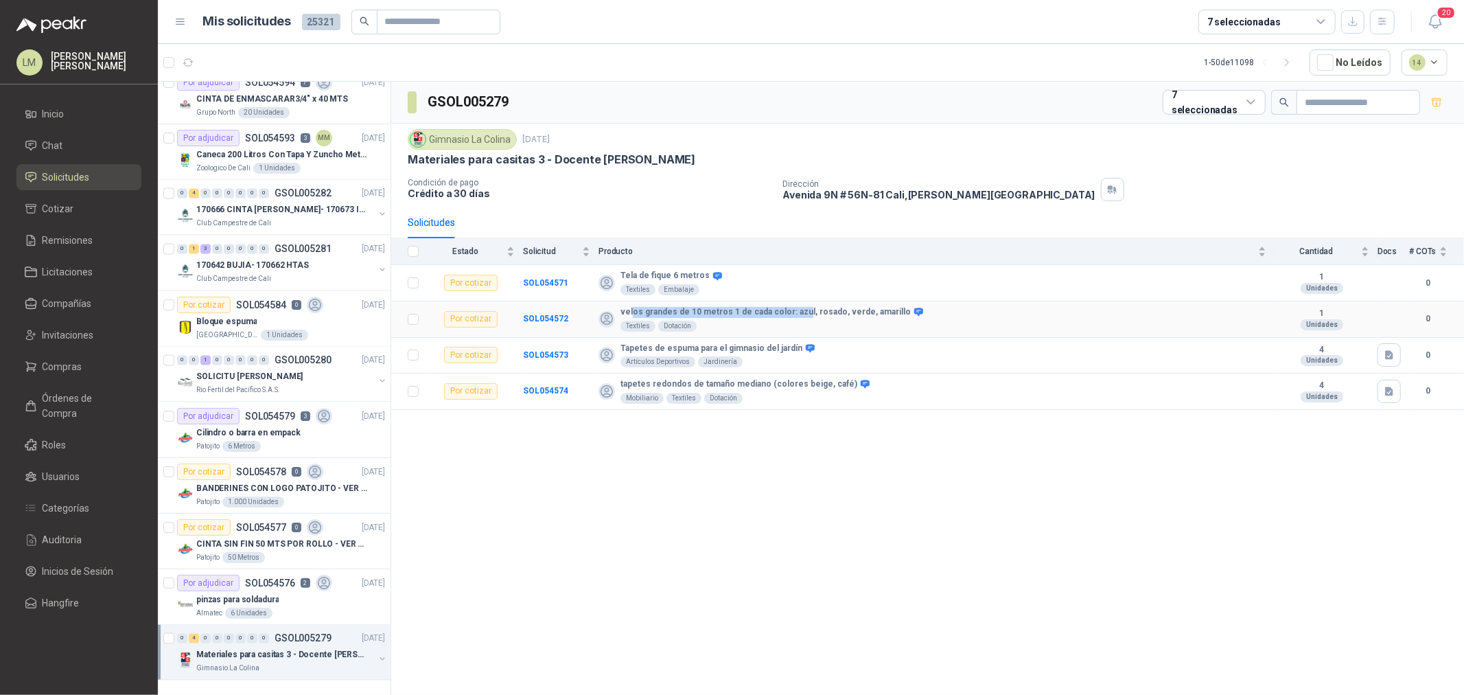
drag, startPoint x: 633, startPoint y: 309, endPoint x: 797, endPoint y: 314, distance: 164.2
click at [797, 314] on b "velos grandes de 10 metros 1 de cada color: azul, rosado, verde, amarillo" at bounding box center [766, 312] width 290 height 11
drag, startPoint x: 629, startPoint y: 349, endPoint x: 741, endPoint y: 350, distance: 112.6
click at [741, 350] on b "Tapetes de espuma para el gimnasio del jardín" at bounding box center [712, 348] width 182 height 11
drag, startPoint x: 611, startPoint y: 379, endPoint x: 750, endPoint y: 383, distance: 139.4
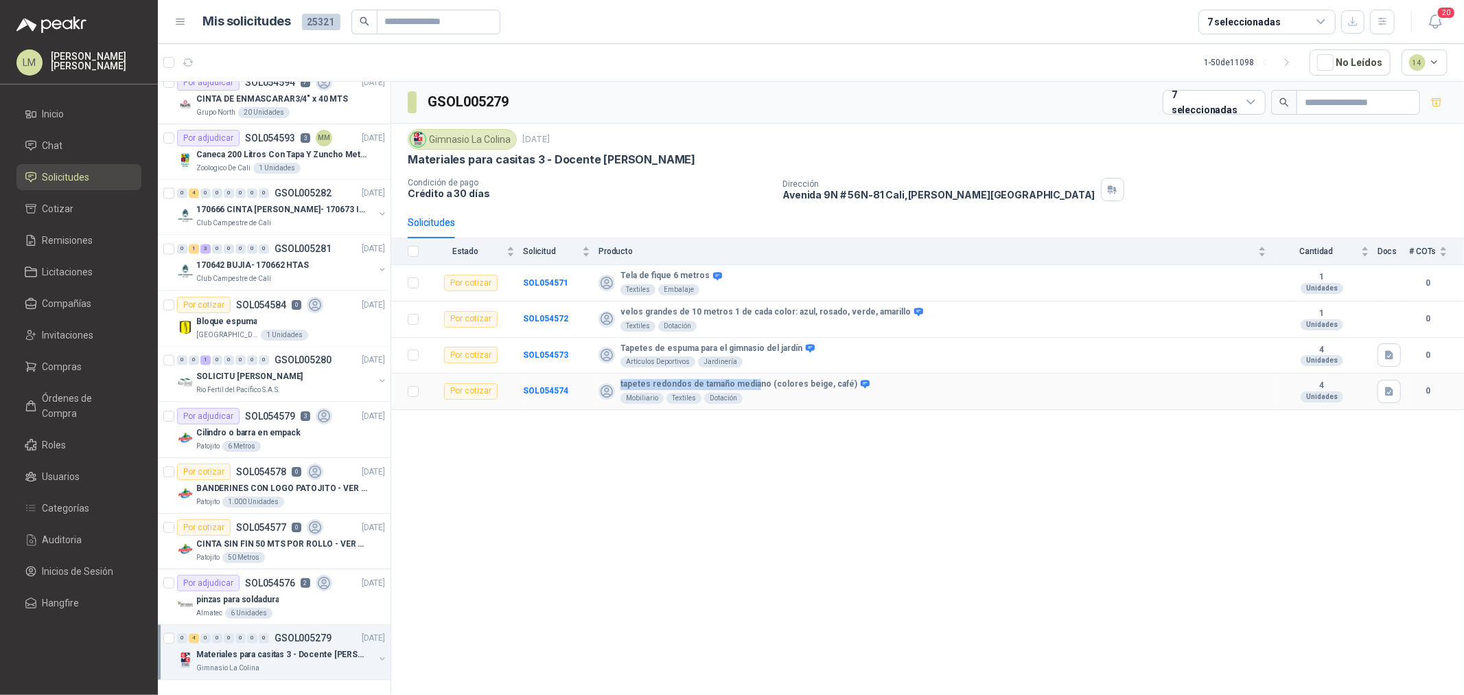
click at [750, 383] on div "tapetes redondos de tamaño mediano (colores beige, café) Mobiliario Textiles Do…" at bounding box center [933, 391] width 668 height 25
click at [722, 435] on div "GSOL005279 7 seleccionadas Gimnasio La Colina 2 sept, 2025 Materiales para casi…" at bounding box center [927, 391] width 1073 height 618
click at [286, 591] on div "pinzas para soldadura" at bounding box center [290, 599] width 189 height 16
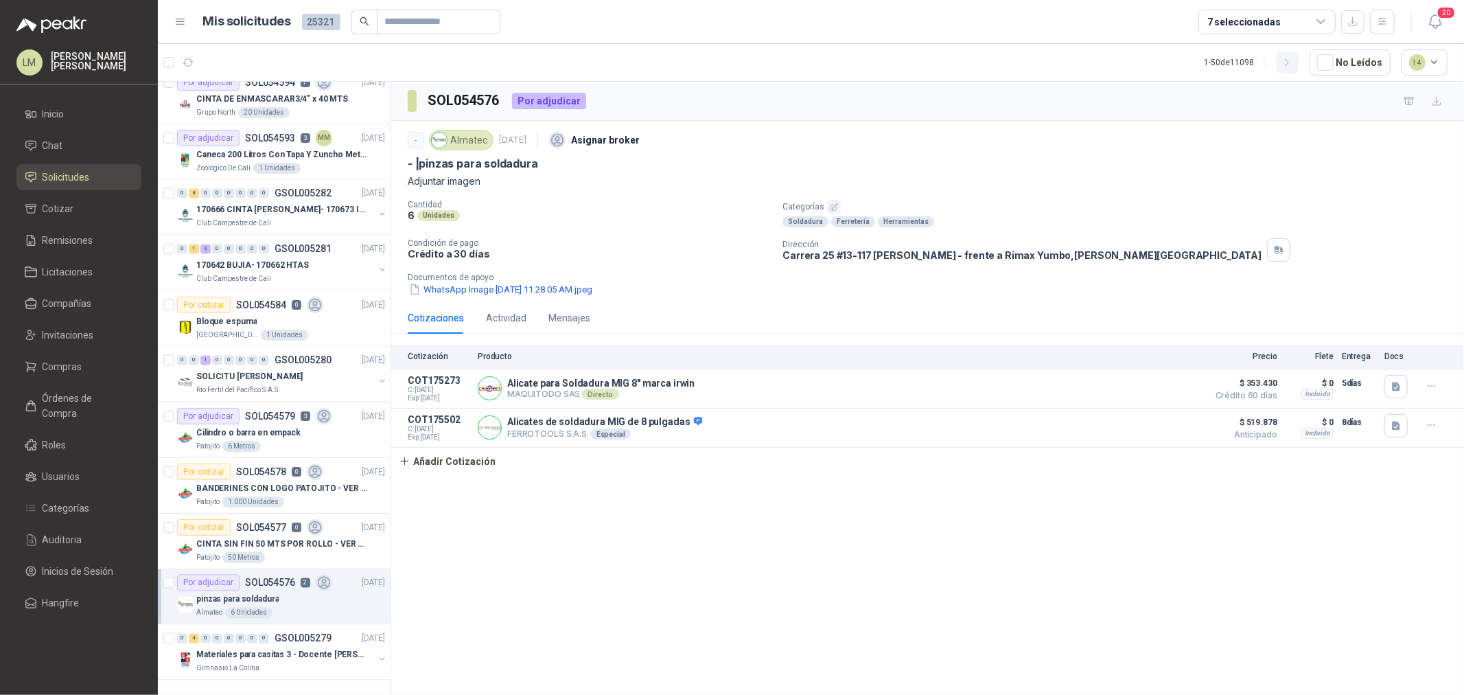
click at [1286, 58] on icon "button" at bounding box center [1288, 63] width 12 height 12
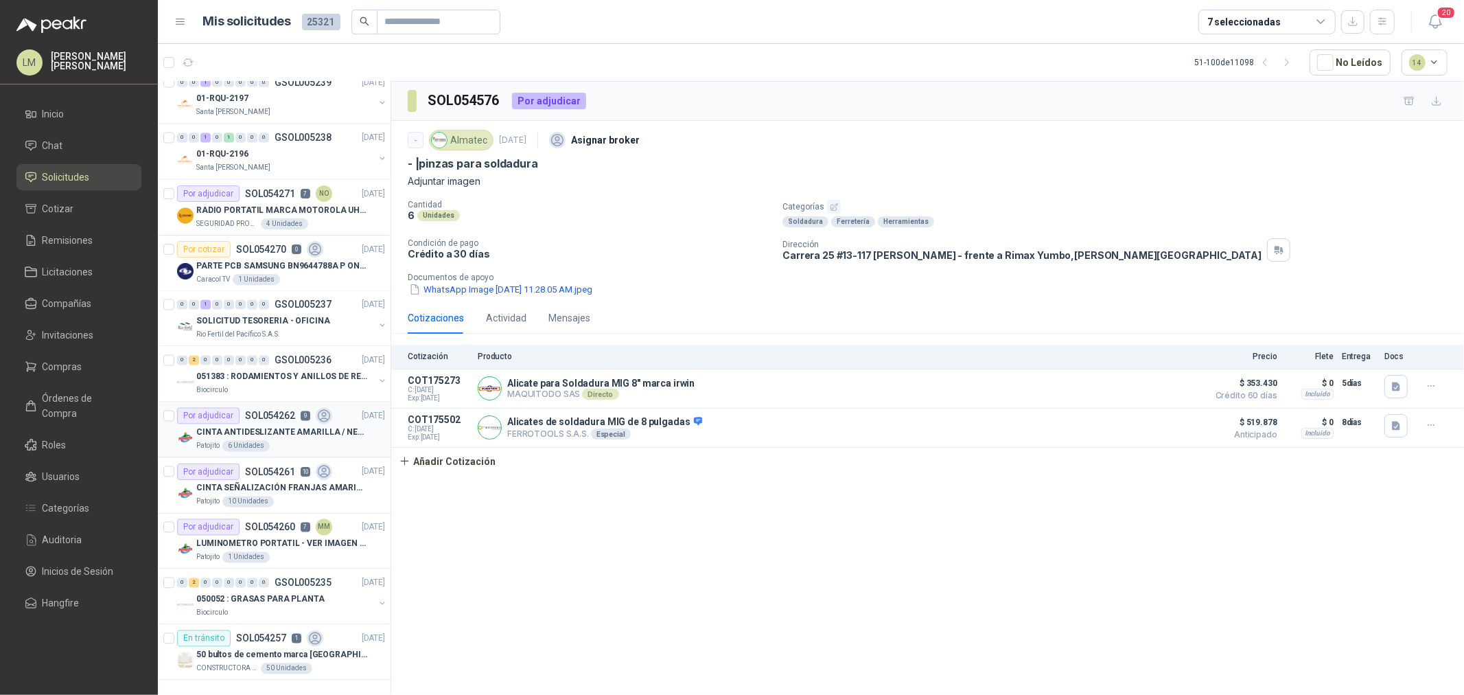
click at [258, 426] on p "CINTA ANTIDESLIZANTE AMARILLA / NEGRA" at bounding box center [281, 432] width 171 height 13
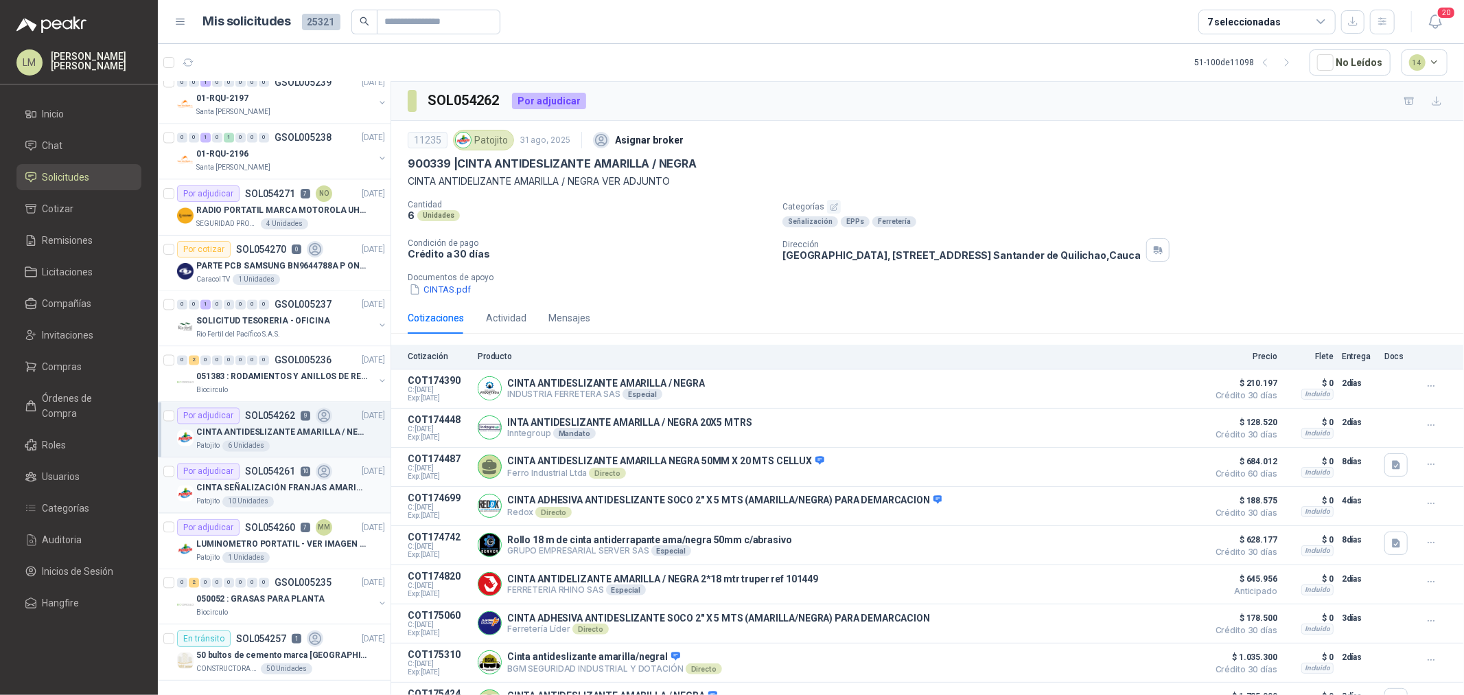
click at [255, 482] on p "CINTA SEÑALIZACIÓN FRANJAS AMARILLAS NEGRA" at bounding box center [281, 488] width 171 height 13
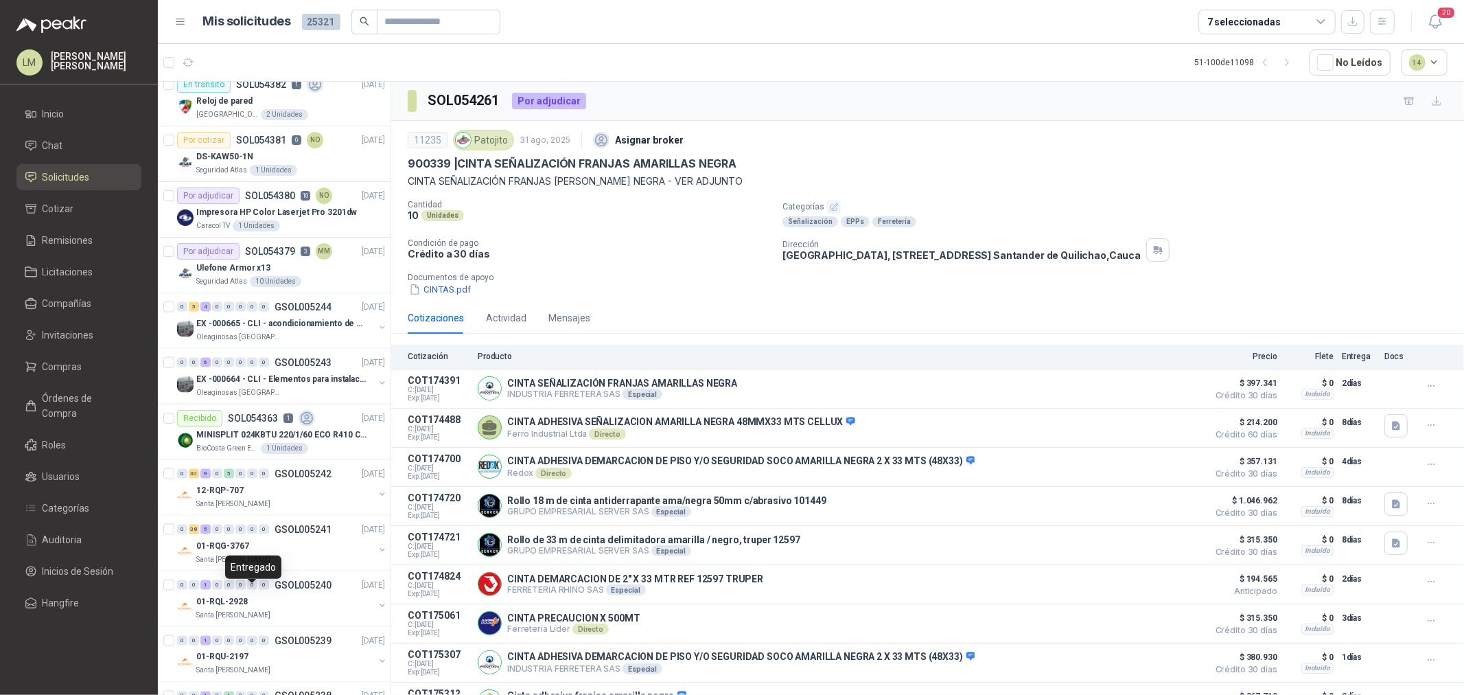
scroll to position [1507, 0]
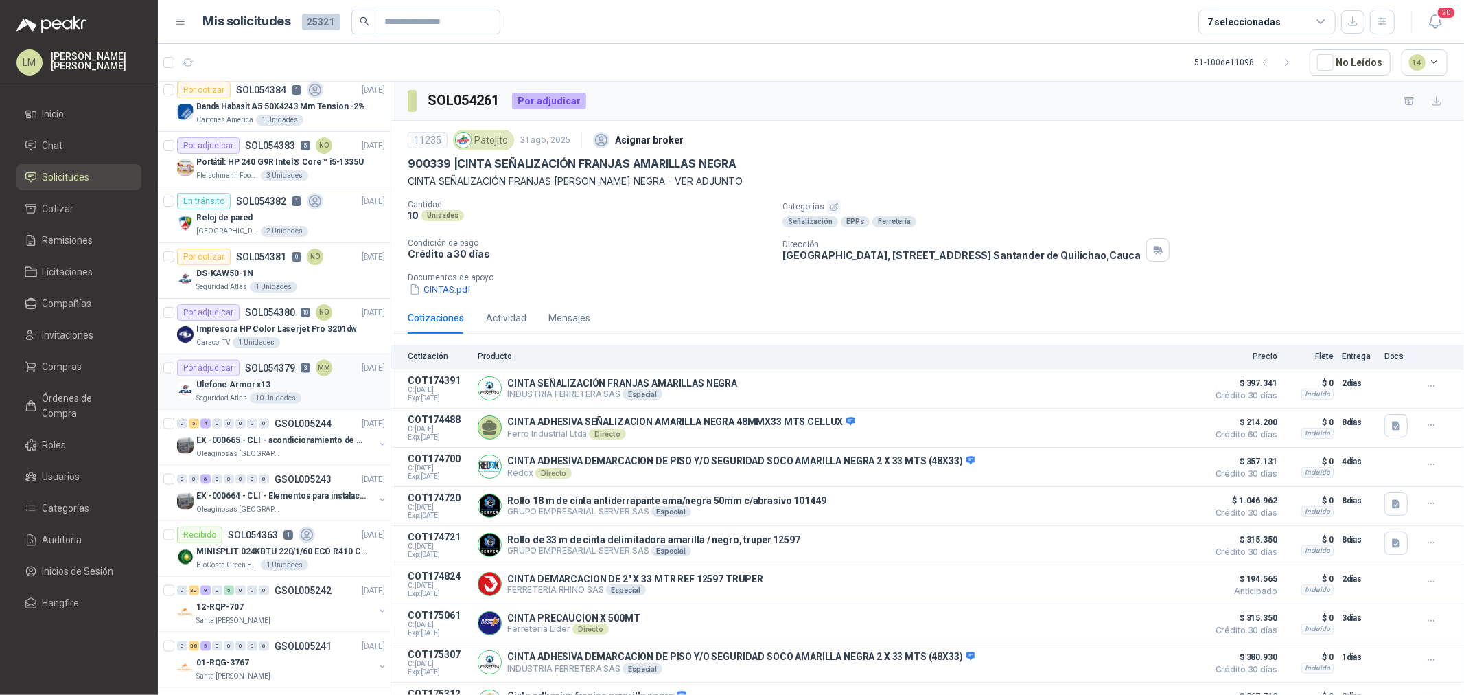
click at [262, 381] on p "Ulefone Armor x13" at bounding box center [233, 384] width 74 height 13
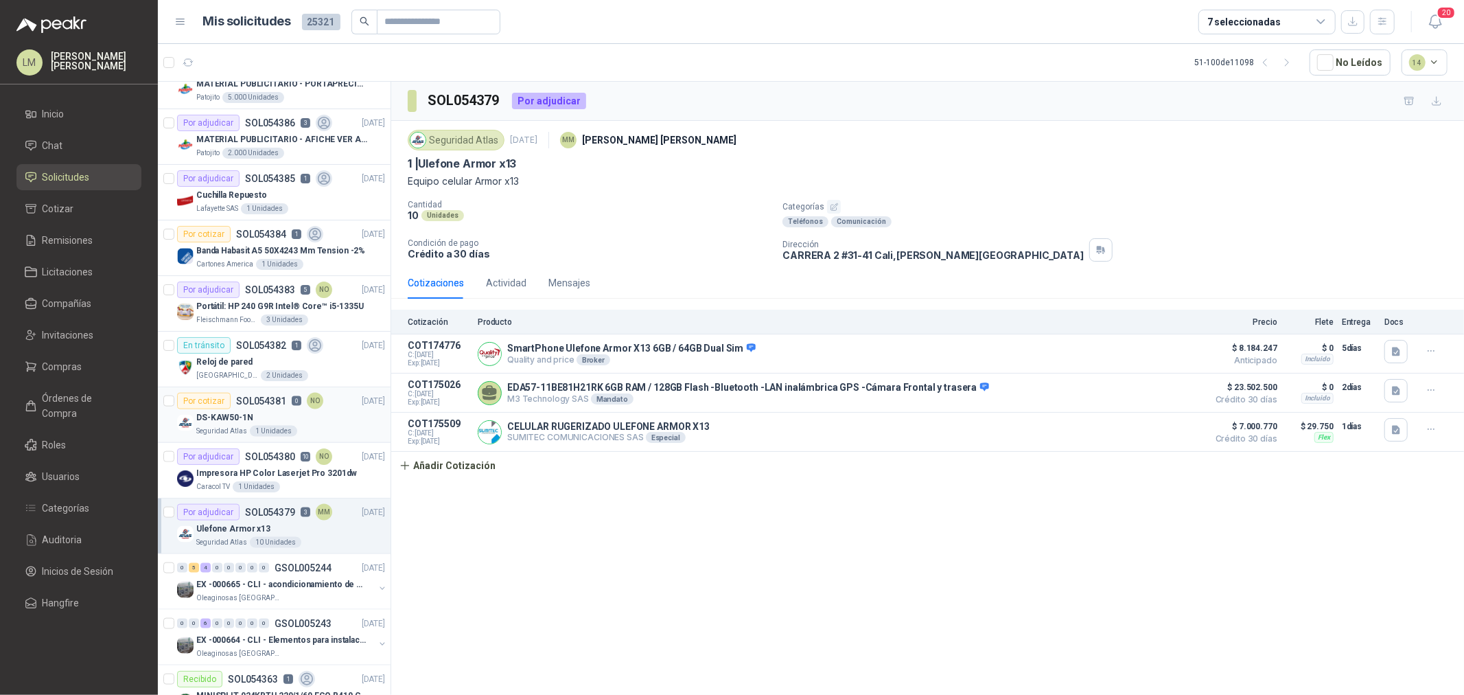
scroll to position [1355, 0]
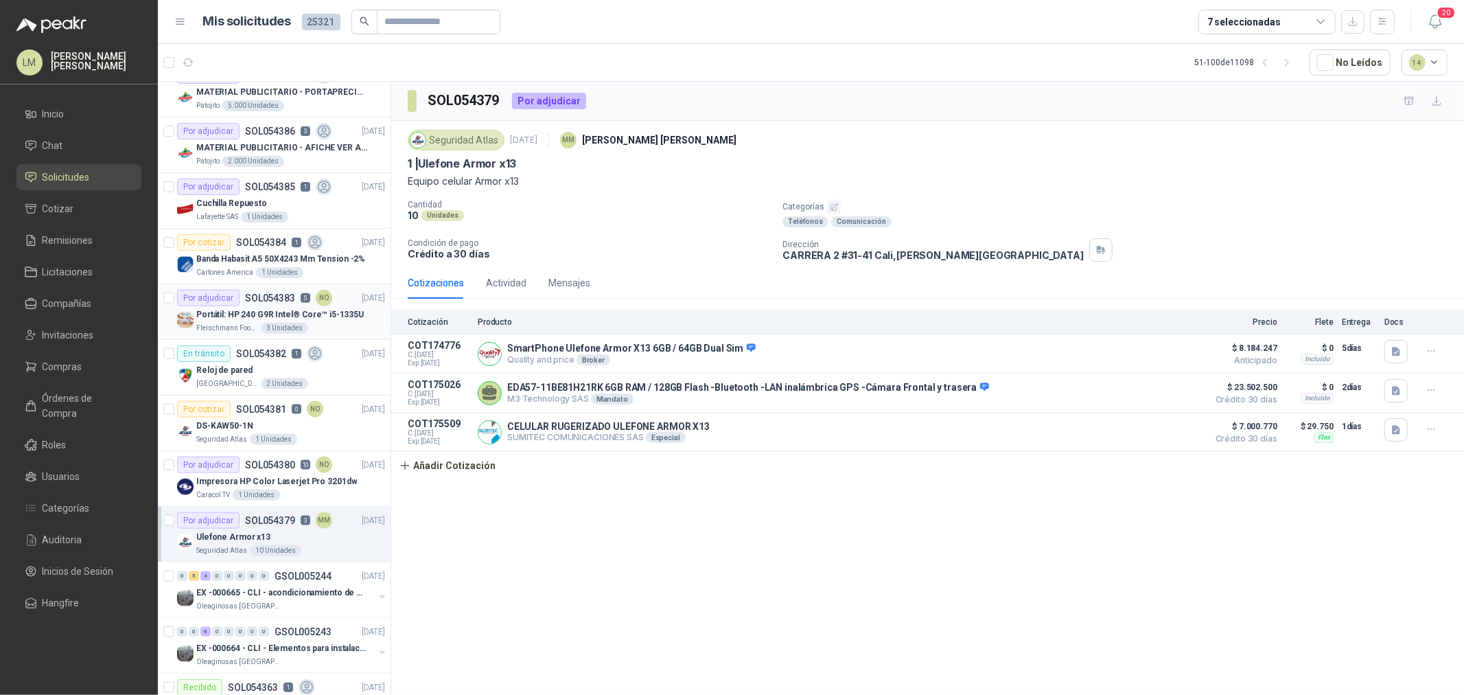
click at [251, 314] on p "Portátil: HP 240 G9R Intel® Core™ i5-1335U" at bounding box center [280, 314] width 168 height 13
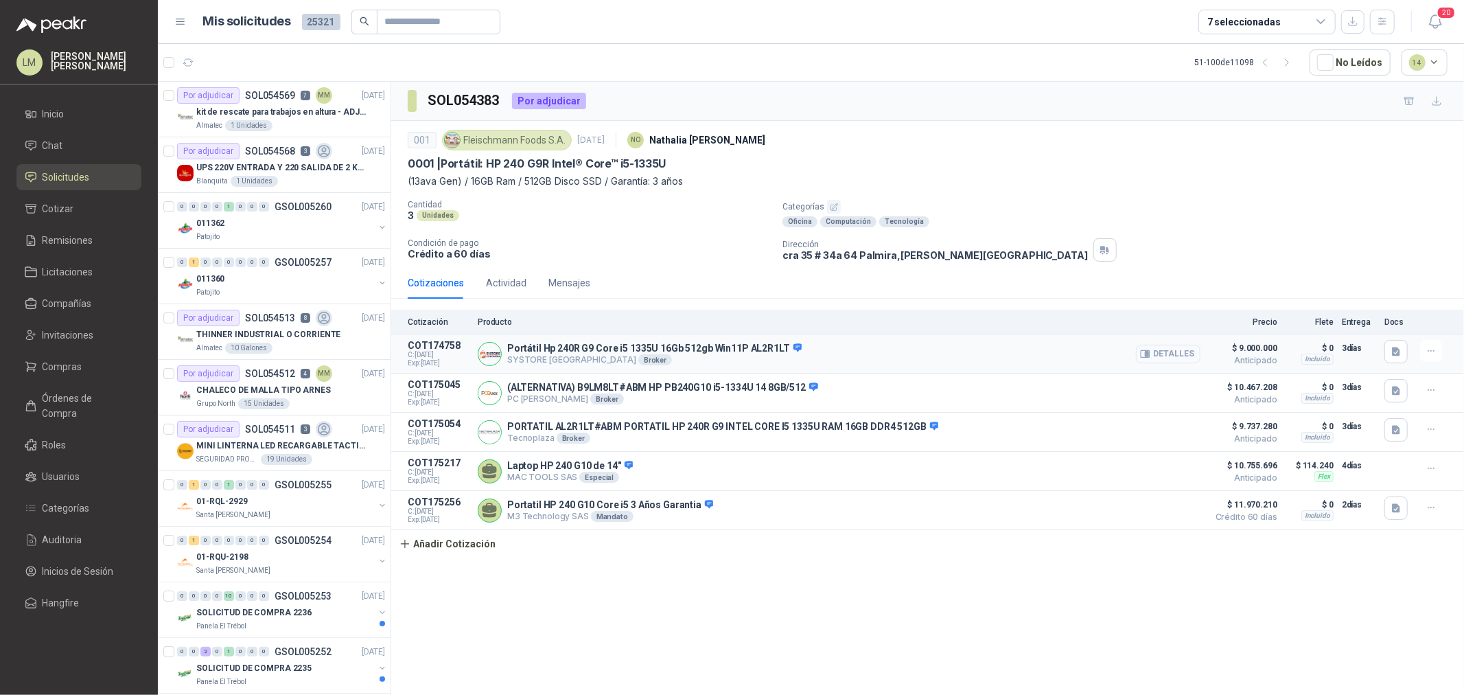
click at [1149, 354] on icon "button" at bounding box center [1147, 354] width 3 height 5
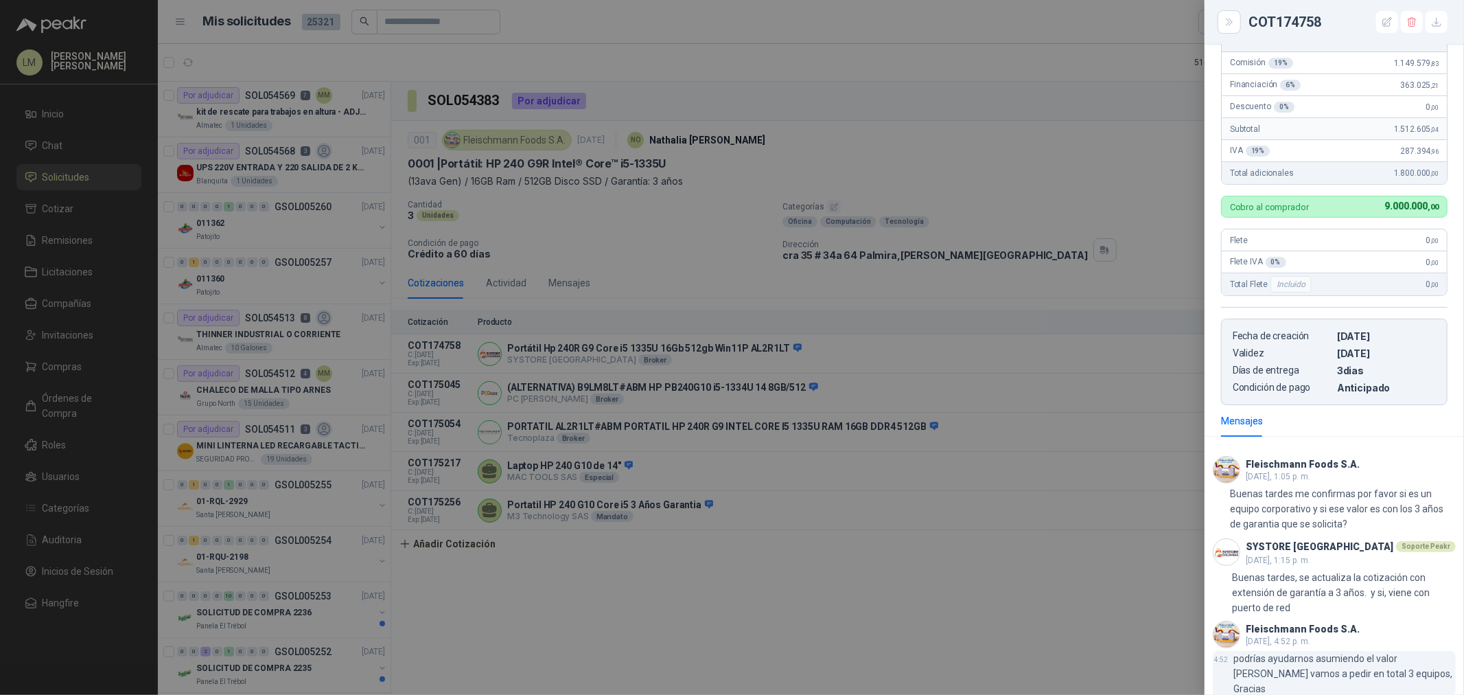
scroll to position [397, 0]
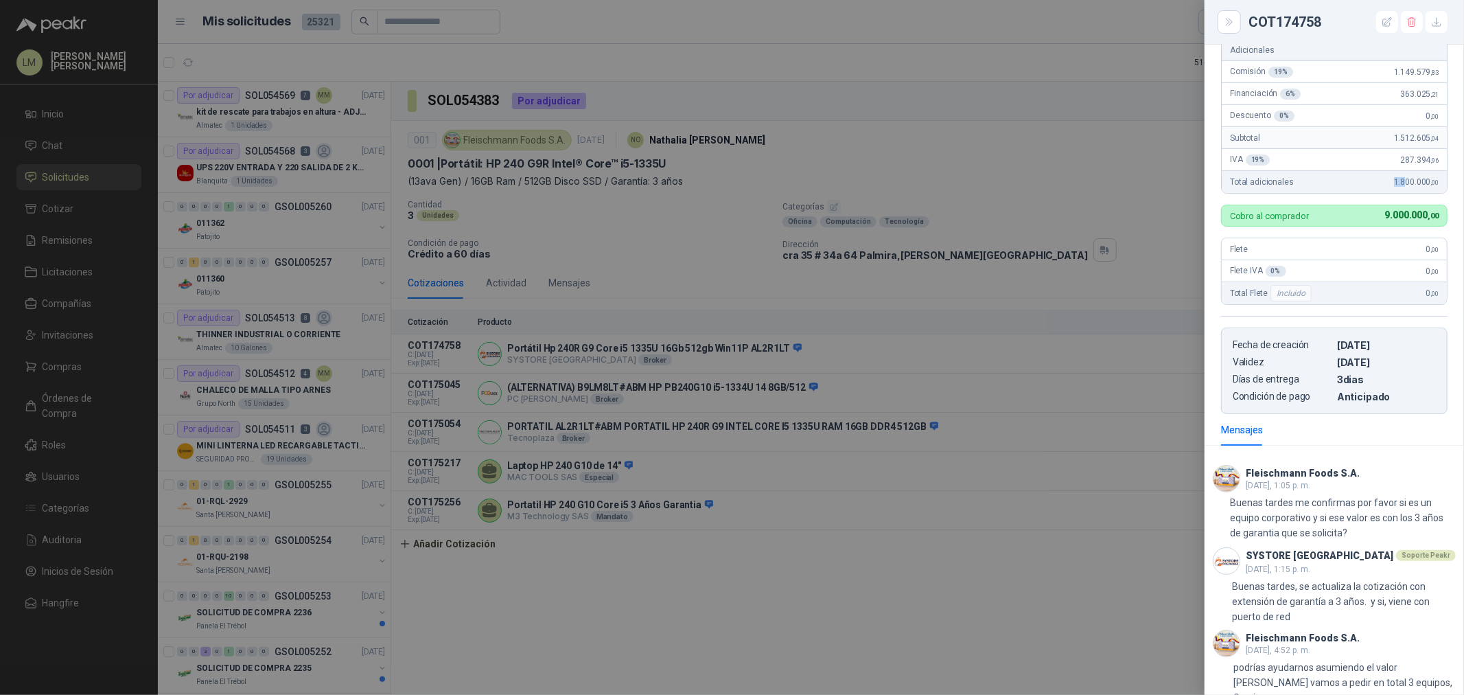
drag, startPoint x: 1363, startPoint y: 248, endPoint x: 1396, endPoint y: 249, distance: 32.3
click at [1396, 193] on div "Total adicionales 1.800.000 ,00" at bounding box center [1334, 182] width 225 height 22
click at [991, 290] on div at bounding box center [732, 347] width 1464 height 695
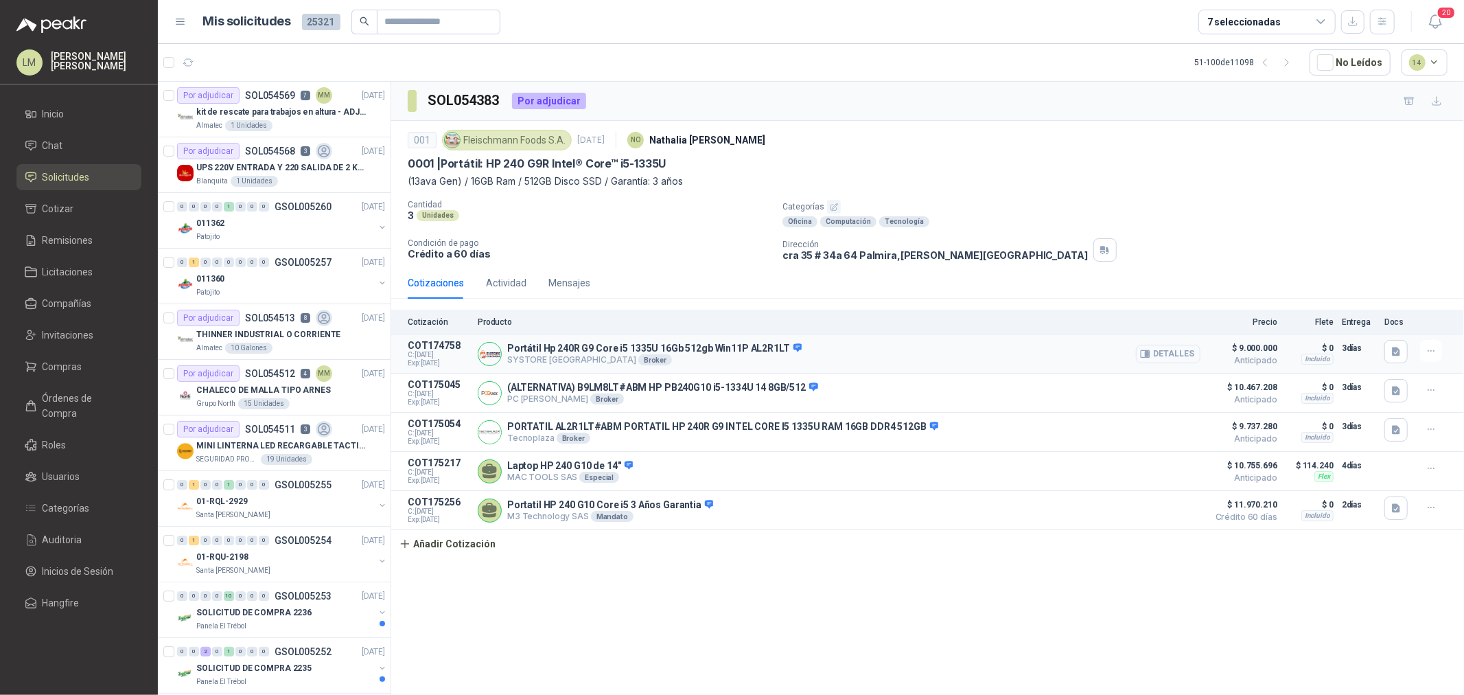
click at [1177, 357] on button "Detalles" at bounding box center [1168, 354] width 65 height 19
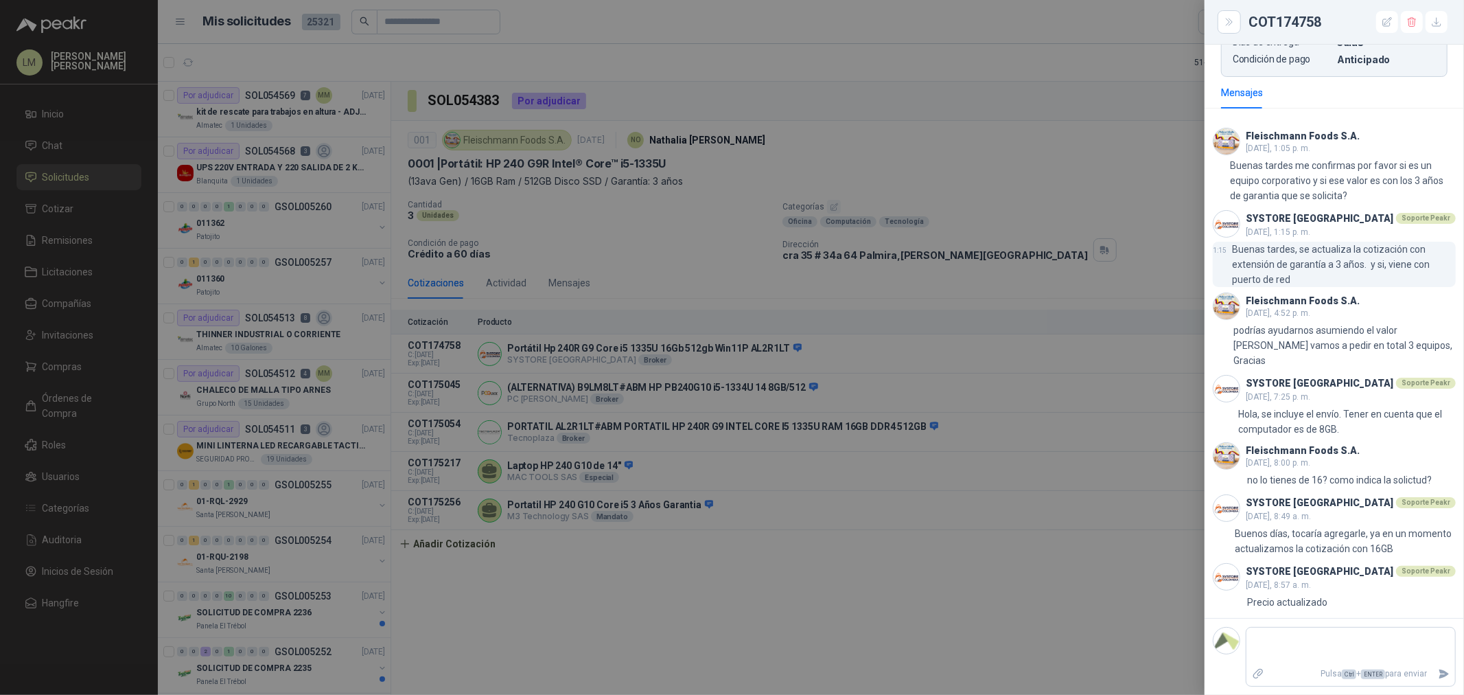
scroll to position [175, 0]
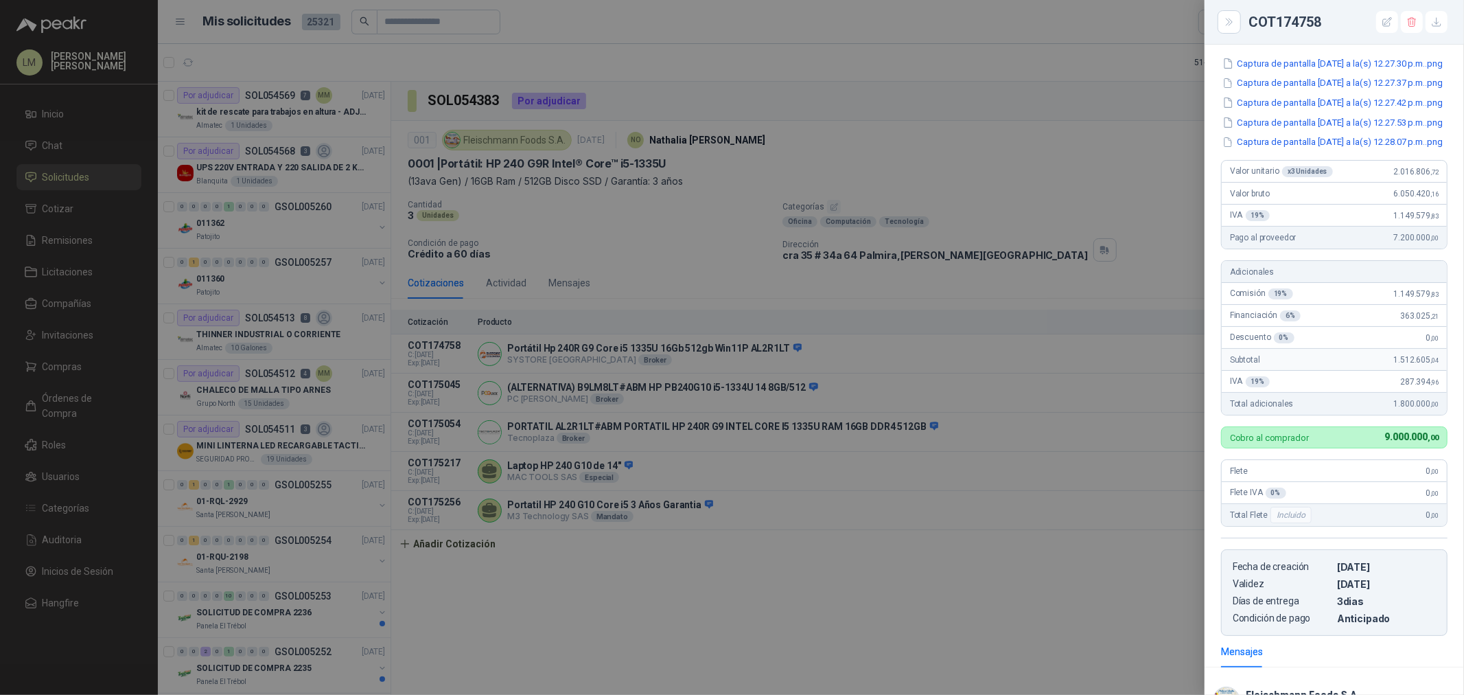
click at [641, 218] on div at bounding box center [732, 347] width 1464 height 695
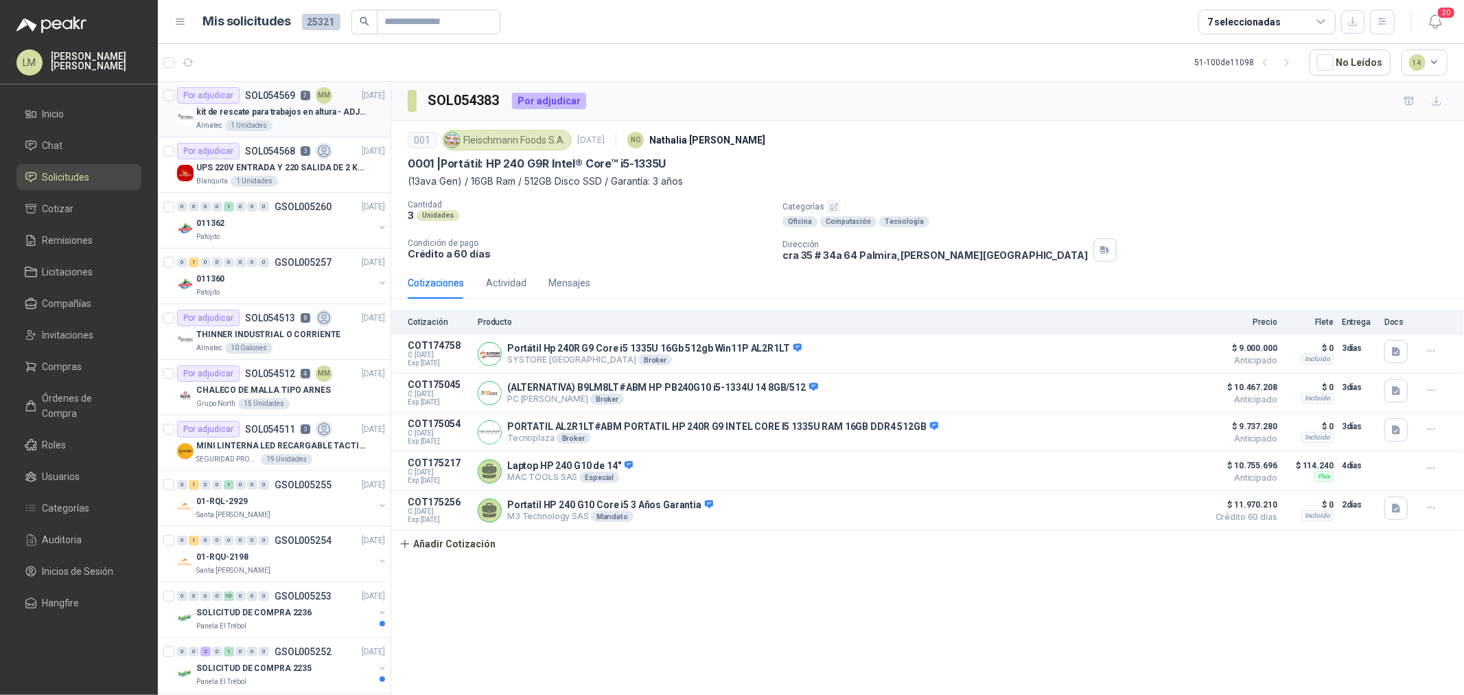
click at [249, 99] on p "SOL054569" at bounding box center [270, 96] width 50 height 10
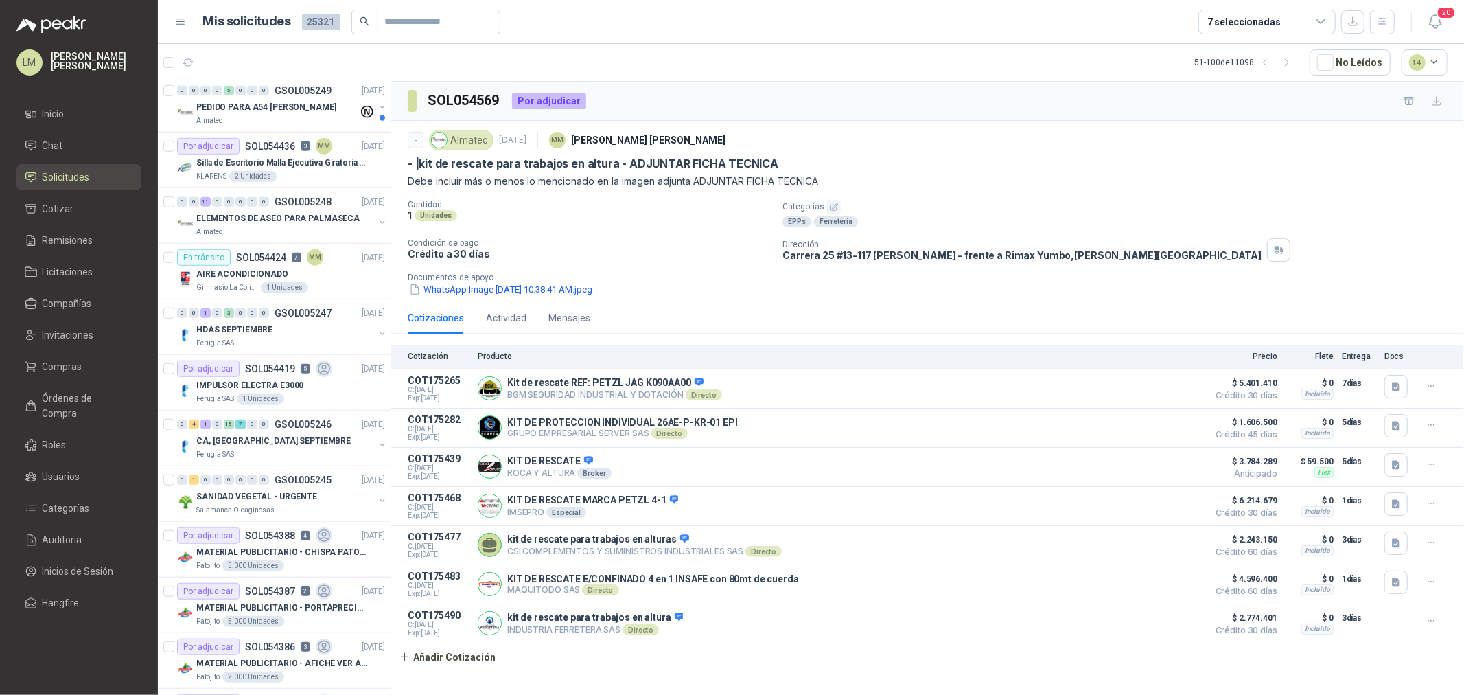
scroll to position [1220, 0]
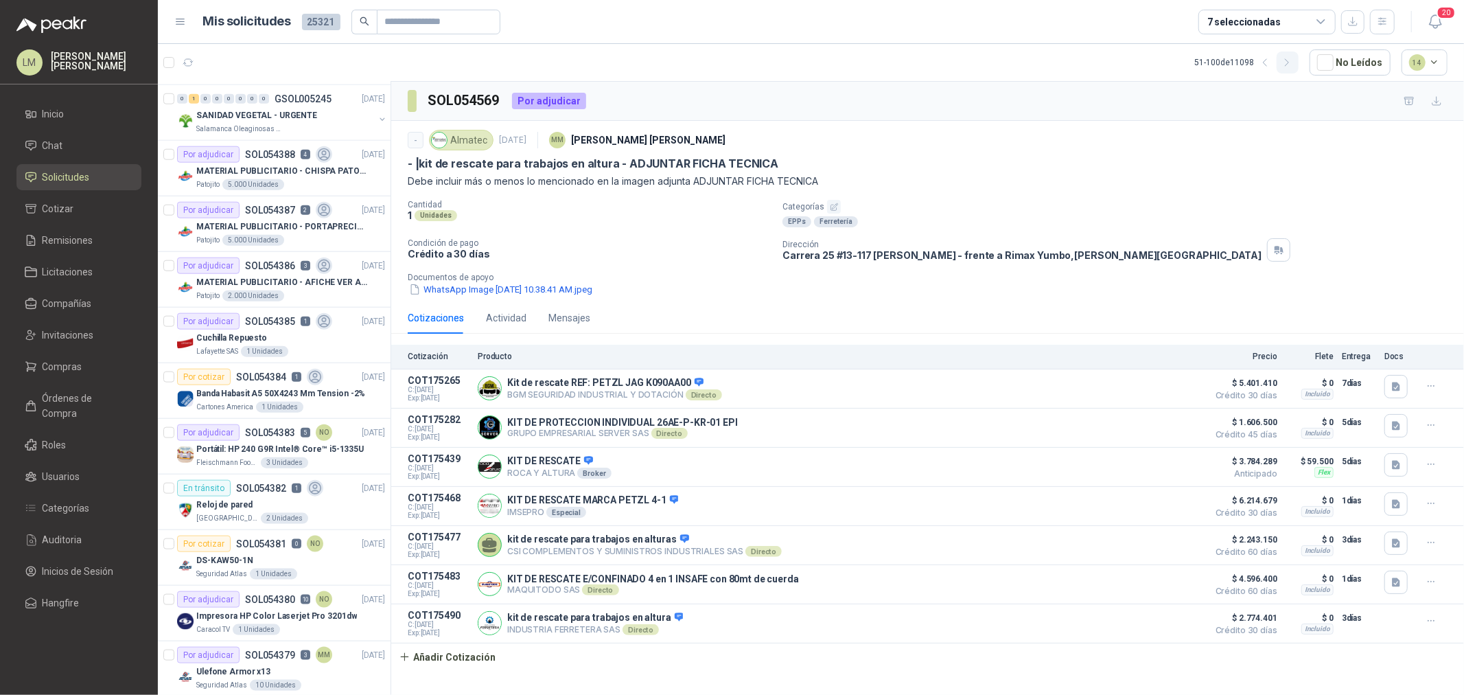
click at [1282, 60] on button "button" at bounding box center [1288, 62] width 22 height 22
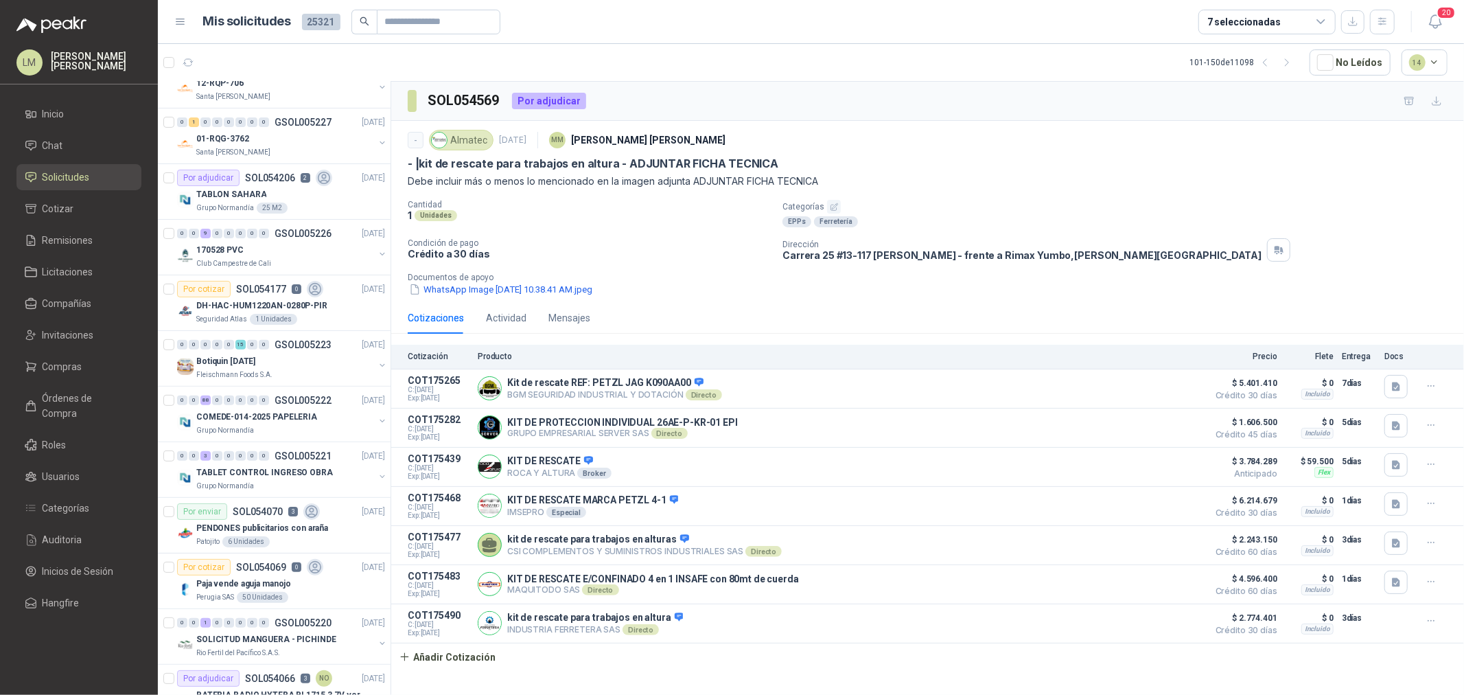
scroll to position [0, 0]
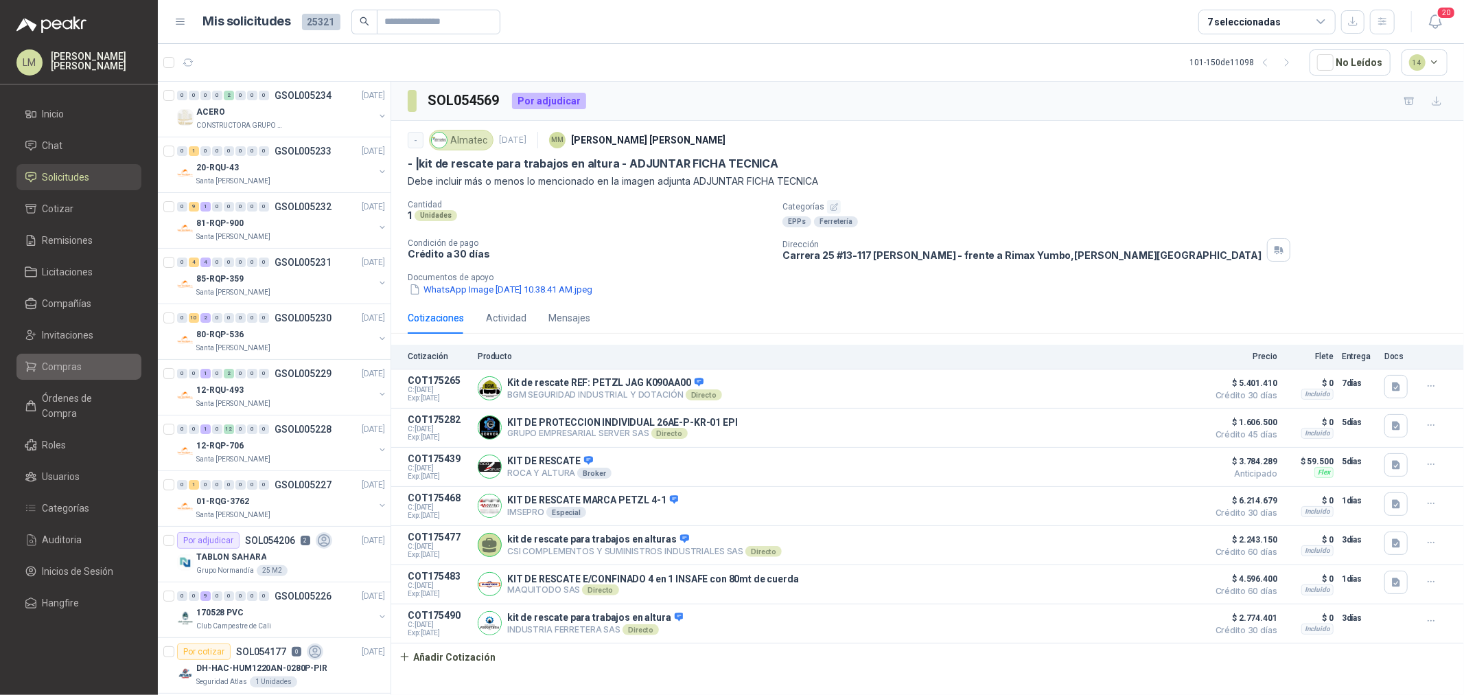
click at [56, 356] on link "Compras" at bounding box center [78, 367] width 125 height 26
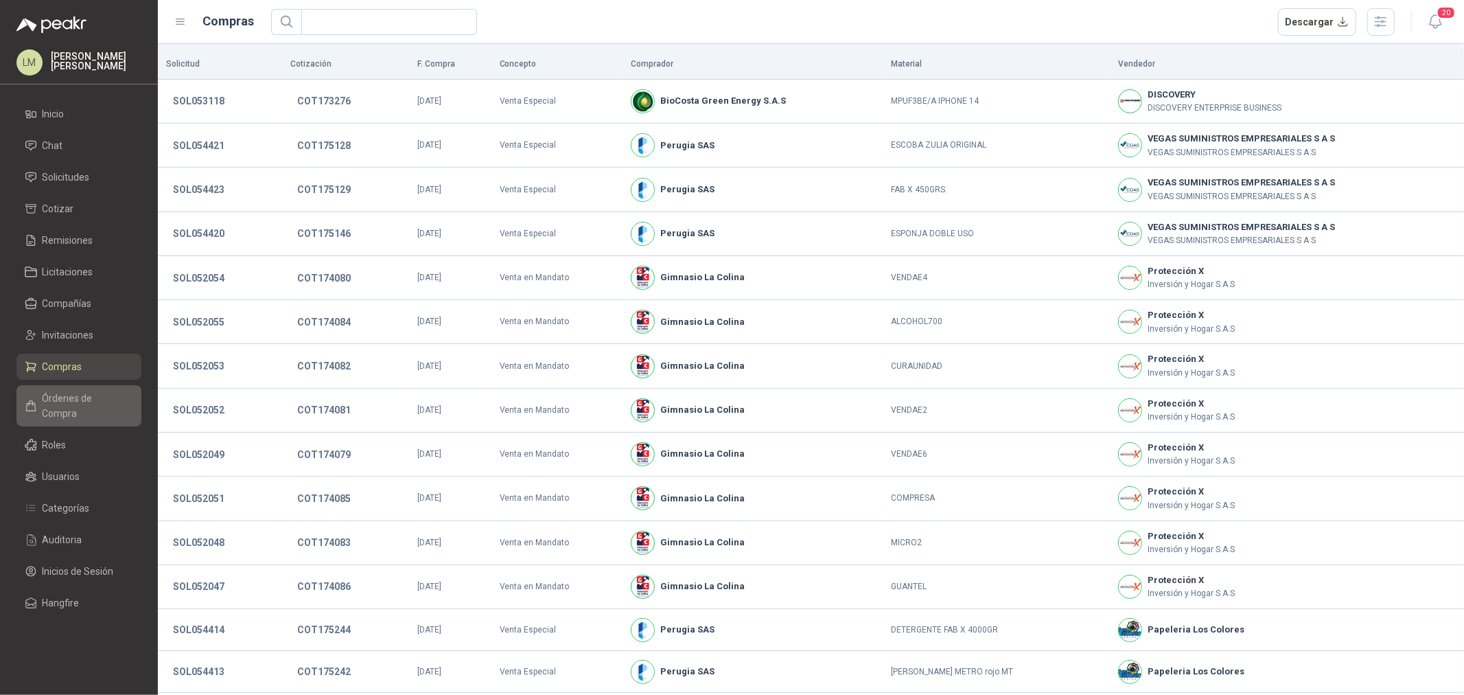
click at [69, 396] on span "Órdenes de Compra" at bounding box center [86, 406] width 86 height 30
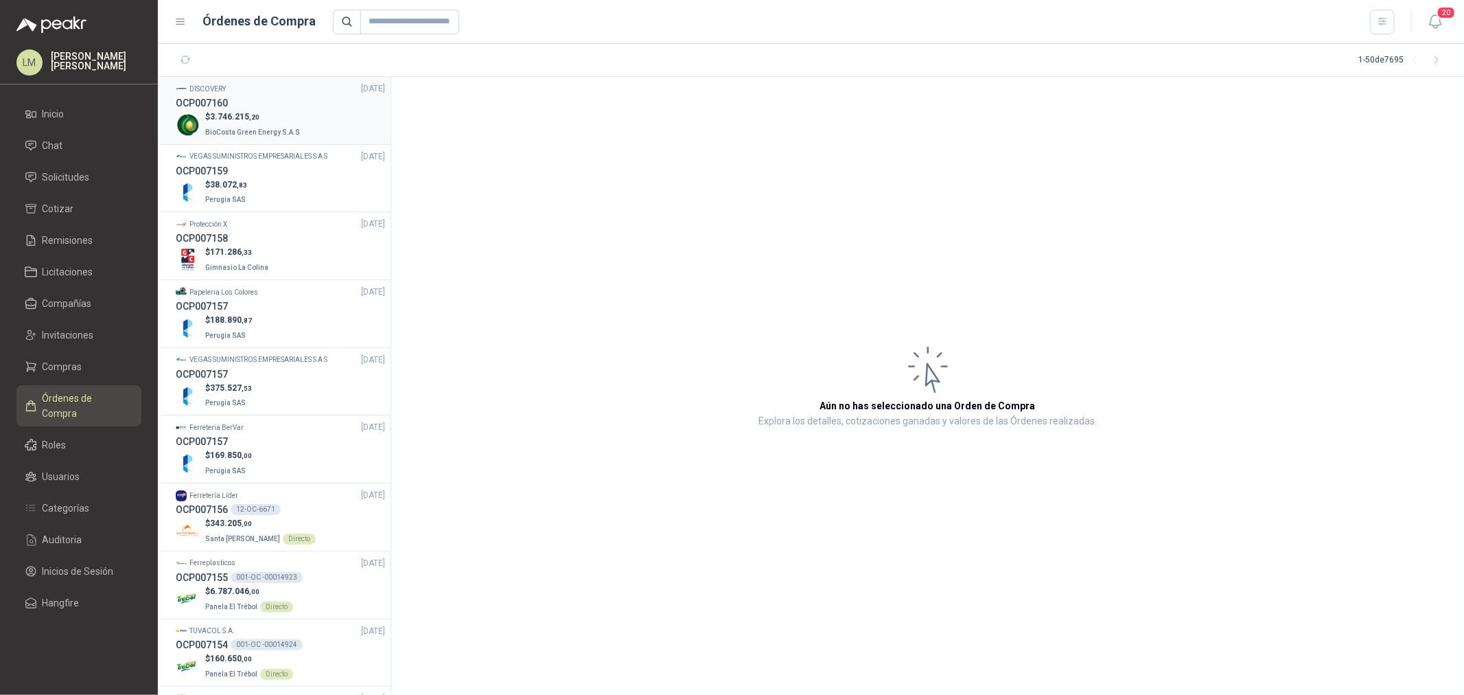
click at [237, 124] on p "BioCosta Green Energy S.A.S" at bounding box center [253, 131] width 97 height 15
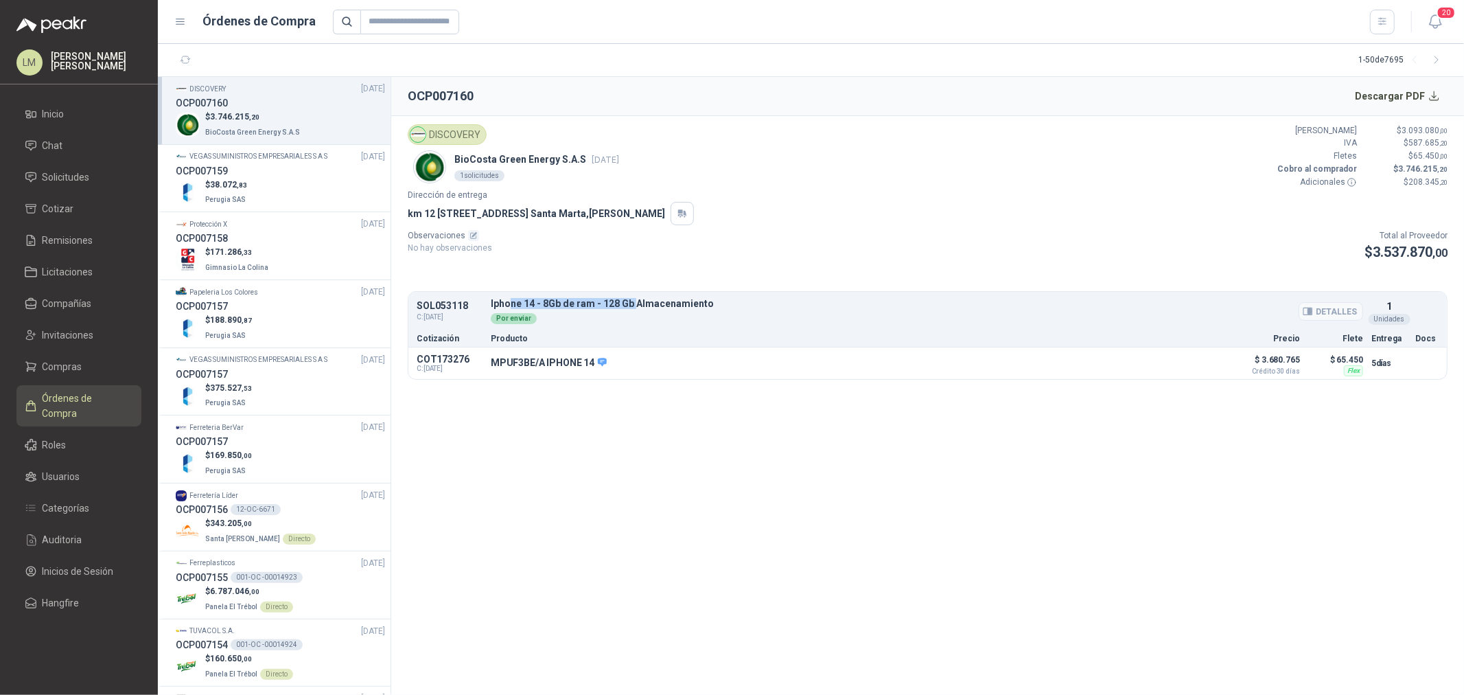
drag, startPoint x: 517, startPoint y: 299, endPoint x: 657, endPoint y: 303, distance: 140.1
click at [636, 303] on p "Iphone 14 - 8Gb de ram - 128 Gb Almacenamiento" at bounding box center [927, 304] width 873 height 10
click at [660, 303] on p "Iphone 14 - 8Gb de ram - 128 Gb Almacenamiento" at bounding box center [927, 304] width 873 height 10
drag, startPoint x: 492, startPoint y: 366, endPoint x: 702, endPoint y: 373, distance: 210.2
click at [606, 367] on div "MPUF3BE/A IPHONE 14 Detalles" at bounding box center [857, 363] width 733 height 23
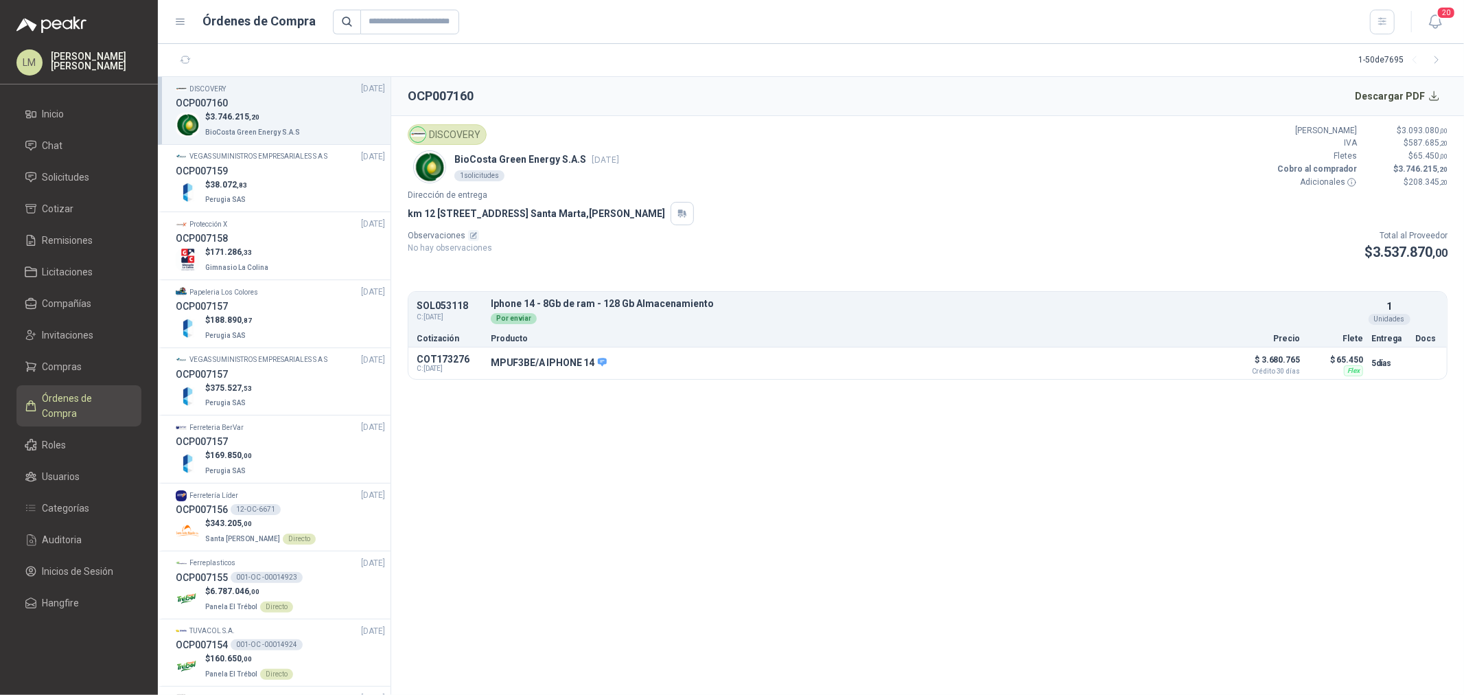
click at [793, 382] on article "DISCOVERY BioCosta Green Energy S.A.S 3 sept, 2025 1 solicitudes Valor Bruto $ …" at bounding box center [927, 252] width 1073 height 272
click at [1192, 364] on button "Detalles" at bounding box center [1191, 363] width 65 height 19
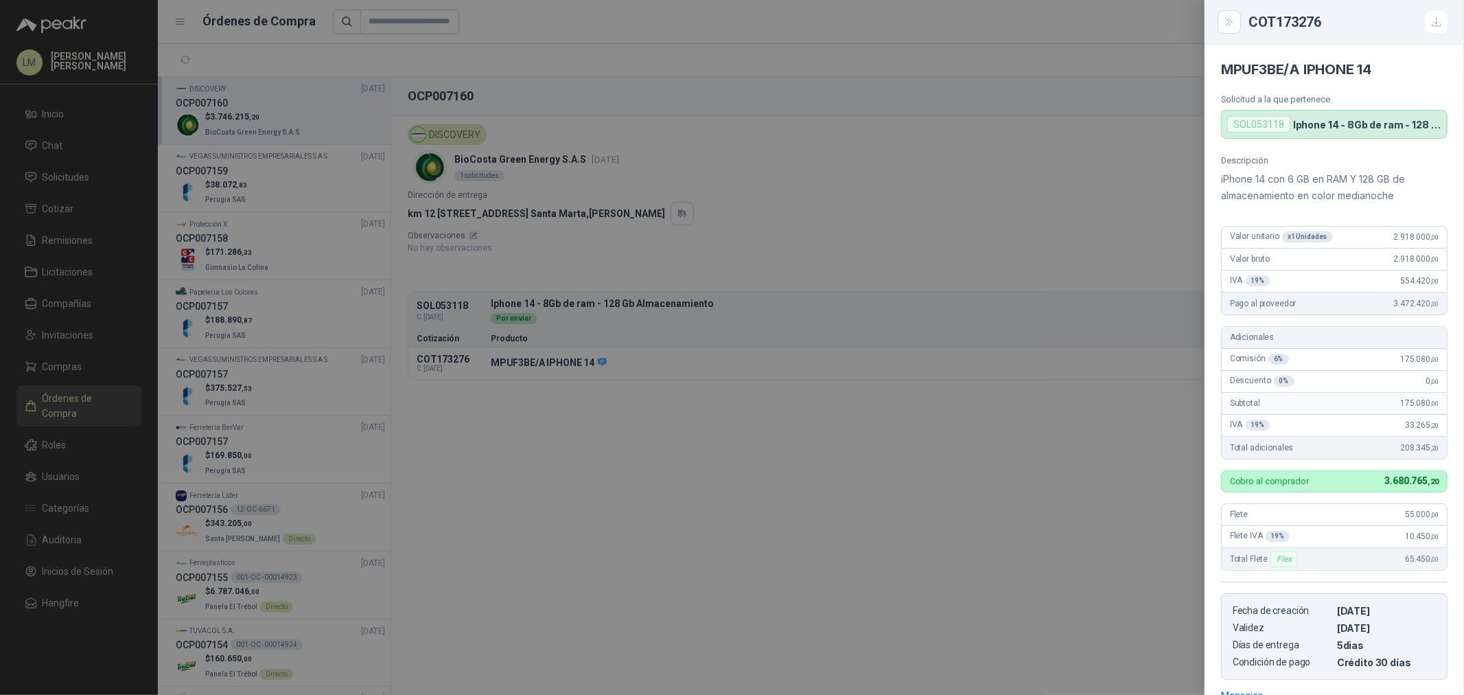
click at [1131, 355] on div at bounding box center [732, 347] width 1464 height 695
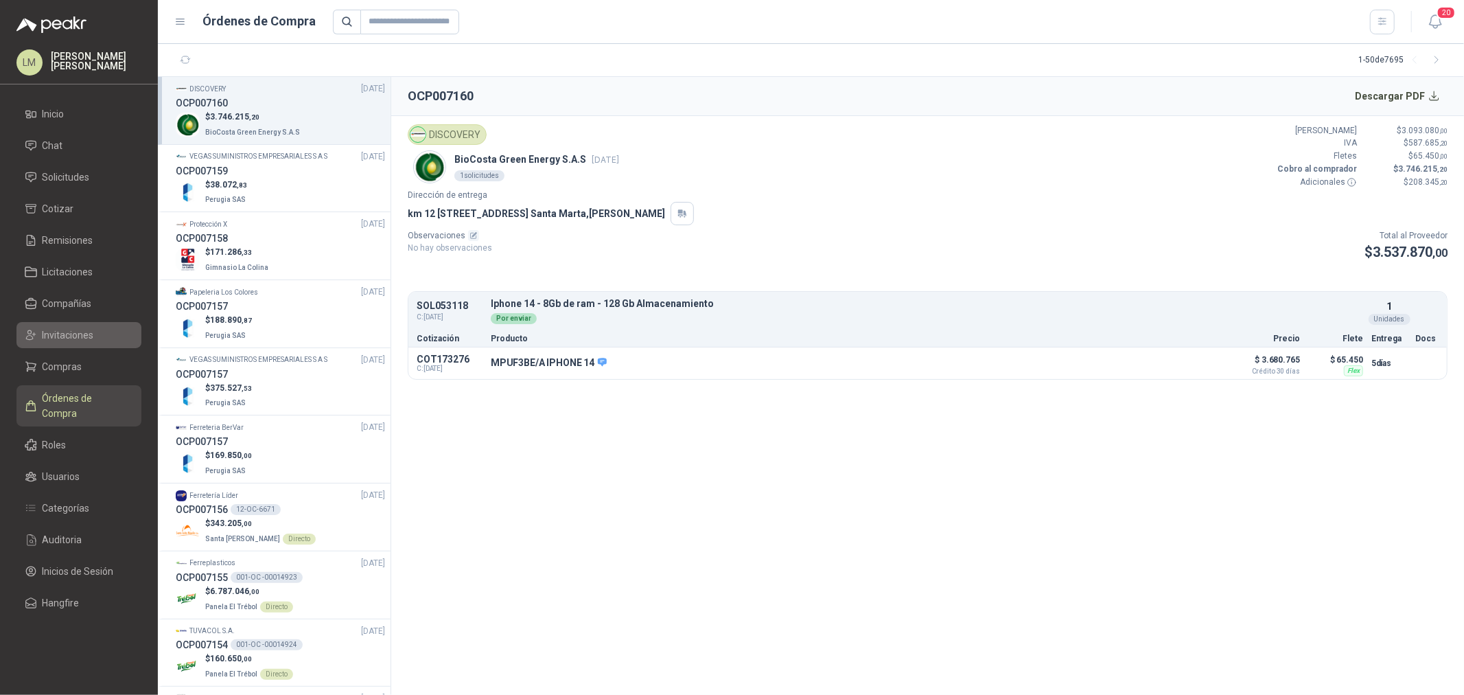
click at [66, 327] on span "Invitaciones" at bounding box center [68, 334] width 51 height 15
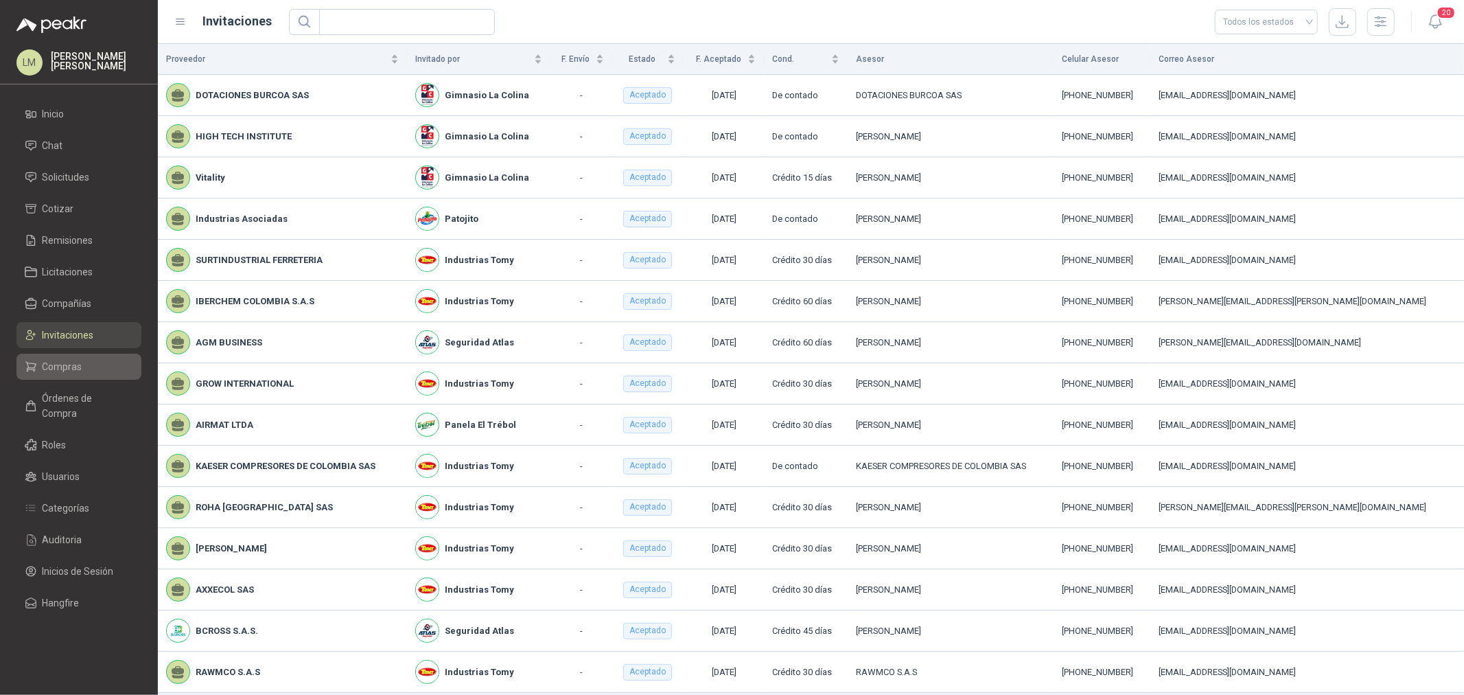
click at [58, 373] on span "Compras" at bounding box center [63, 366] width 40 height 15
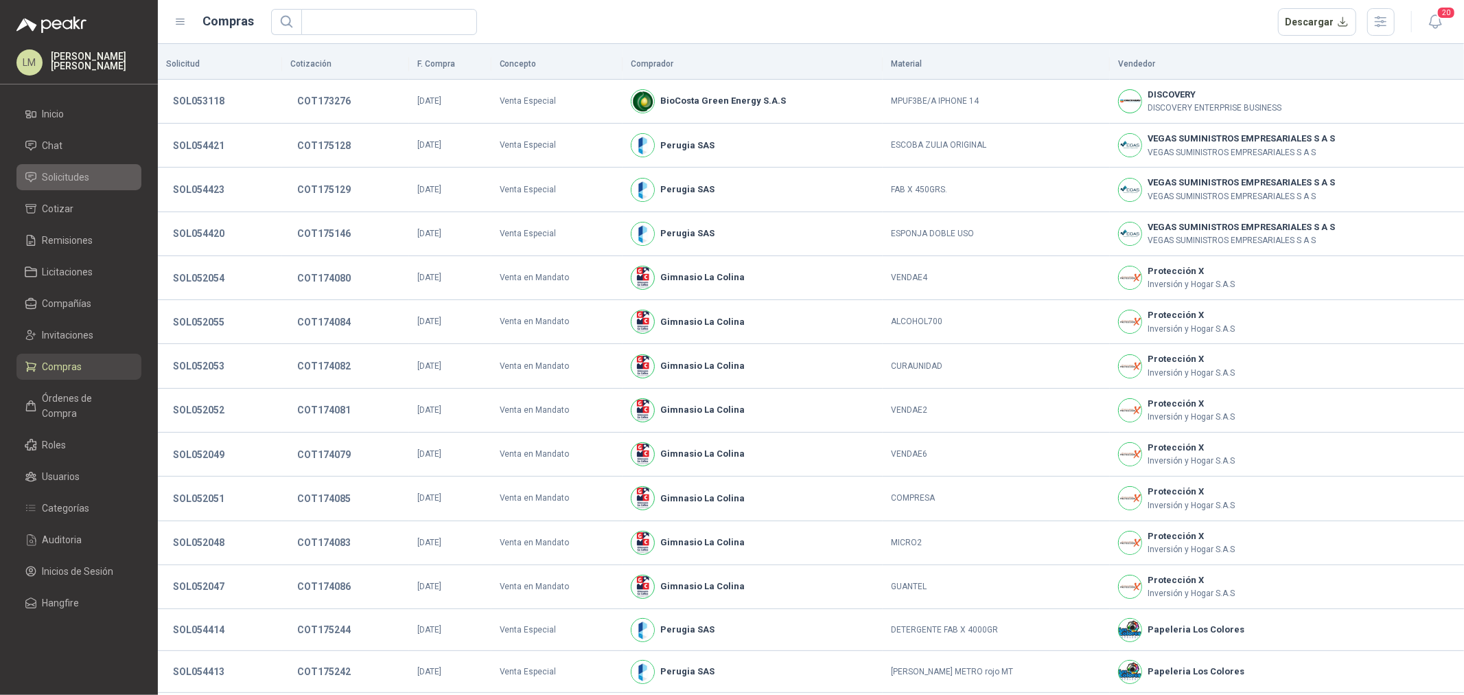
click at [76, 173] on span "Solicitudes" at bounding box center [66, 177] width 47 height 15
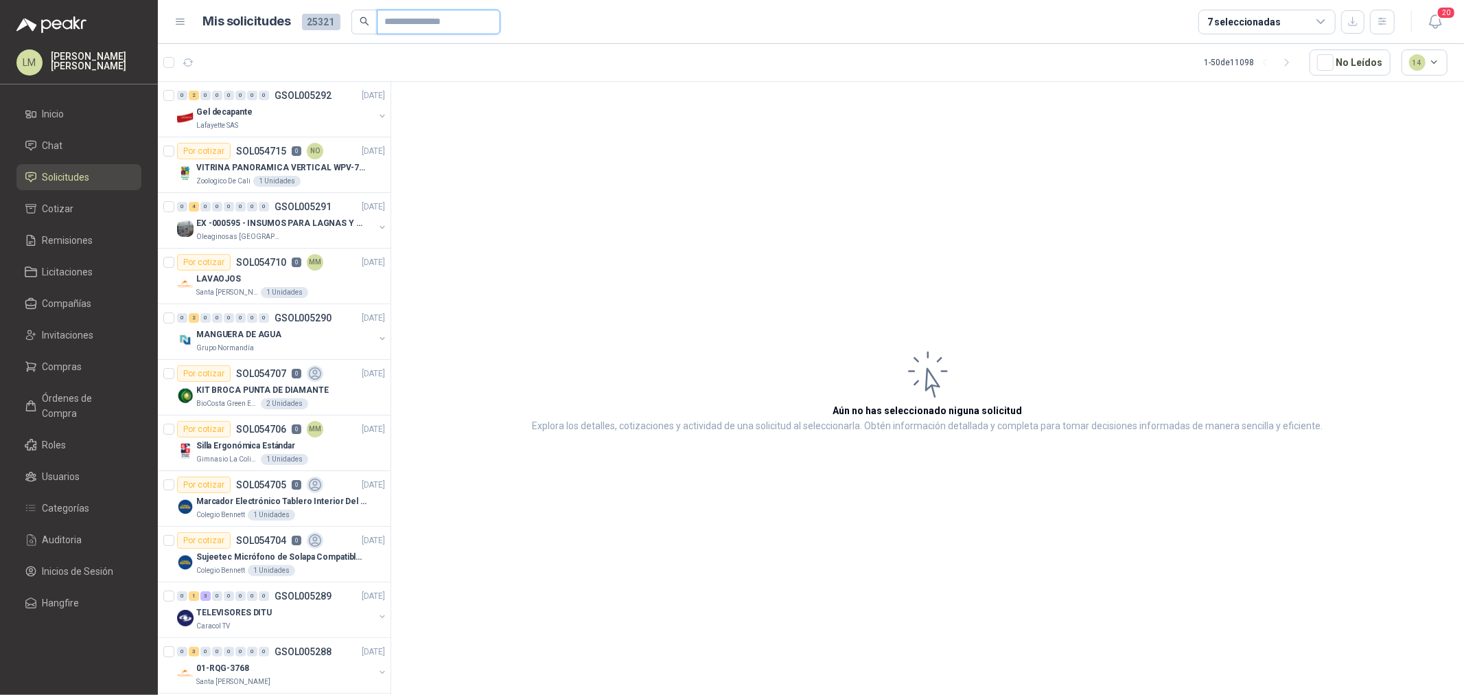
click at [408, 21] on input "text" at bounding box center [433, 21] width 96 height 23
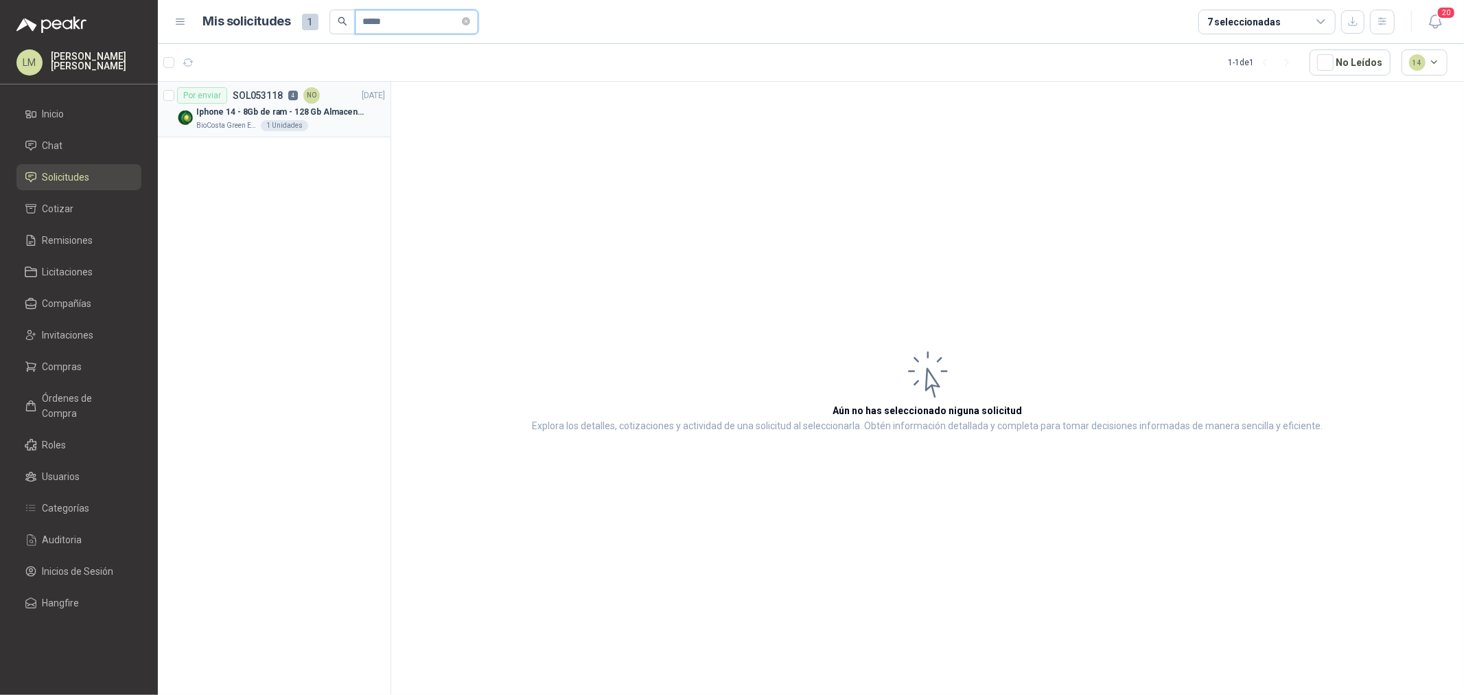
type input "*****"
click at [299, 108] on p "Iphone 14 - 8Gb de ram - 128 Gb Almacenamiento" at bounding box center [281, 112] width 171 height 13
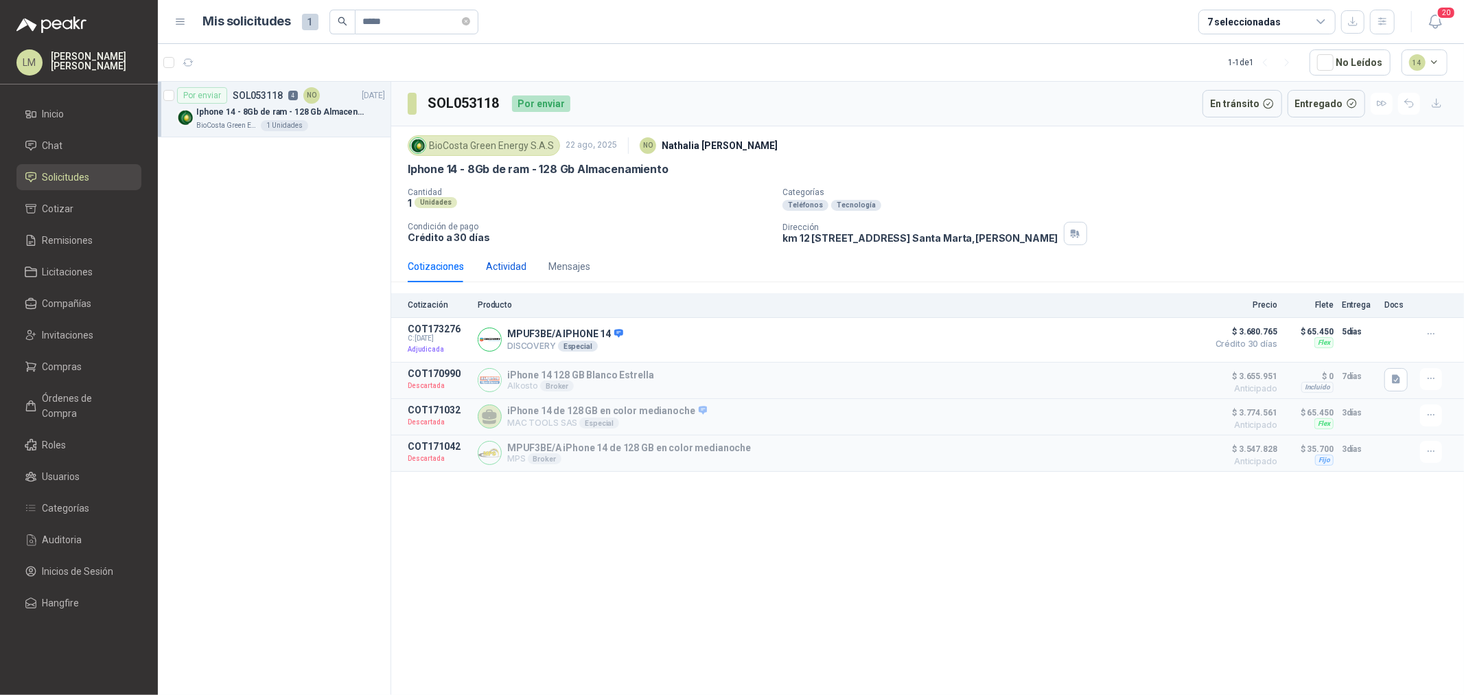
click at [507, 261] on div "Actividad" at bounding box center [506, 266] width 41 height 15
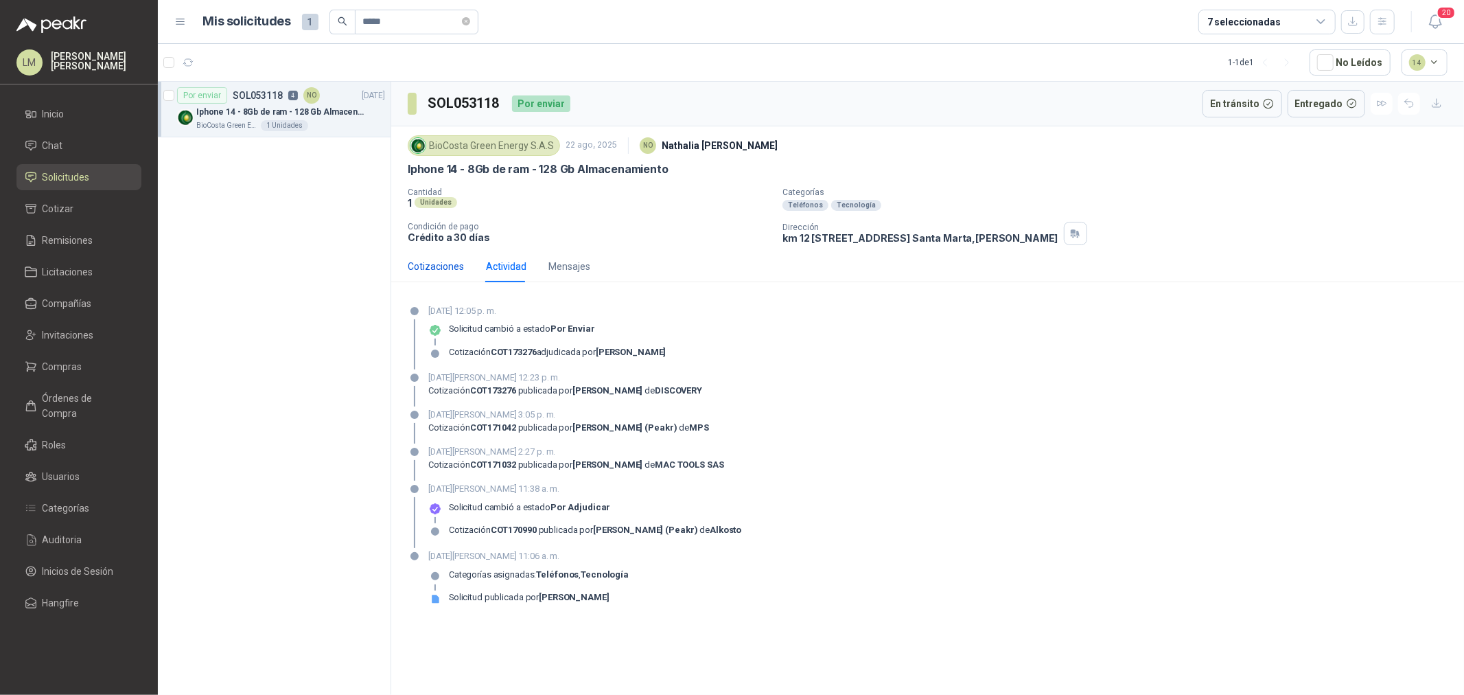
click at [426, 264] on div "Cotizaciones" at bounding box center [436, 266] width 56 height 15
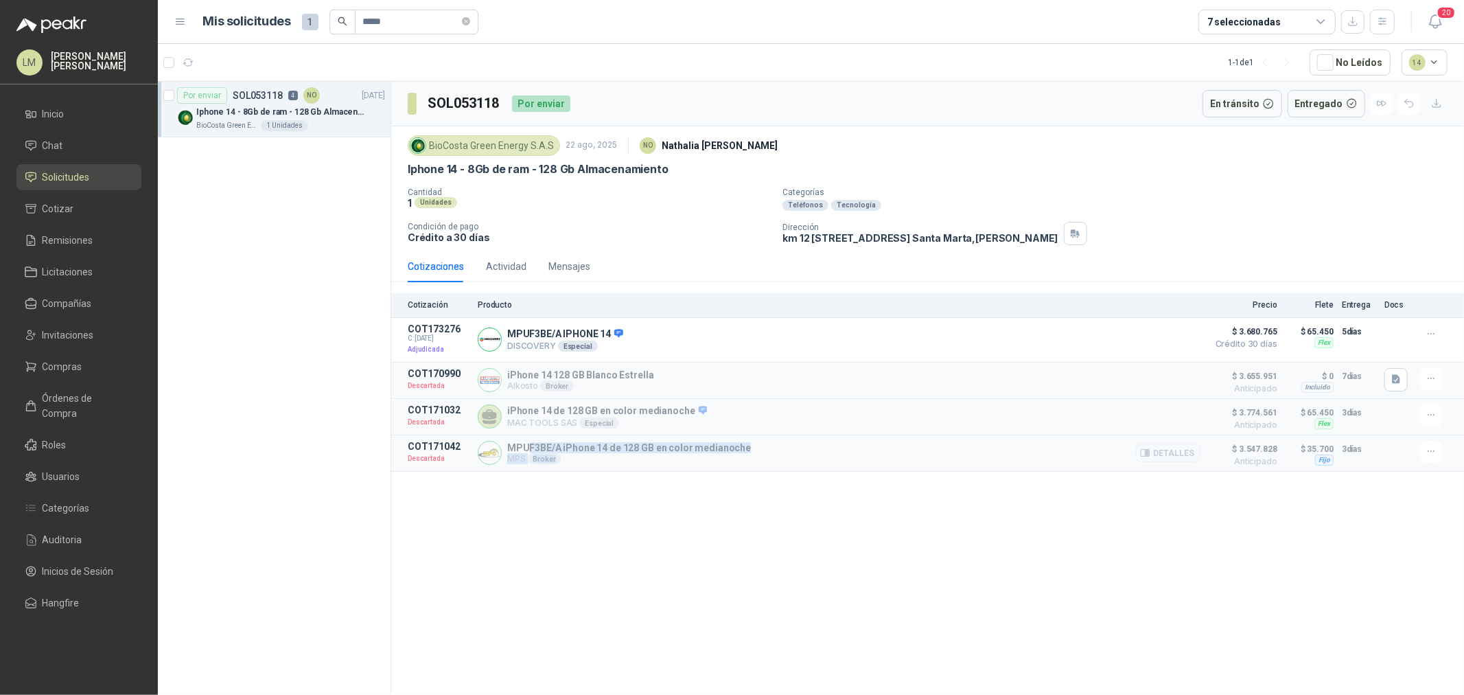
drag, startPoint x: 530, startPoint y: 448, endPoint x: 868, endPoint y: 463, distance: 338.1
click at [855, 457] on div "MPUF3BE/A iPhone 14 de 128 GB en color medianoche MPS Broker Detalles" at bounding box center [839, 453] width 723 height 25
click at [1168, 457] on button "Detalles" at bounding box center [1168, 453] width 65 height 19
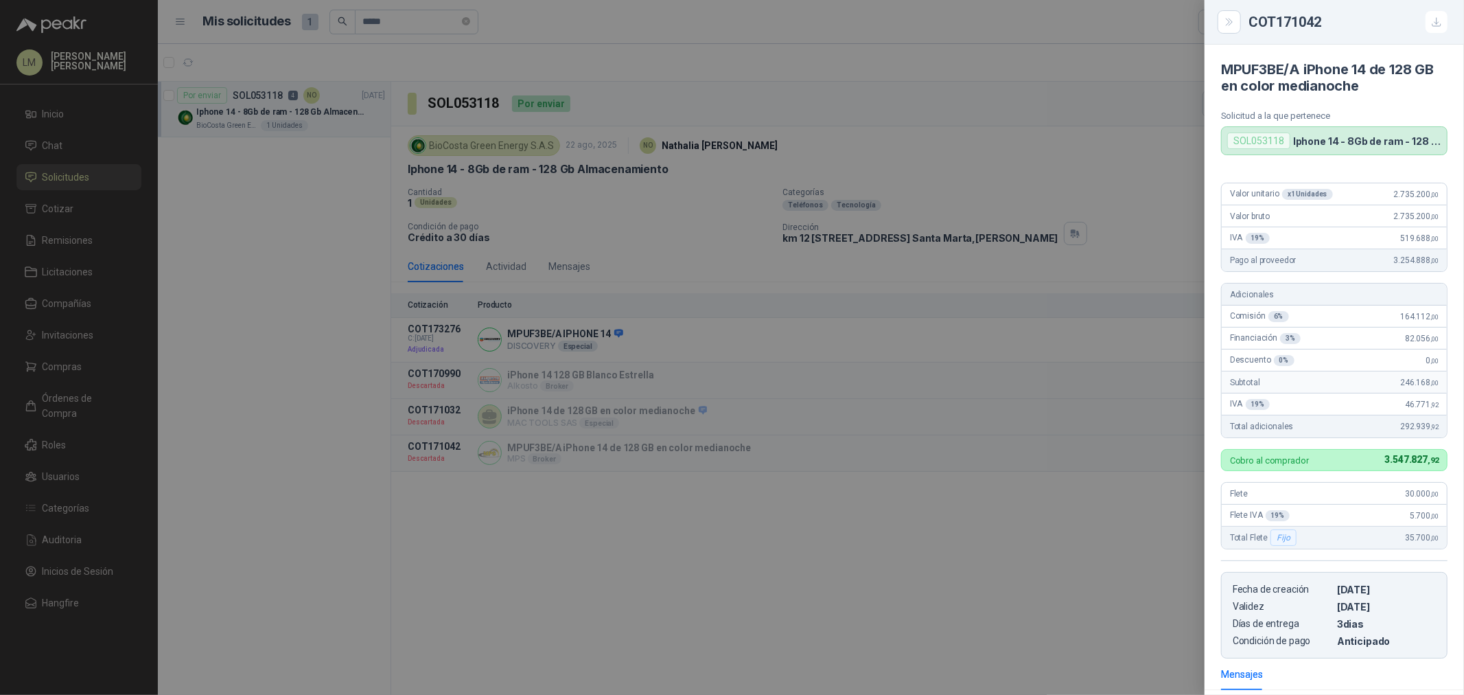
click at [1037, 455] on div at bounding box center [732, 347] width 1464 height 695
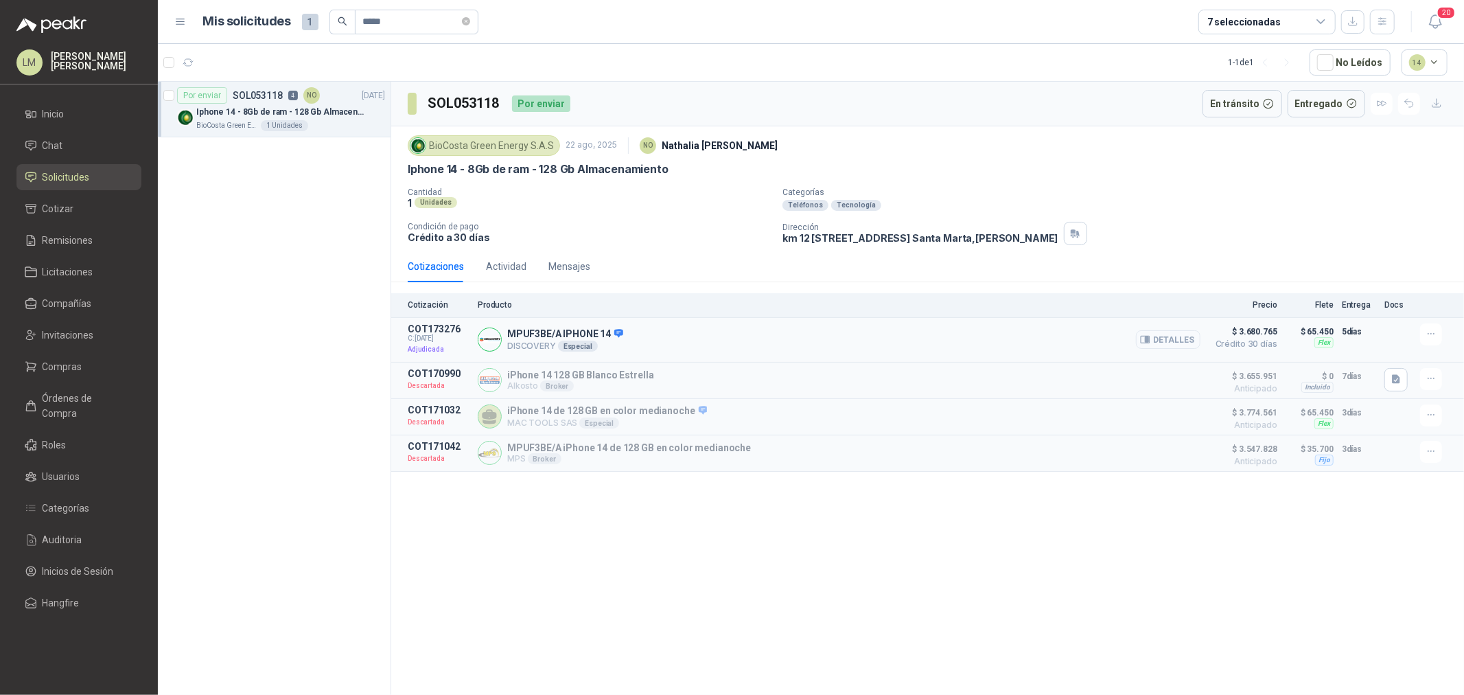
click at [1162, 343] on button "Detalles" at bounding box center [1168, 339] width 65 height 19
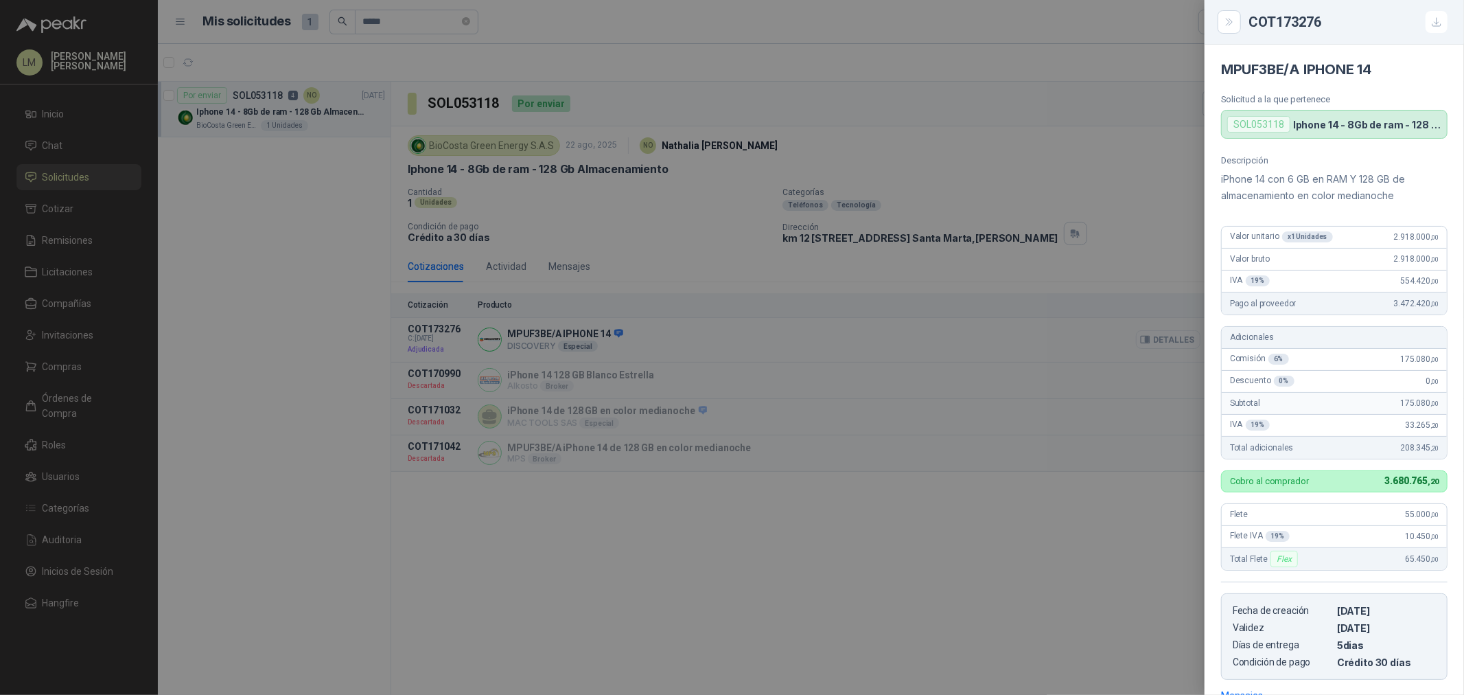
scroll to position [136, 0]
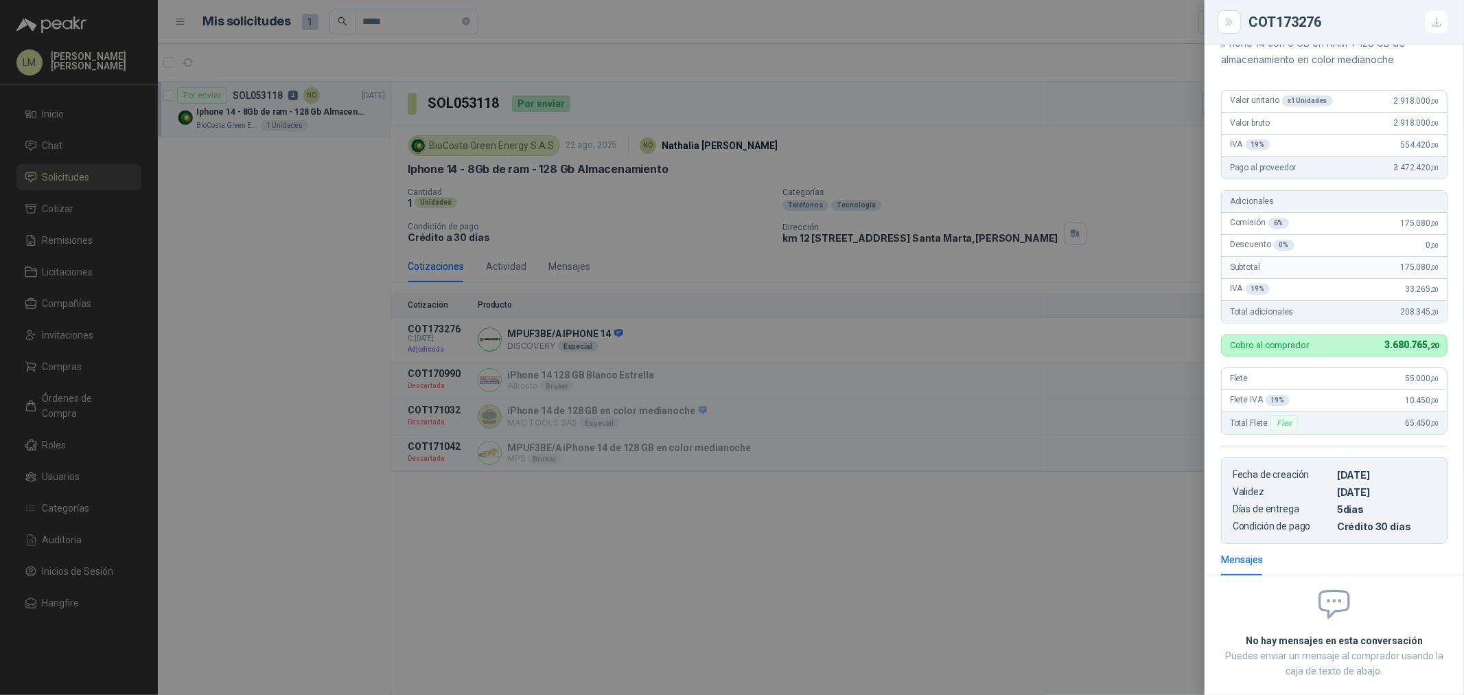
click at [991, 341] on div at bounding box center [732, 347] width 1464 height 695
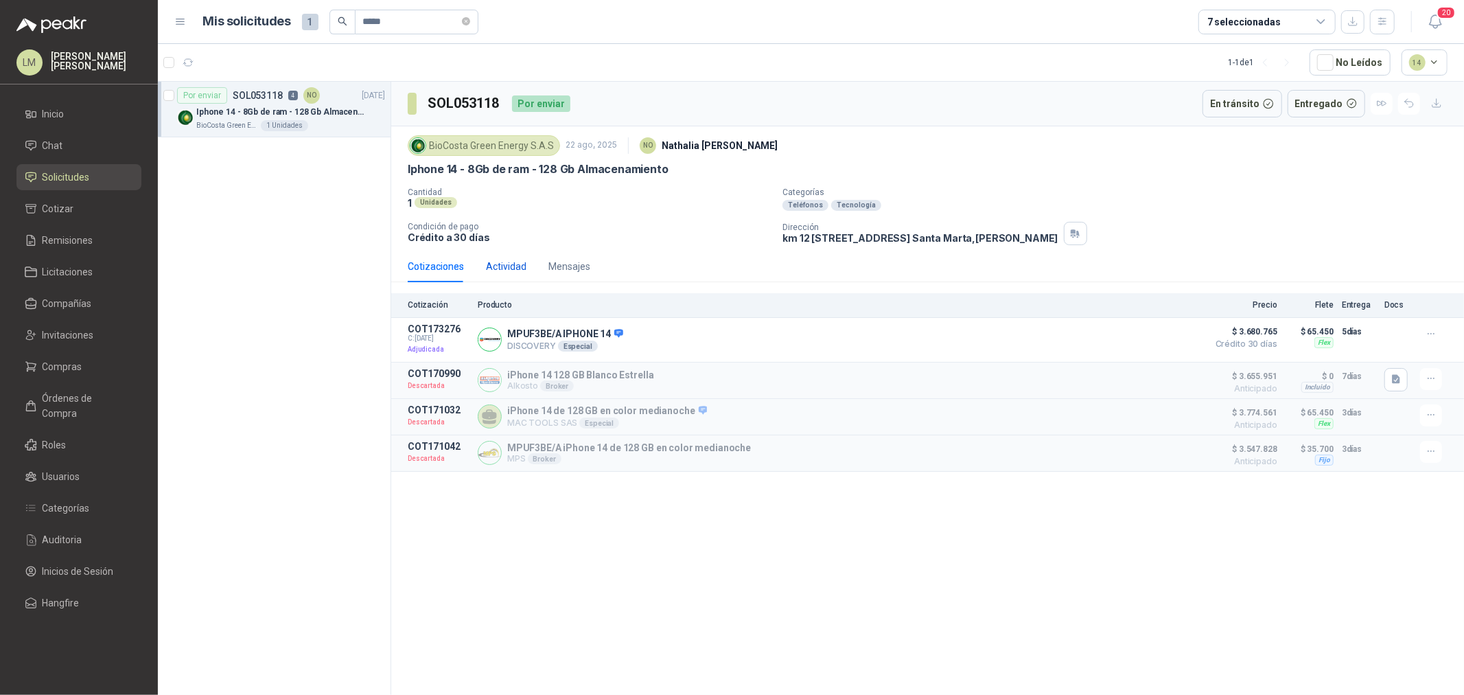
click at [525, 259] on div "Actividad" at bounding box center [506, 266] width 41 height 15
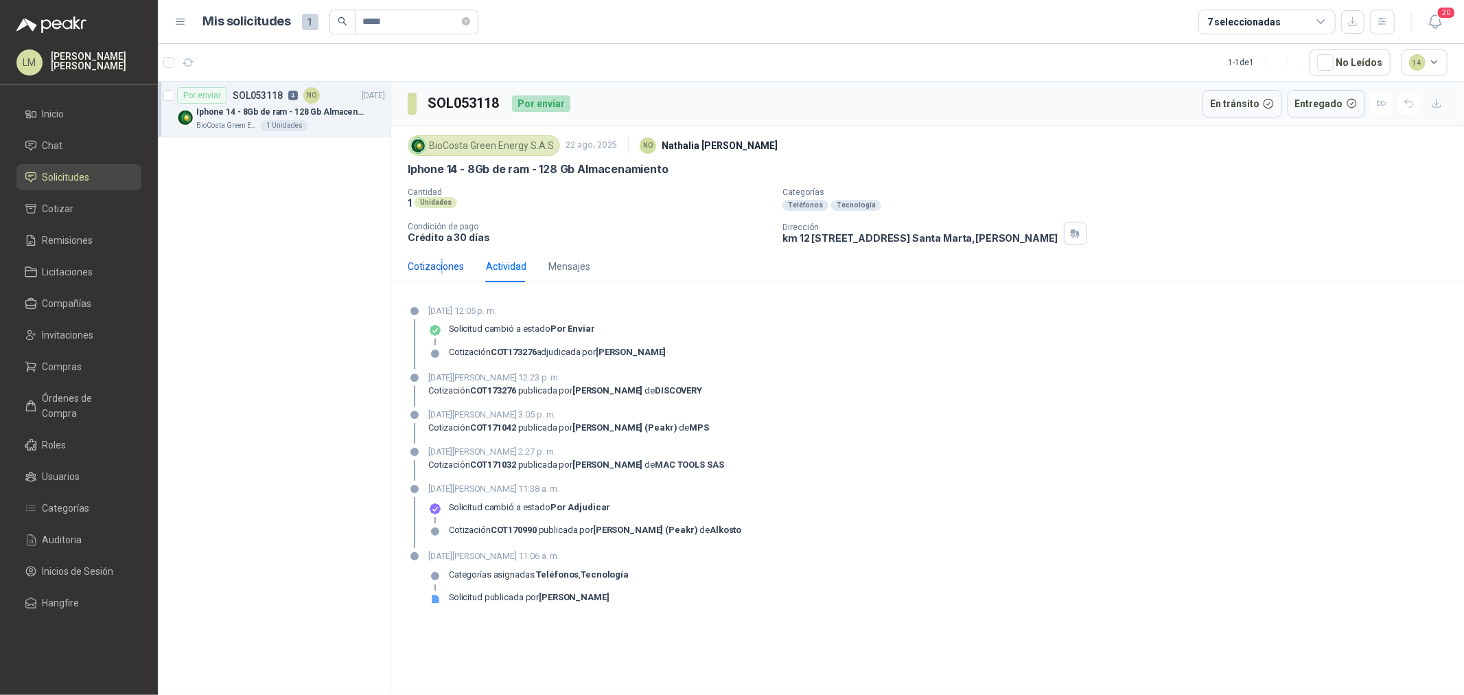
click at [440, 268] on div "Cotizaciones" at bounding box center [436, 266] width 56 height 15
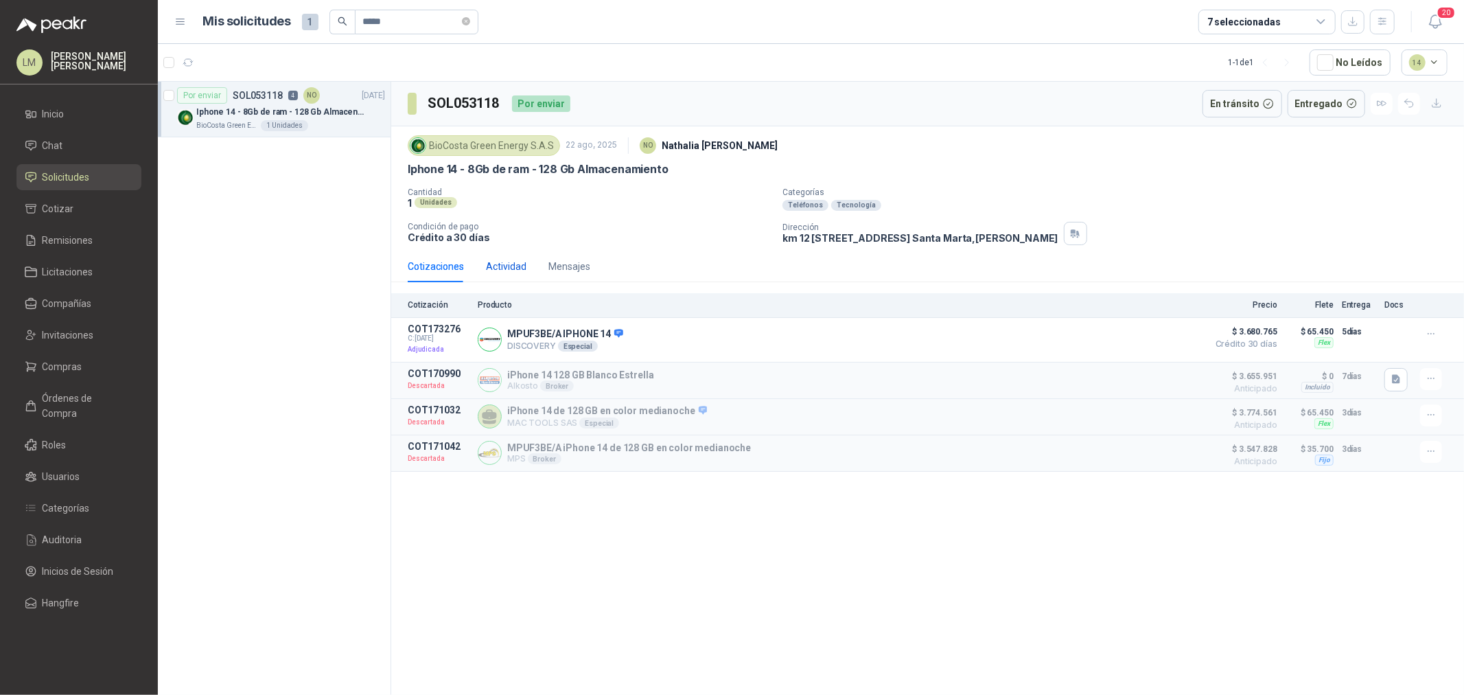
click at [492, 263] on div "Actividad" at bounding box center [506, 266] width 41 height 15
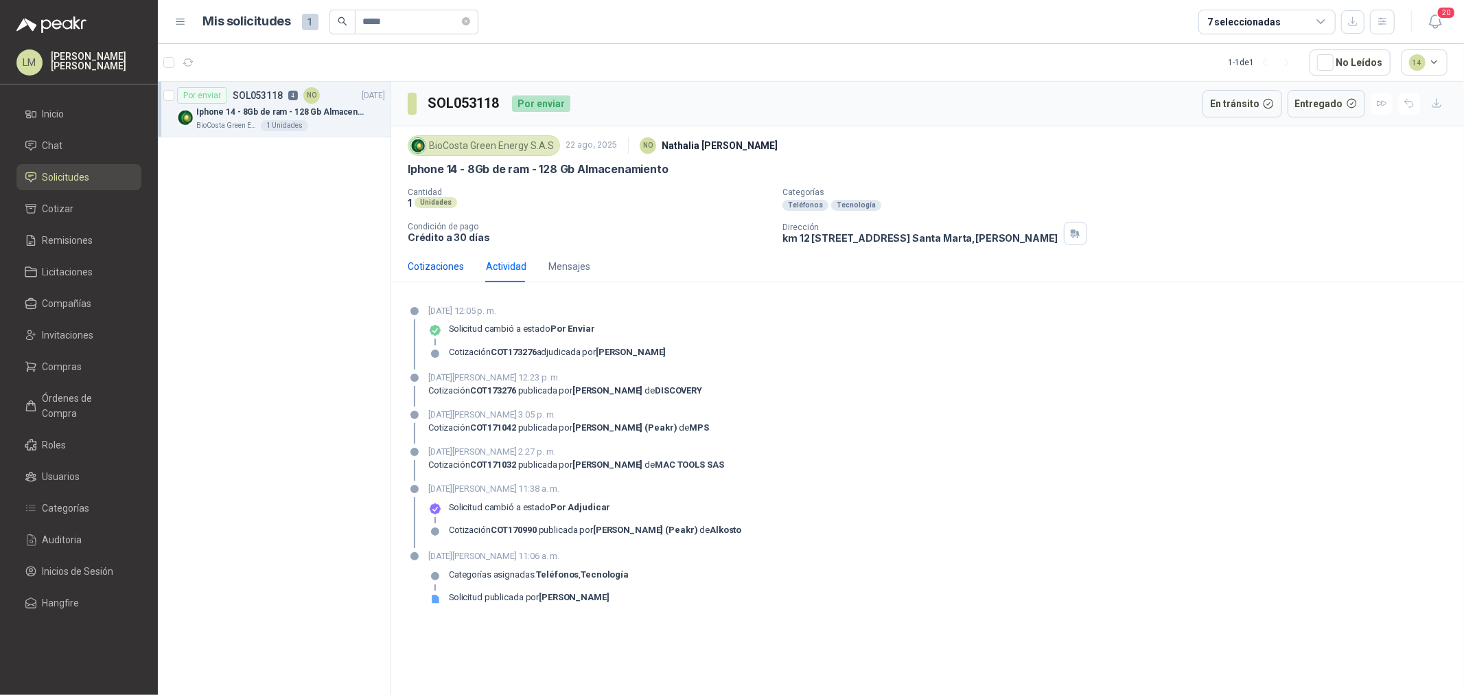
click at [445, 264] on div "Cotizaciones" at bounding box center [436, 266] width 56 height 15
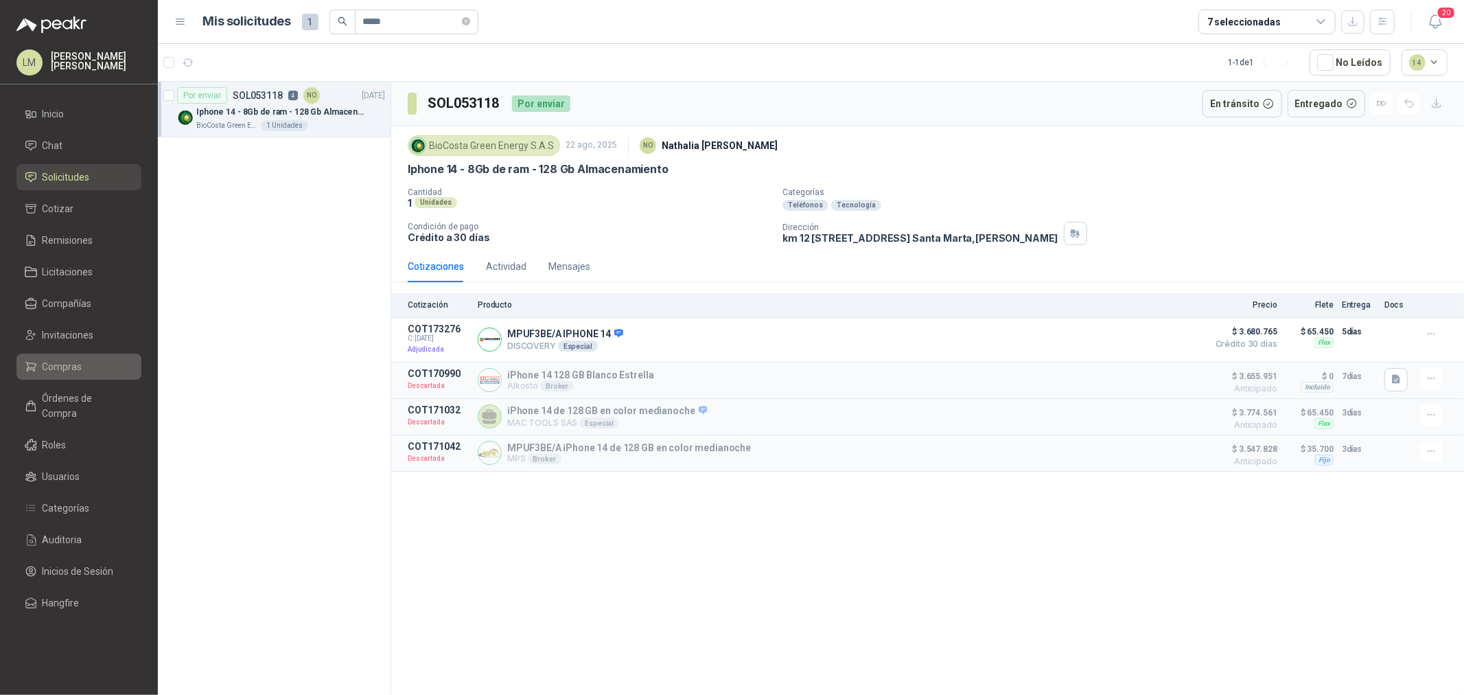
click at [76, 372] on span "Compras" at bounding box center [63, 366] width 40 height 15
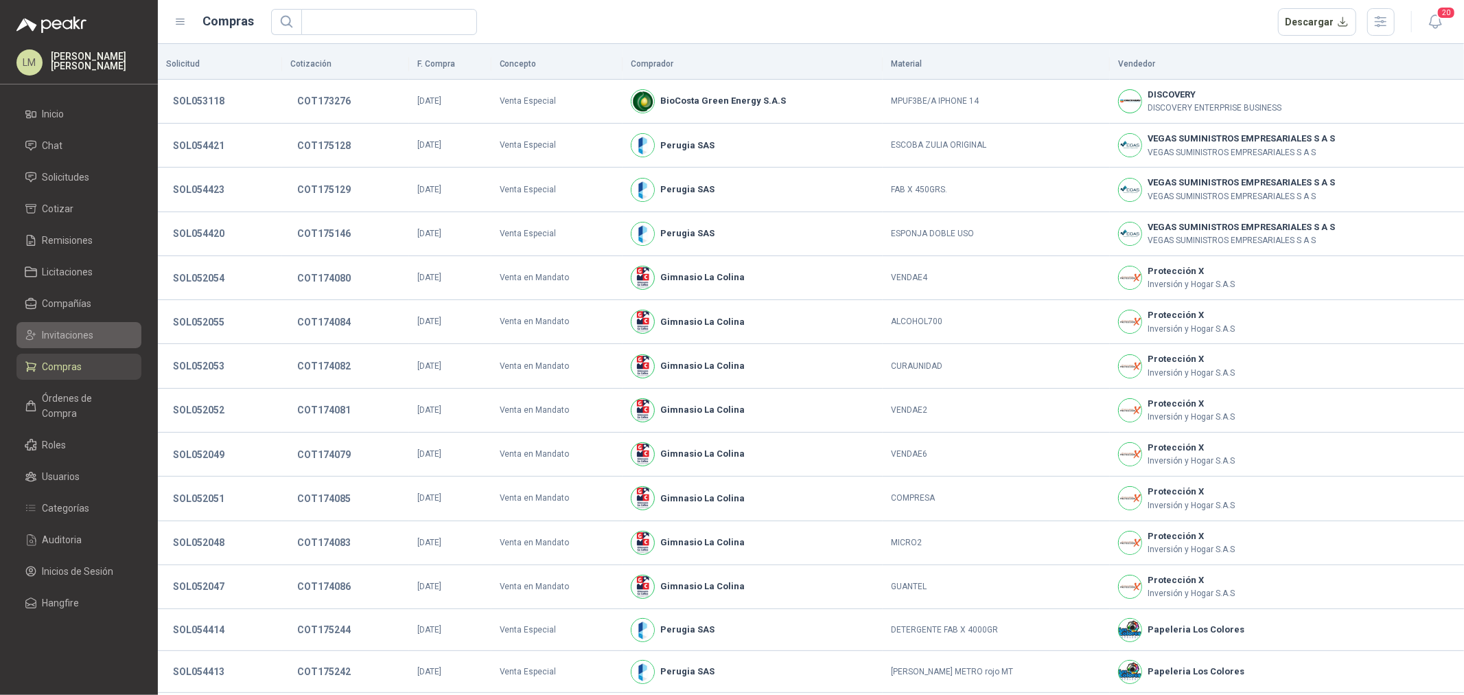
click at [74, 336] on span "Invitaciones" at bounding box center [68, 334] width 51 height 15
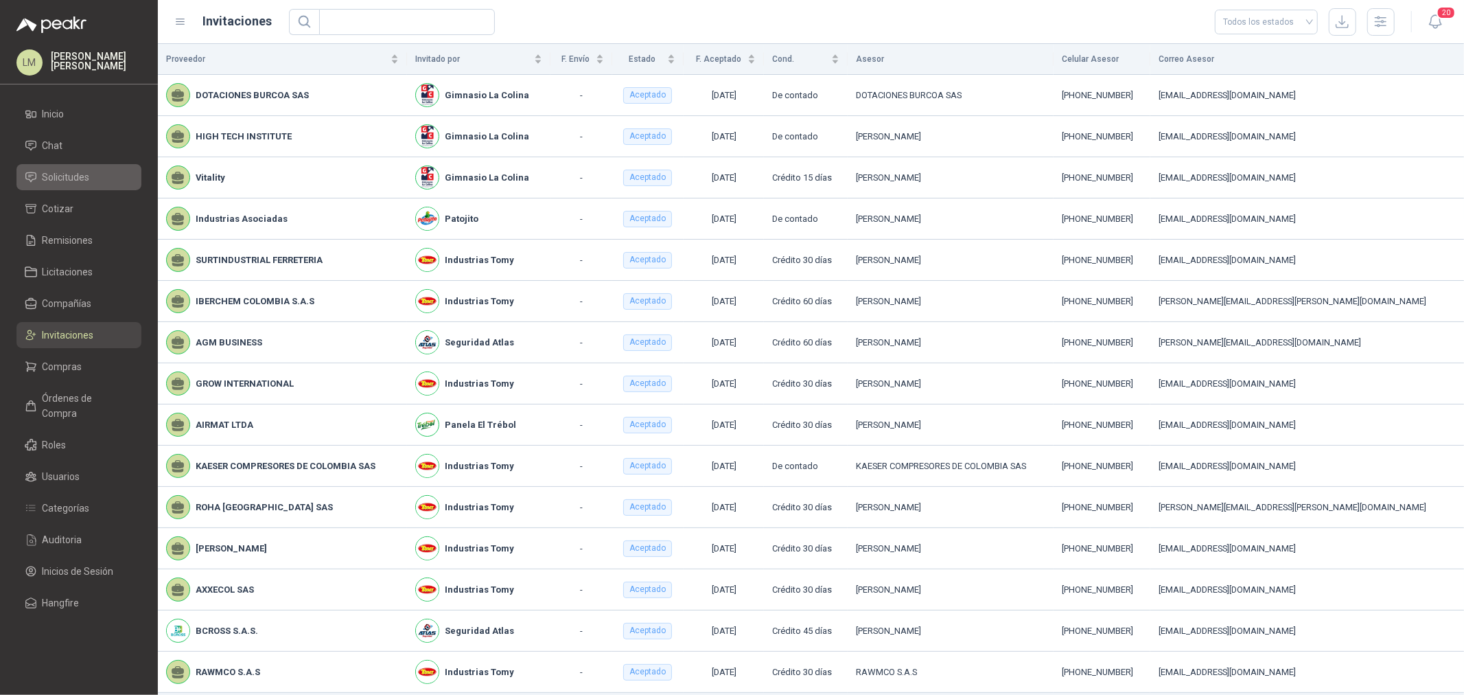
click at [84, 176] on span "Solicitudes" at bounding box center [66, 177] width 47 height 15
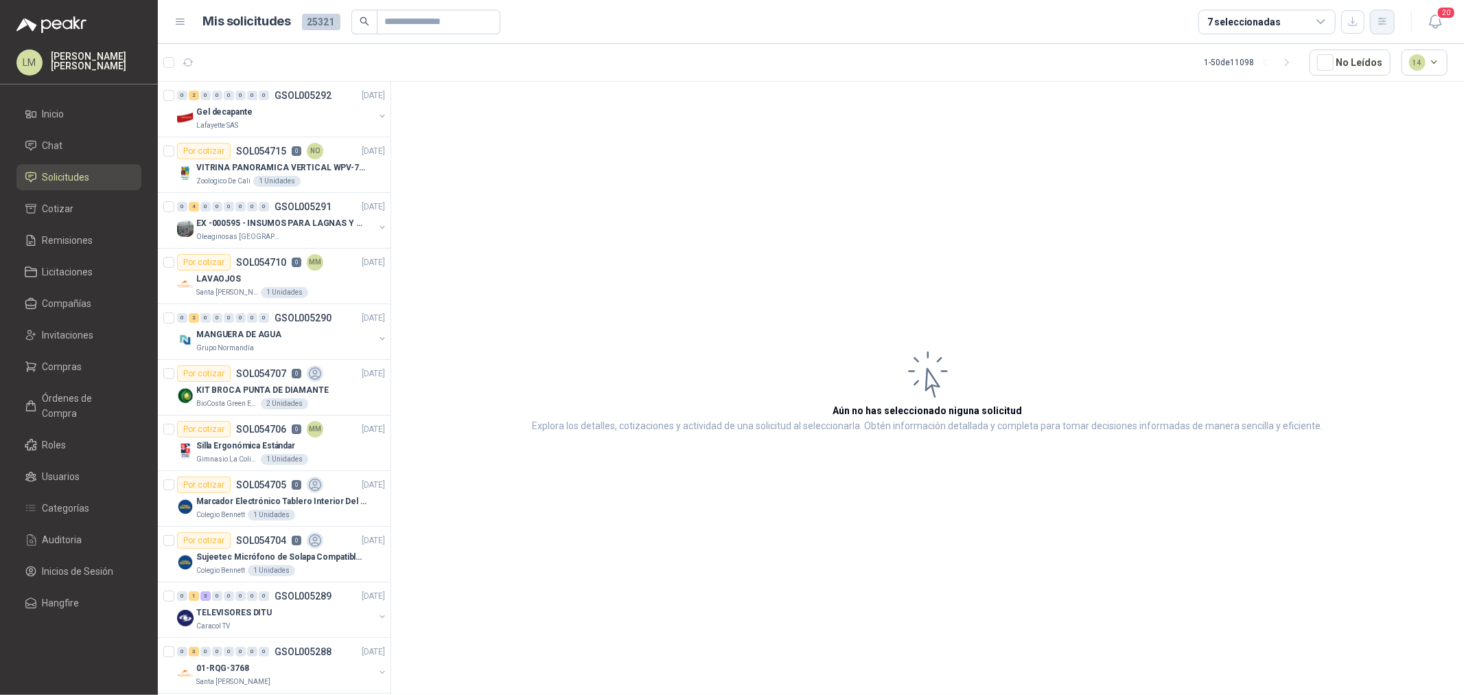
click at [1377, 19] on icon "button" at bounding box center [1383, 22] width 12 height 12
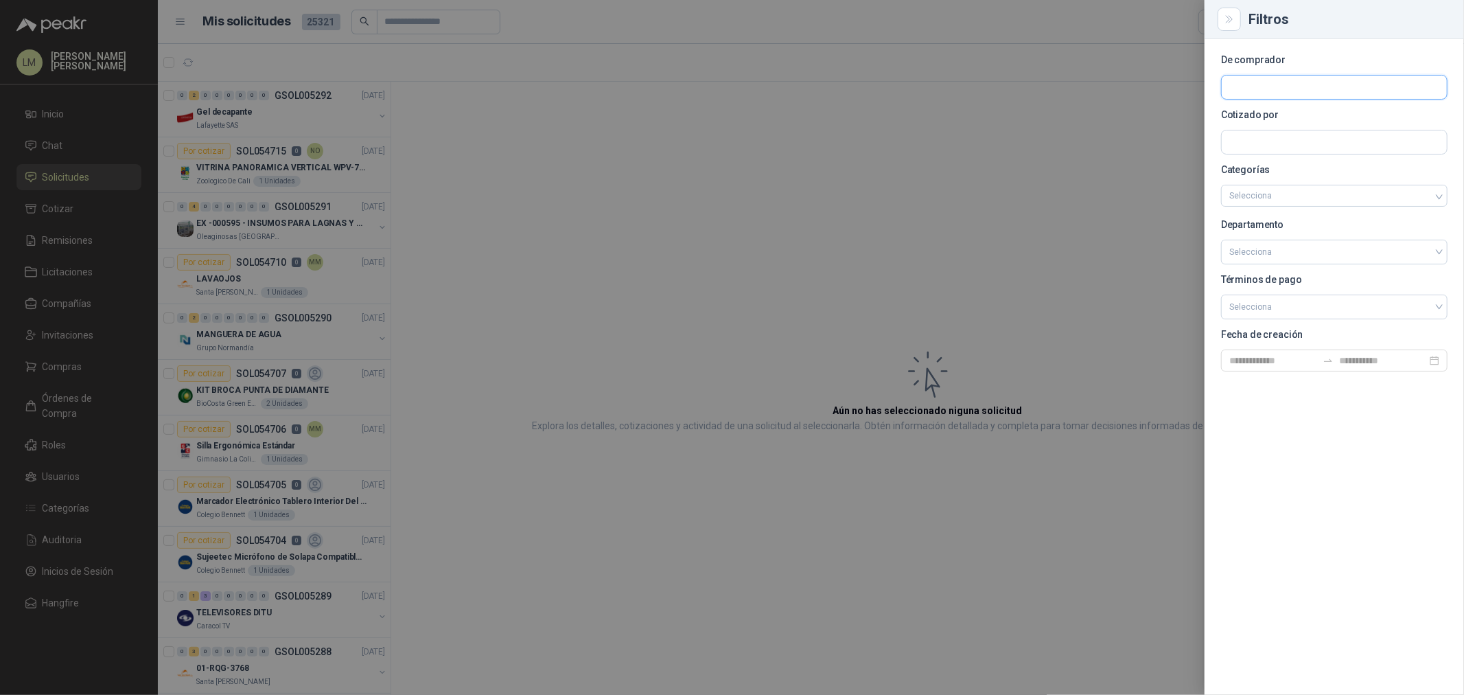
click at [1275, 76] on input "text" at bounding box center [1334, 87] width 225 height 23
type input "*****"
click at [1267, 129] on span "NIT : 800221587" at bounding box center [1278, 132] width 49 height 7
click at [551, 187] on div at bounding box center [732, 347] width 1464 height 695
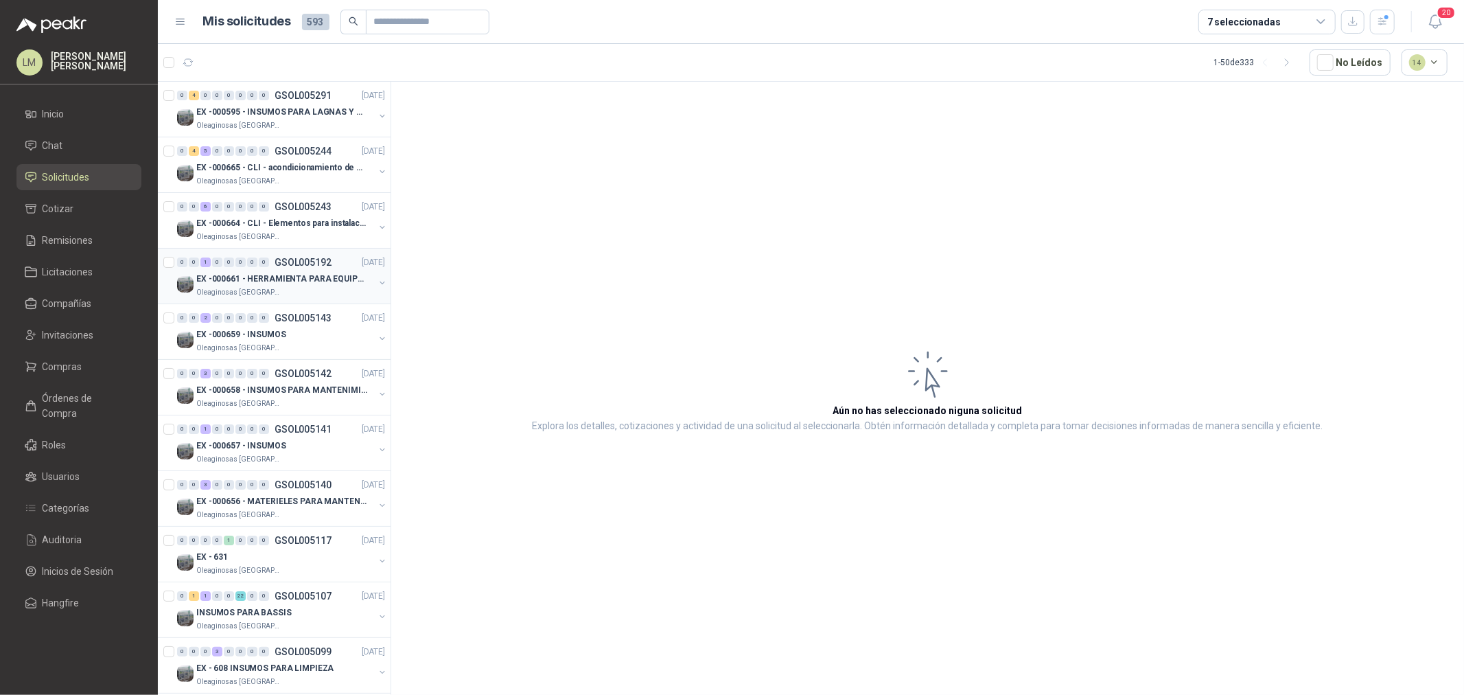
click at [377, 280] on button "button" at bounding box center [382, 282] width 11 height 11
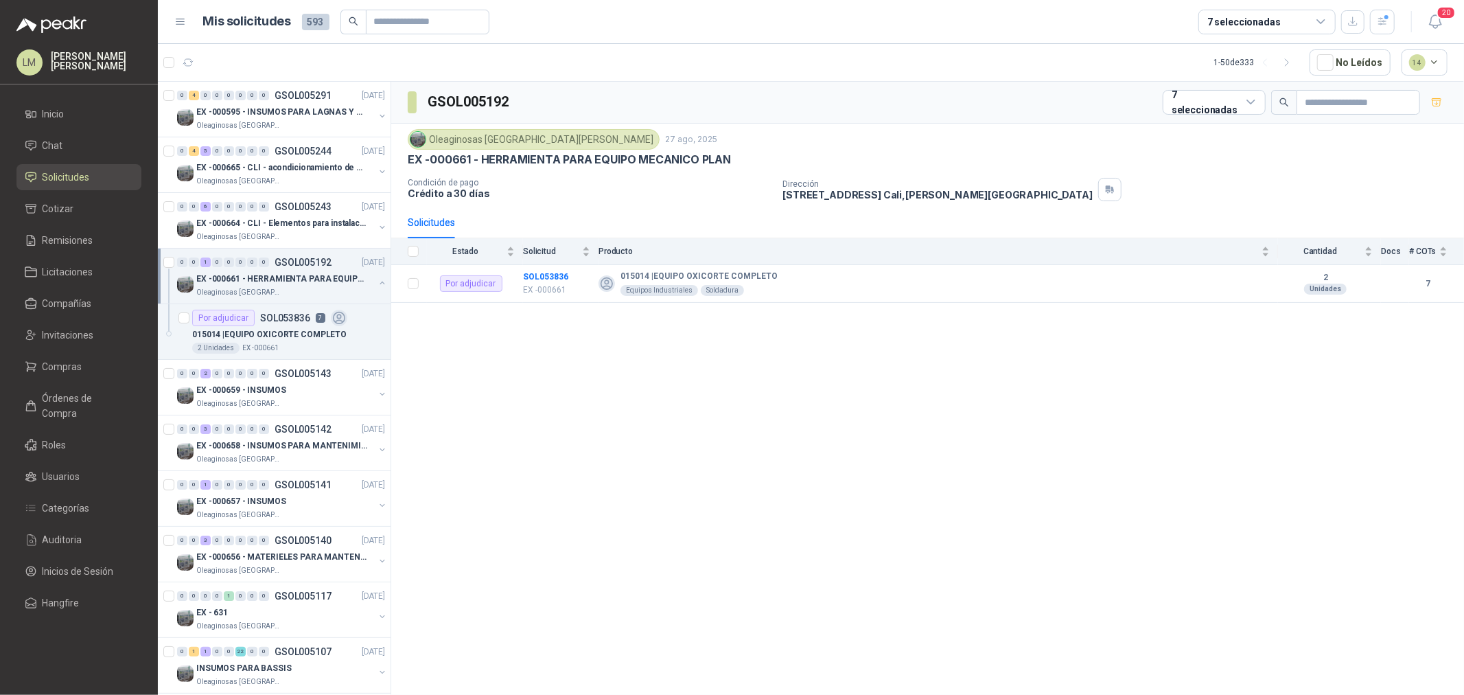
click at [377, 280] on button "button" at bounding box center [382, 282] width 11 height 11
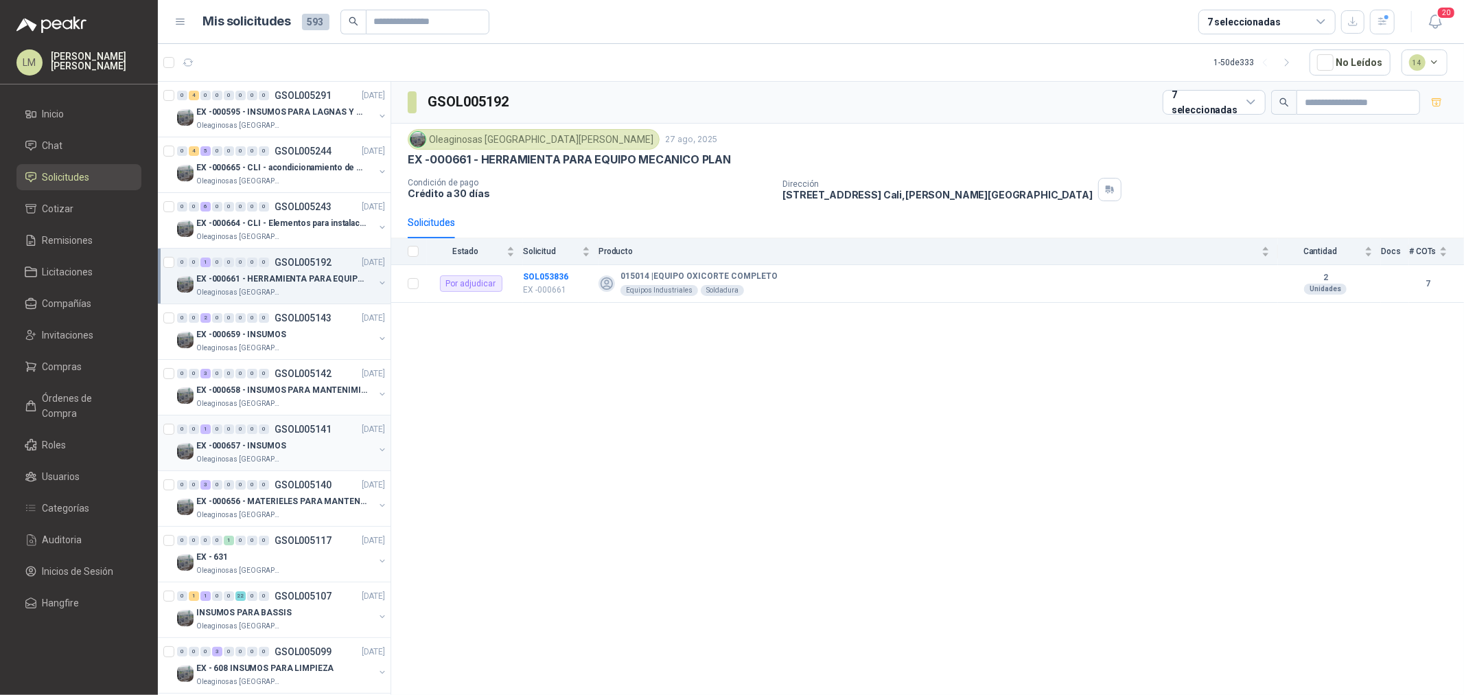
click at [377, 448] on button "button" at bounding box center [382, 449] width 11 height 11
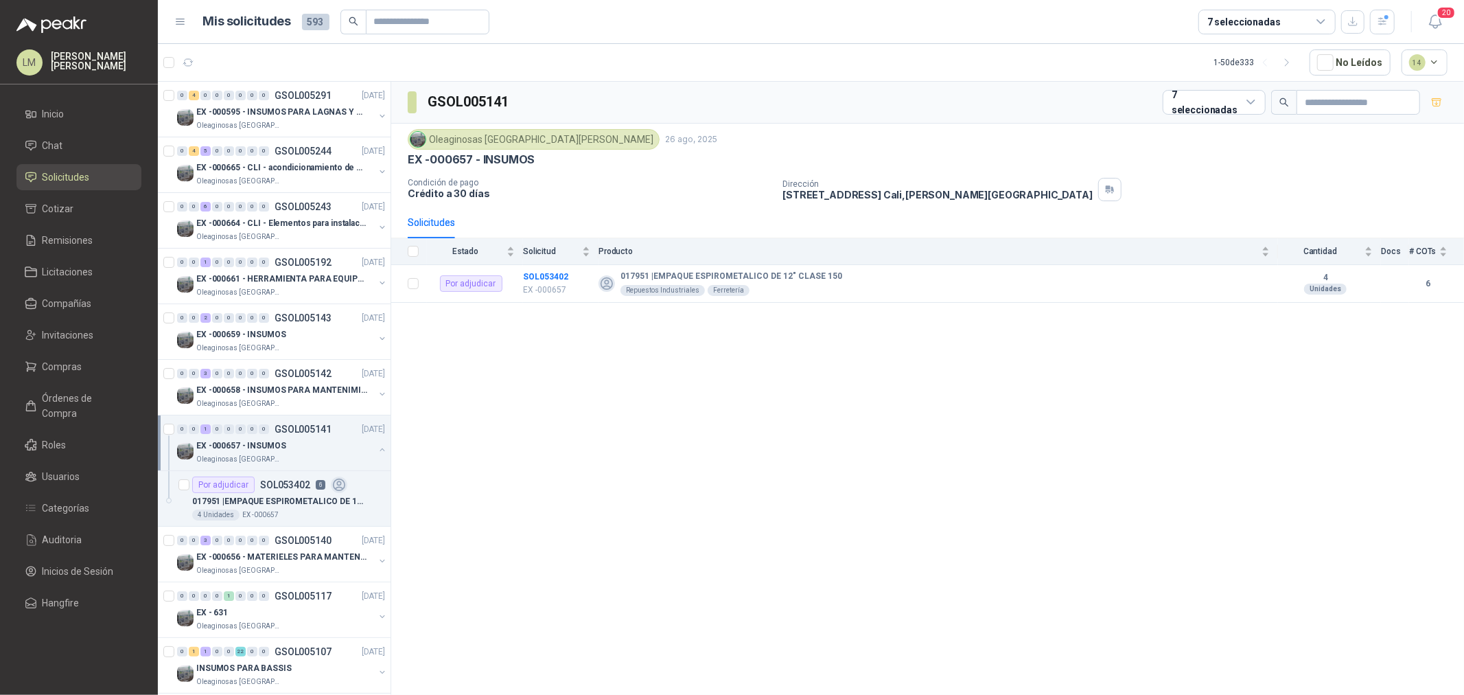
click at [377, 450] on button "button" at bounding box center [382, 449] width 11 height 11
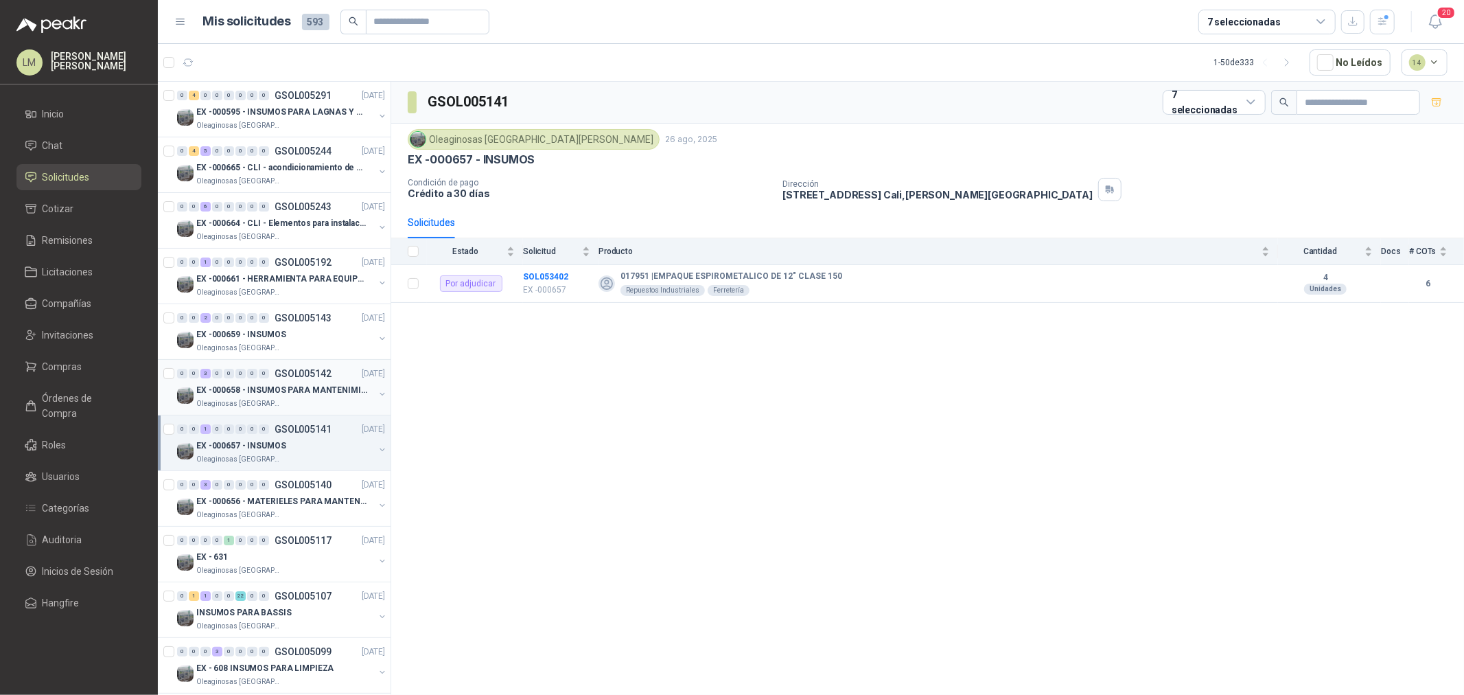
click at [377, 393] on button "button" at bounding box center [382, 394] width 11 height 11
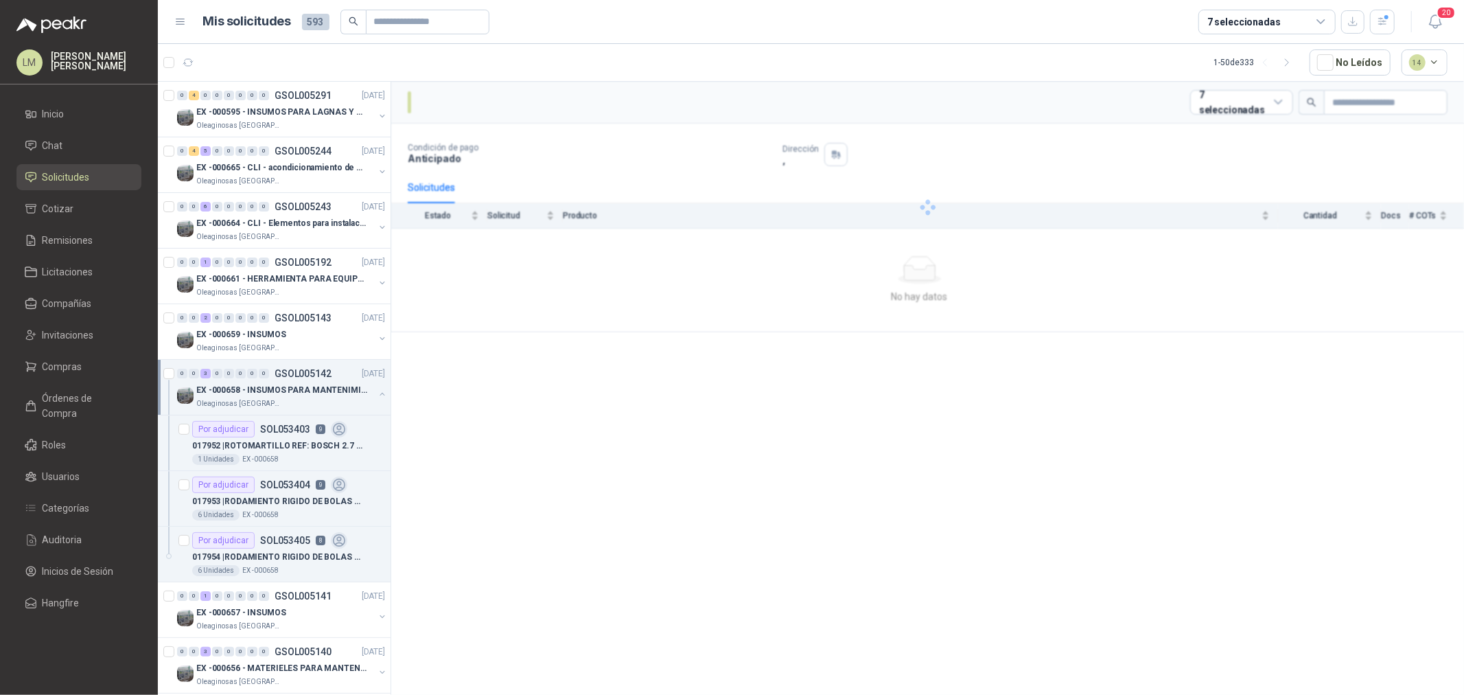
click at [377, 393] on button "button" at bounding box center [382, 394] width 11 height 11
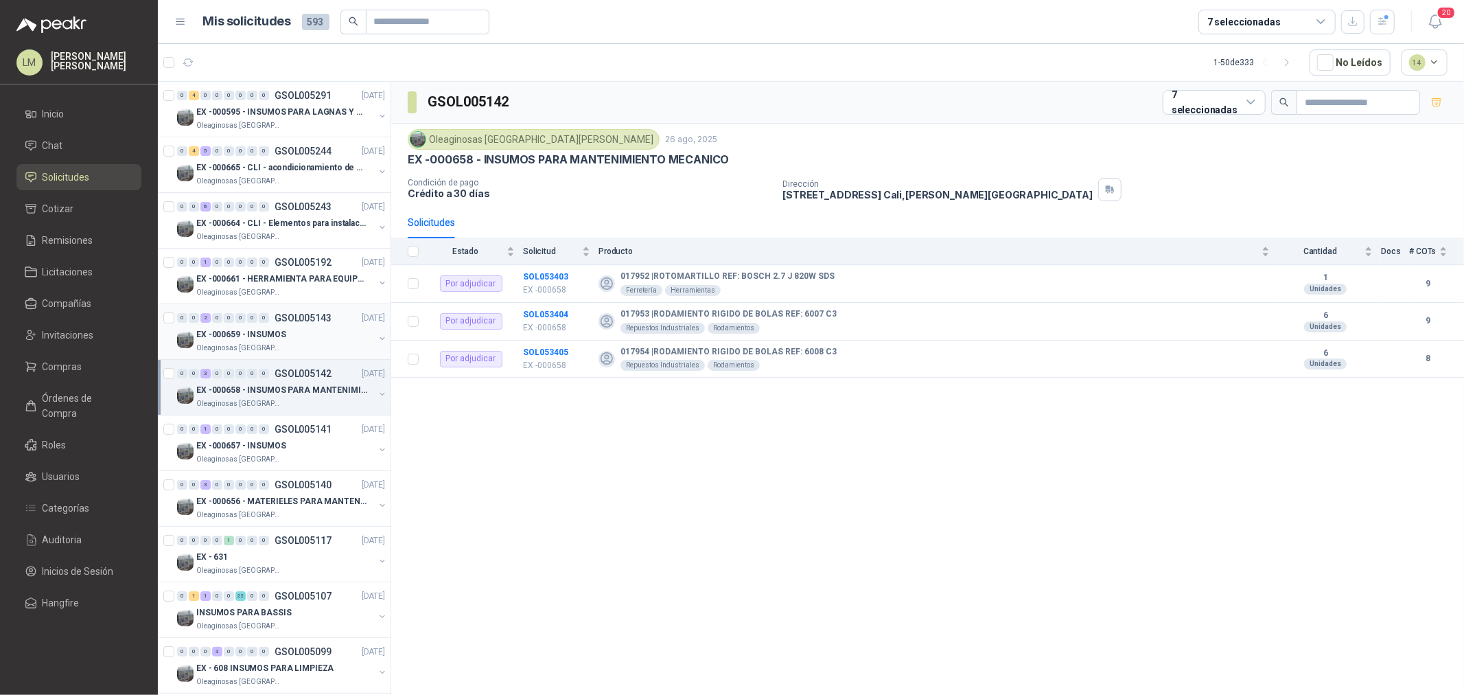
click at [377, 338] on button "button" at bounding box center [382, 338] width 11 height 11
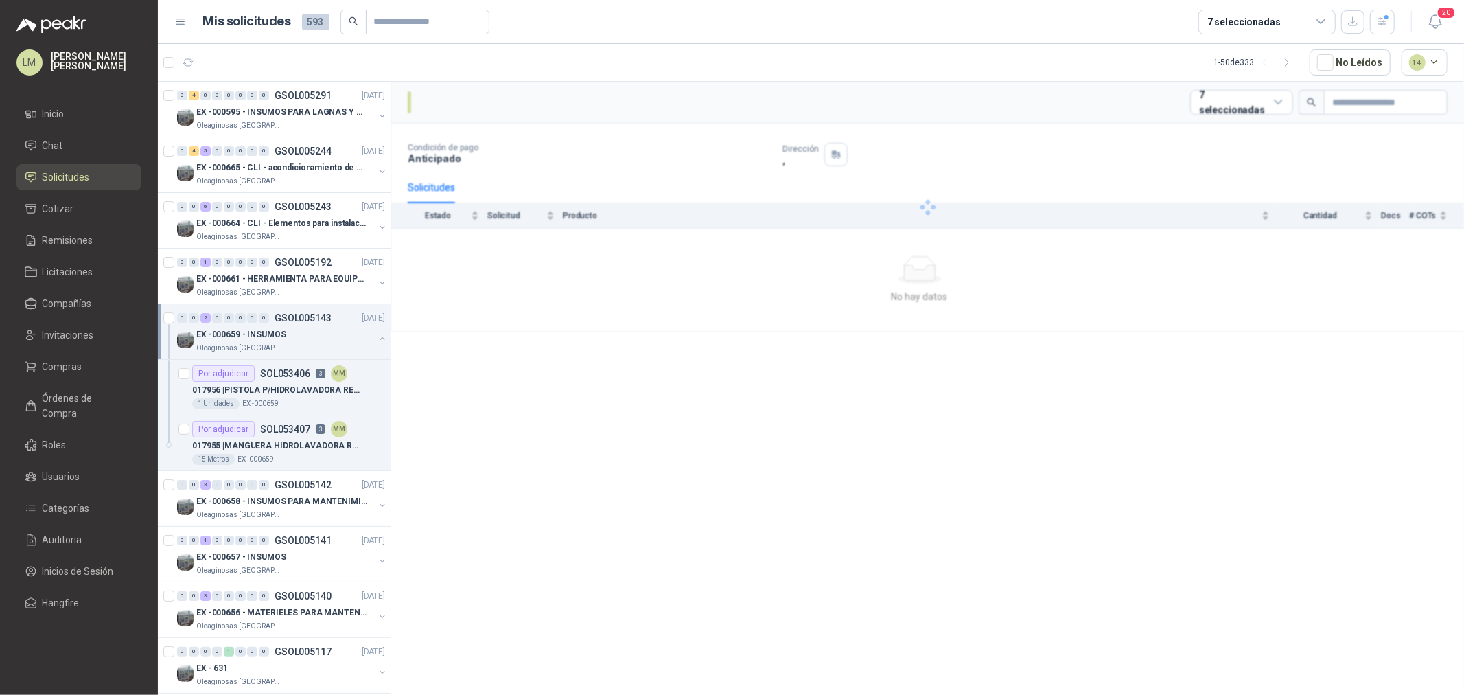
click at [377, 338] on button "button" at bounding box center [382, 338] width 11 height 11
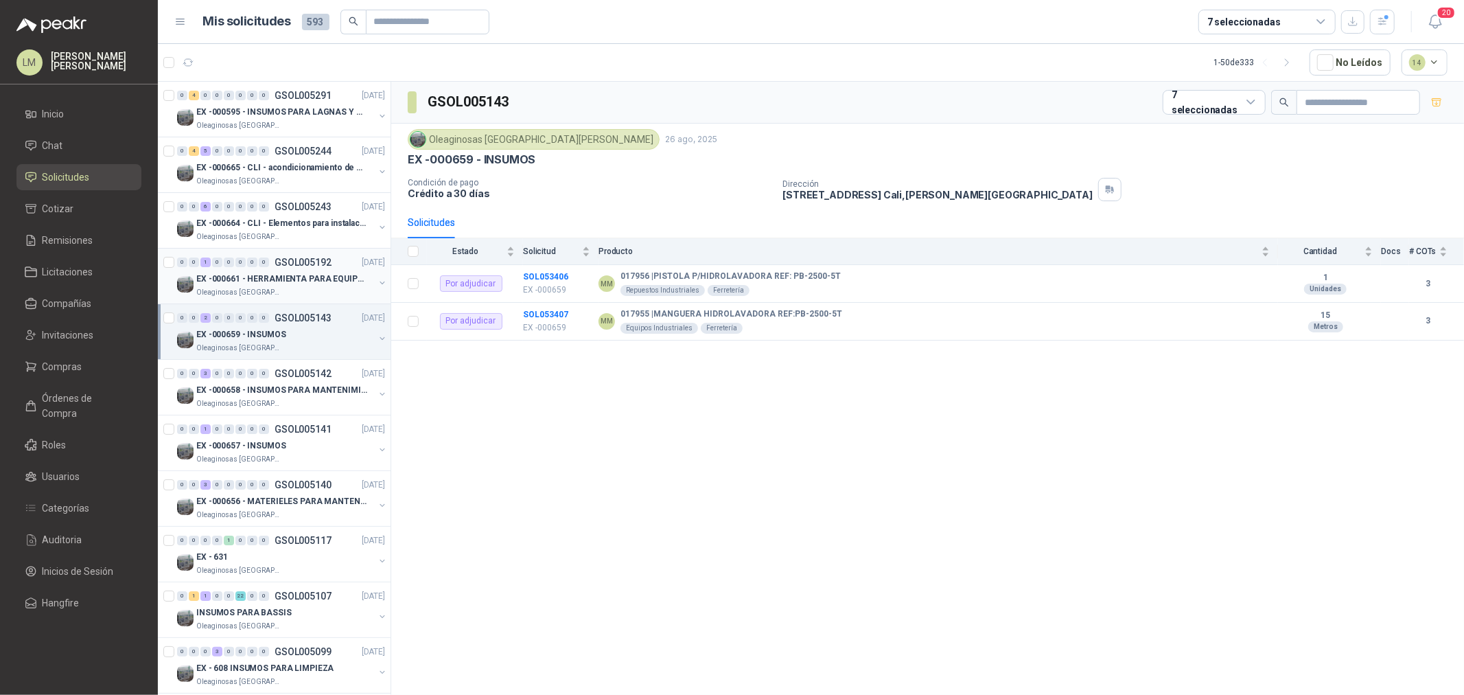
click at [377, 280] on button "button" at bounding box center [382, 282] width 11 height 11
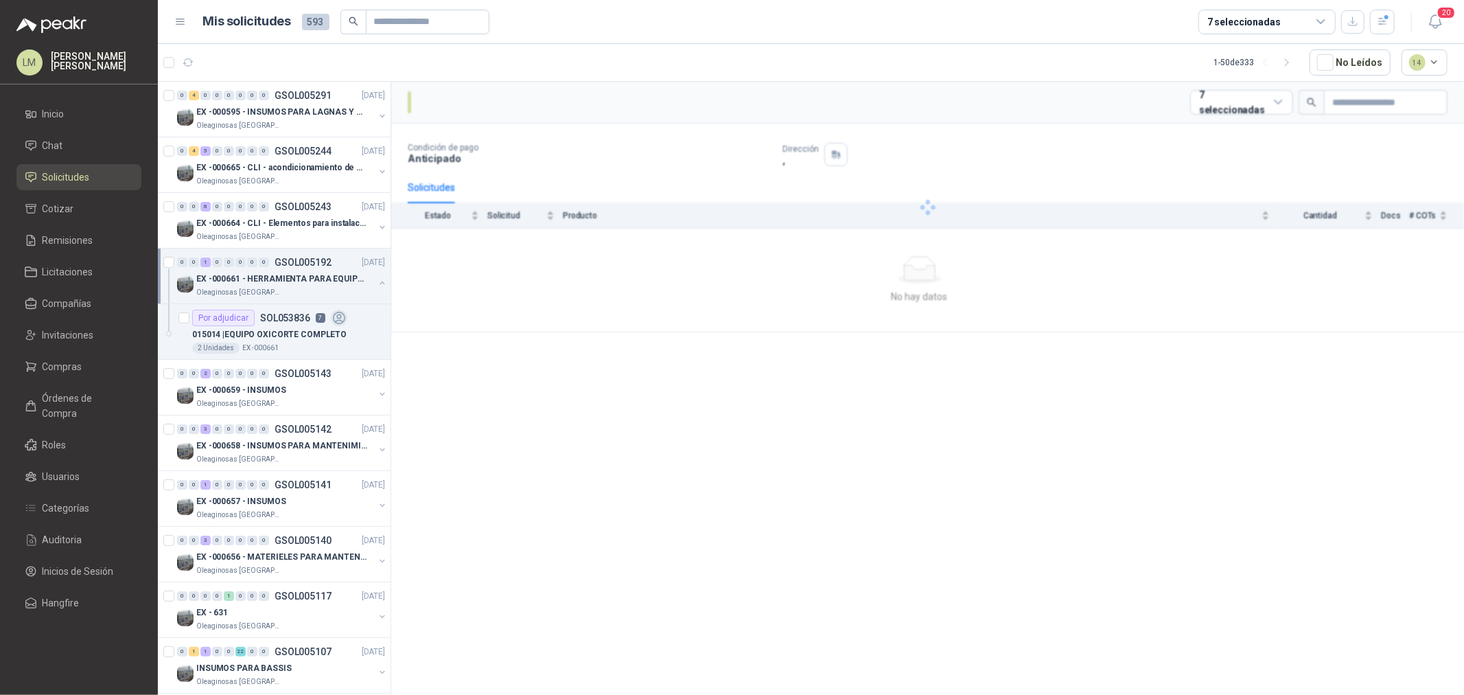
click at [377, 280] on button "button" at bounding box center [382, 282] width 11 height 11
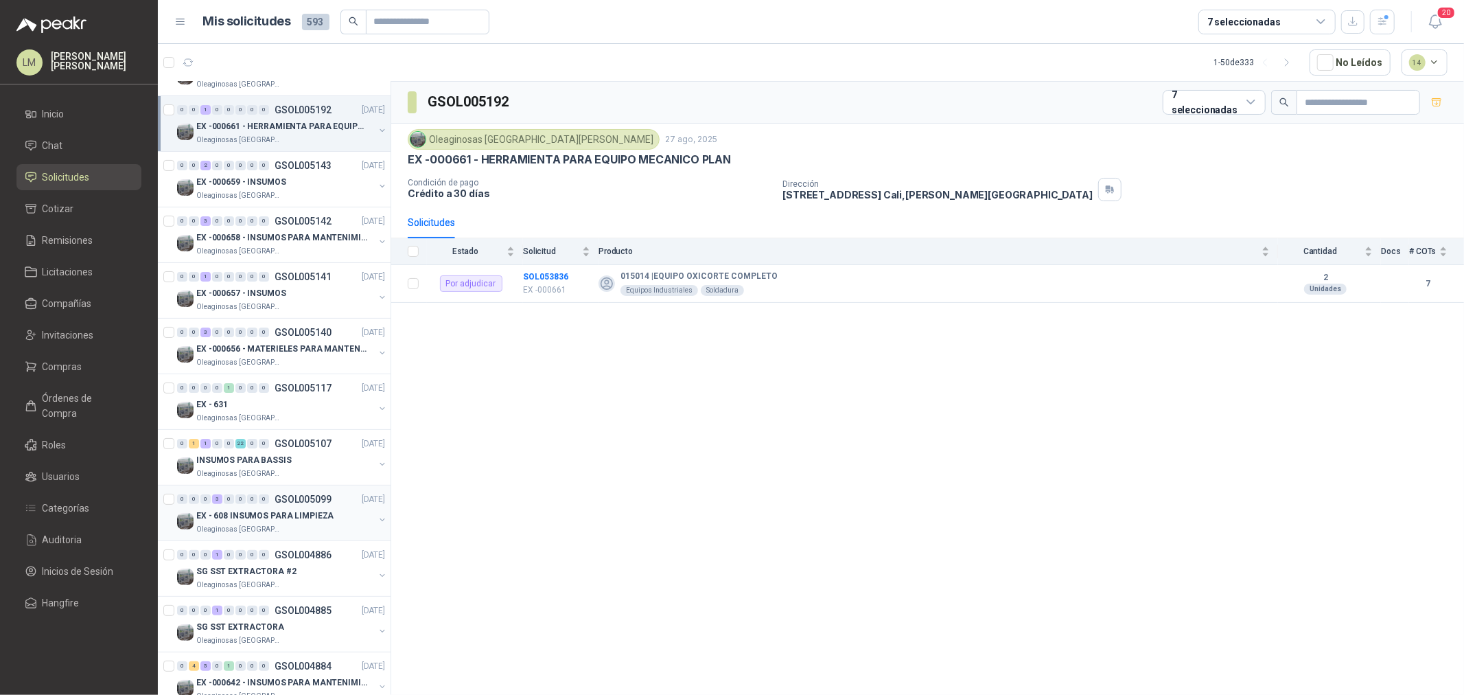
scroll to position [229, 0]
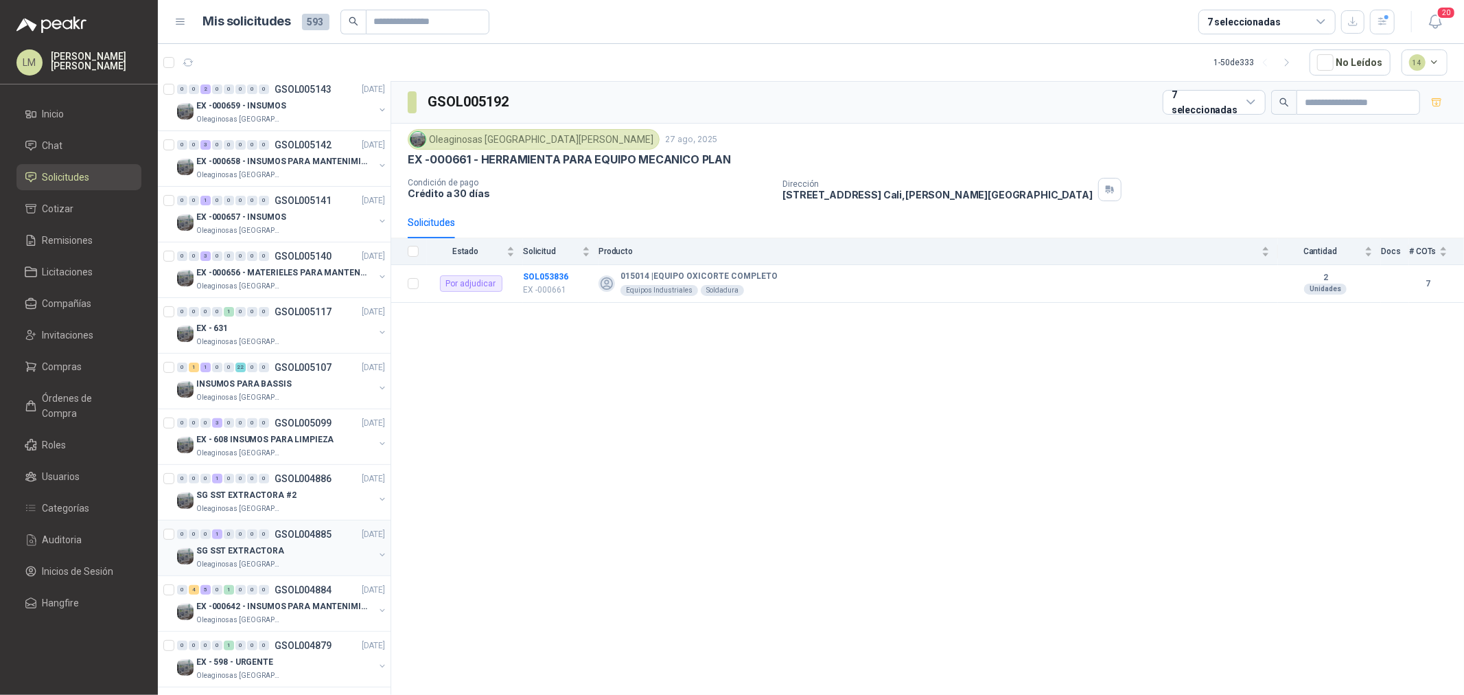
click at [377, 550] on button "button" at bounding box center [382, 554] width 11 height 11
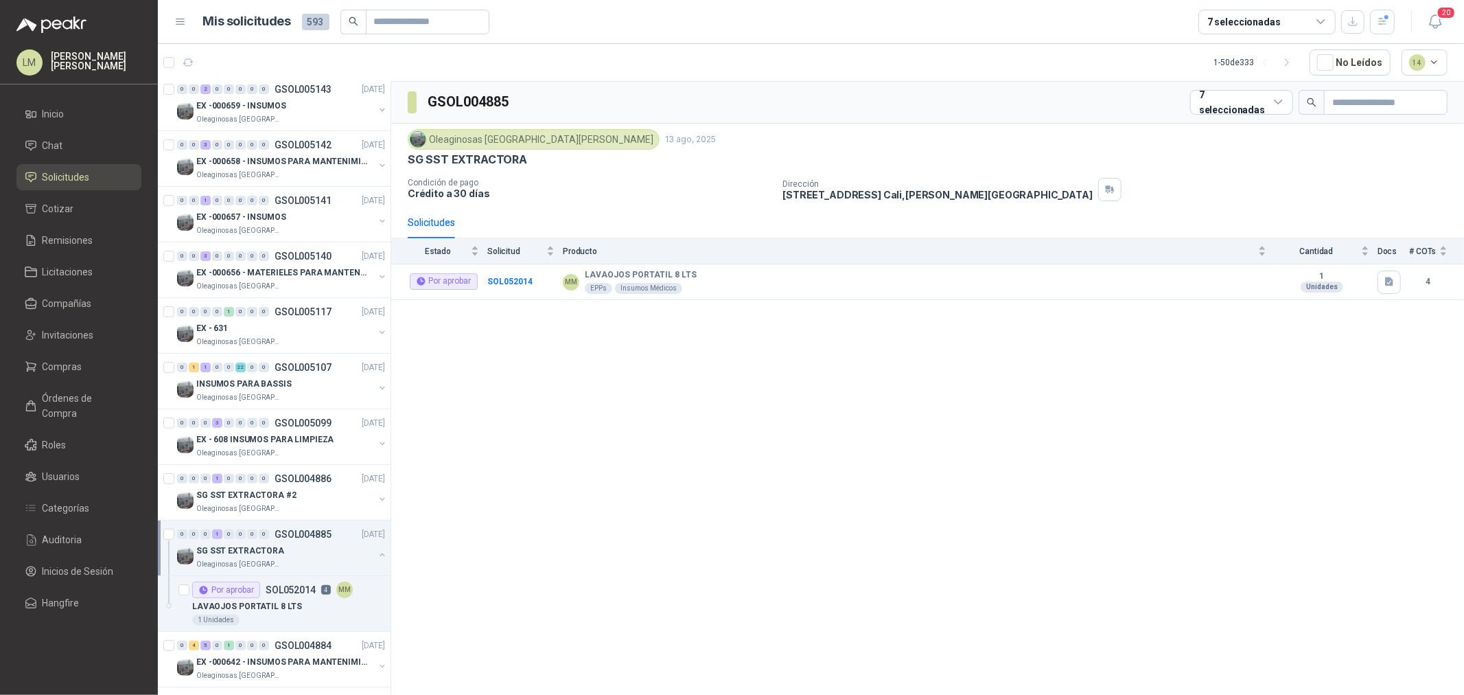
click at [377, 550] on button "button" at bounding box center [382, 554] width 11 height 11
click at [377, 498] on button "button" at bounding box center [382, 499] width 11 height 11
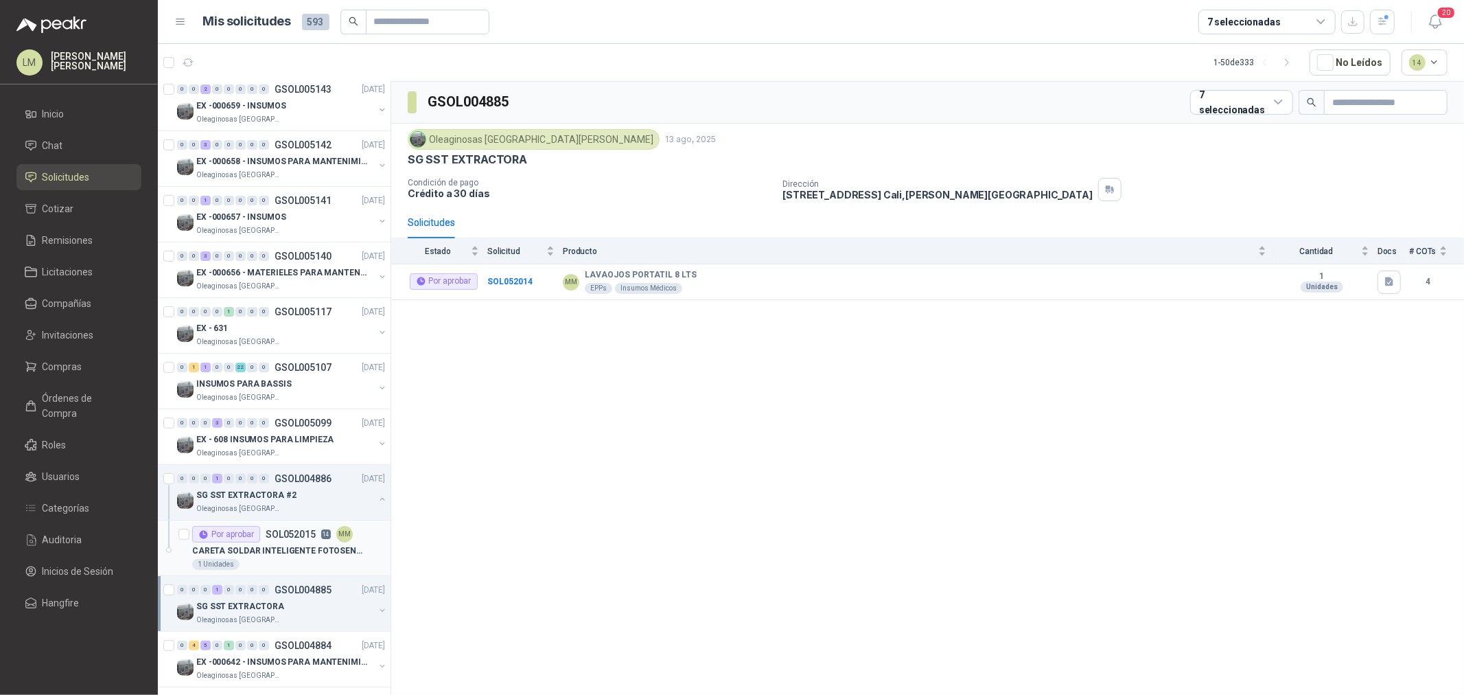
click at [299, 541] on div "Por aprobar SOL052015 14 MM" at bounding box center [272, 534] width 161 height 16
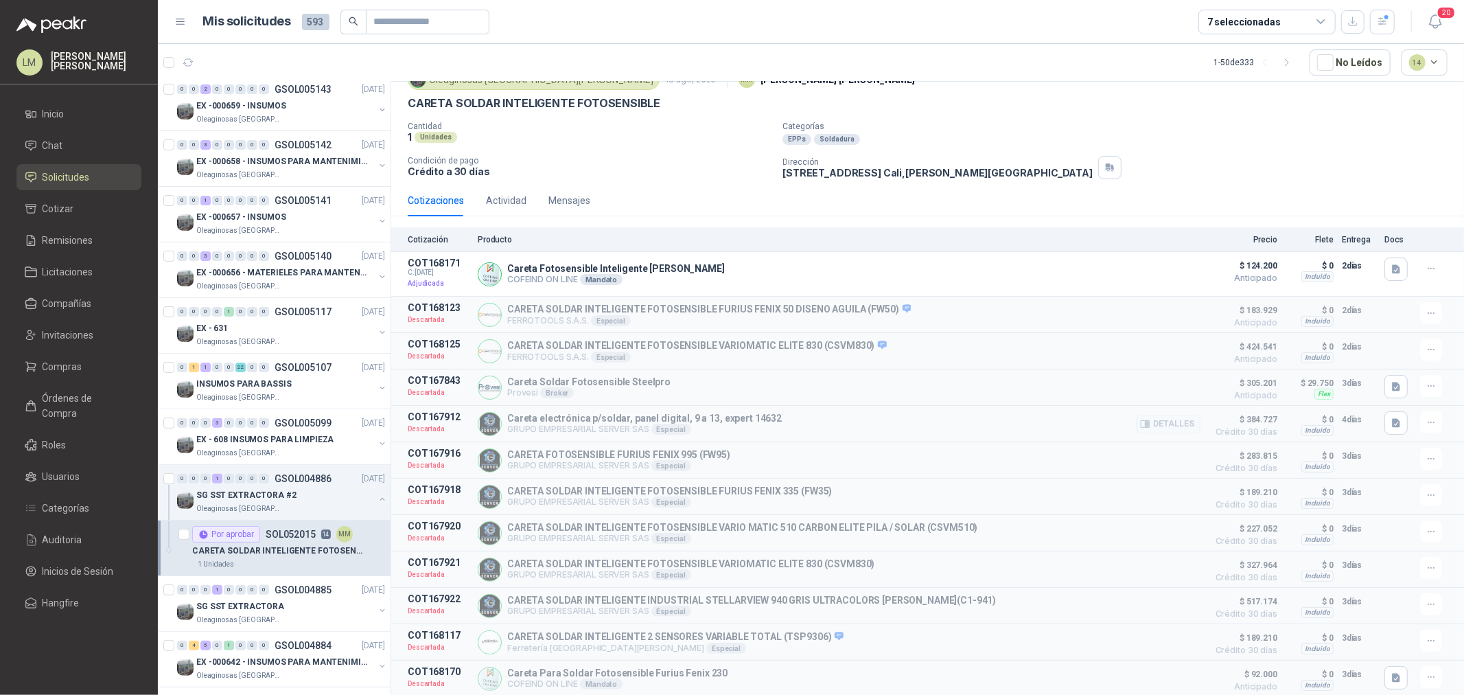
scroll to position [138, 0]
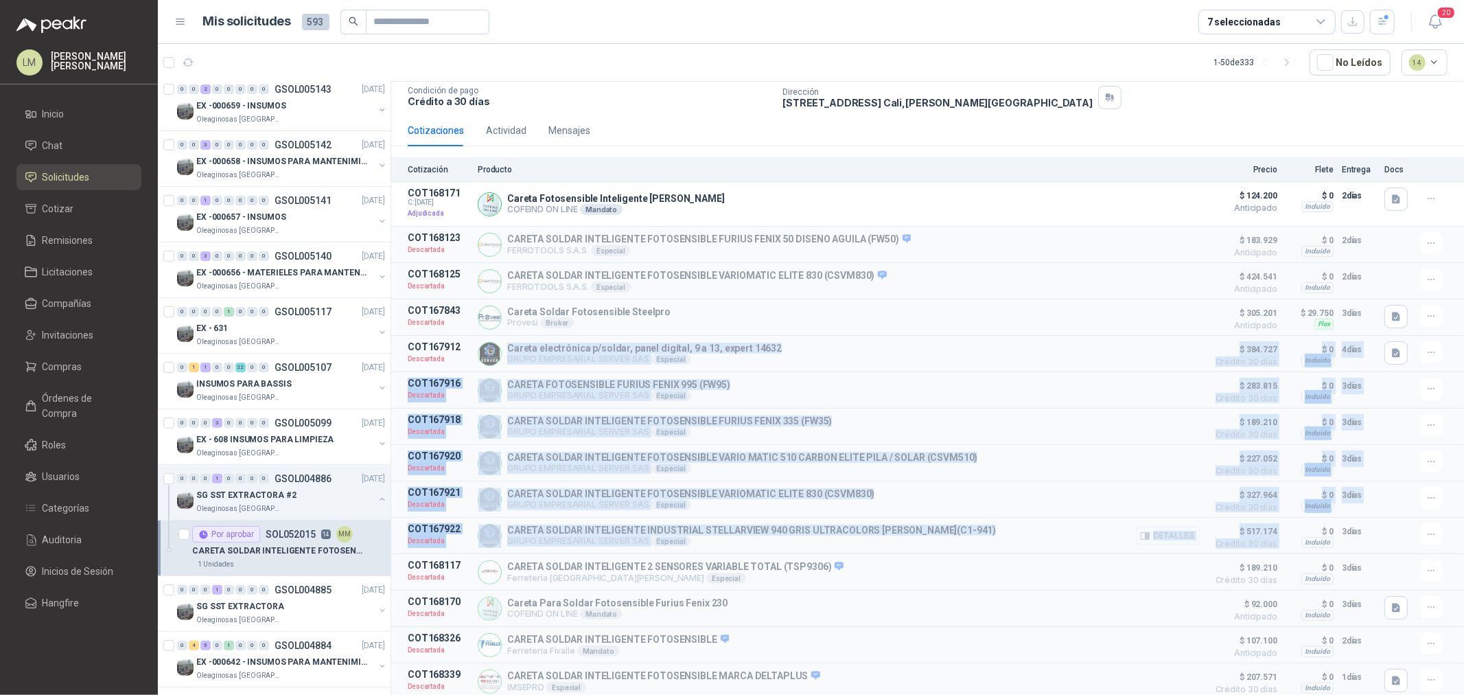
drag, startPoint x: 505, startPoint y: 341, endPoint x: 1272, endPoint y: 538, distance: 791.9
click at [1272, 538] on div "Cotización Producto Precio Flete Entrega Docs COT168171 C: 13/08/2025 Adjudicad…" at bounding box center [927, 428] width 1073 height 542
click at [877, 352] on div "Careta electrónica p/soldar, panel digital, 9 a 13, expert 14632 GRUPO EMPRESAR…" at bounding box center [839, 353] width 723 height 25
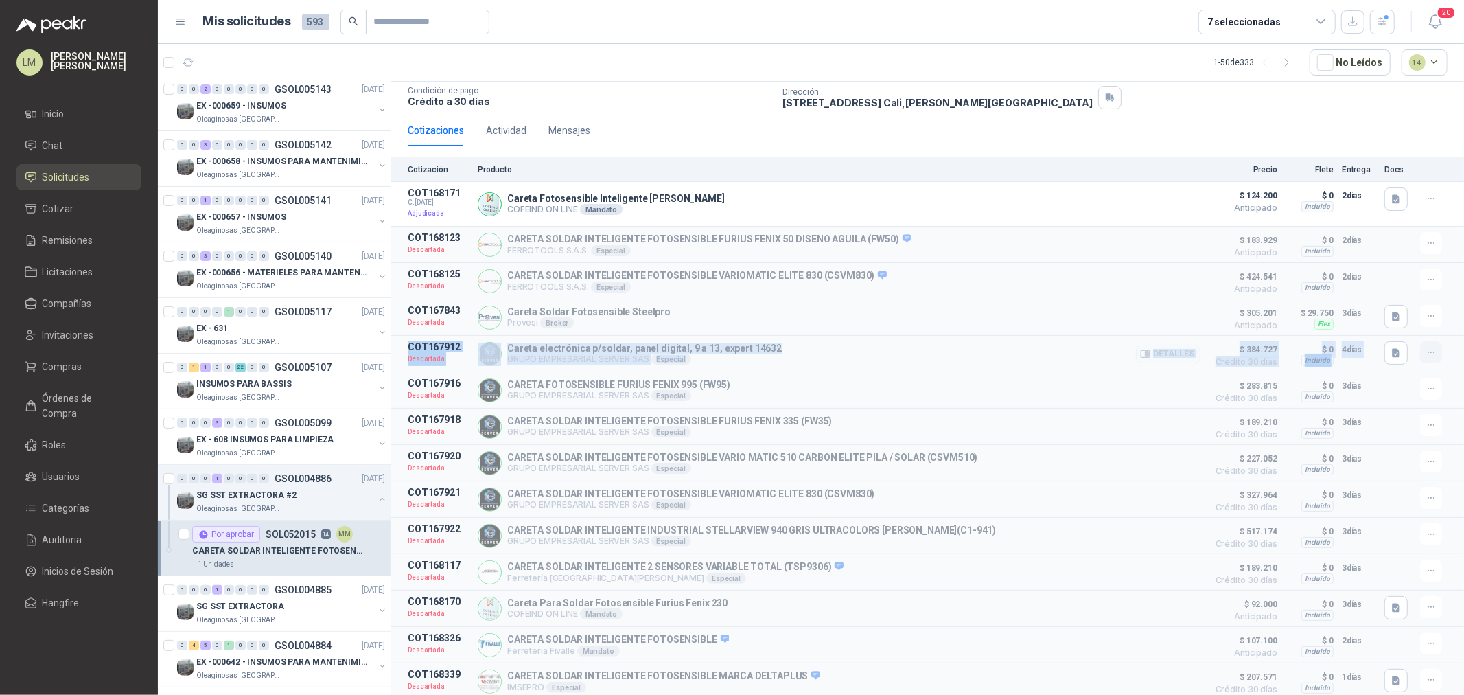
drag, startPoint x: 402, startPoint y: 341, endPoint x: 1409, endPoint y: 345, distance: 1007.8
click at [1409, 345] on article "COT167912 Descartada Careta electrónica p/soldar, panel digital, 9 a 13, expert…" at bounding box center [927, 354] width 1073 height 36
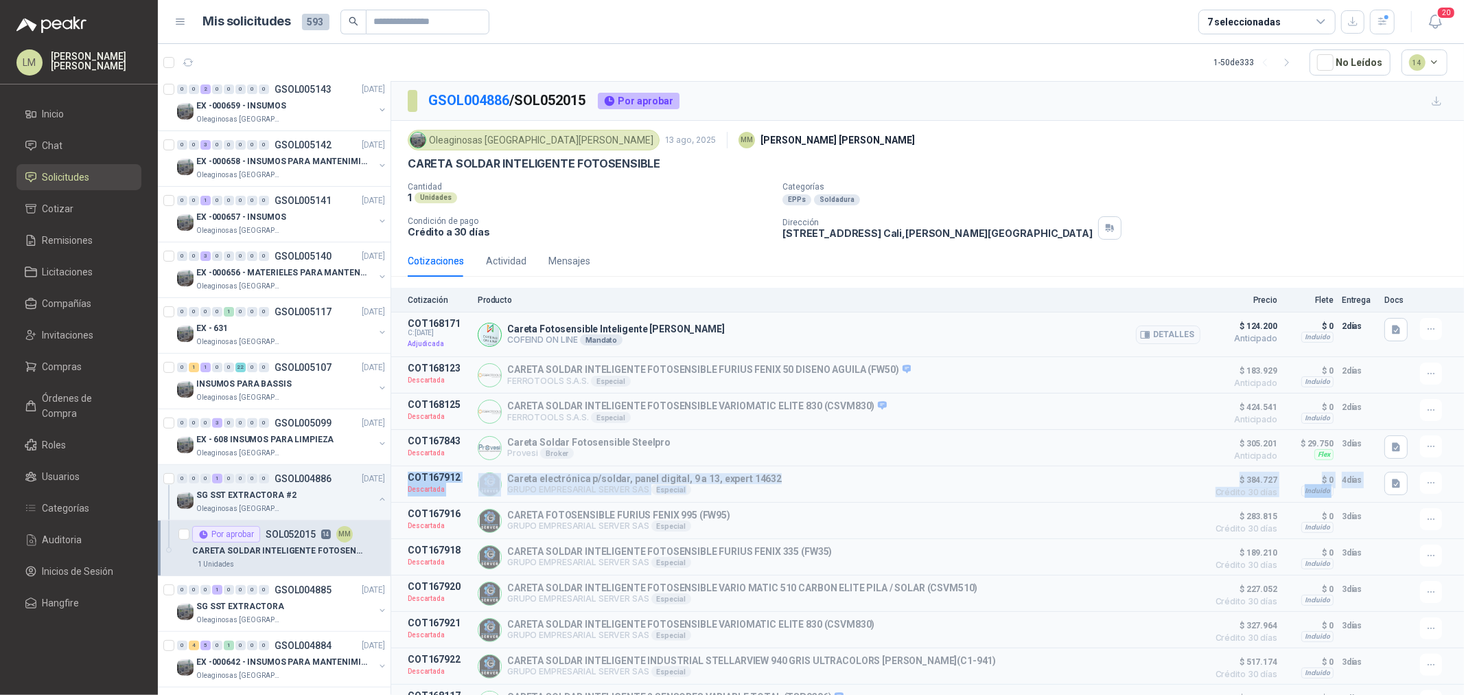
scroll to position [0, 0]
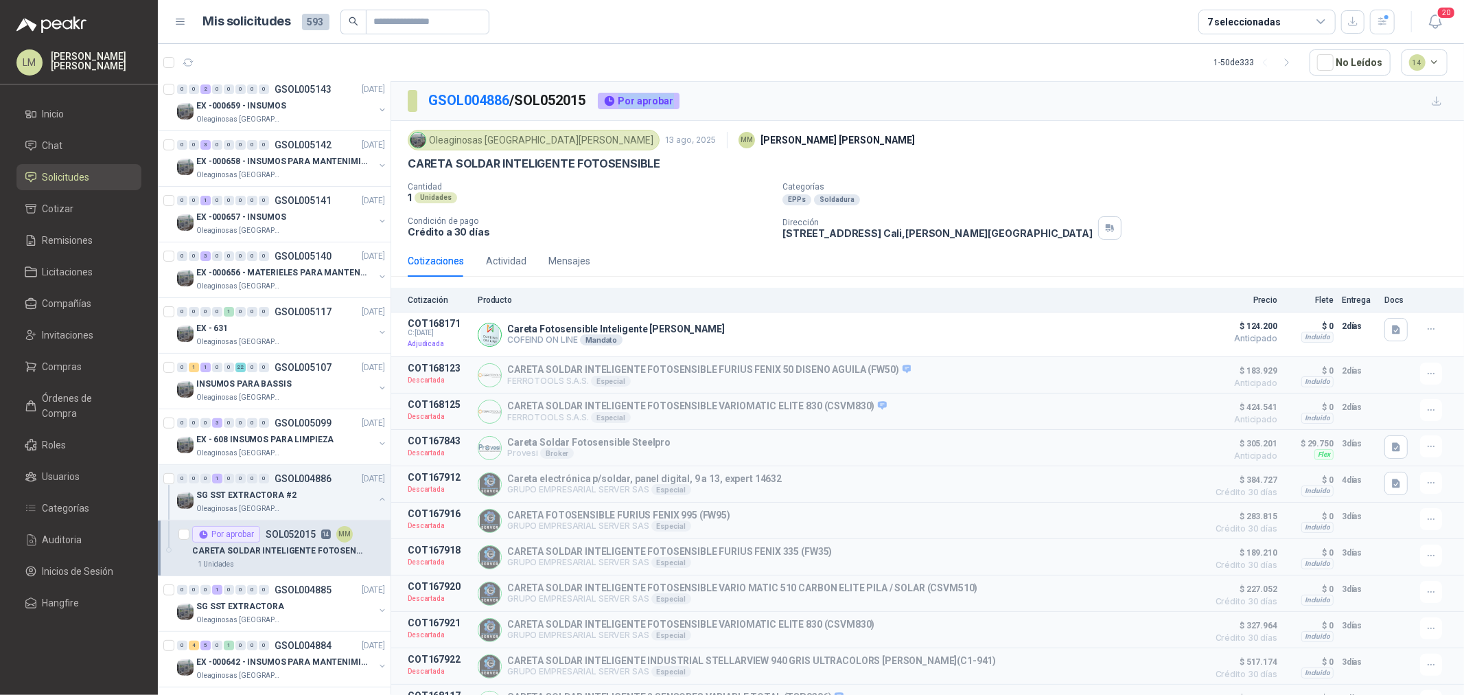
drag, startPoint x: 616, startPoint y: 100, endPoint x: 685, endPoint y: 110, distance: 70.1
click at [685, 110] on div "GSOL004886 / SOL052015 Por aprobar" at bounding box center [927, 101] width 1073 height 39
click at [55, 352] on ul "Inicio Chat Solicitudes Cotizar Remisiones Licitaciones Compañías Invitaciones …" at bounding box center [79, 361] width 158 height 520
click at [58, 369] on span "Compras" at bounding box center [63, 366] width 40 height 15
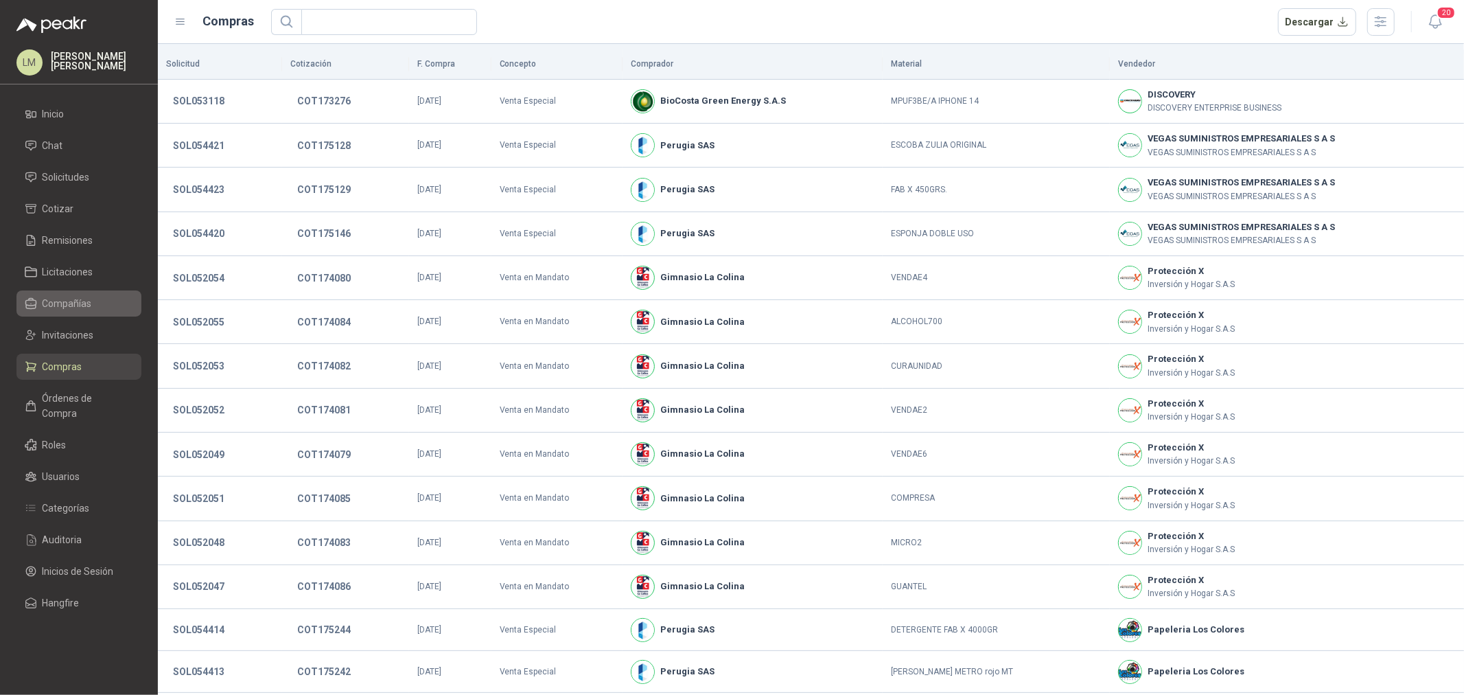
click at [59, 302] on span "Compañías" at bounding box center [67, 303] width 49 height 15
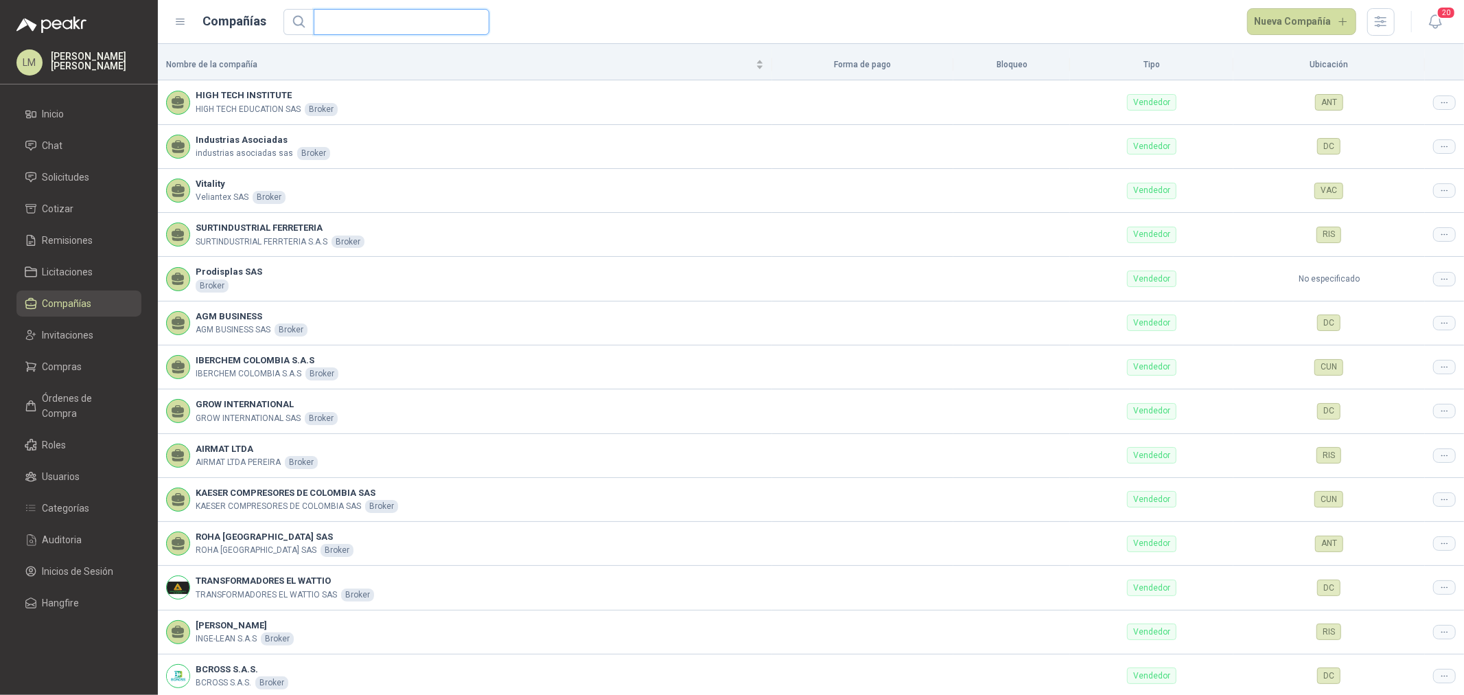
click at [361, 12] on input "text" at bounding box center [396, 22] width 148 height 25
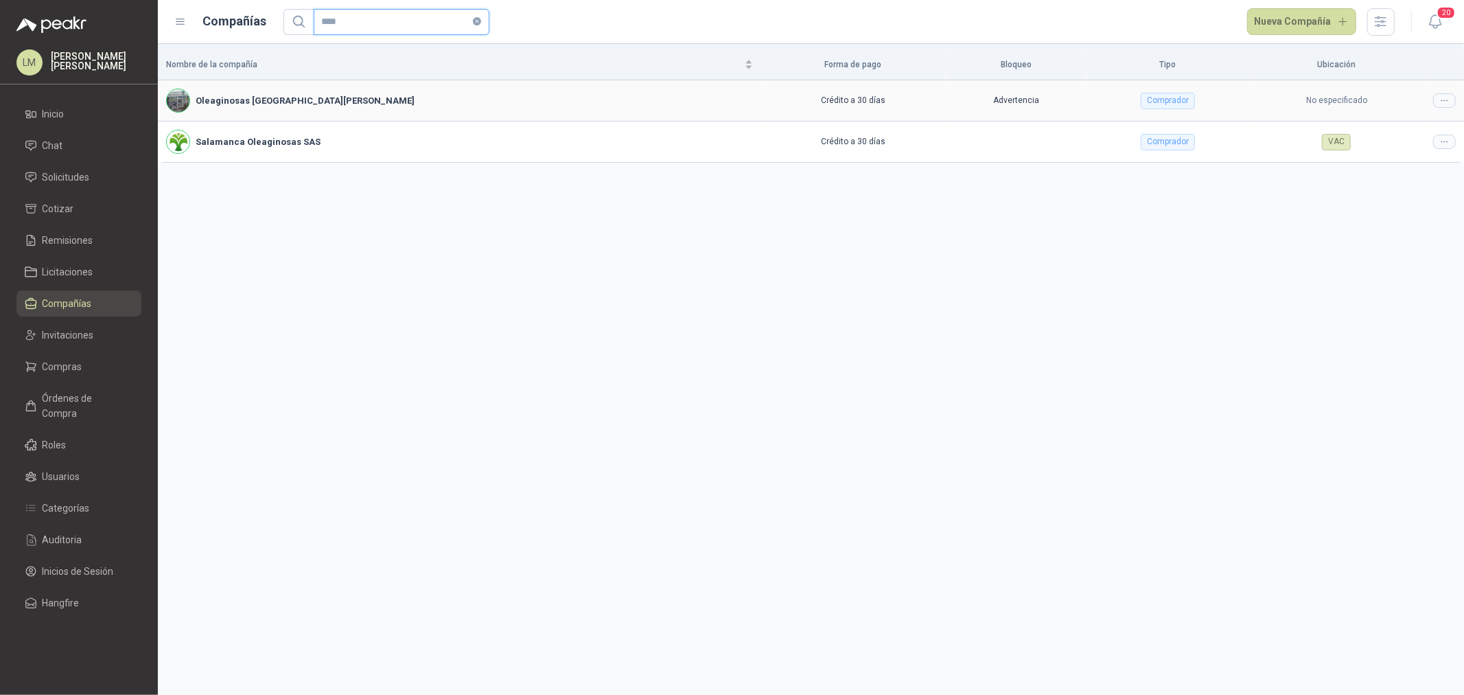
type input "****"
drag, startPoint x: 934, startPoint y: 92, endPoint x: 903, endPoint y: 92, distance: 30.2
click at [945, 92] on td "Advertencia" at bounding box center [1016, 100] width 142 height 41
click at [1447, 104] on icon at bounding box center [1445, 100] width 10 height 10
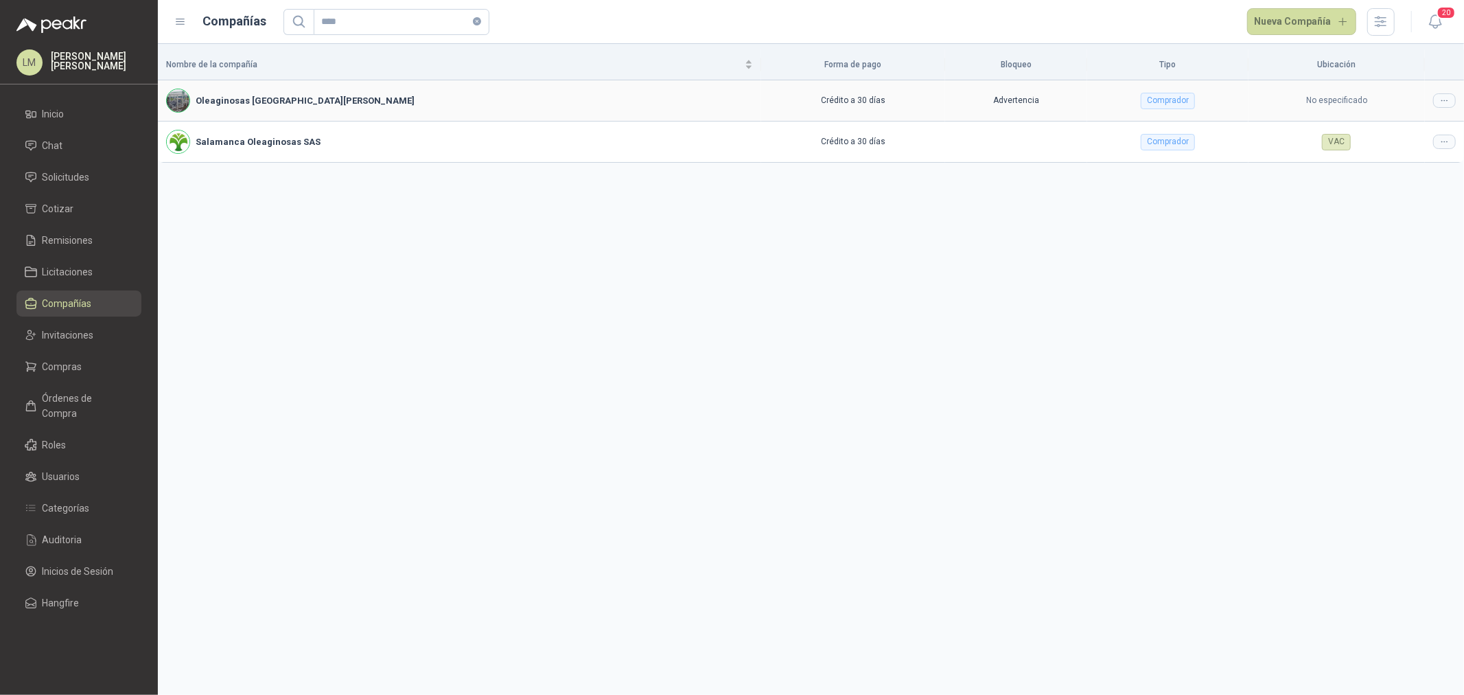
click at [1249, 89] on td "No especificado" at bounding box center [1337, 100] width 176 height 41
click at [65, 367] on span "Compras" at bounding box center [63, 366] width 40 height 15
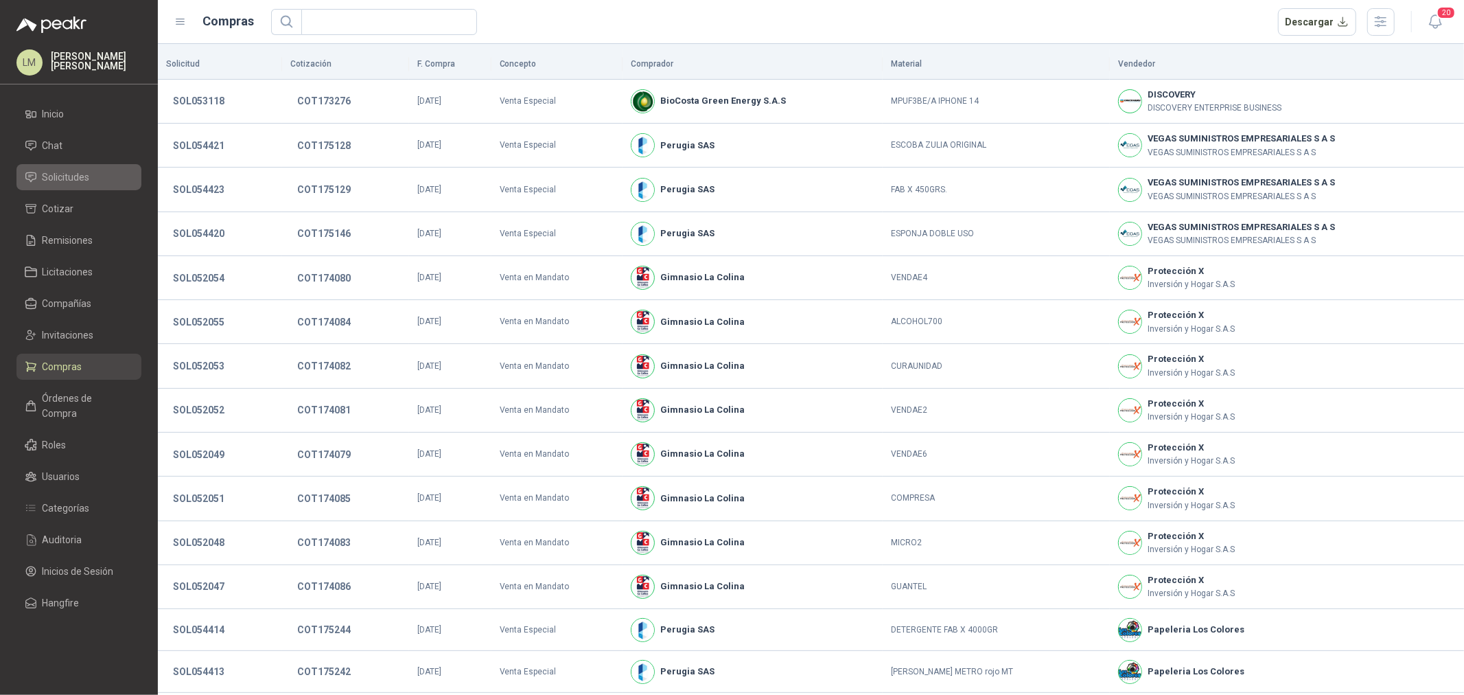
click at [73, 176] on span "Solicitudes" at bounding box center [66, 177] width 47 height 15
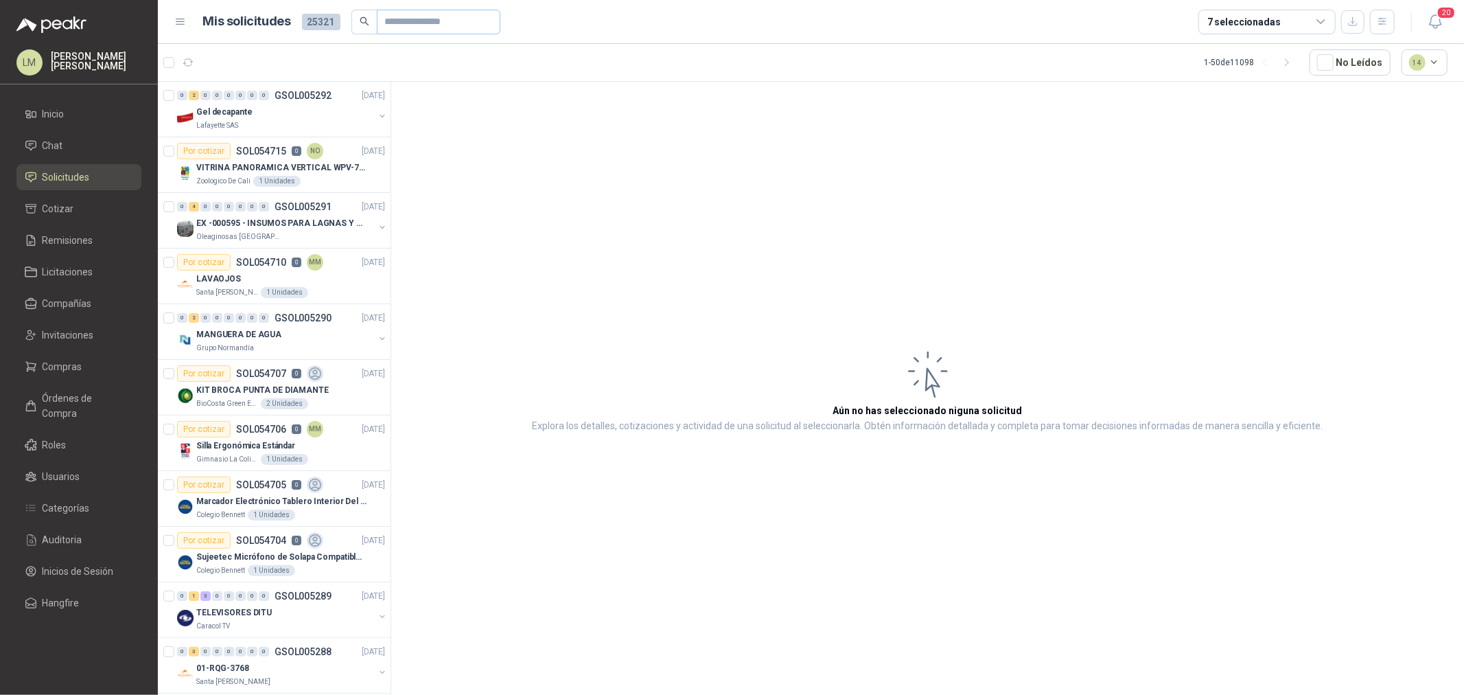
click at [379, 25] on span at bounding box center [439, 22] width 124 height 25
click at [398, 25] on input "text" at bounding box center [433, 21] width 96 height 23
type input "*****"
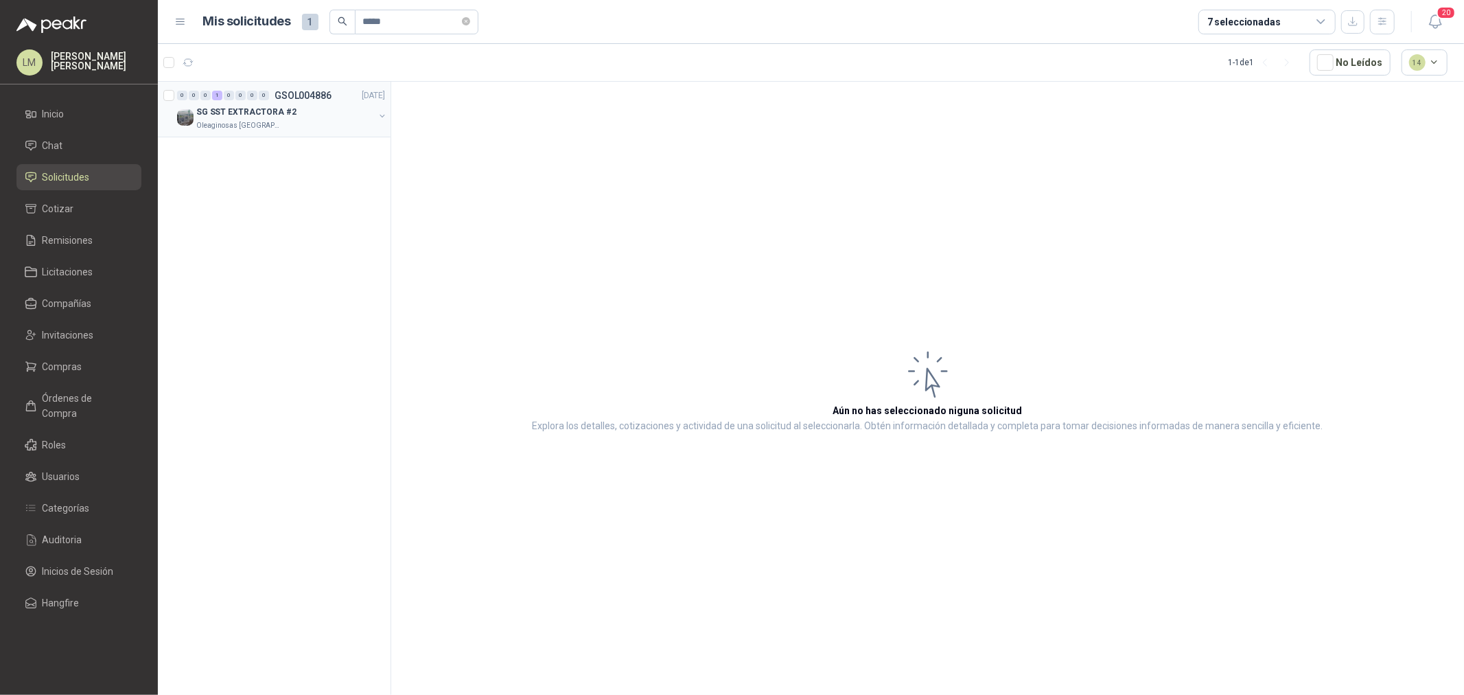
click at [383, 114] on button "button" at bounding box center [382, 116] width 11 height 11
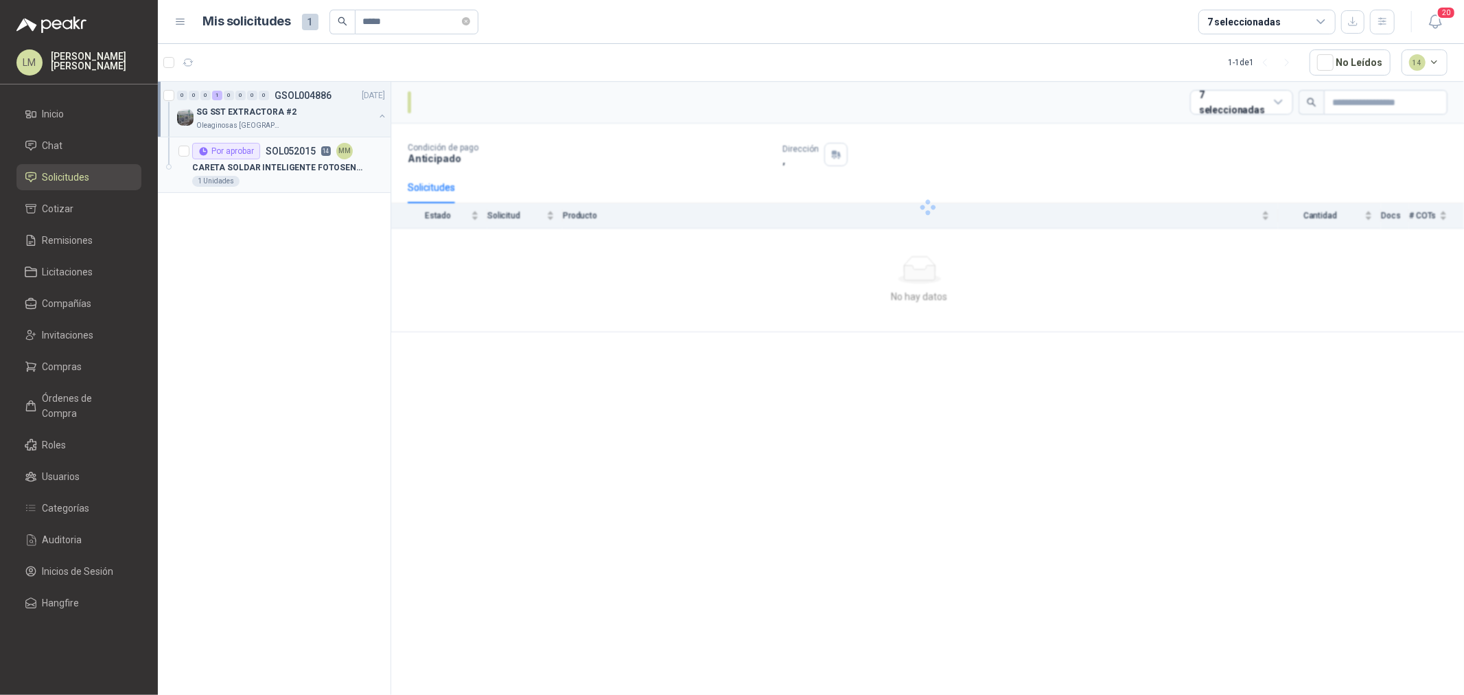
click at [292, 162] on p "CARETA SOLDAR INTELIGENTE FOTOSENSIBLE" at bounding box center [277, 167] width 171 height 13
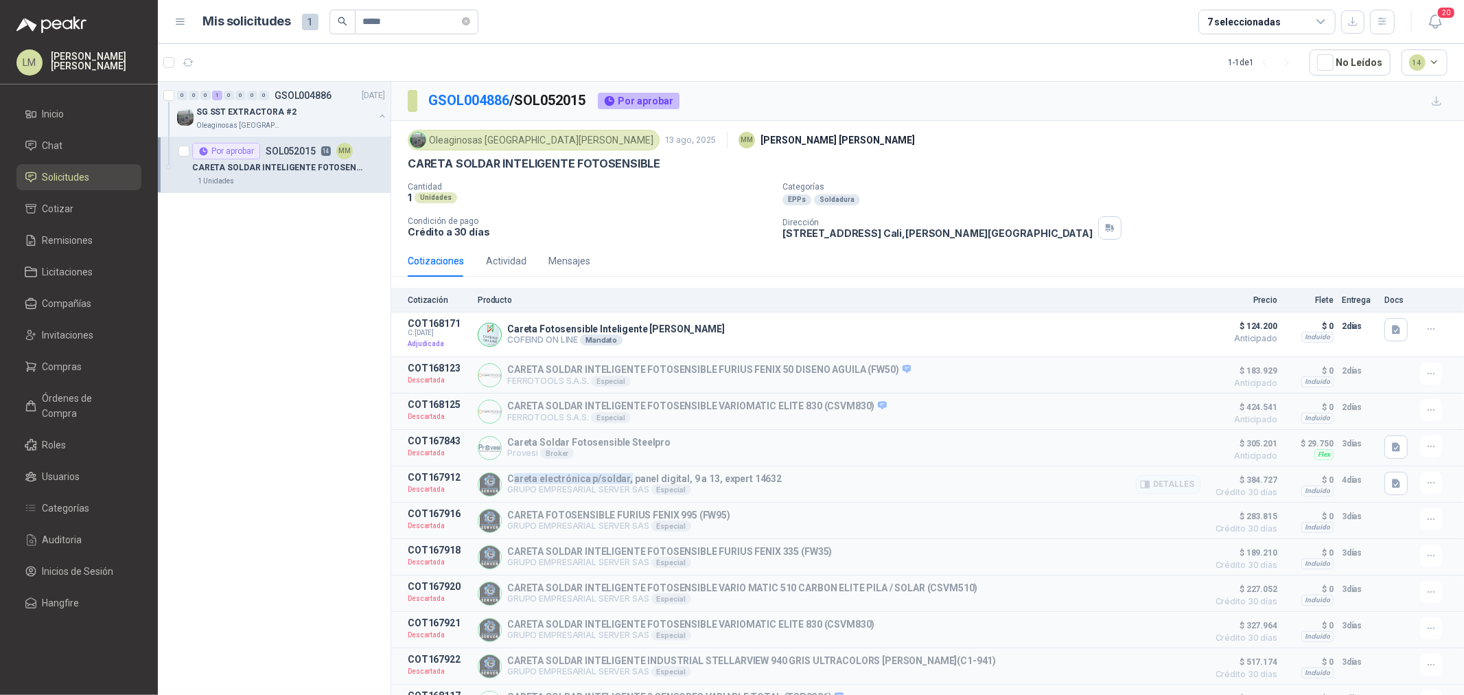
drag, startPoint x: 512, startPoint y: 483, endPoint x: 623, endPoint y: 483, distance: 110.5
click at [623, 483] on p "Careta electrónica p/soldar, panel digital, 9 a 13, expert 14632" at bounding box center [644, 478] width 275 height 11
click at [269, 110] on p "SG SST EXTRACTORA #2" at bounding box center [246, 112] width 100 height 13
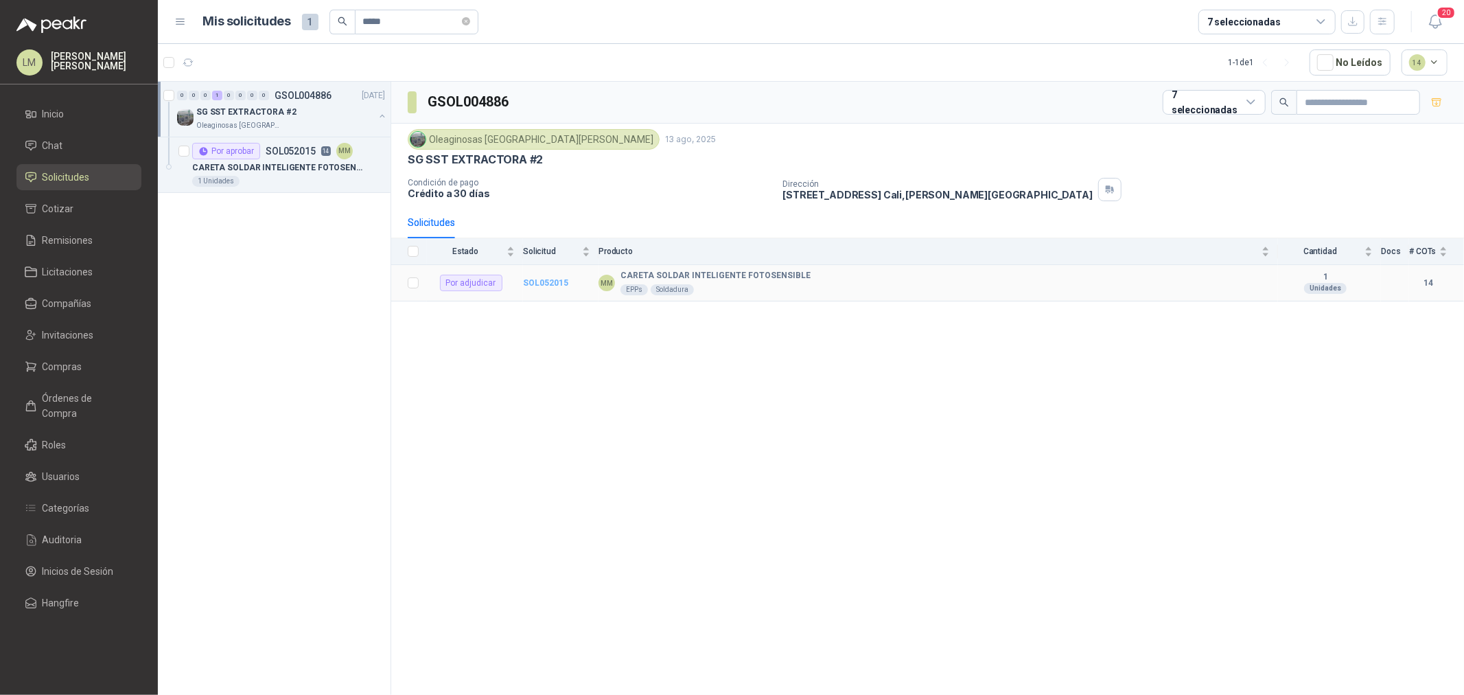
click at [544, 280] on b "SOL052015" at bounding box center [545, 283] width 45 height 10
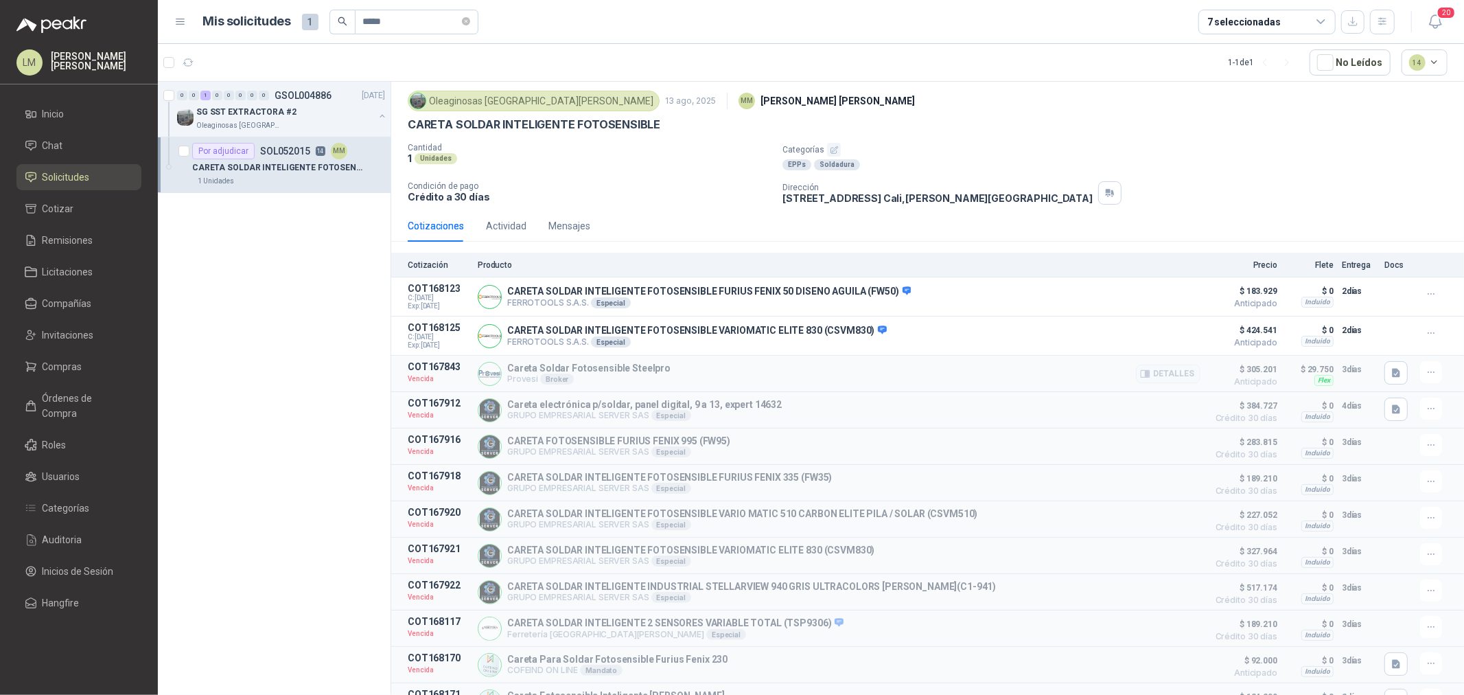
scroll to position [76, 0]
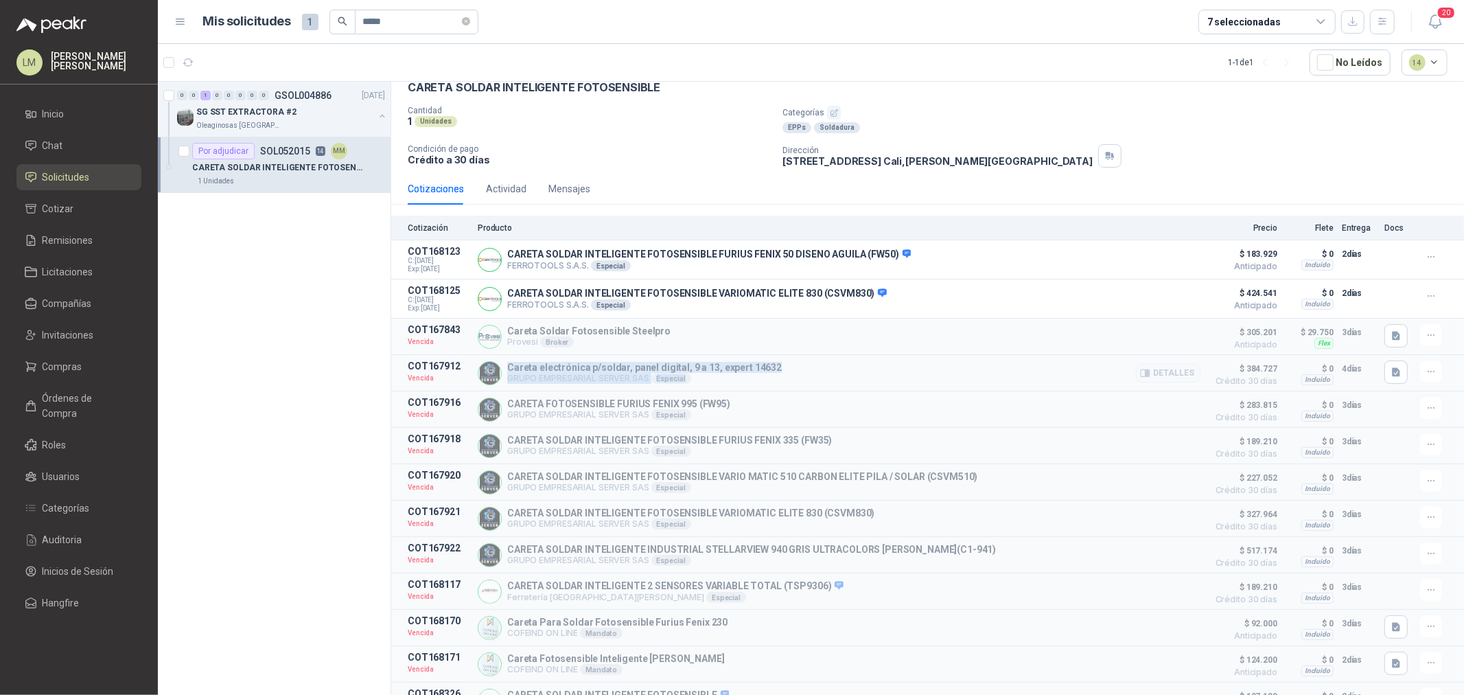
drag, startPoint x: 505, startPoint y: 369, endPoint x: 815, endPoint y: 382, distance: 310.6
click at [810, 382] on div "Careta electrónica p/soldar, panel digital, 9 a 13, expert 14632 GRUPO EMPRESAR…" at bounding box center [839, 372] width 723 height 25
click at [1420, 372] on button "button" at bounding box center [1431, 371] width 22 height 22
click at [1005, 385] on div "Careta electrónica p/soldar, panel digital, 9 a 13, expert 14632 GRUPO EMPRESAR…" at bounding box center [839, 372] width 723 height 25
click at [1140, 376] on icon "button" at bounding box center [1145, 373] width 10 height 10
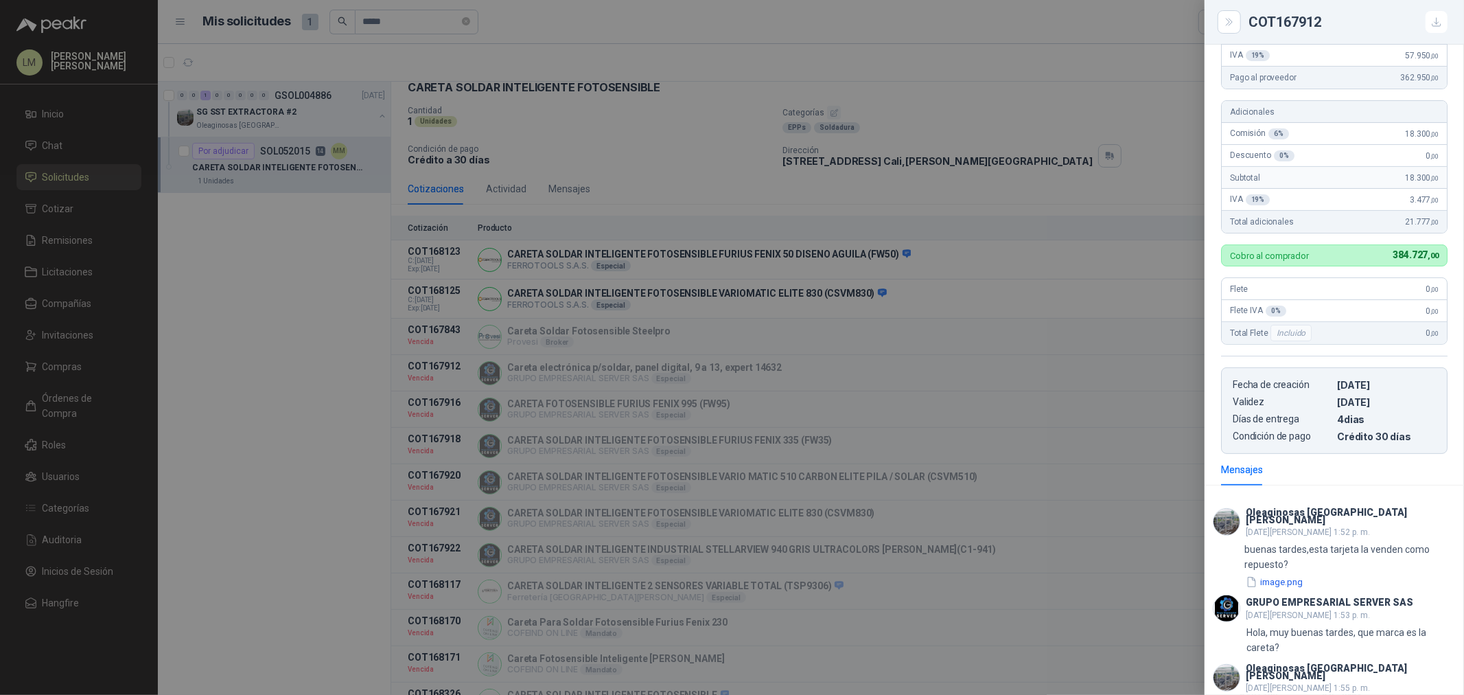
scroll to position [365, 0]
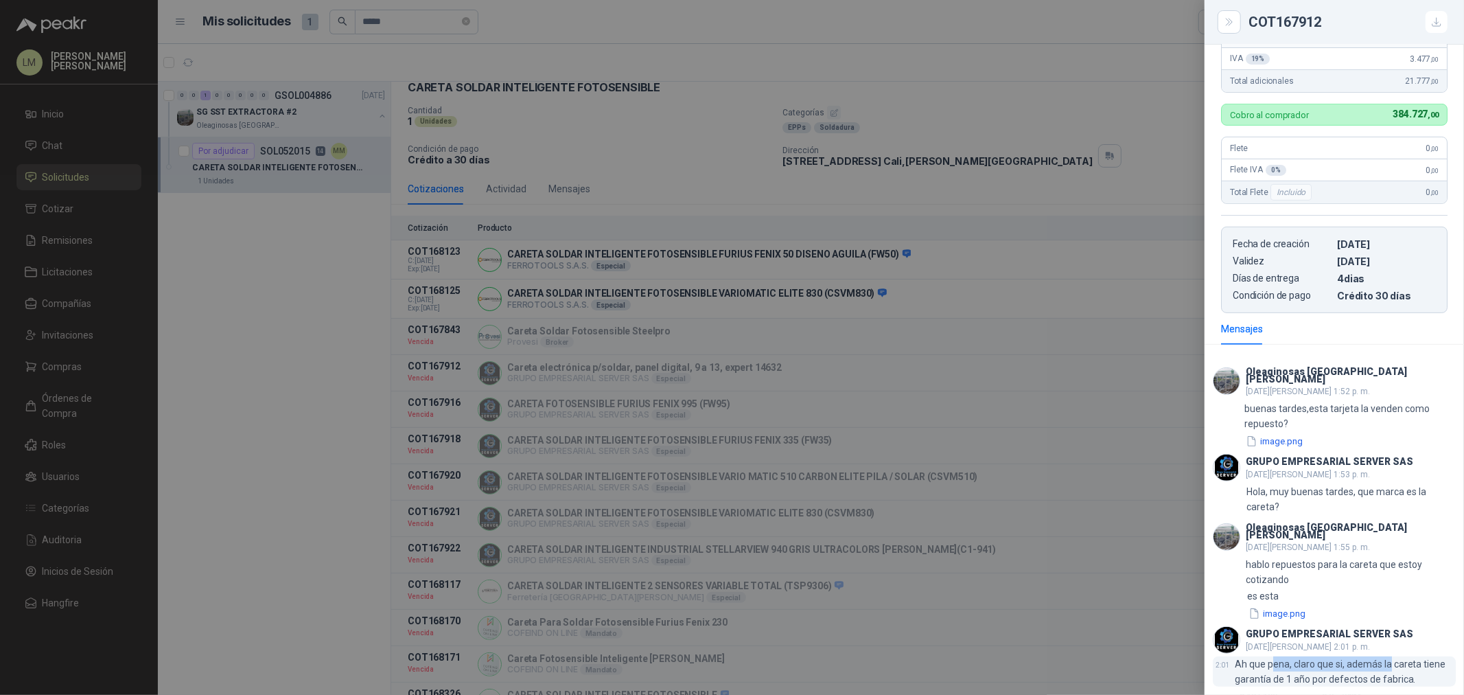
drag, startPoint x: 1274, startPoint y: 664, endPoint x: 1390, endPoint y: 660, distance: 116.8
click at [1390, 660] on p "Ah que pena, claro que si, además la careta tiene garantía de 1 año por defecto…" at bounding box center [1345, 671] width 221 height 30
drag, startPoint x: 1282, startPoint y: 684, endPoint x: 1380, endPoint y: 682, distance: 97.5
click at [1372, 682] on p "Ah que pena, claro que si, además la careta tiene garantía de 1 año por defecto…" at bounding box center [1345, 671] width 221 height 30
click at [1381, 682] on p "Ah que pena, claro que si, además la careta tiene garantía de 1 año por defecto…" at bounding box center [1345, 671] width 221 height 30
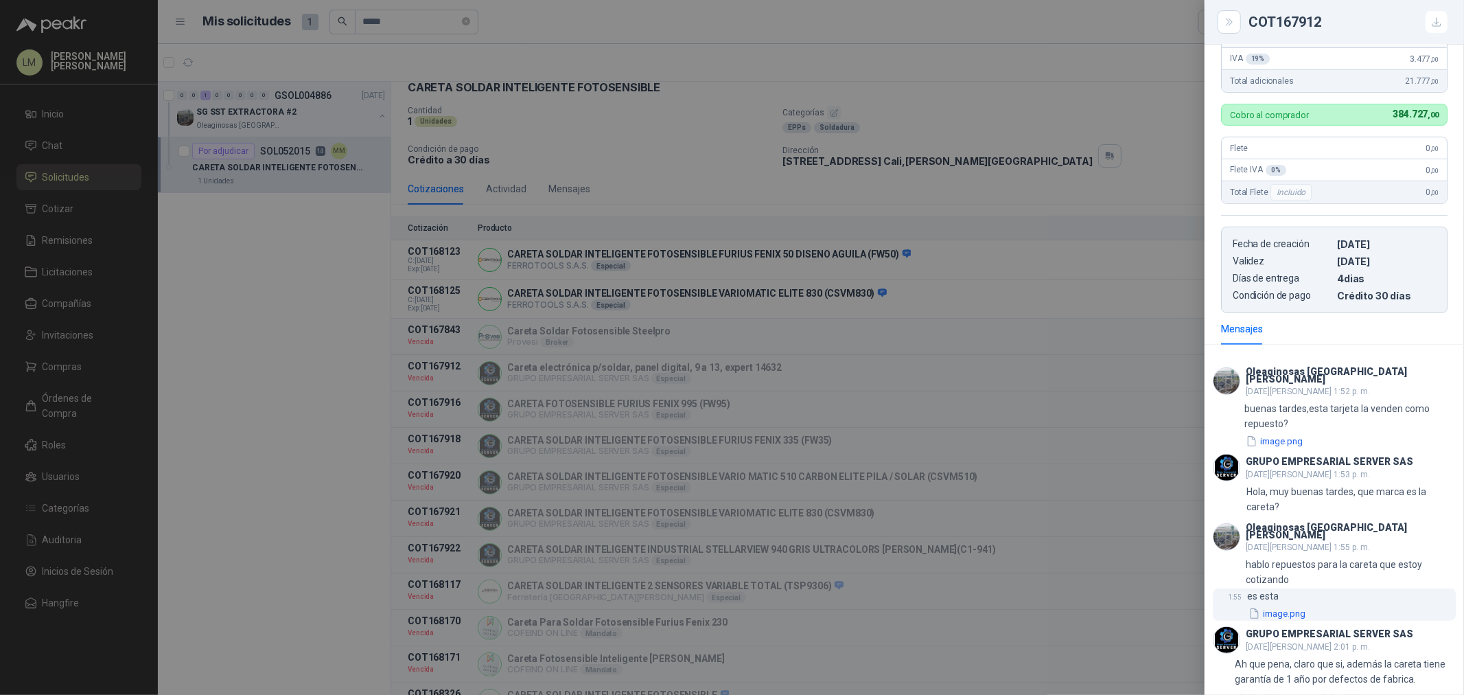
click at [1299, 609] on button "image.png" at bounding box center [1277, 613] width 60 height 14
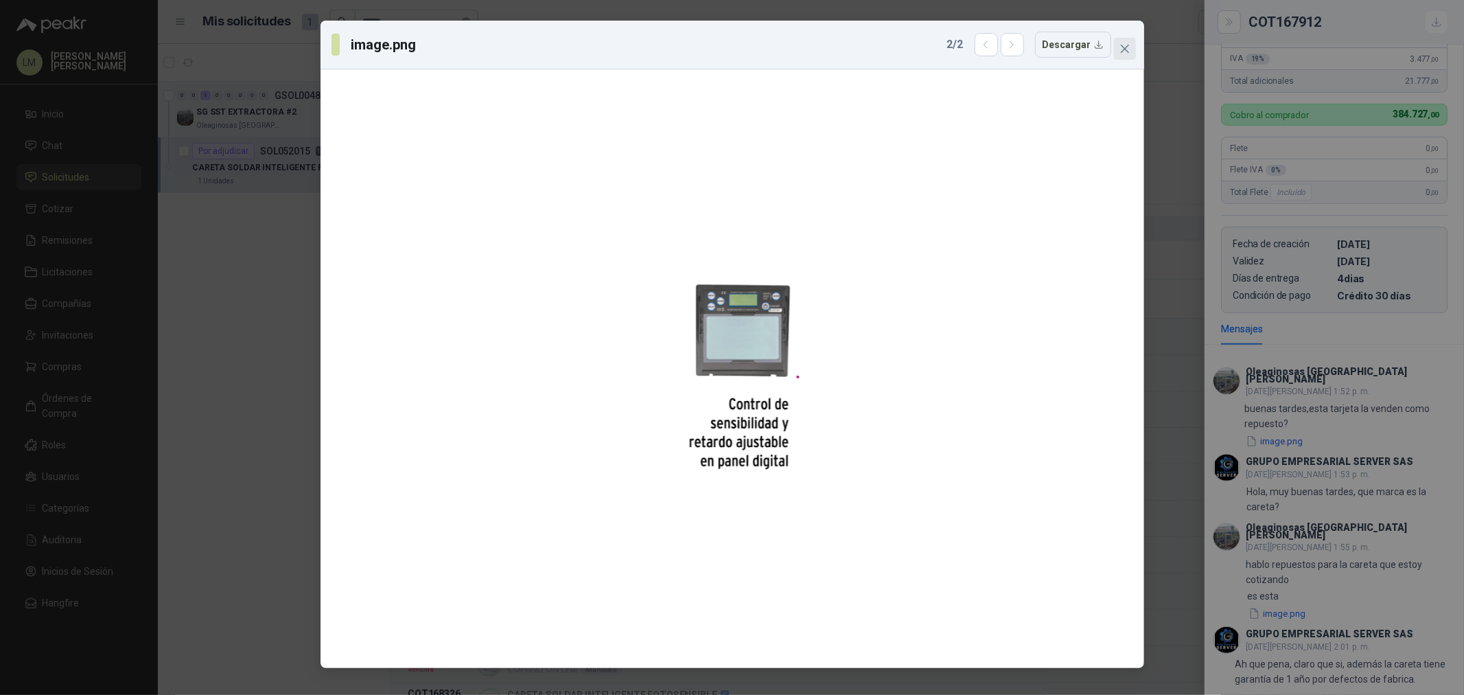
click at [1125, 51] on icon "close" at bounding box center [1125, 48] width 11 height 11
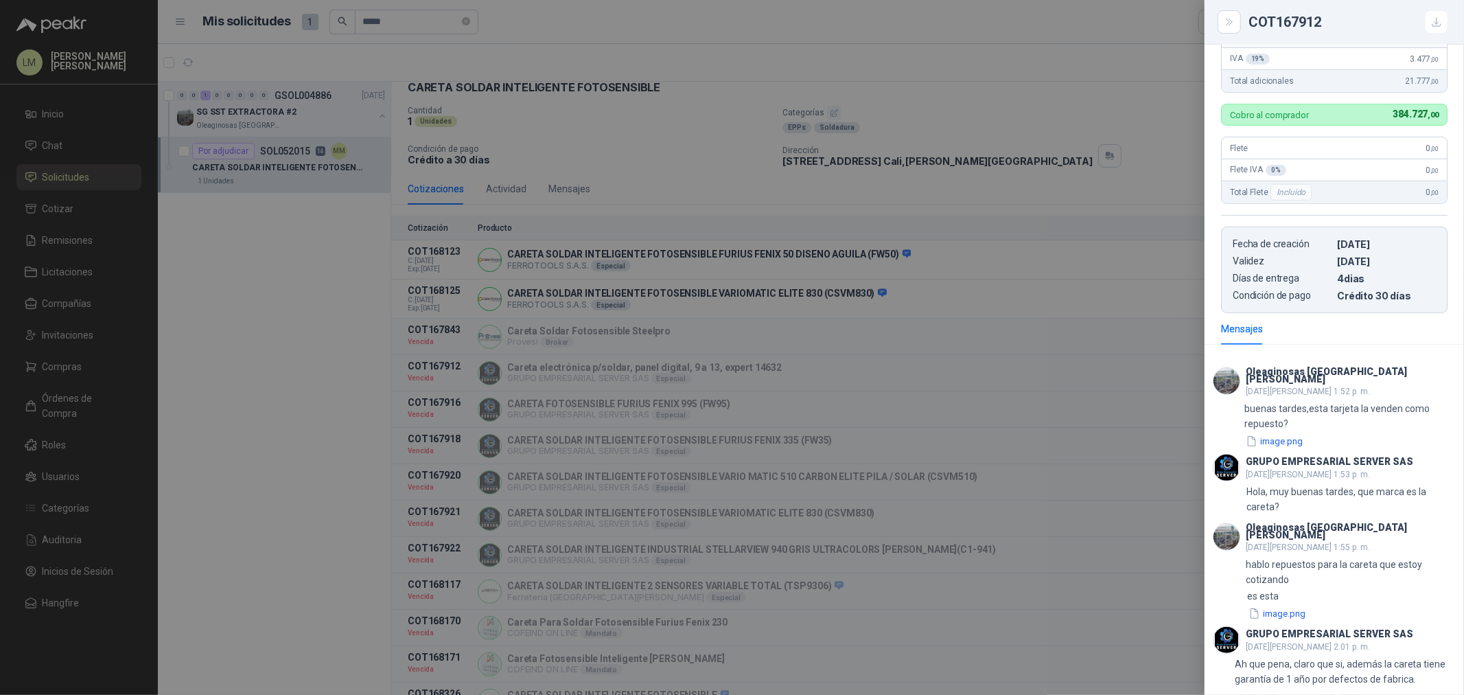
click at [667, 192] on div at bounding box center [732, 347] width 1464 height 695
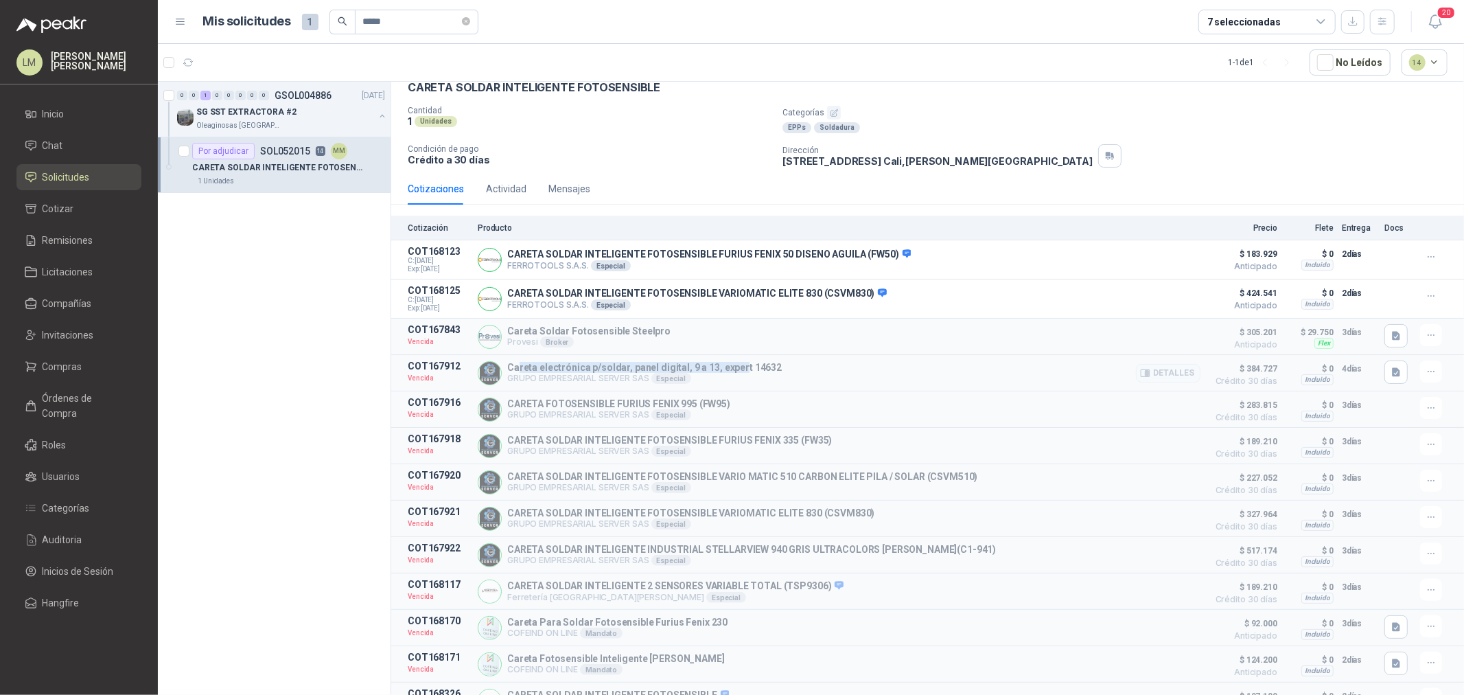
drag, startPoint x: 519, startPoint y: 367, endPoint x: 739, endPoint y: 369, distance: 219.7
click at [739, 369] on p "Careta electrónica p/soldar, panel digital, 9 a 13, expert 14632" at bounding box center [644, 367] width 275 height 11
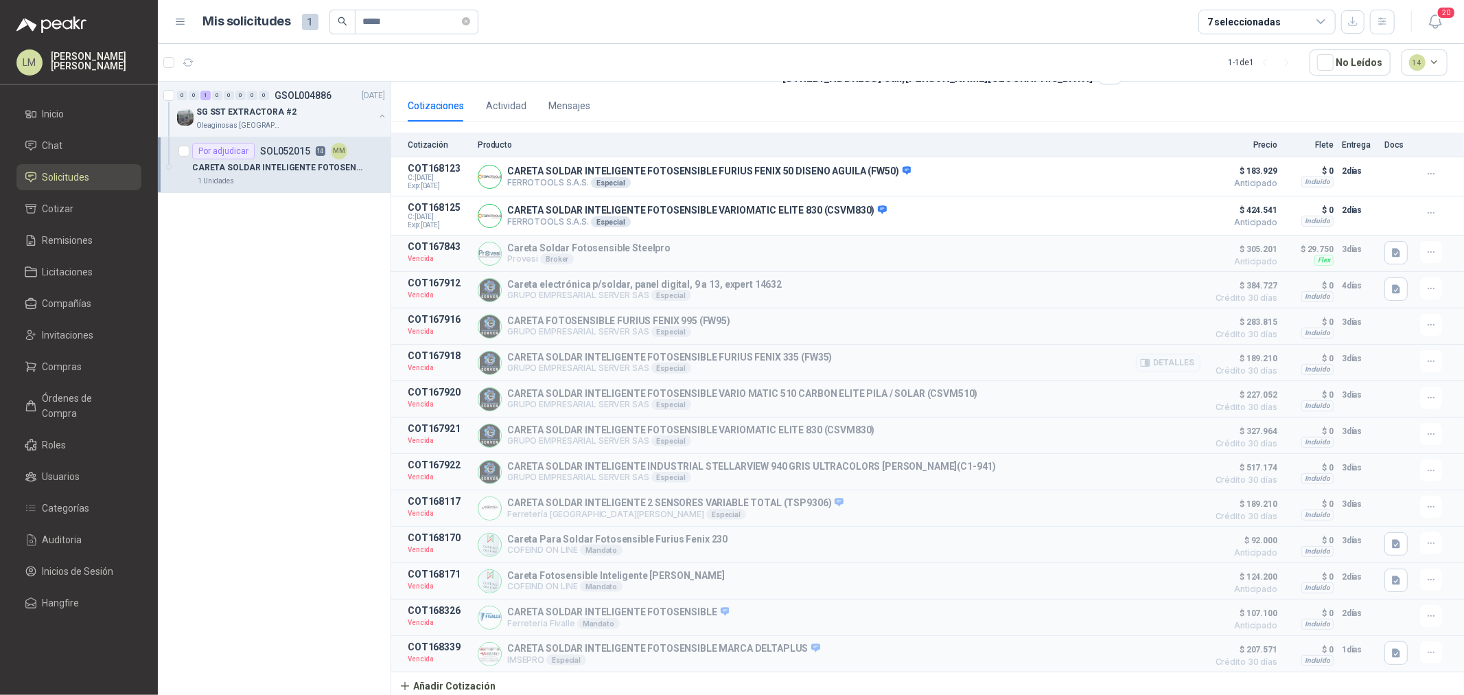
scroll to position [166, 0]
click at [421, 30] on input "*****" at bounding box center [411, 21] width 96 height 23
click at [470, 17] on icon "close-circle" at bounding box center [466, 21] width 8 height 8
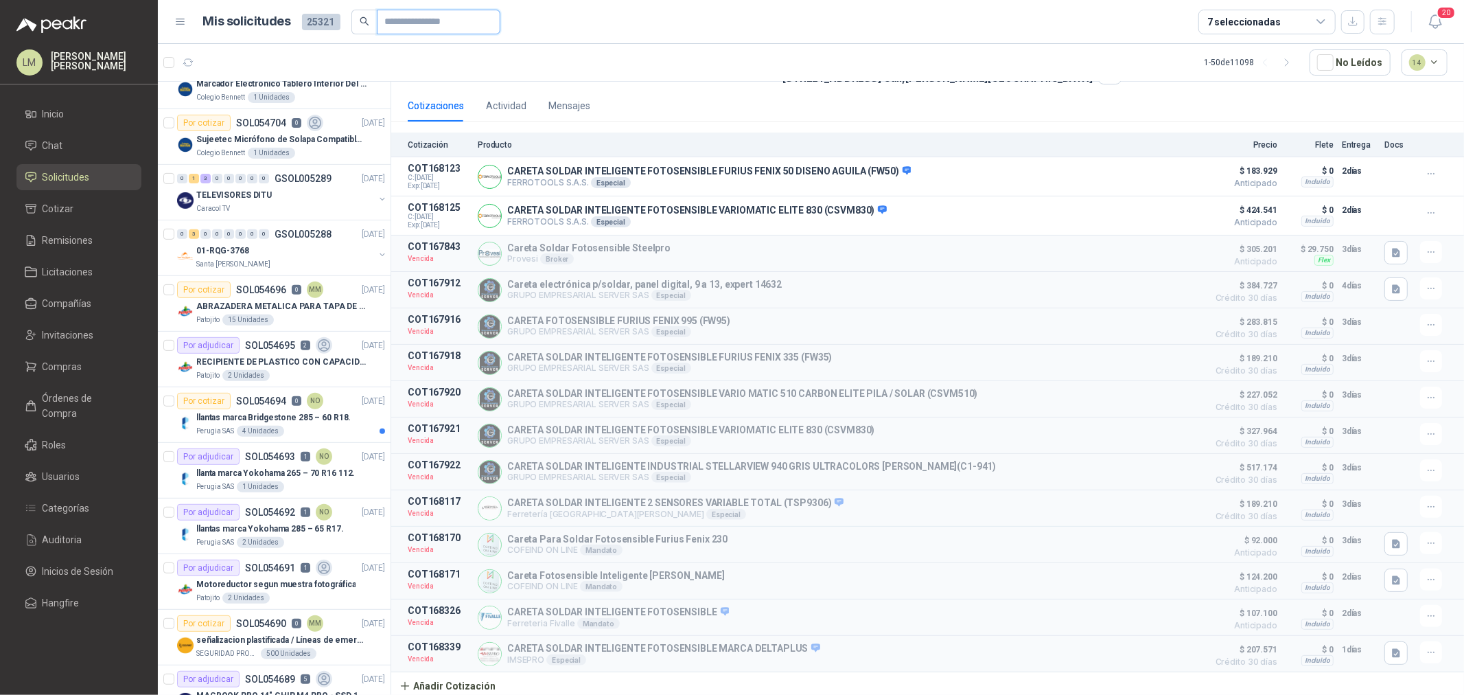
scroll to position [610, 0]
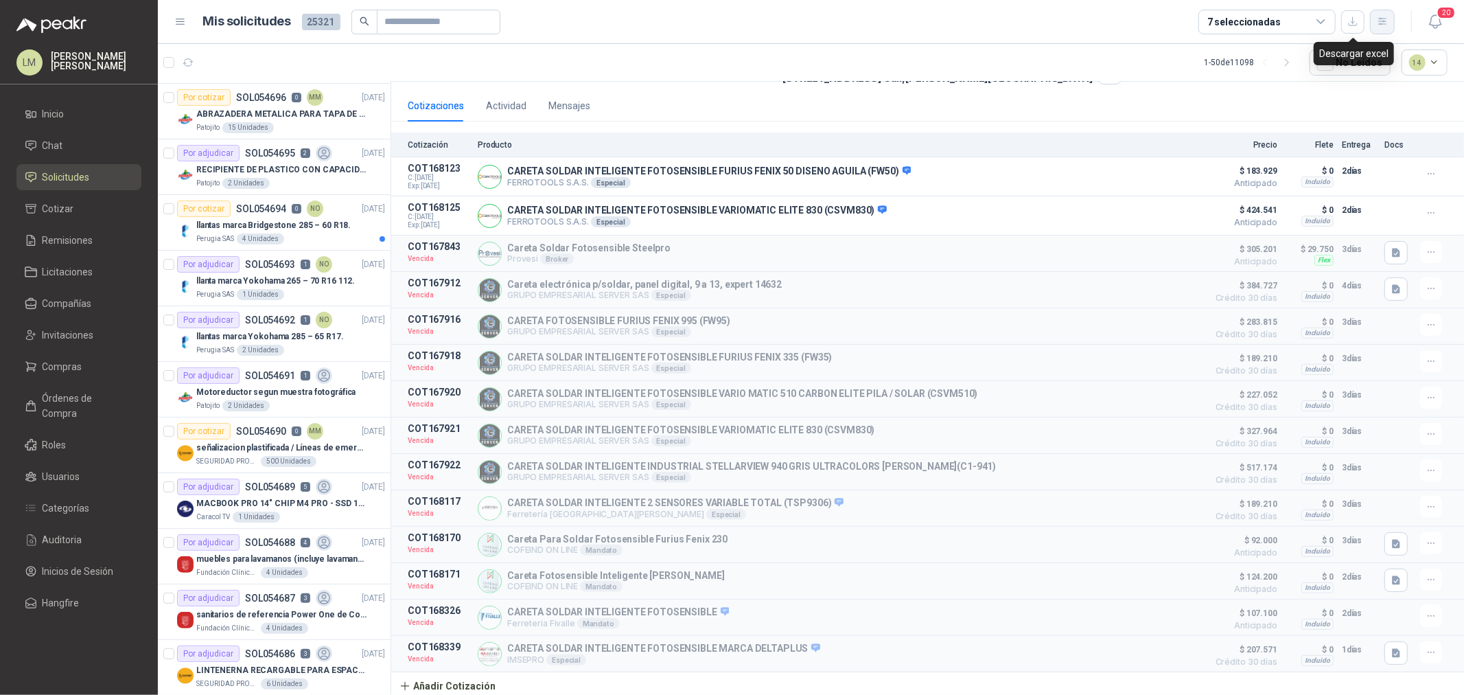
click at [1385, 23] on icon "button" at bounding box center [1383, 22] width 12 height 12
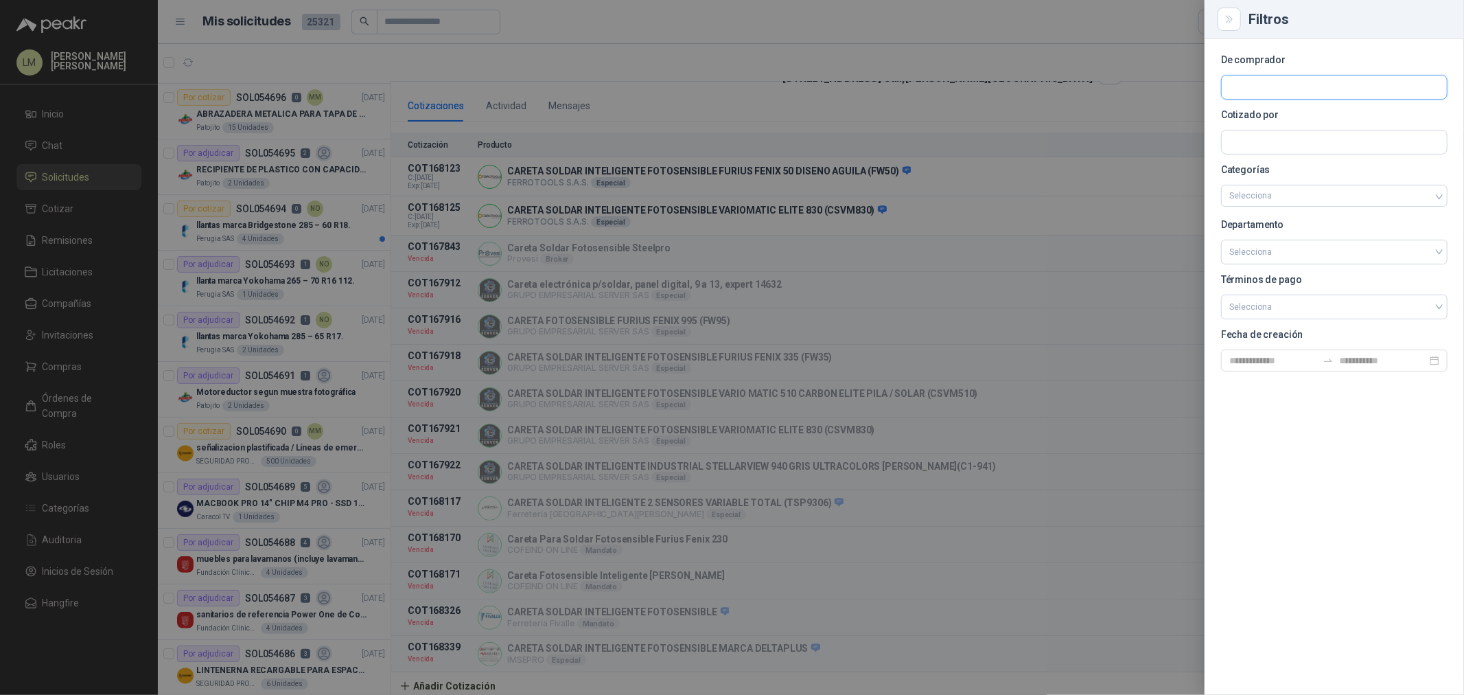
click at [1271, 85] on input "text" at bounding box center [1334, 87] width 225 height 23
drag, startPoint x: 1262, startPoint y: 86, endPoint x: 1230, endPoint y: 91, distance: 31.9
click at [1230, 91] on input "******" at bounding box center [1334, 87] width 225 height 23
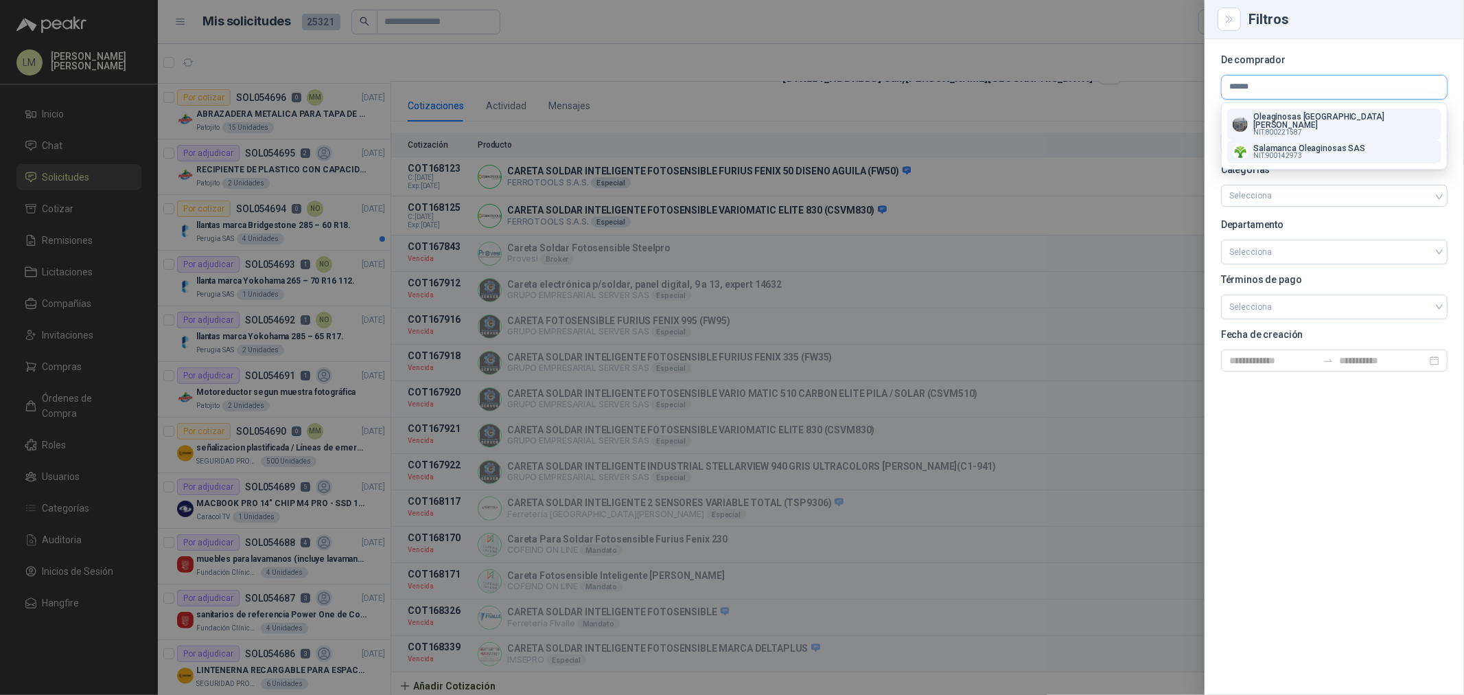
type input "******"
click at [1271, 144] on p "Salamanca Oleaginosas SAS" at bounding box center [1310, 148] width 112 height 8
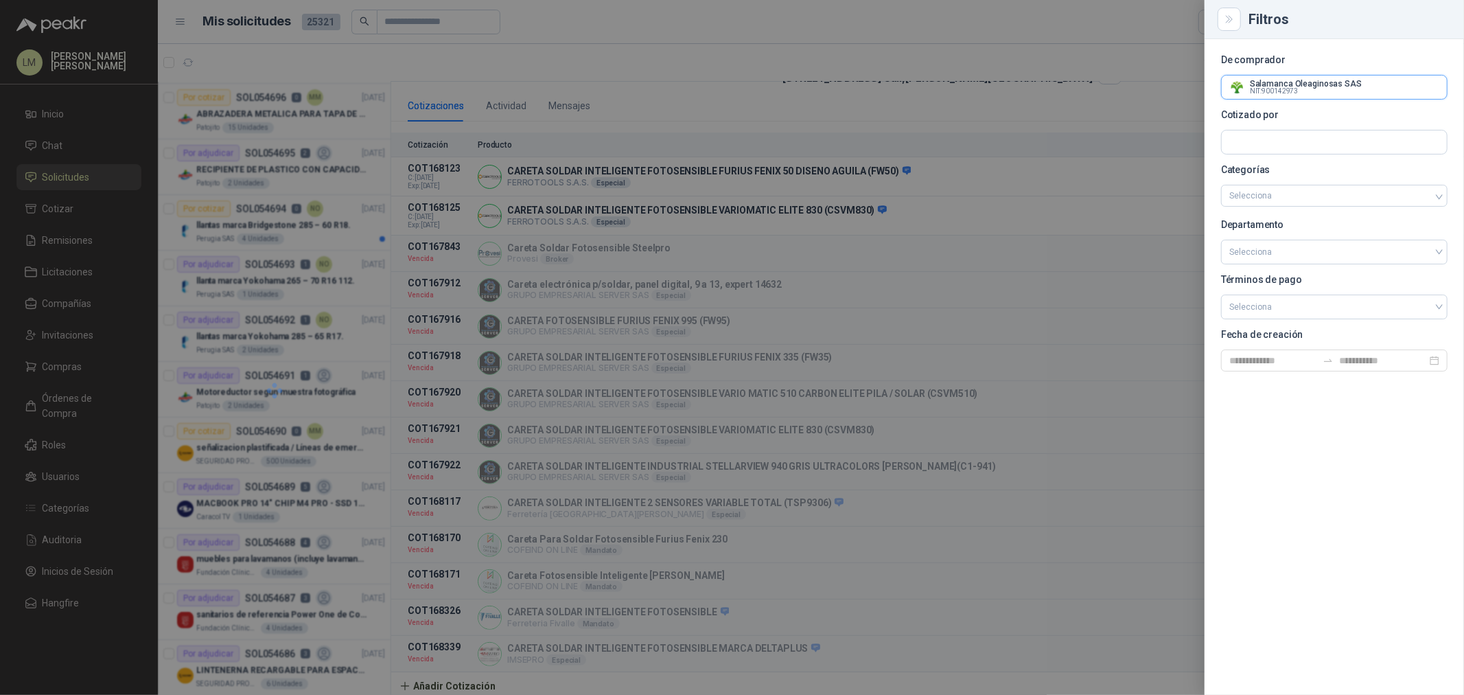
click at [1274, 80] on input "text" at bounding box center [1334, 87] width 225 height 23
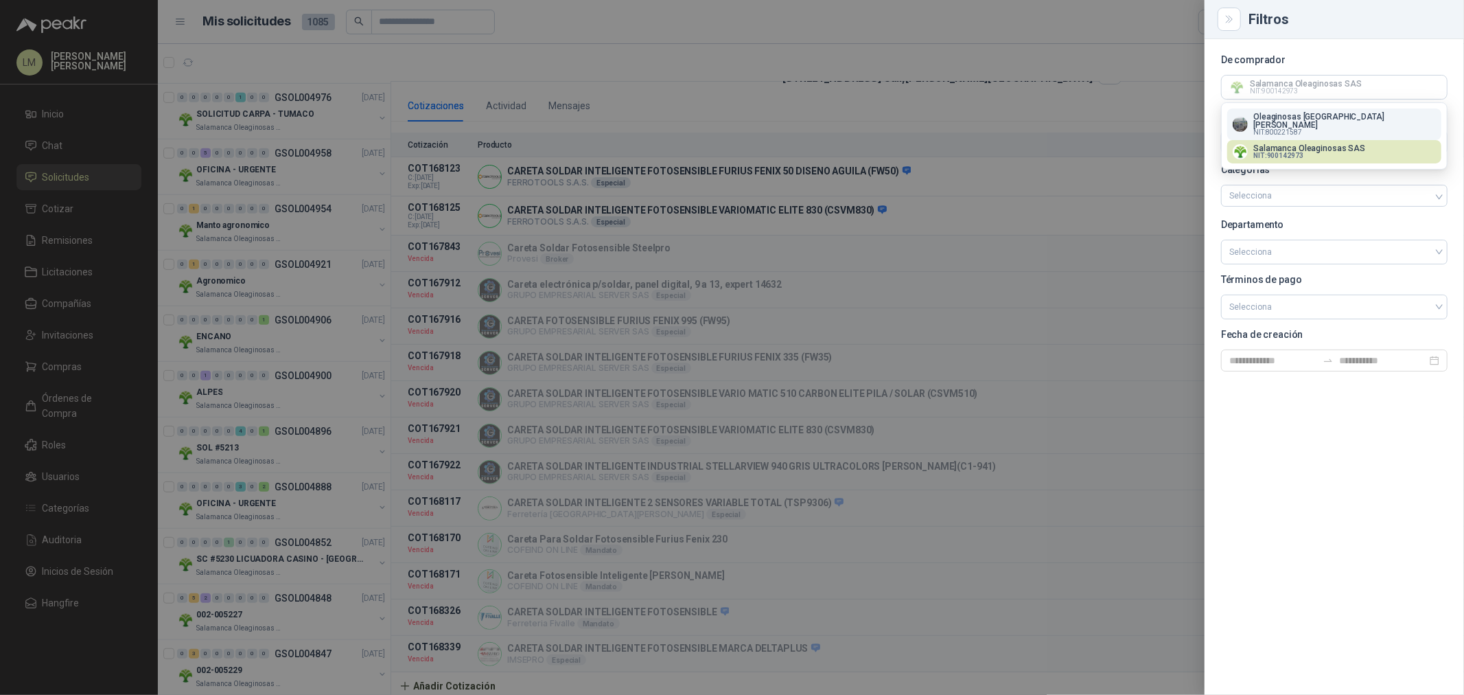
click at [1278, 129] on span "NIT : 800221587" at bounding box center [1278, 132] width 49 height 7
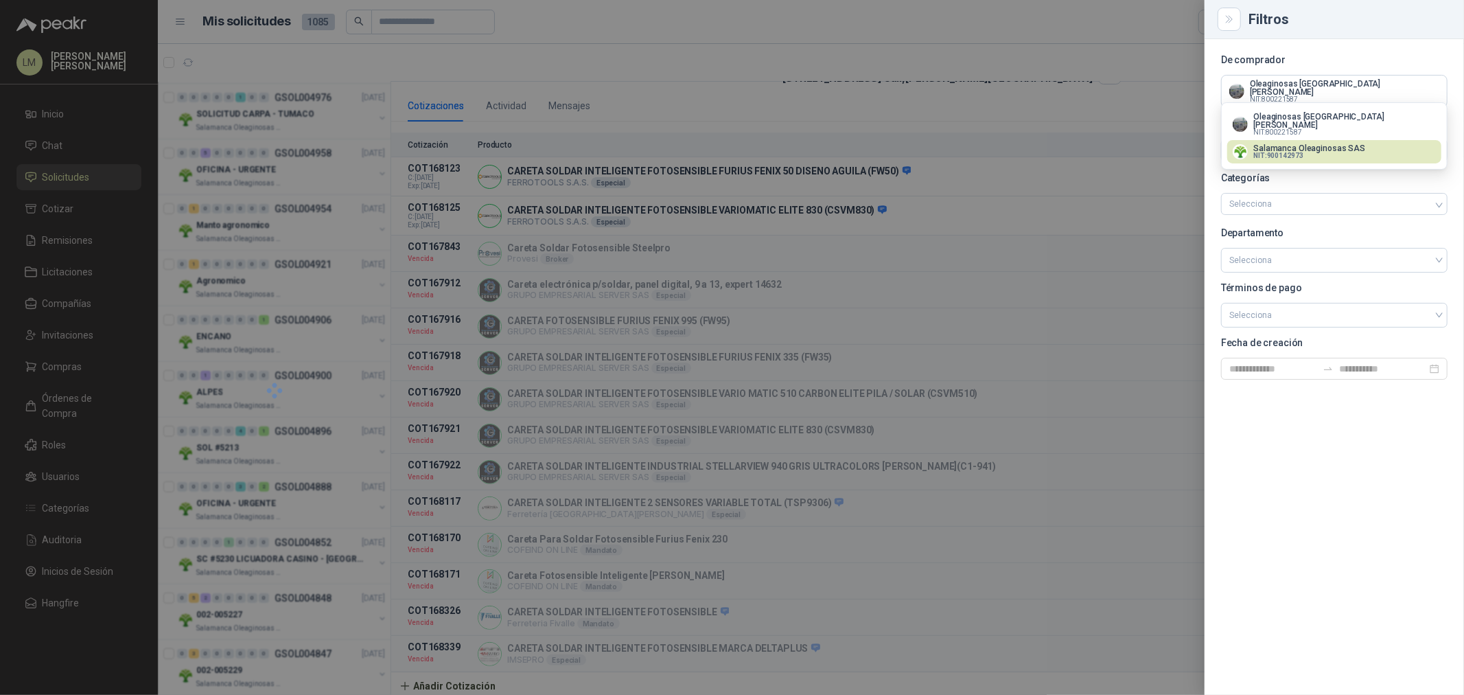
click at [966, 76] on div at bounding box center [732, 347] width 1464 height 695
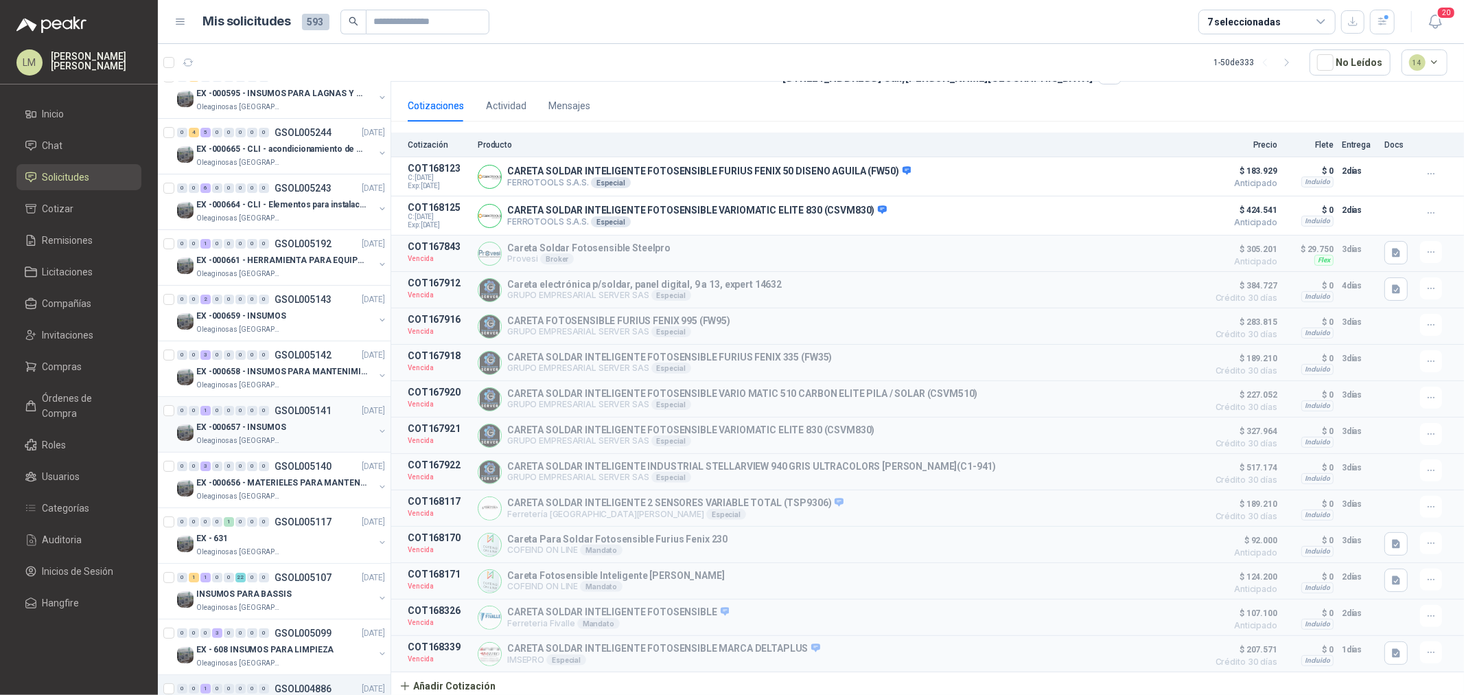
scroll to position [0, 0]
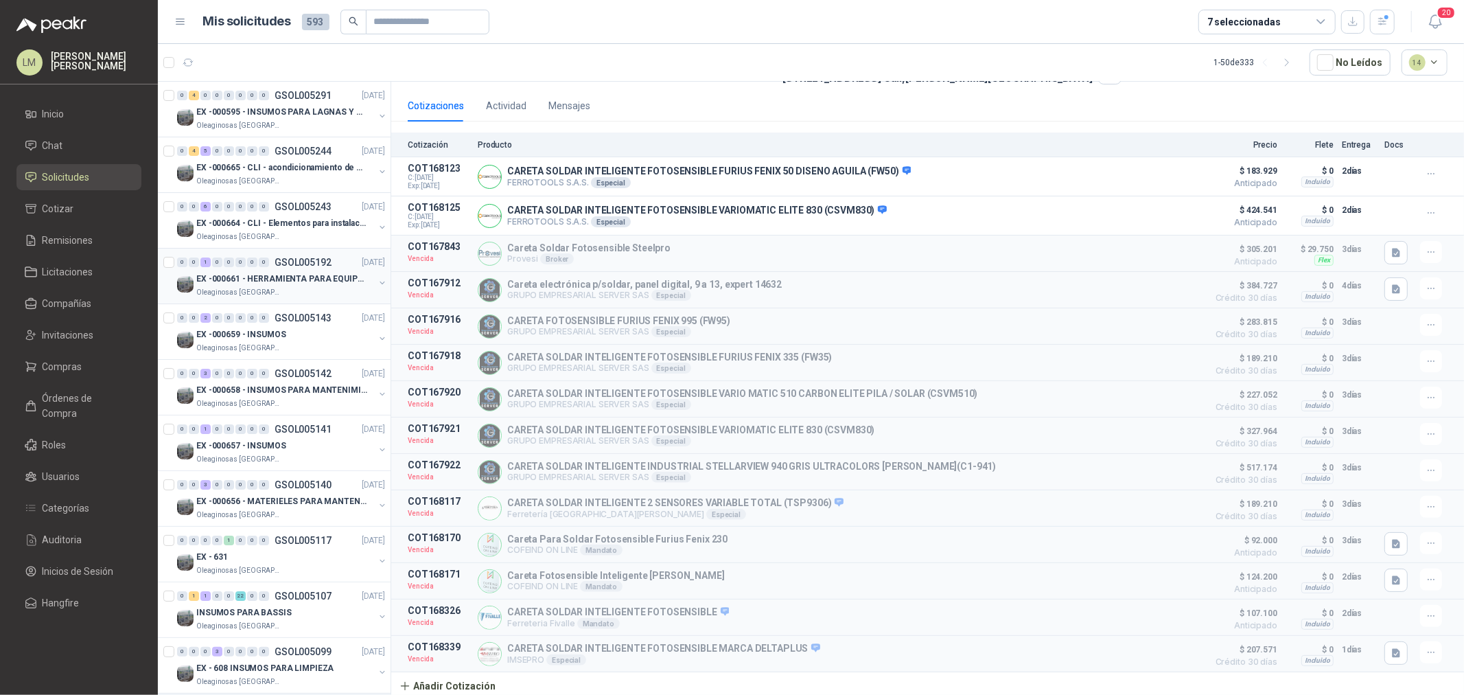
click at [378, 278] on button "button" at bounding box center [382, 282] width 11 height 11
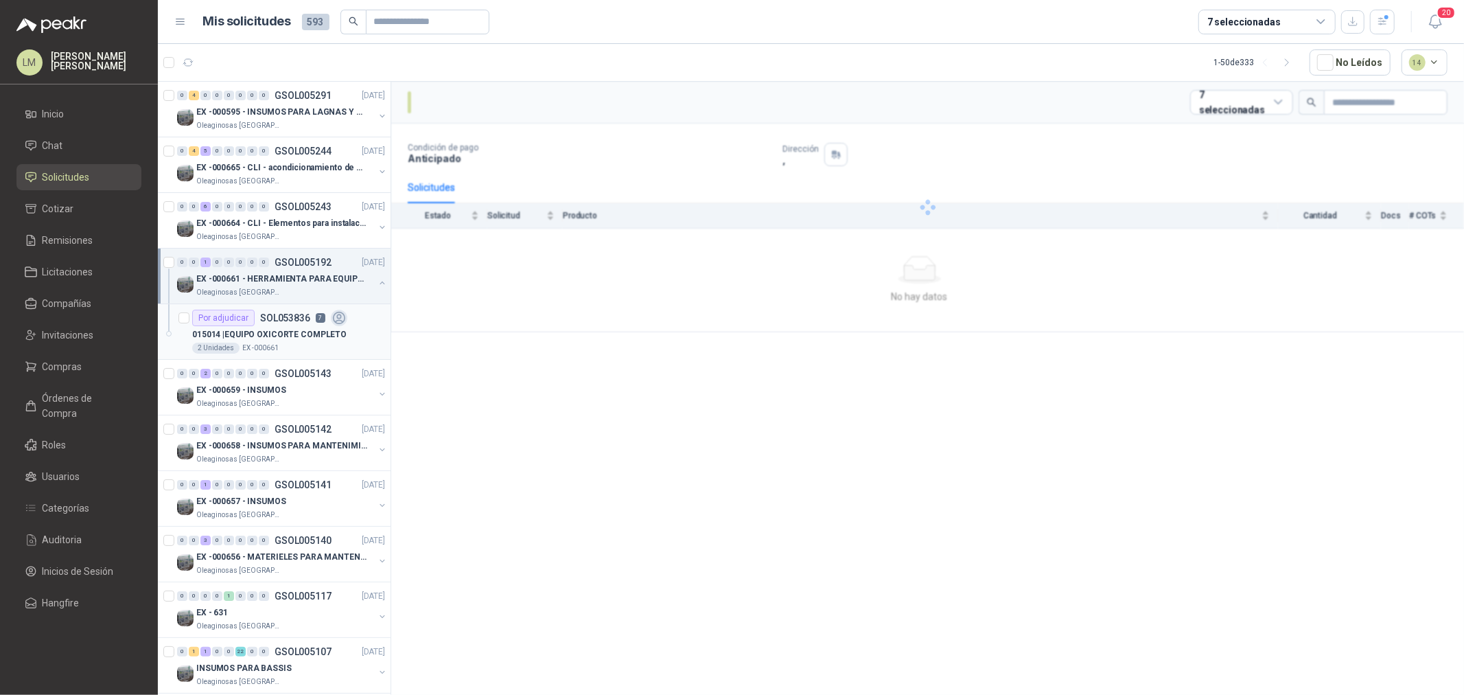
click at [303, 326] on div "015014 | EQUIPO OXICORTE COMPLETO" at bounding box center [288, 334] width 193 height 16
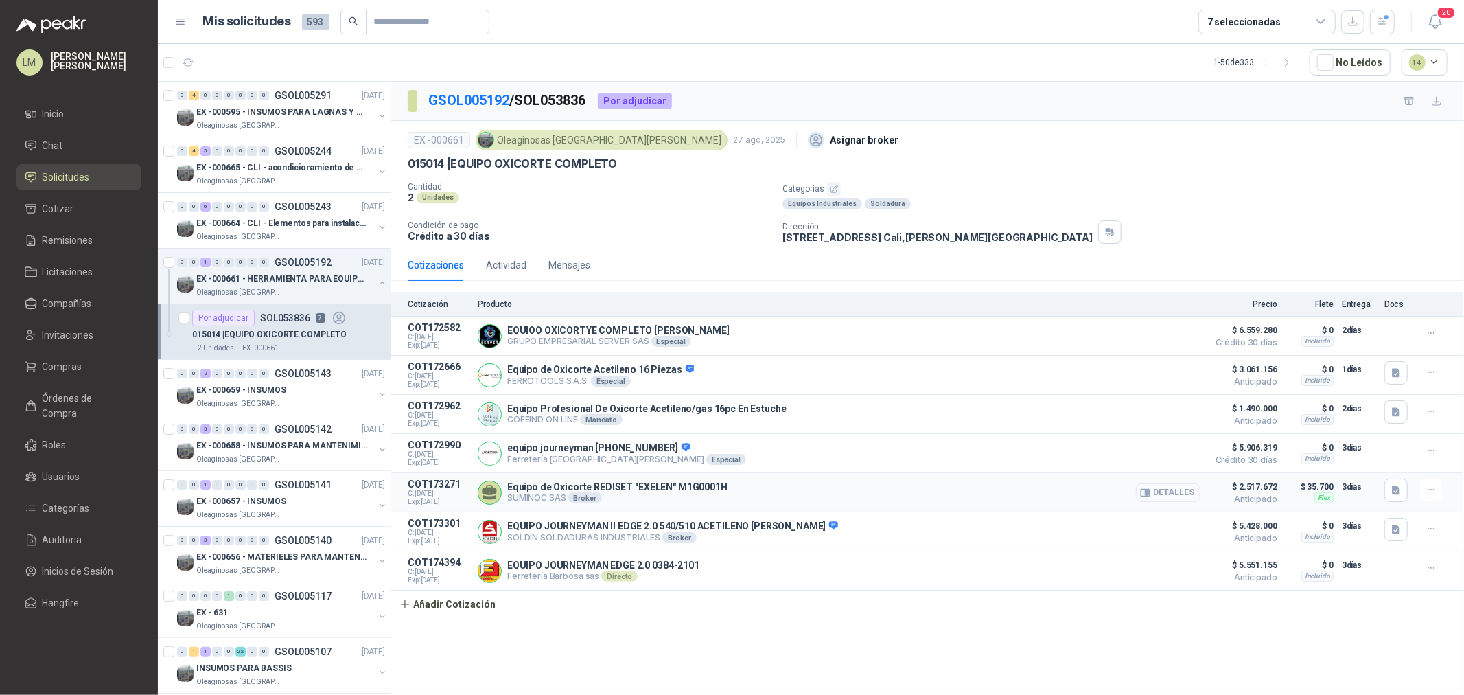
click at [1150, 492] on icon "button" at bounding box center [1145, 492] width 9 height 7
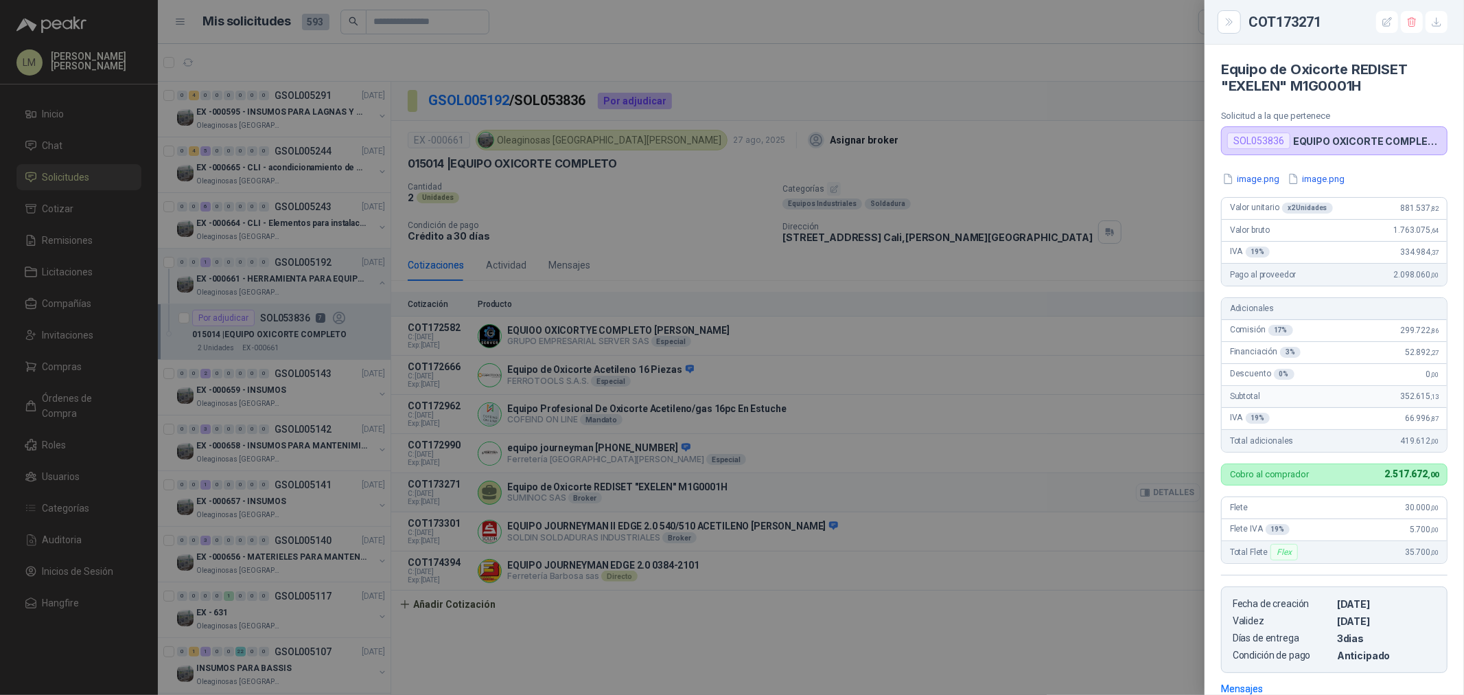
scroll to position [199, 0]
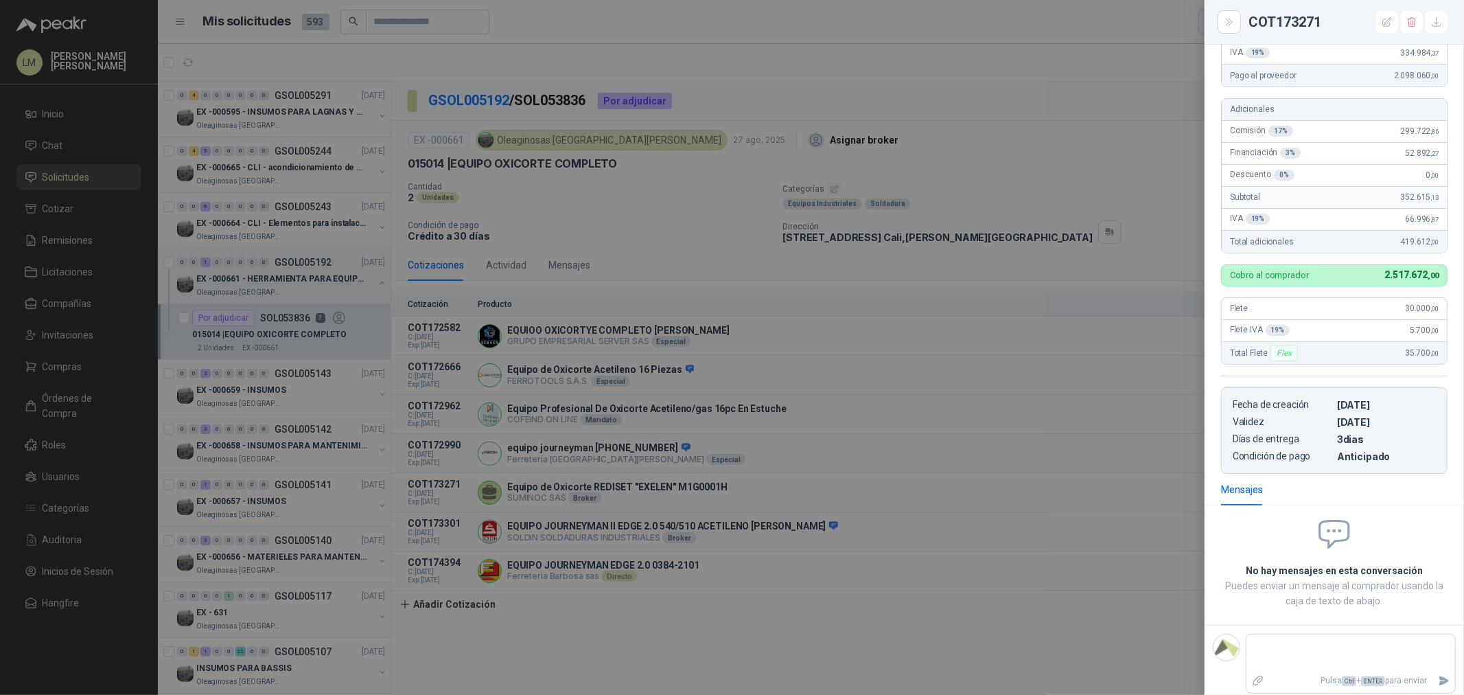
click at [1105, 492] on div at bounding box center [732, 347] width 1464 height 695
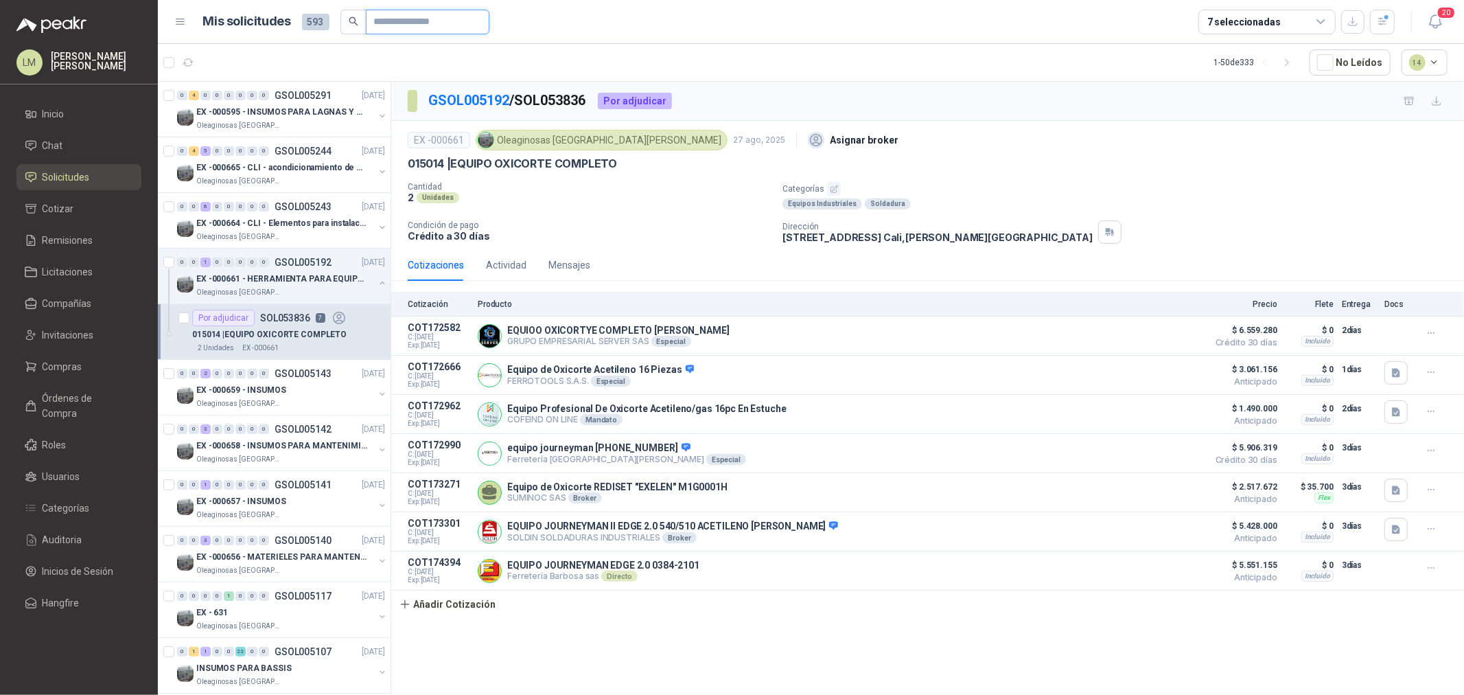
click at [408, 22] on input "text" at bounding box center [422, 21] width 96 height 23
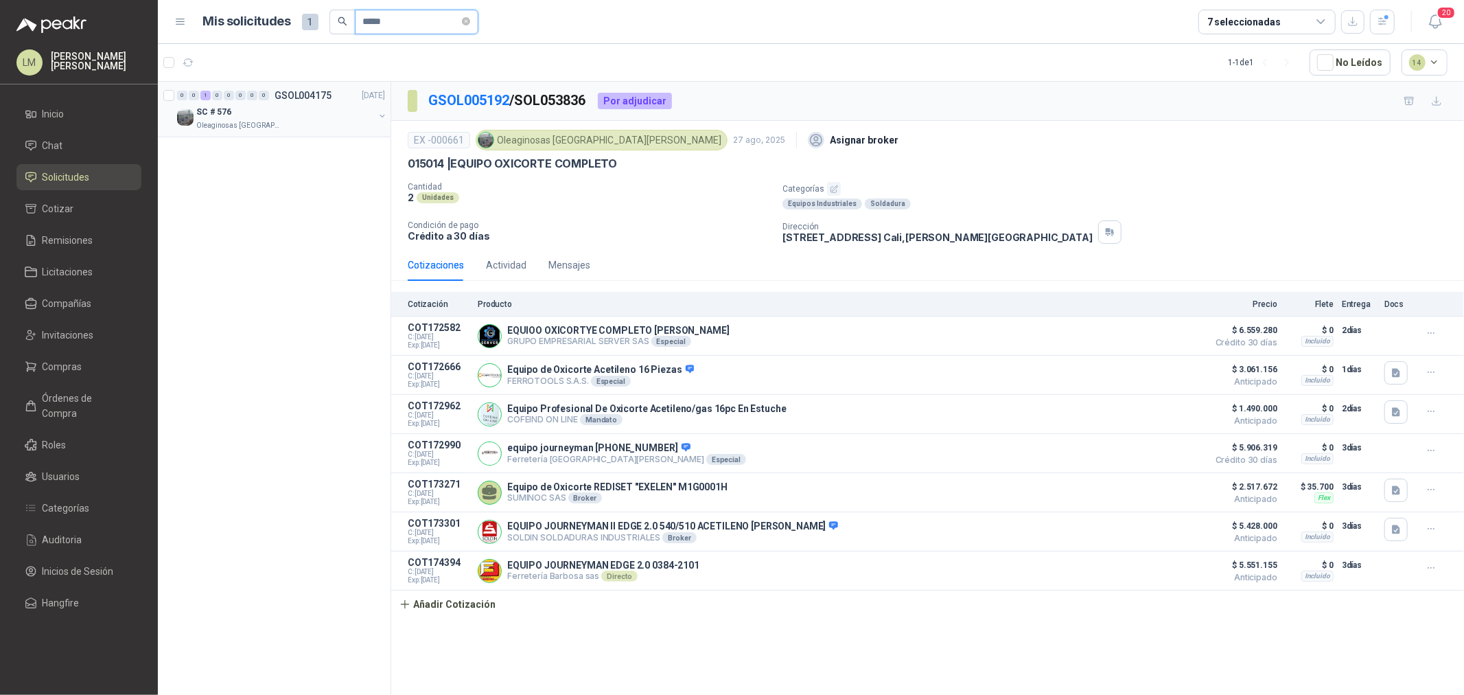
type input "*****"
click at [381, 115] on button "button" at bounding box center [382, 116] width 11 height 11
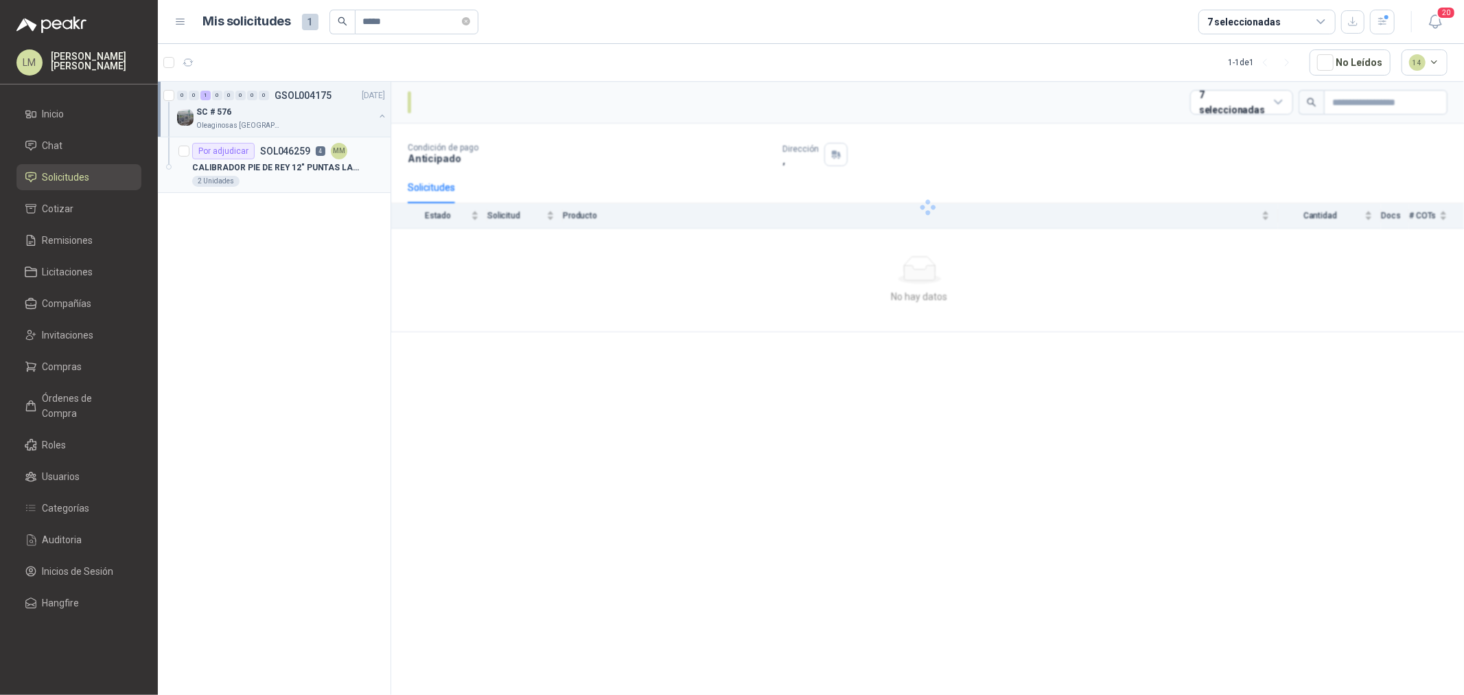
click at [299, 147] on p "SOL046259" at bounding box center [285, 151] width 50 height 10
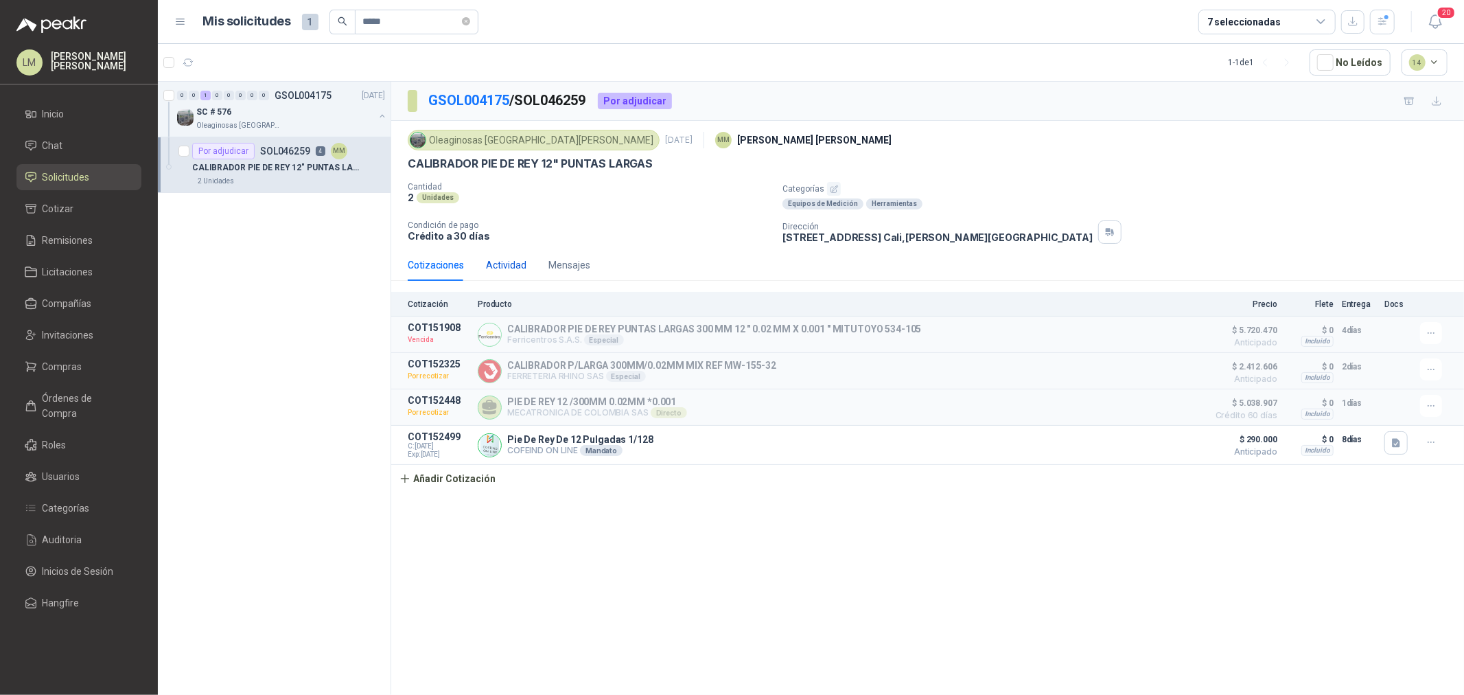
click at [507, 257] on div "Actividad" at bounding box center [506, 264] width 41 height 15
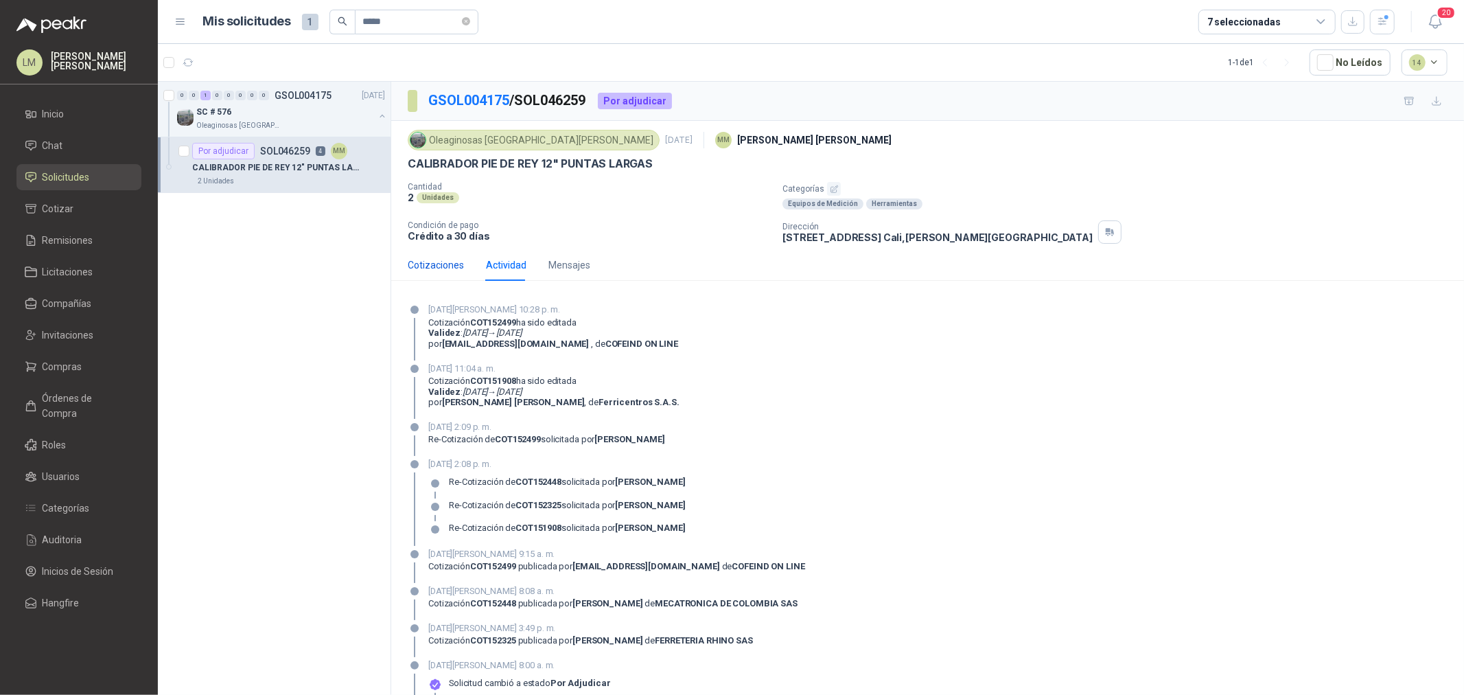
click at [445, 260] on div "Cotizaciones" at bounding box center [436, 264] width 56 height 15
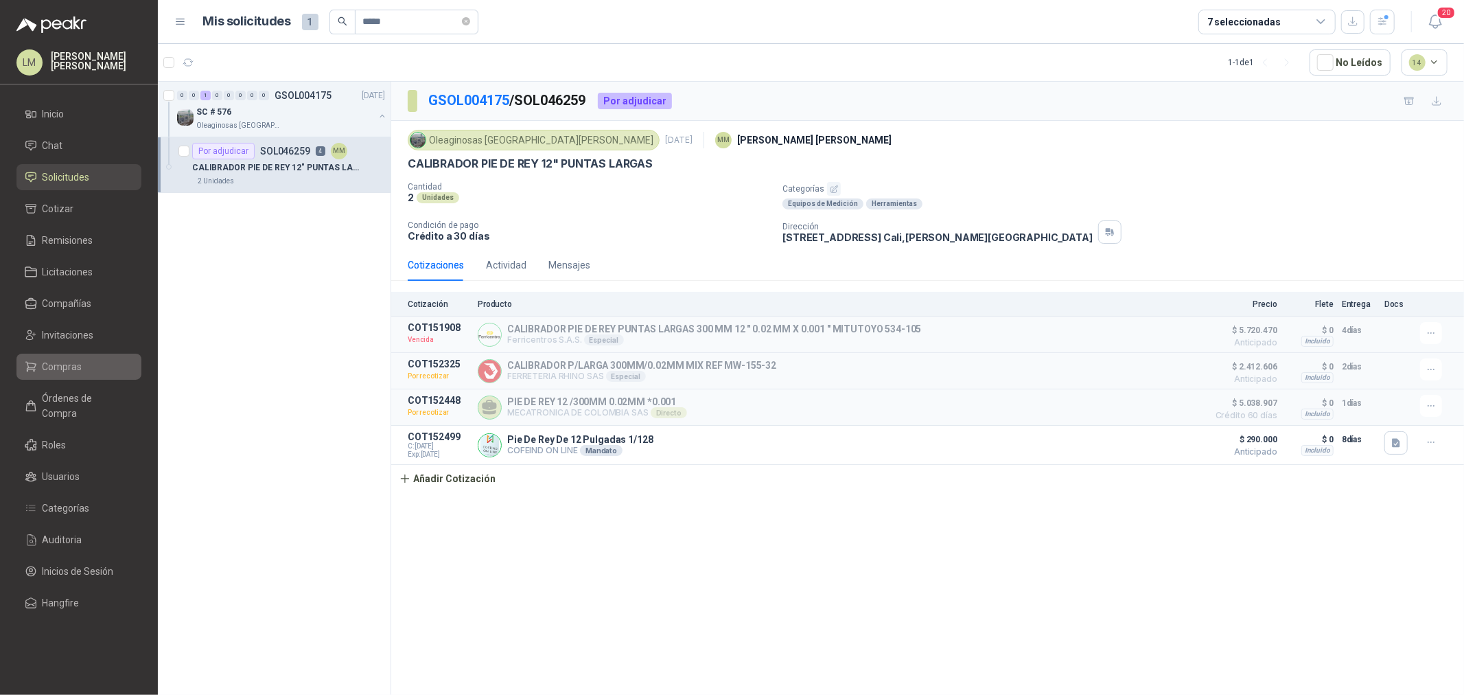
click at [76, 371] on span "Compras" at bounding box center [63, 366] width 40 height 15
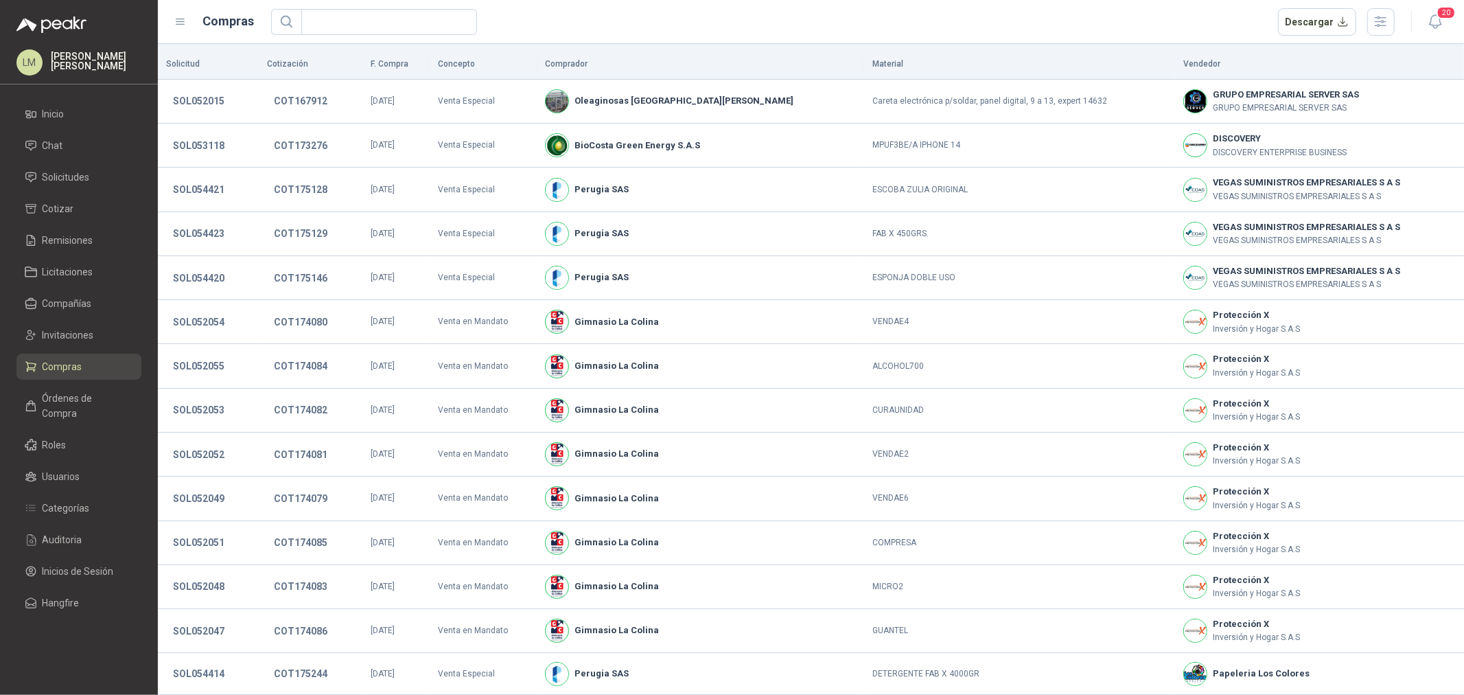
click at [80, 183] on span "Solicitudes" at bounding box center [66, 177] width 47 height 15
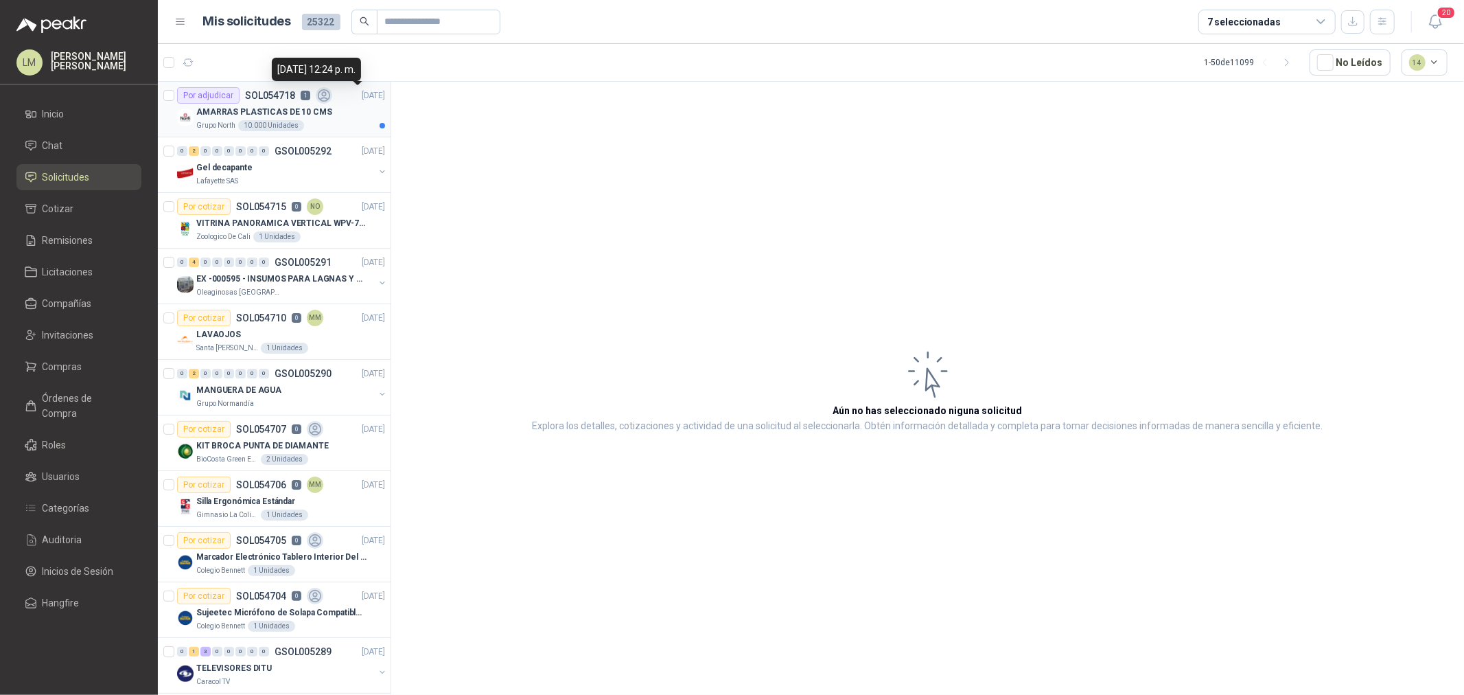
click at [284, 111] on p "AMARRAS PLASTICAS DE 10 CMS" at bounding box center [264, 112] width 136 height 13
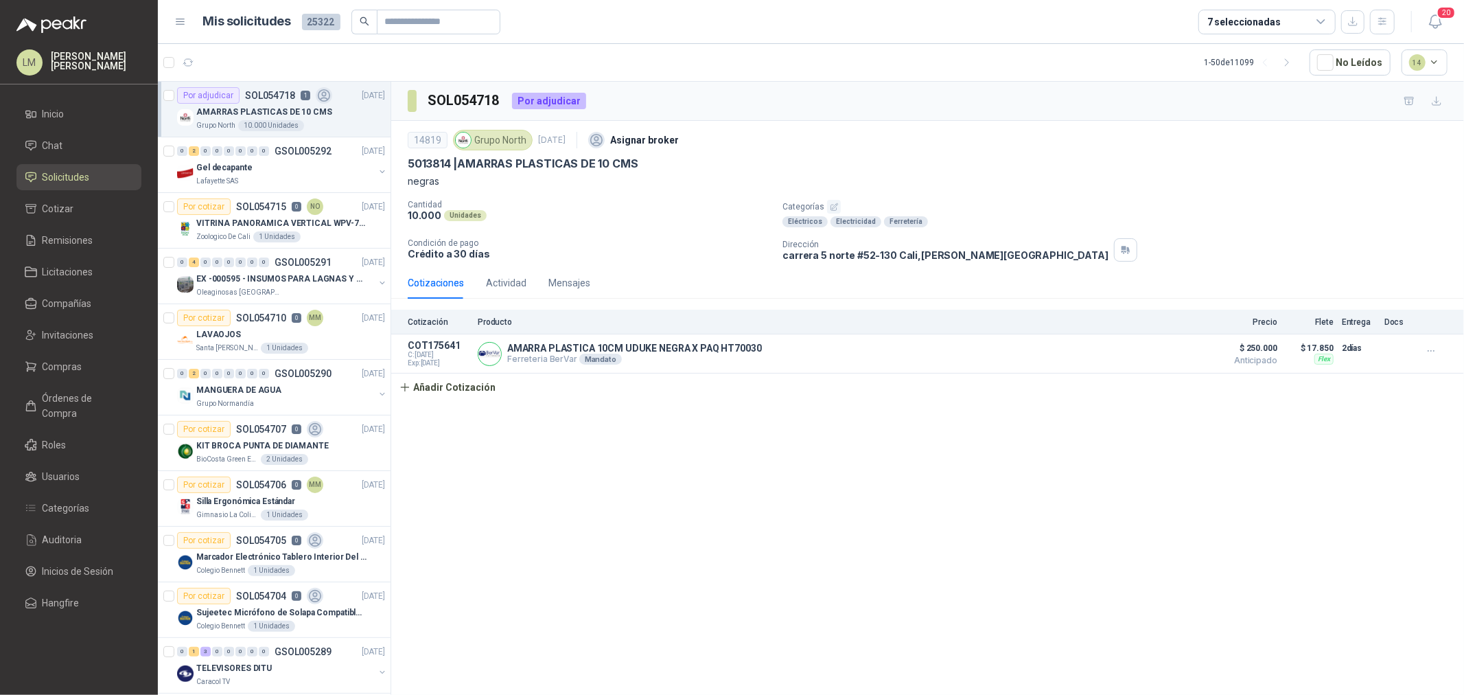
drag, startPoint x: 272, startPoint y: 176, endPoint x: -695, endPoint y: 192, distance: 967.5
drag, startPoint x: 52, startPoint y: 368, endPoint x: 51, endPoint y: 360, distance: 7.6
click at [52, 368] on span "Compras" at bounding box center [63, 366] width 40 height 15
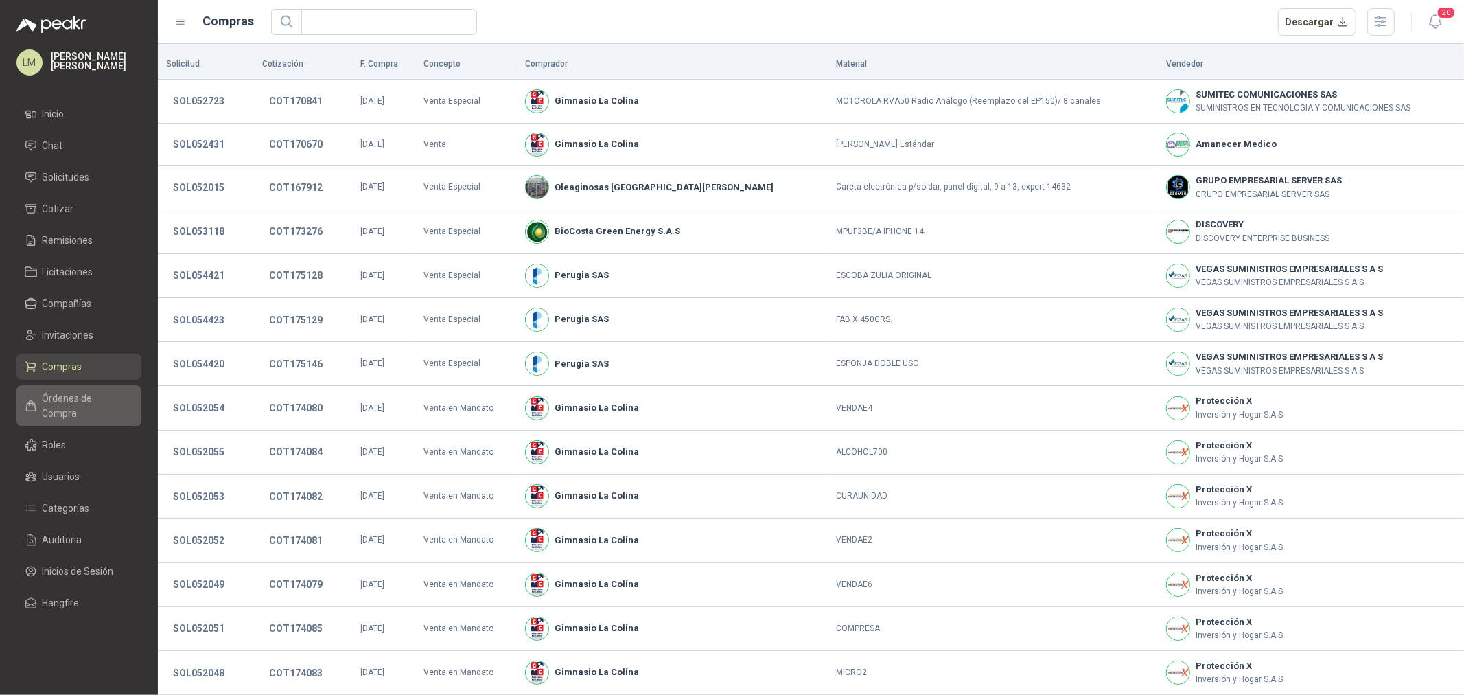
click at [62, 391] on span "Órdenes de Compra" at bounding box center [86, 406] width 86 height 30
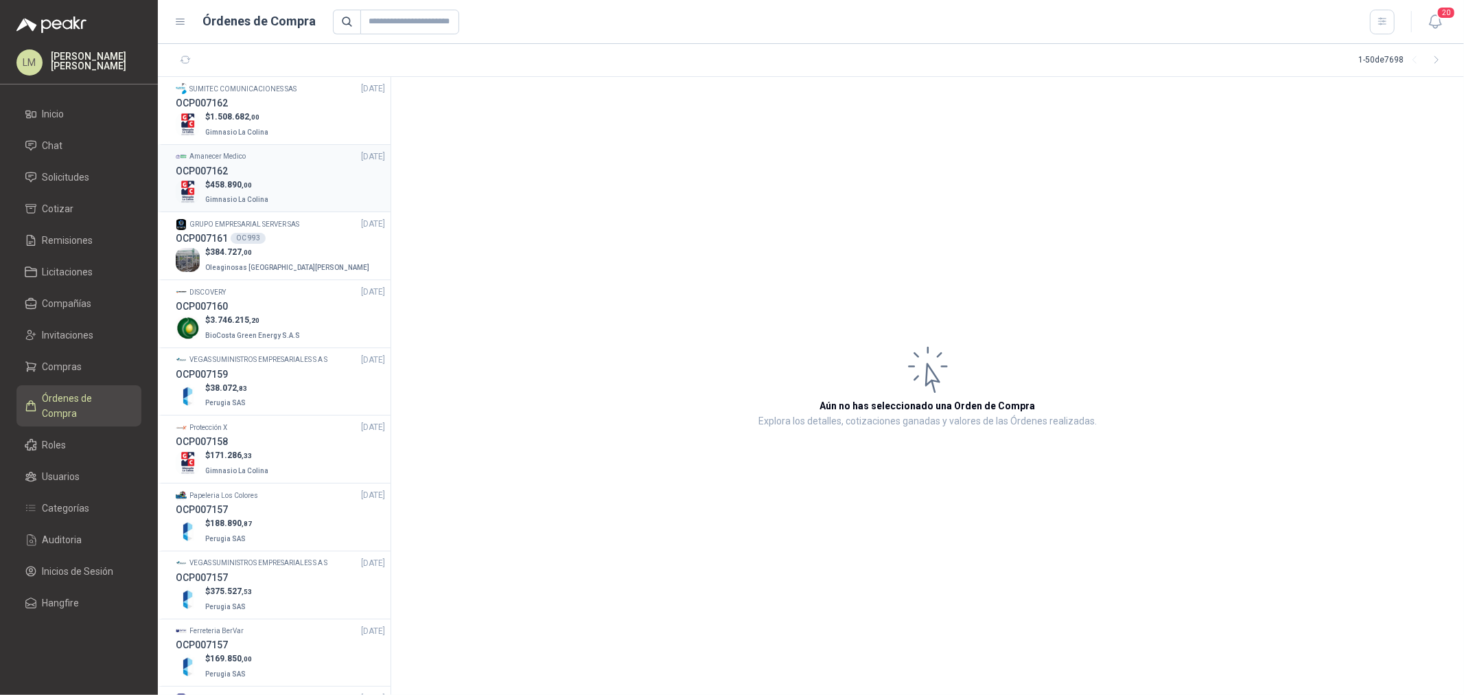
click at [224, 170] on h3 "OCP007162" at bounding box center [202, 170] width 52 height 15
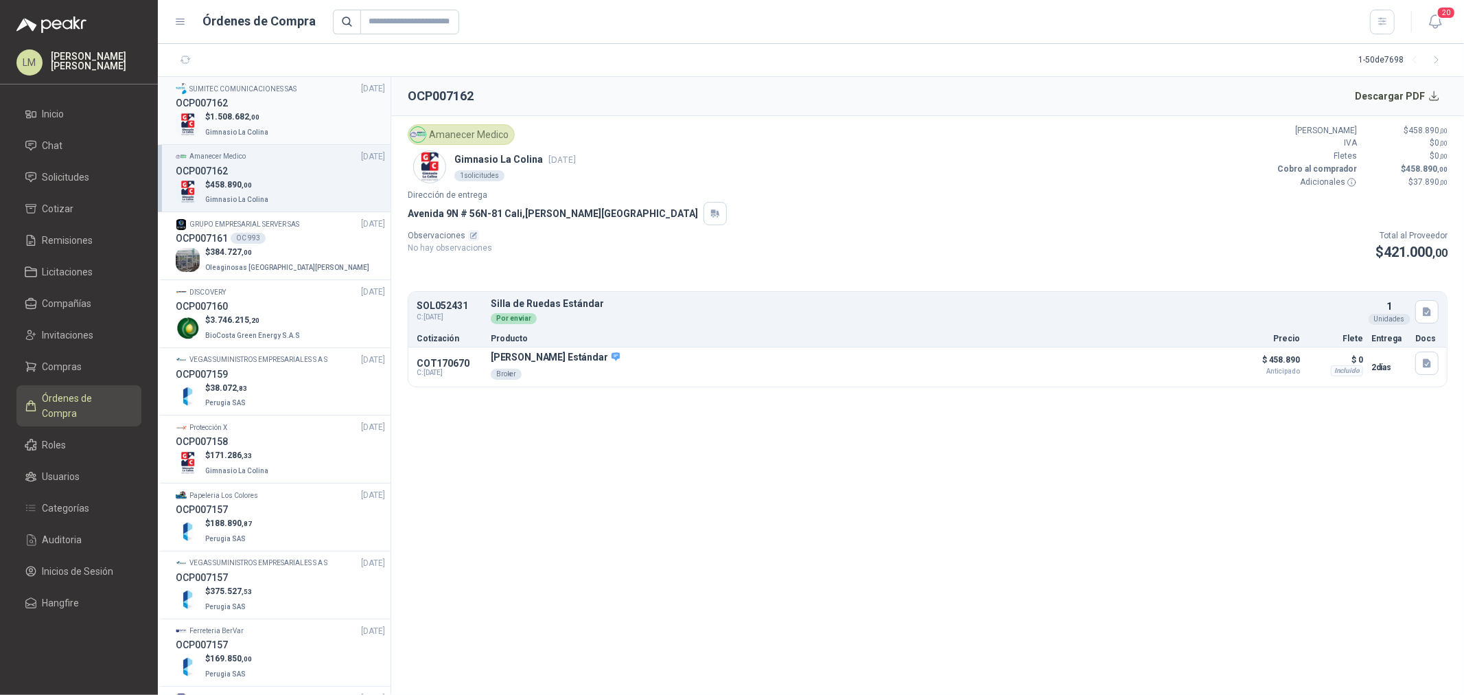
click at [243, 117] on span "1.508.682 ,00" at bounding box center [234, 117] width 49 height 10
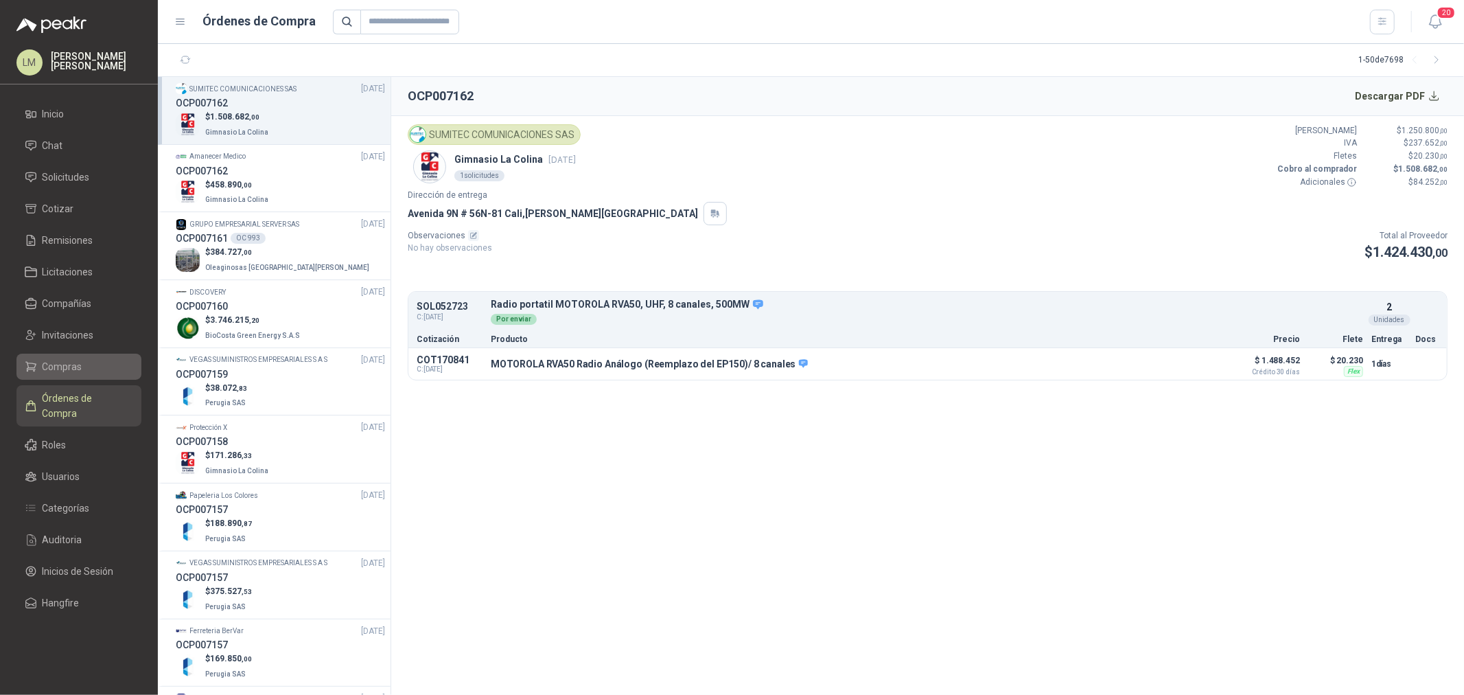
click at [60, 369] on span "Compras" at bounding box center [63, 366] width 40 height 15
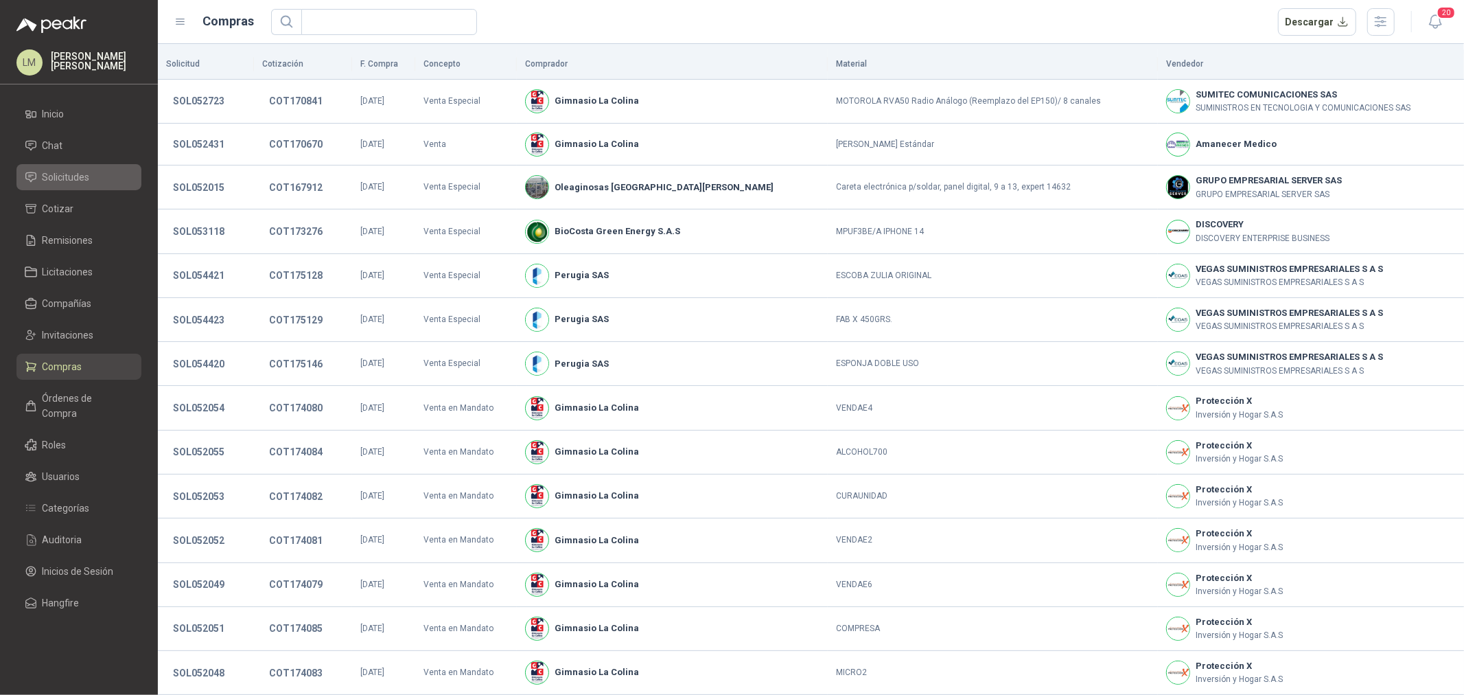
click at [65, 174] on span "Solicitudes" at bounding box center [66, 177] width 47 height 15
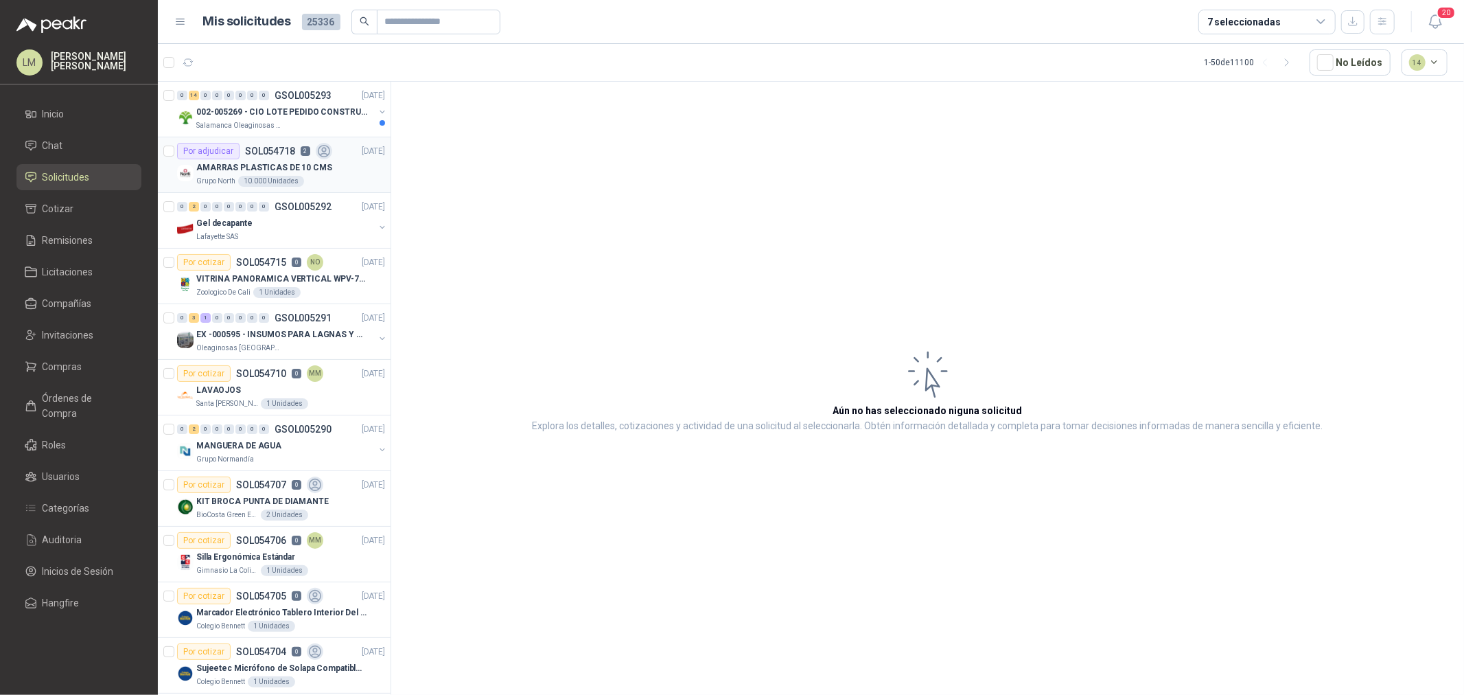
click at [278, 163] on p "AMARRAS PLASTICAS DE 10 CMS" at bounding box center [264, 167] width 136 height 13
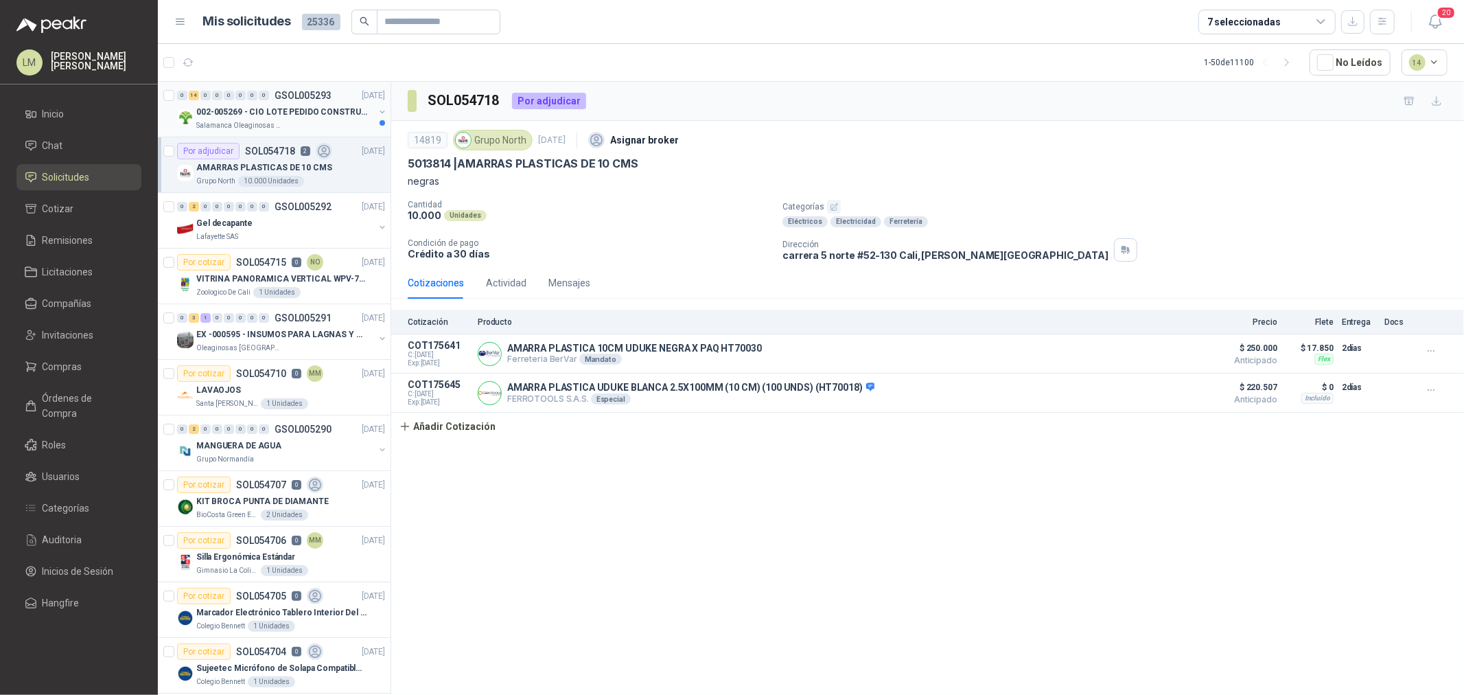
click at [260, 114] on p "002-005269 - CIO LOTE PEDIDO CONSTRUCCION" at bounding box center [281, 112] width 171 height 13
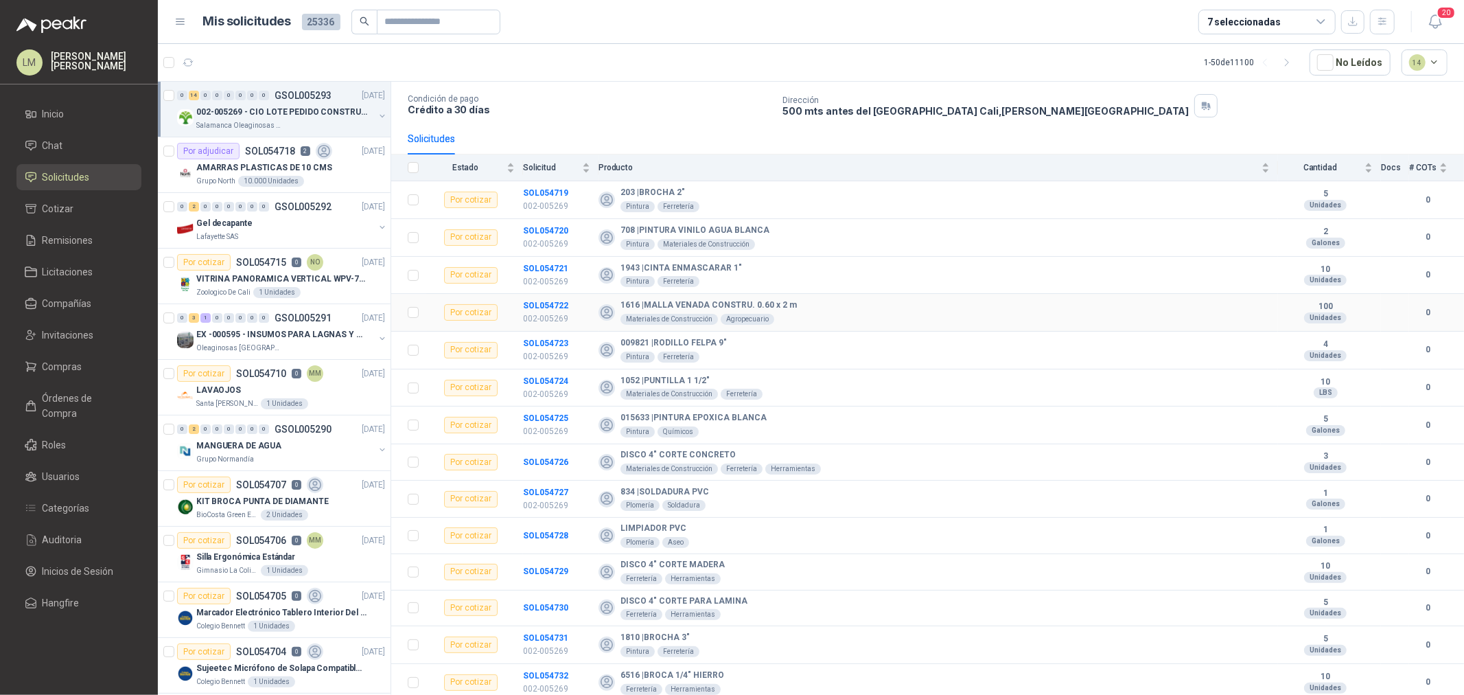
scroll to position [86, 0]
click at [71, 303] on span "Compañías" at bounding box center [67, 303] width 49 height 15
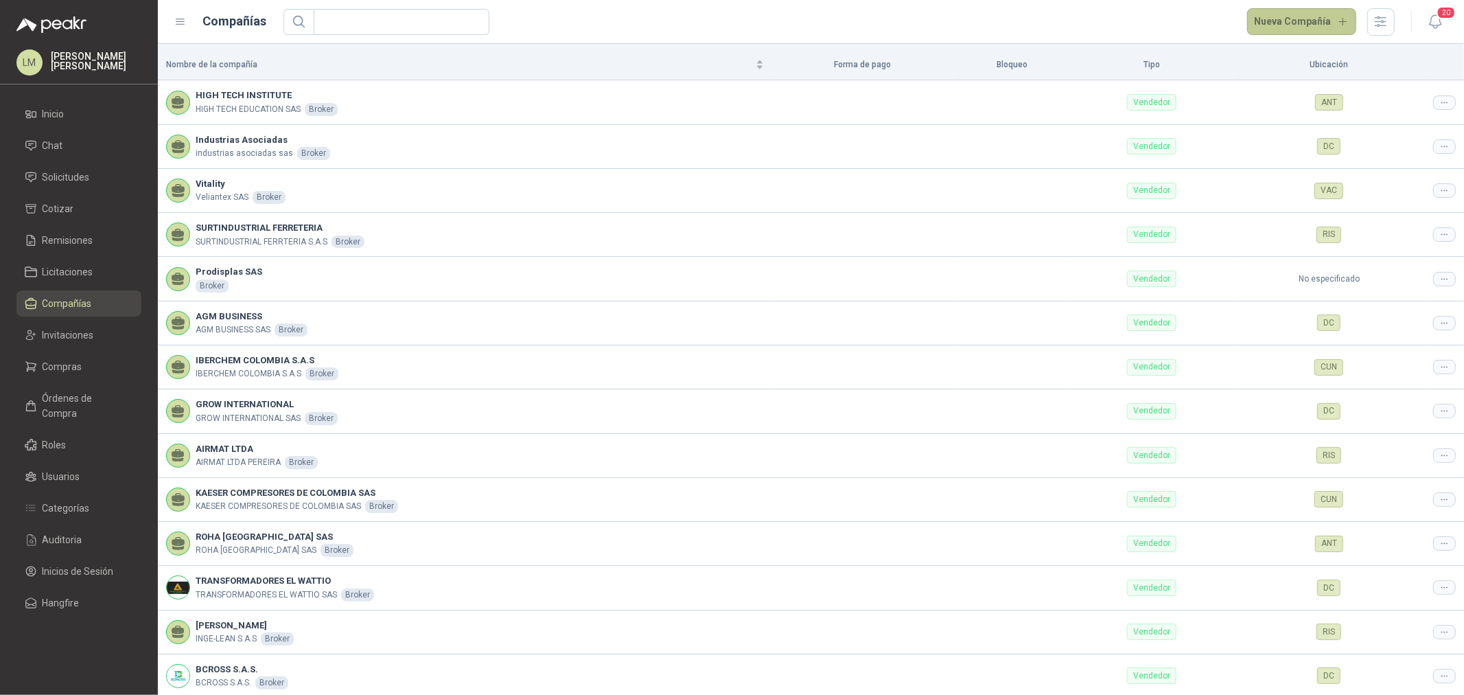
click at [1298, 25] on button "Nueva Compañía" at bounding box center [1302, 21] width 110 height 27
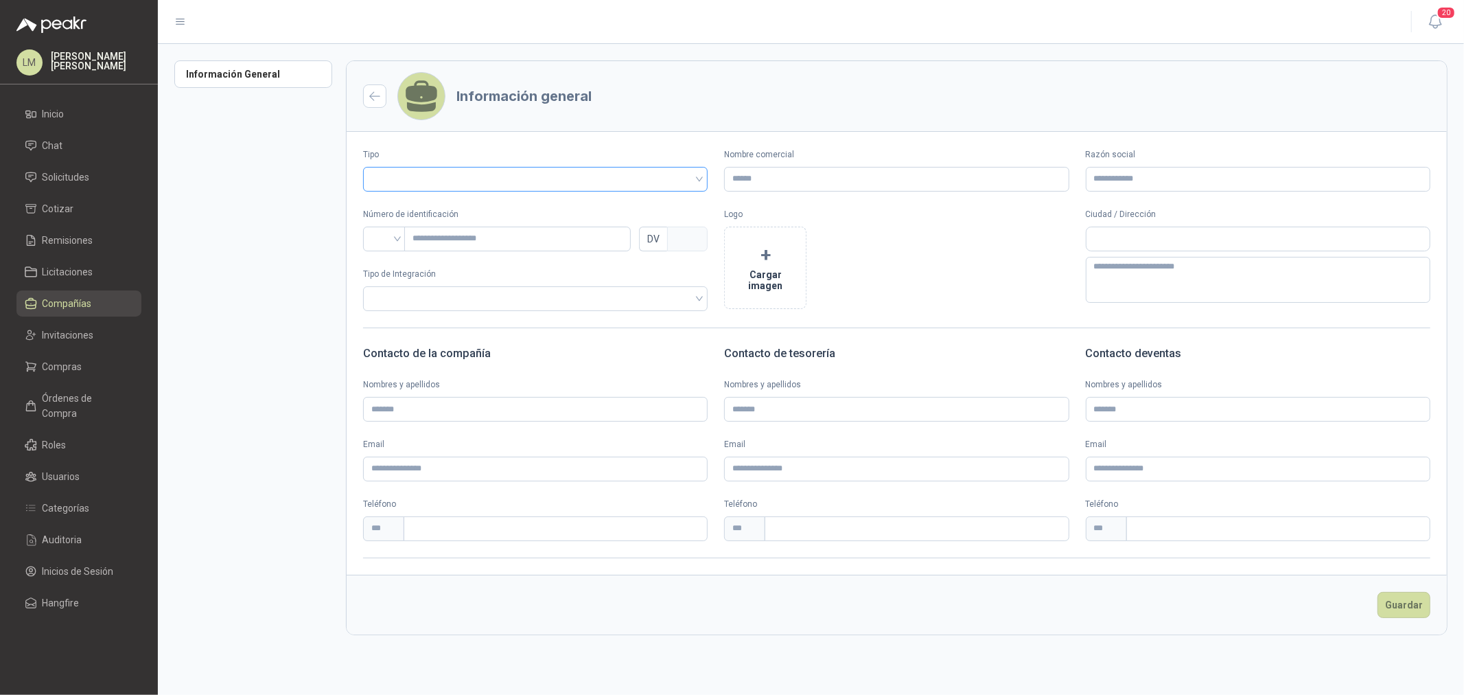
click at [533, 170] on input "search" at bounding box center [535, 178] width 328 height 21
click at [485, 229] on div "Vendedor" at bounding box center [535, 229] width 323 height 15
click at [781, 173] on input "Nombre comercial" at bounding box center [896, 179] width 345 height 25
type input "*"
paste input "*********"
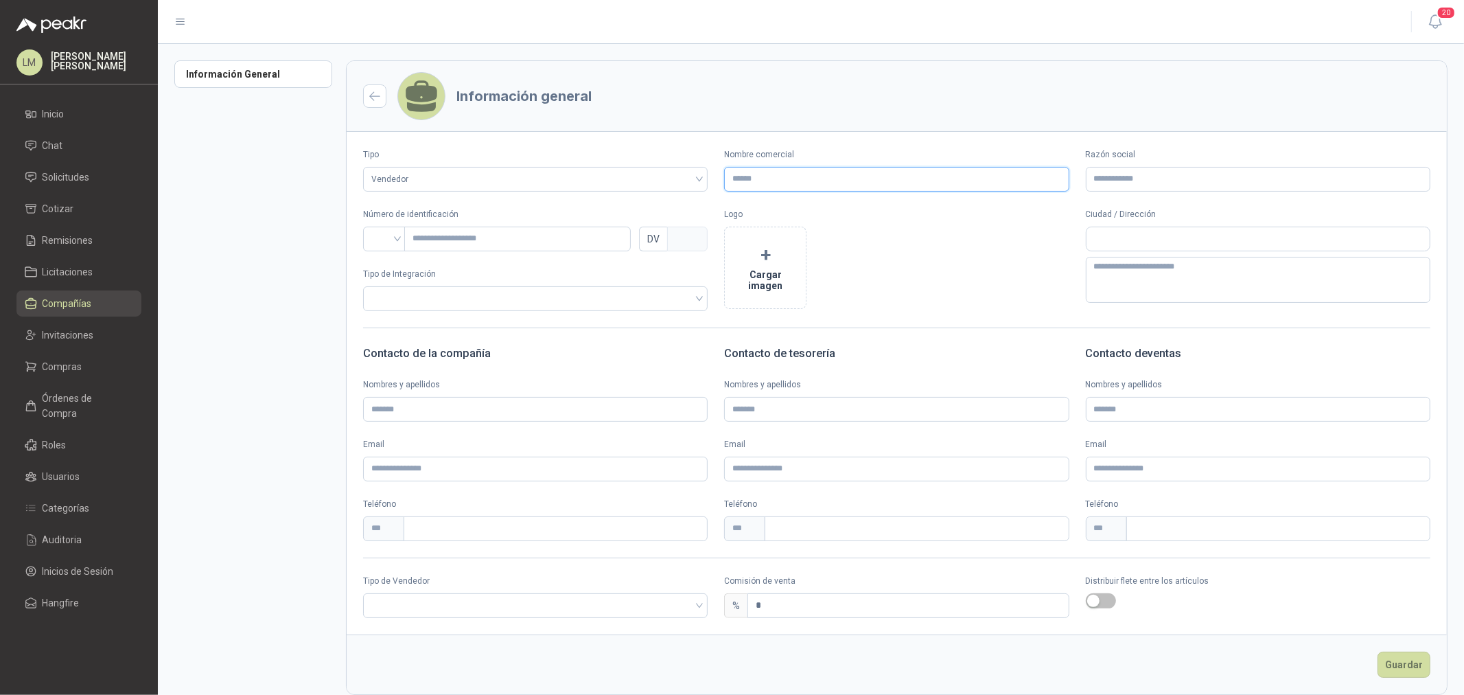
type input "*********"
click at [389, 242] on input "search" at bounding box center [384, 237] width 26 height 21
click at [374, 308] on div "NIT" at bounding box center [384, 311] width 21 height 15
drag, startPoint x: 416, startPoint y: 262, endPoint x: 431, endPoint y: 253, distance: 17.9
click at [428, 256] on div "Número de identificación NIT NIT DV Tipo de Integración" at bounding box center [535, 259] width 345 height 103
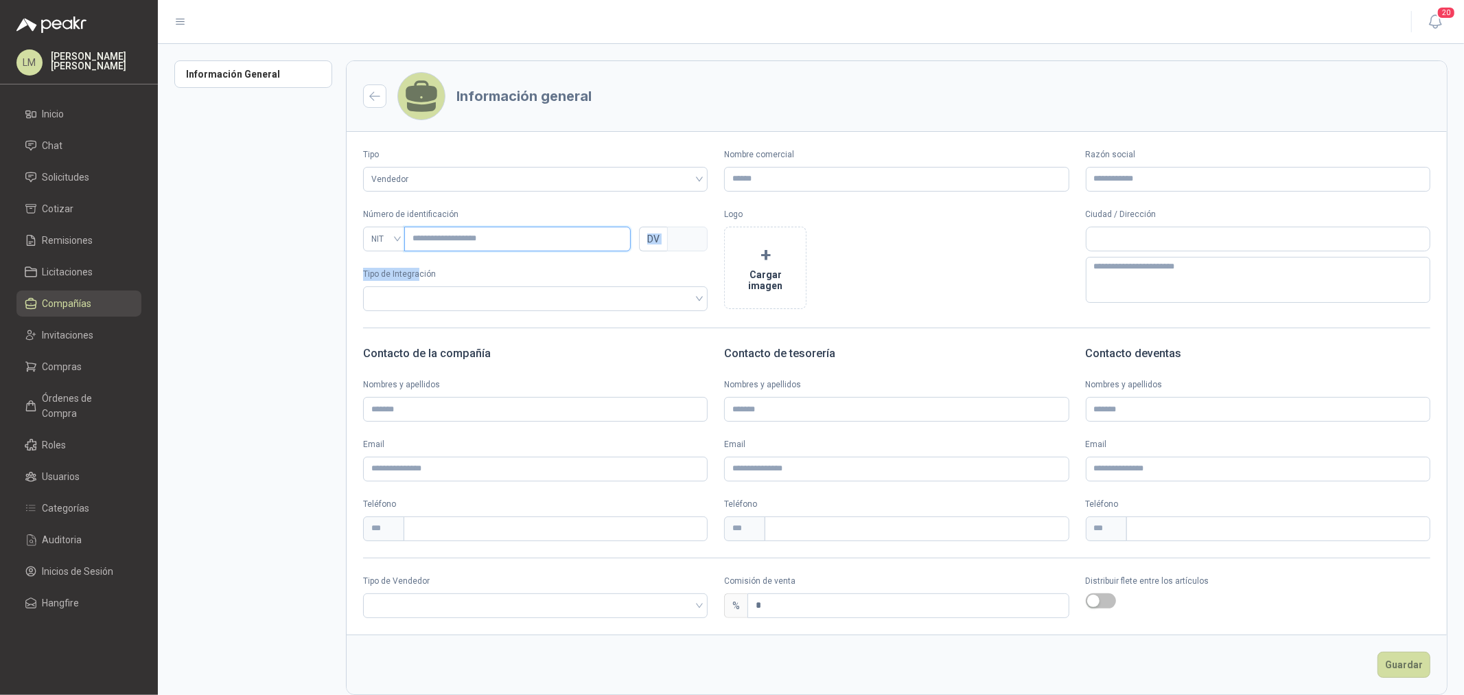
click at [434, 240] on input "text" at bounding box center [517, 239] width 227 height 25
paste input "*********"
type input "*********"
type input "*"
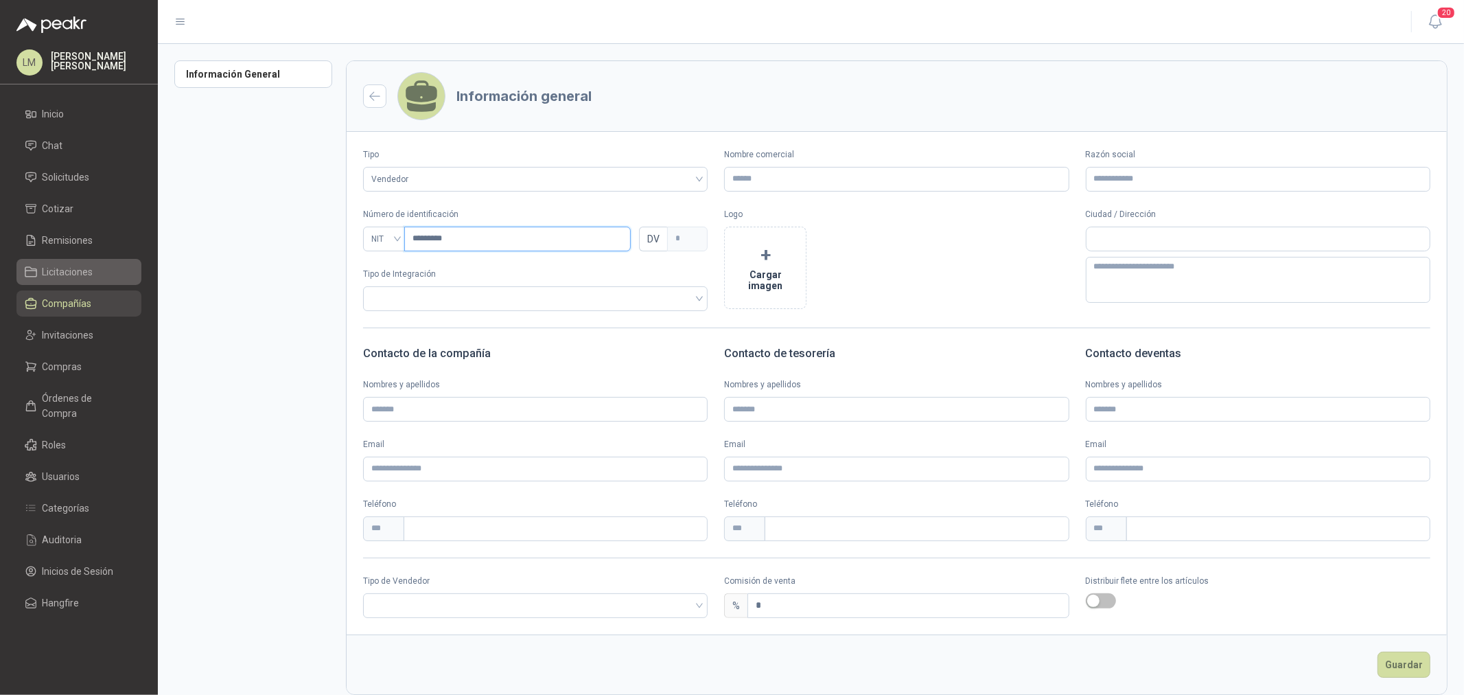
type input "*********"
click at [770, 183] on input "Nombre comercial" at bounding box center [896, 179] width 345 height 25
paste input "**********"
type input "**********"
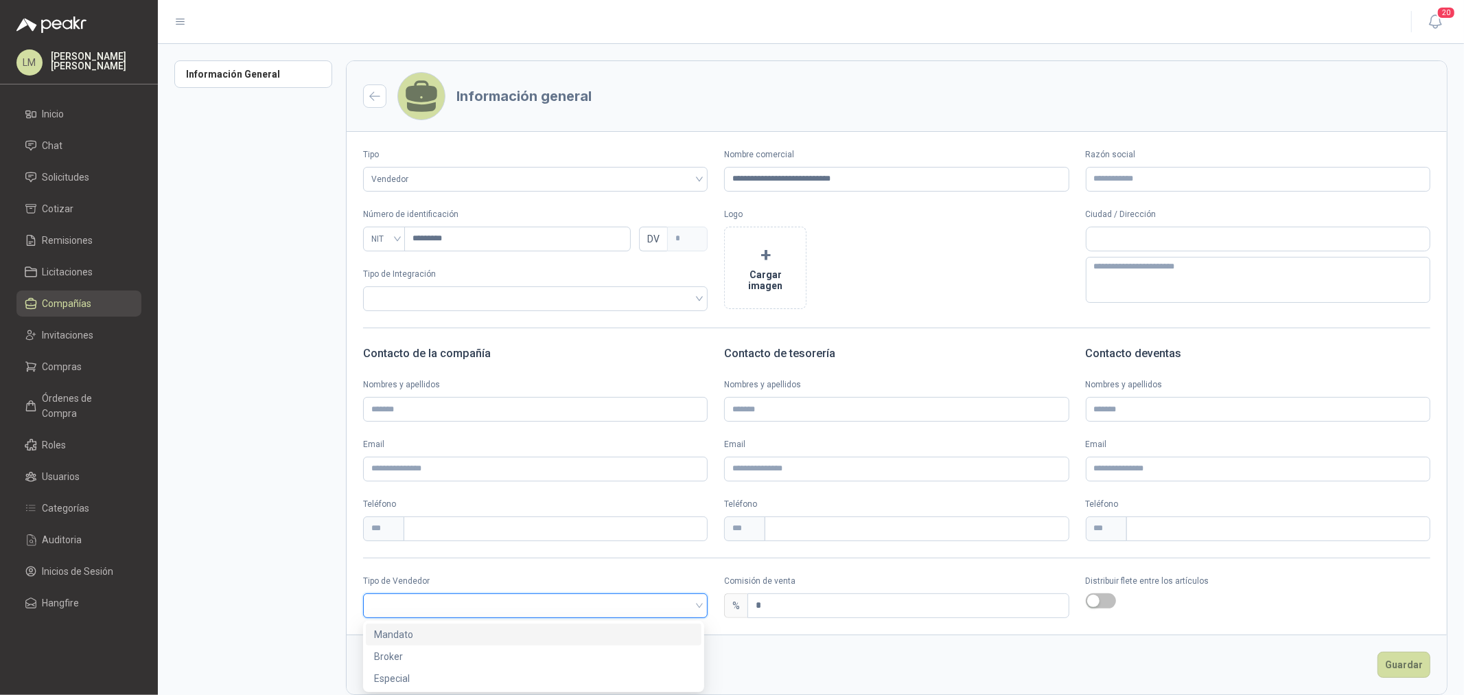
click at [445, 603] on input "search" at bounding box center [535, 604] width 328 height 21
click at [433, 675] on div "Especial" at bounding box center [533, 678] width 319 height 15
drag, startPoint x: 772, startPoint y: 608, endPoint x: 710, endPoint y: 610, distance: 61.8
click at [724, 606] on div "% *" at bounding box center [896, 605] width 345 height 25
type input "*"
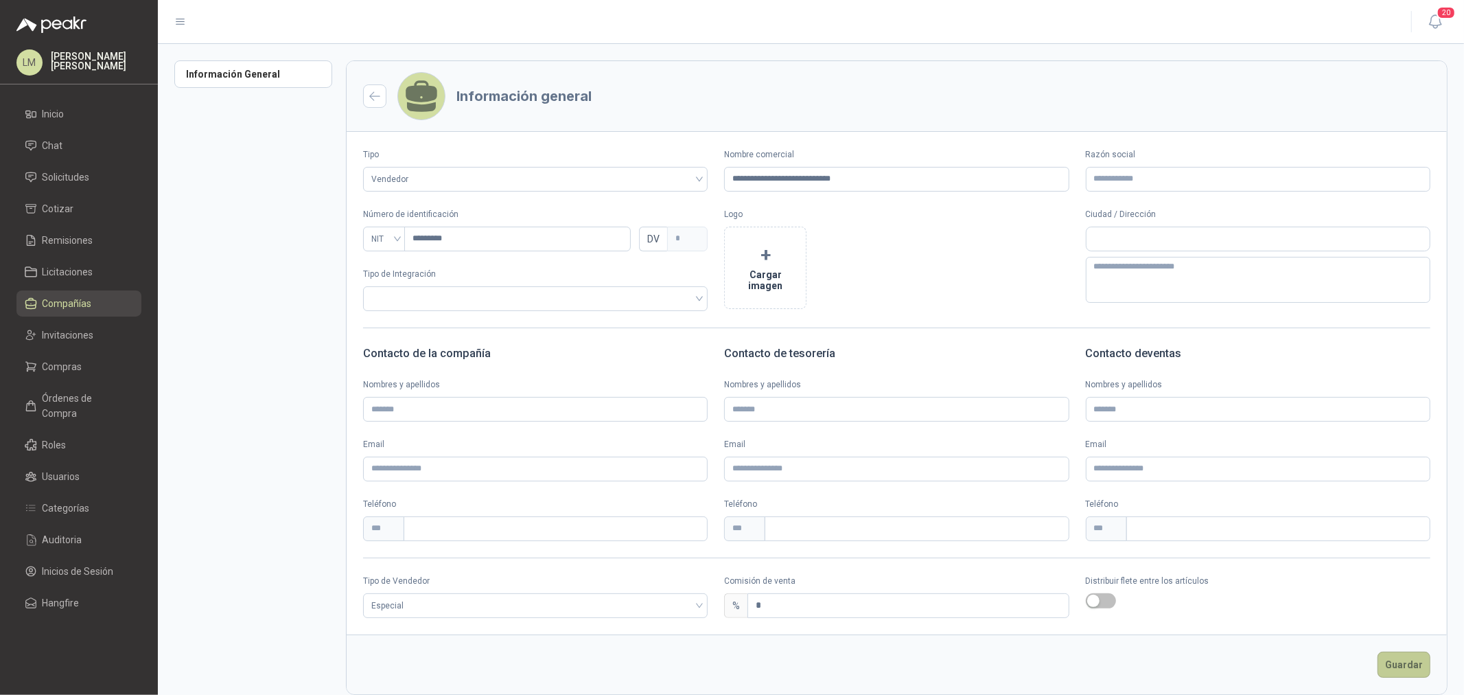
click at [1394, 659] on button "Guardar" at bounding box center [1404, 665] width 53 height 26
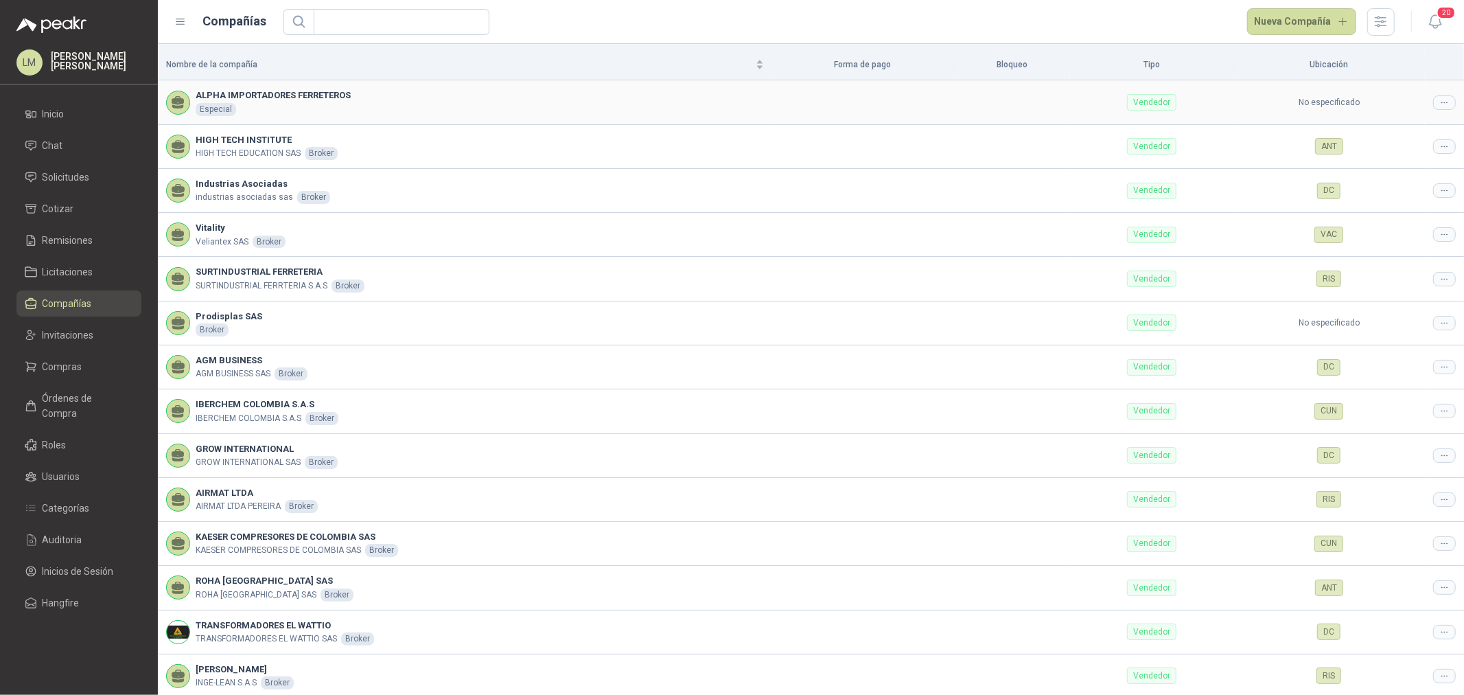
click at [1433, 100] on div at bounding box center [1444, 102] width 23 height 14
click at [1401, 122] on span "Editar compañía" at bounding box center [1398, 126] width 71 height 15
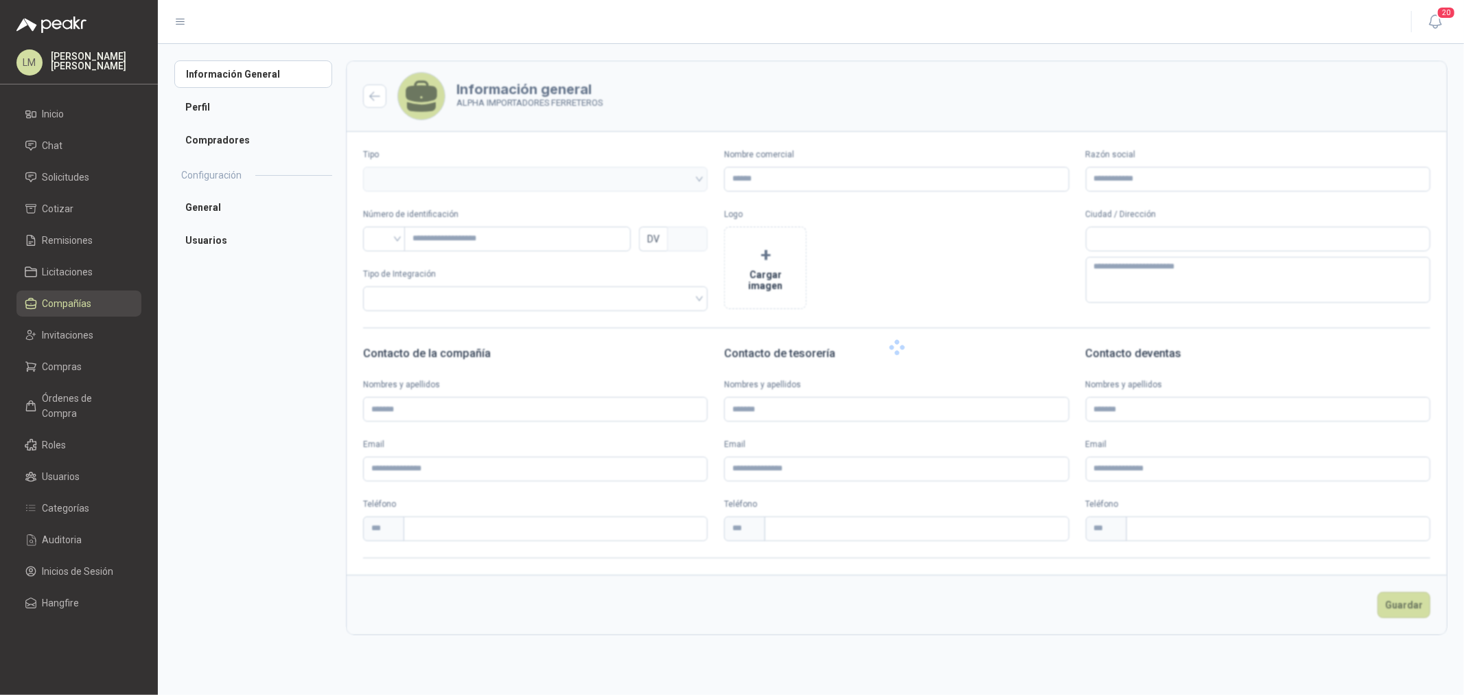
type input "**********"
type input "*********"
type input "*"
click at [222, 252] on li "Usuarios" at bounding box center [253, 240] width 158 height 27
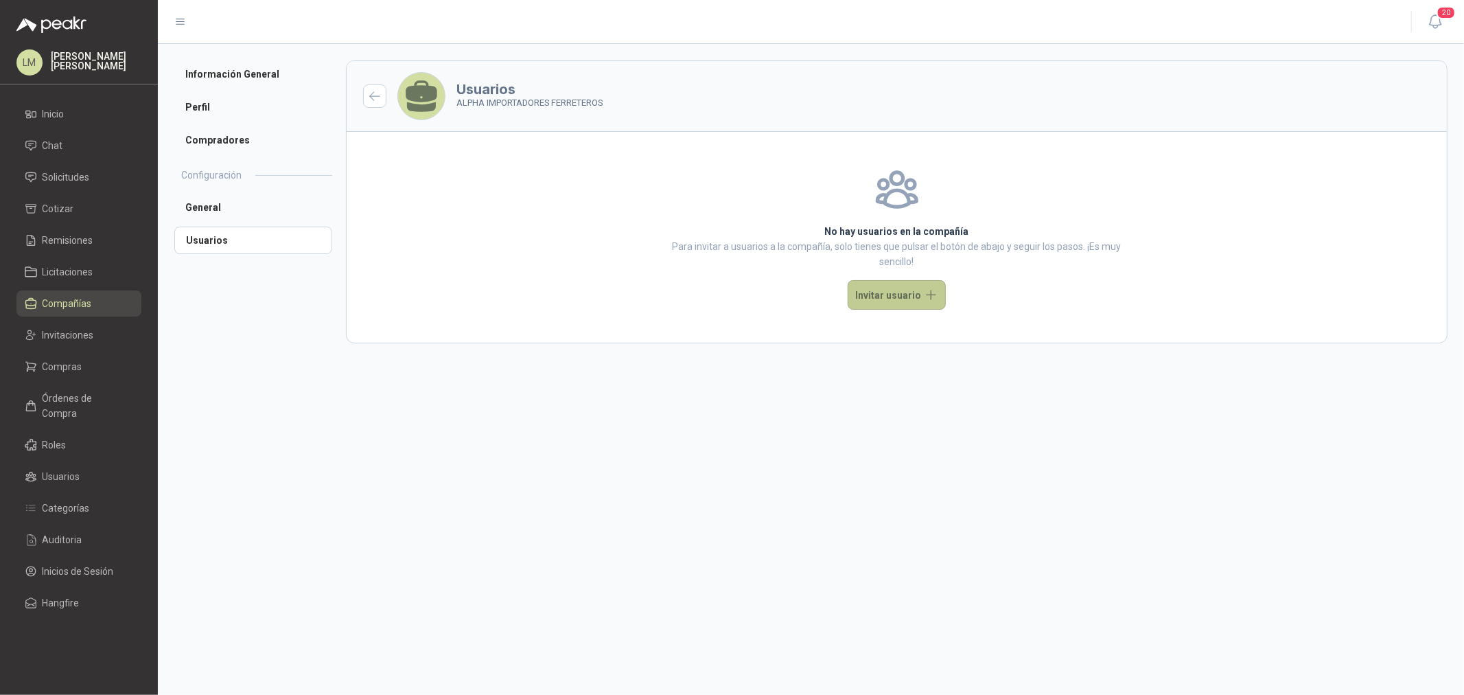
click at [886, 299] on button "Invitar usuario" at bounding box center [897, 295] width 98 height 30
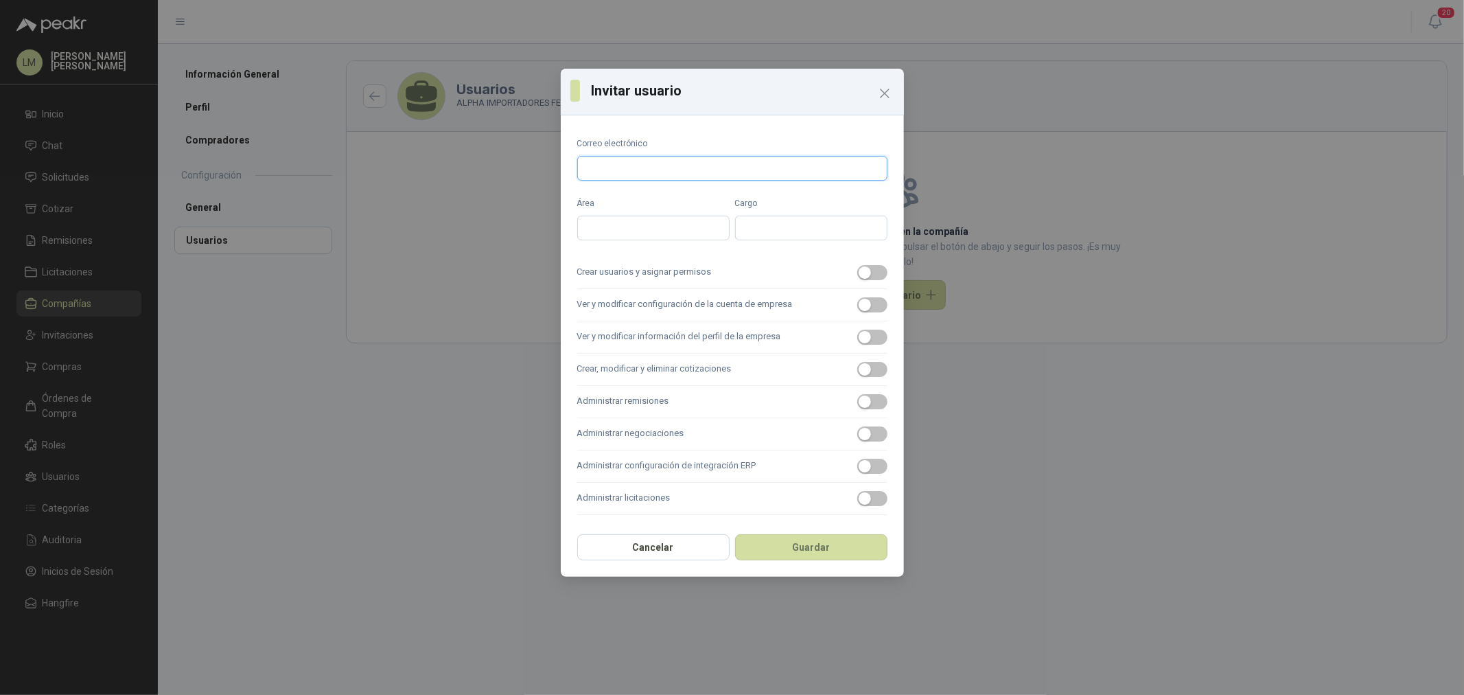
click at [642, 176] on input "Correo electrónico" at bounding box center [732, 168] width 310 height 25
paste input "**********"
type input "**********"
click at [873, 275] on span "button" at bounding box center [872, 272] width 30 height 15
click at [871, 300] on button "Ver y modificar configuración de la cuenta de empresa" at bounding box center [872, 304] width 30 height 15
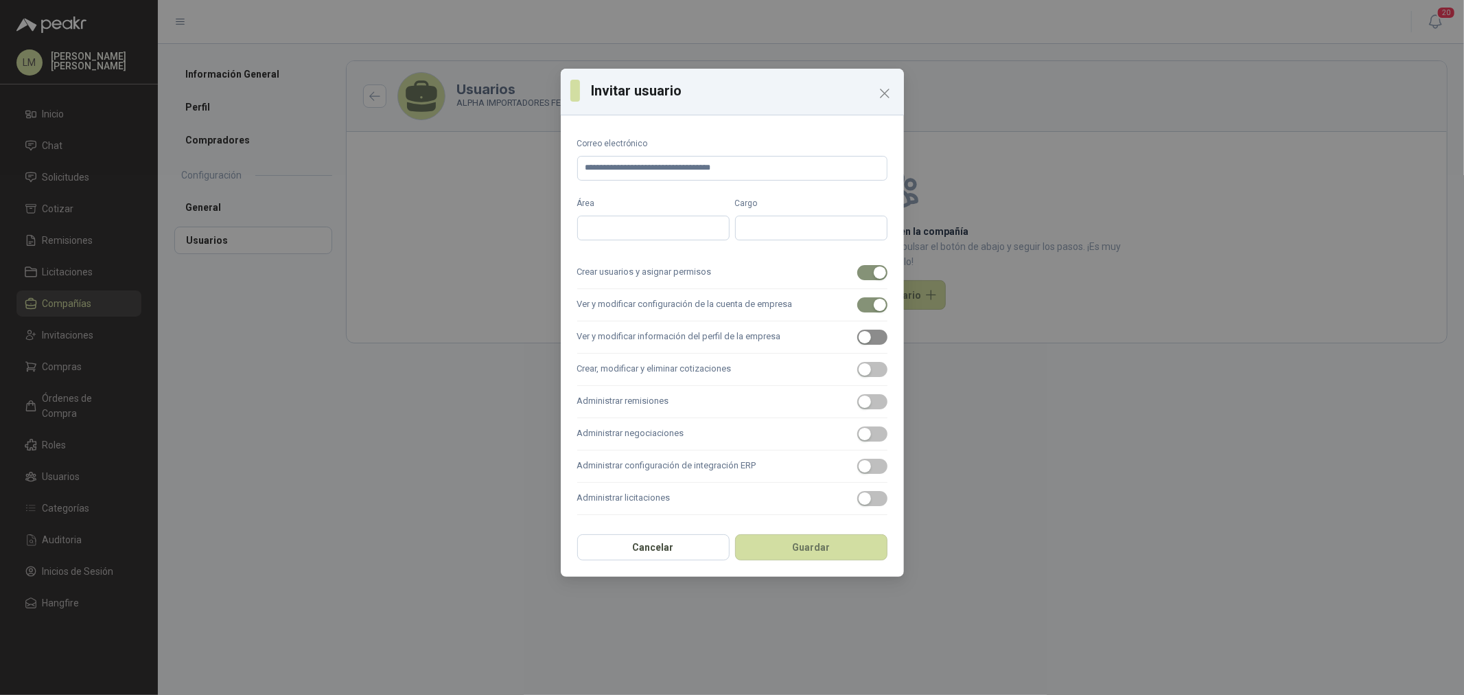
click at [872, 338] on button "Ver y modificar información del perfil de la empresa" at bounding box center [872, 337] width 30 height 15
click at [872, 378] on label "Crear, modificar y eliminar cotizaciones" at bounding box center [732, 370] width 310 height 32
click at [872, 377] on button "Crear, modificar y eliminar cotizaciones" at bounding box center [872, 369] width 30 height 15
click at [872, 401] on button "Administrar remisiones" at bounding box center [872, 401] width 30 height 15
click at [873, 430] on span "button" at bounding box center [872, 433] width 30 height 15
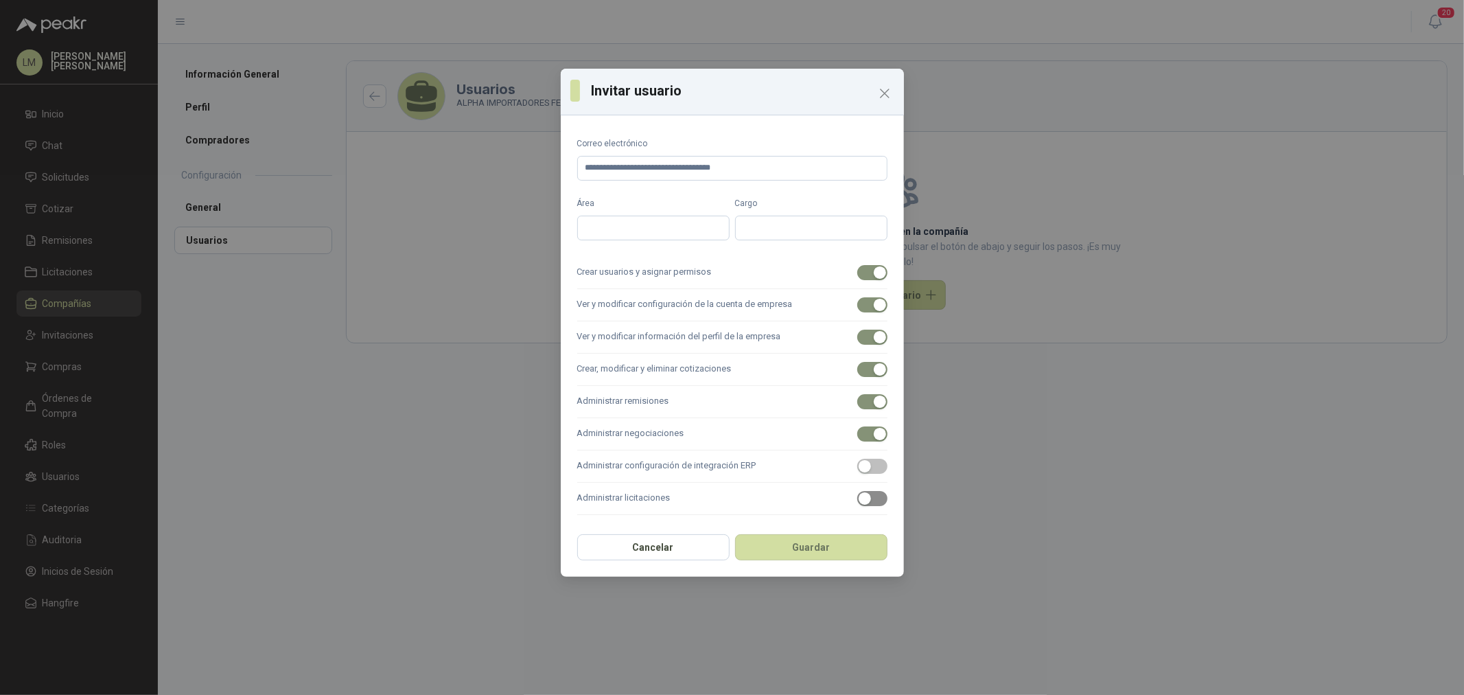
click at [882, 504] on span "button" at bounding box center [872, 498] width 30 height 15
click at [868, 540] on button "Guardar" at bounding box center [811, 547] width 152 height 26
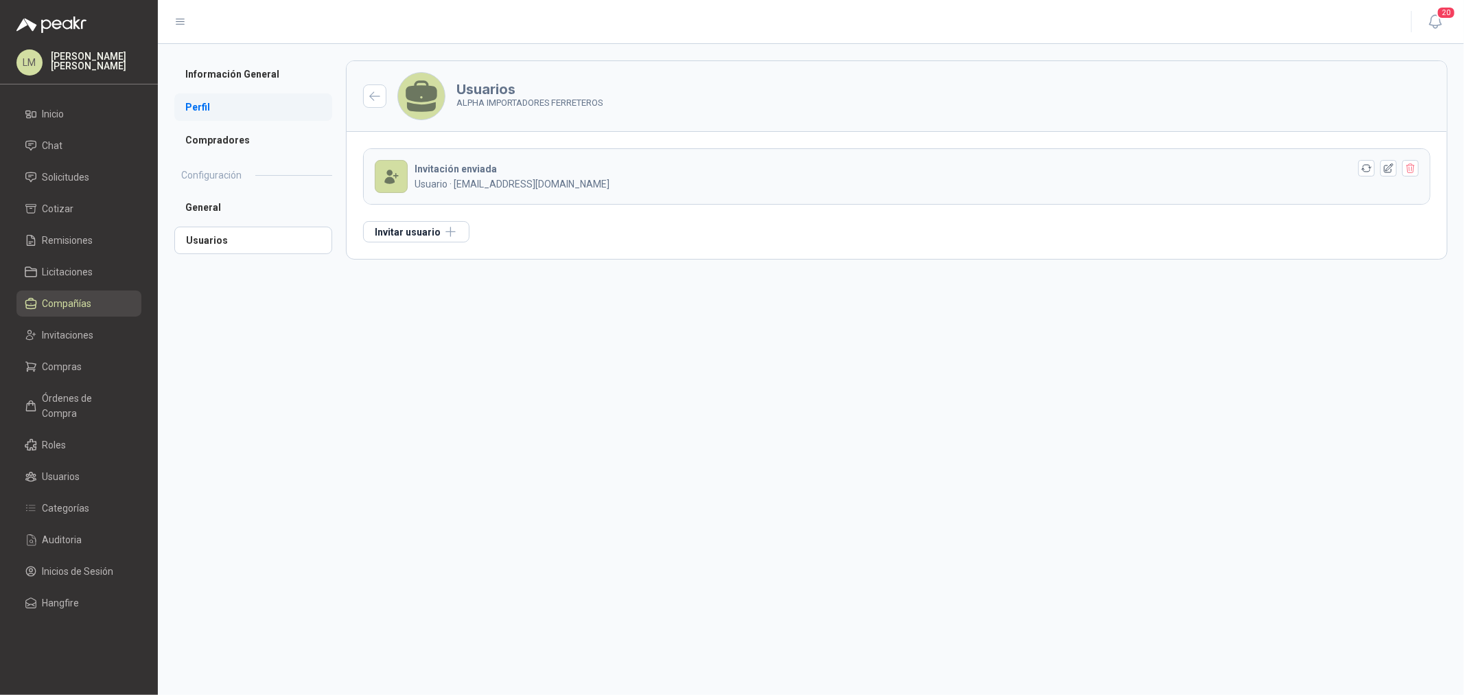
click at [227, 113] on li "Perfil" at bounding box center [253, 106] width 158 height 27
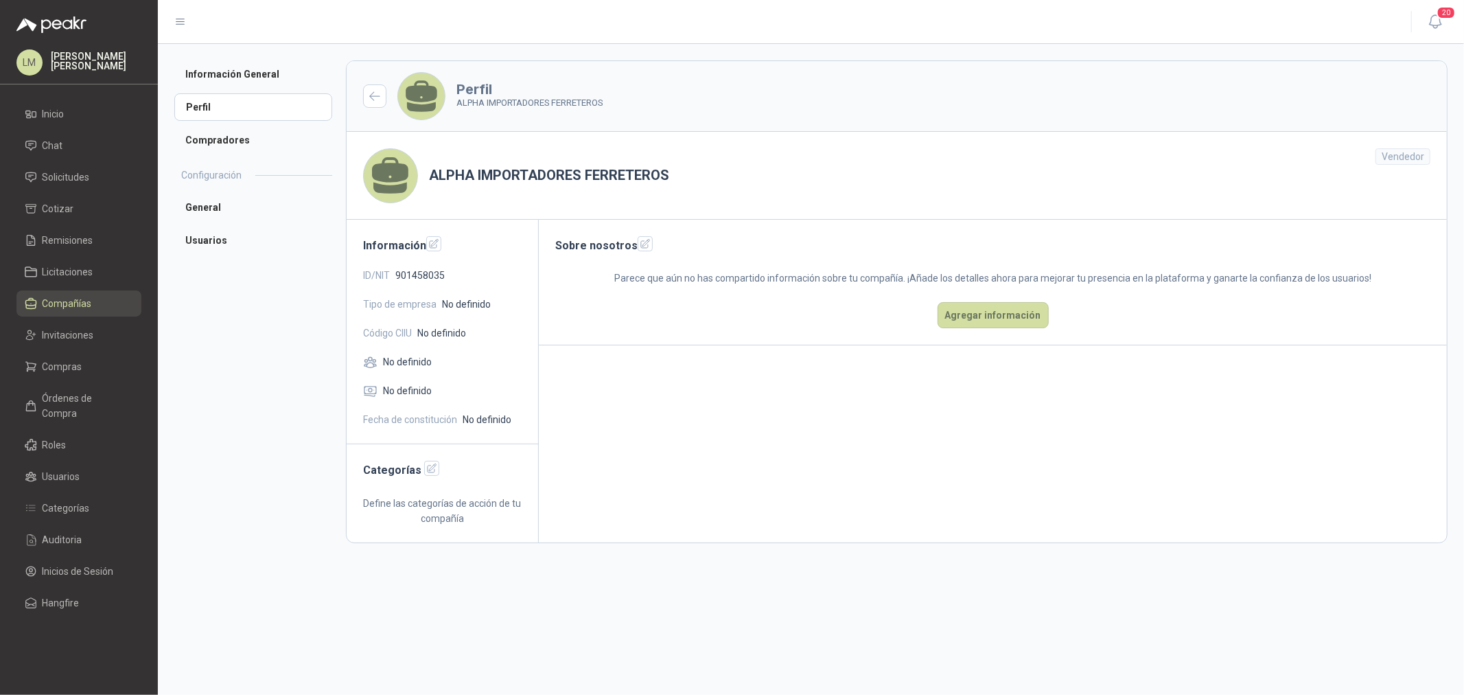
click at [65, 305] on span "Compañías" at bounding box center [67, 303] width 49 height 15
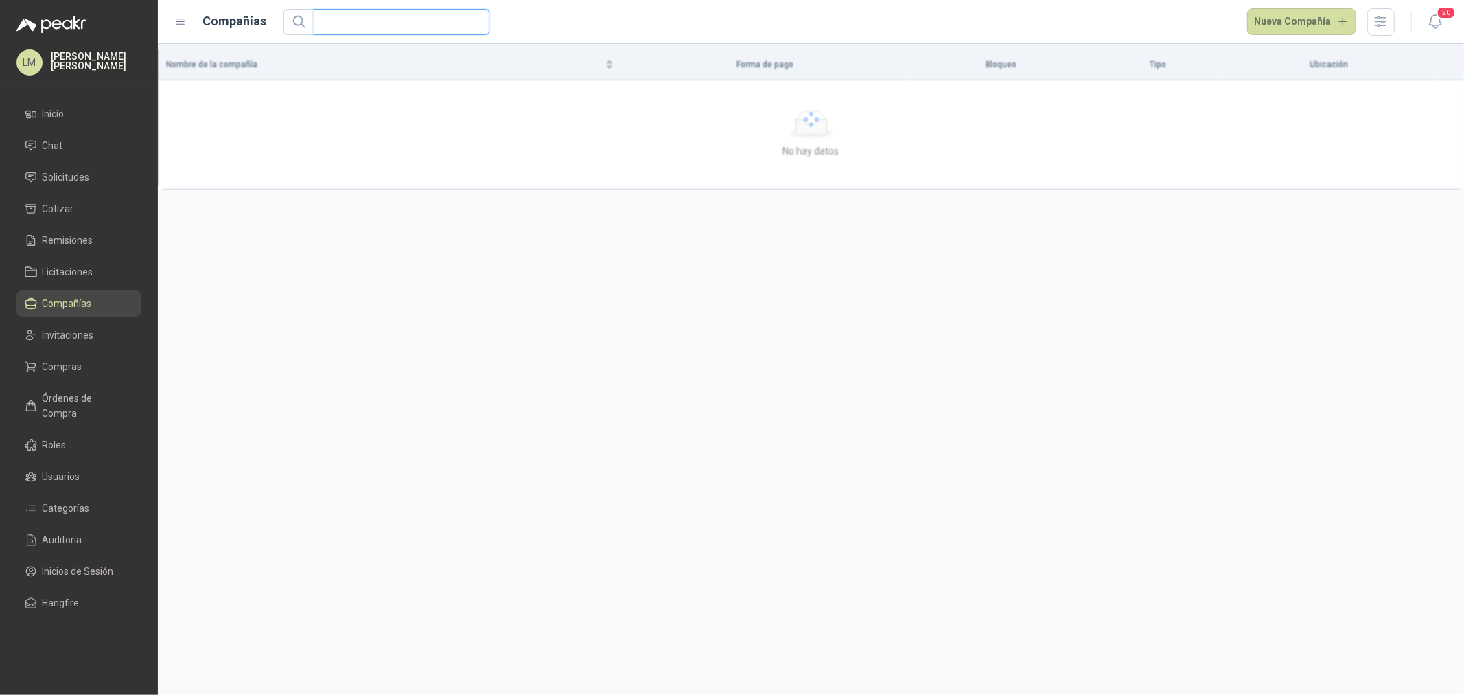
click at [354, 23] on input "text" at bounding box center [396, 22] width 148 height 25
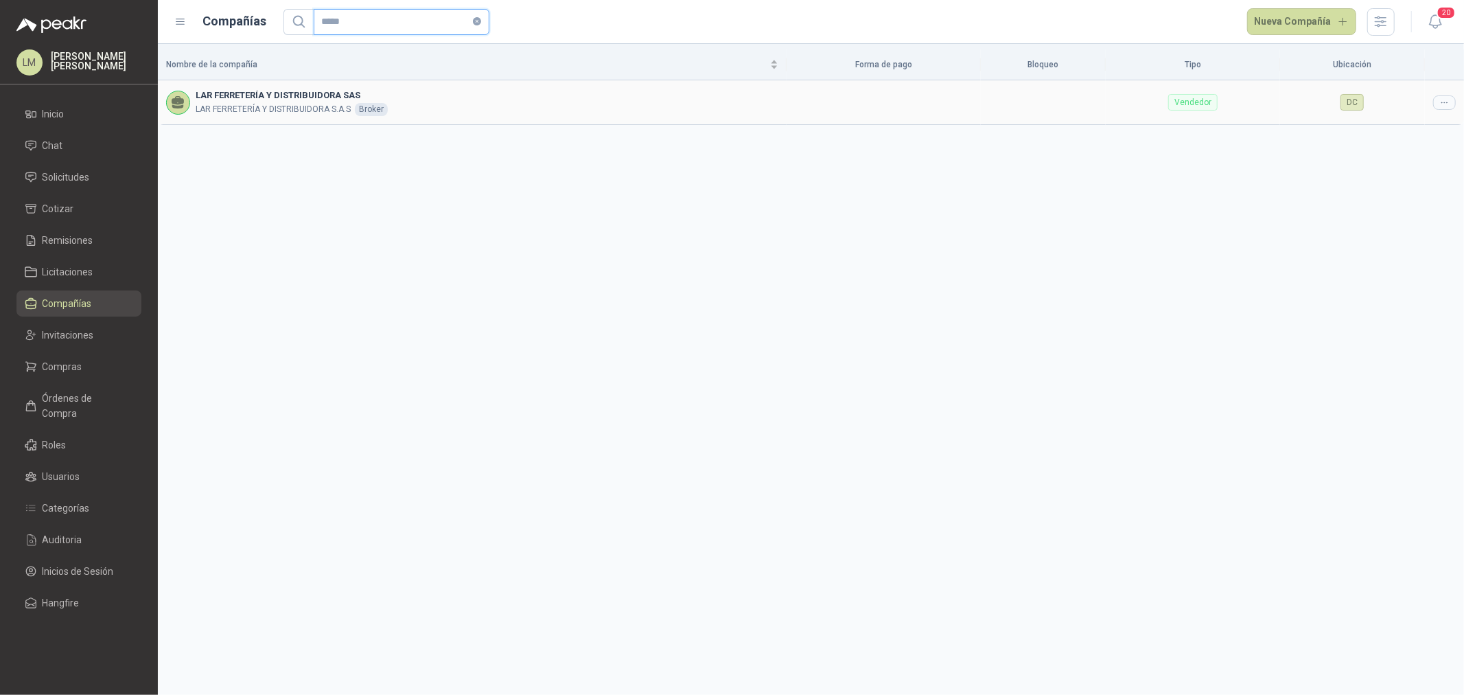
type input "*****"
click at [1443, 99] on icon at bounding box center [1445, 102] width 10 height 10
click at [1431, 115] on li "Editar compañía" at bounding box center [1409, 126] width 87 height 22
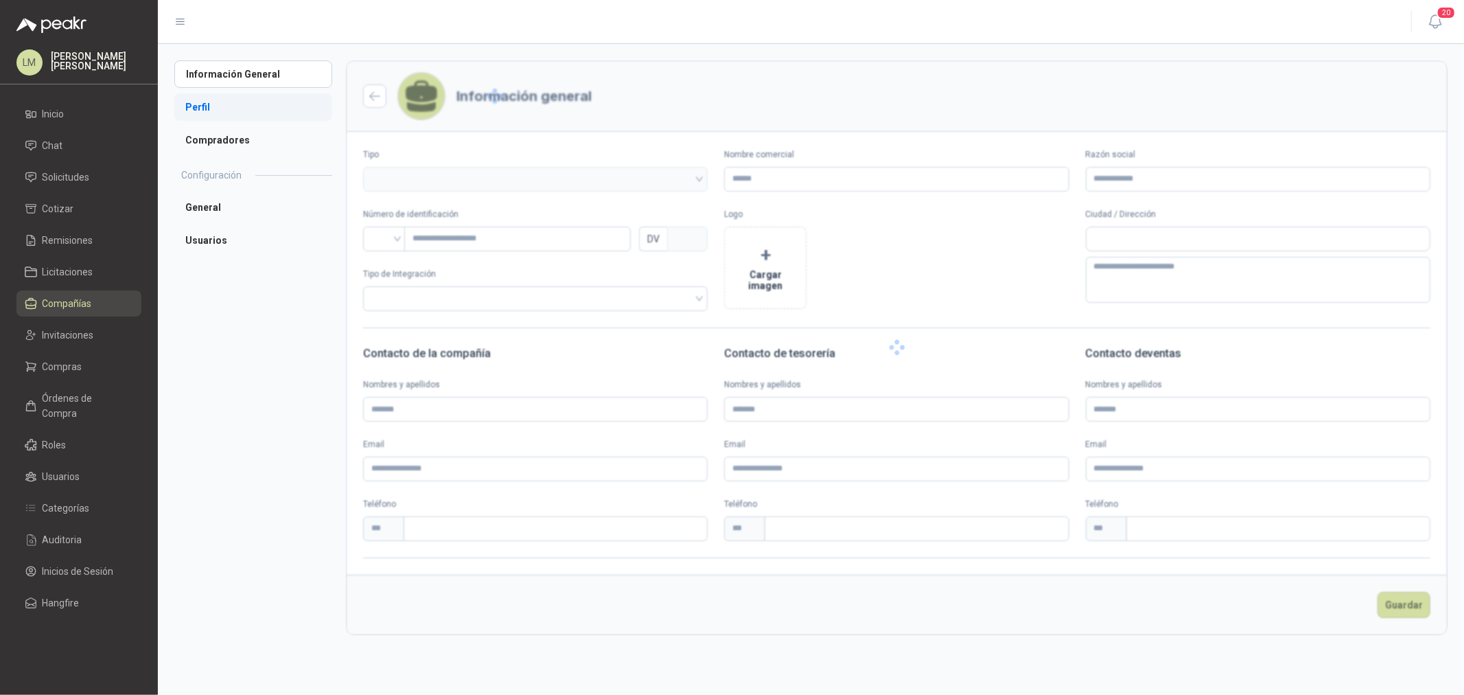
type input "**********"
type input "*********"
type input "*"
type textarea "**********"
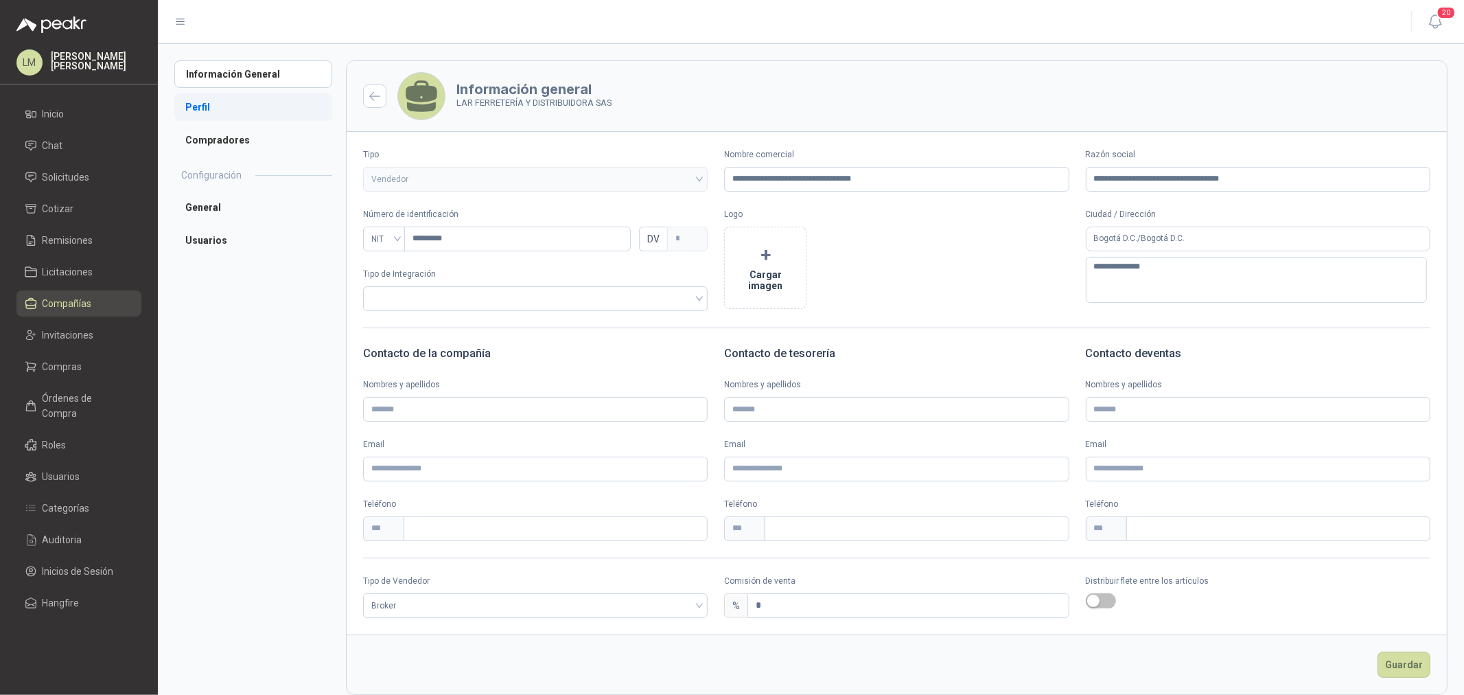
click at [200, 101] on li "Perfil" at bounding box center [253, 106] width 158 height 27
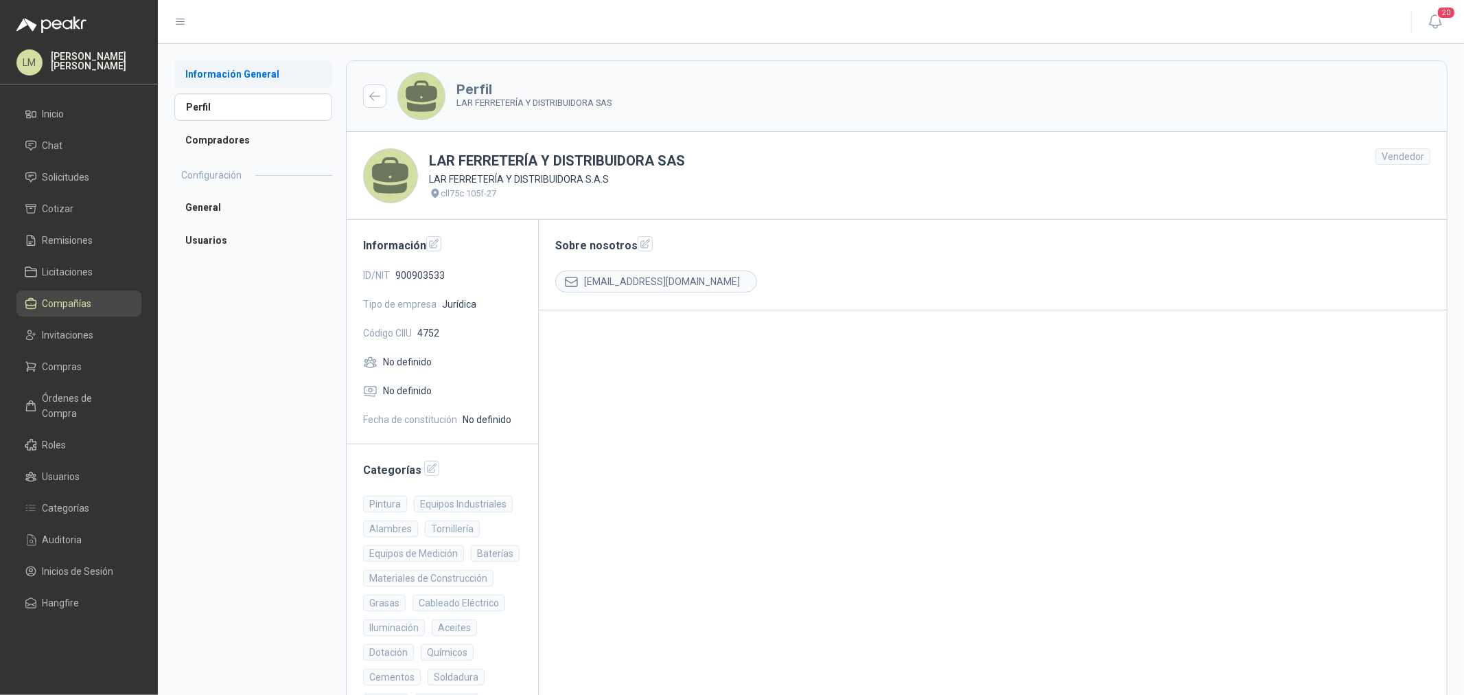
click at [233, 71] on li "Información General" at bounding box center [253, 73] width 158 height 27
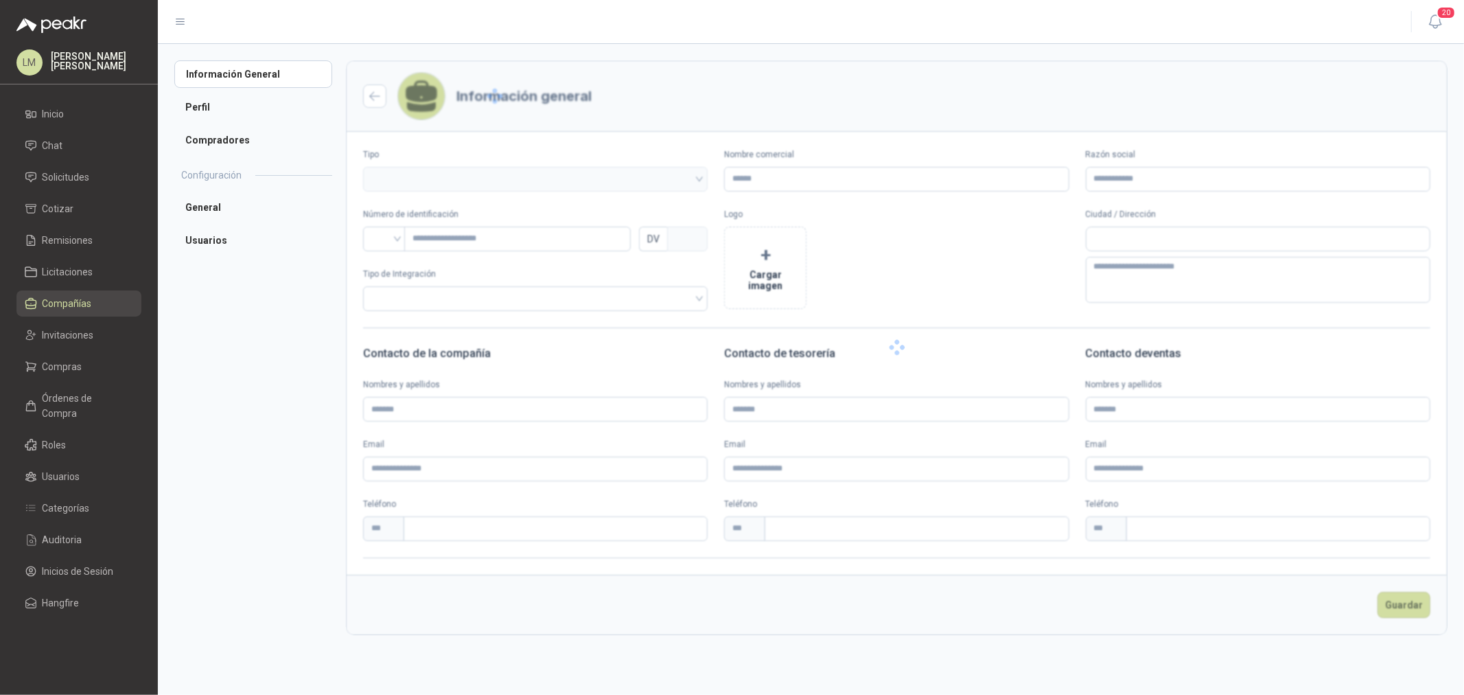
type input "**********"
type input "*********"
type input "*"
type textarea "**********"
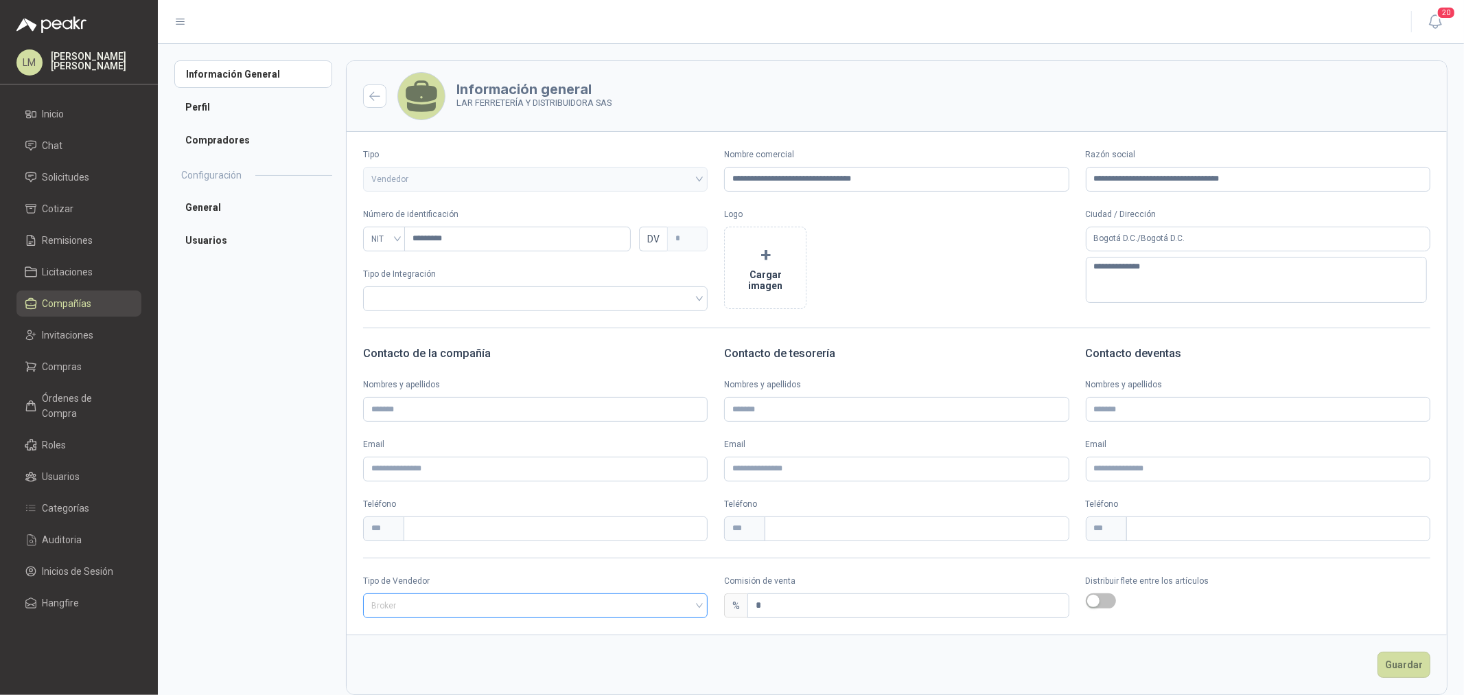
click at [438, 610] on span "Broker" at bounding box center [535, 605] width 328 height 21
click at [415, 673] on div "Especial" at bounding box center [533, 678] width 319 height 15
drag, startPoint x: 762, startPoint y: 603, endPoint x: 757, endPoint y: 608, distance: 7.3
click at [759, 605] on input "*" at bounding box center [908, 605] width 320 height 23
type input "*"
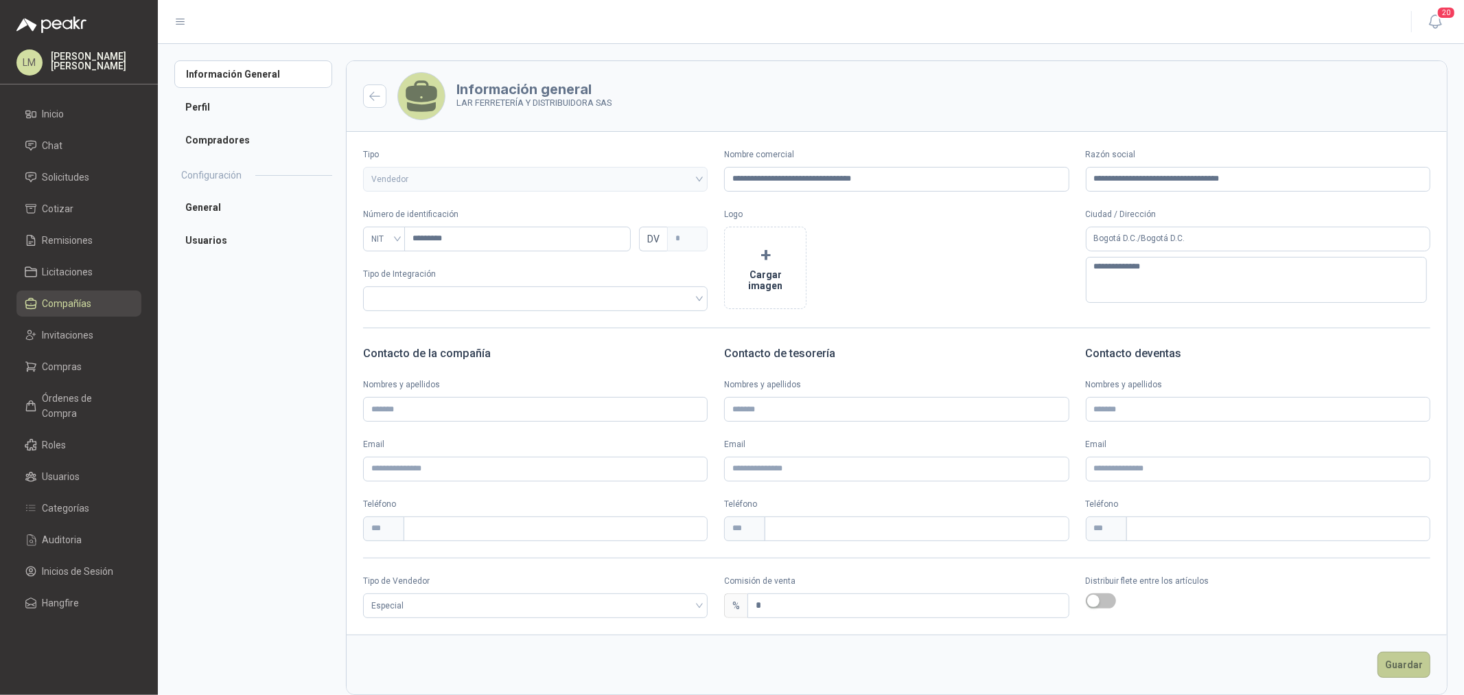
click at [1404, 670] on button "Guardar" at bounding box center [1404, 665] width 53 height 26
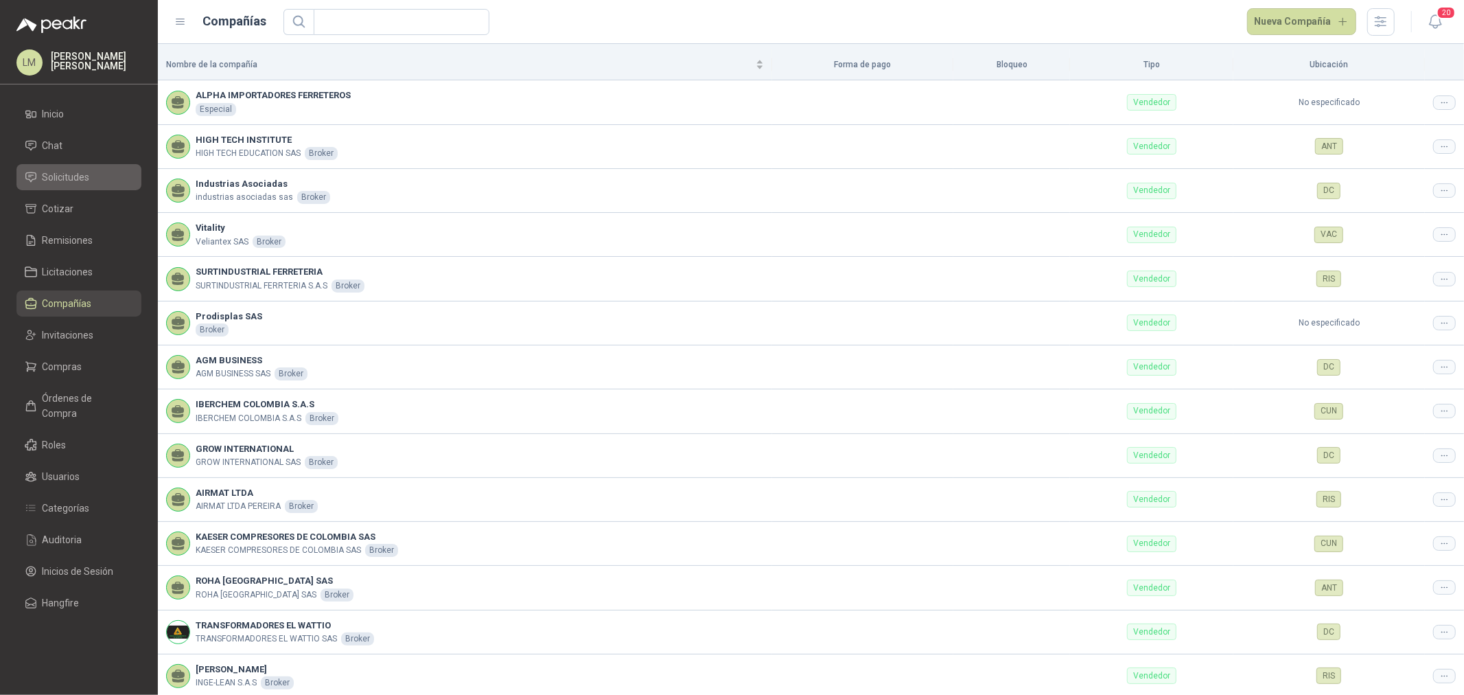
click at [84, 170] on span "Solicitudes" at bounding box center [66, 177] width 47 height 15
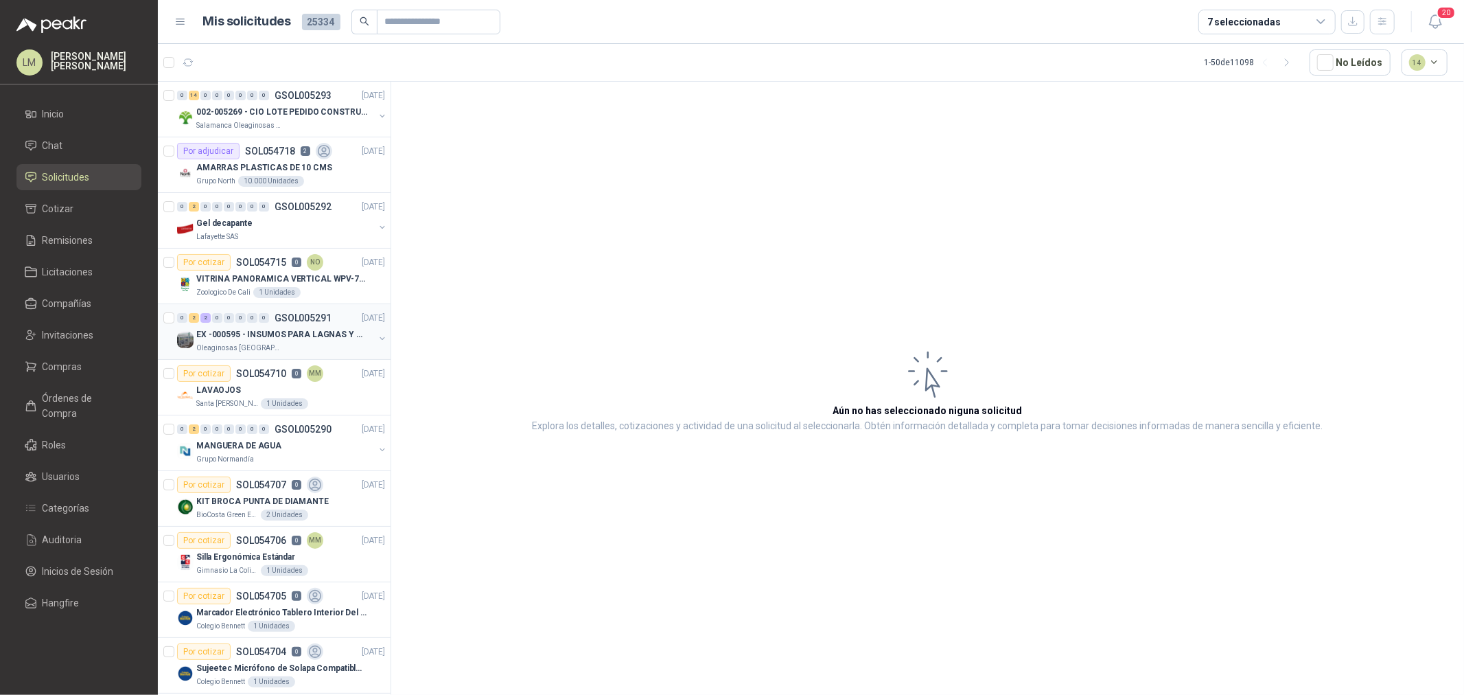
click at [296, 335] on p "EX -000595 - INSUMOS PARA LAGNAS Y OFICINAS PLANTA" at bounding box center [281, 334] width 171 height 13
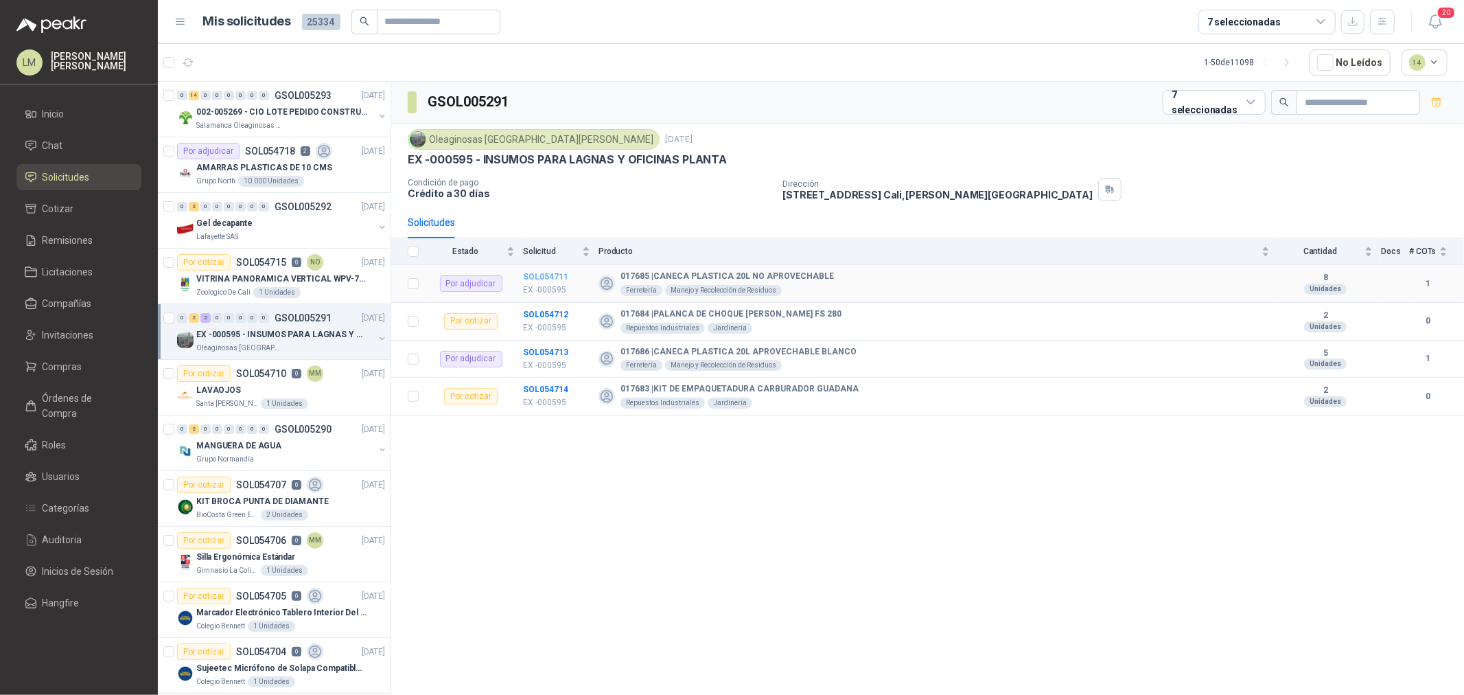
click at [553, 277] on b "SOL054711" at bounding box center [545, 277] width 45 height 10
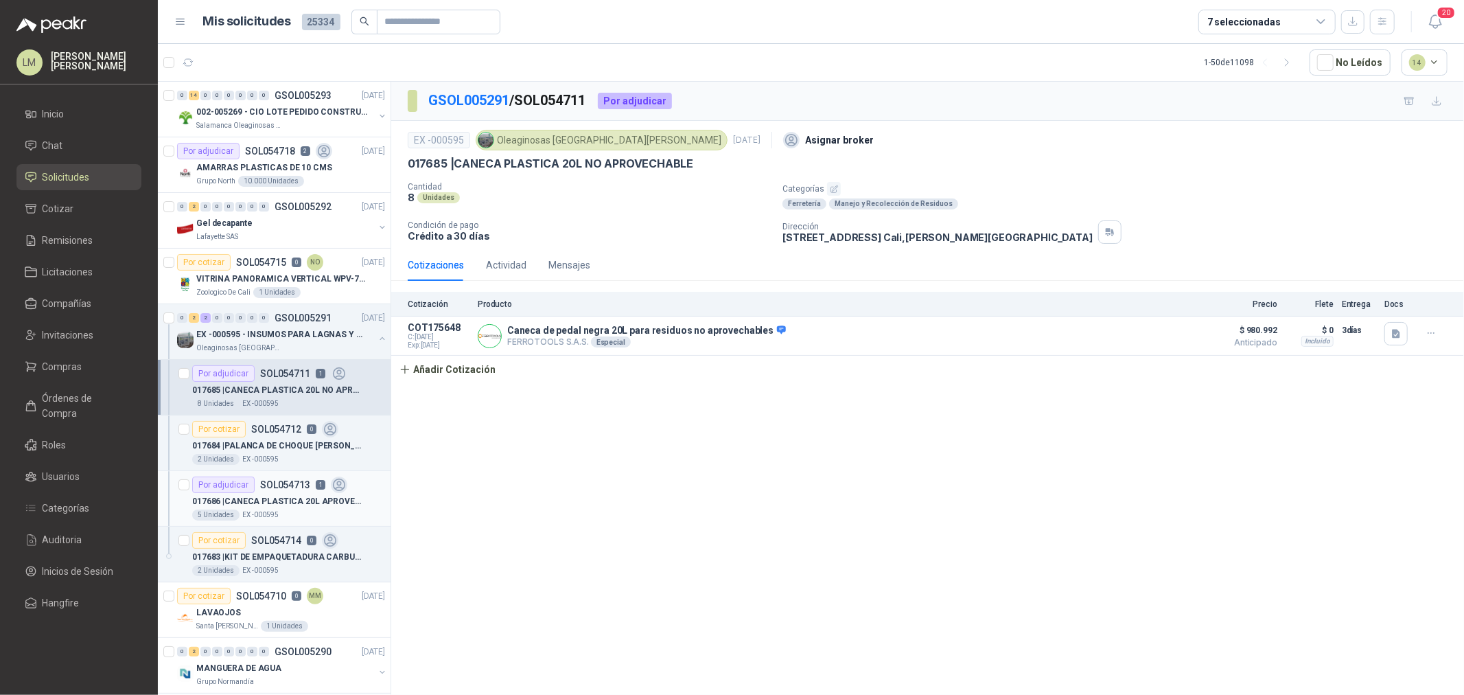
click at [306, 481] on p "SOL054713" at bounding box center [285, 485] width 50 height 10
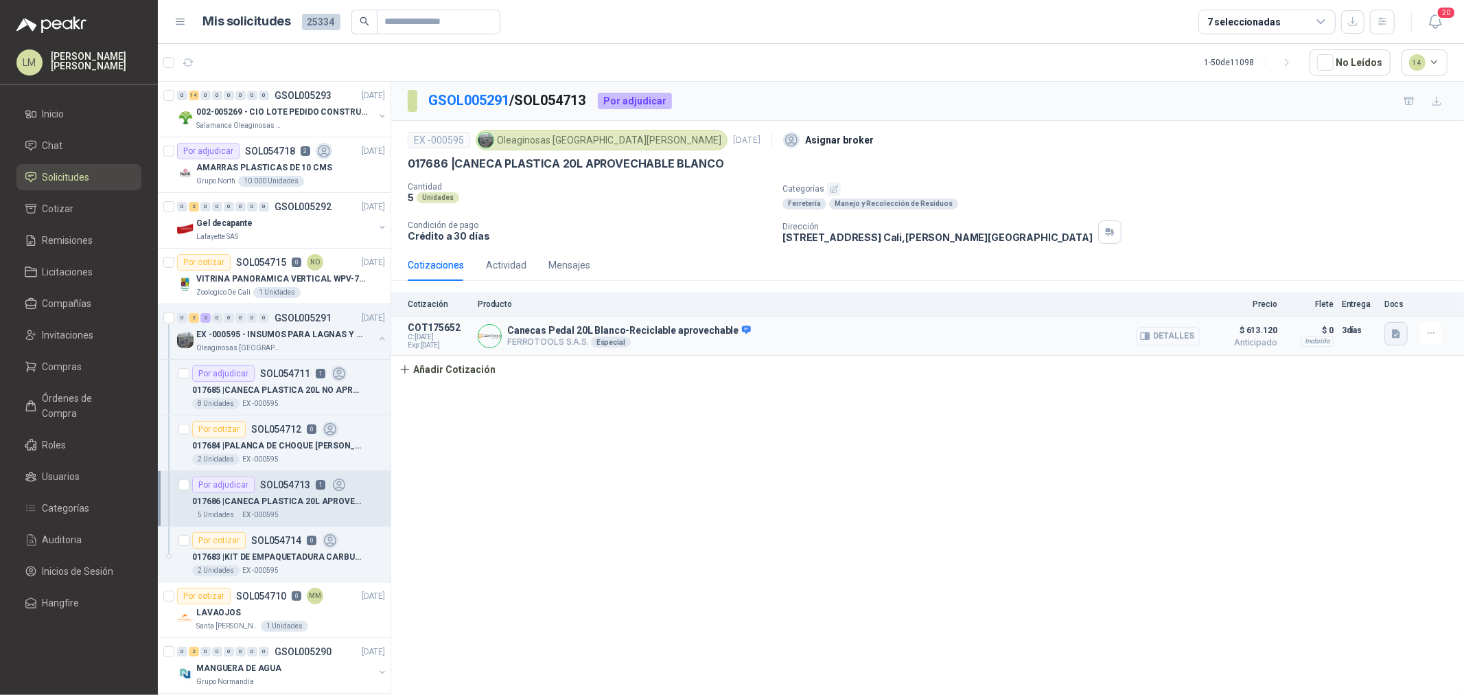
click at [1401, 341] on button "button" at bounding box center [1396, 333] width 23 height 23
click at [1364, 310] on button "image.png" at bounding box center [1369, 304] width 60 height 14
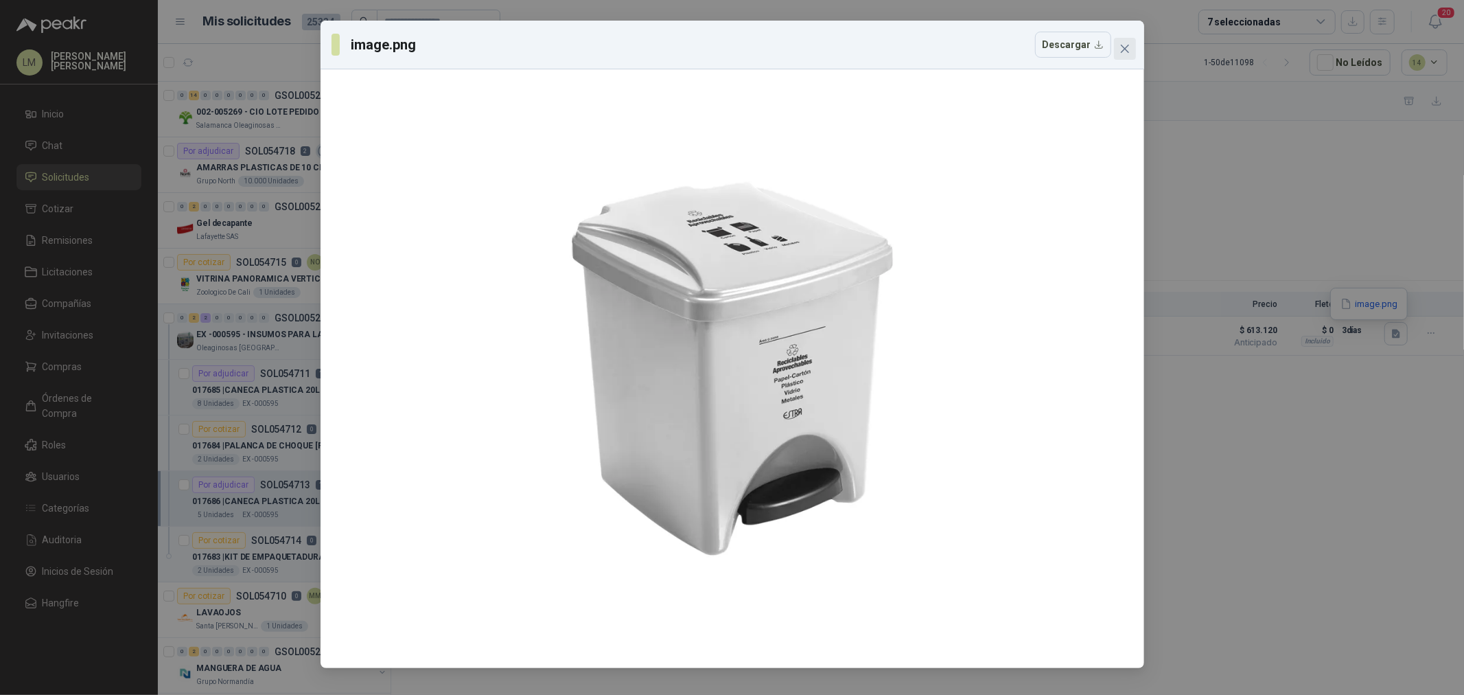
click at [1122, 50] on icon "close" at bounding box center [1124, 49] width 8 height 8
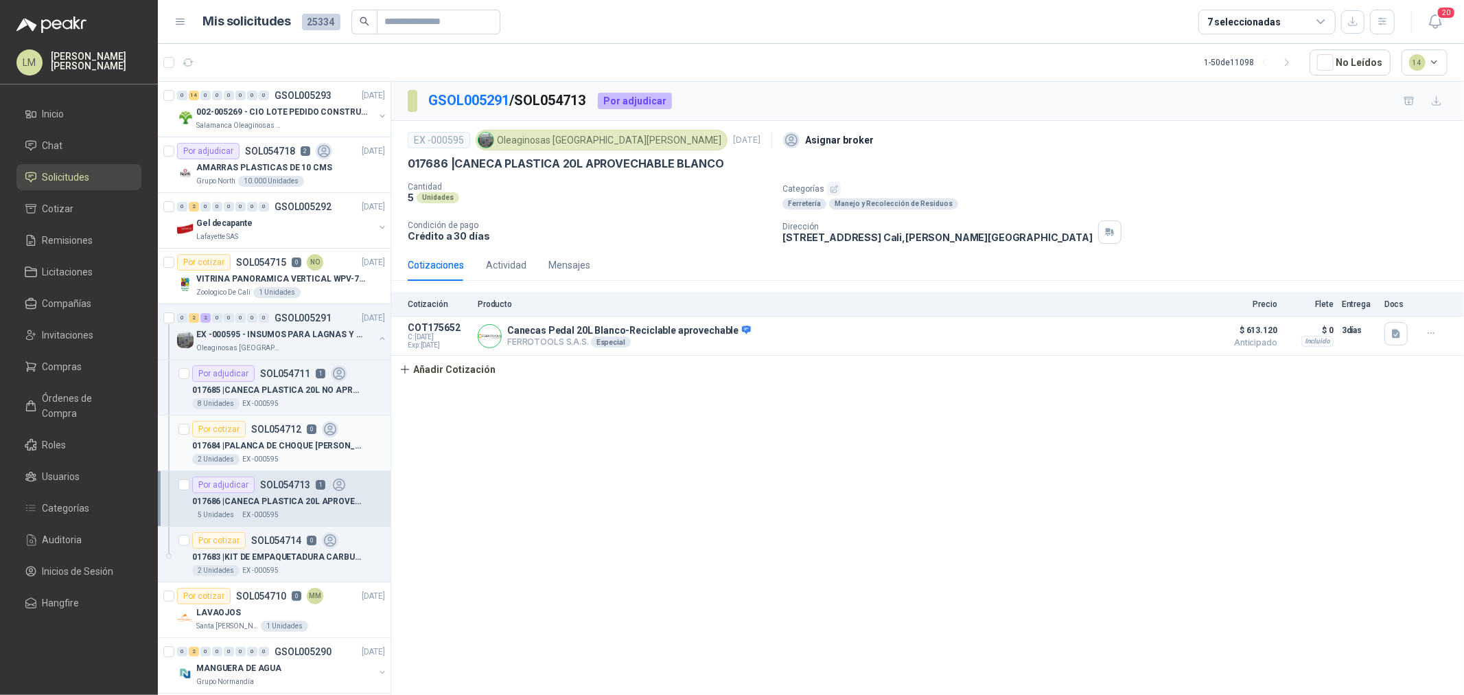
click at [235, 435] on div "Por cotizar" at bounding box center [219, 429] width 54 height 16
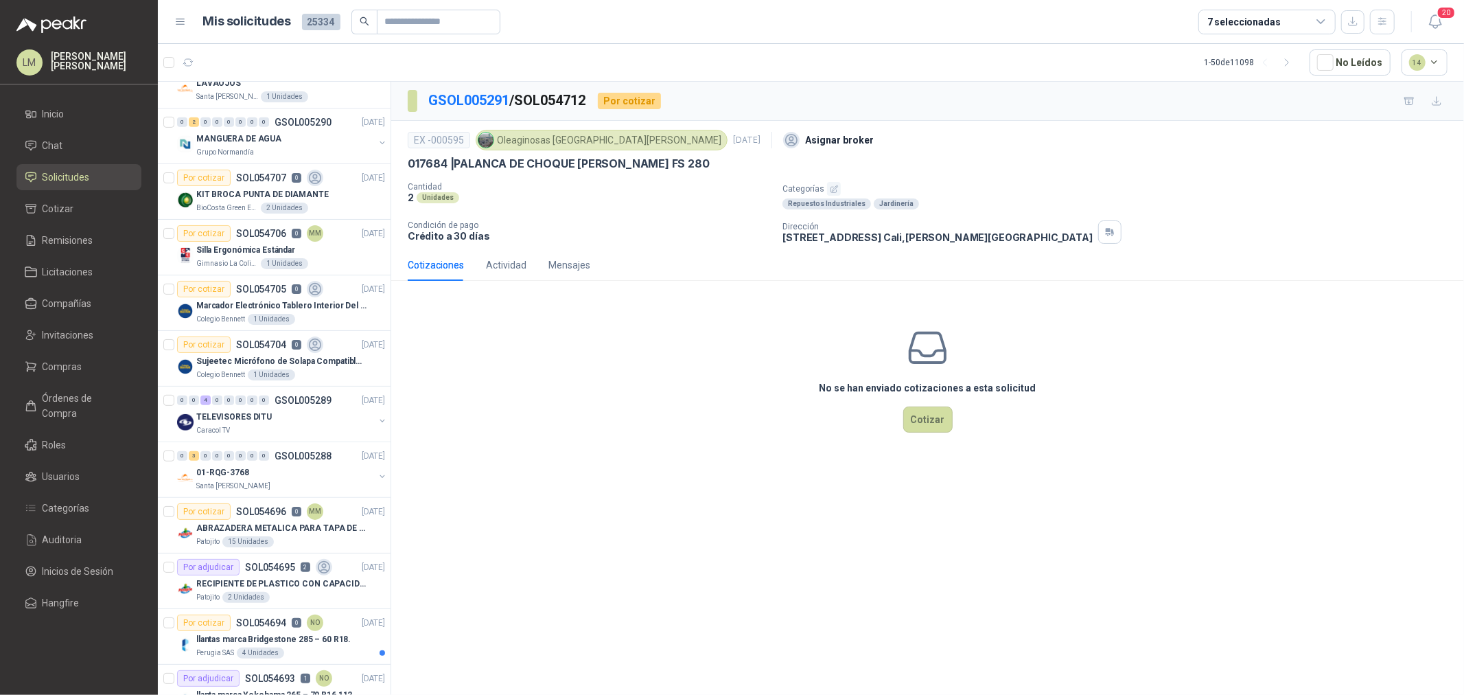
scroll to position [533, 0]
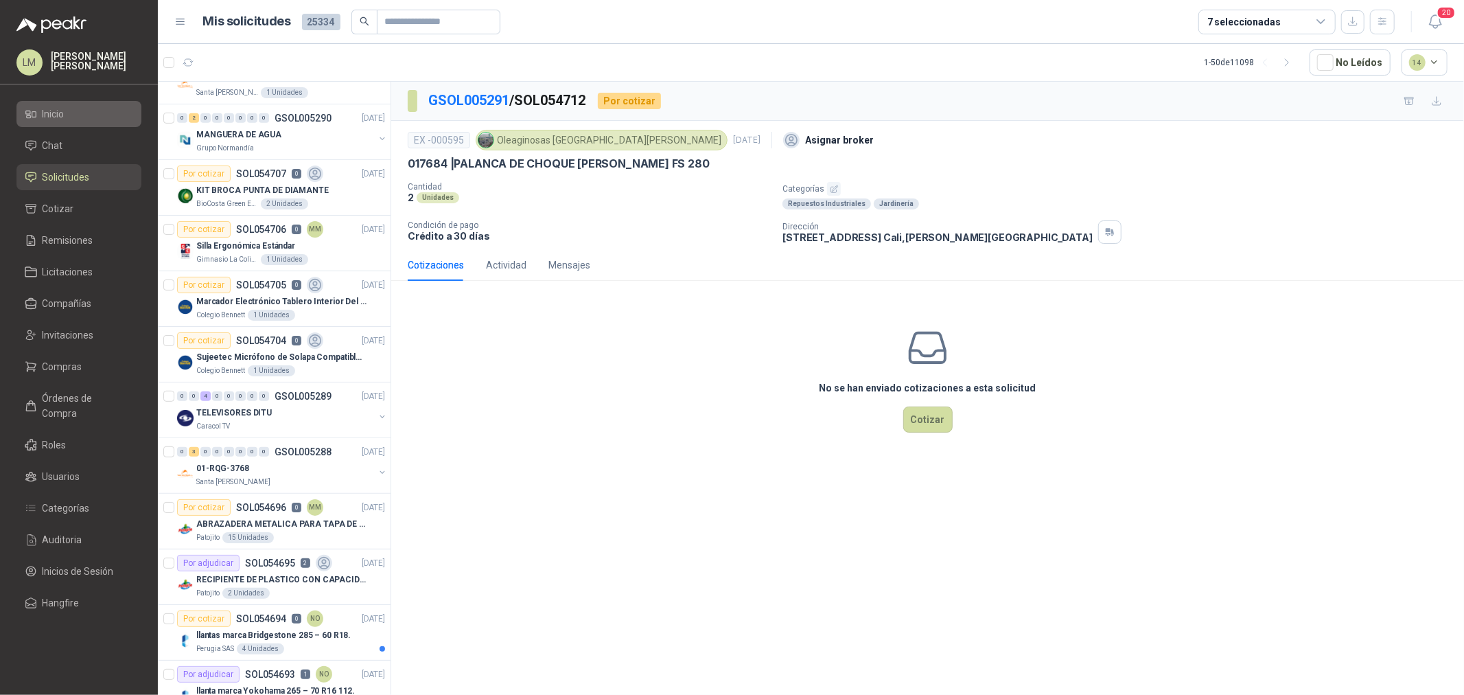
click at [67, 124] on link "Inicio" at bounding box center [78, 114] width 125 height 26
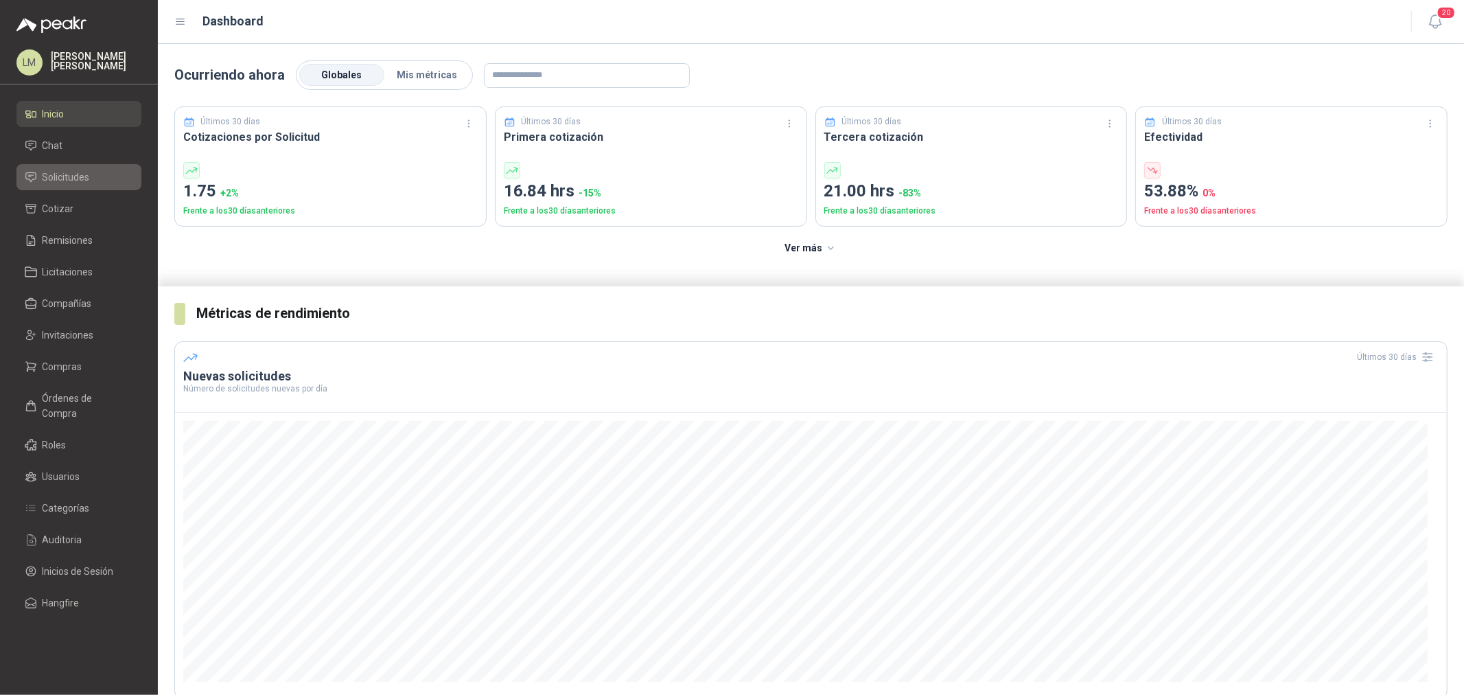
click at [54, 170] on span "Solicitudes" at bounding box center [66, 177] width 47 height 15
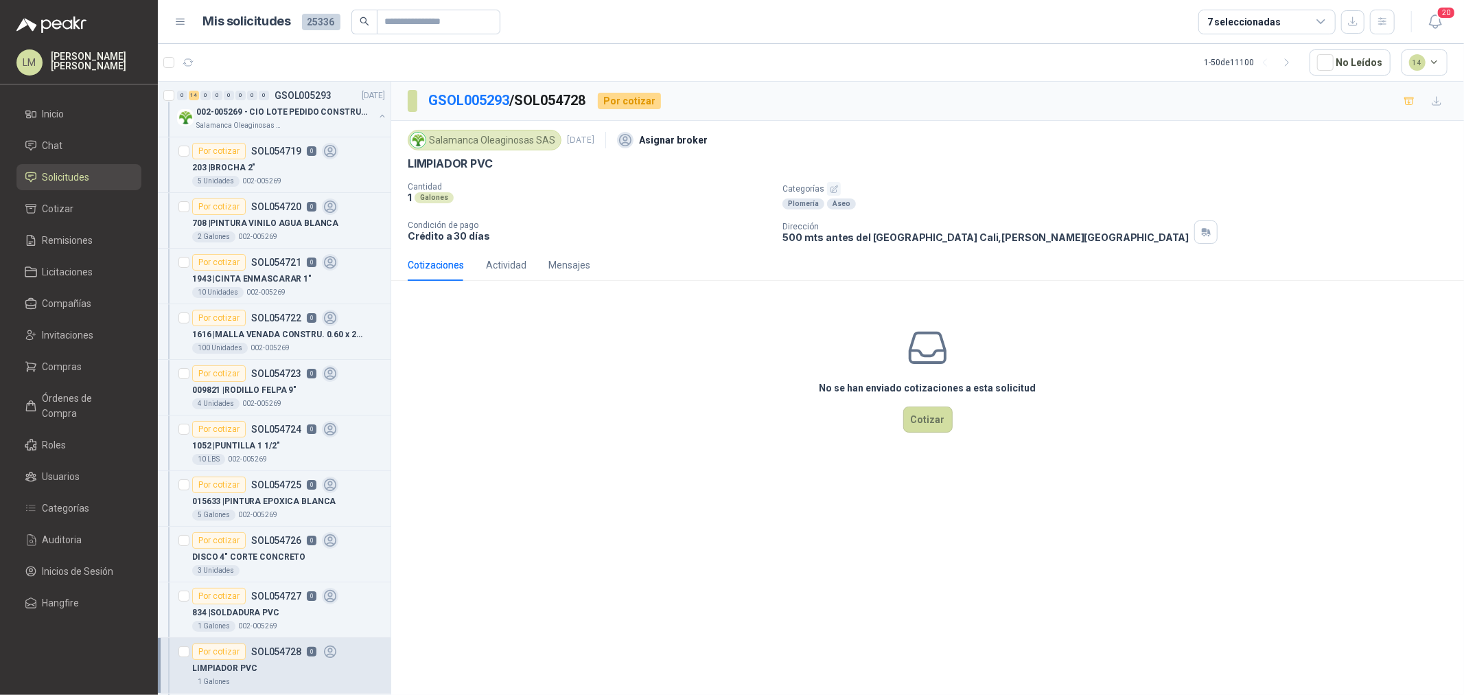
click at [833, 189] on icon "button" at bounding box center [834, 189] width 9 height 9
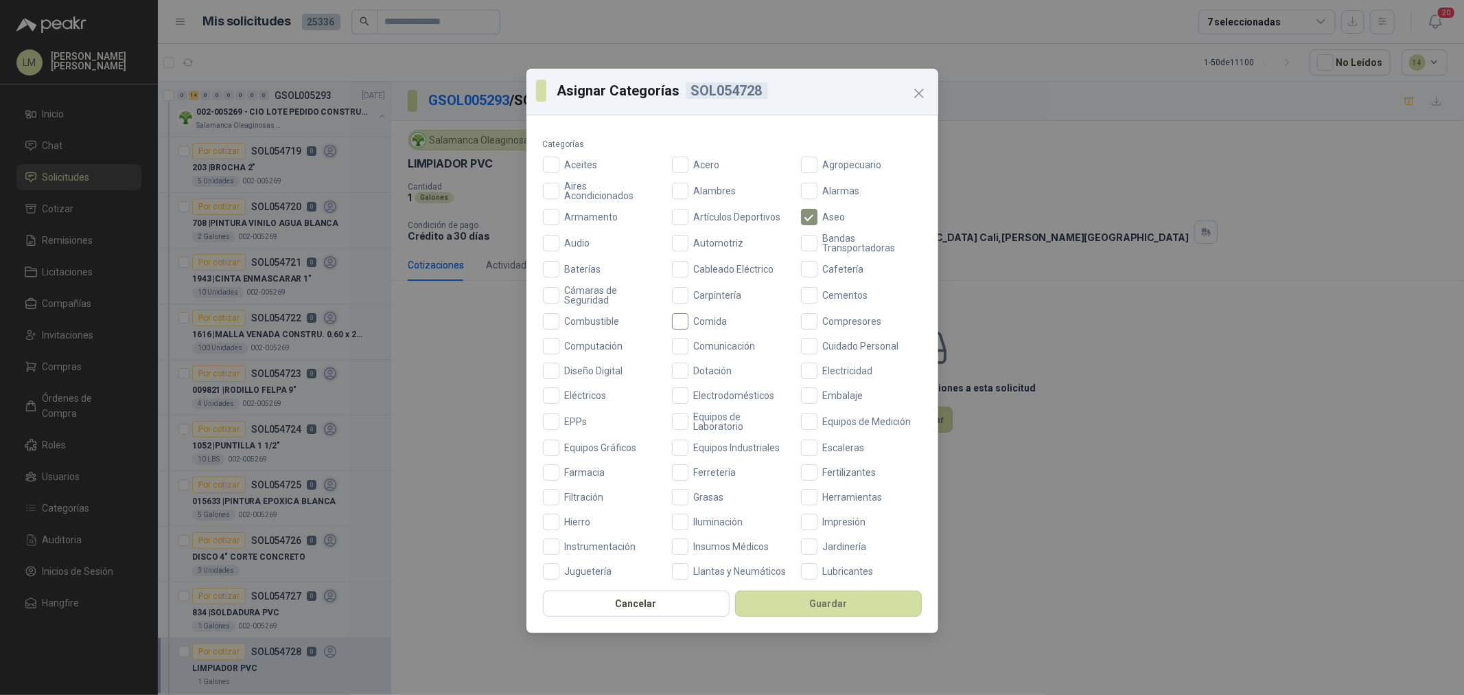
scroll to position [76, 0]
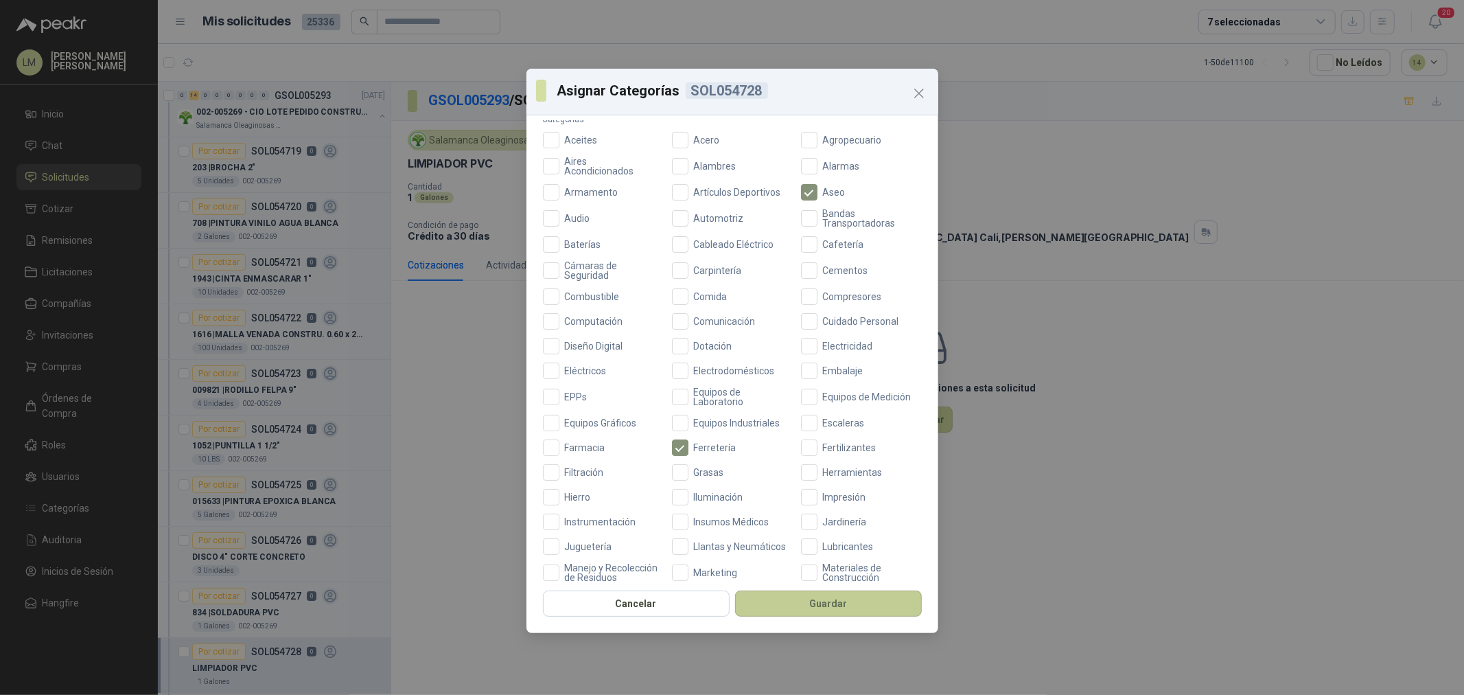
click at [779, 599] on button "Guardar" at bounding box center [828, 603] width 187 height 26
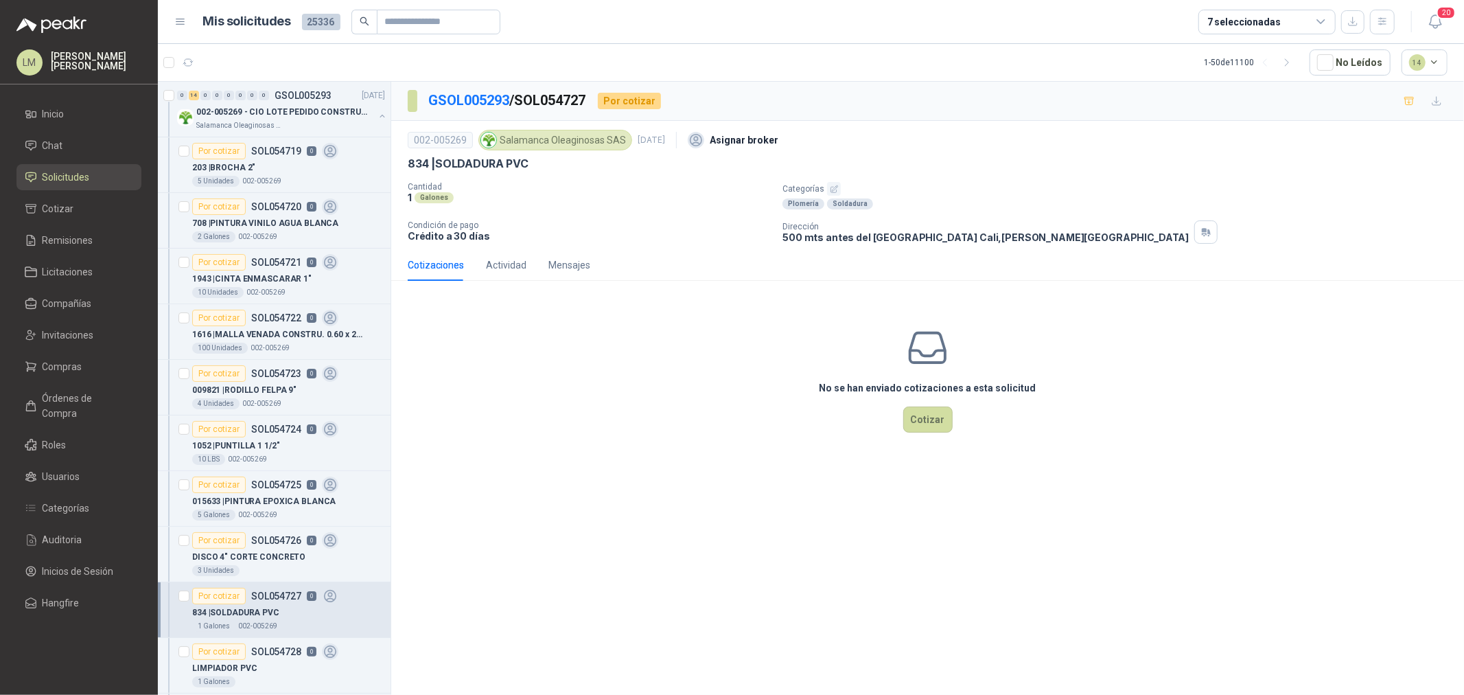
click at [833, 199] on div "Soldadura" at bounding box center [850, 203] width 46 height 11
click at [832, 191] on icon "button" at bounding box center [834, 189] width 9 height 9
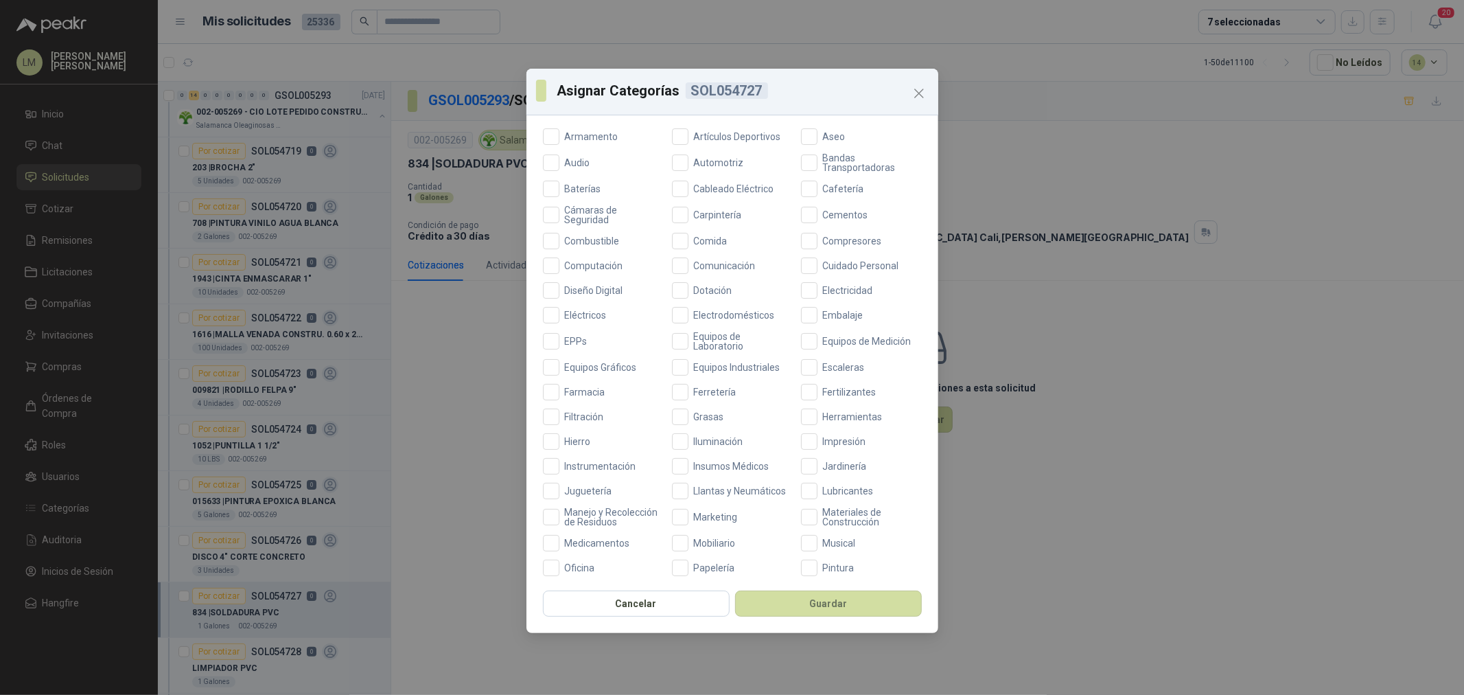
scroll to position [152, 0]
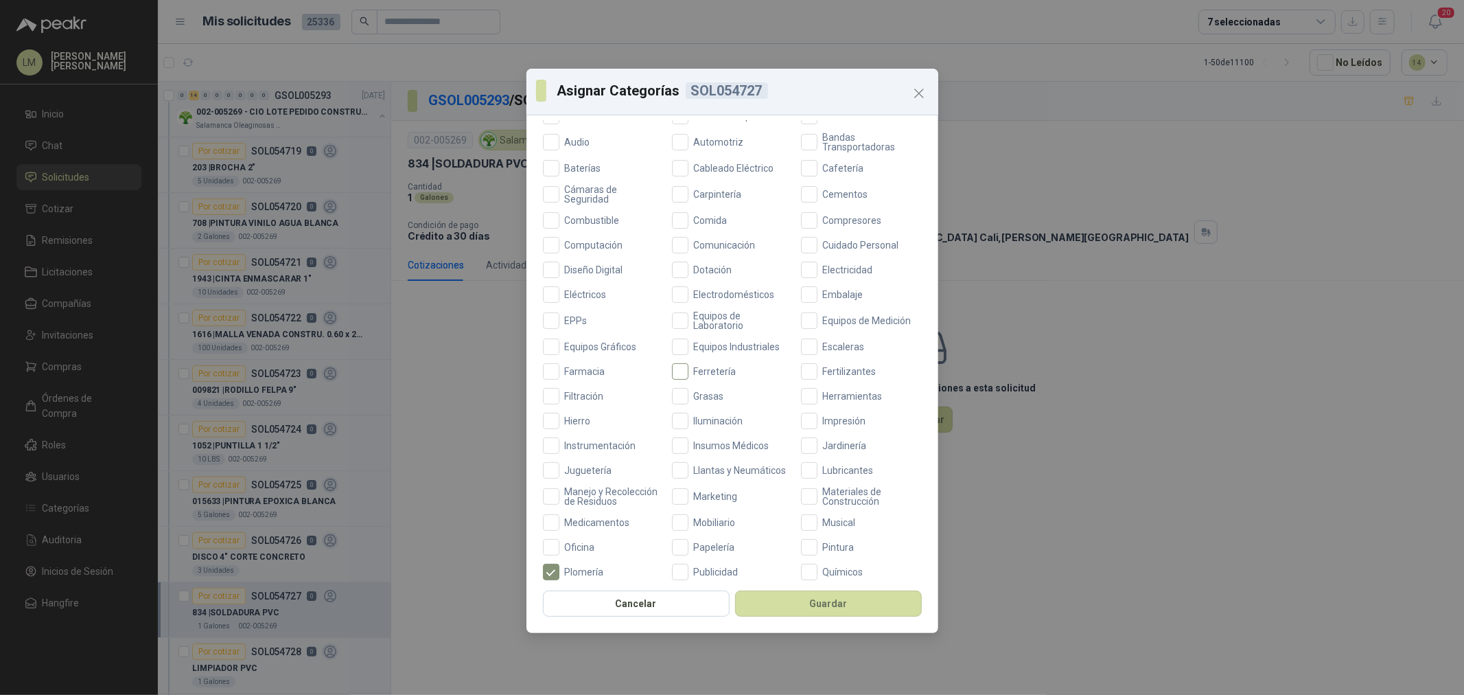
click at [684, 378] on label "Ferretería" at bounding box center [732, 371] width 121 height 16
click at [779, 598] on button "Guardar" at bounding box center [828, 603] width 187 height 26
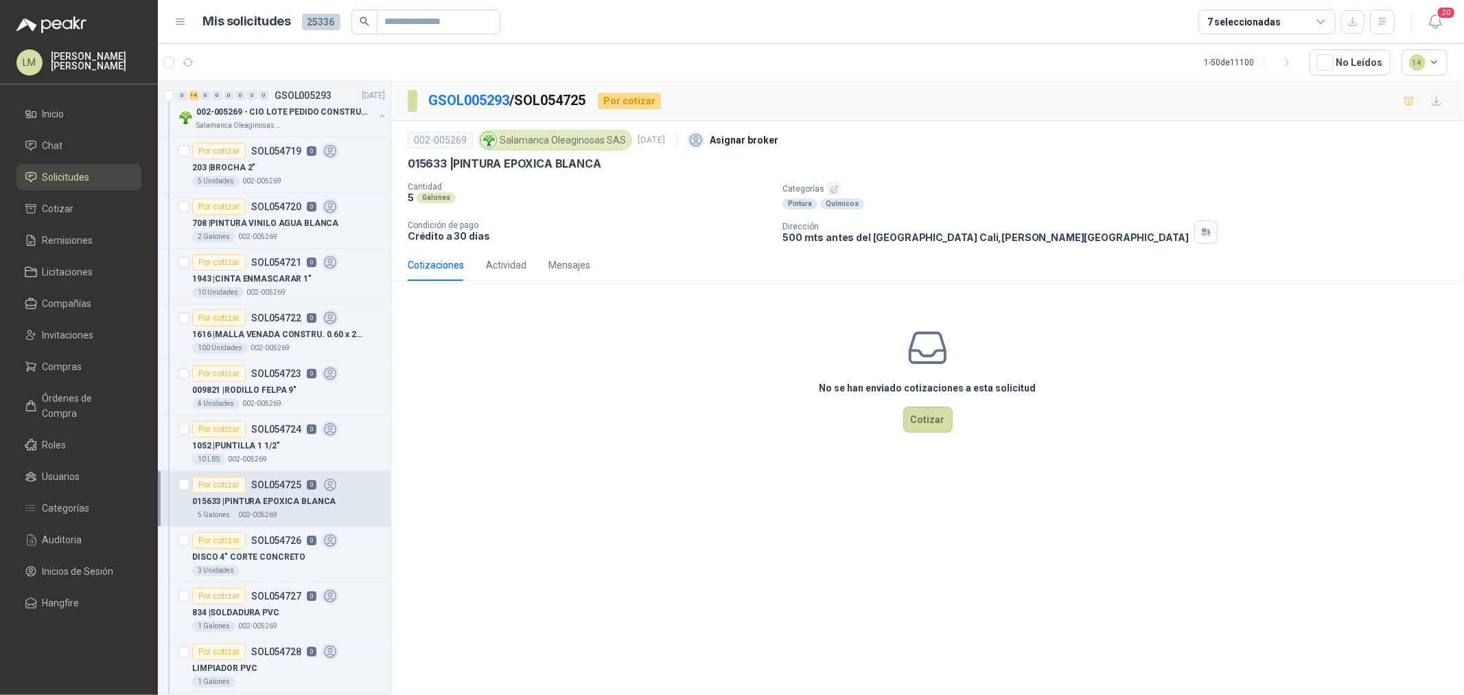
click at [831, 195] on button "button" at bounding box center [834, 189] width 14 height 14
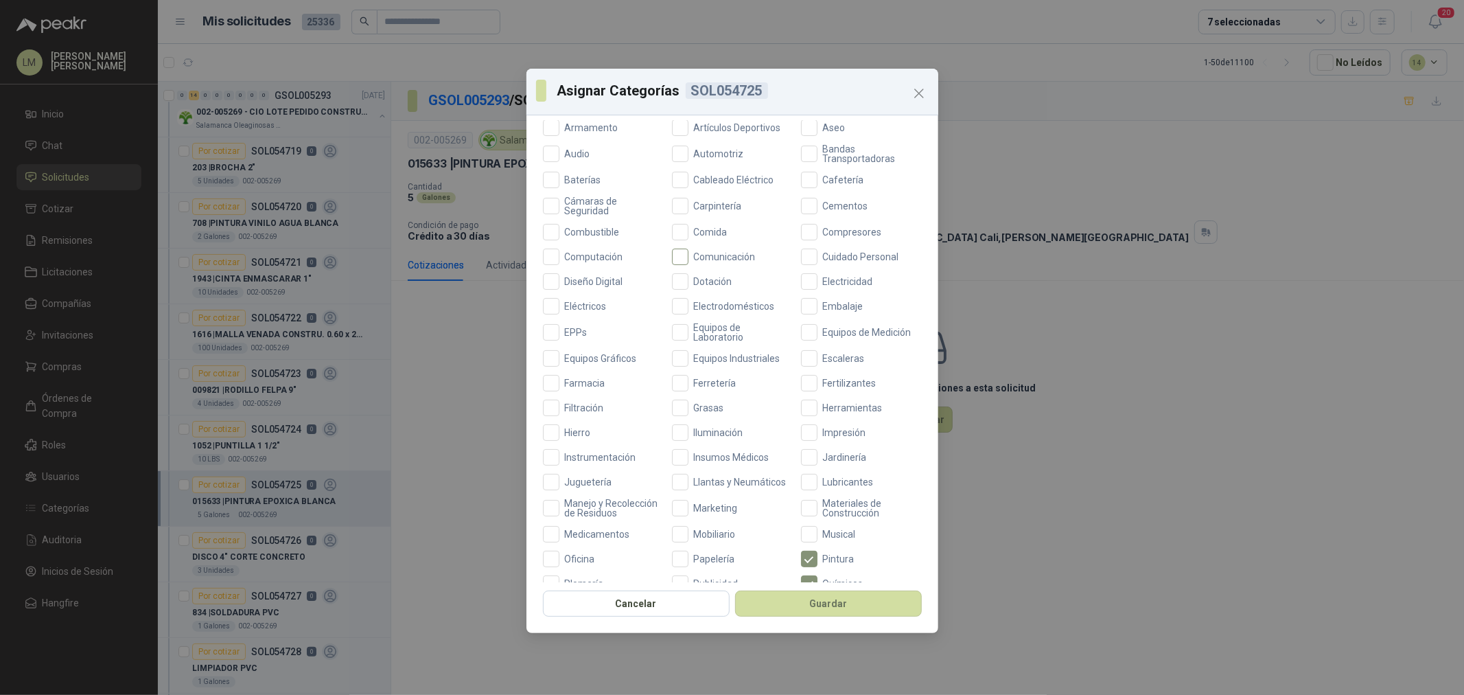
scroll to position [152, 0]
click at [698, 372] on span "Ferretería" at bounding box center [716, 372] width 54 height 10
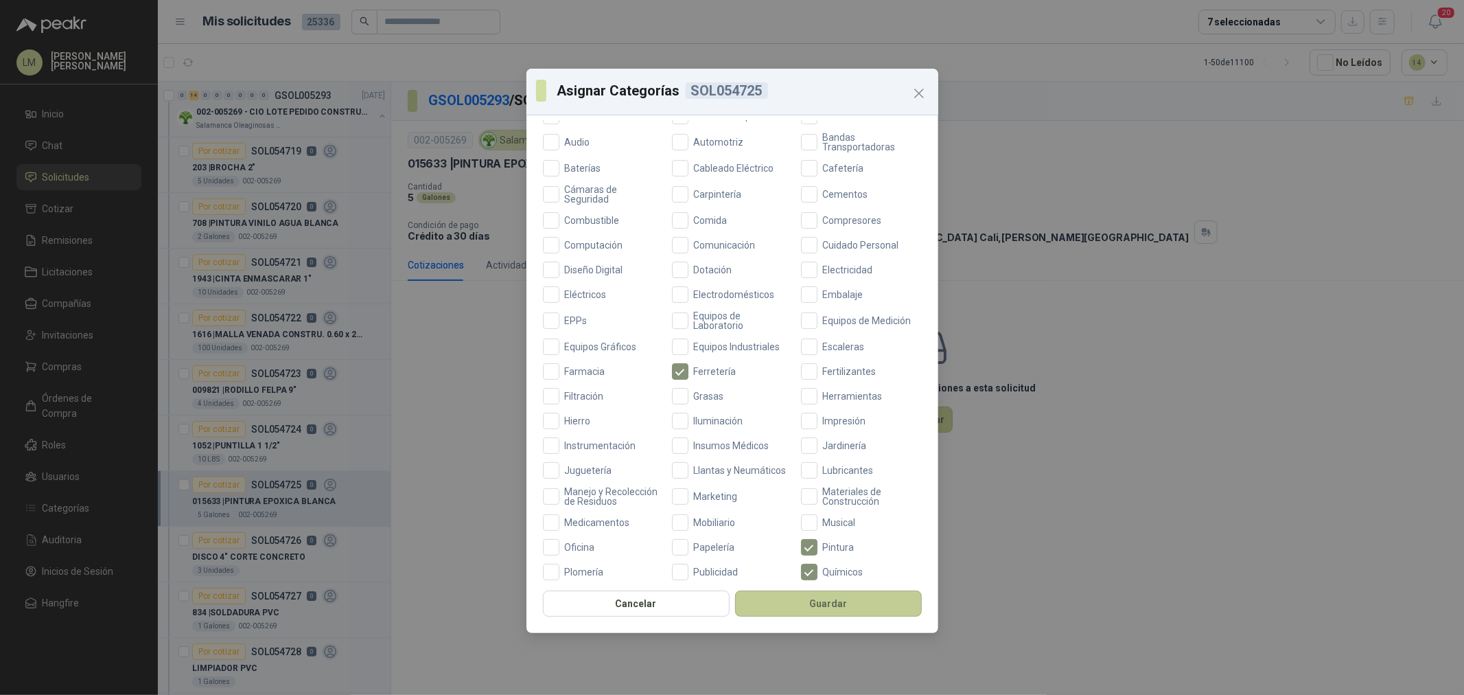
click at [810, 607] on button "Guardar" at bounding box center [828, 603] width 187 height 26
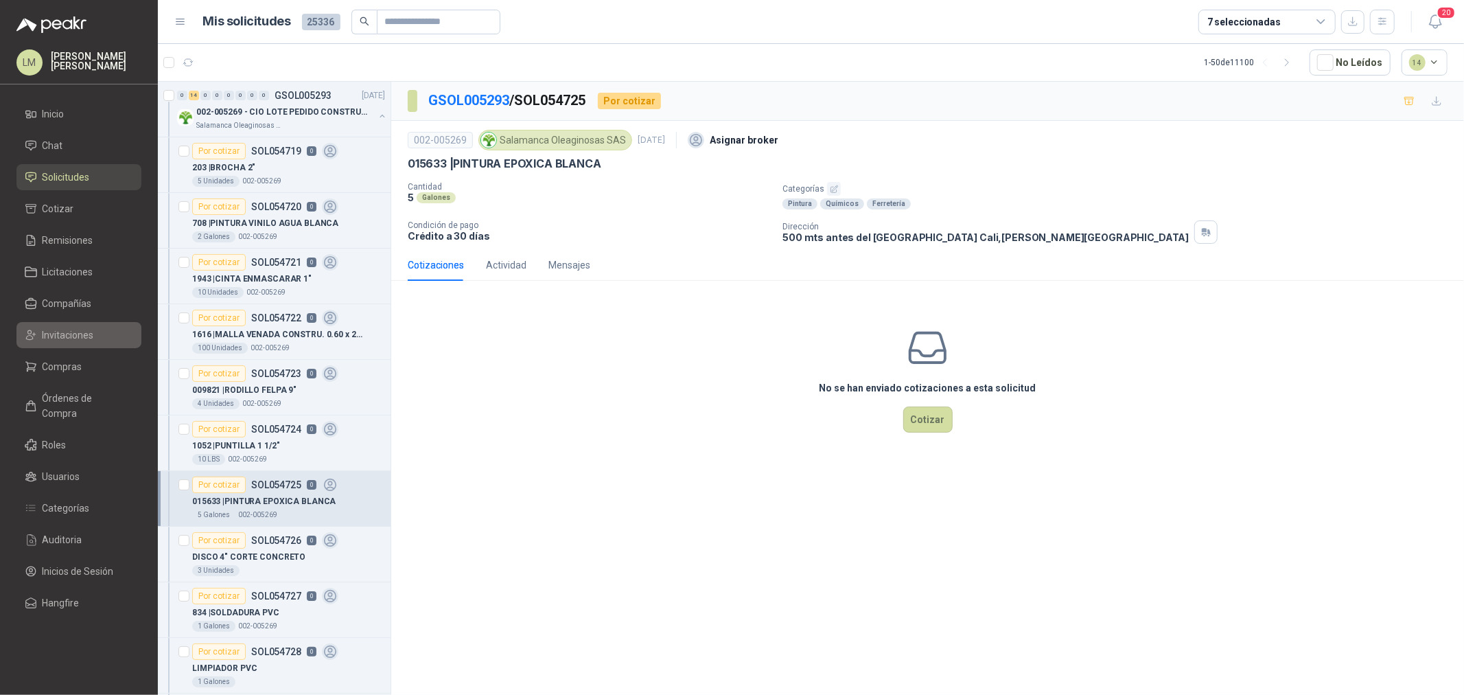
click at [66, 338] on span "Invitaciones" at bounding box center [68, 334] width 51 height 15
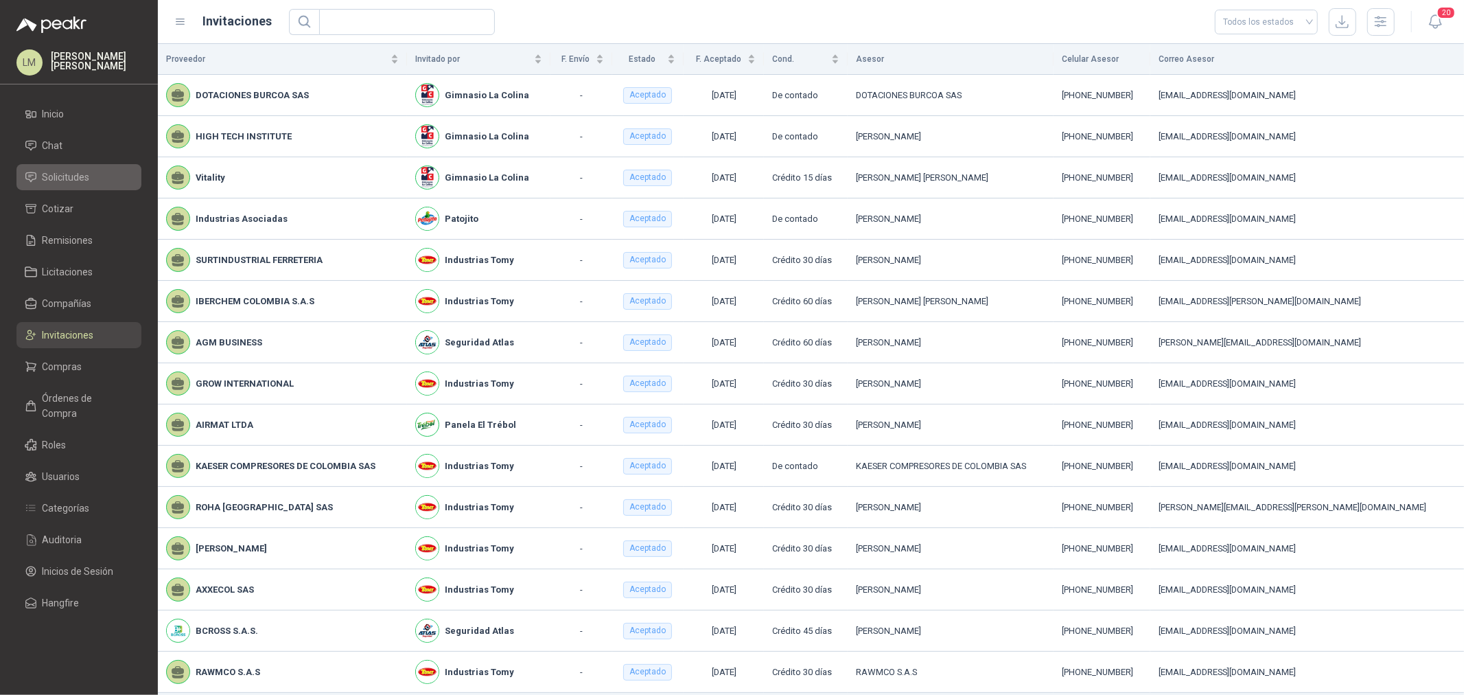
click at [72, 180] on span "Solicitudes" at bounding box center [66, 177] width 47 height 15
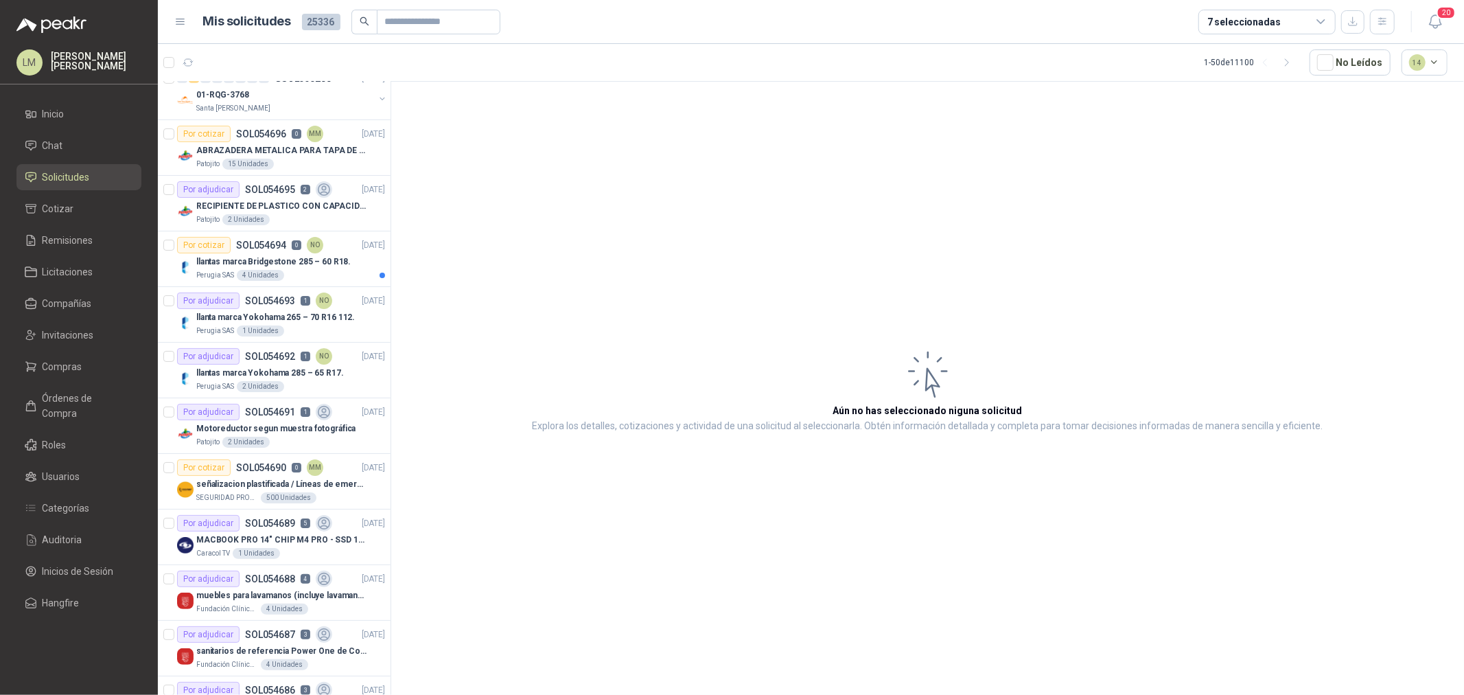
scroll to position [687, 0]
